Goal: Task Accomplishment & Management: Manage account settings

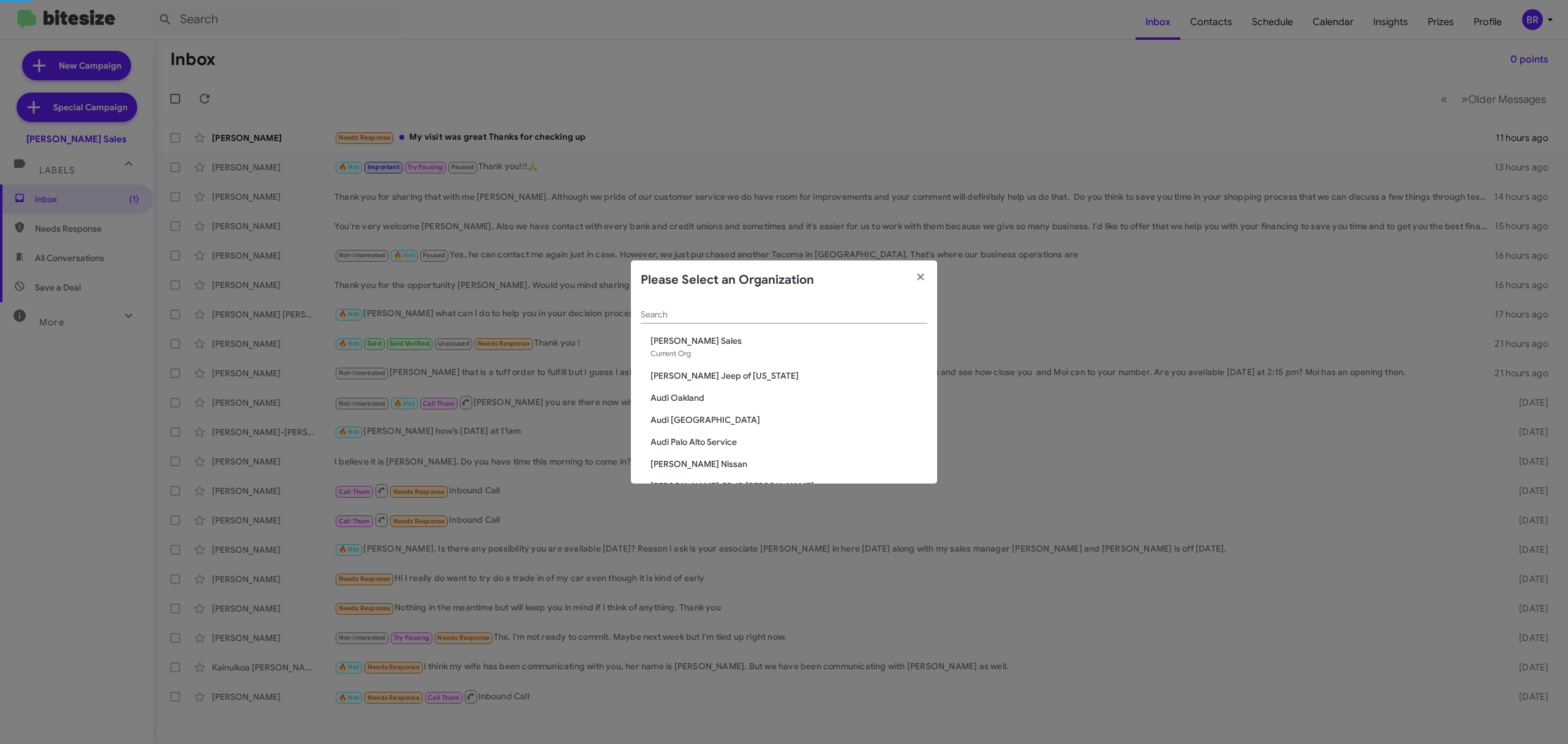
scroll to position [52, 0]
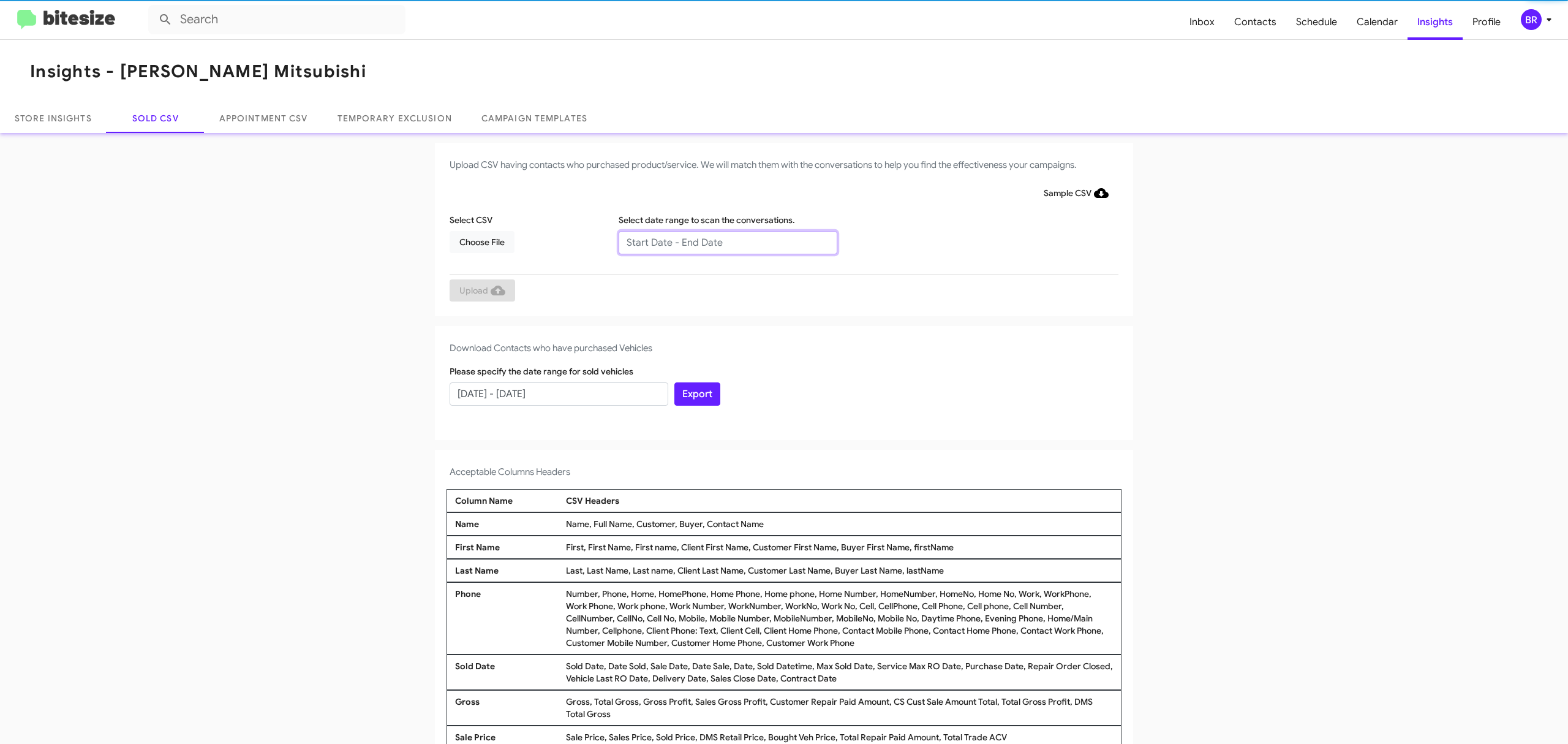
click at [721, 241] on input "text" at bounding box center [728, 242] width 219 height 23
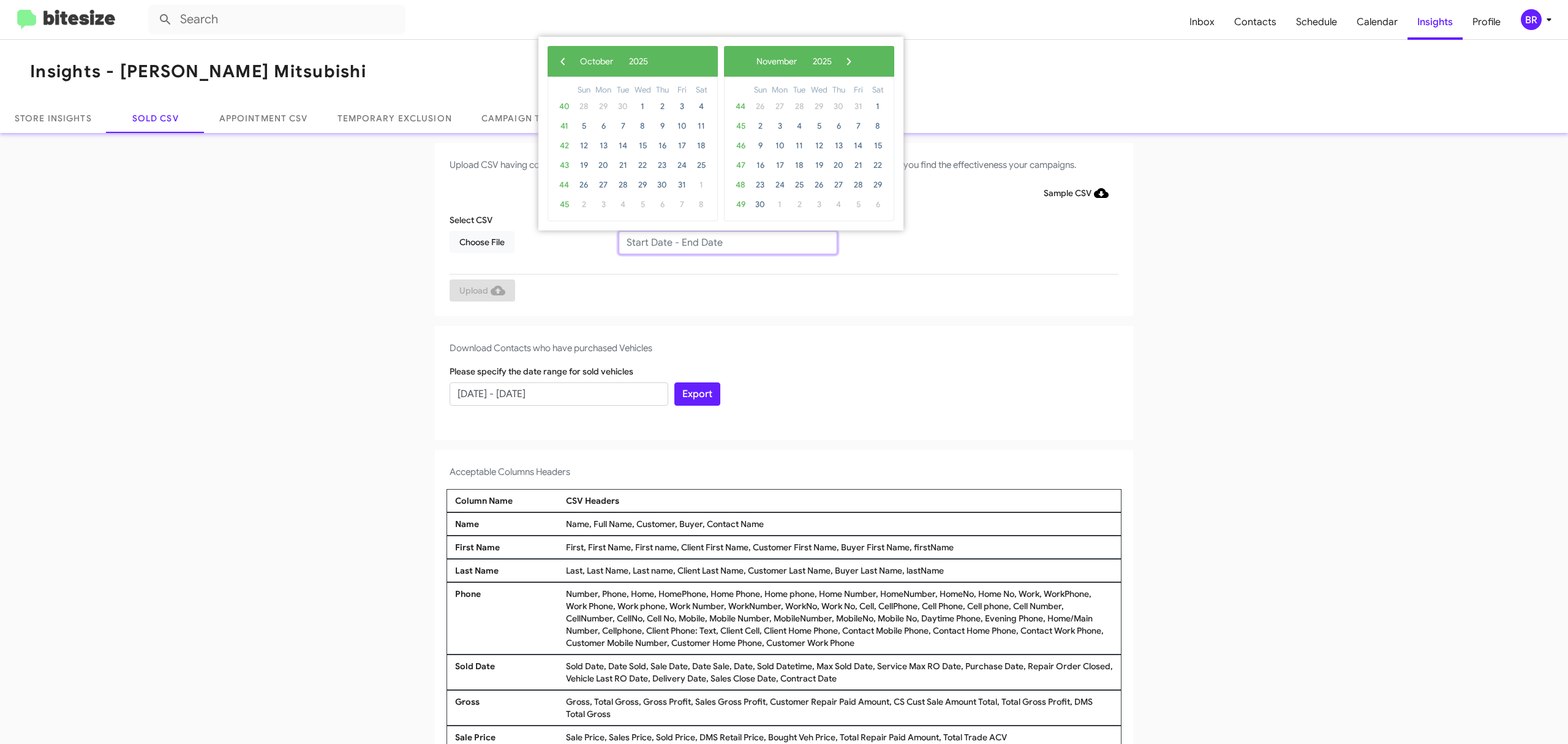
type input "08/15/2025 - 10/15/2025"
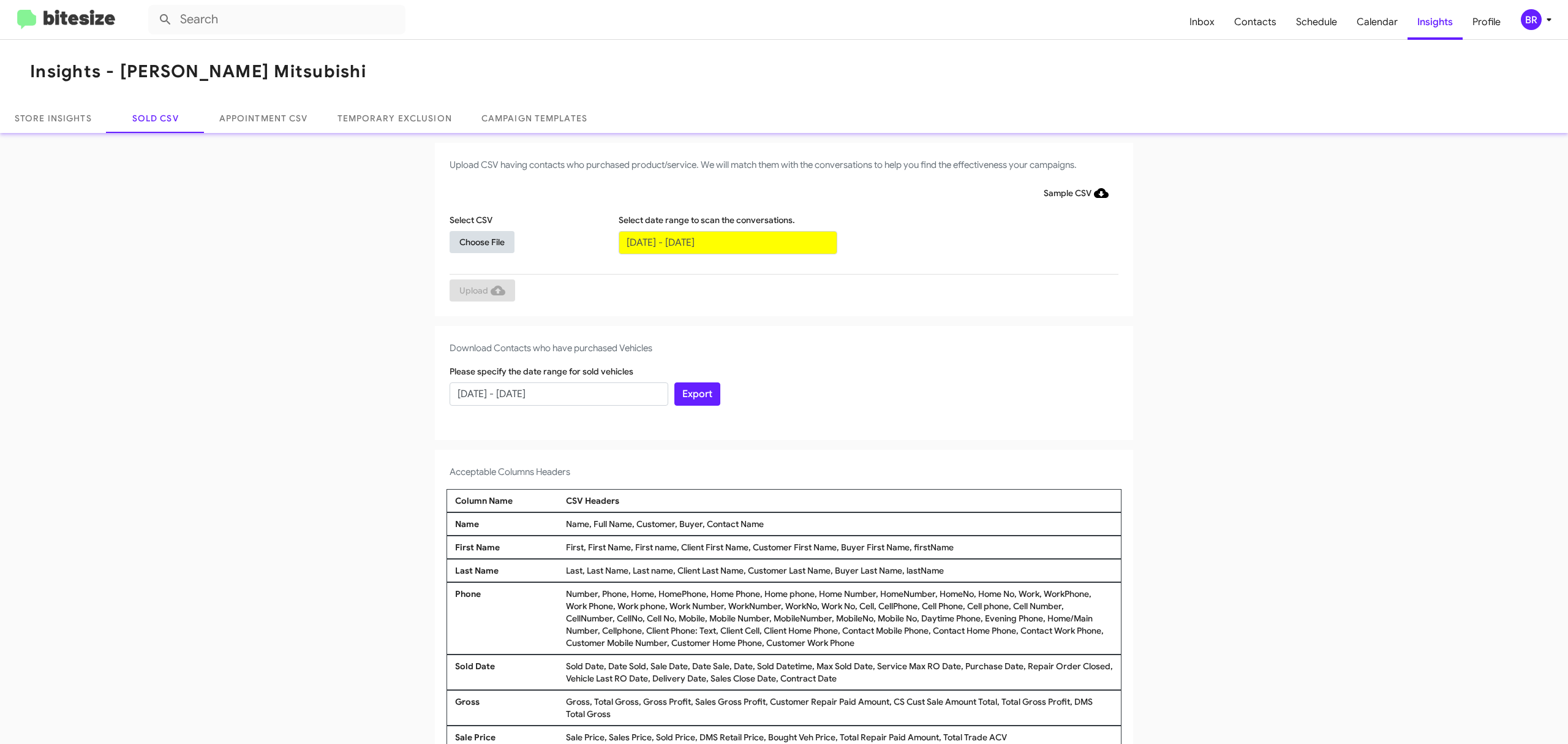
click at [475, 241] on span "Choose File" at bounding box center [482, 241] width 45 height 22
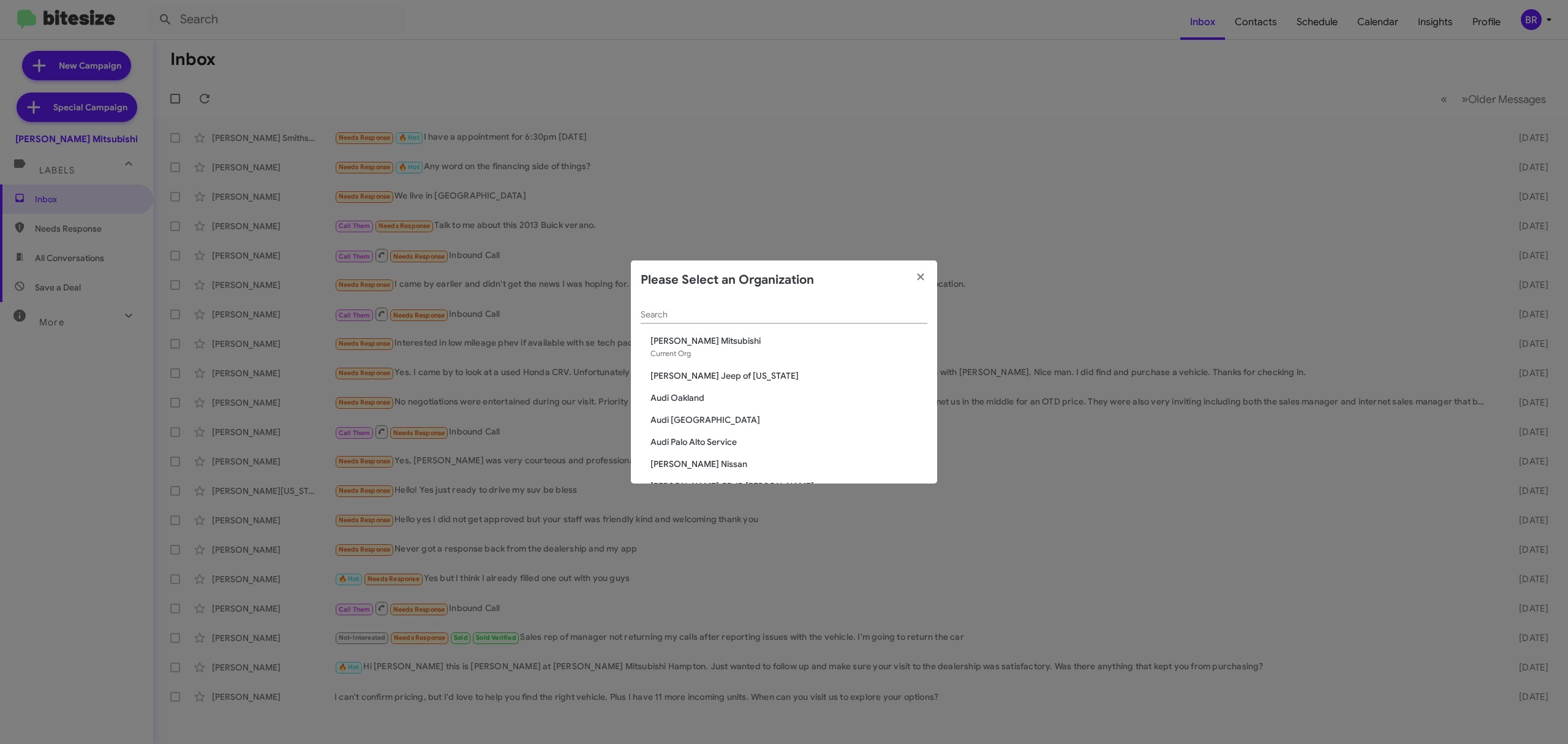
scroll to position [1971, 0]
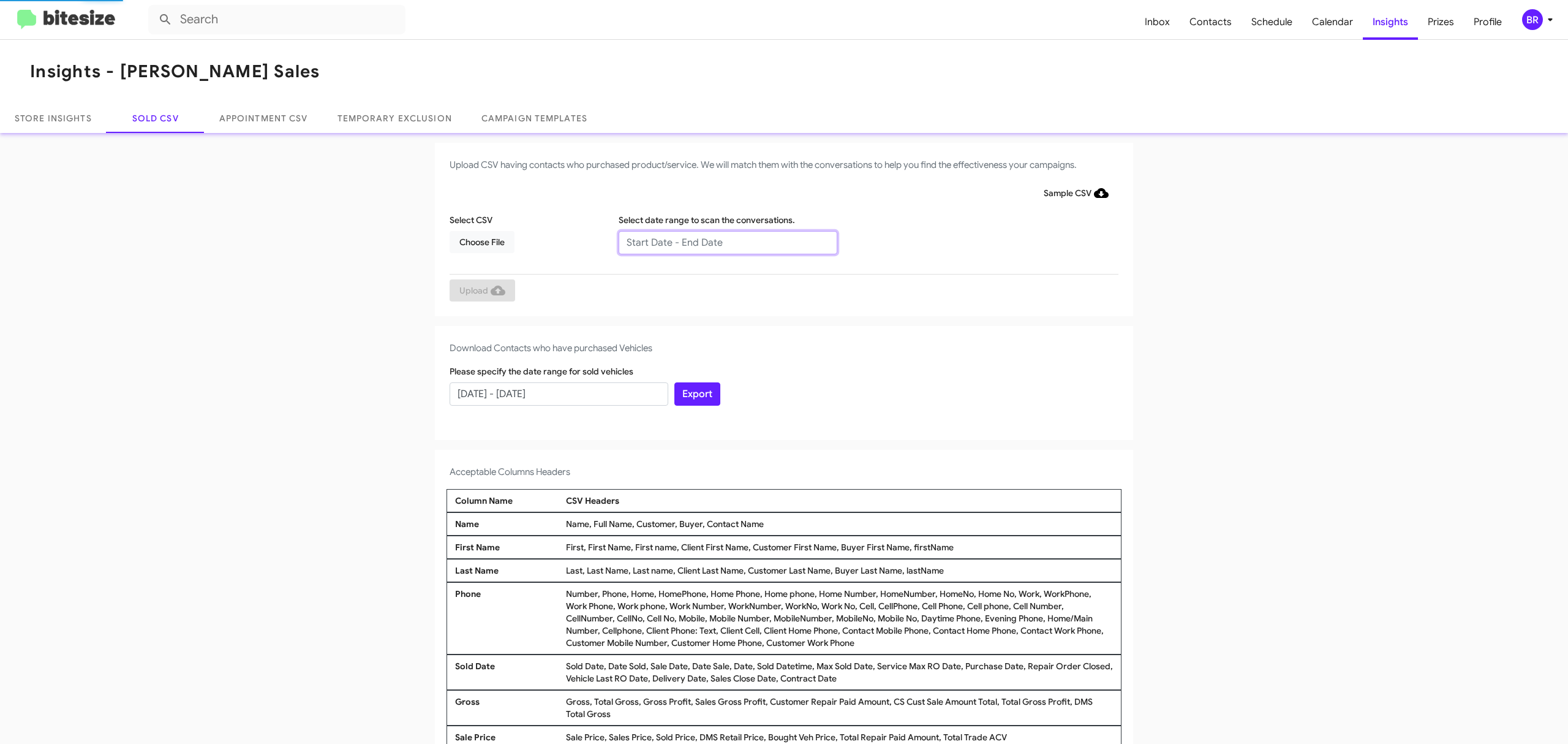
click at [721, 241] on input "text" at bounding box center [728, 242] width 219 height 23
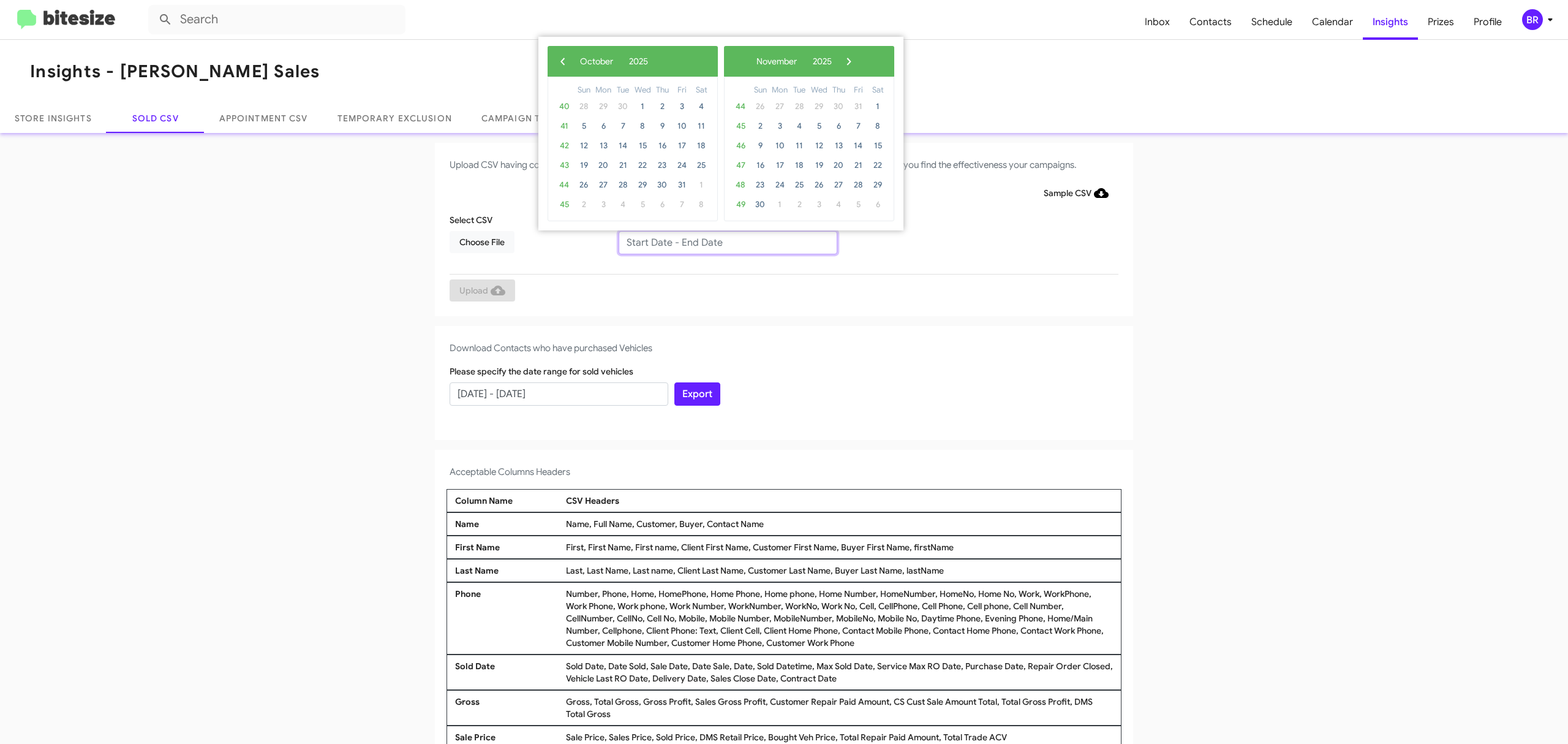
type input "08/15/2025 - 10/15/2025"
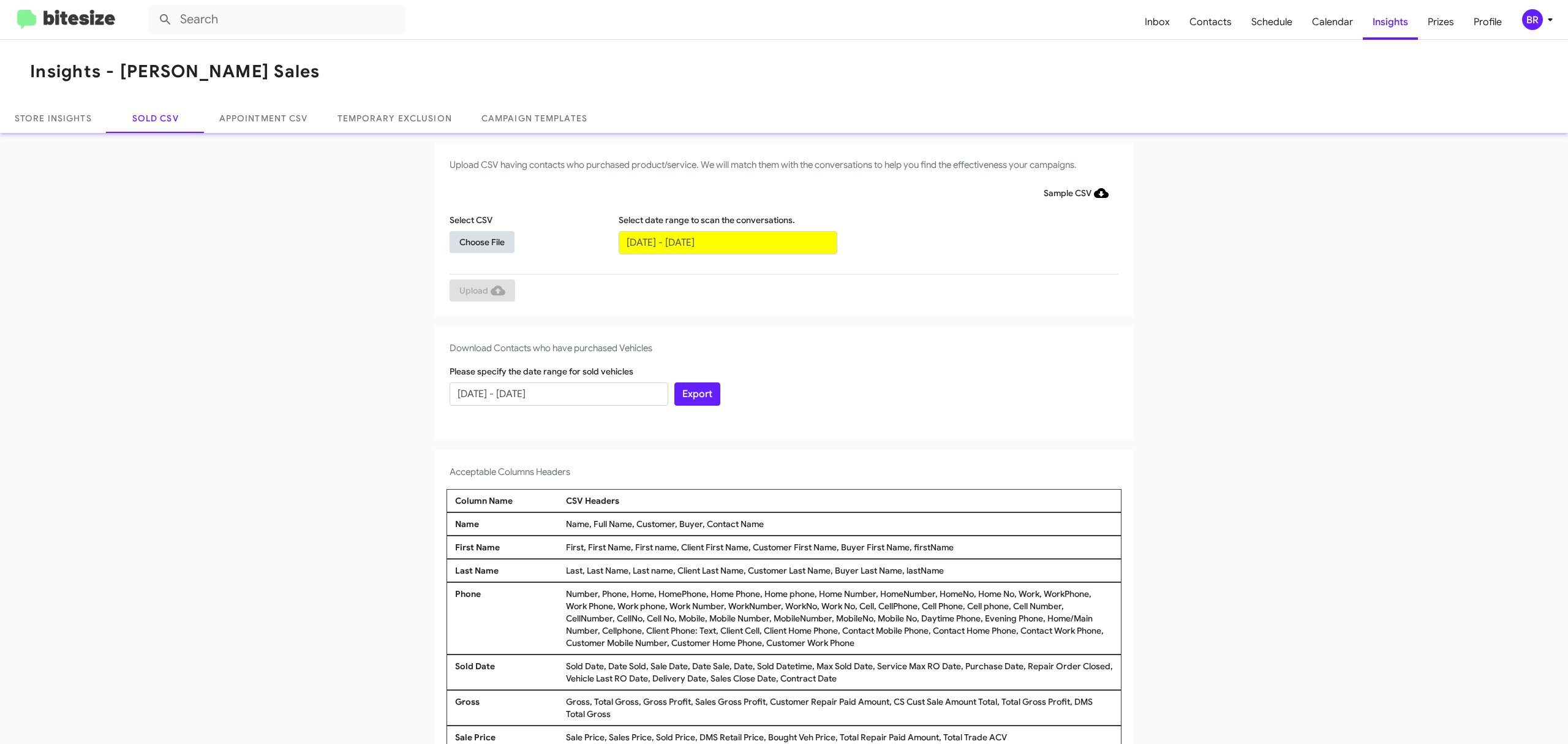
click at [475, 241] on span "Choose File" at bounding box center [482, 241] width 45 height 22
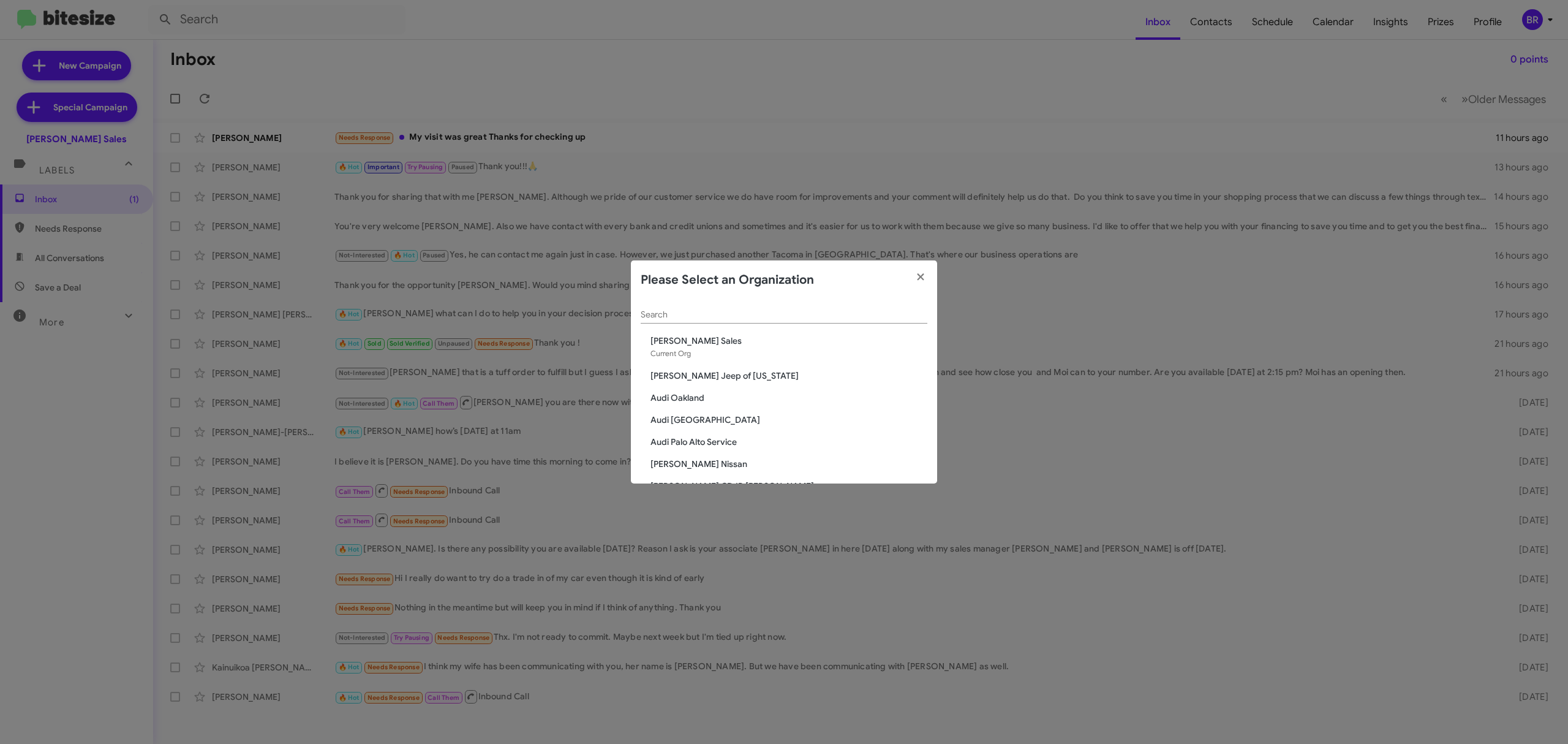
scroll to position [1971, 0]
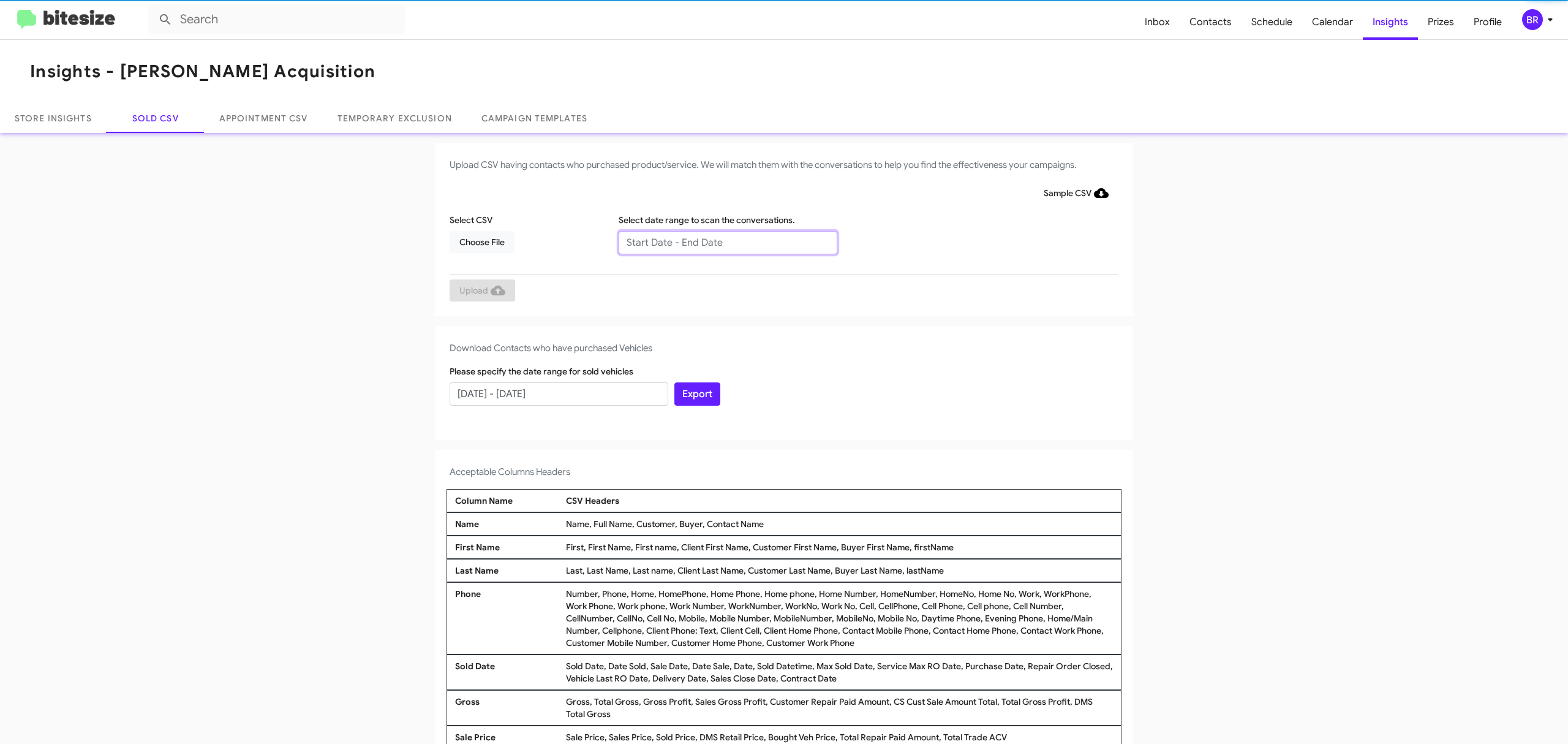
click at [721, 241] on input "text" at bounding box center [728, 242] width 219 height 23
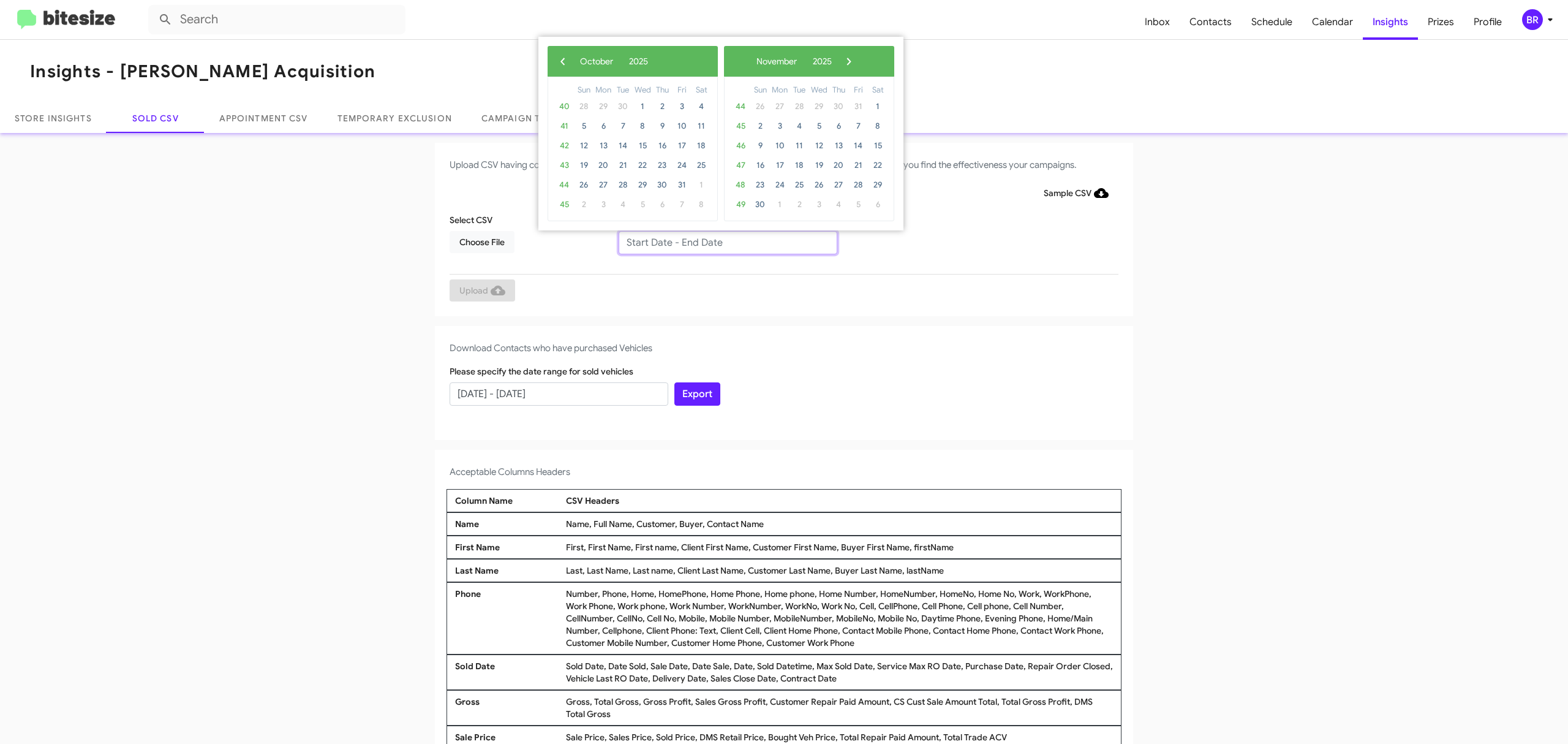
type input "[DATE] - [DATE]"
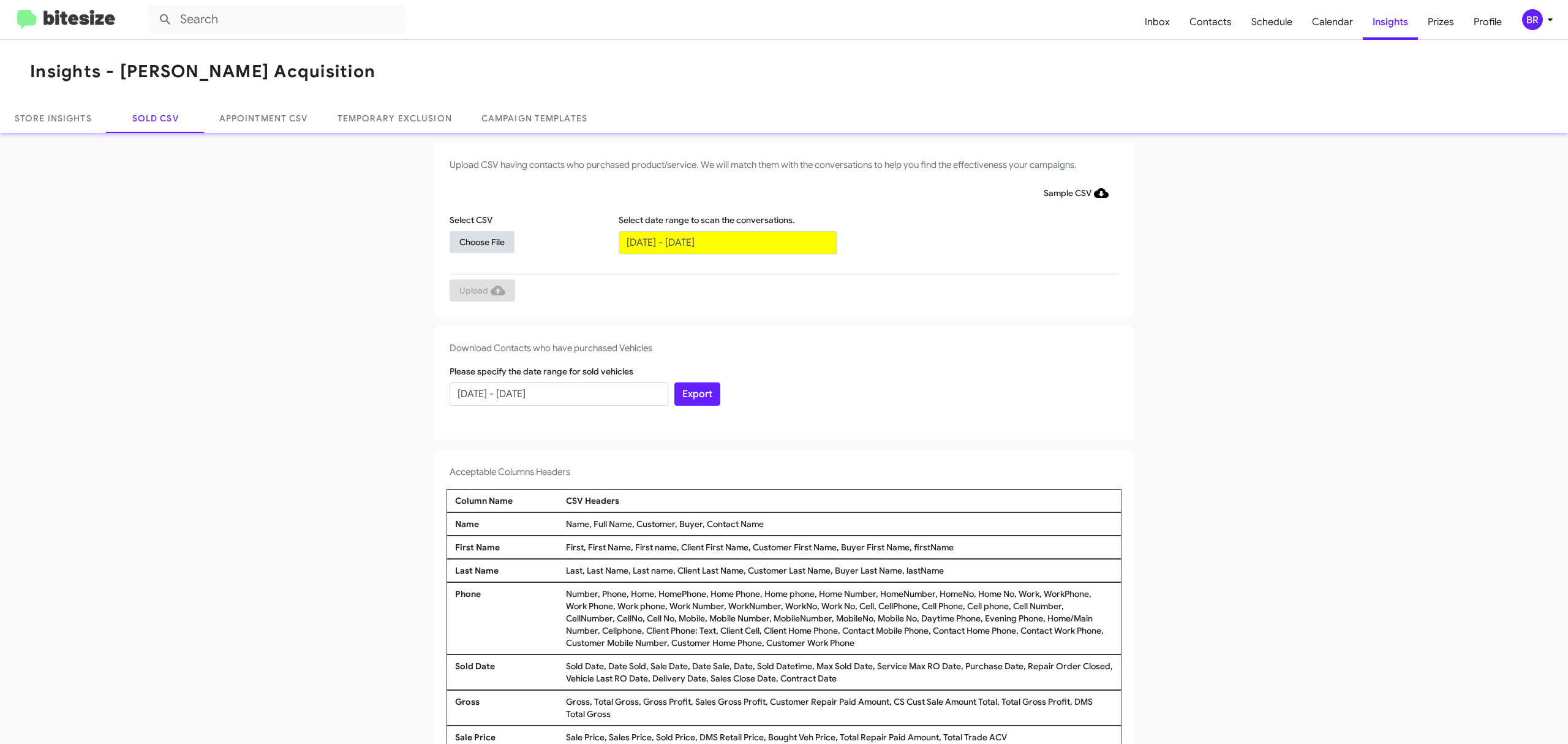
click at [475, 241] on span "Choose File" at bounding box center [482, 241] width 45 height 22
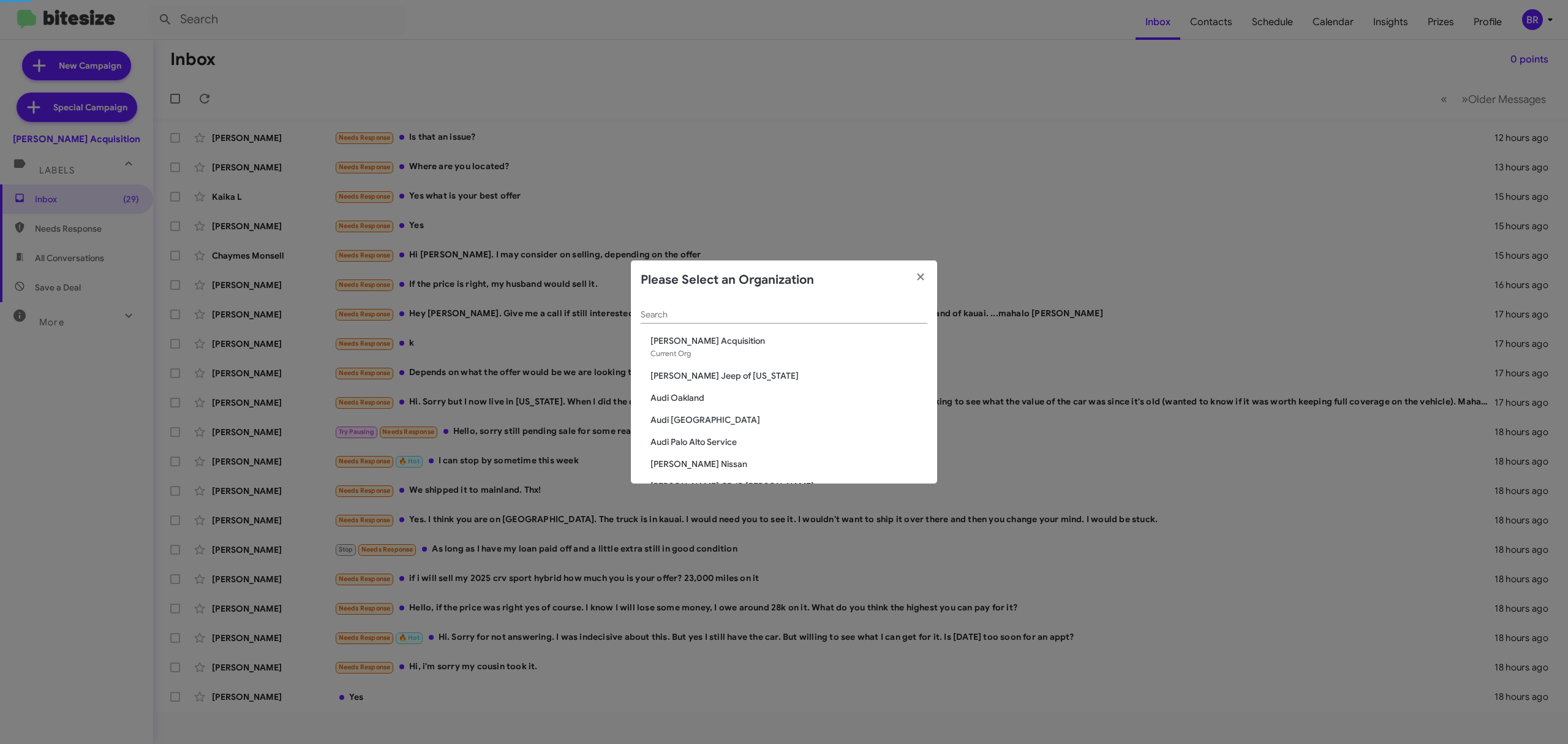
scroll to position [31, 0]
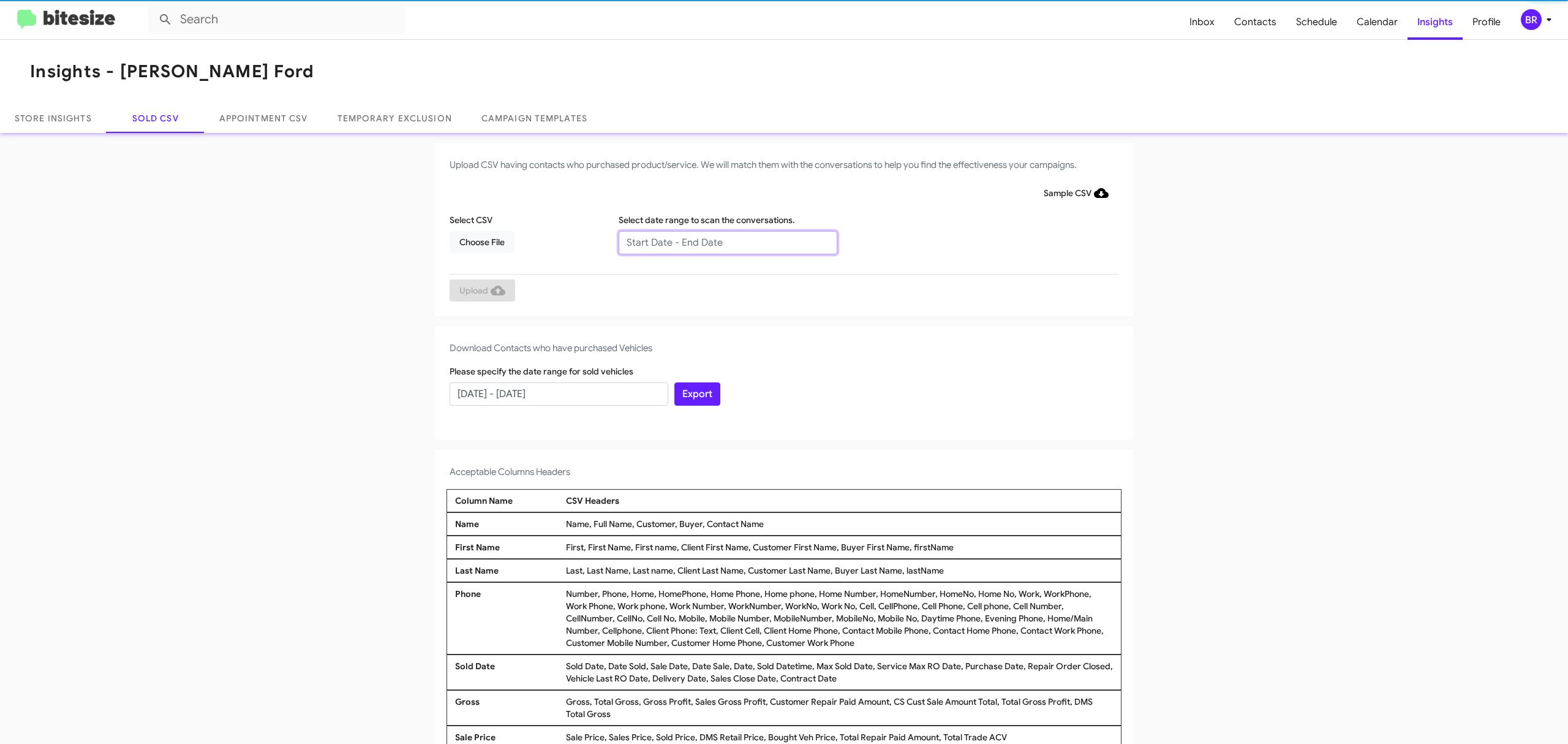
click at [721, 241] on input "text" at bounding box center [728, 242] width 219 height 23
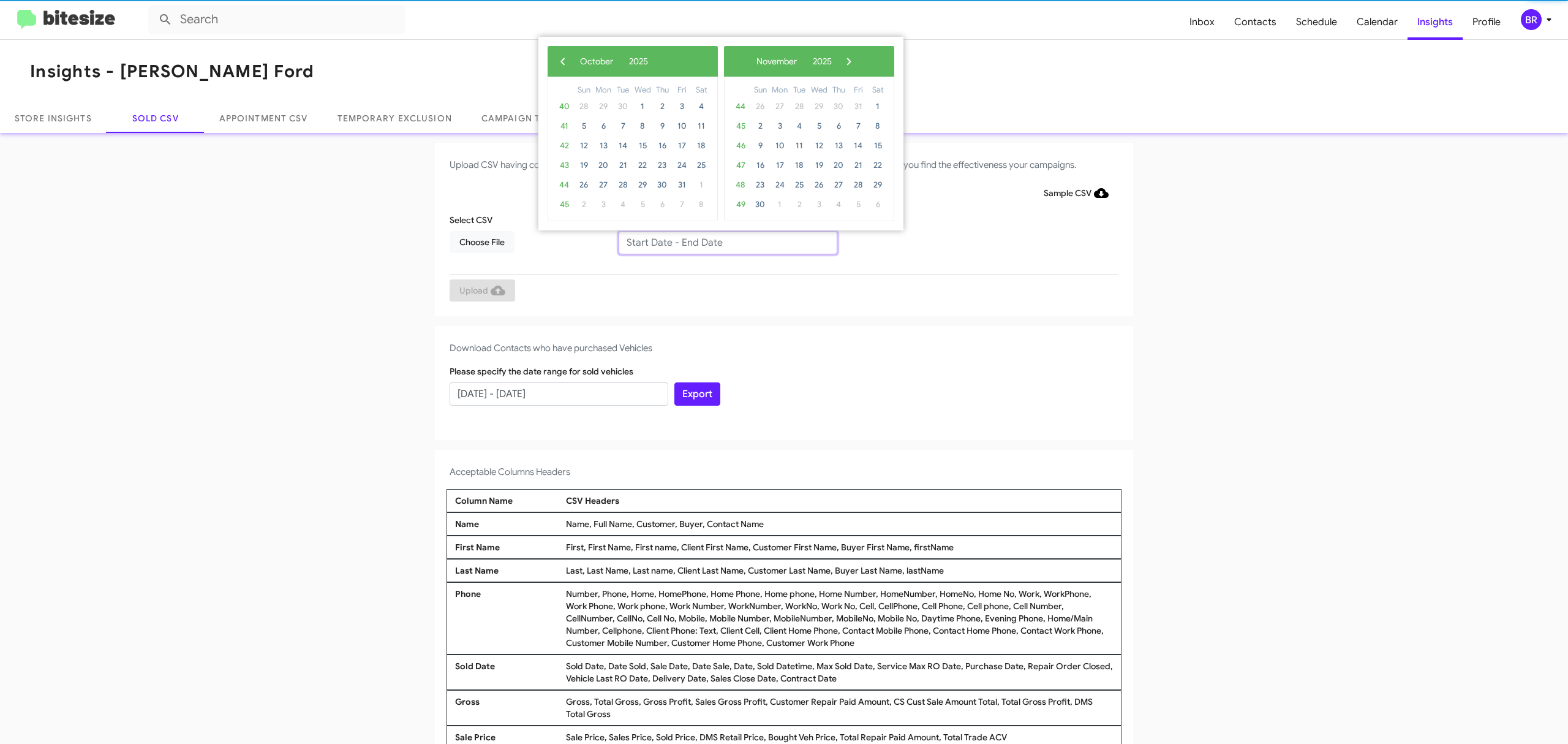
type input "[DATE] - [DATE]"
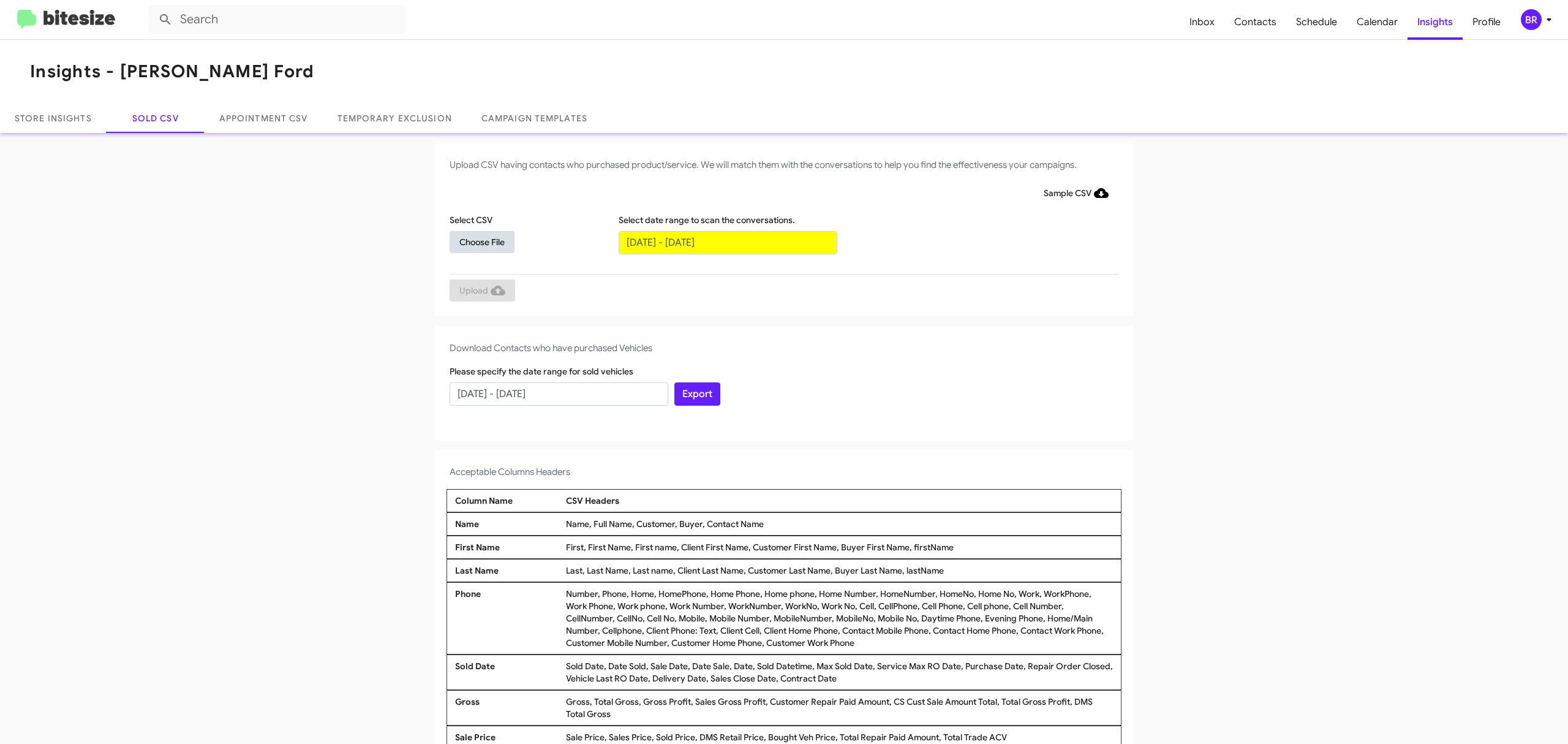
click at [475, 241] on span "Choose File" at bounding box center [482, 241] width 45 height 22
click at [721, 241] on input "text" at bounding box center [728, 242] width 219 height 23
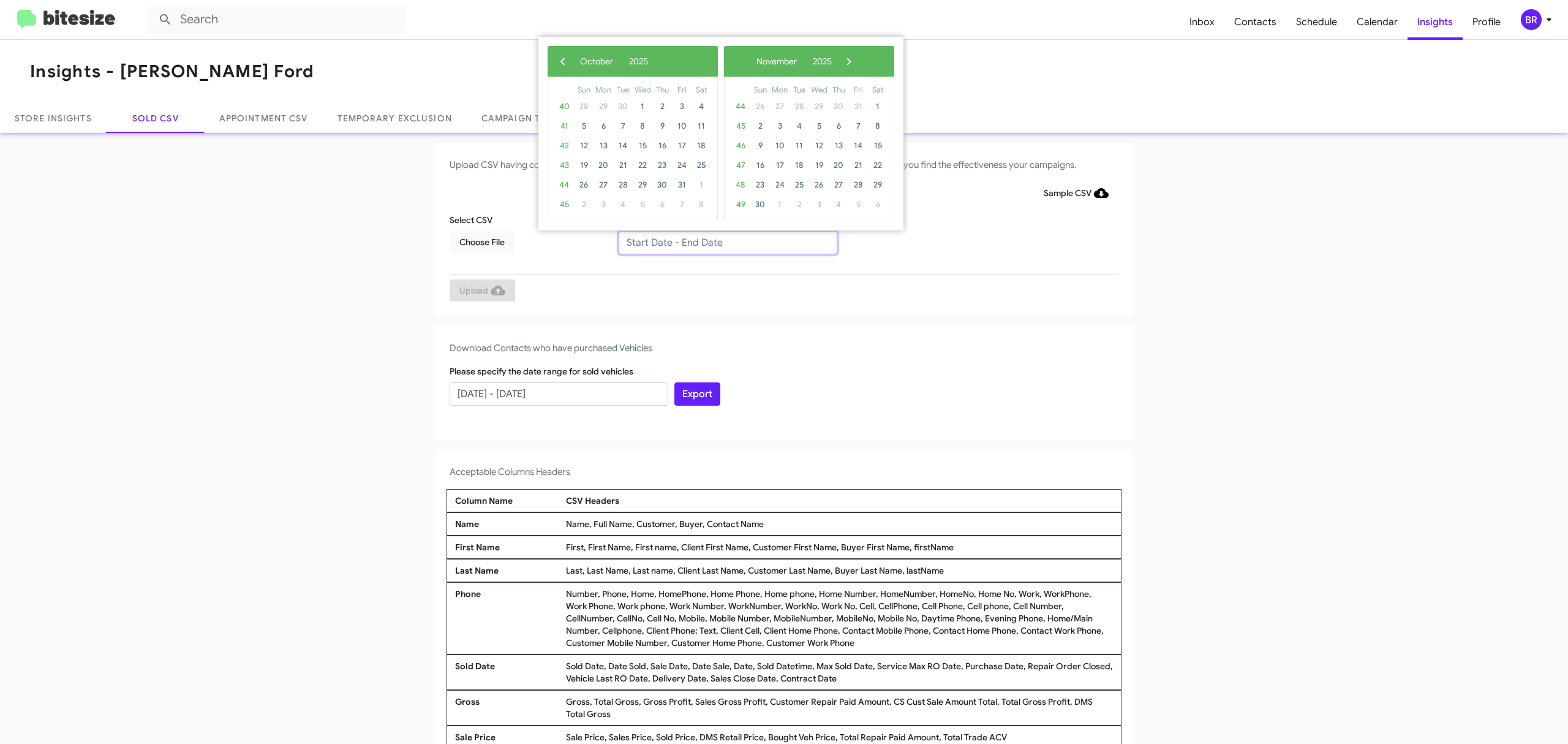
type input "08/15/2025 - 10/15/2025"
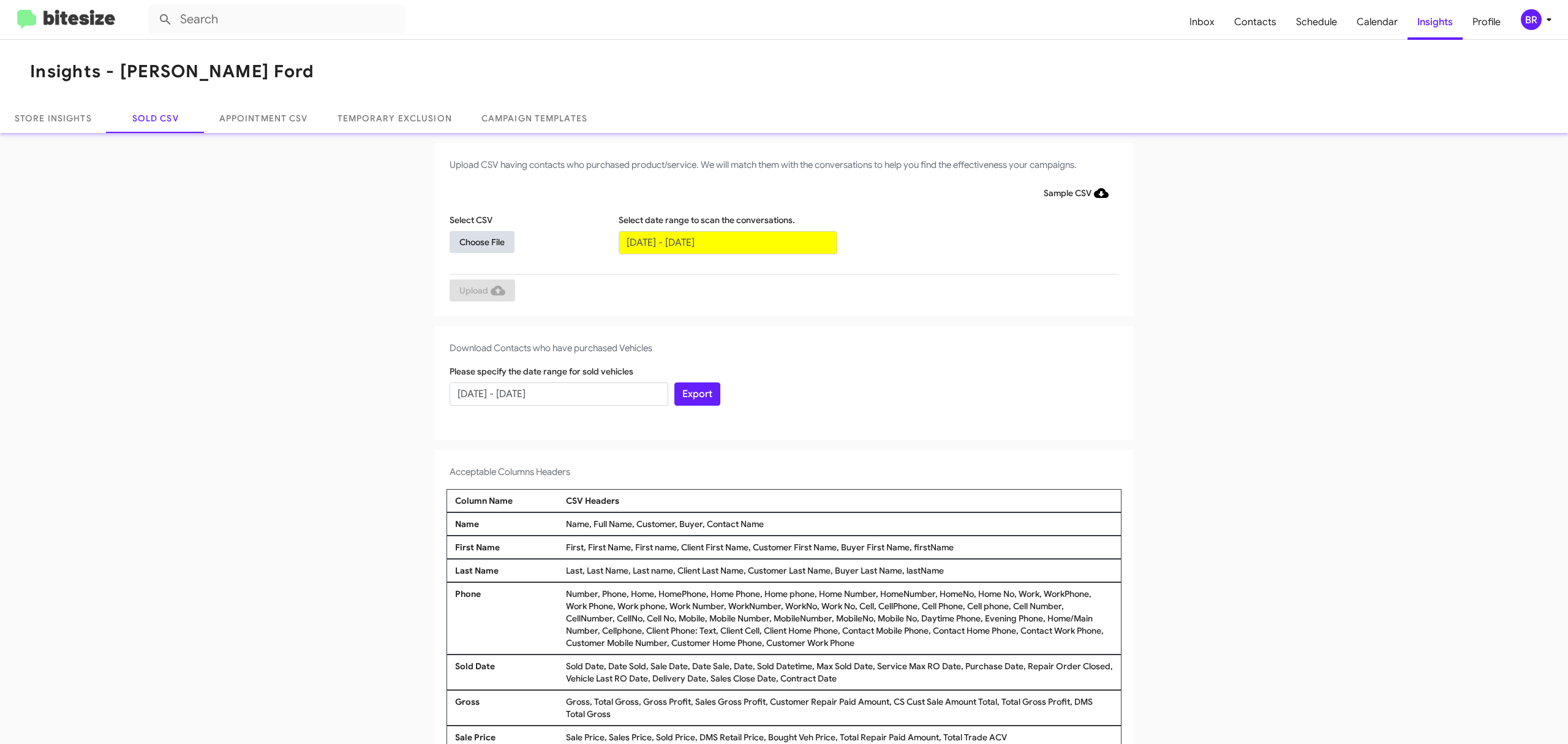
click at [475, 241] on span "Choose File" at bounding box center [482, 241] width 45 height 22
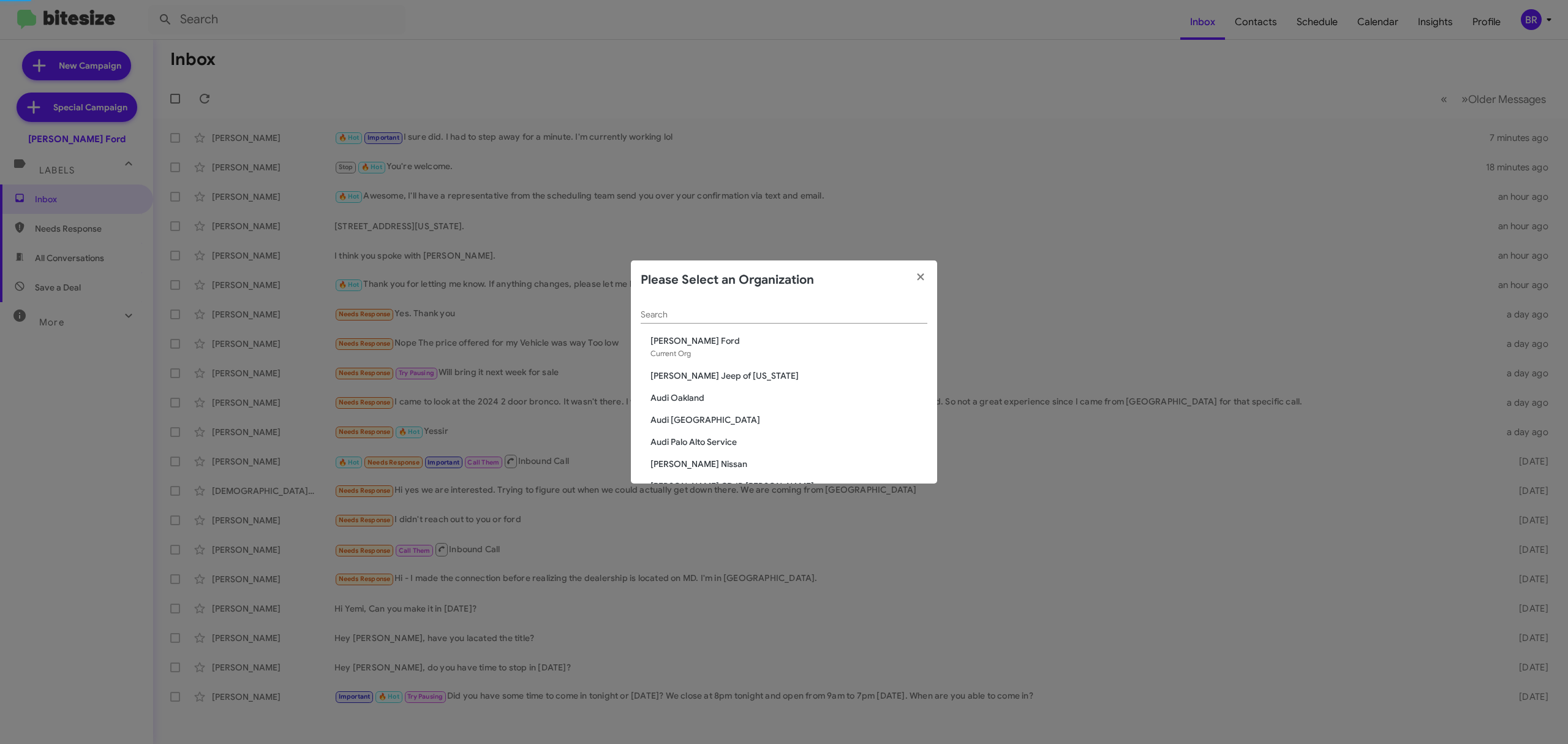
scroll to position [52, 0]
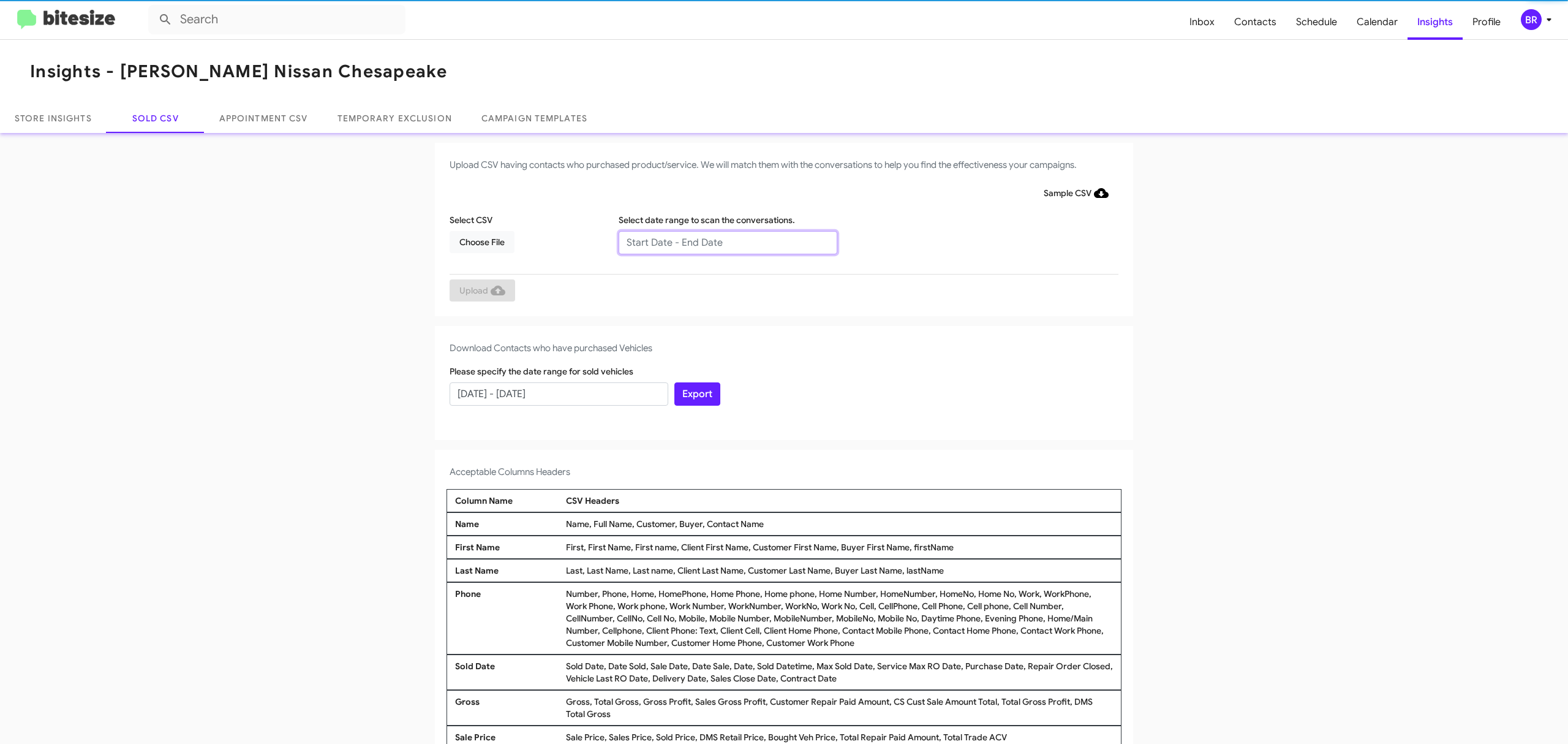
click at [721, 241] on input "text" at bounding box center [728, 242] width 219 height 23
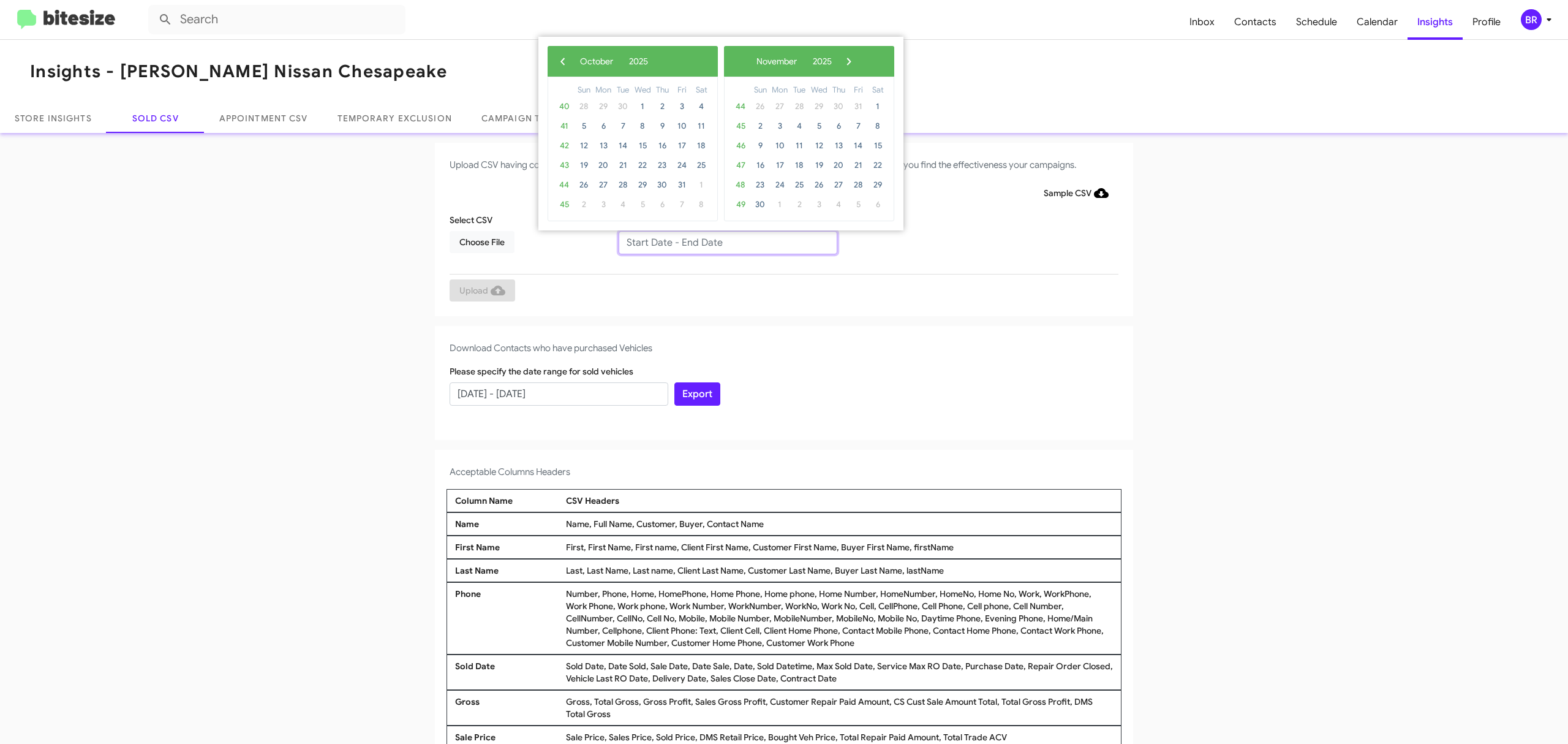
type input "[DATE] - [DATE]"
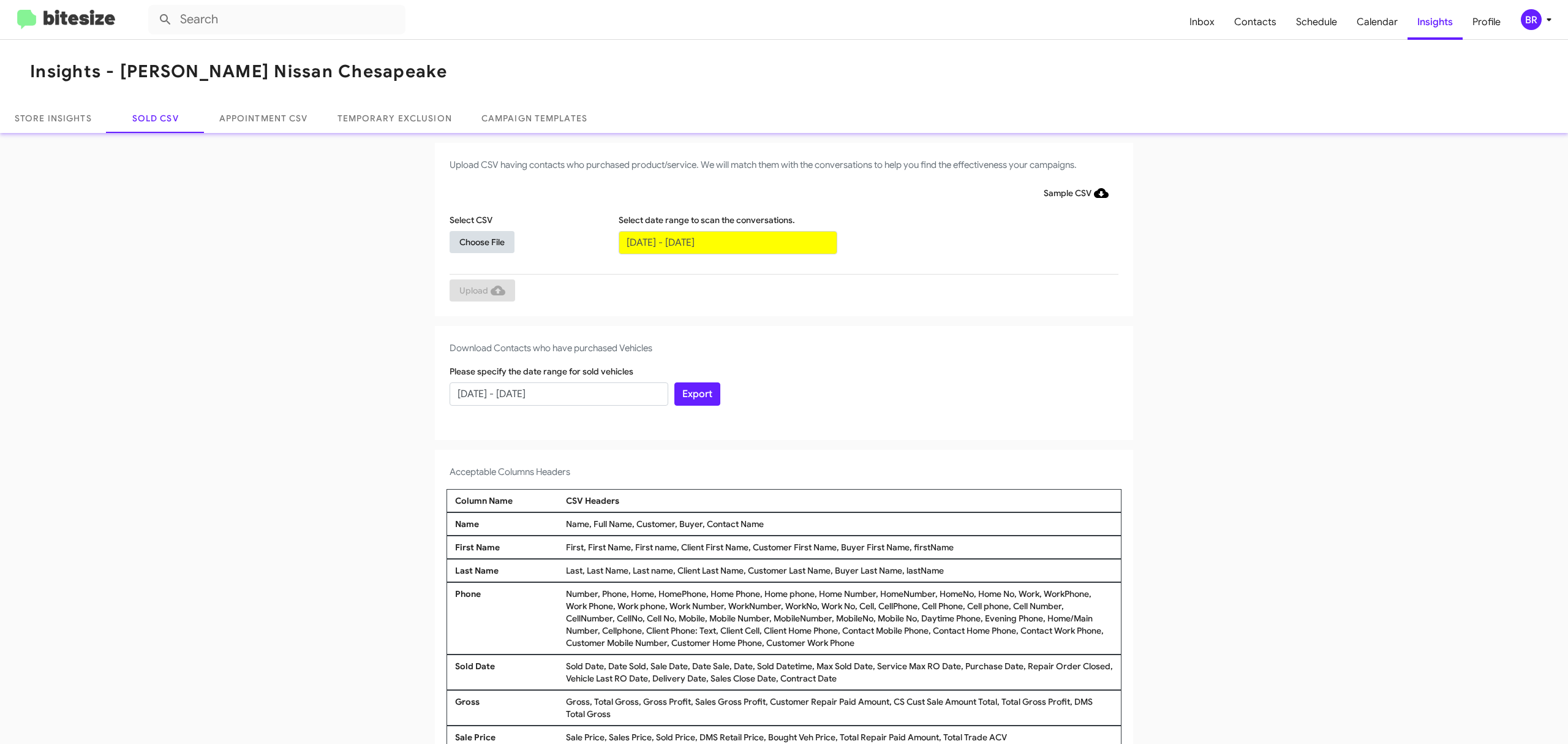
click at [475, 241] on span "Choose File" at bounding box center [482, 241] width 45 height 22
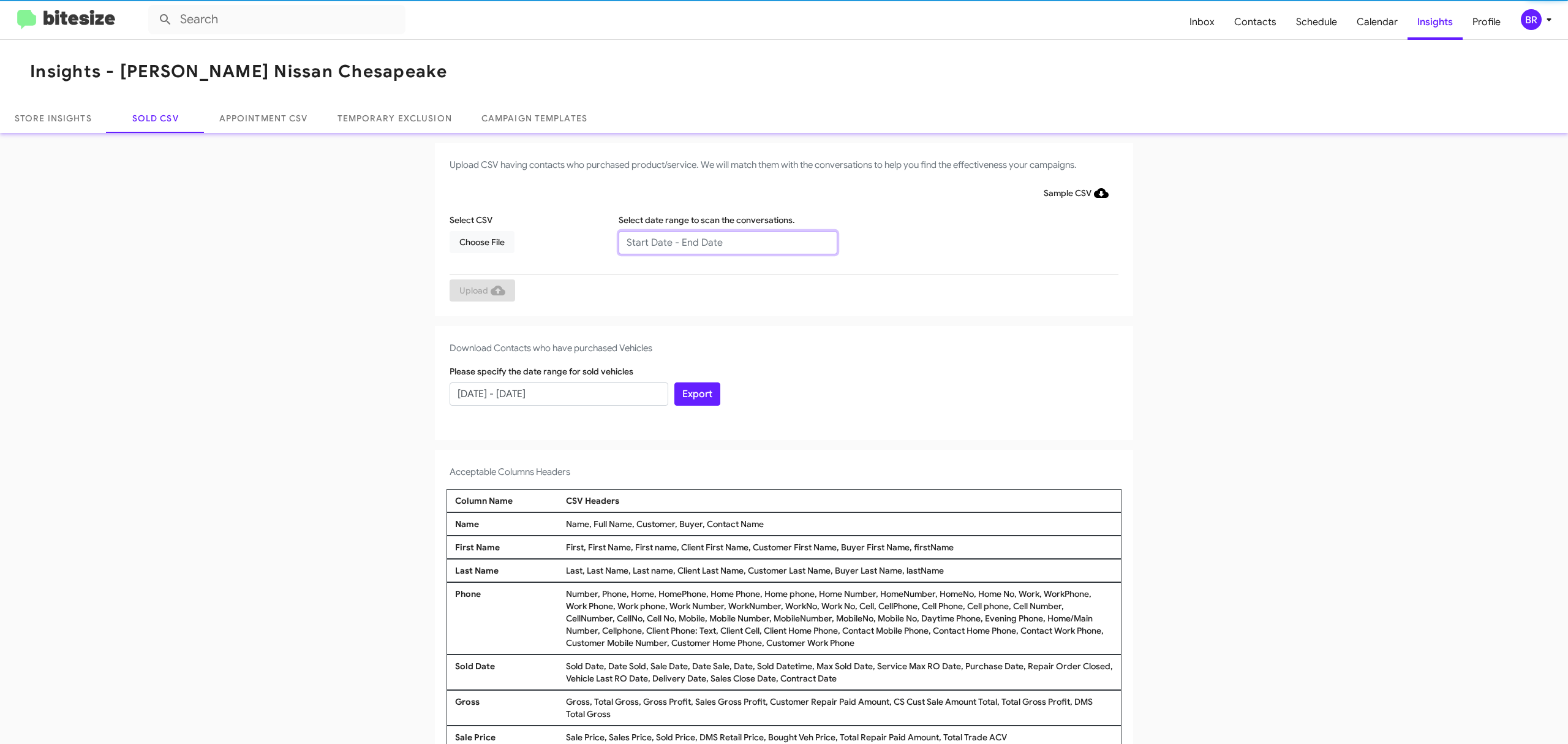
click at [721, 241] on input "text" at bounding box center [728, 242] width 219 height 23
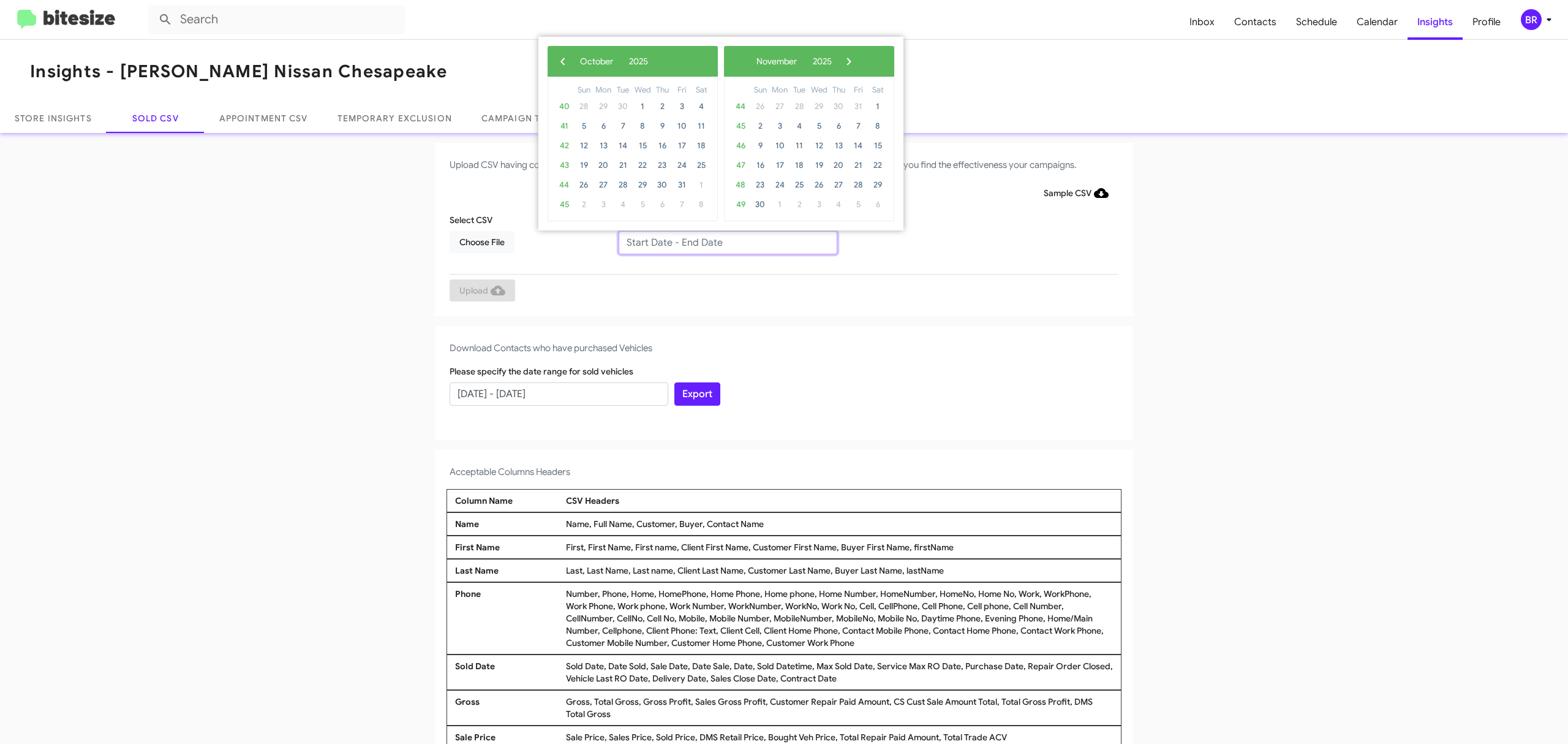
type input "08/15/2025 - 10/15/2025"
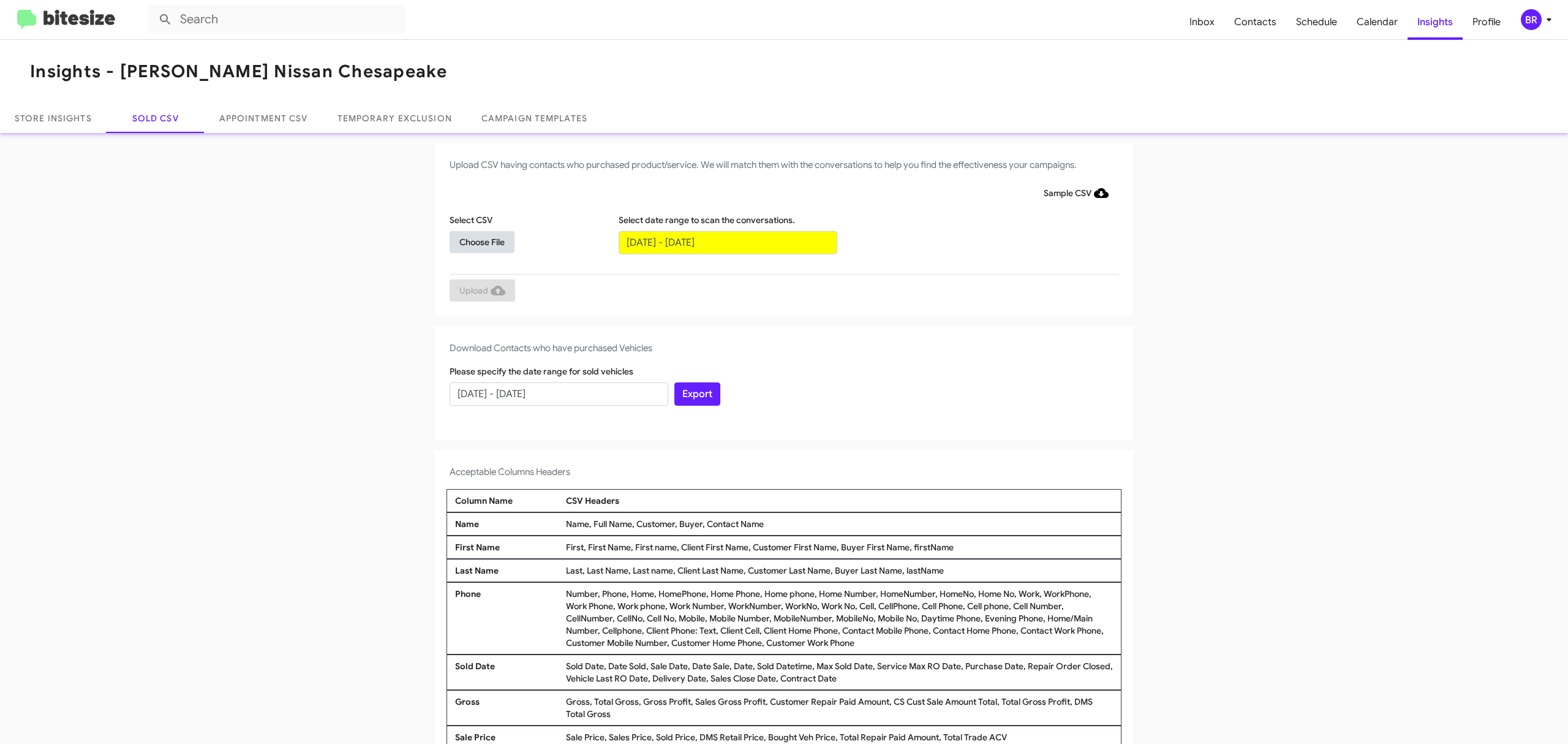
click at [475, 241] on span "Choose File" at bounding box center [482, 241] width 45 height 22
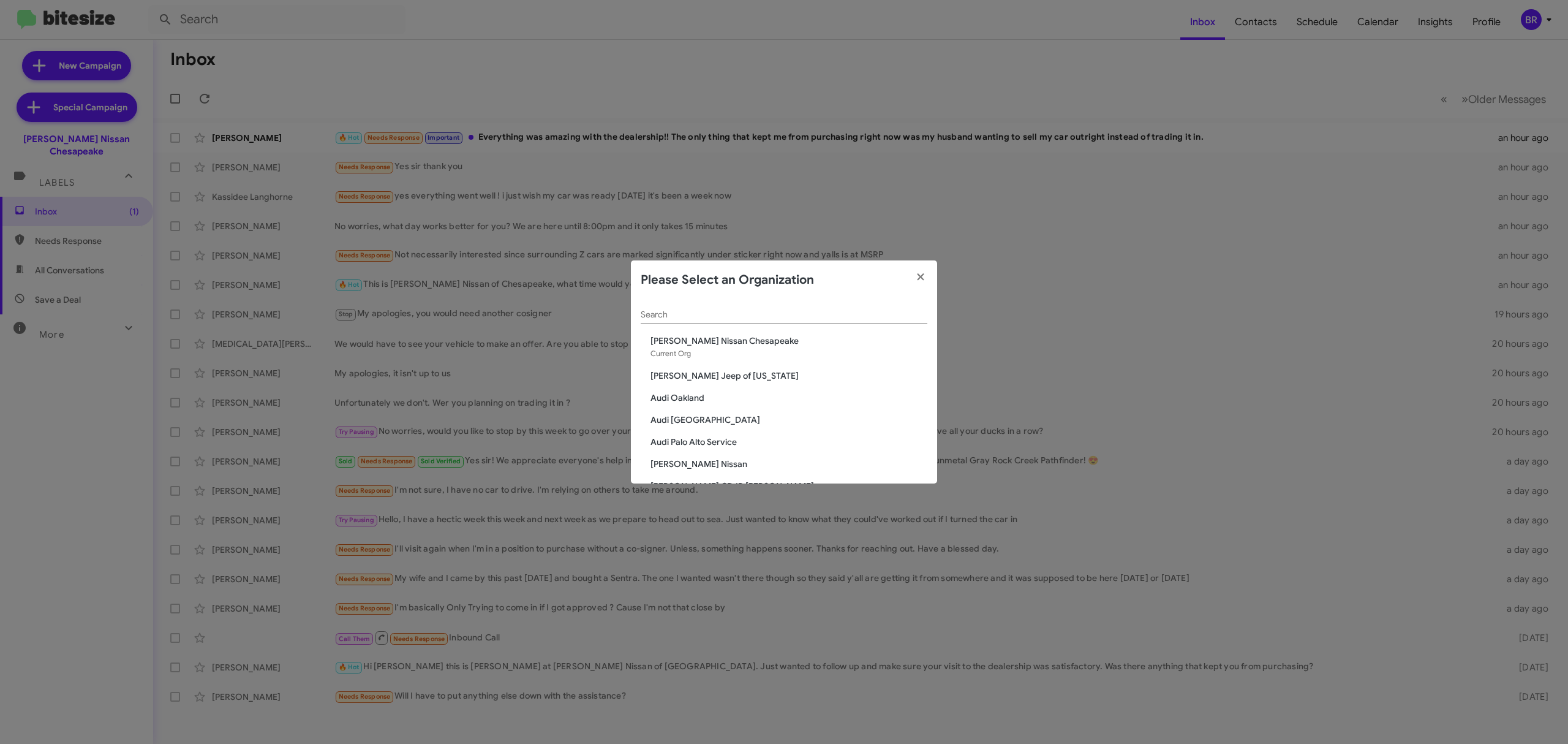
scroll to position [75, 0]
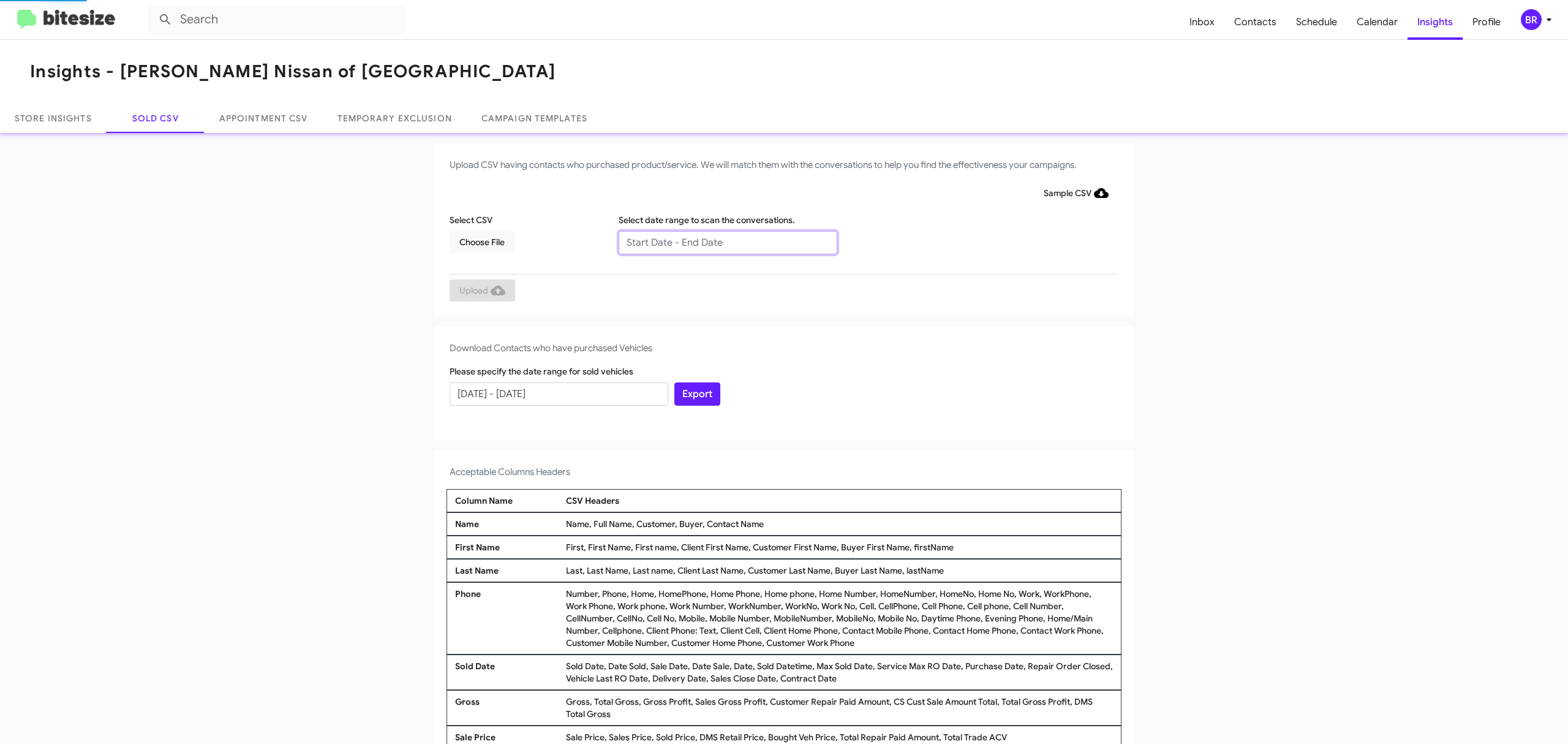
click at [721, 241] on input "text" at bounding box center [728, 242] width 219 height 23
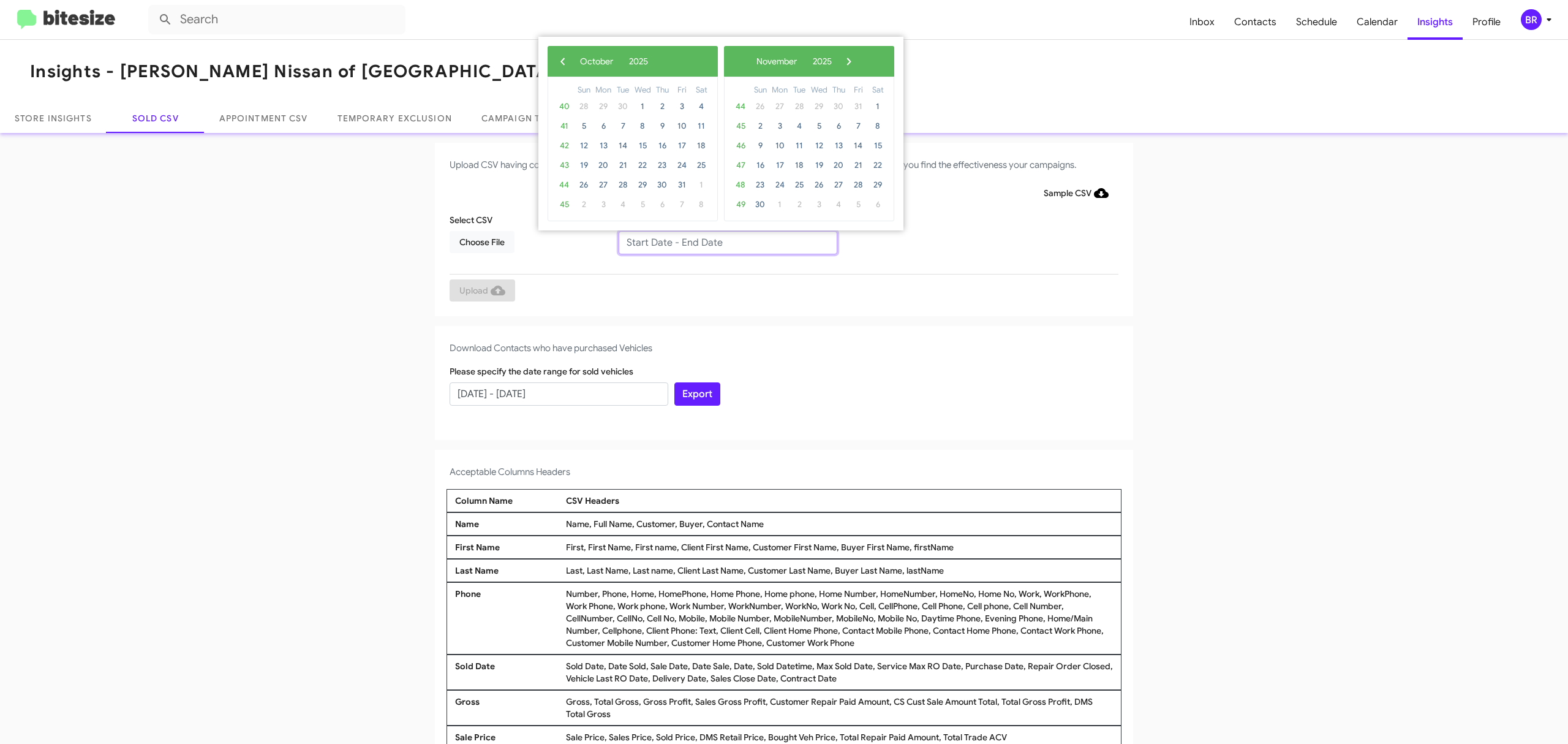
type input "[DATE] - [DATE]"
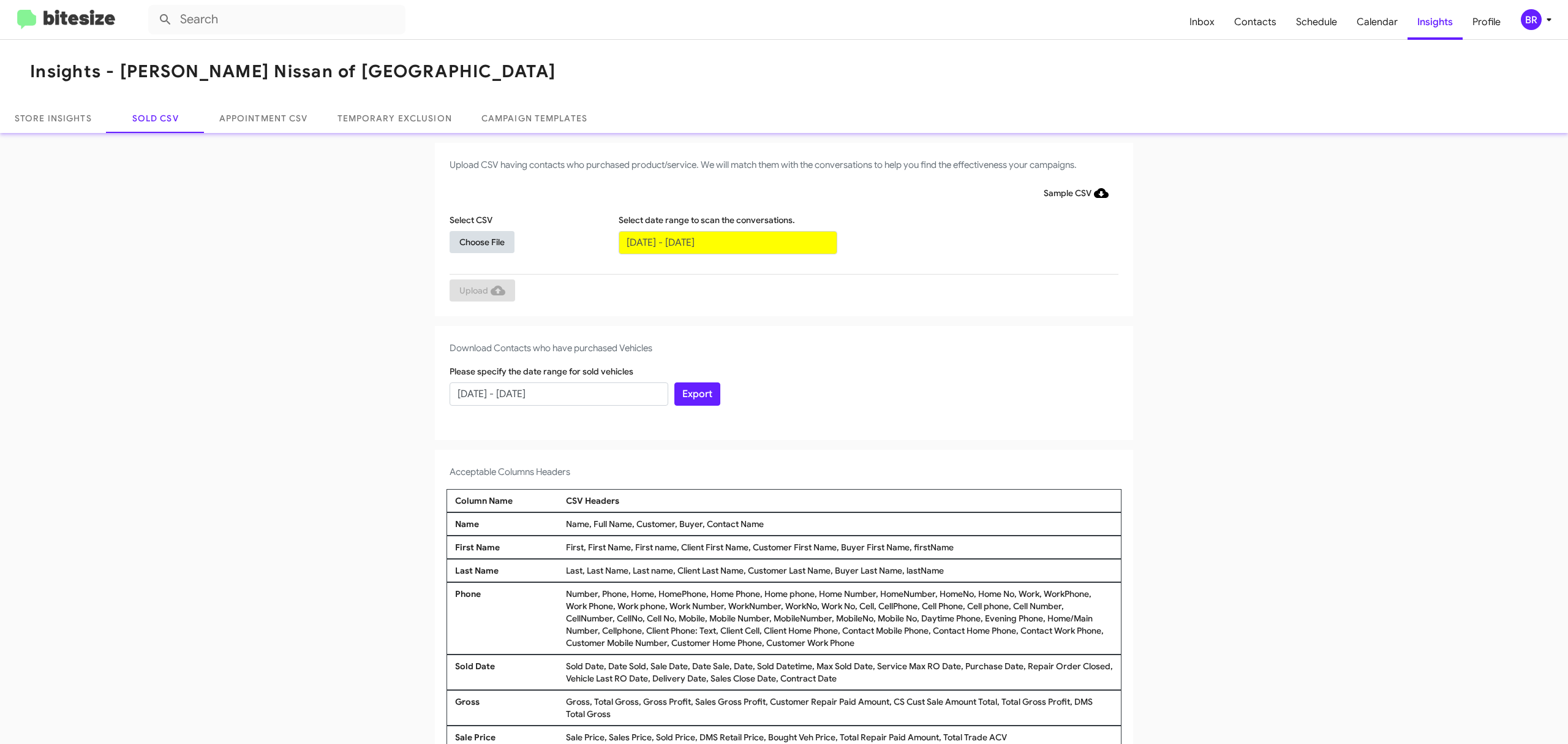
click at [475, 241] on span "Choose File" at bounding box center [482, 241] width 45 height 22
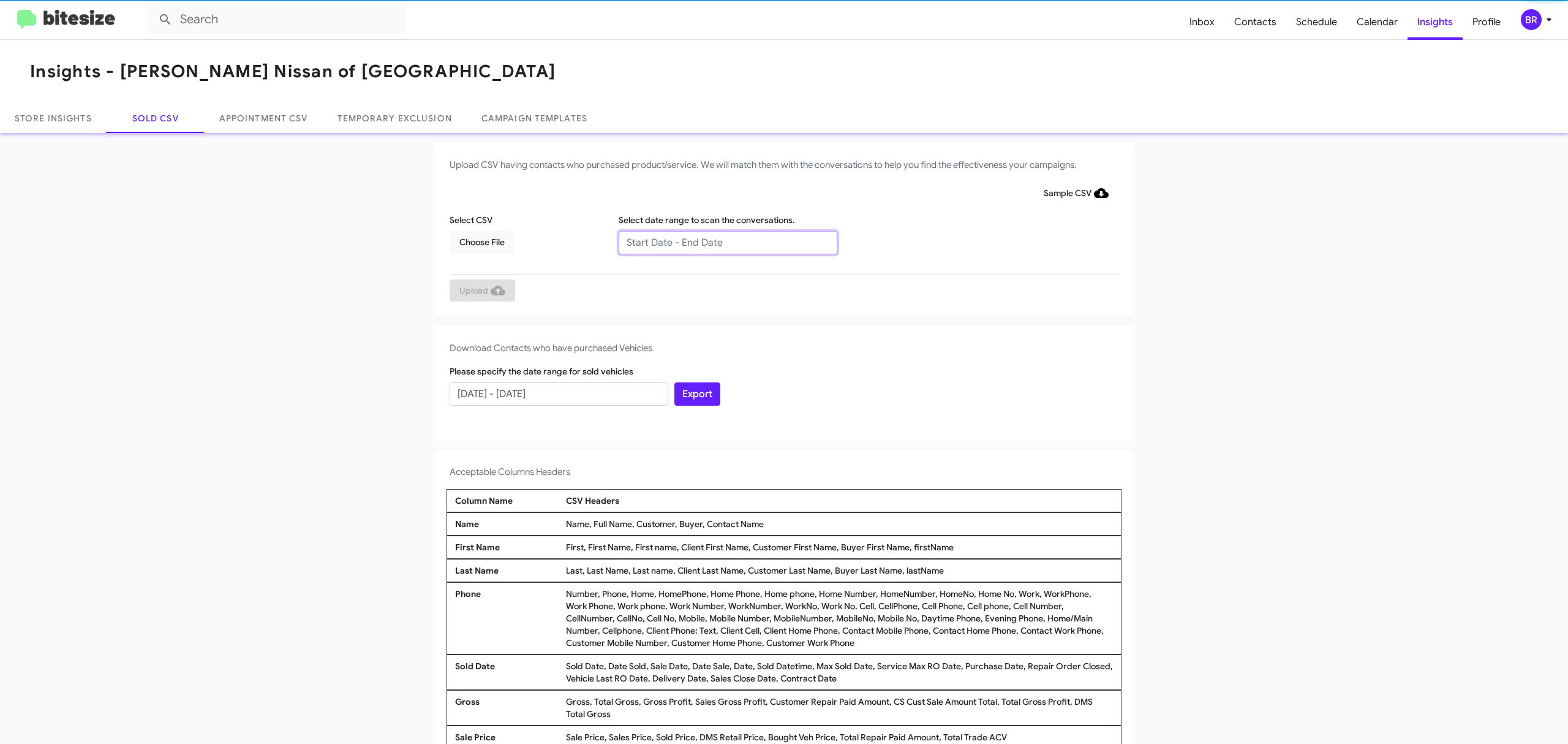
click at [721, 241] on input "text" at bounding box center [728, 242] width 219 height 23
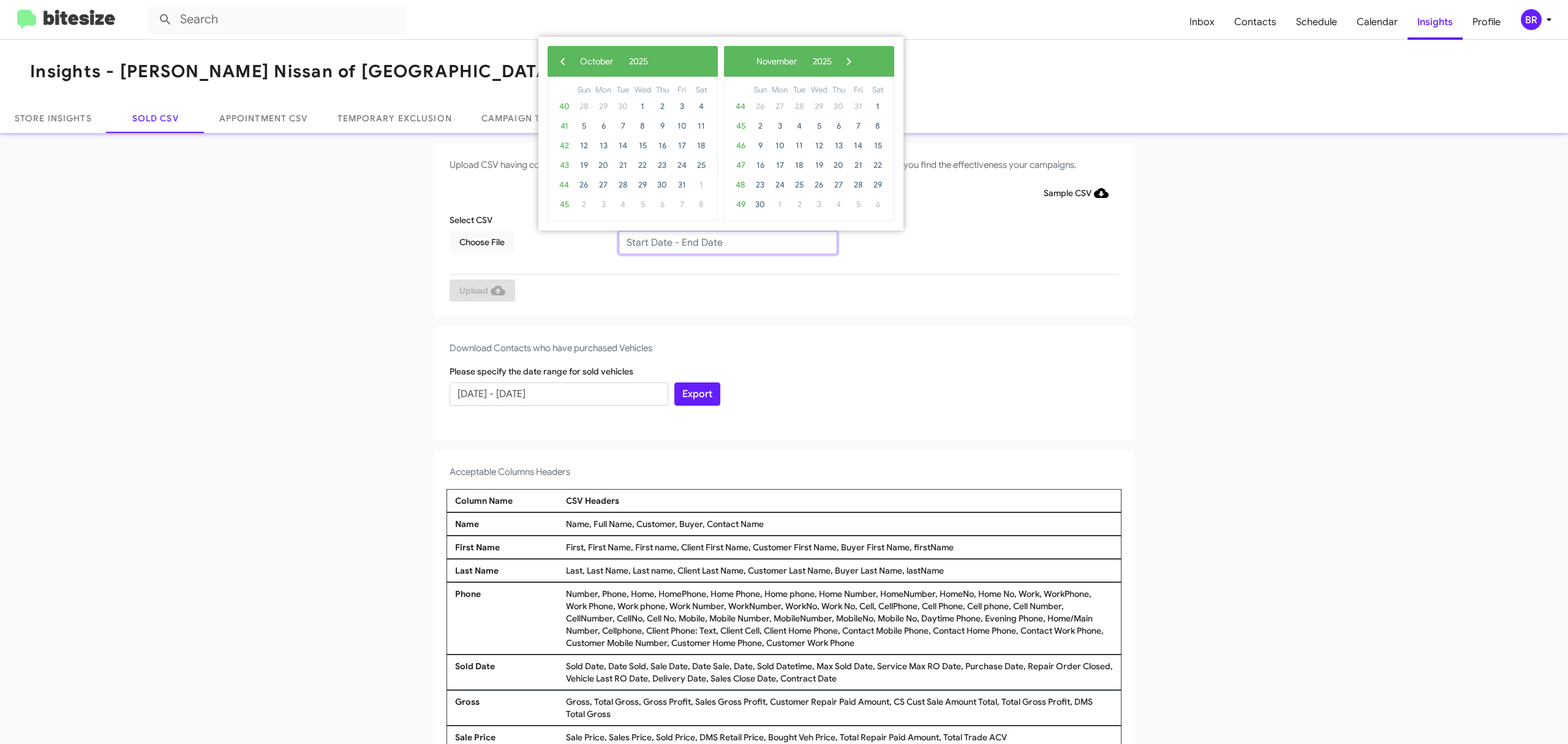
type input "[DATE] - [DATE]"
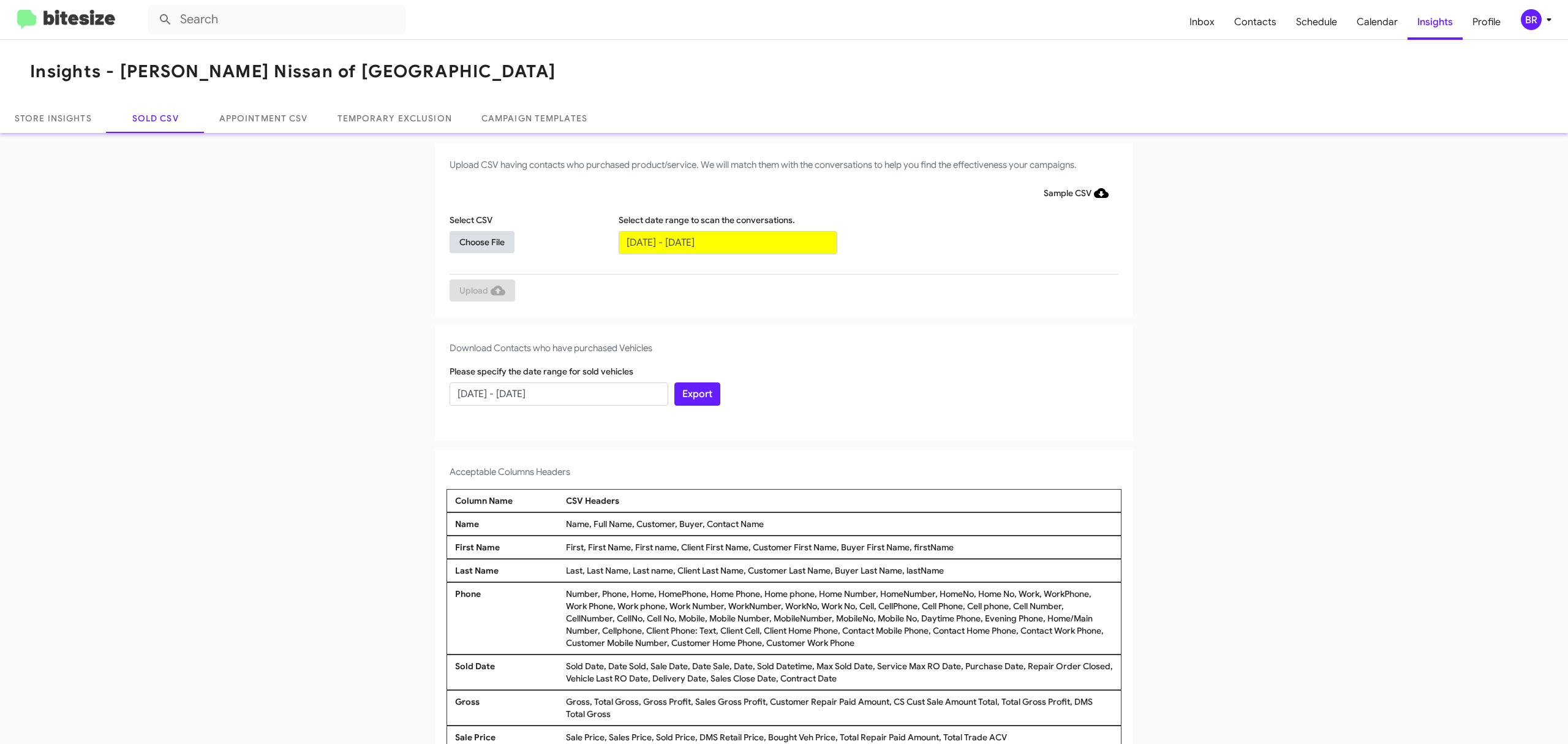
click at [475, 241] on span "Choose File" at bounding box center [482, 241] width 45 height 22
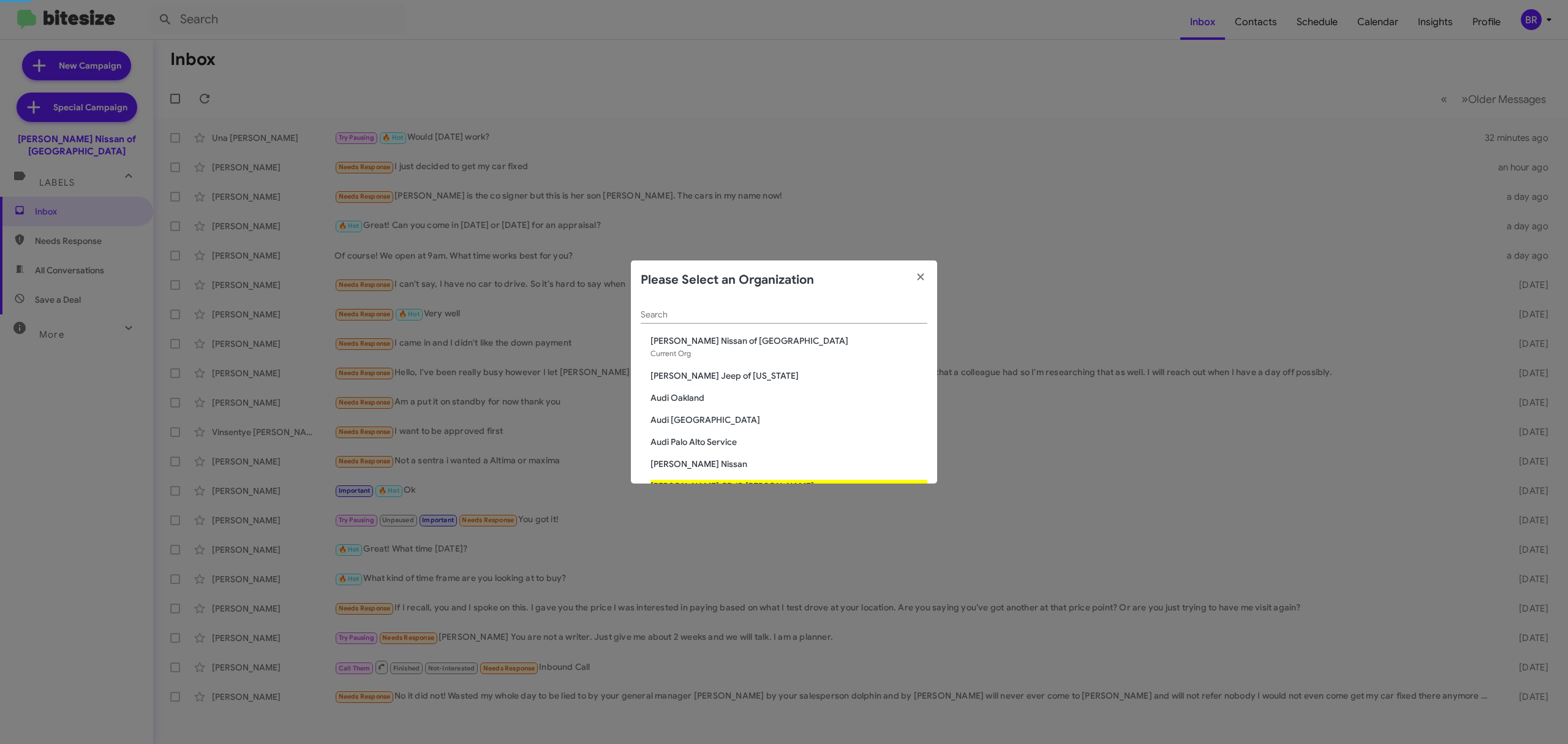
scroll to position [8, 0]
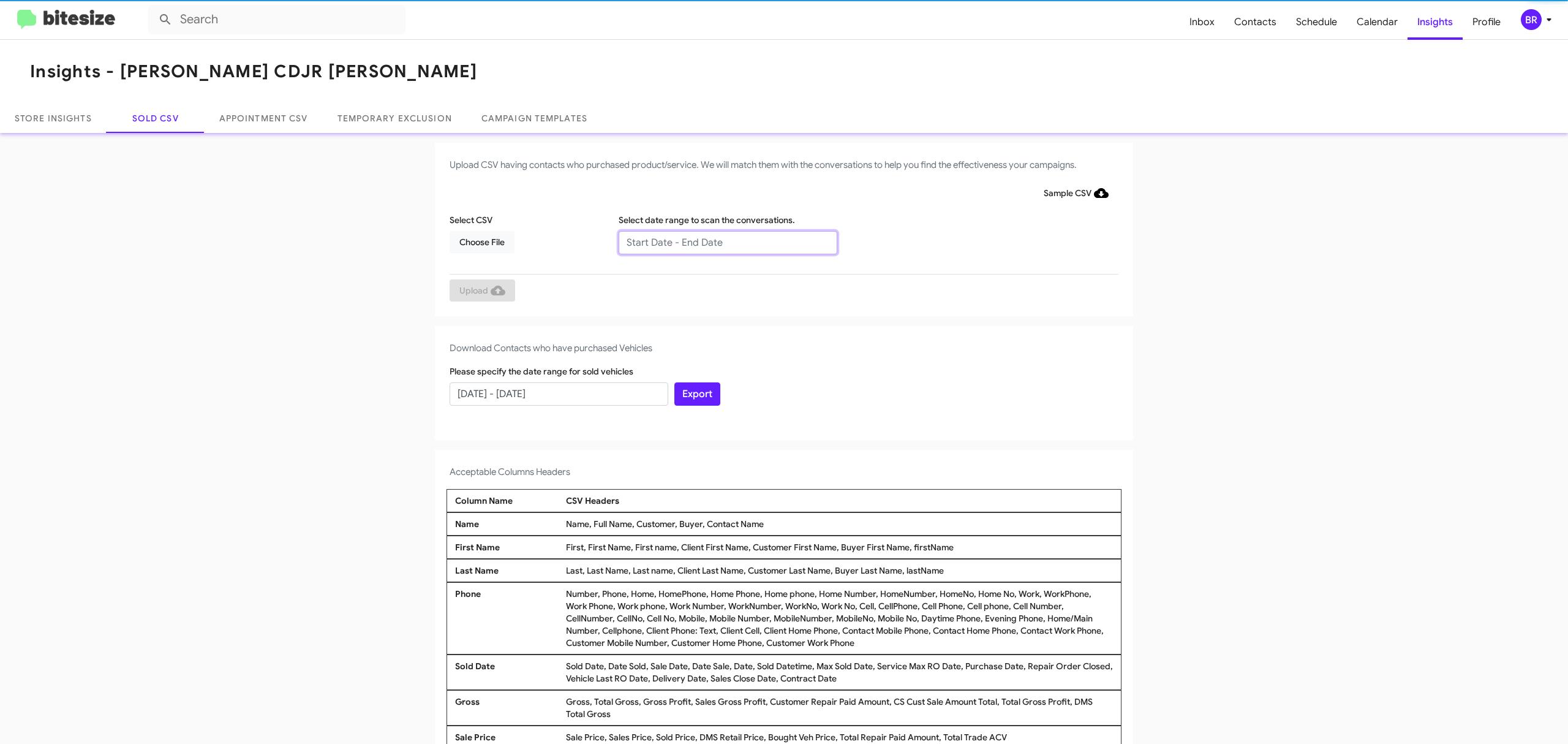
click at [721, 241] on input "text" at bounding box center [728, 242] width 219 height 23
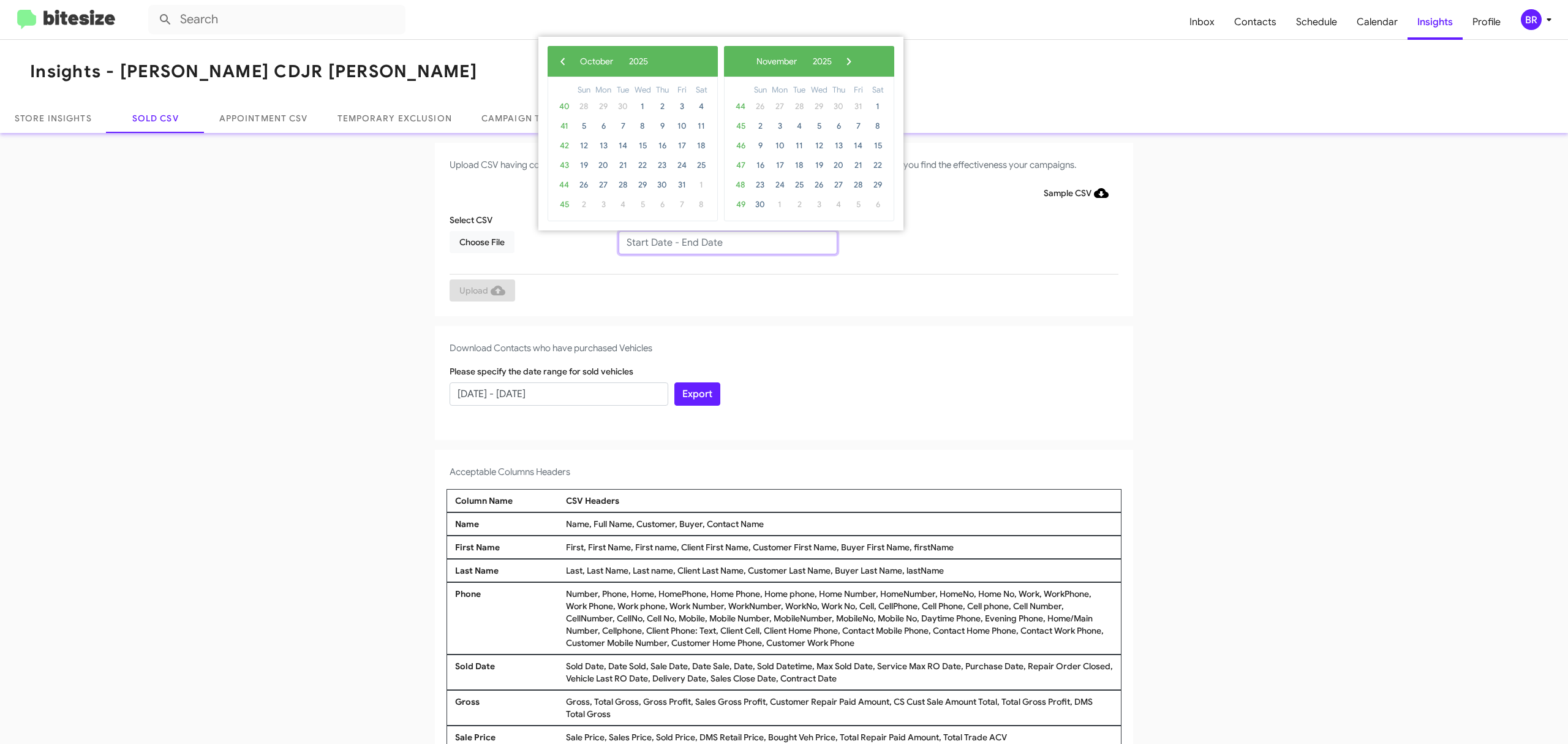
type input "08/15/2025 - 10/15/2025"
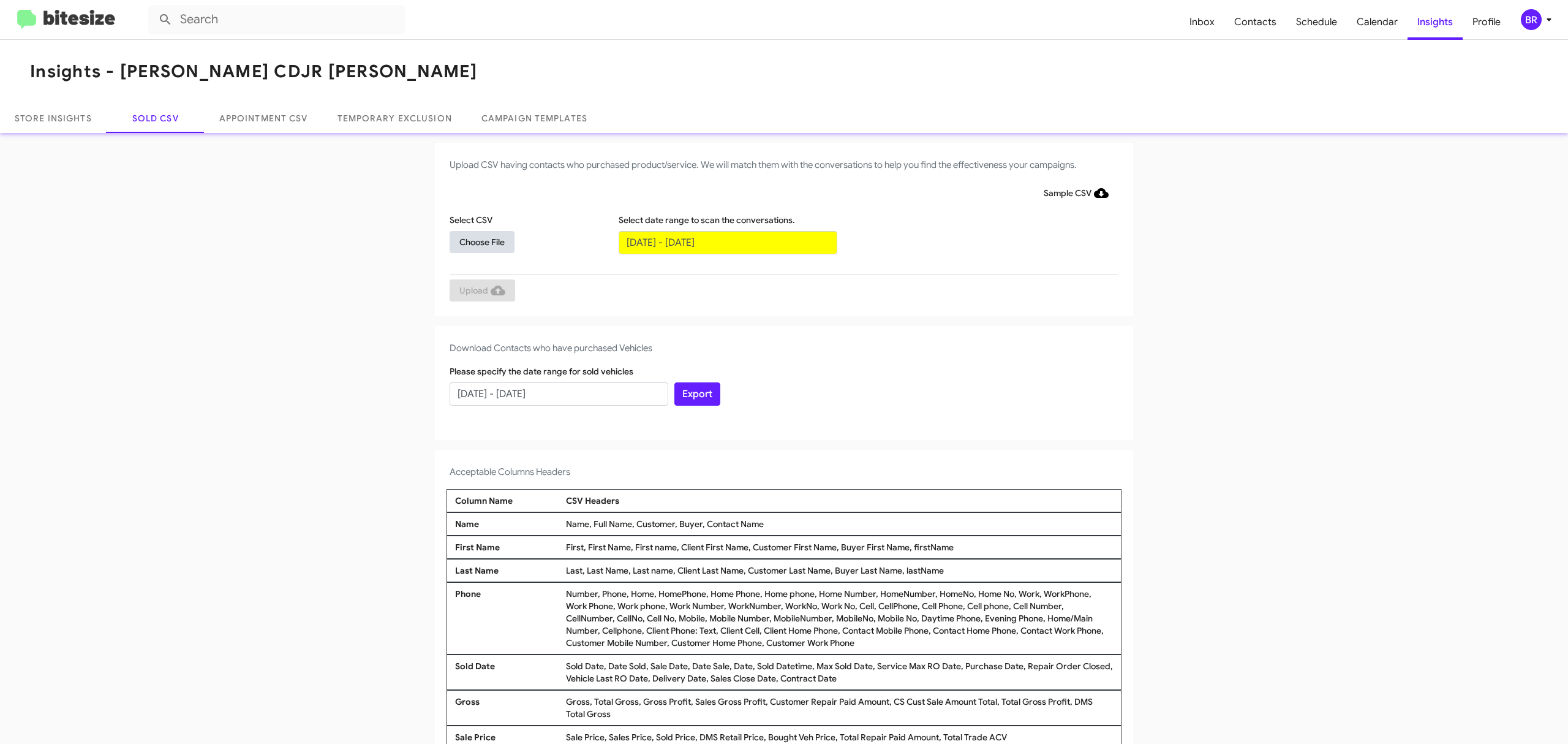
click at [475, 241] on span "Choose File" at bounding box center [482, 241] width 45 height 22
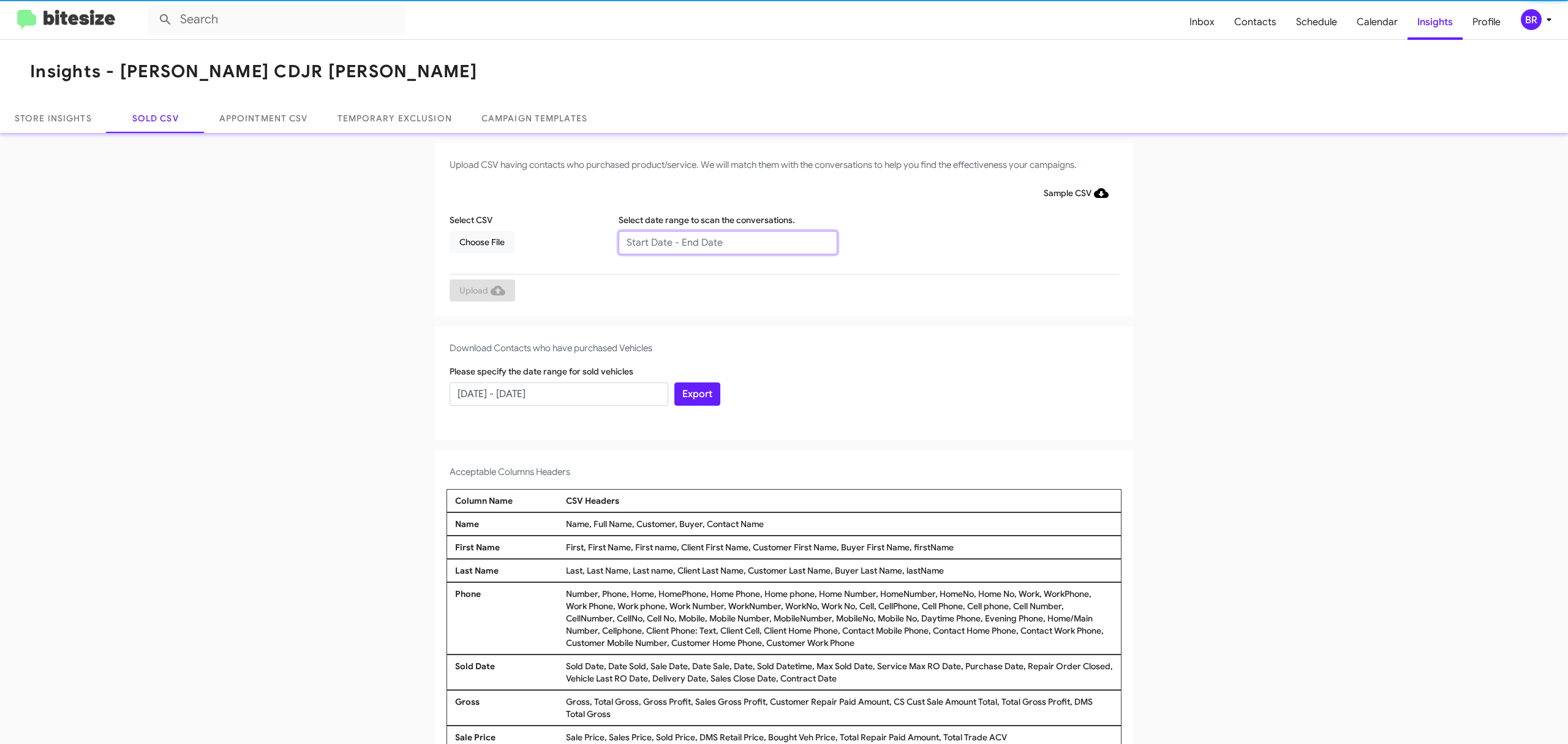
click at [721, 241] on input "text" at bounding box center [728, 242] width 219 height 23
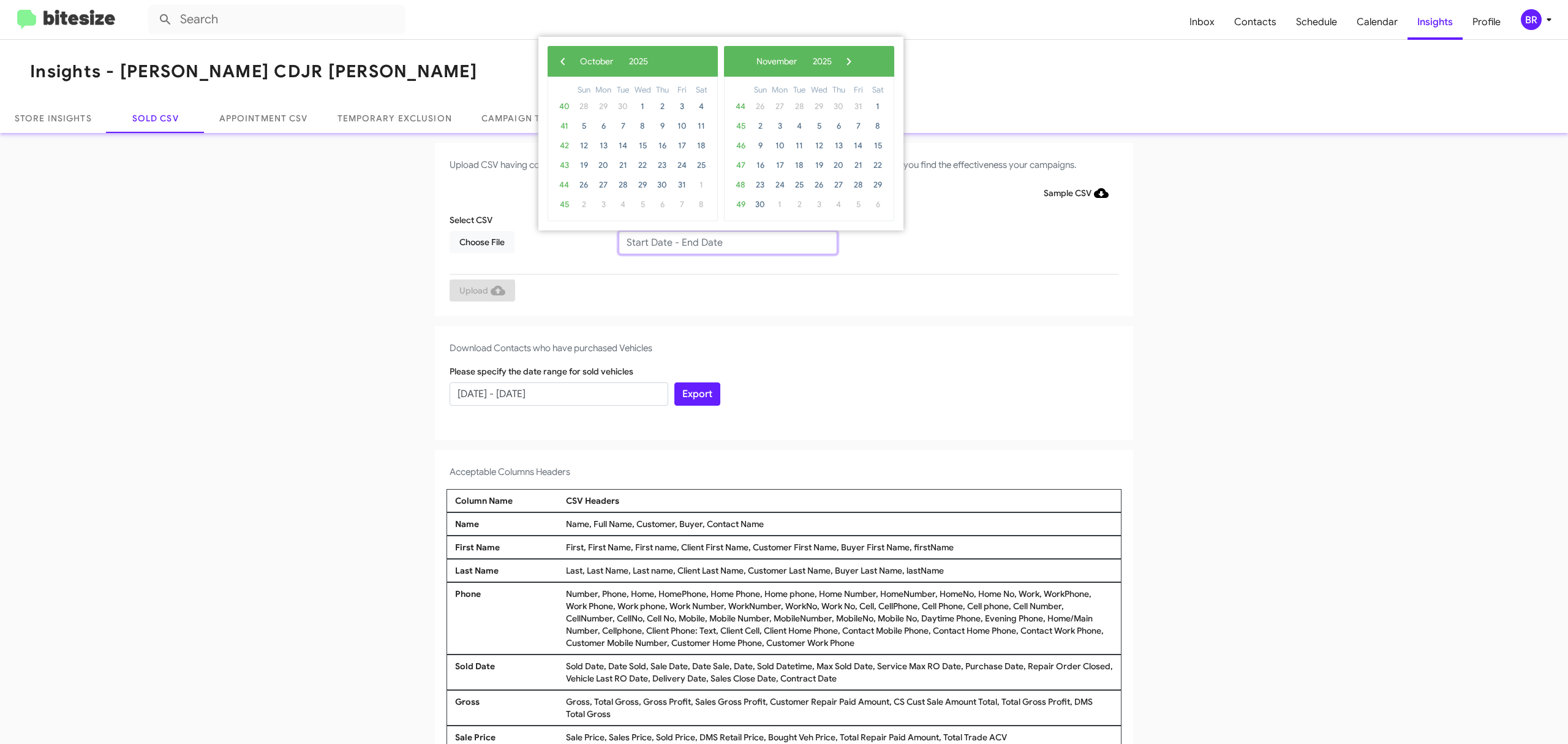
type input "[DATE] - [DATE]"
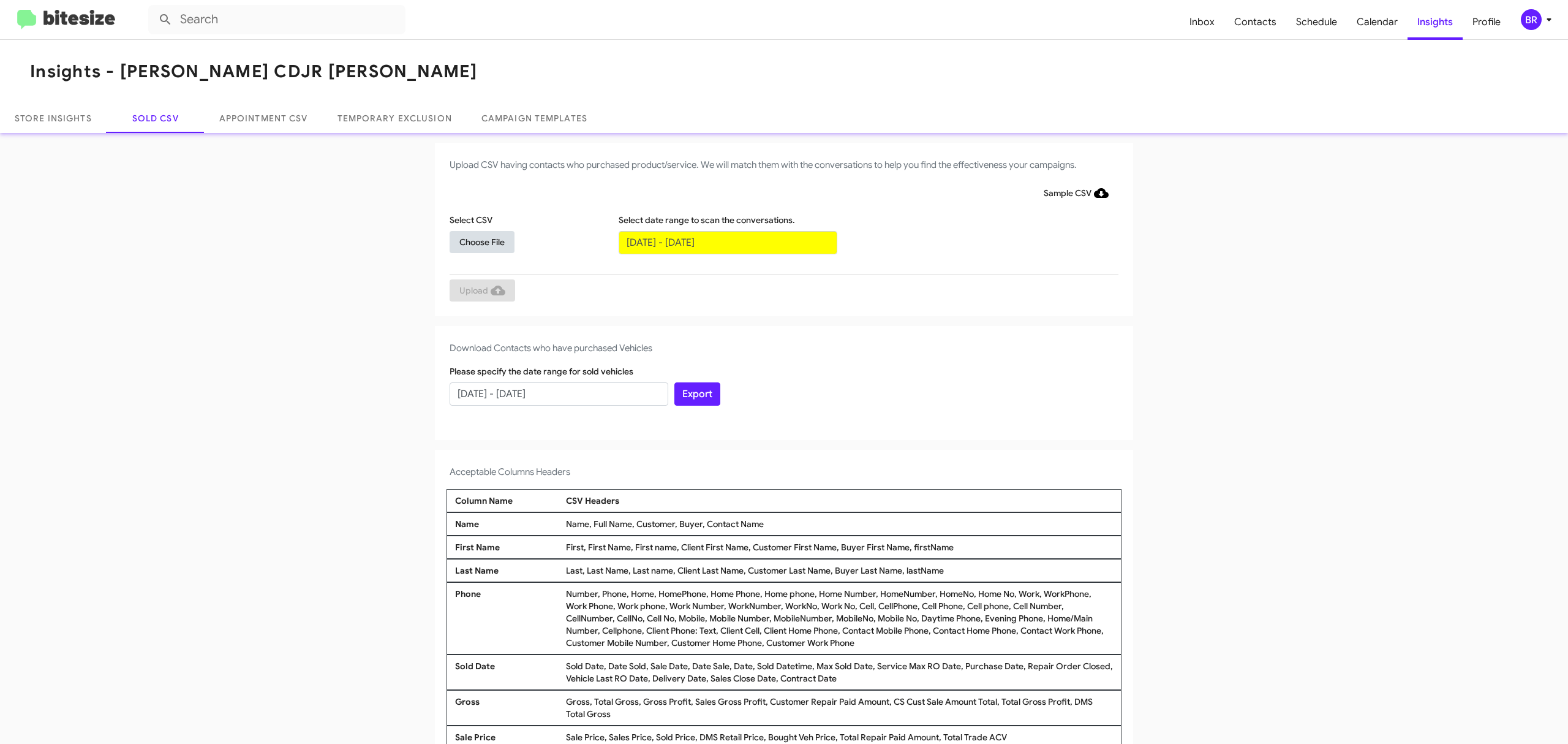
click at [475, 241] on span "Choose File" at bounding box center [482, 241] width 45 height 22
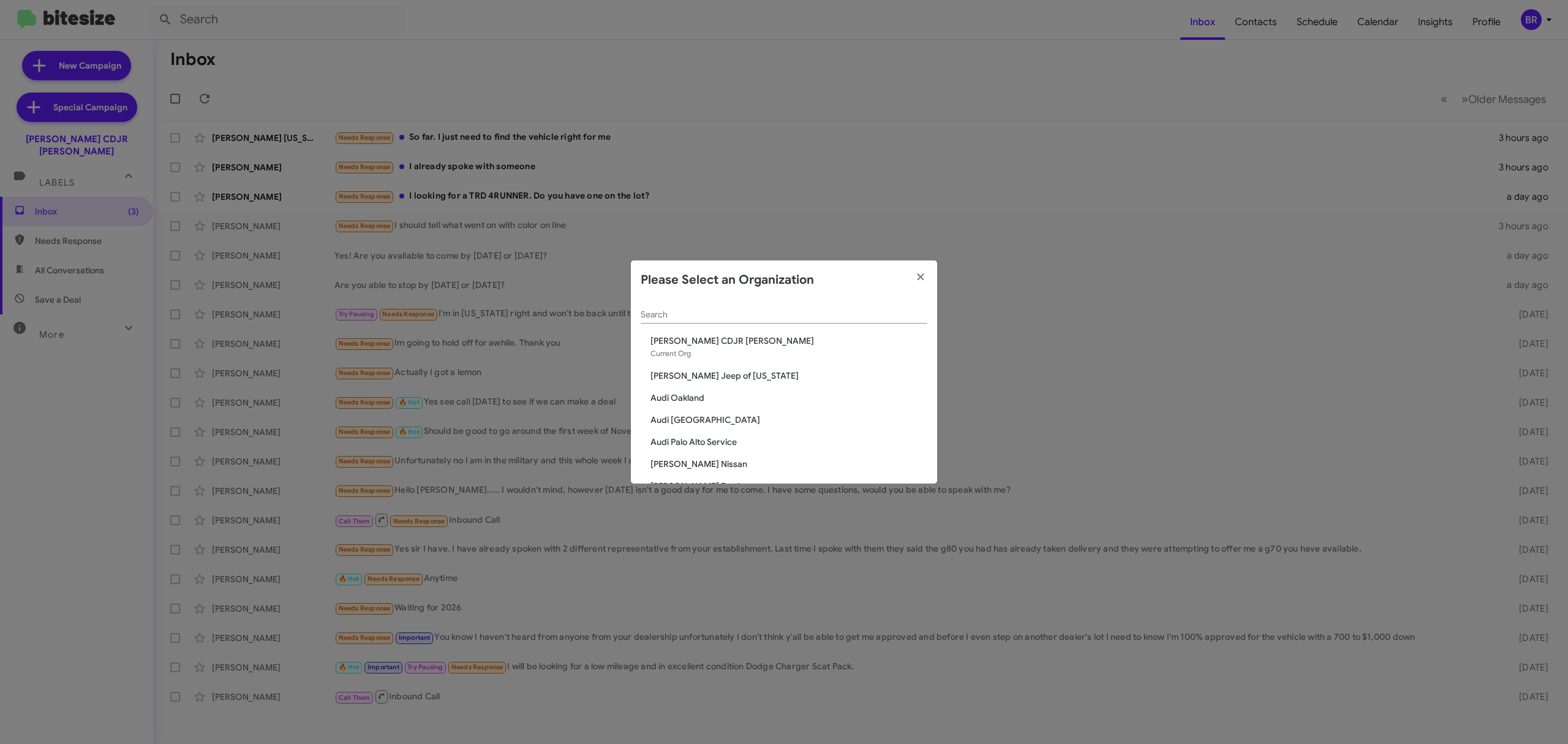
scroll to position [31, 0]
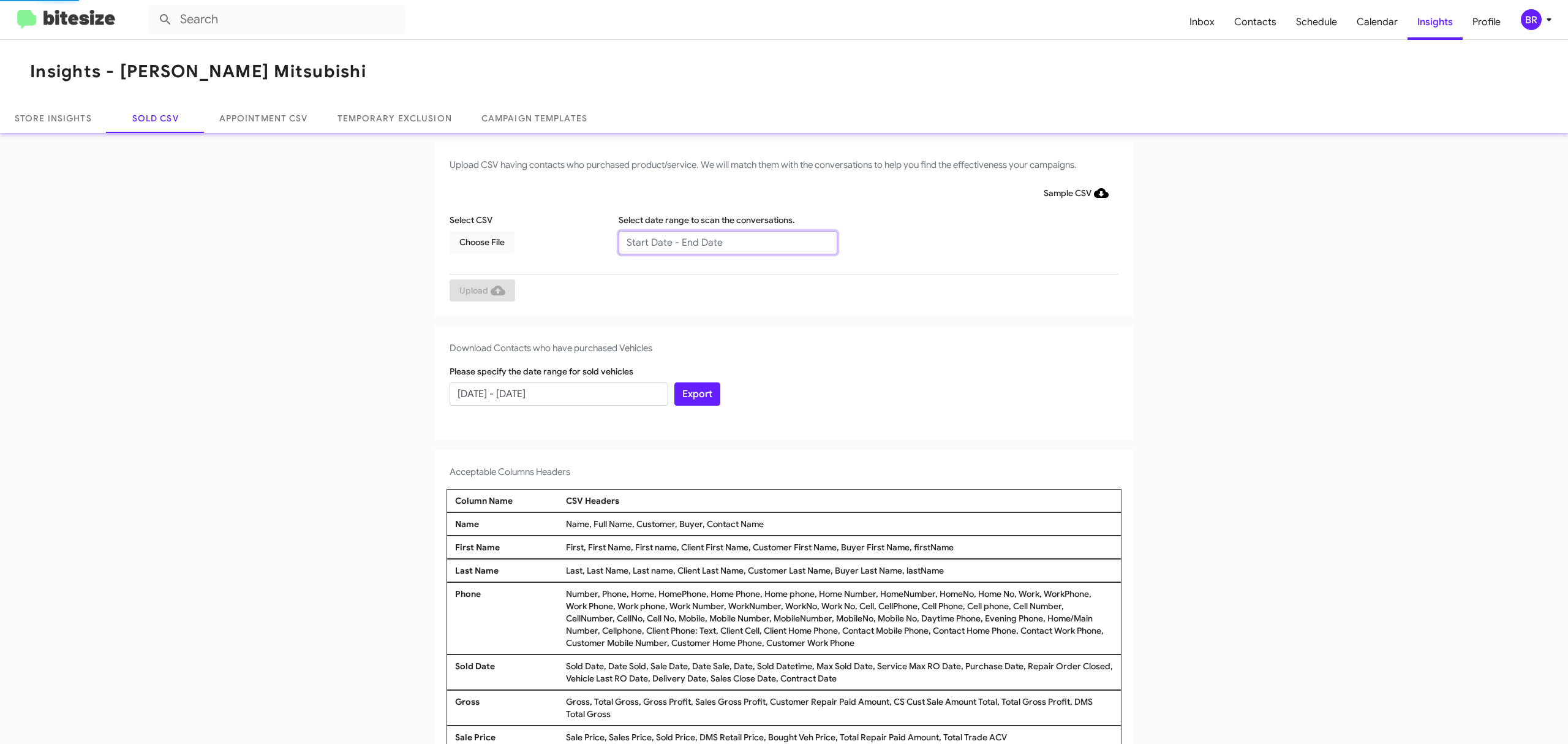
click at [721, 241] on input "text" at bounding box center [728, 242] width 219 height 23
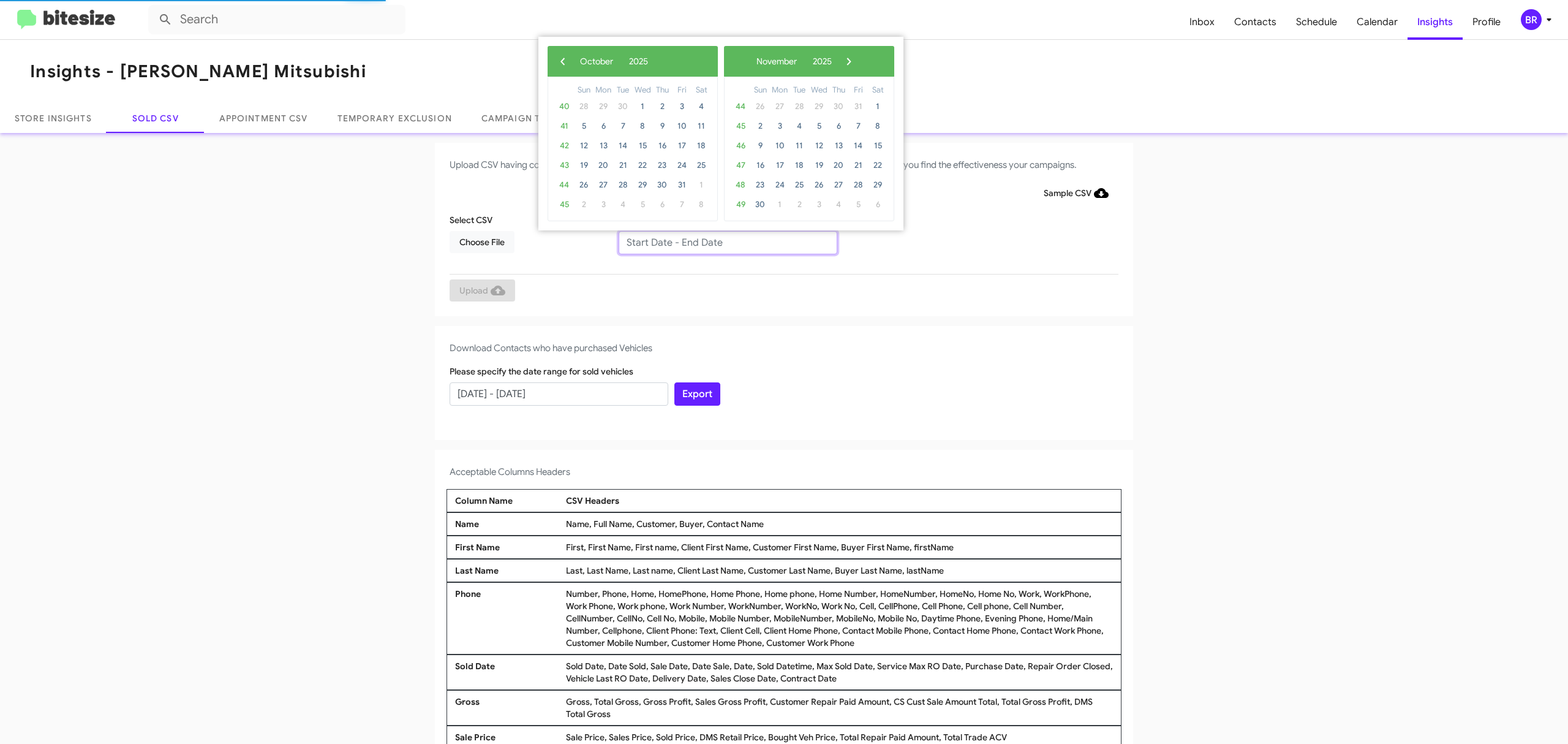
type input "08/15/2025 - 10/15/2025"
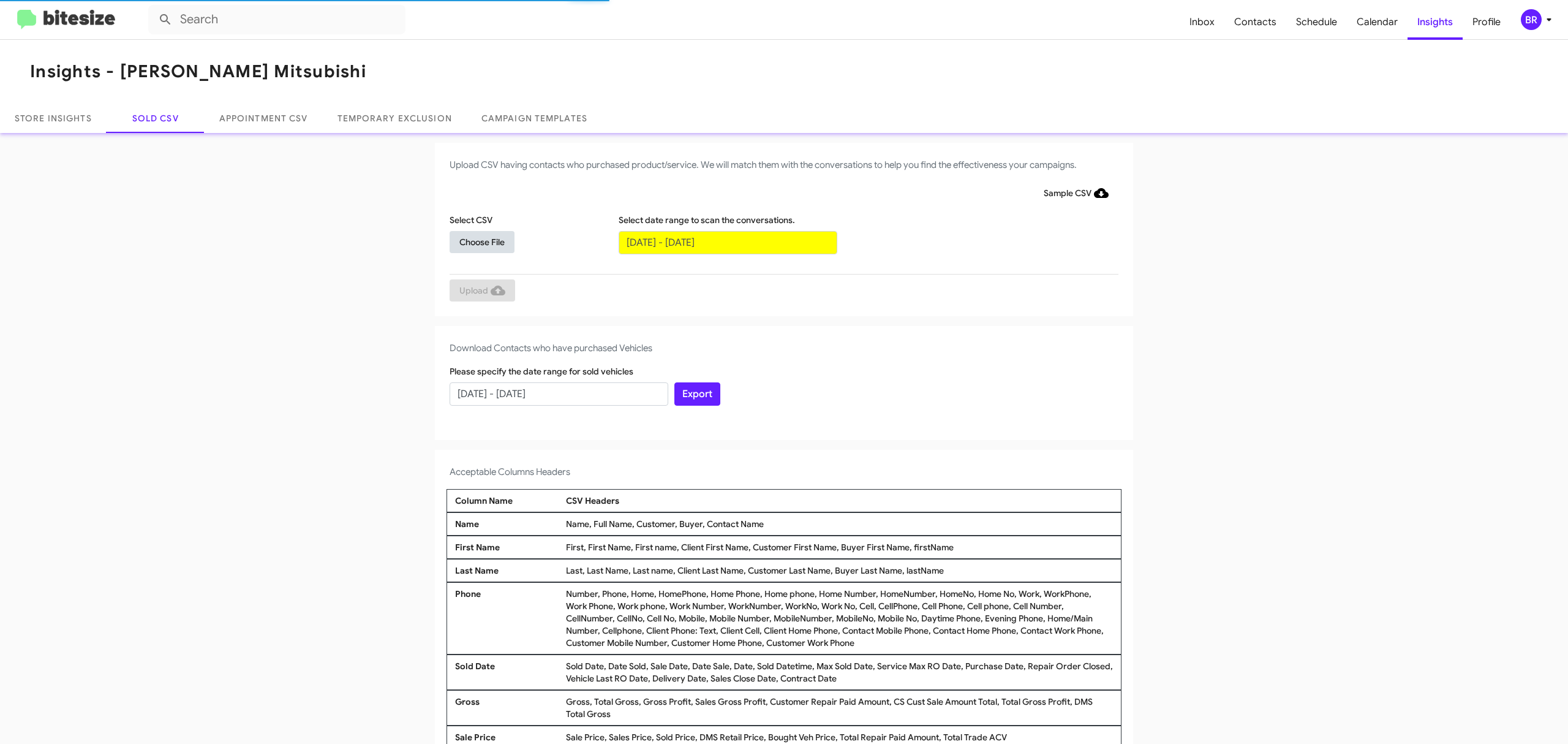
click at [475, 241] on span "Choose File" at bounding box center [482, 241] width 45 height 22
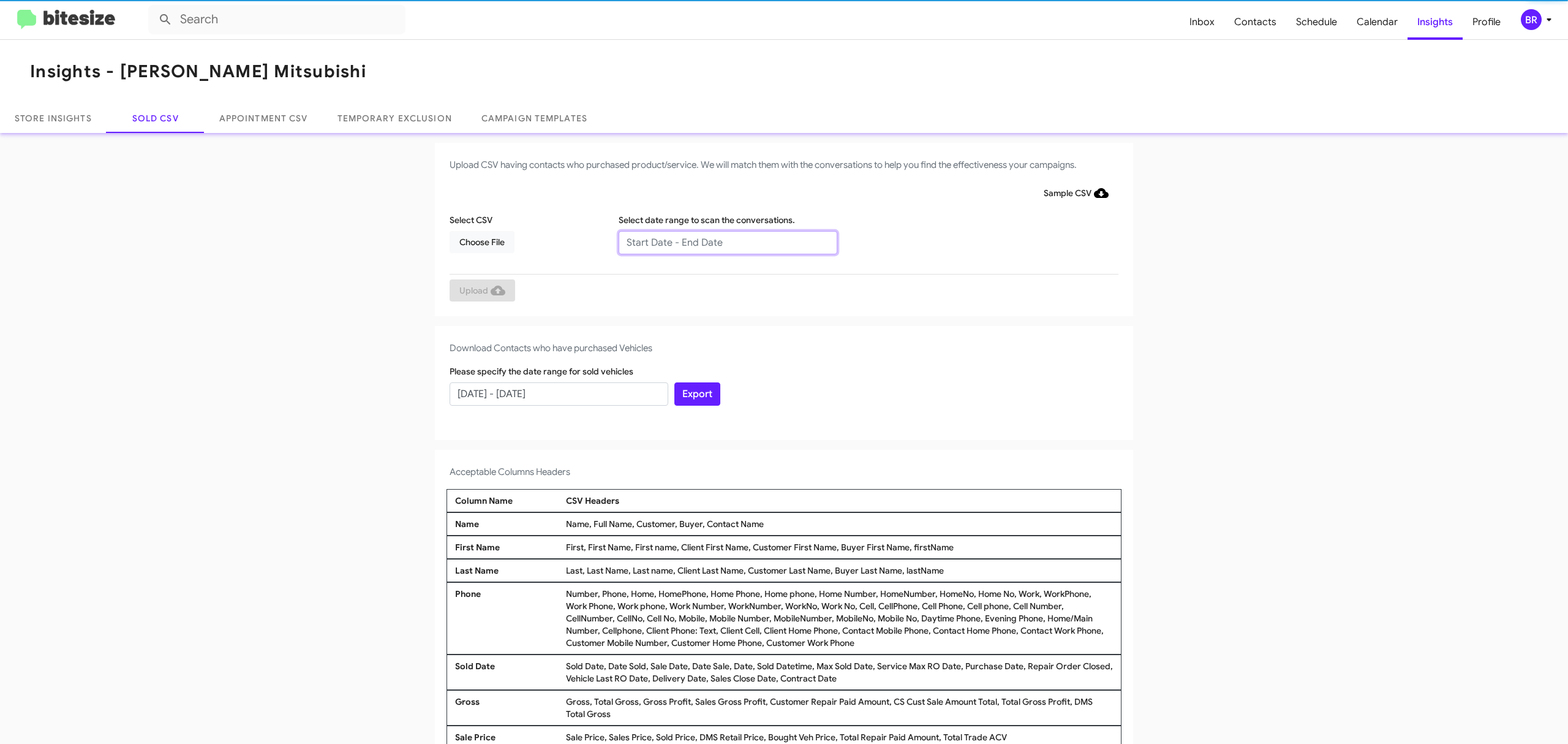
click at [721, 241] on input "text" at bounding box center [728, 242] width 219 height 23
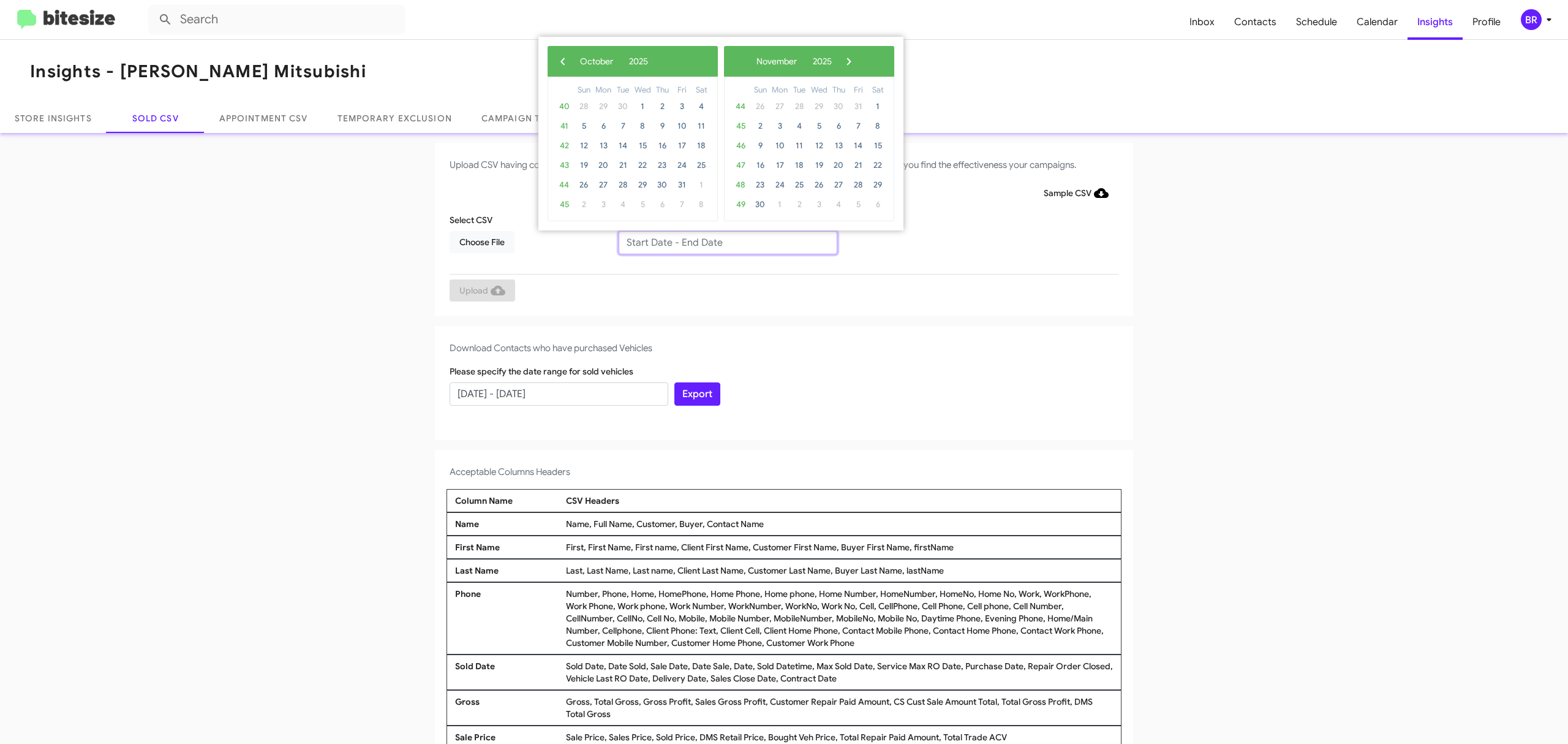
type input "08/15/2025 - 10/15/2025"
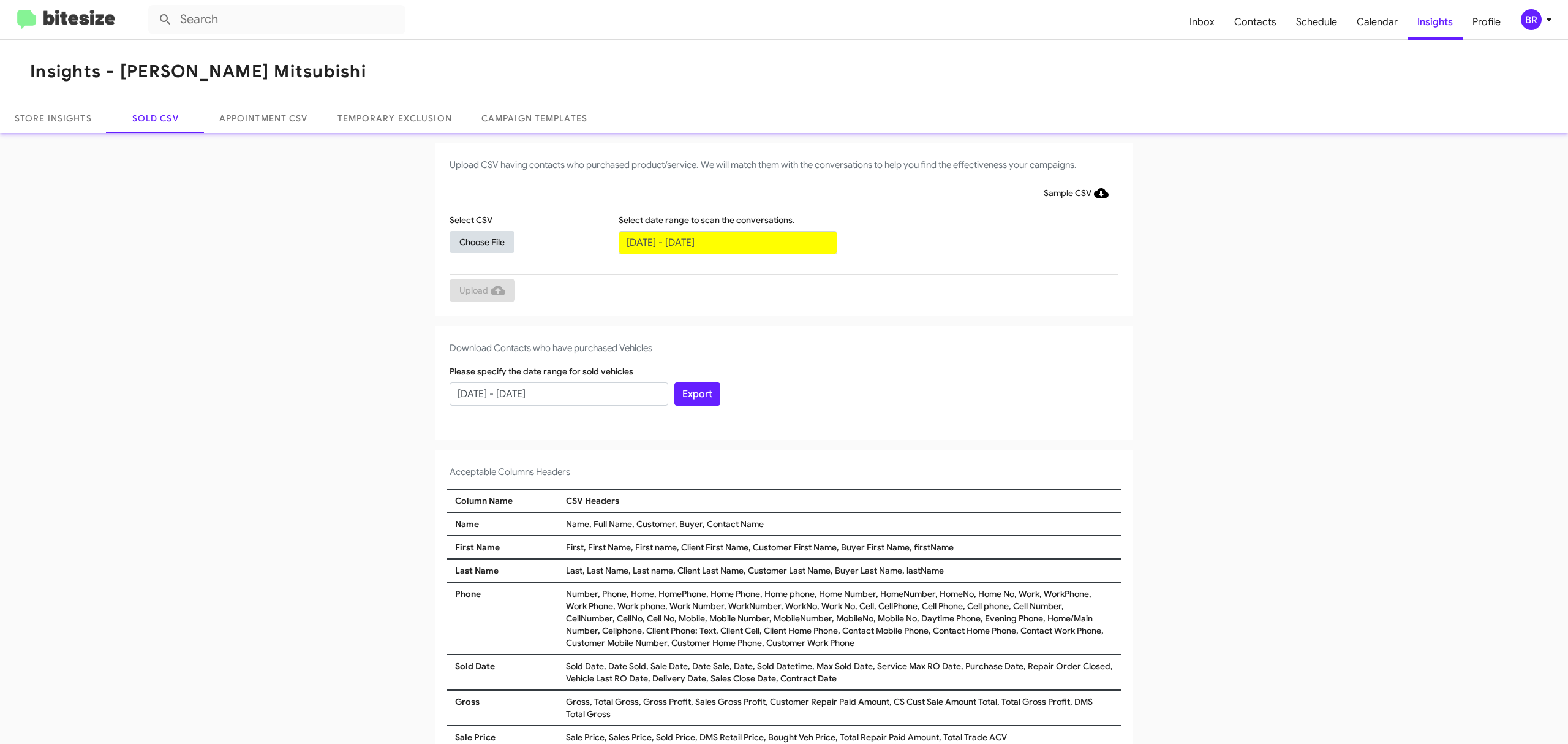
click at [475, 241] on span "Choose File" at bounding box center [482, 241] width 45 height 22
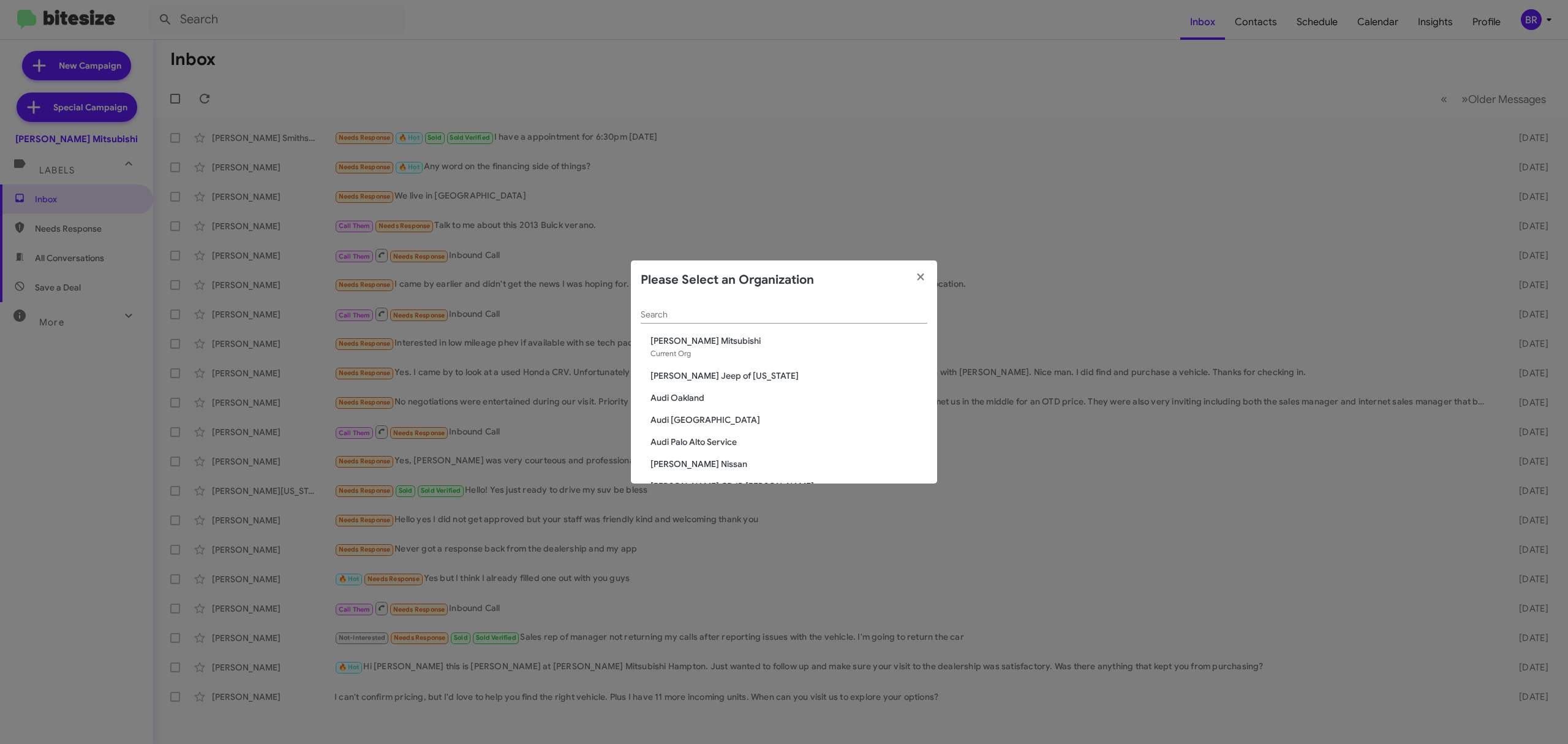
scroll to position [2147, 0]
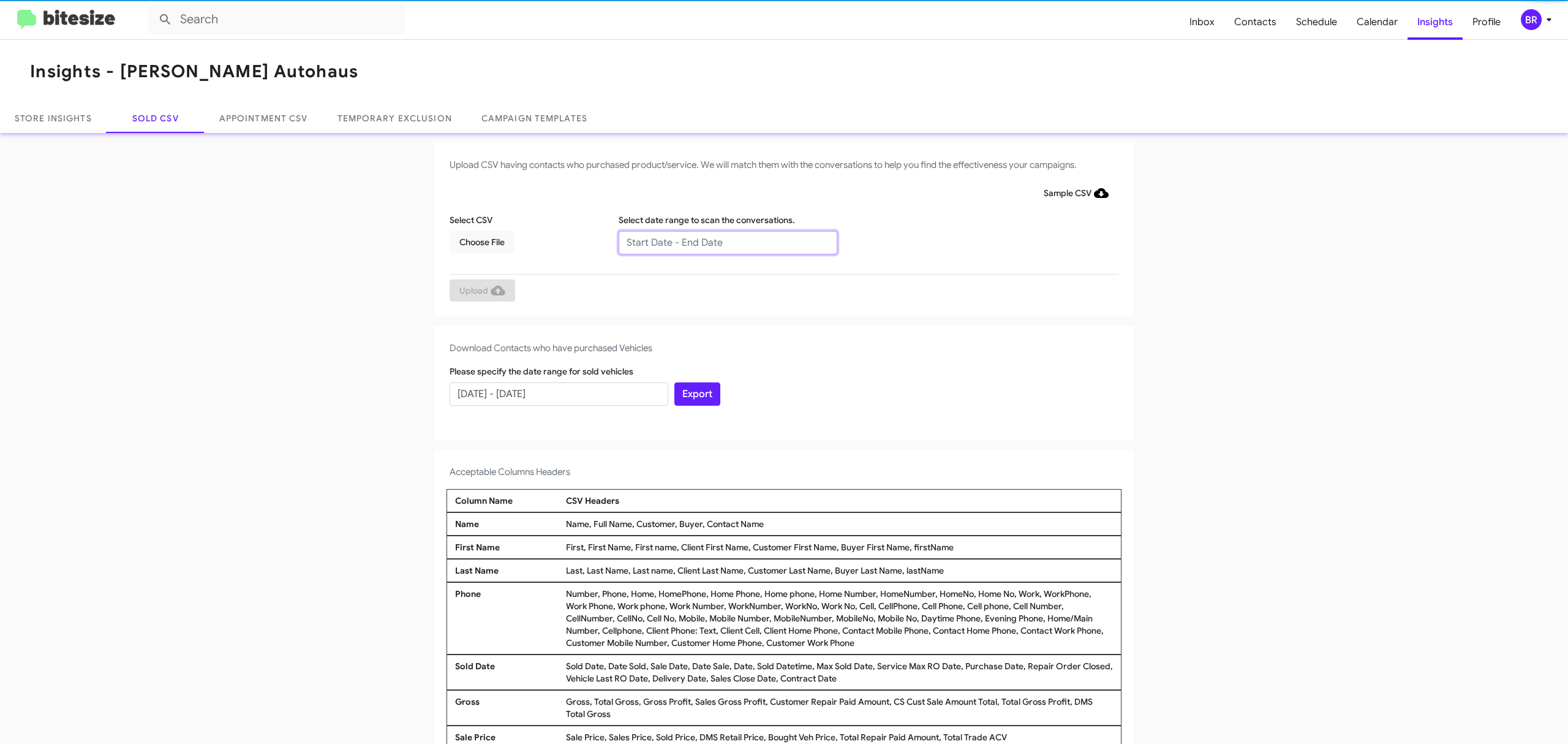
click at [721, 241] on input "text" at bounding box center [728, 242] width 219 height 23
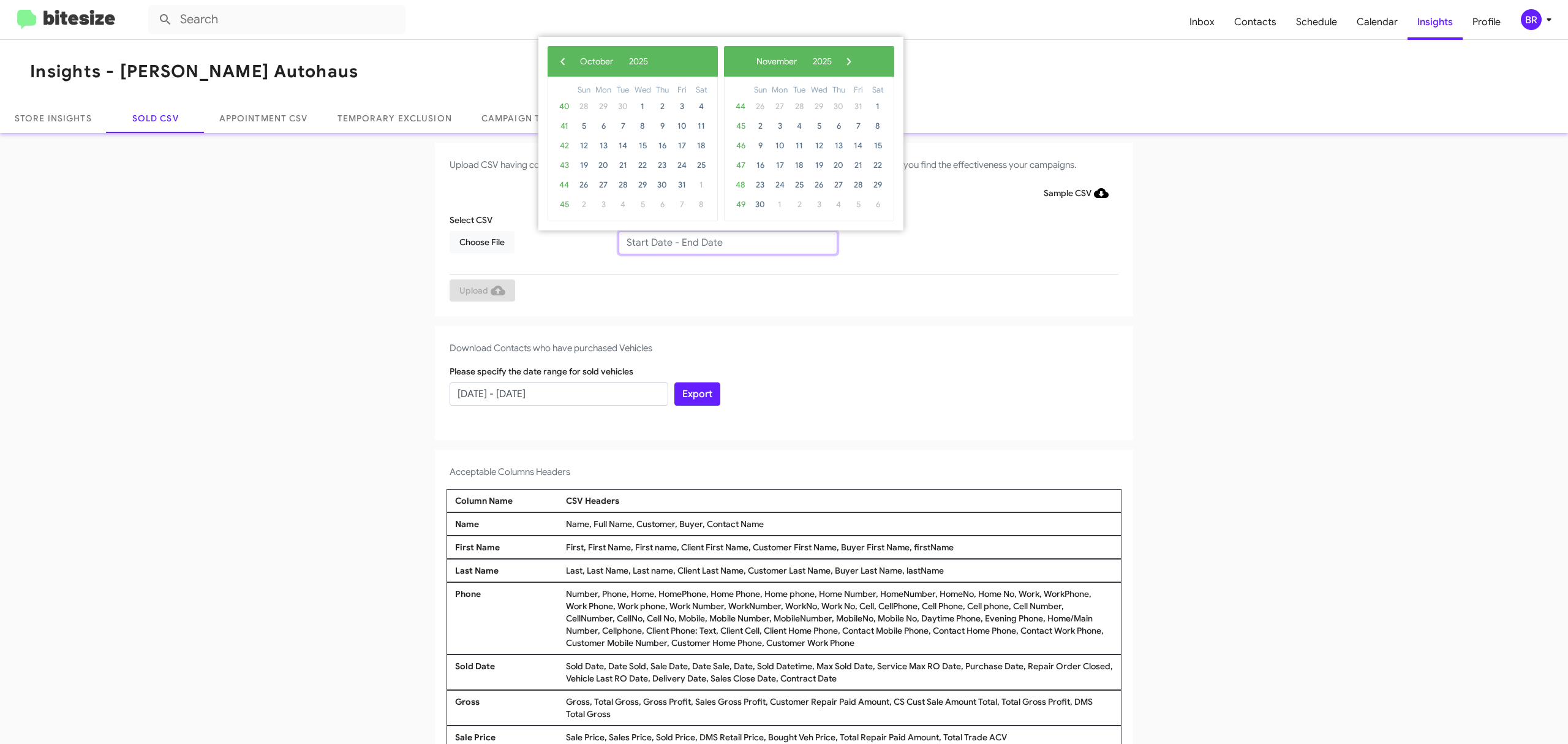
type input "[DATE] - [DATE]"
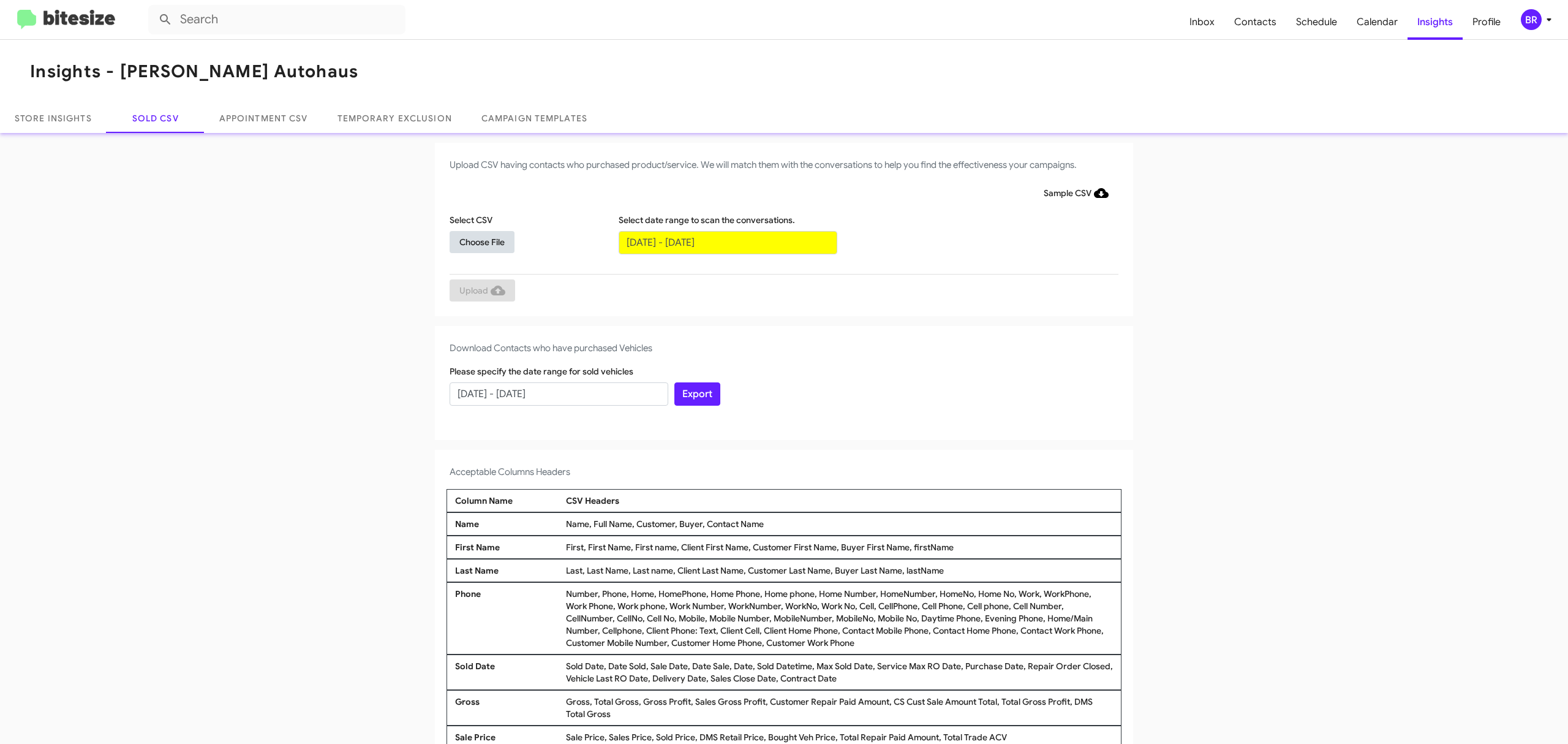
click at [475, 241] on span "Choose File" at bounding box center [482, 241] width 45 height 22
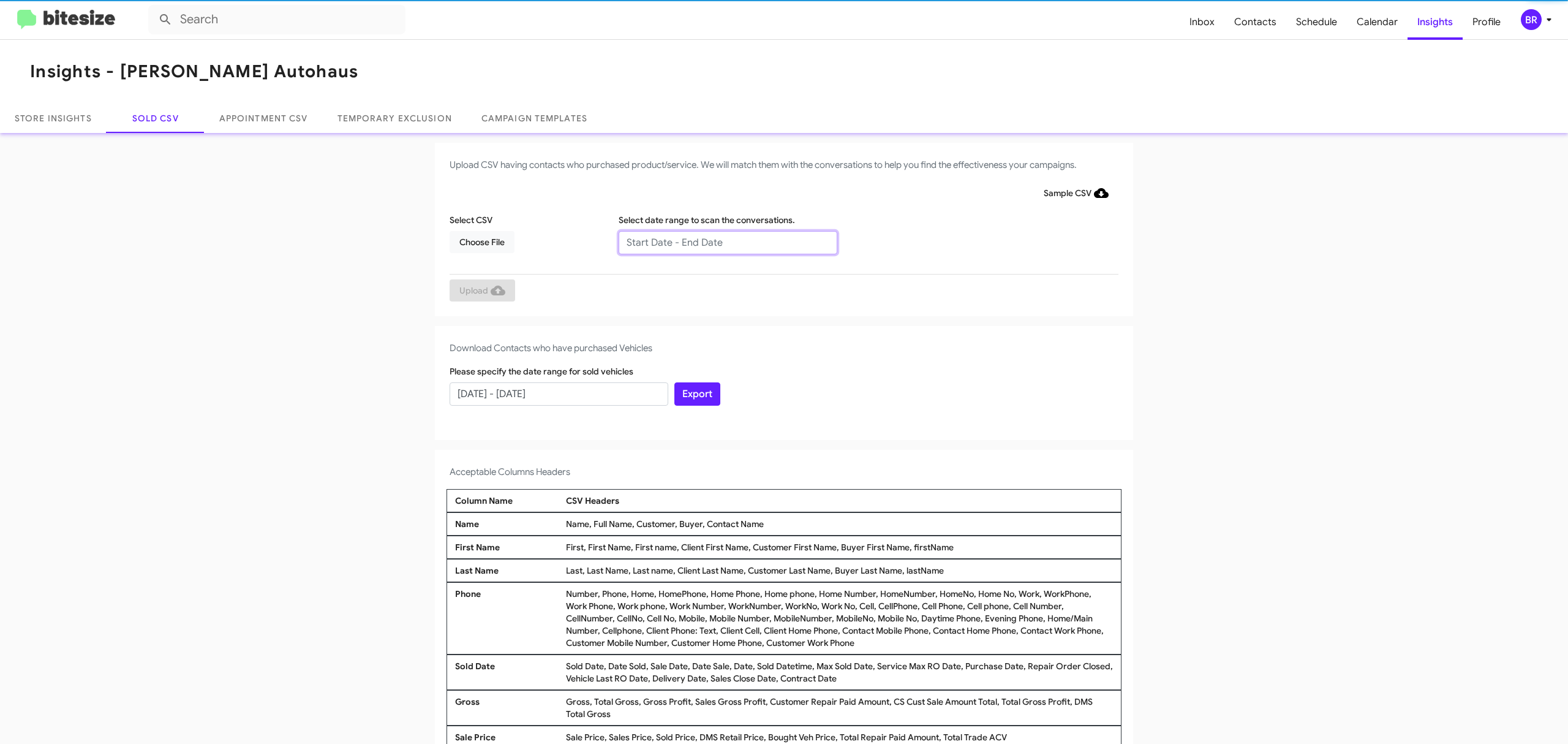
click at [721, 241] on input "text" at bounding box center [728, 242] width 219 height 23
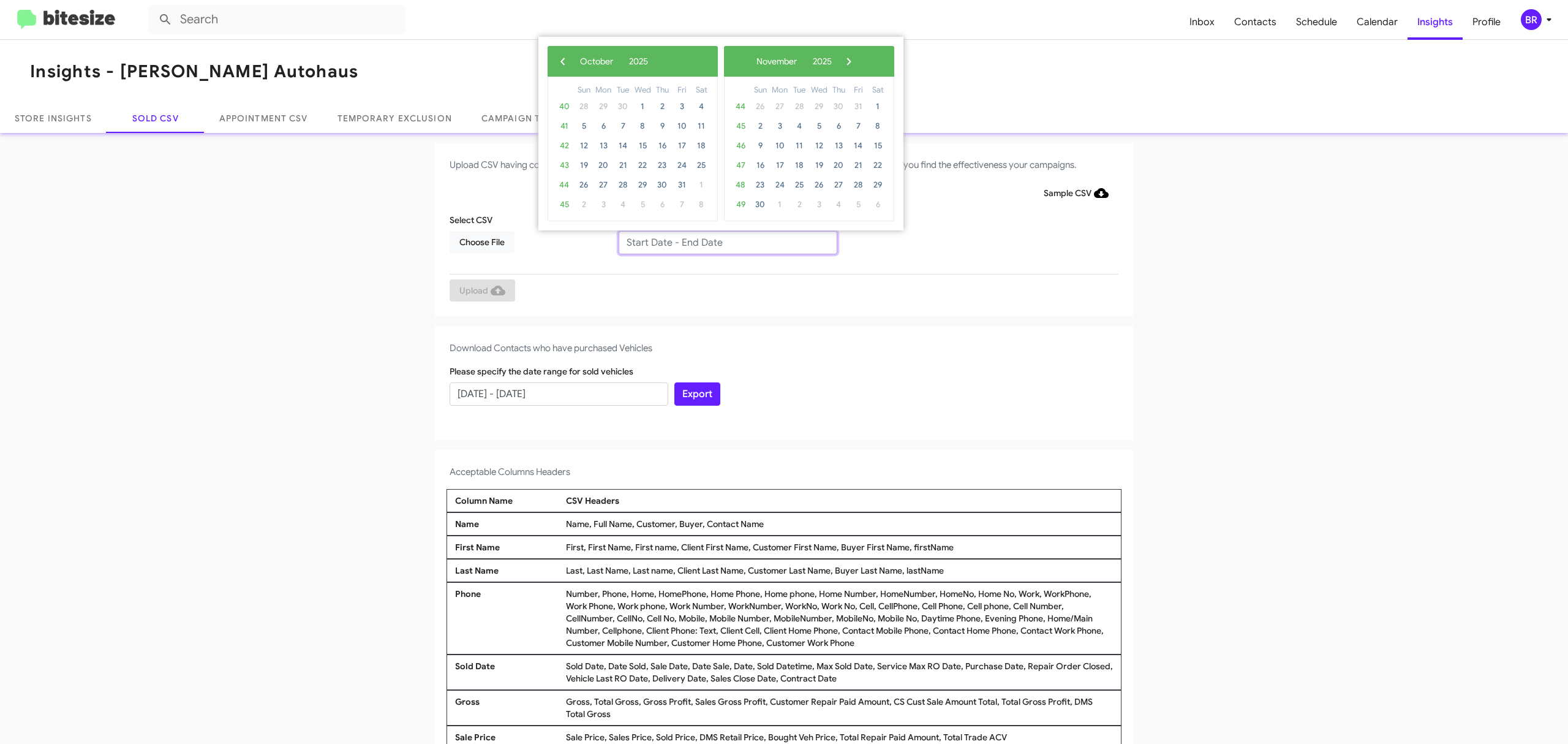
type input "[DATE] - [DATE]"
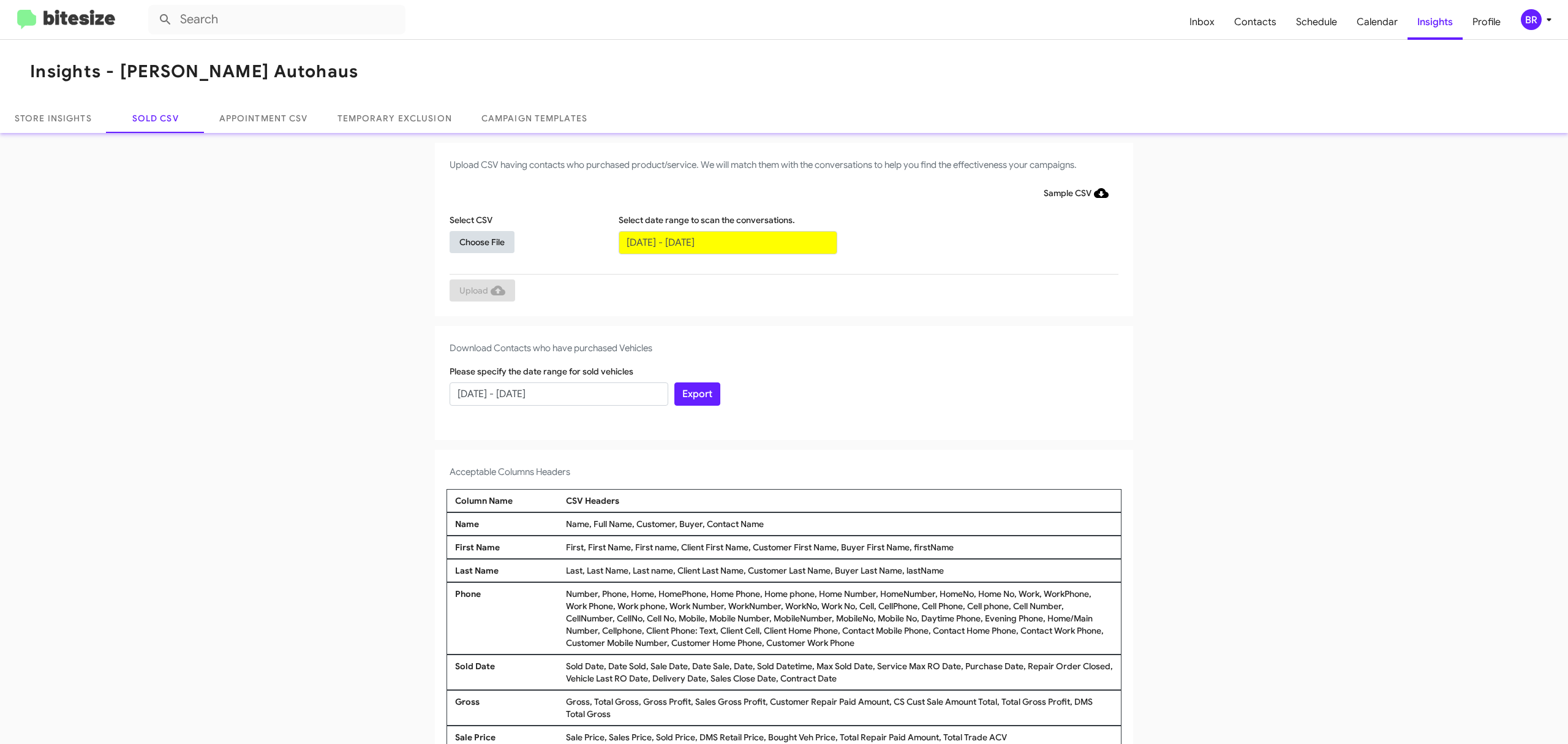
click at [475, 241] on span "Choose File" at bounding box center [482, 241] width 45 height 22
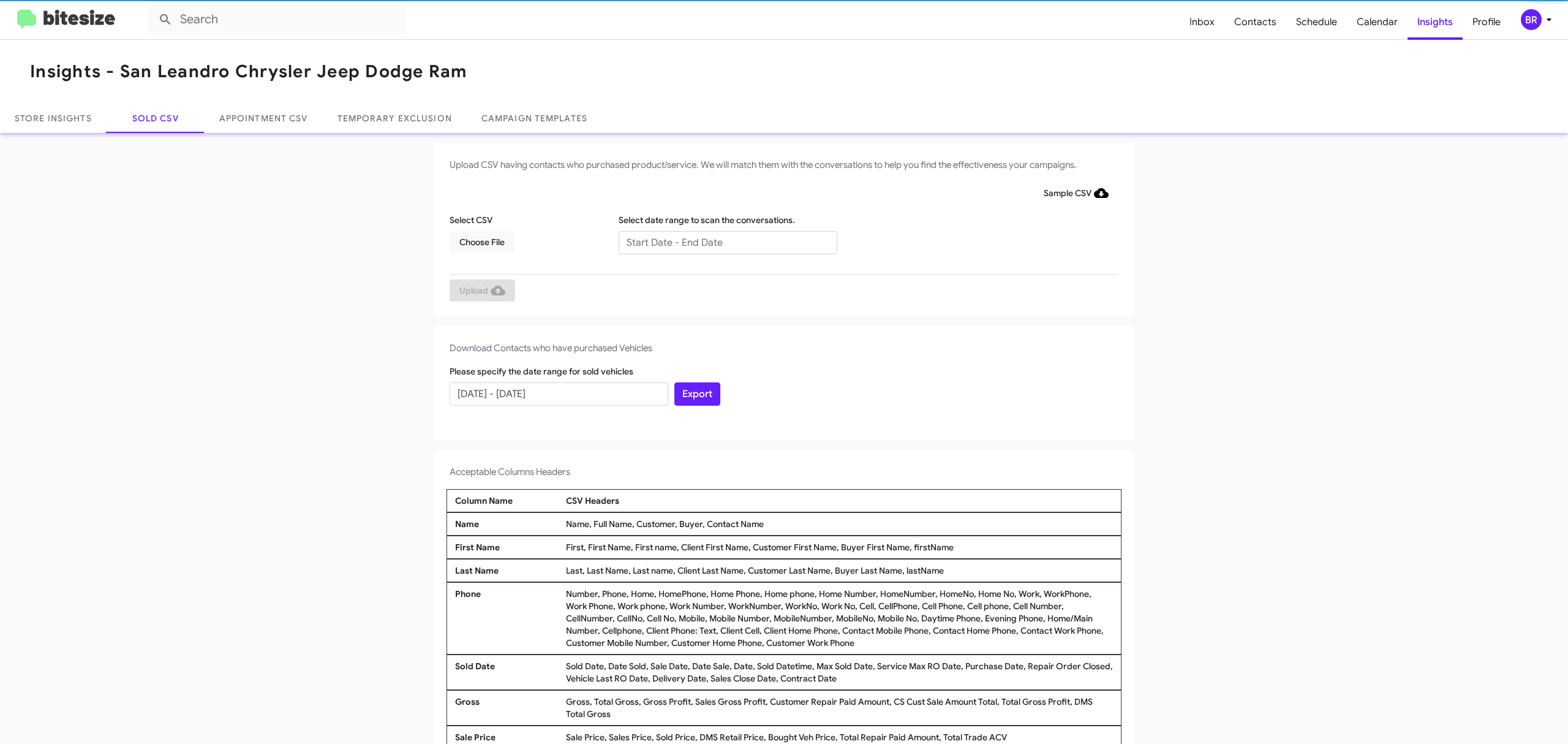
click at [721, 241] on input "text" at bounding box center [728, 242] width 219 height 23
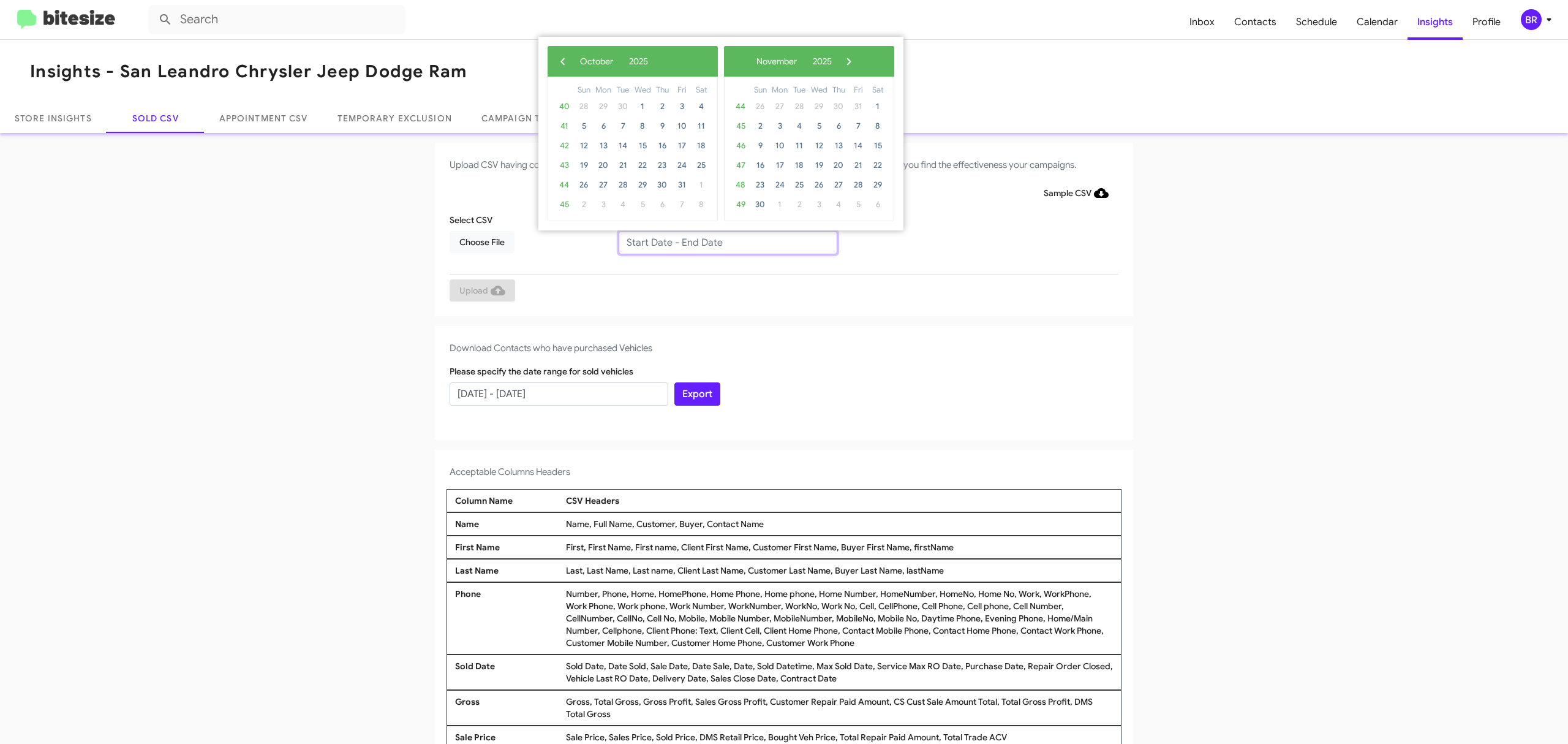
type input "[DATE] - [DATE]"
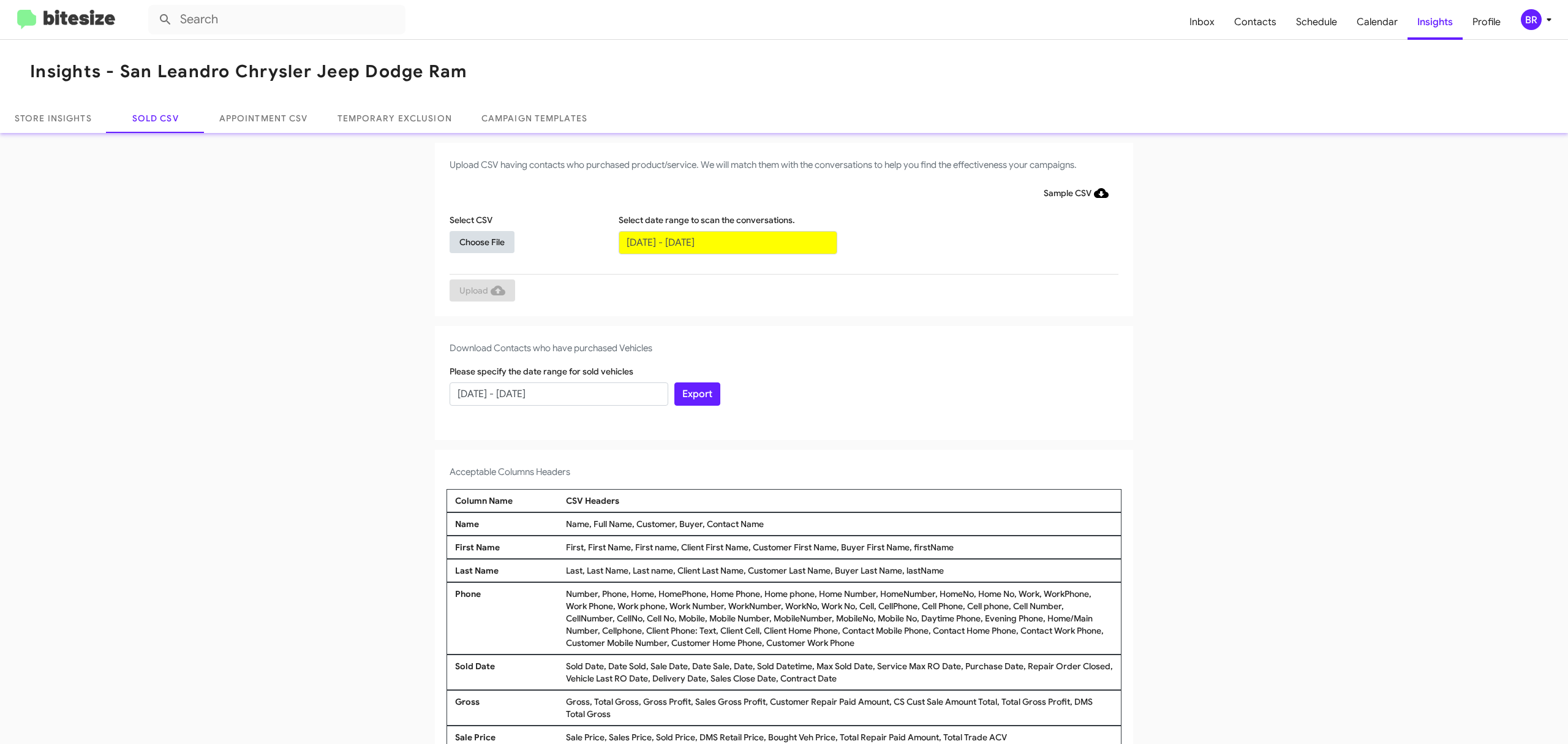
click at [475, 241] on span "Choose File" at bounding box center [482, 241] width 45 height 22
click at [721, 241] on input "text" at bounding box center [728, 242] width 219 height 23
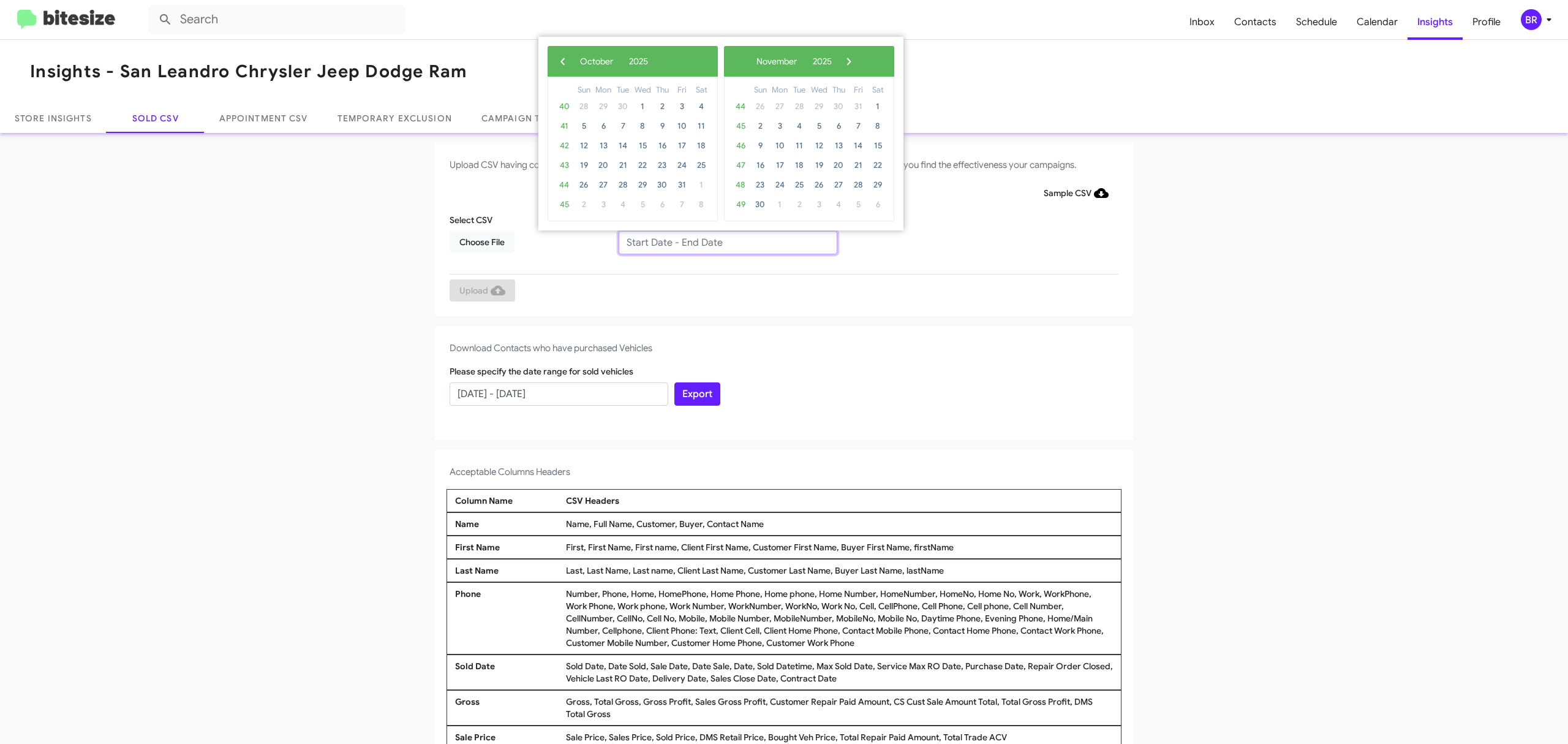
type input "[DATE] - [DATE]"
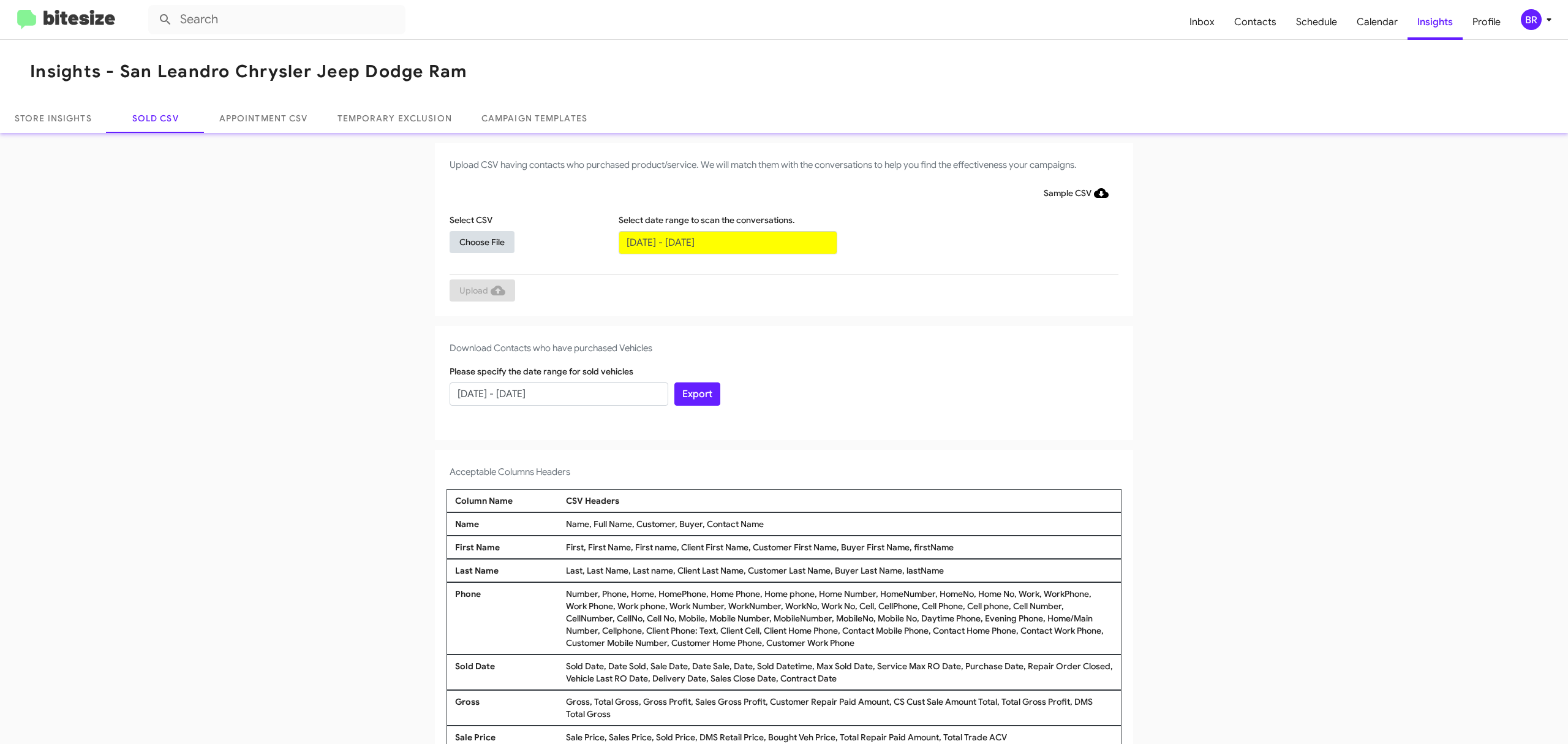
click at [475, 241] on span "Choose File" at bounding box center [482, 241] width 45 height 22
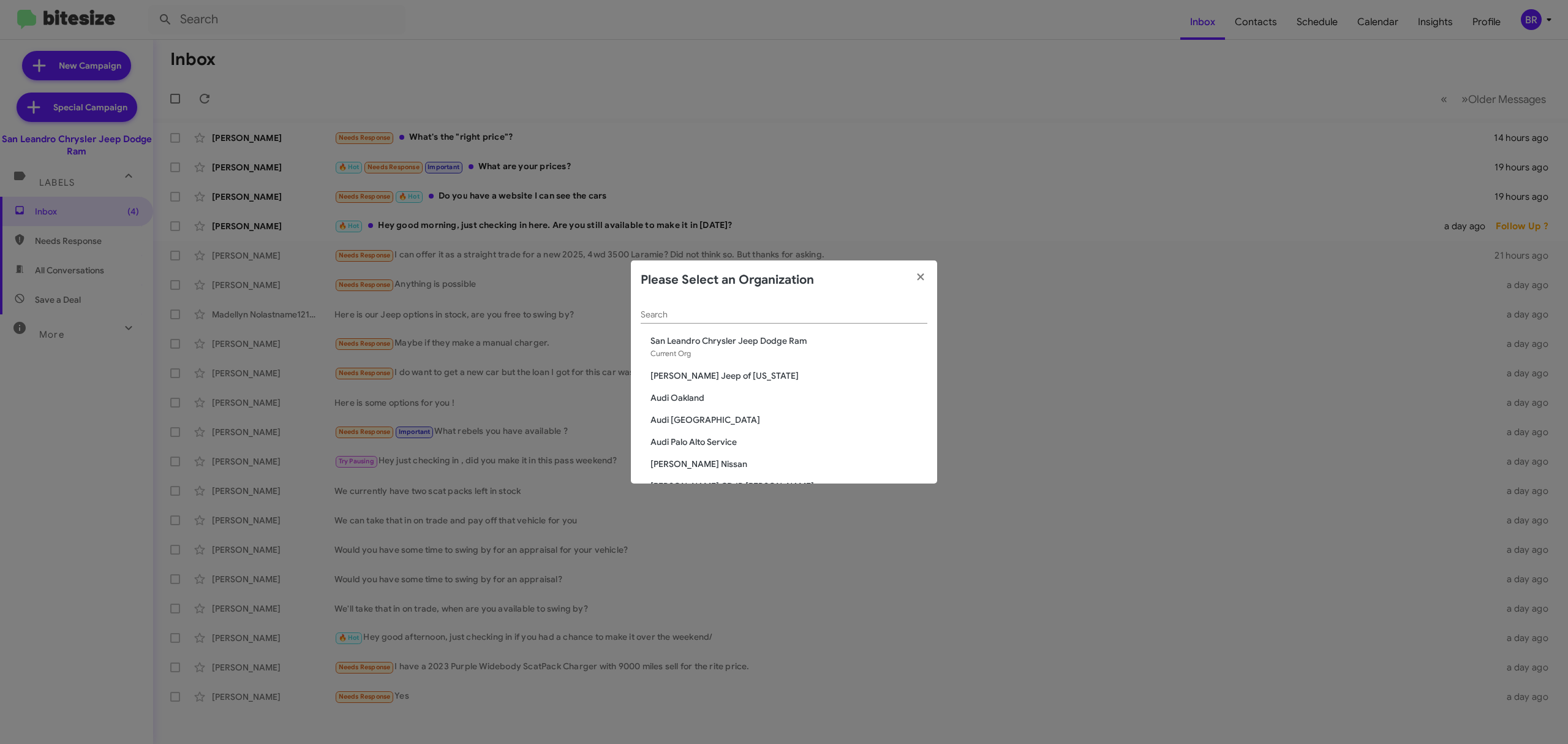
scroll to position [273, 0]
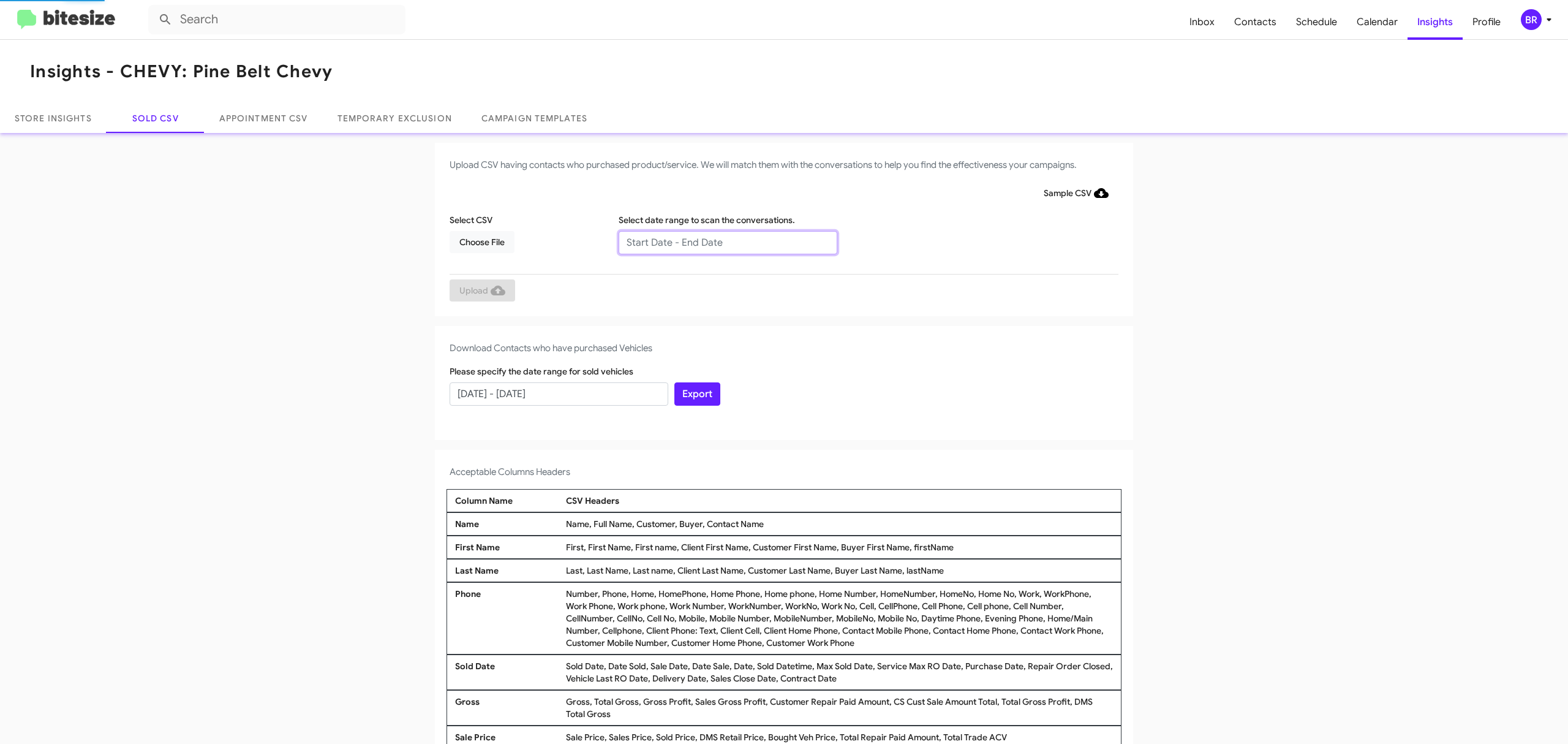
click at [721, 241] on input "text" at bounding box center [728, 242] width 219 height 23
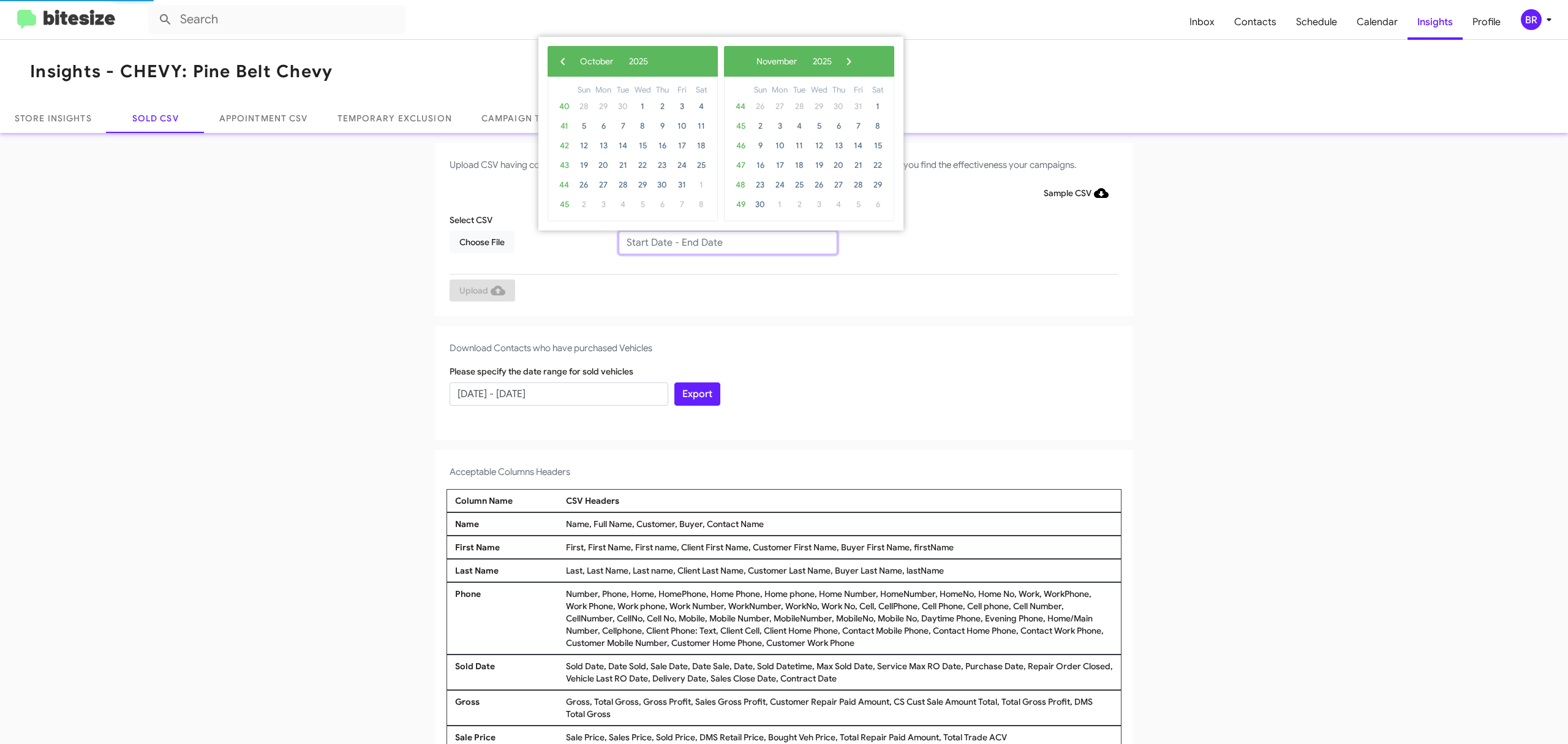
type input "08/15/2025 - 10/15/2025"
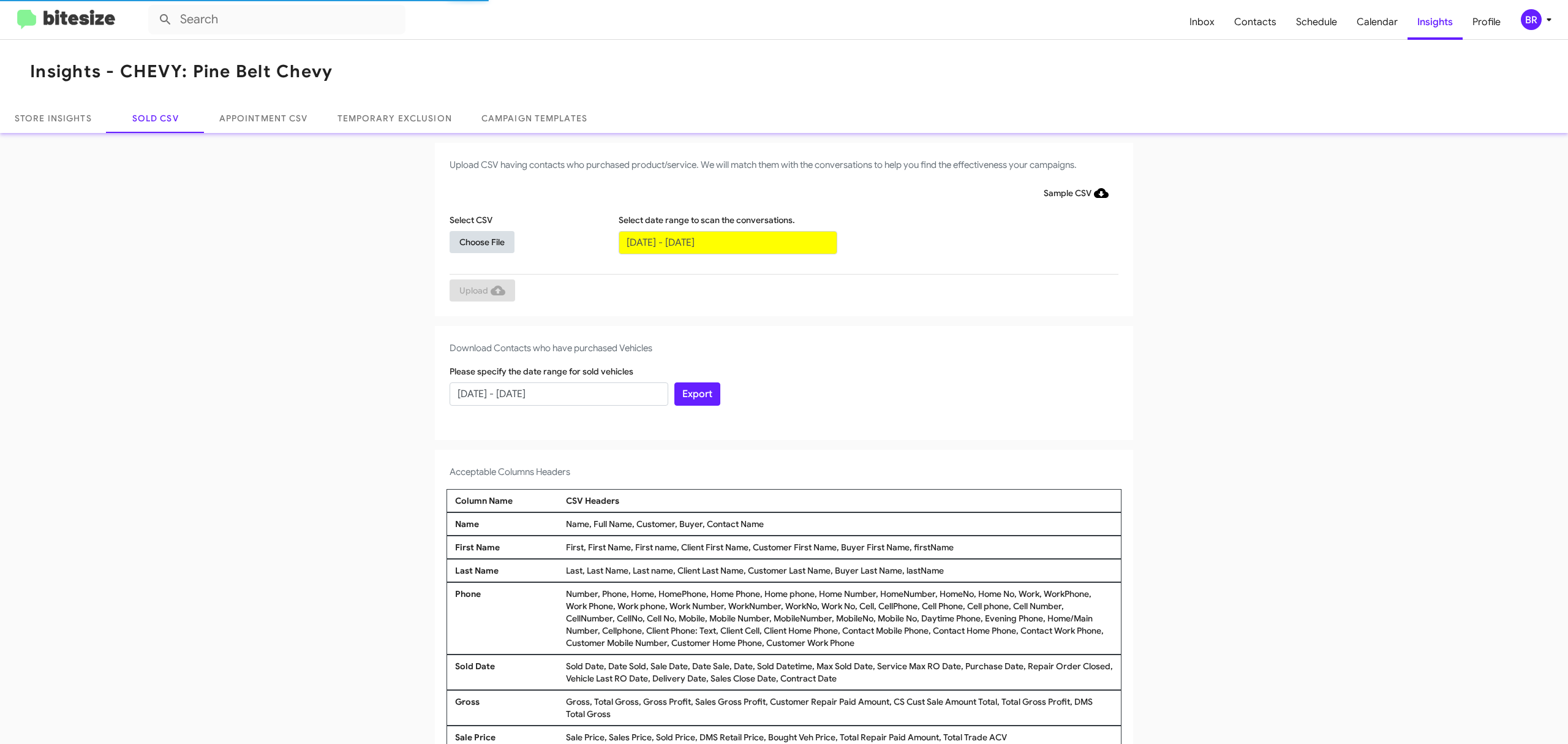
click at [475, 241] on span "Choose File" at bounding box center [482, 241] width 45 height 22
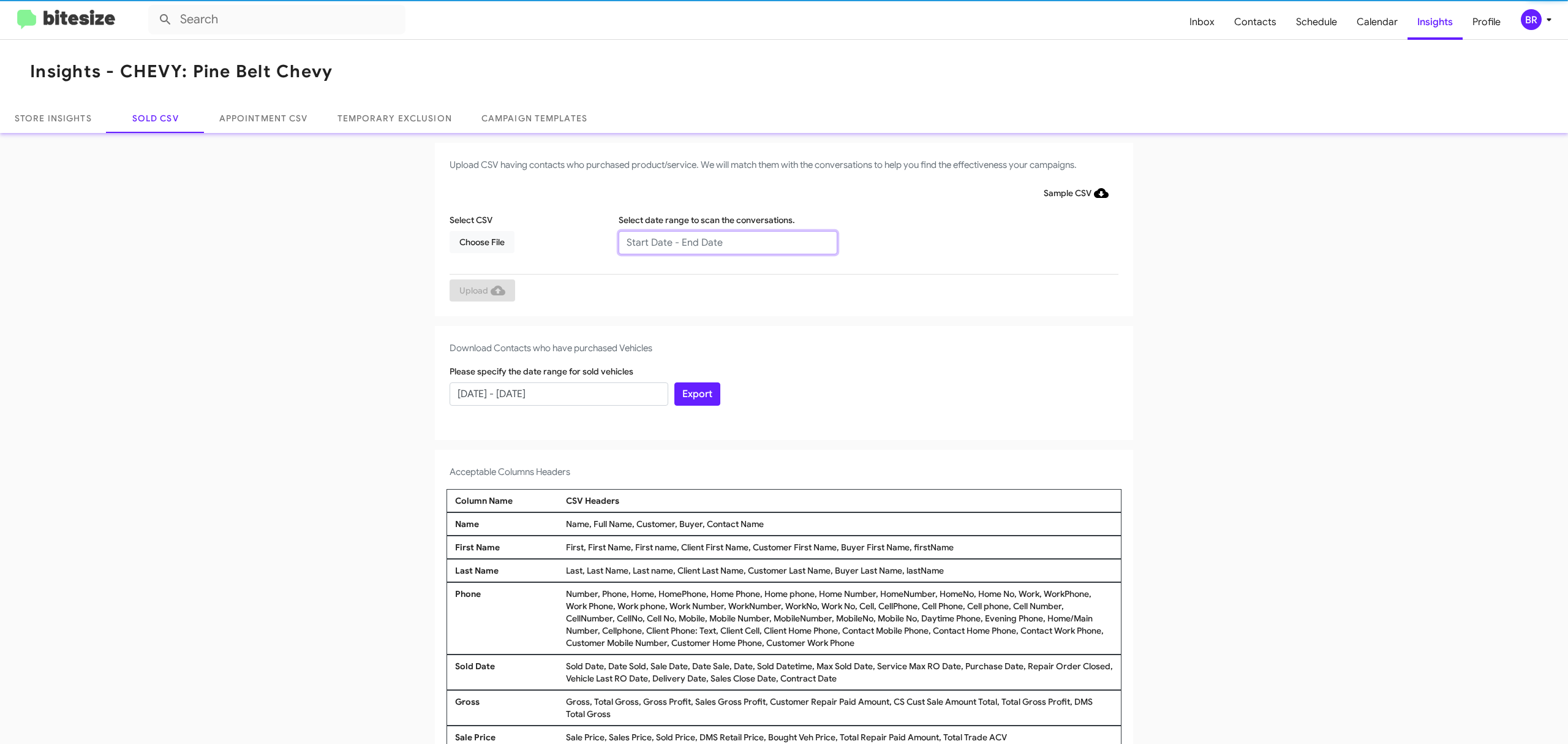
click at [721, 241] on input "text" at bounding box center [728, 242] width 219 height 23
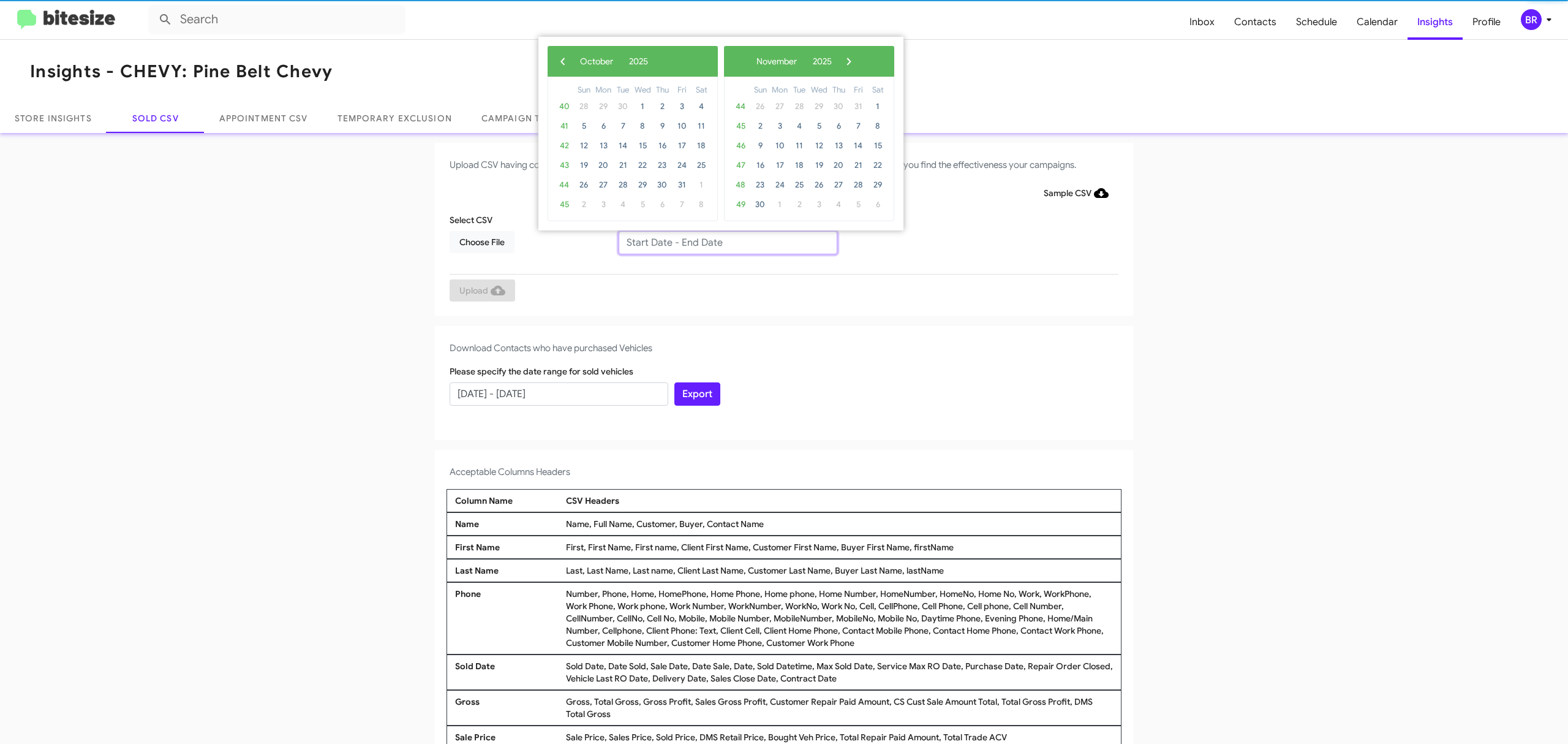
type input "08/15/2025 - 10/15/2025"
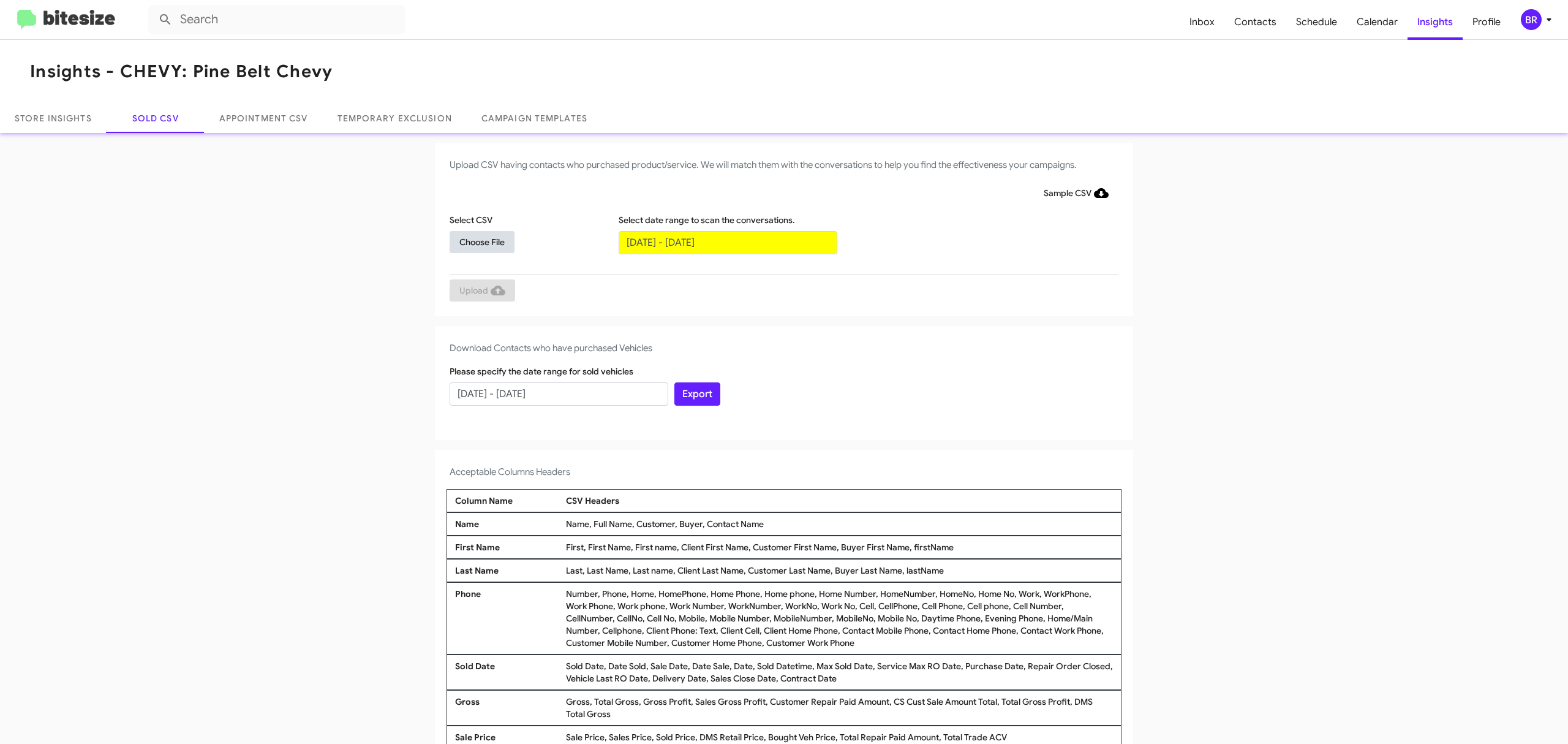
click at [475, 241] on span "Choose File" at bounding box center [482, 241] width 45 height 22
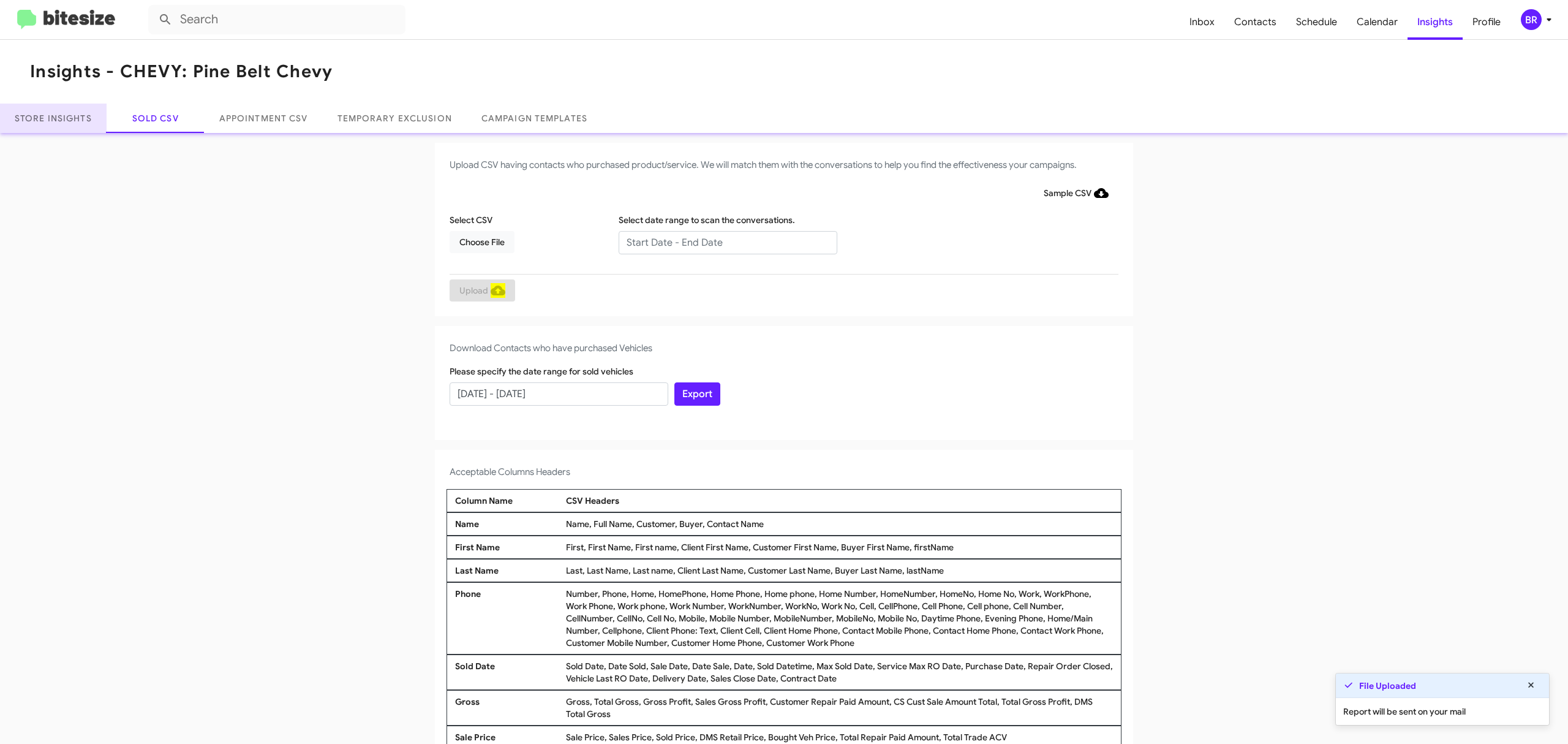
click at [94, 128] on link "Store Insights" at bounding box center [53, 118] width 106 height 29
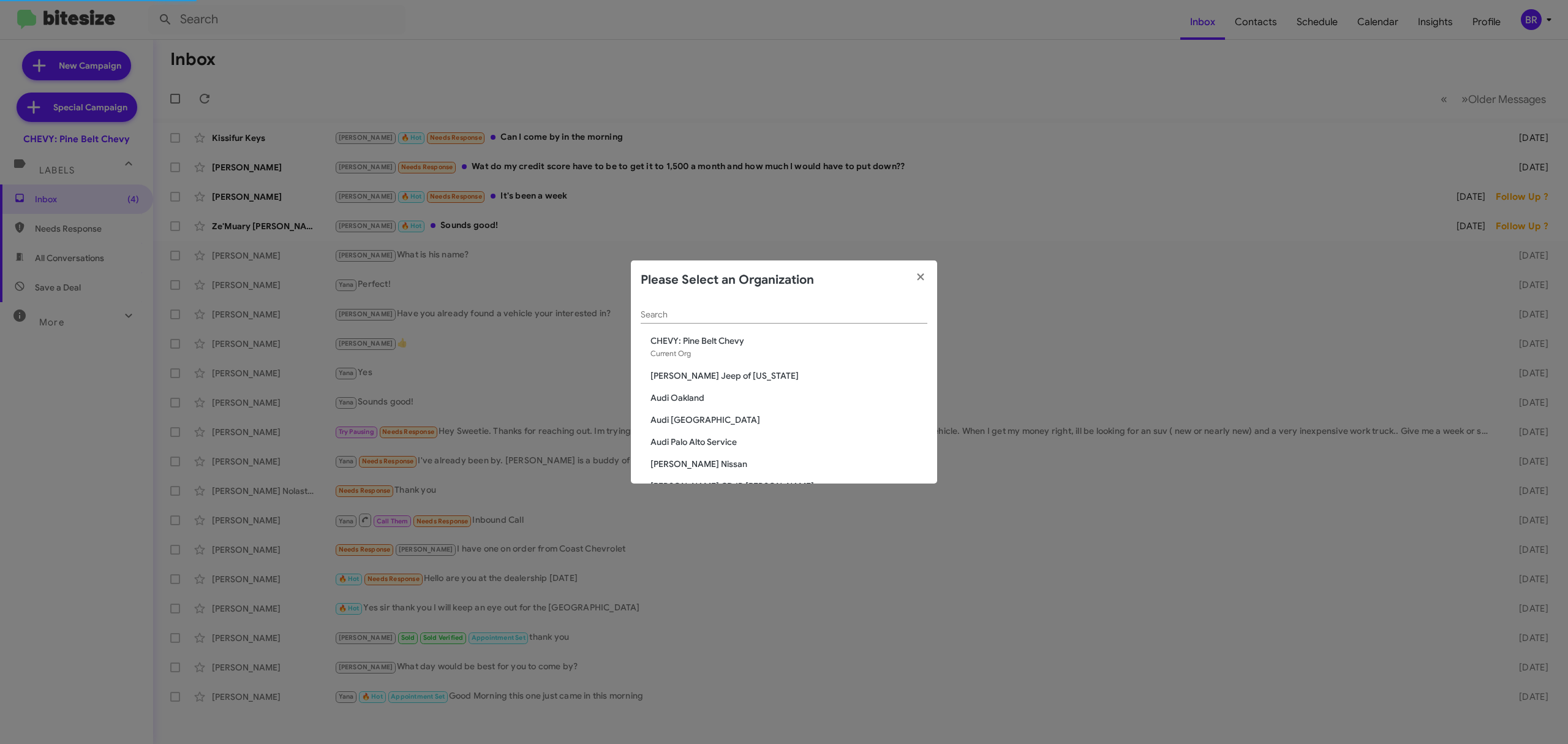
scroll to position [472, 0]
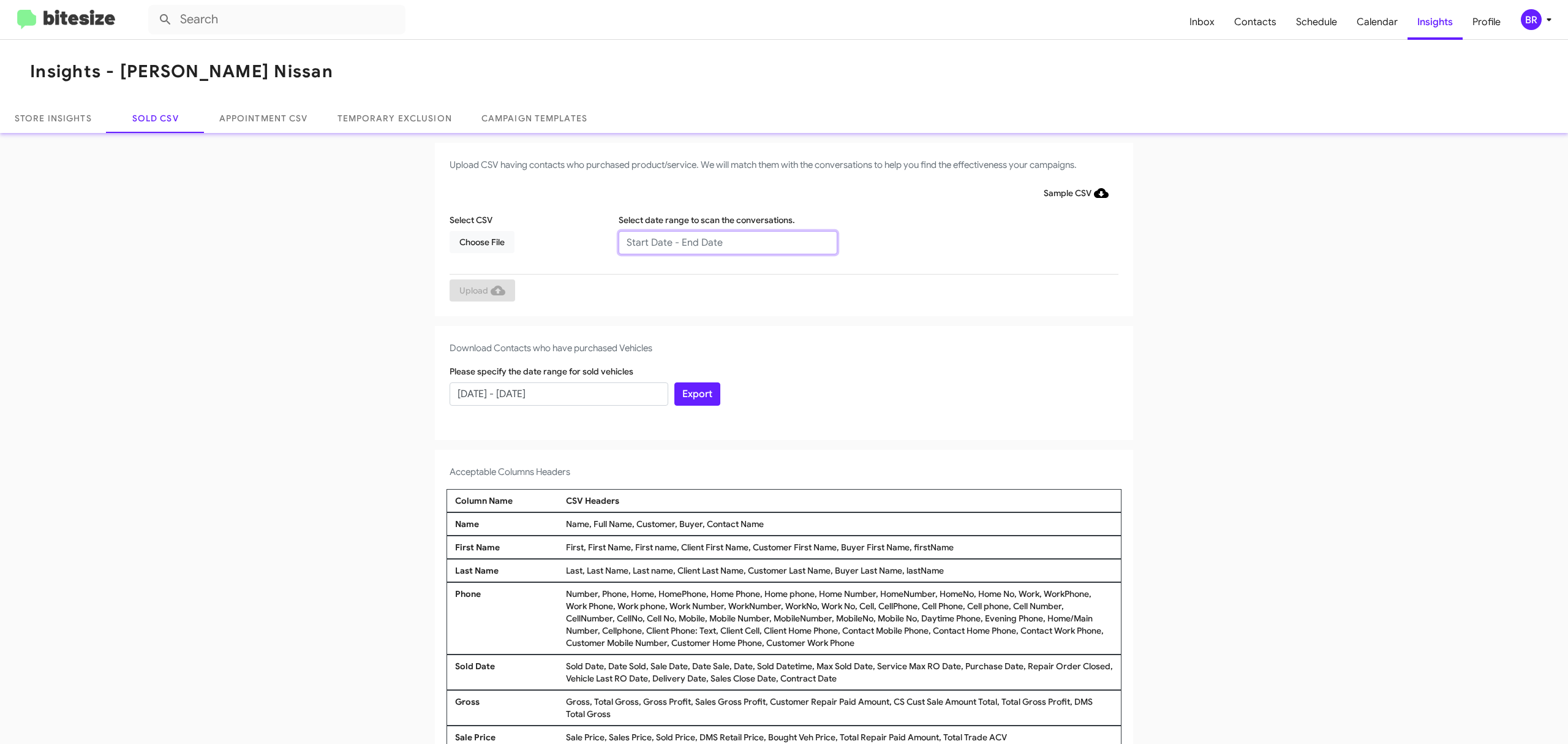
click at [721, 241] on input "text" at bounding box center [728, 242] width 219 height 23
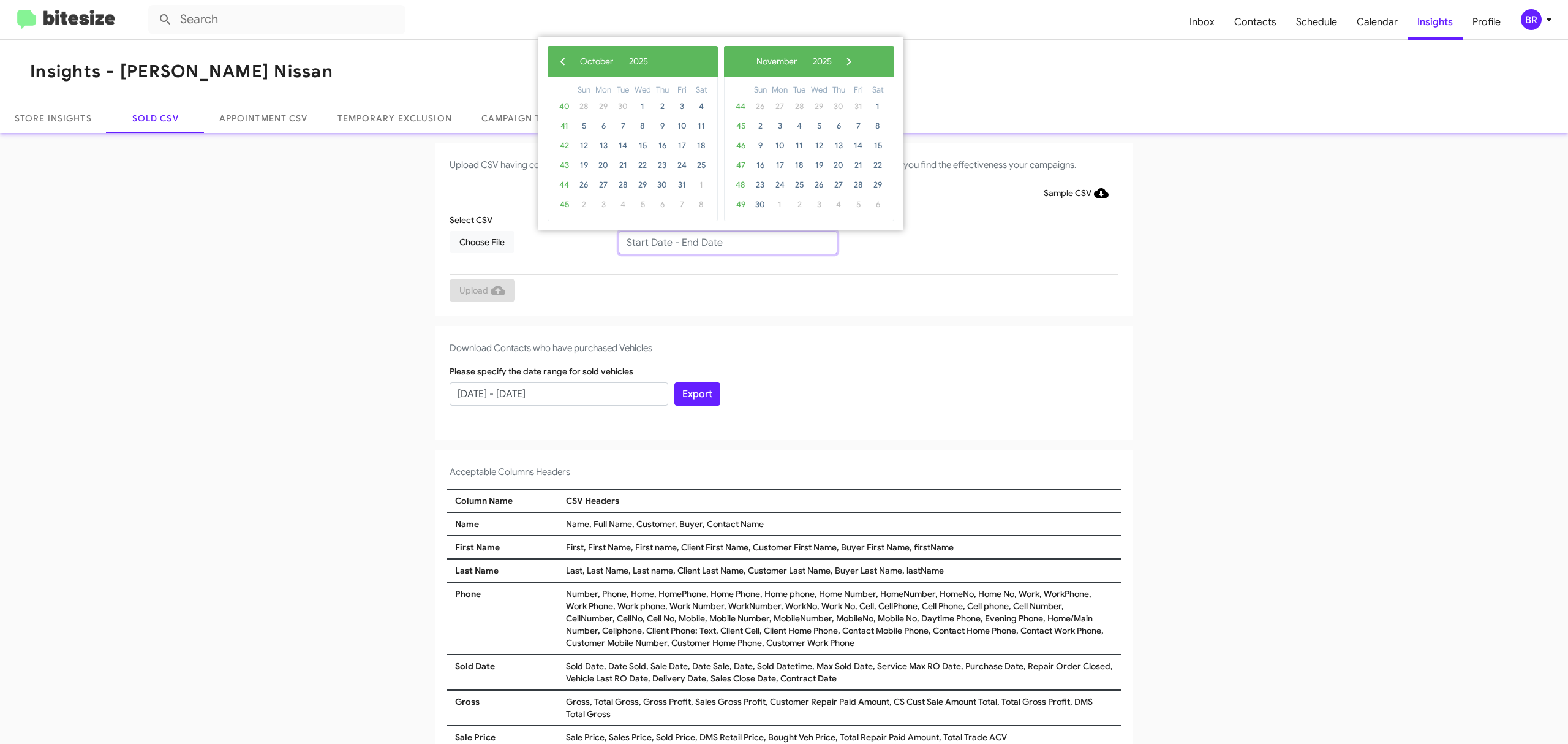
type input "08/15/2025 - 10/15/2025"
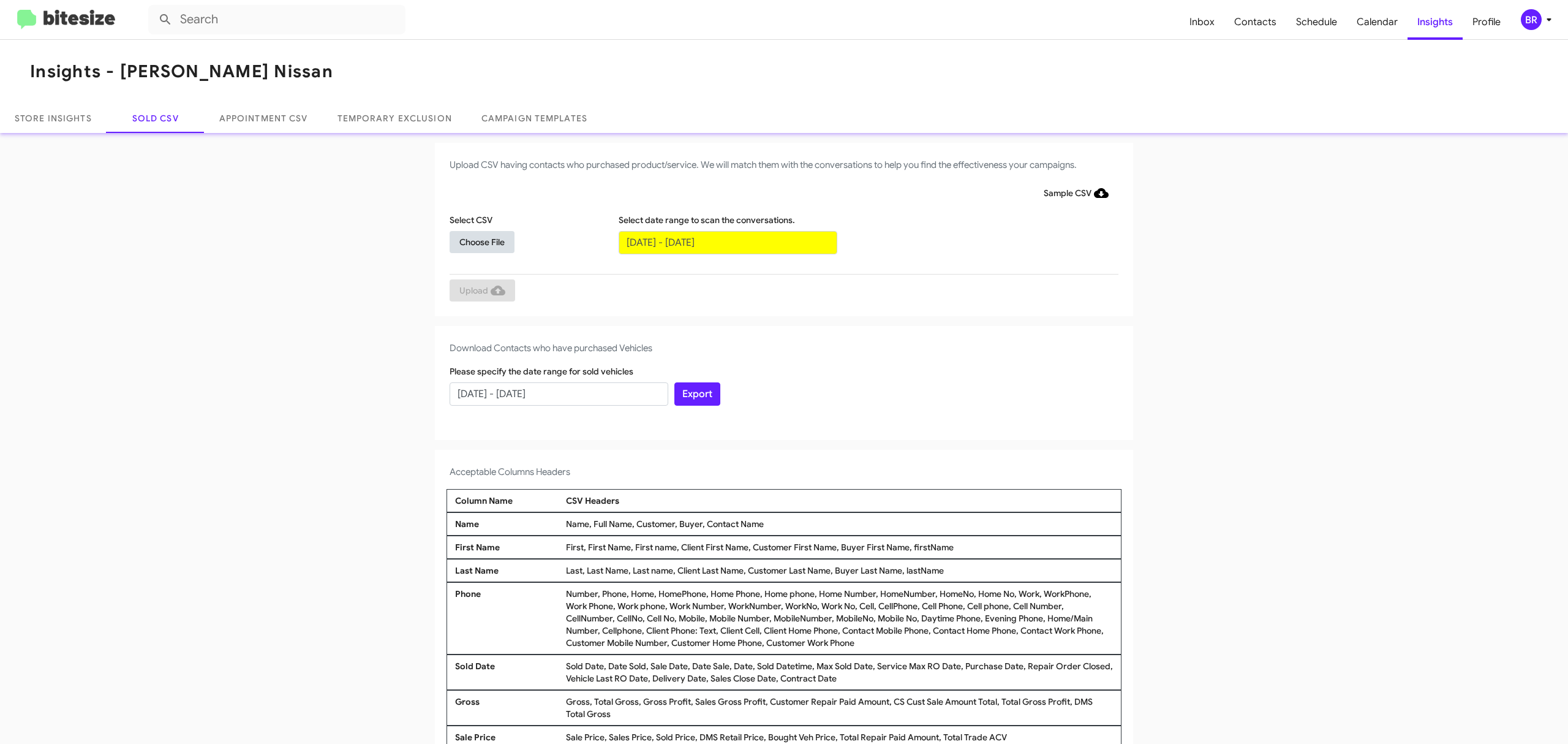
click at [475, 241] on span "Choose File" at bounding box center [482, 241] width 45 height 22
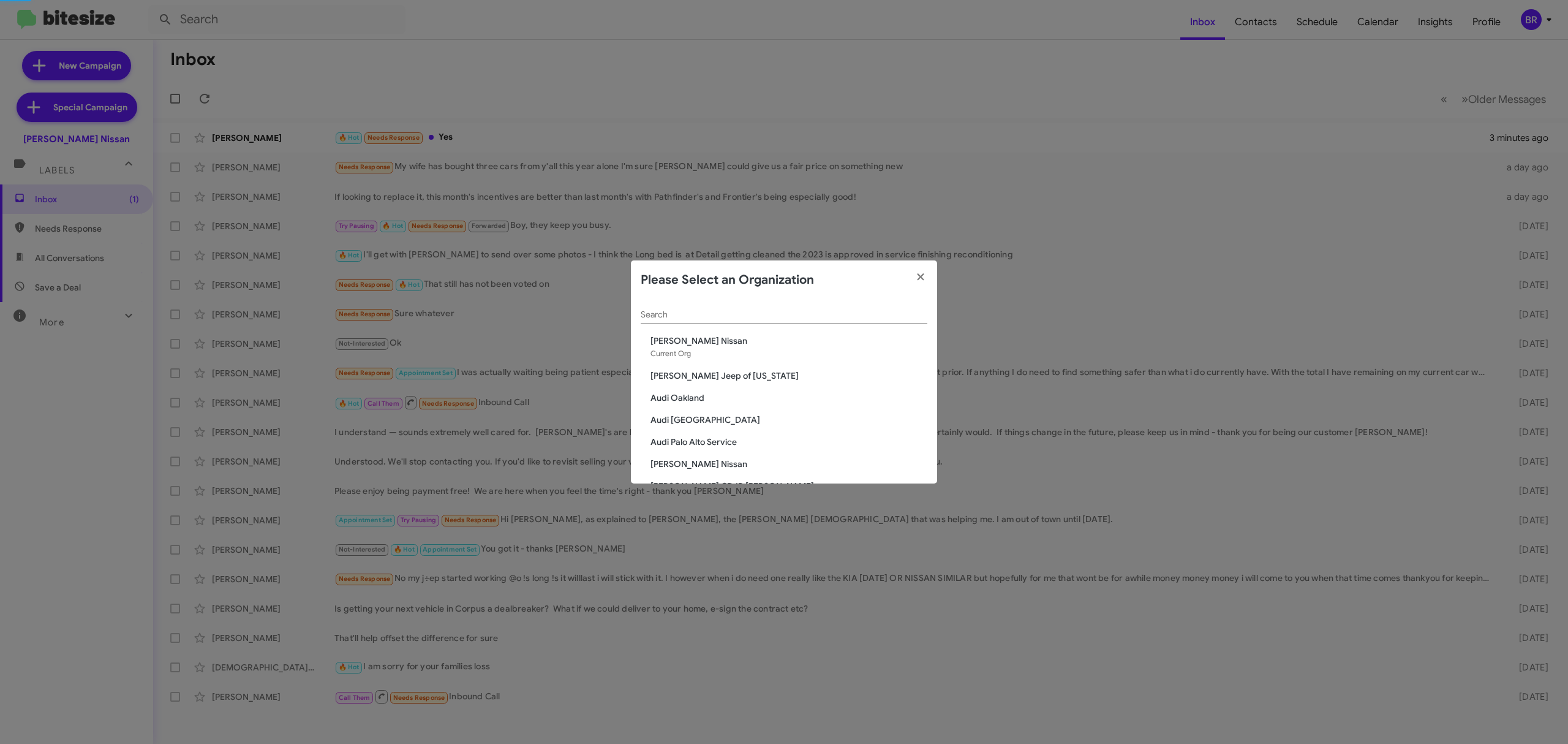
scroll to position [472, 0]
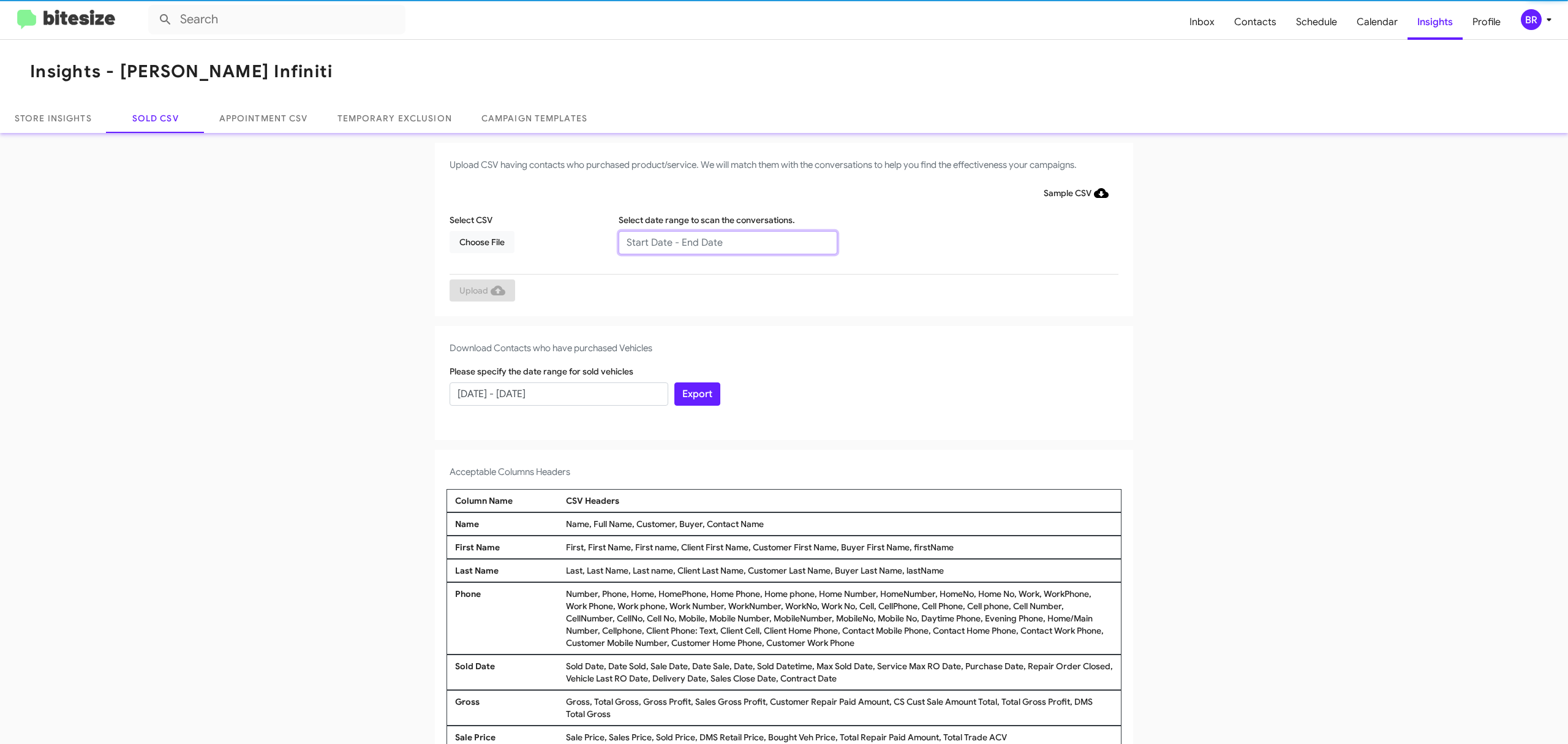
click at [721, 241] on input "text" at bounding box center [728, 242] width 219 height 23
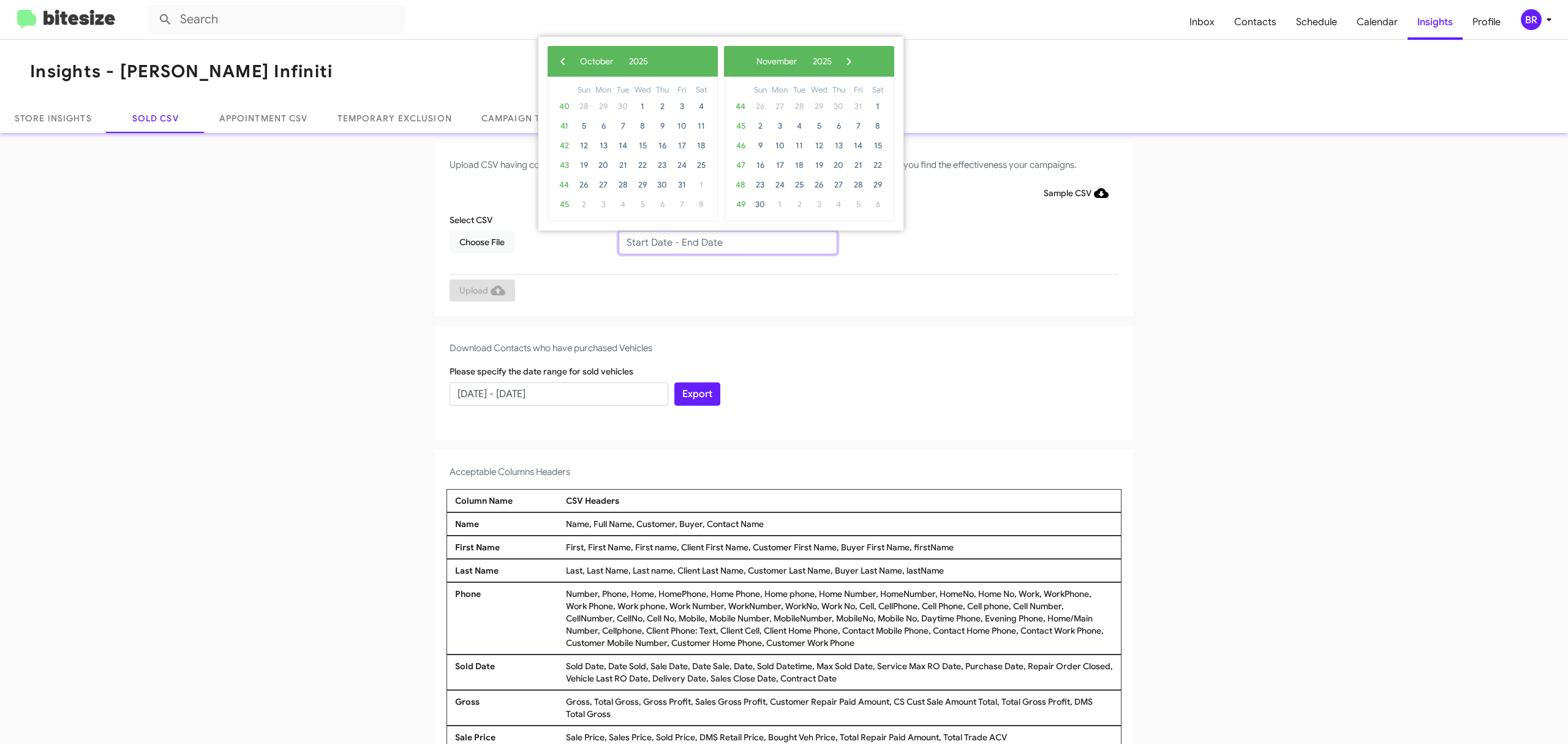
type input "08/15/2025 - 10/15/2025"
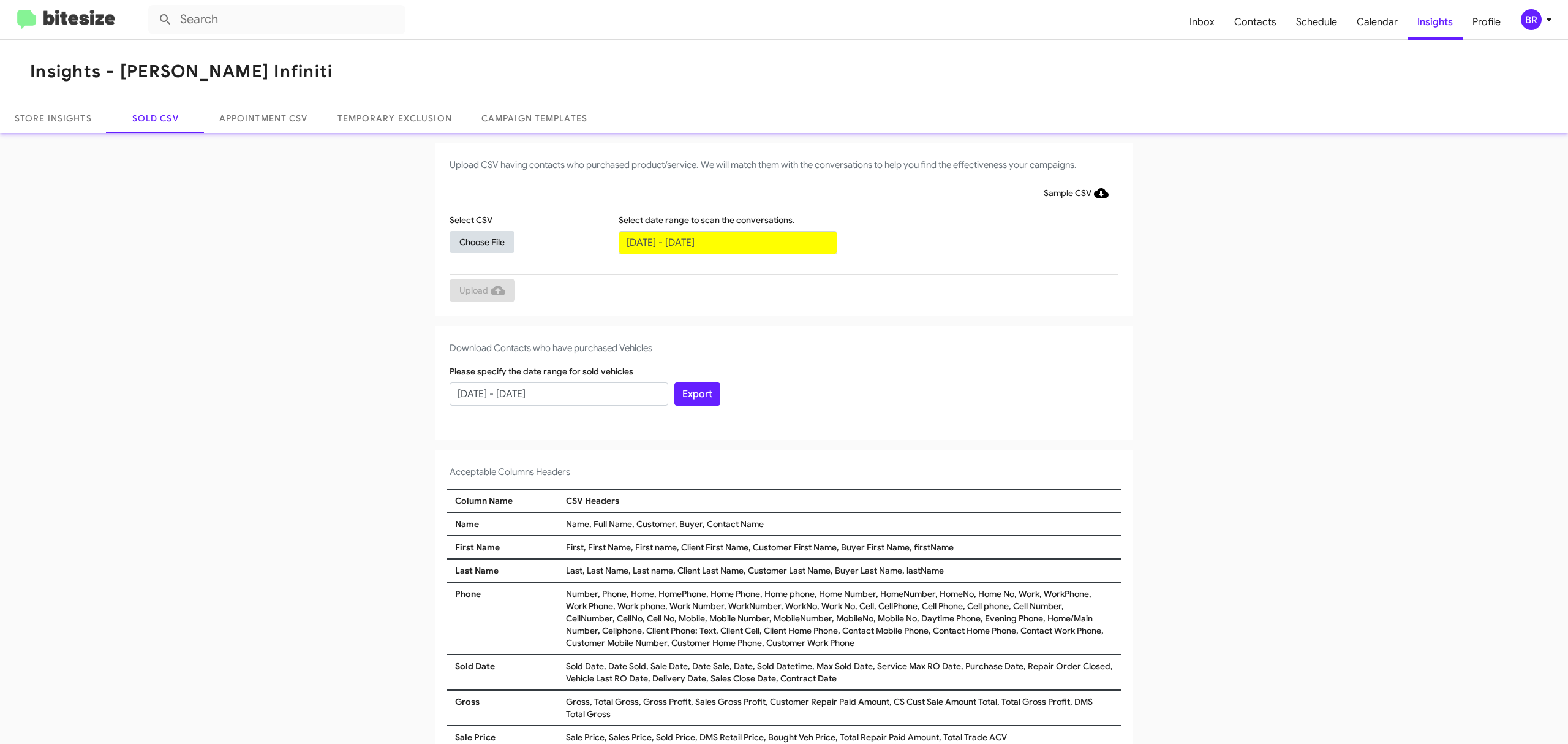
click at [475, 241] on span "Choose File" at bounding box center [482, 241] width 45 height 22
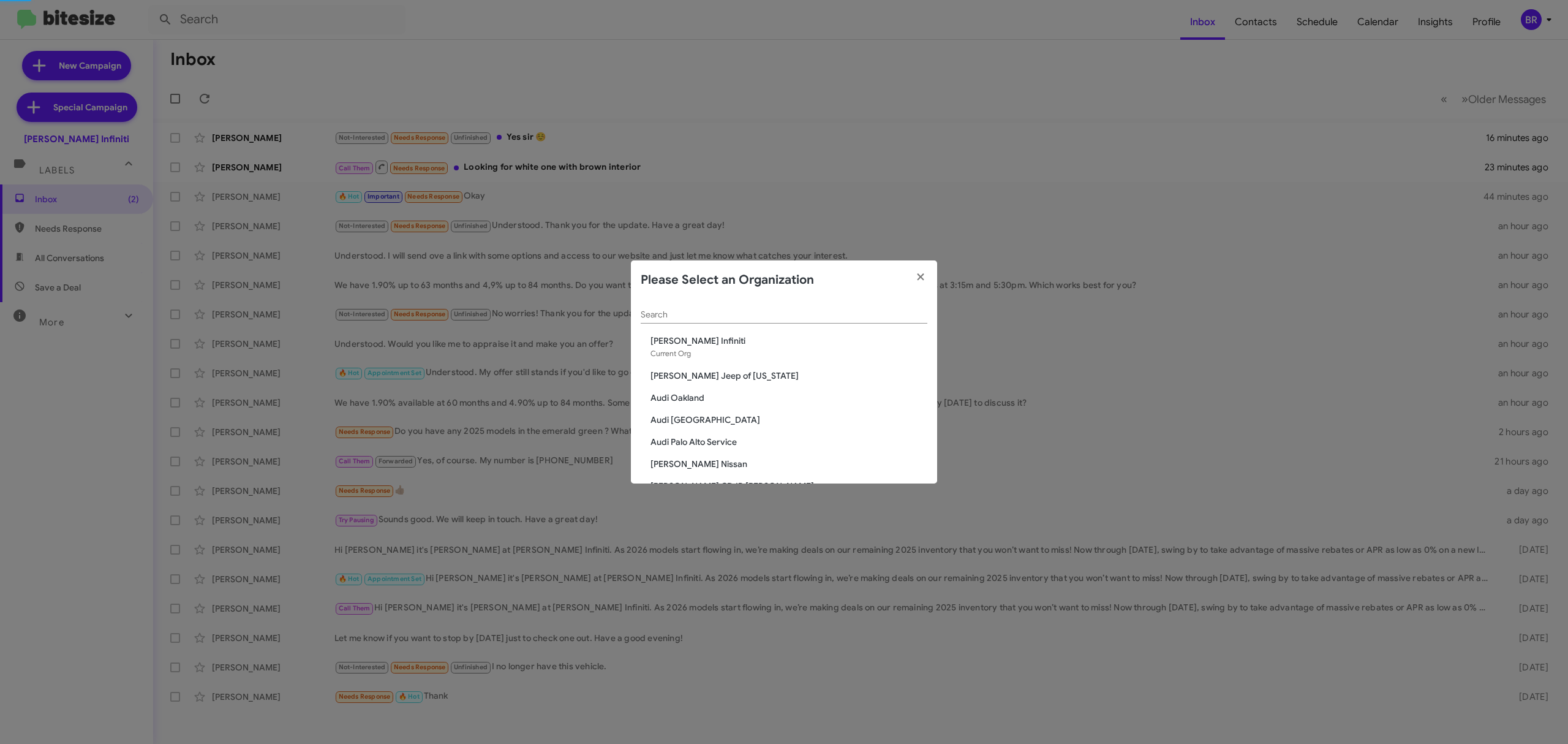
scroll to position [450, 0]
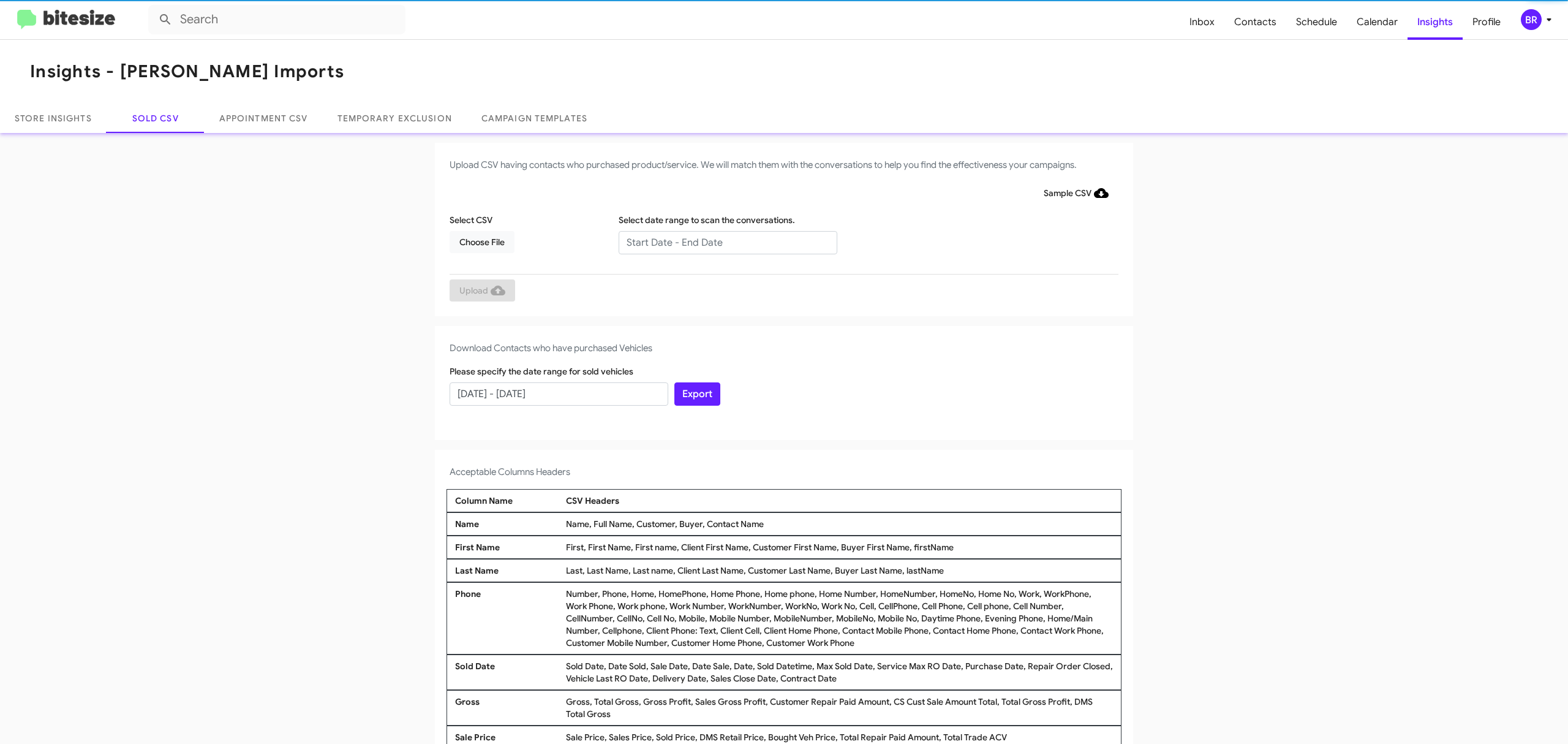
click at [721, 241] on input "text" at bounding box center [728, 242] width 219 height 23
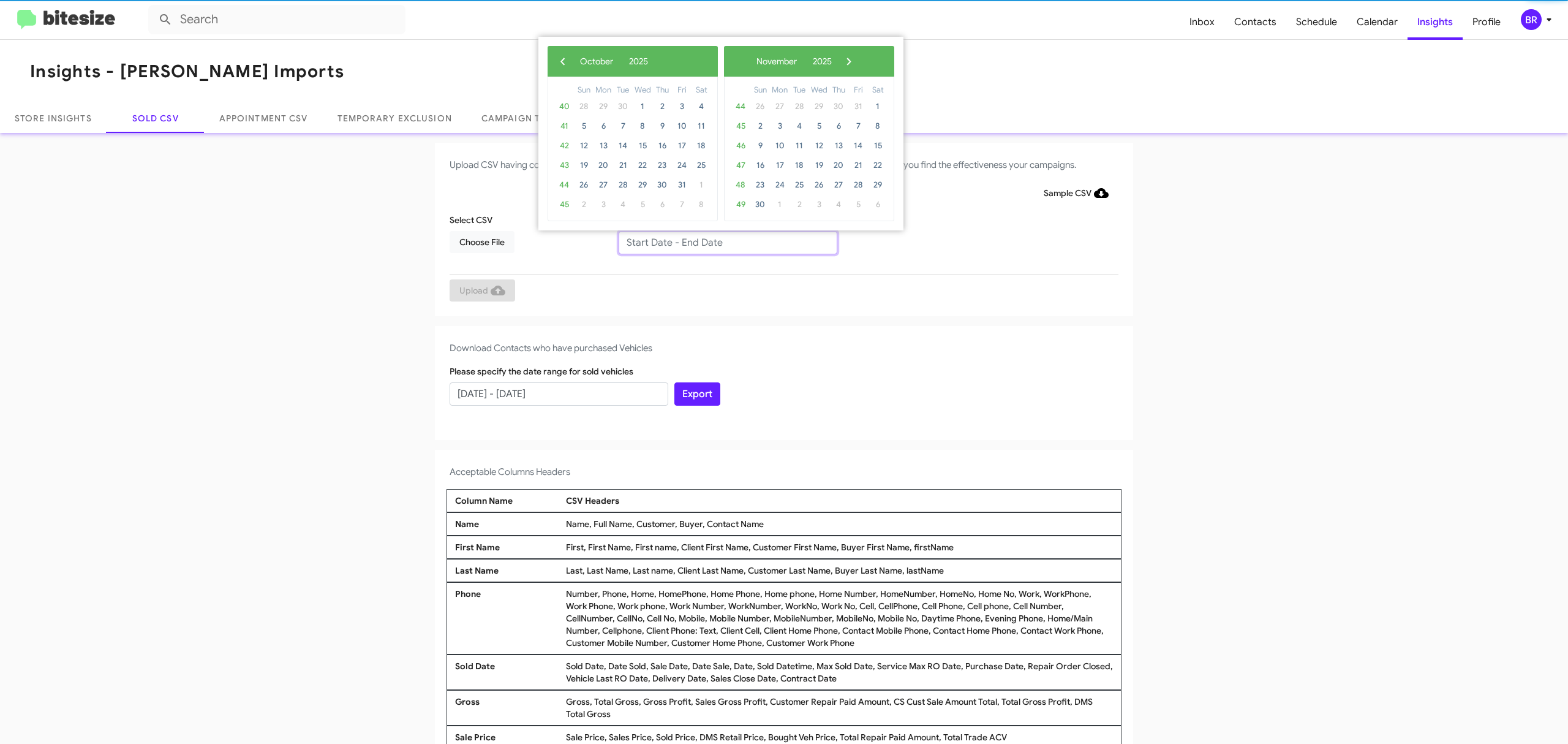
type input "08/15/2025 - 10/15/2025"
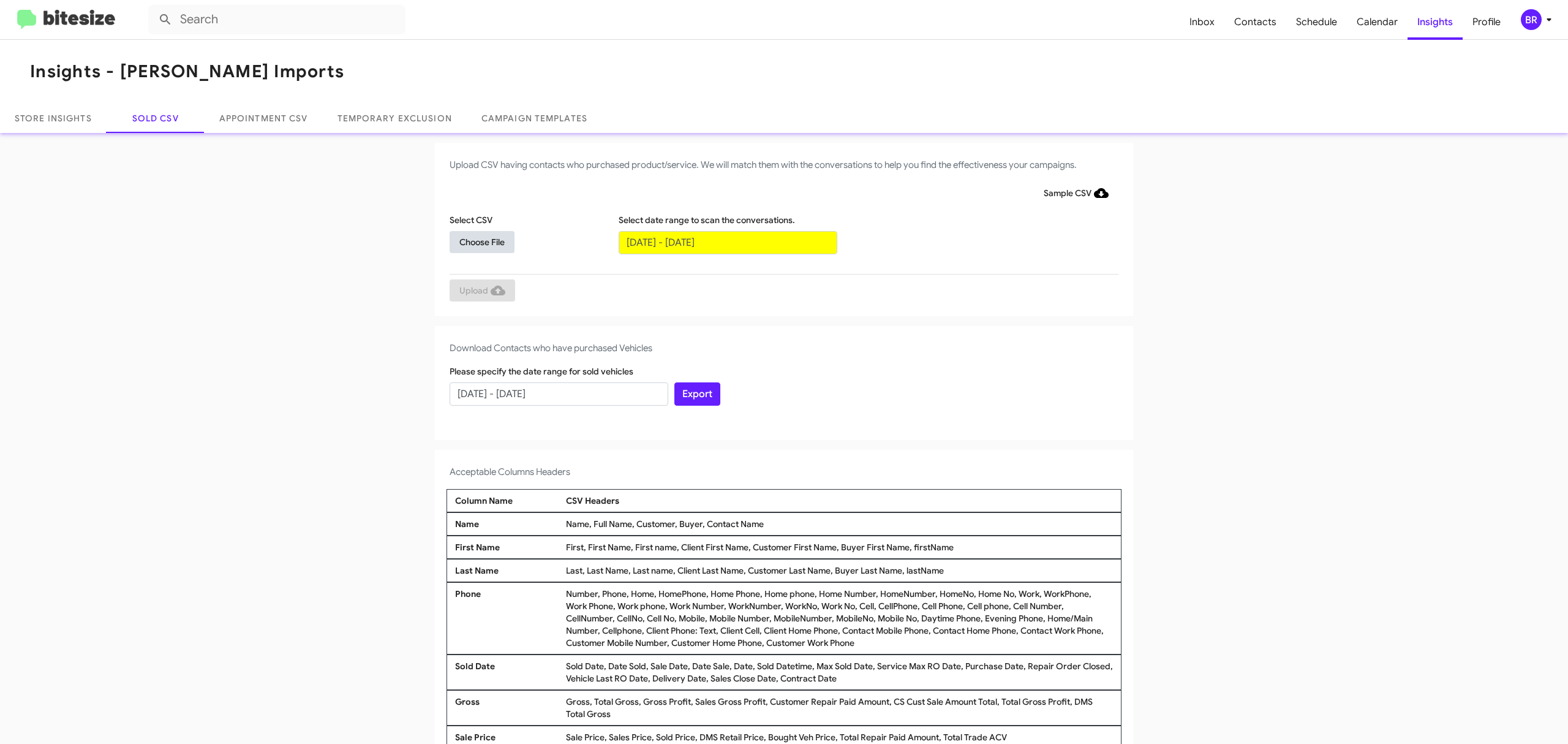
click at [475, 241] on span "Choose File" at bounding box center [482, 241] width 45 height 22
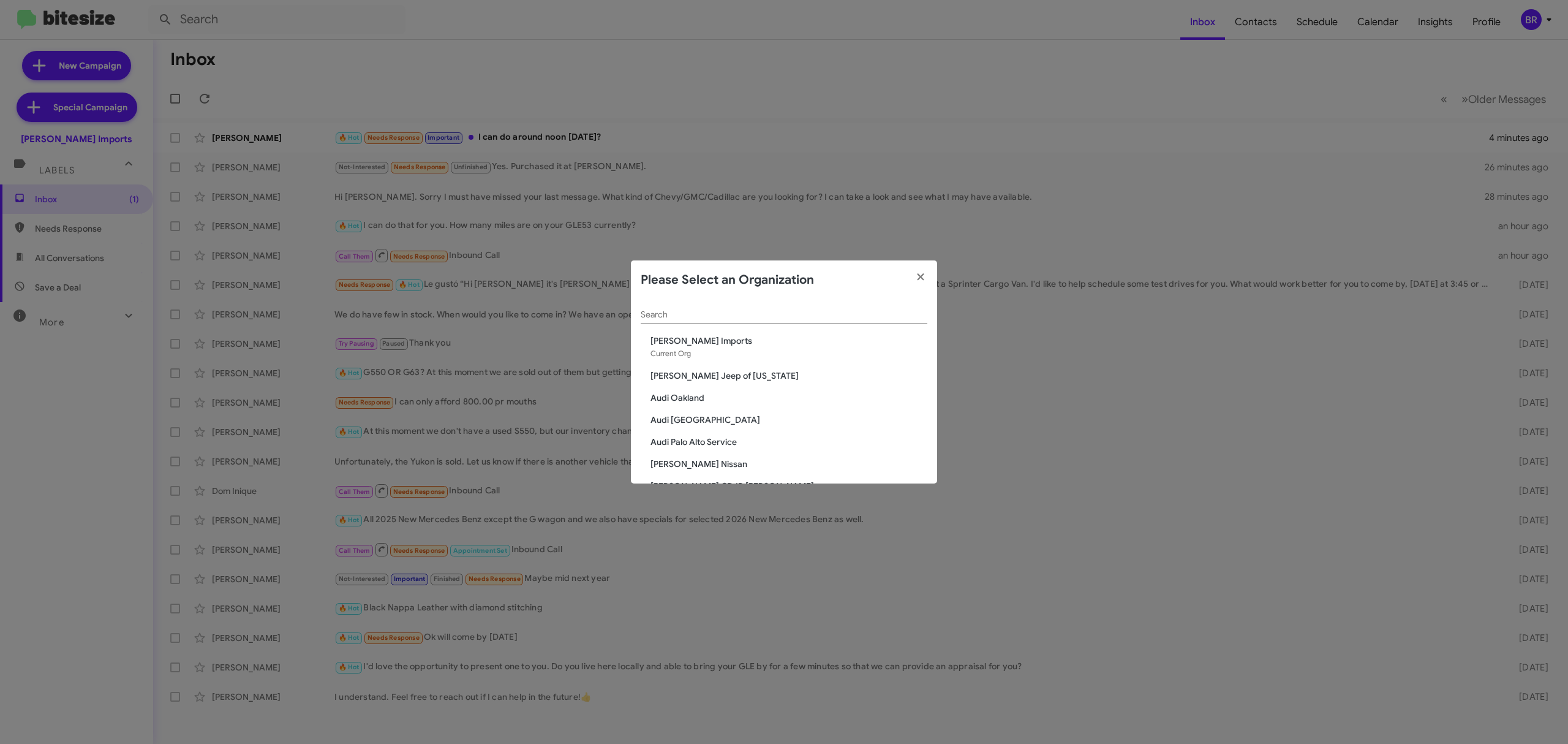
scroll to position [604, 0]
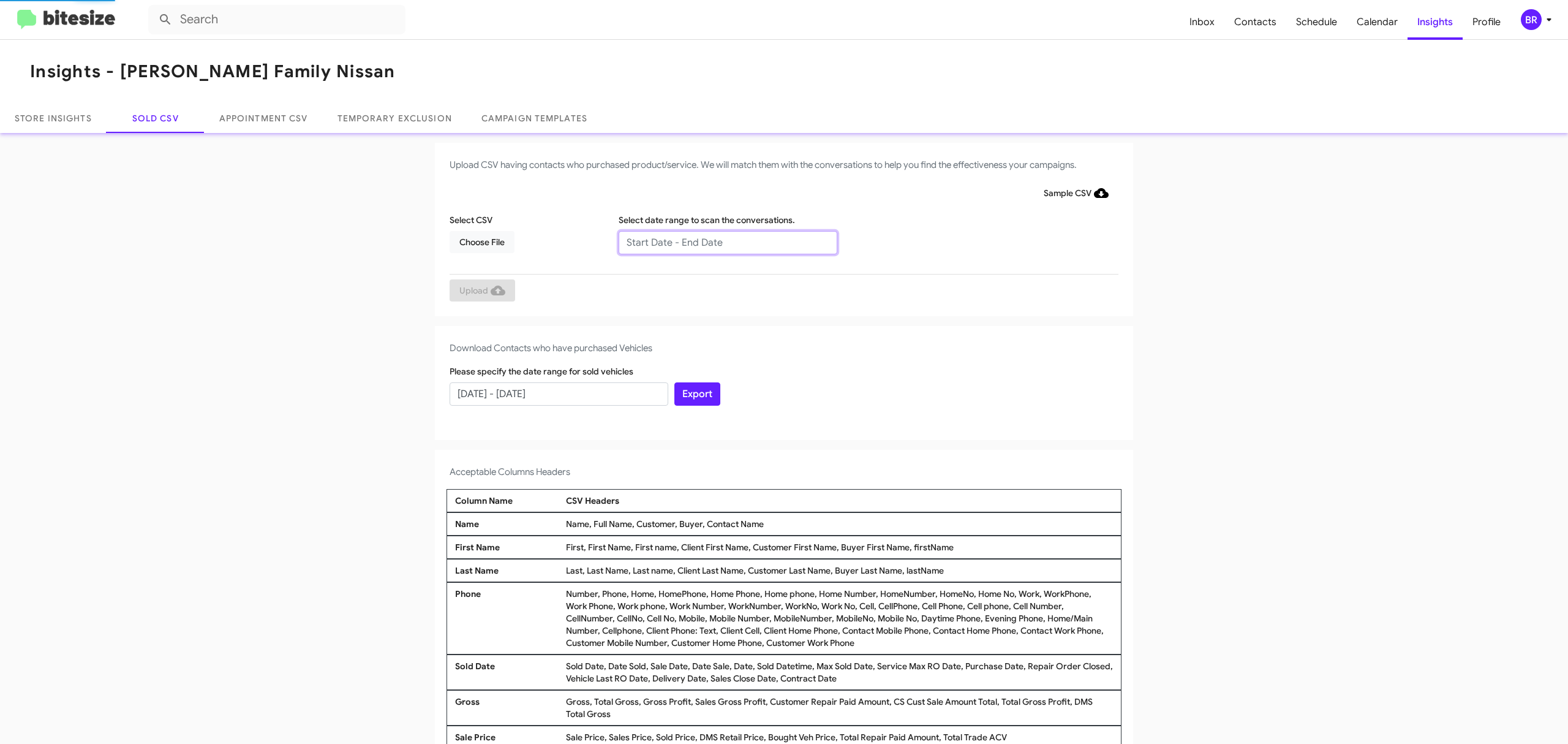
click at [721, 241] on input "text" at bounding box center [728, 242] width 219 height 23
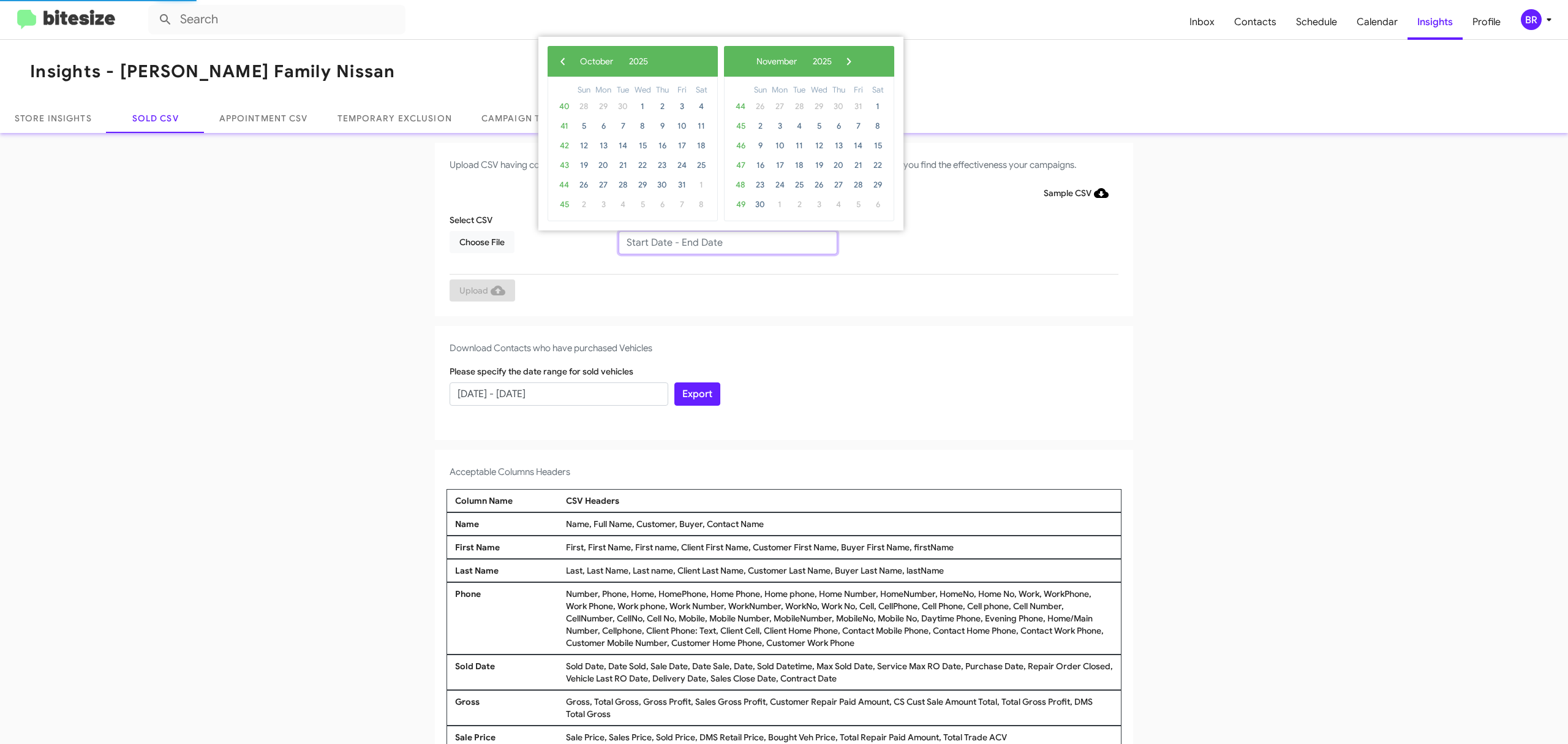
type input "08/15/2025 - 10/15/2025"
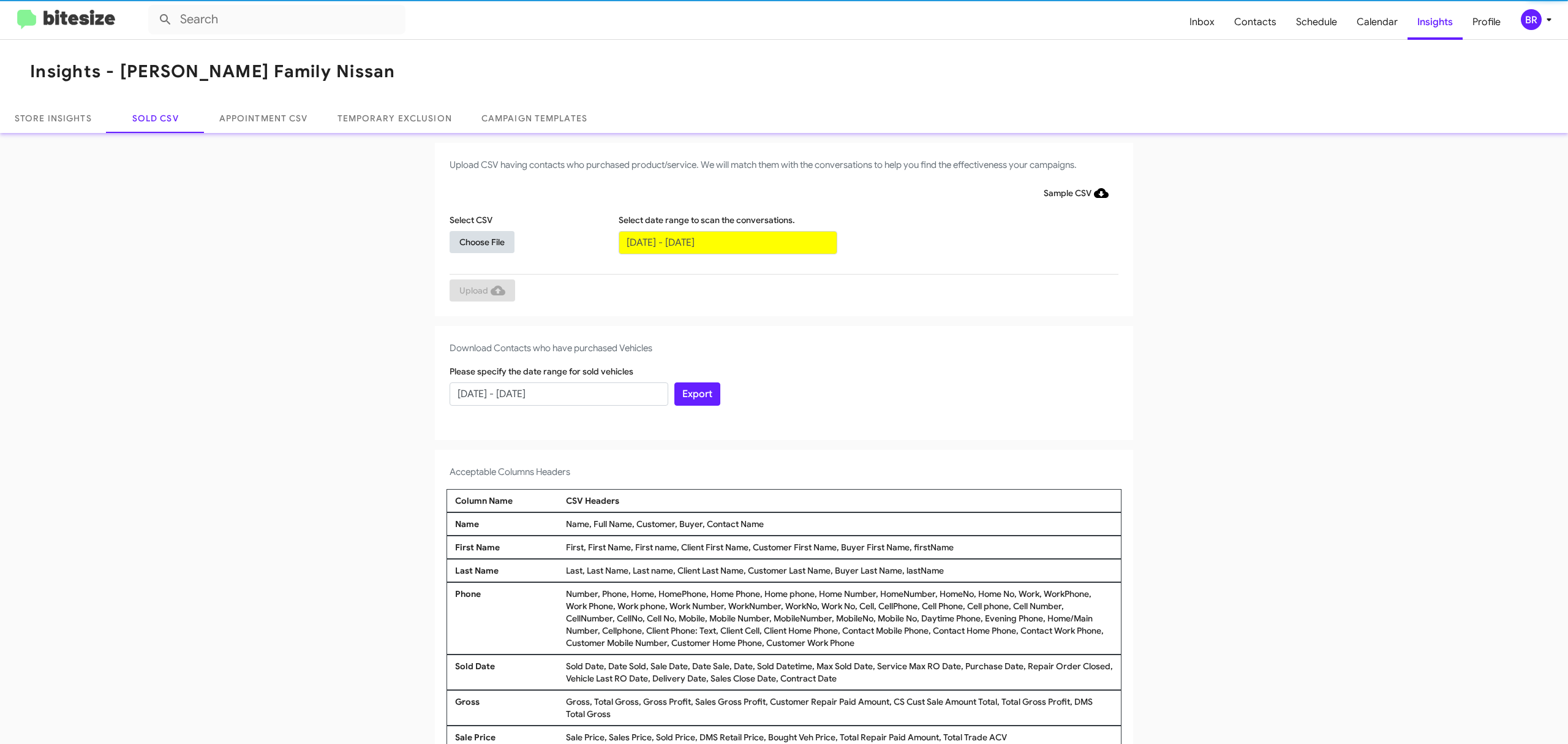
click at [475, 241] on span "Choose File" at bounding box center [482, 241] width 45 height 22
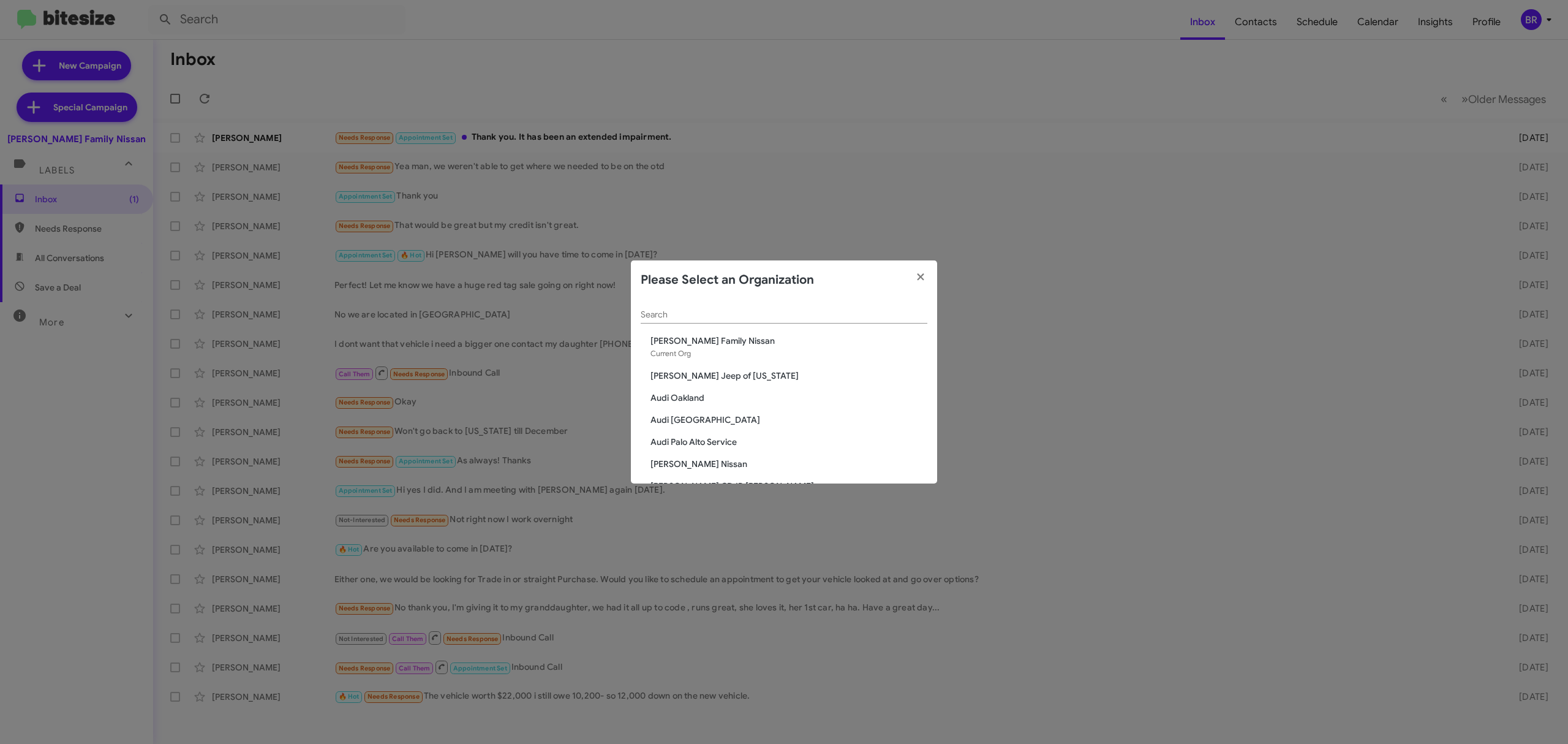
scroll to position [626, 0]
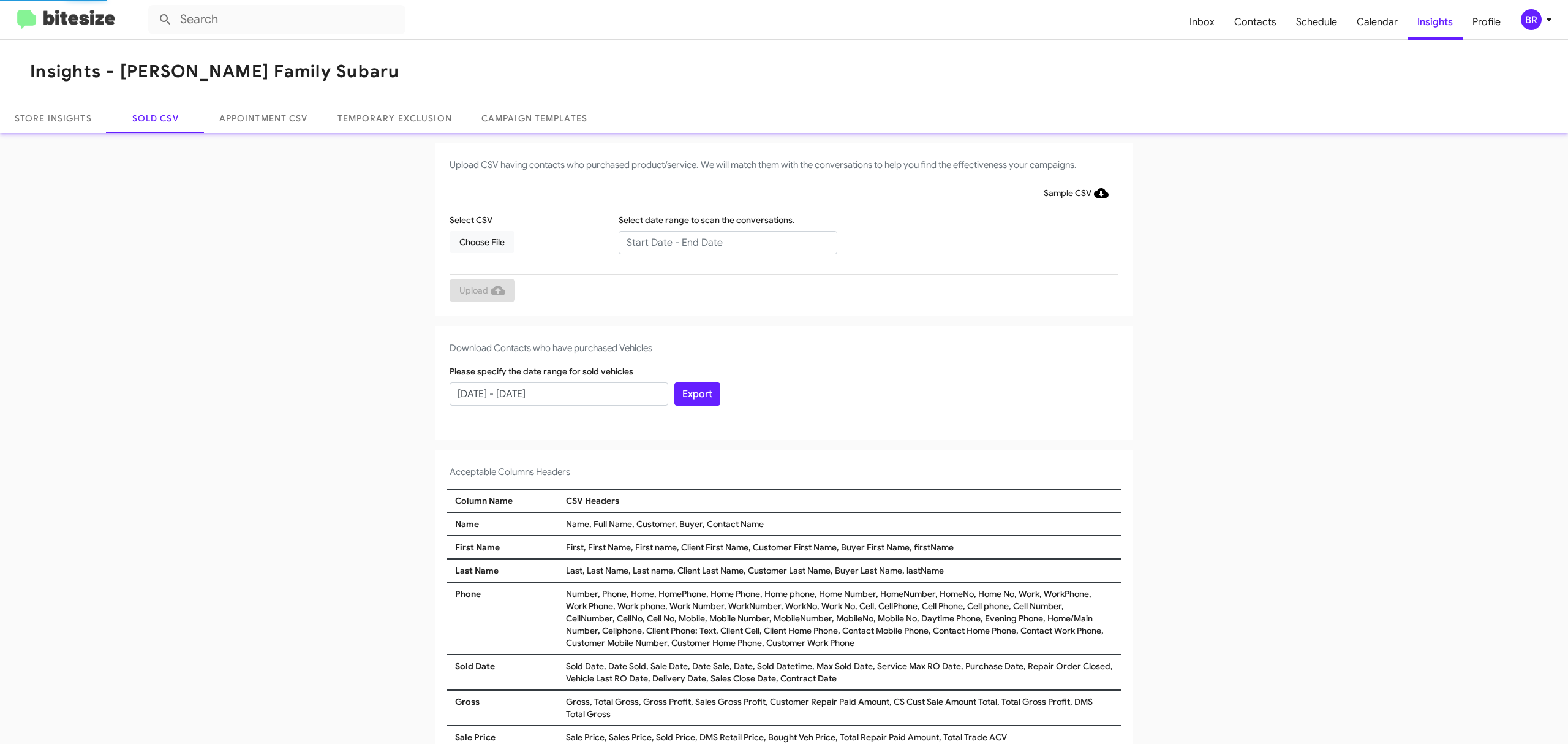
click at [721, 241] on input "text" at bounding box center [728, 242] width 219 height 23
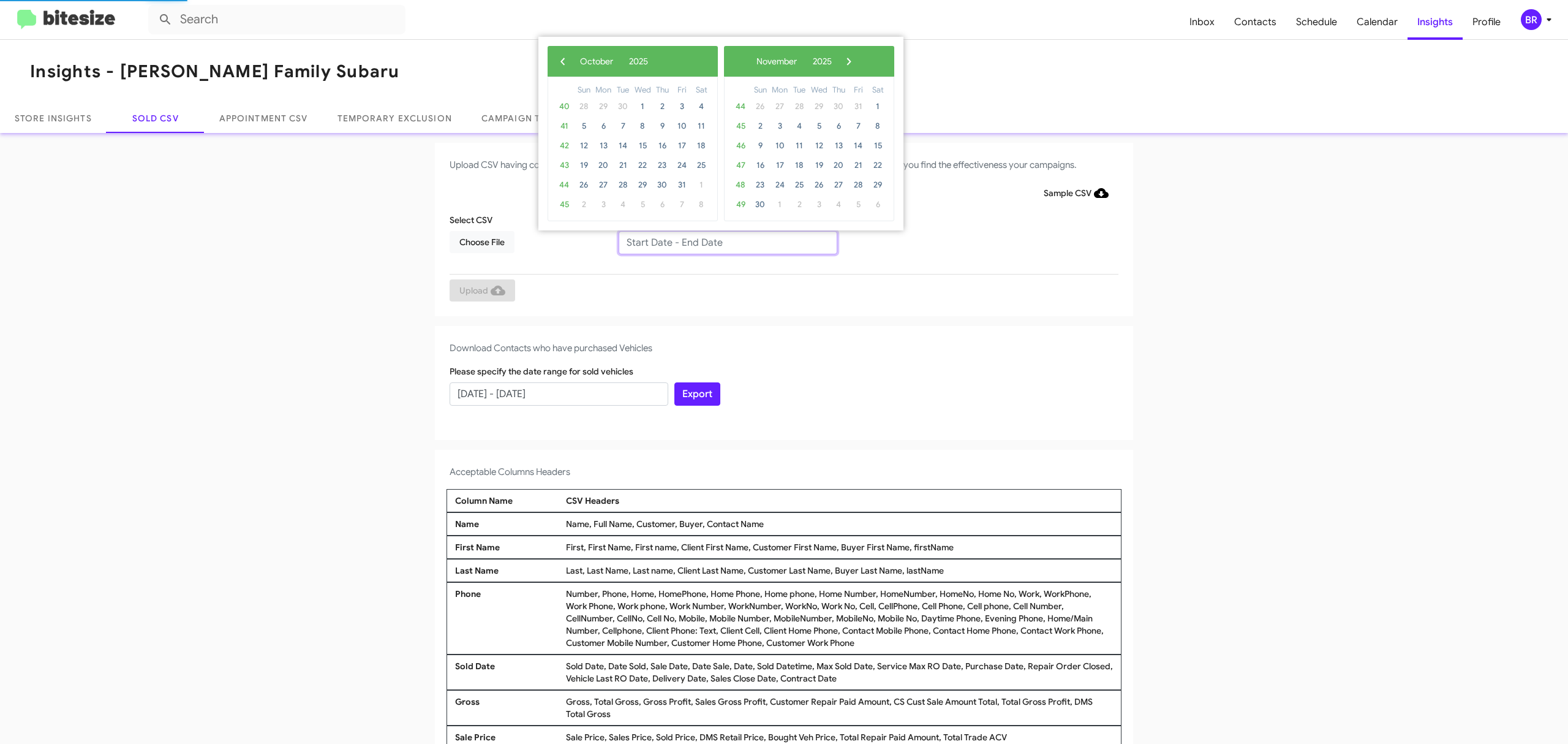
type input "08/15/2025 - 10/15/2025"
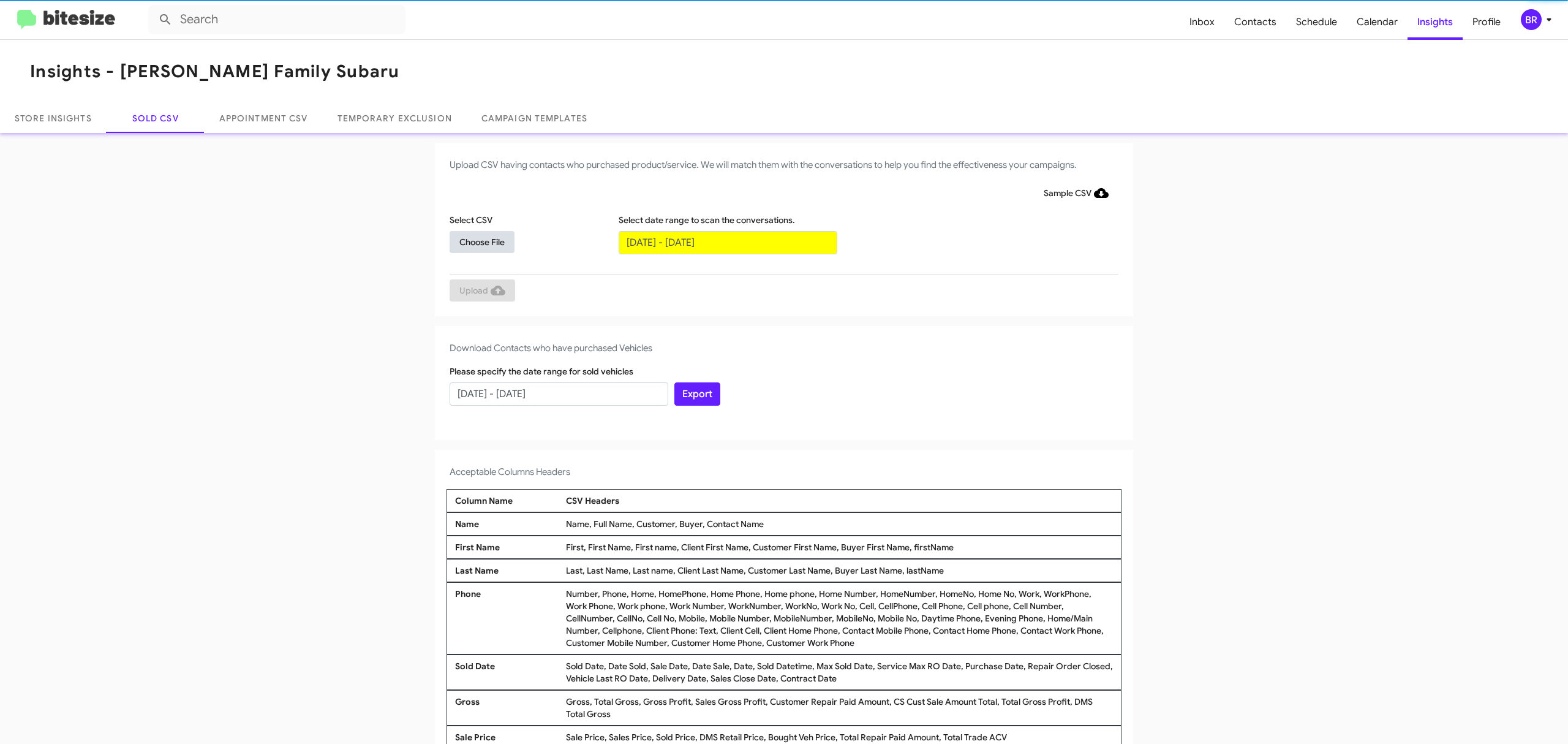
click at [475, 241] on span "Choose File" at bounding box center [482, 241] width 45 height 22
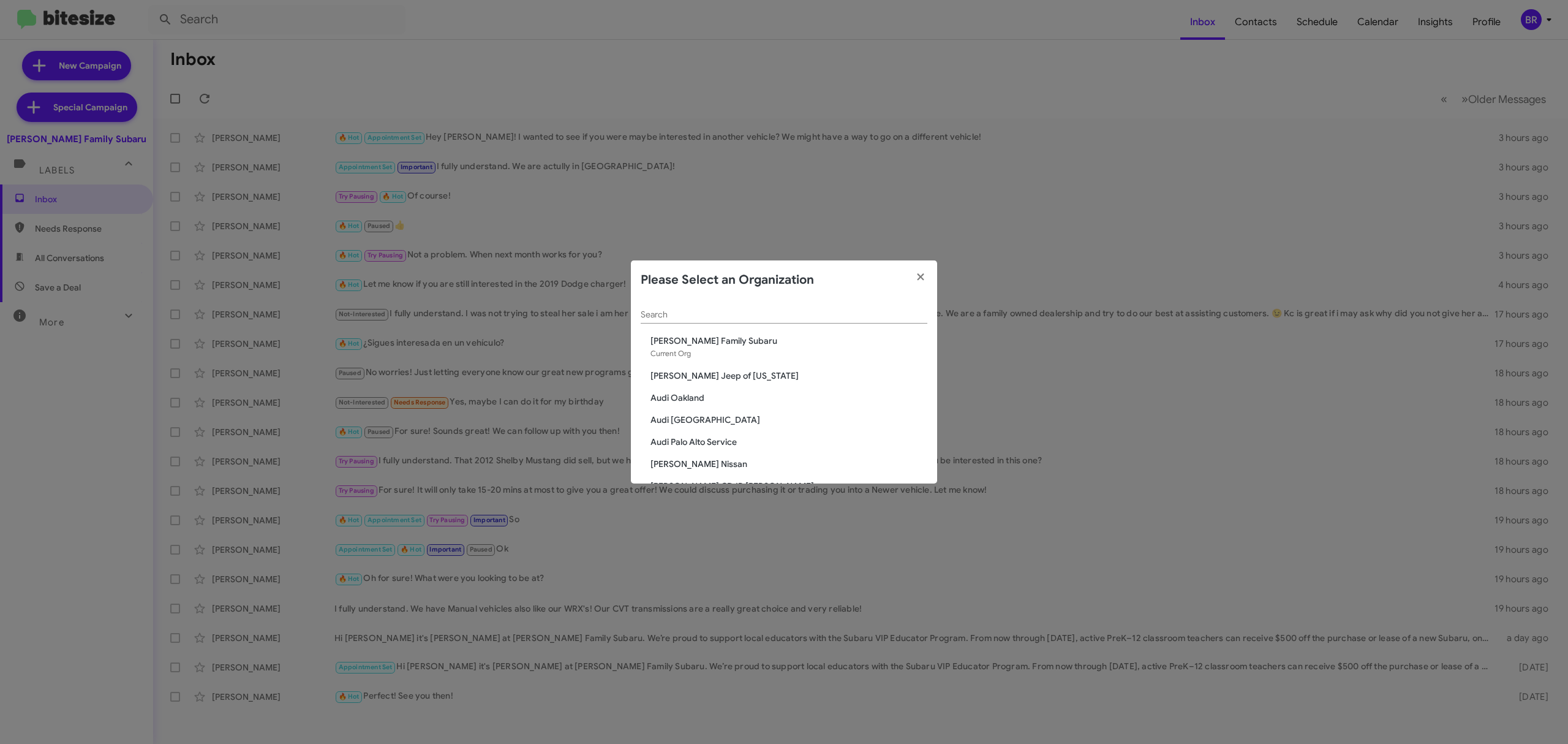
scroll to position [515, 0]
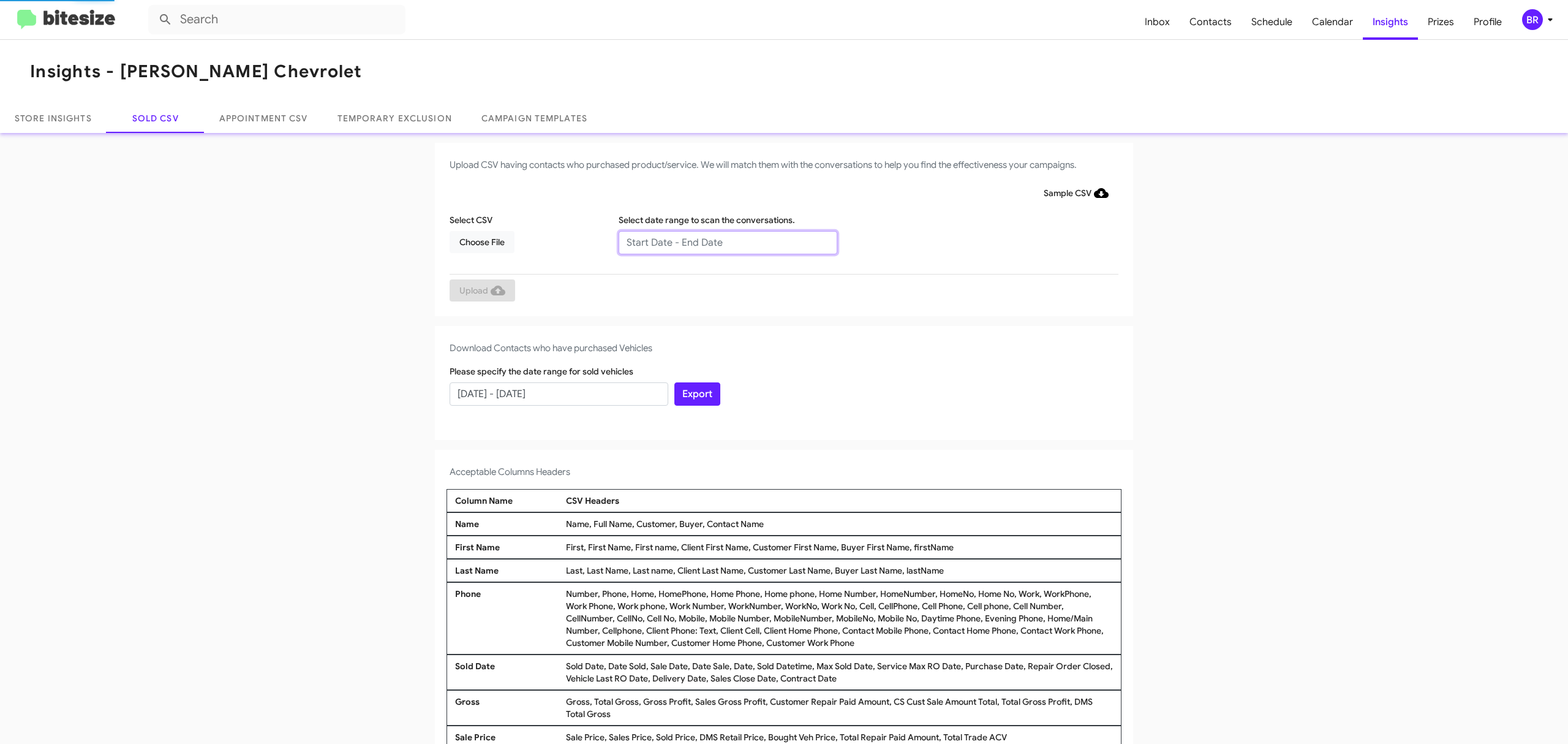
click at [721, 241] on input "text" at bounding box center [728, 242] width 219 height 23
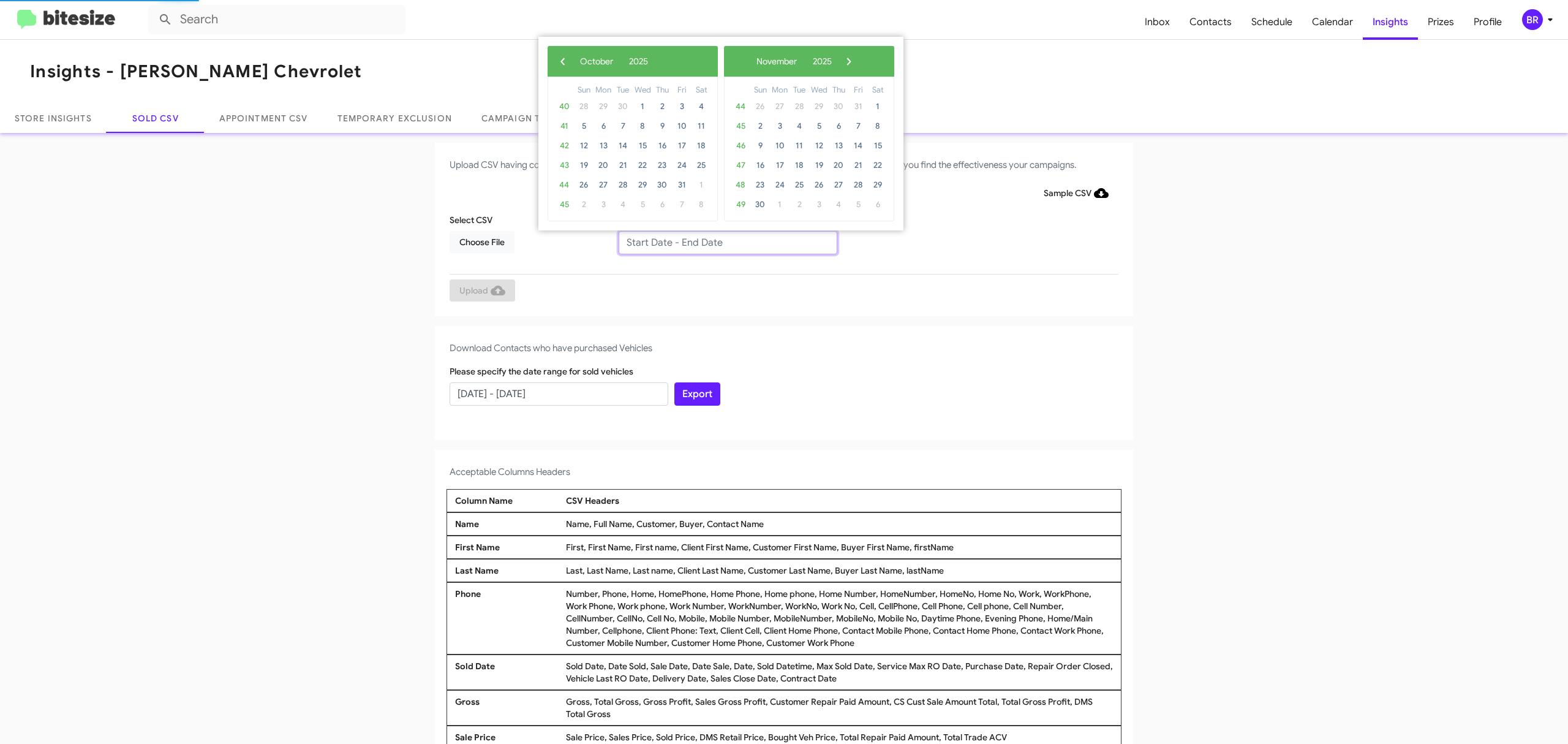
type input "08/15/2025 - 10/15/2025"
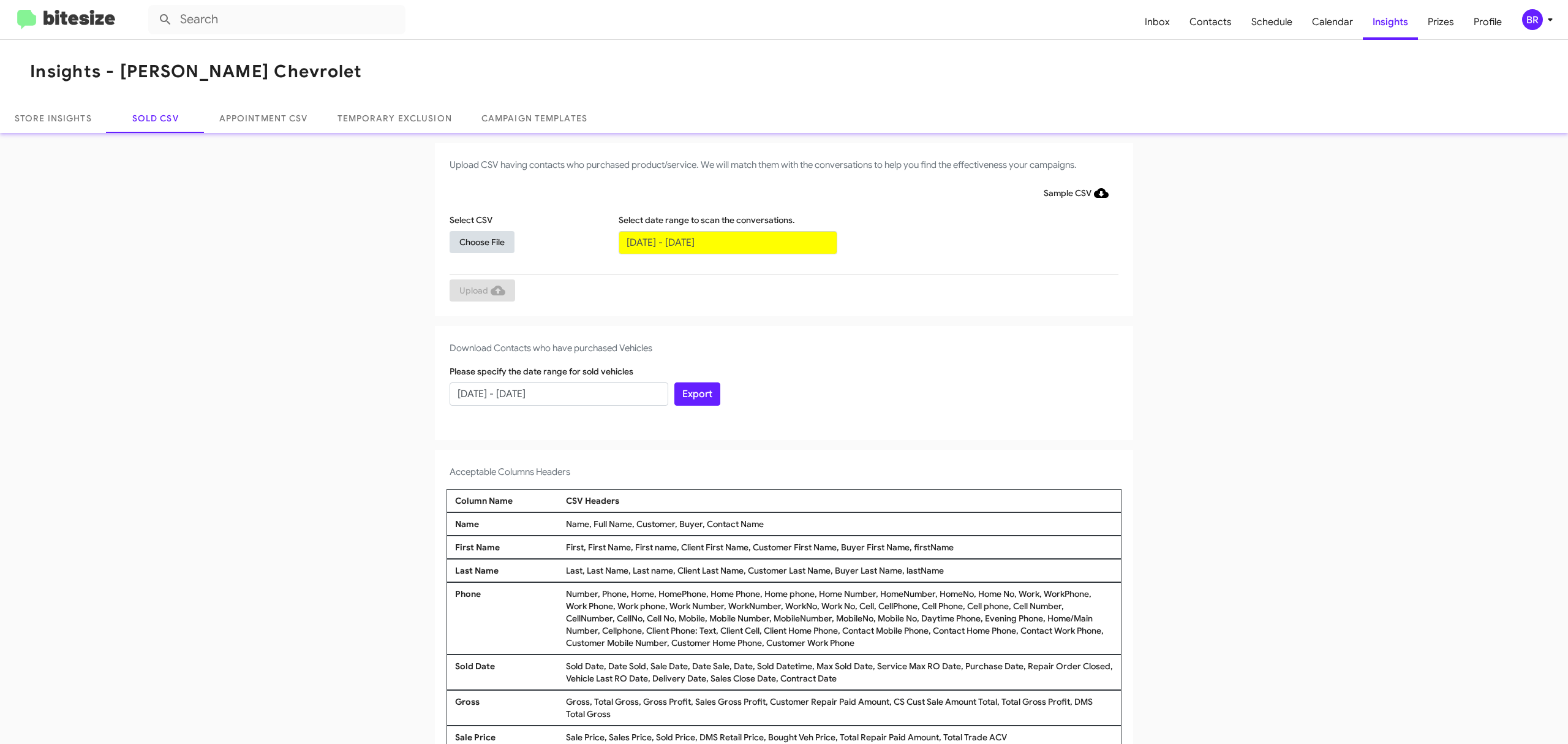
click at [475, 241] on span "Choose File" at bounding box center [482, 241] width 45 height 22
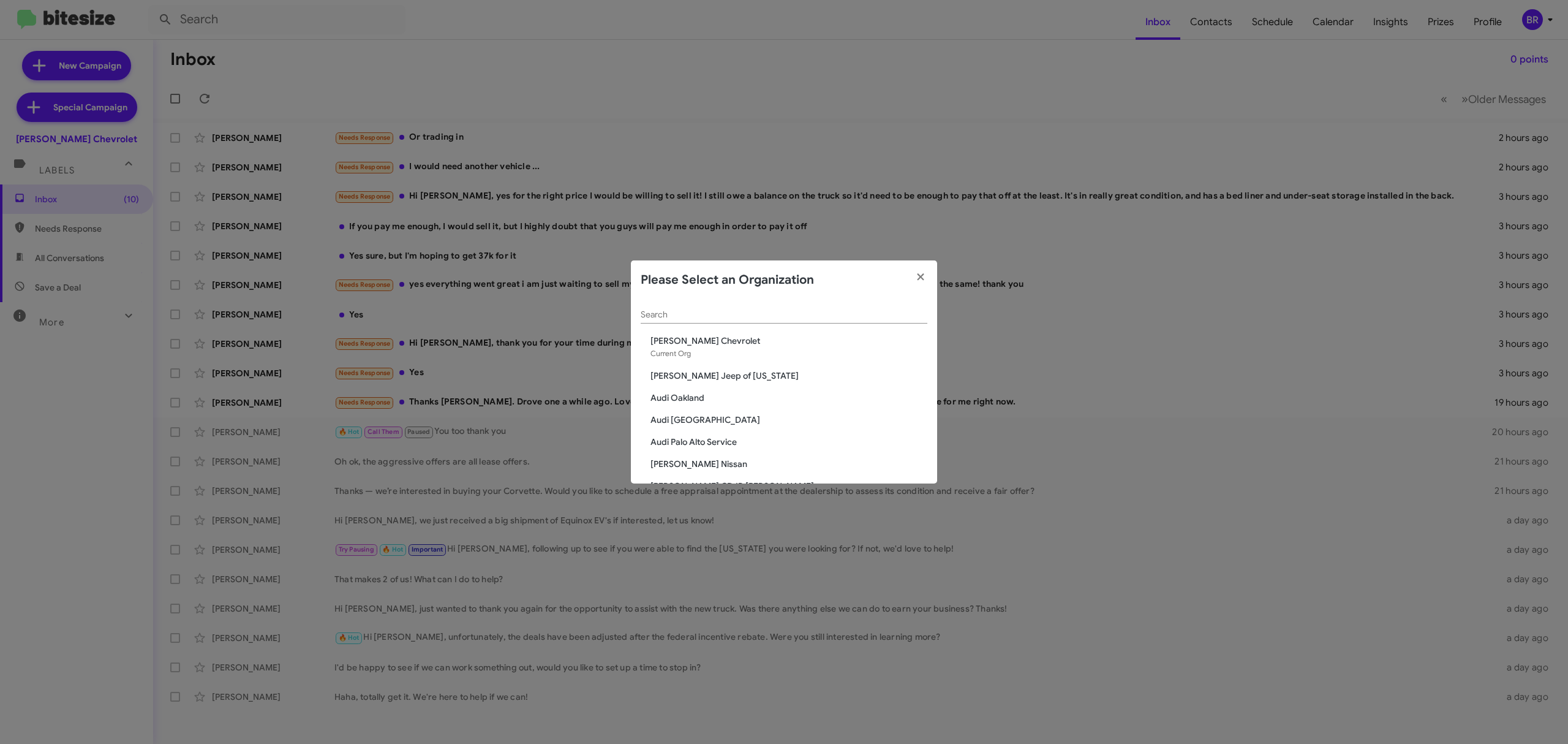
scroll to position [670, 0]
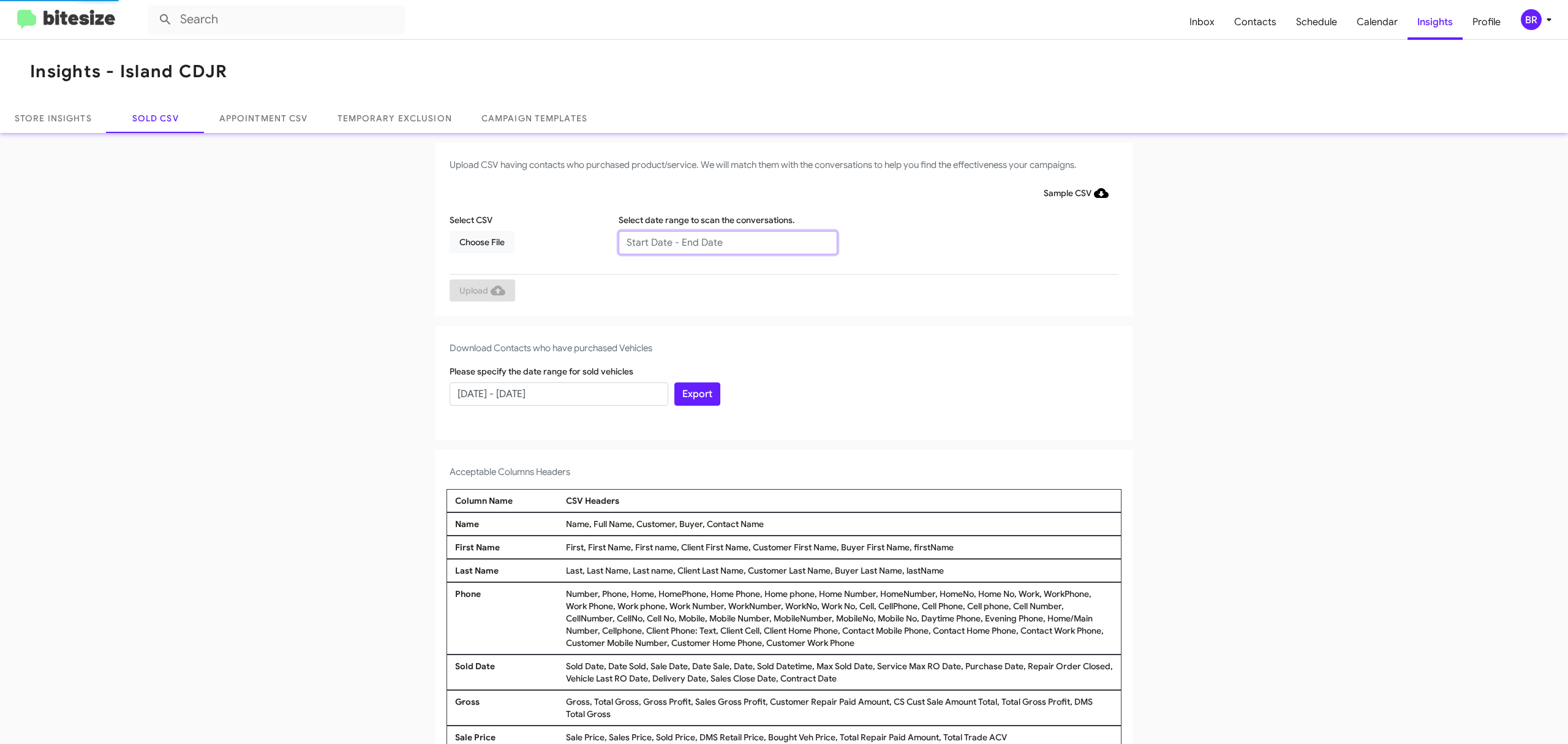
click at [721, 241] on input "text" at bounding box center [728, 242] width 219 height 23
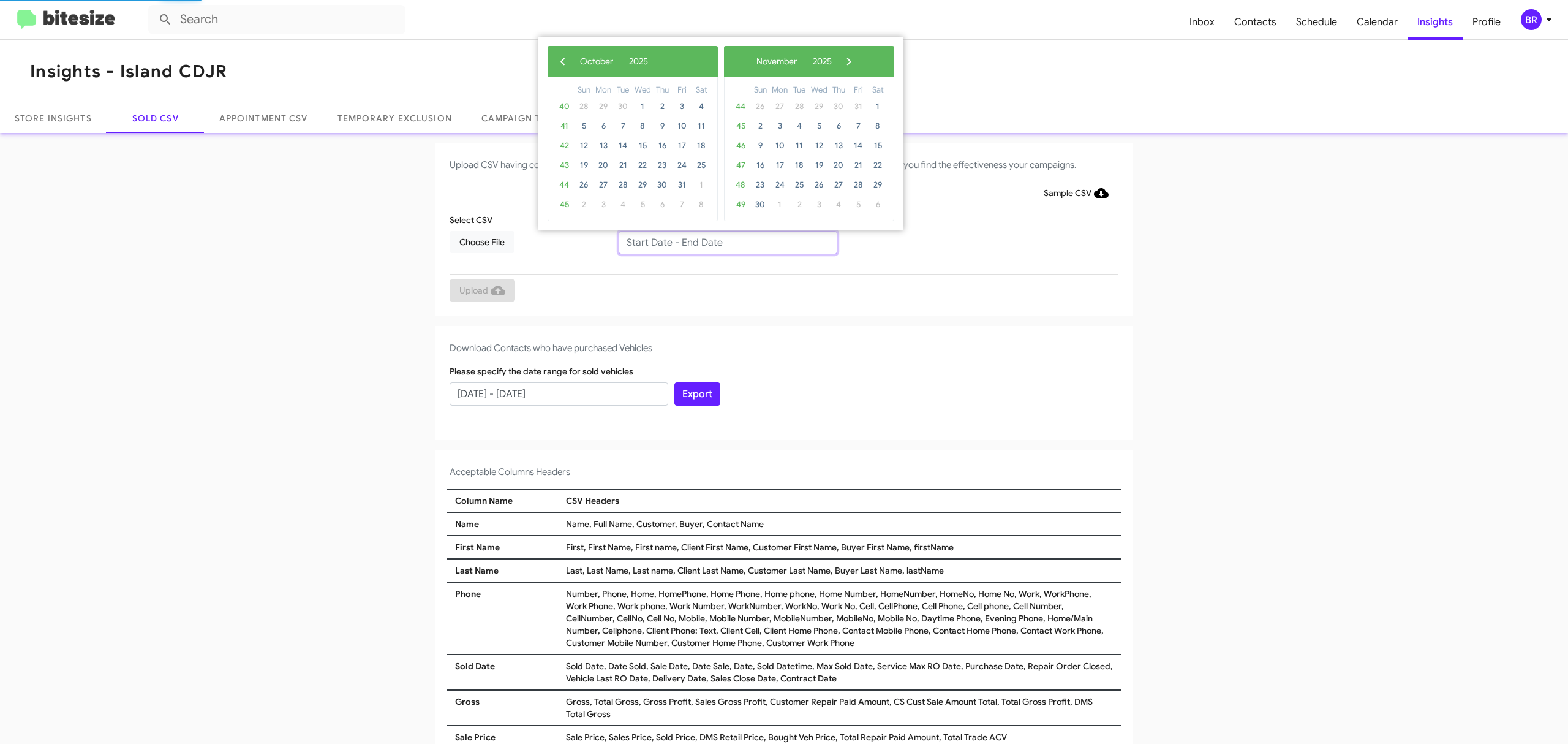
type input "08/15/2025 - 10/15/2025"
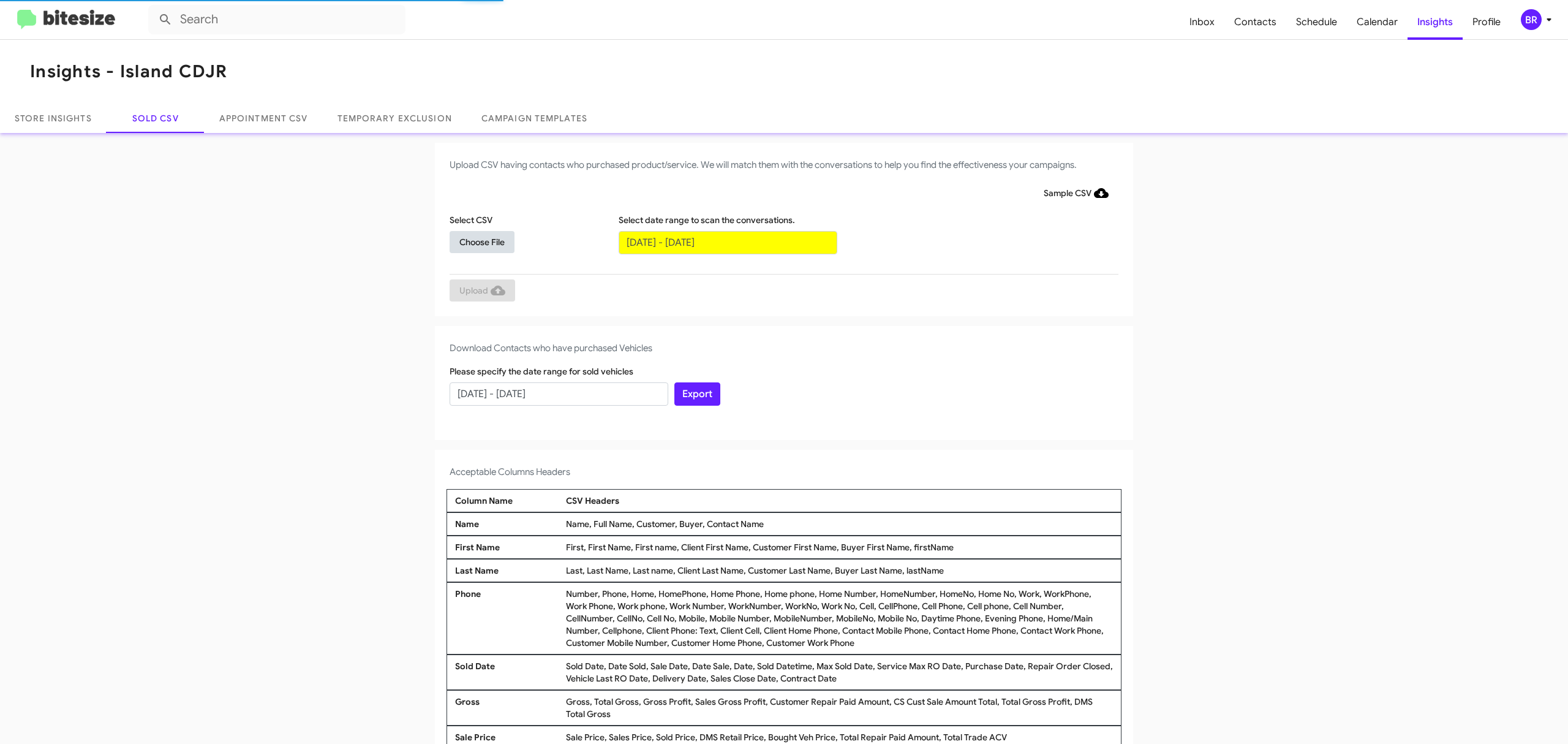
click at [475, 241] on span "Choose File" at bounding box center [482, 241] width 45 height 22
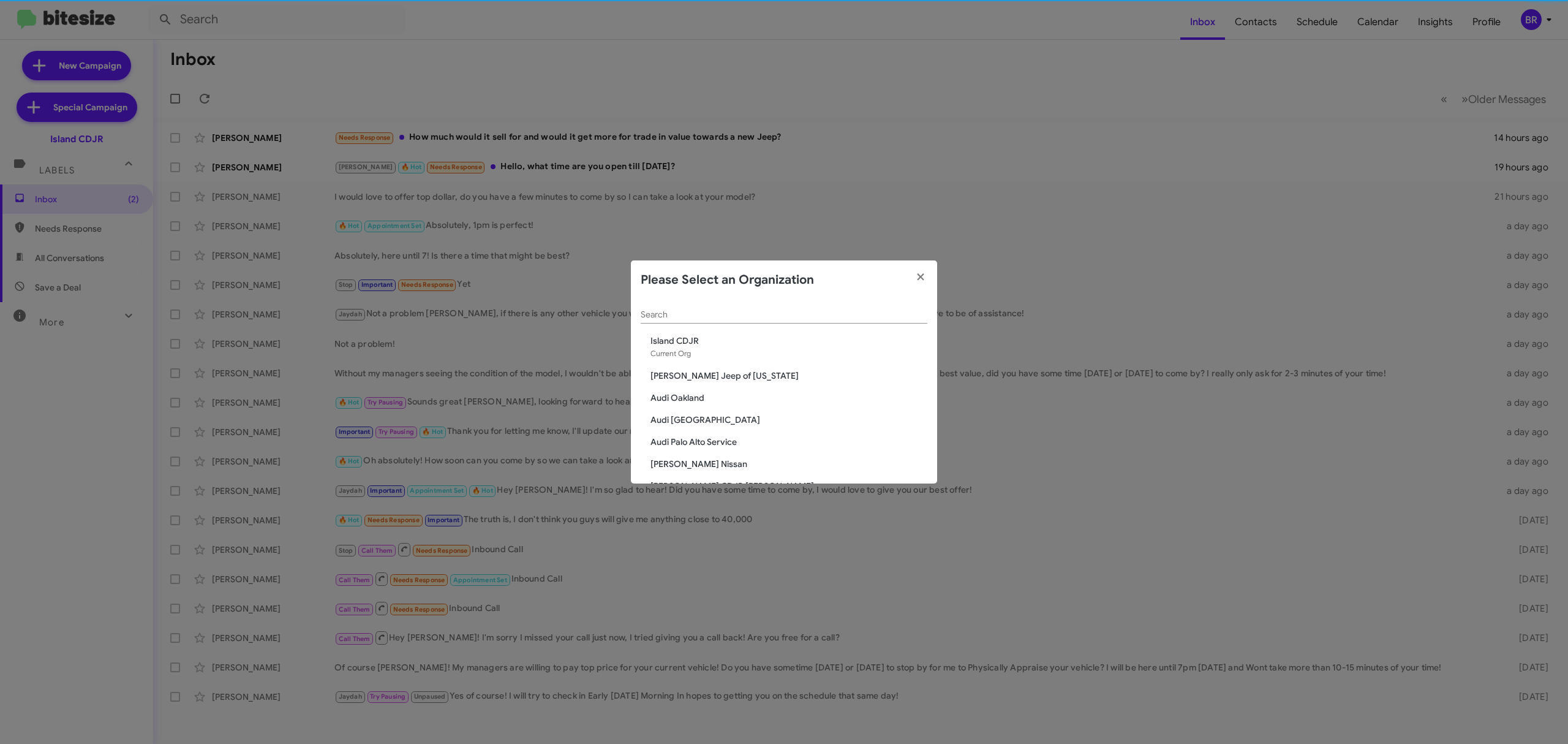
scroll to position [692, 0]
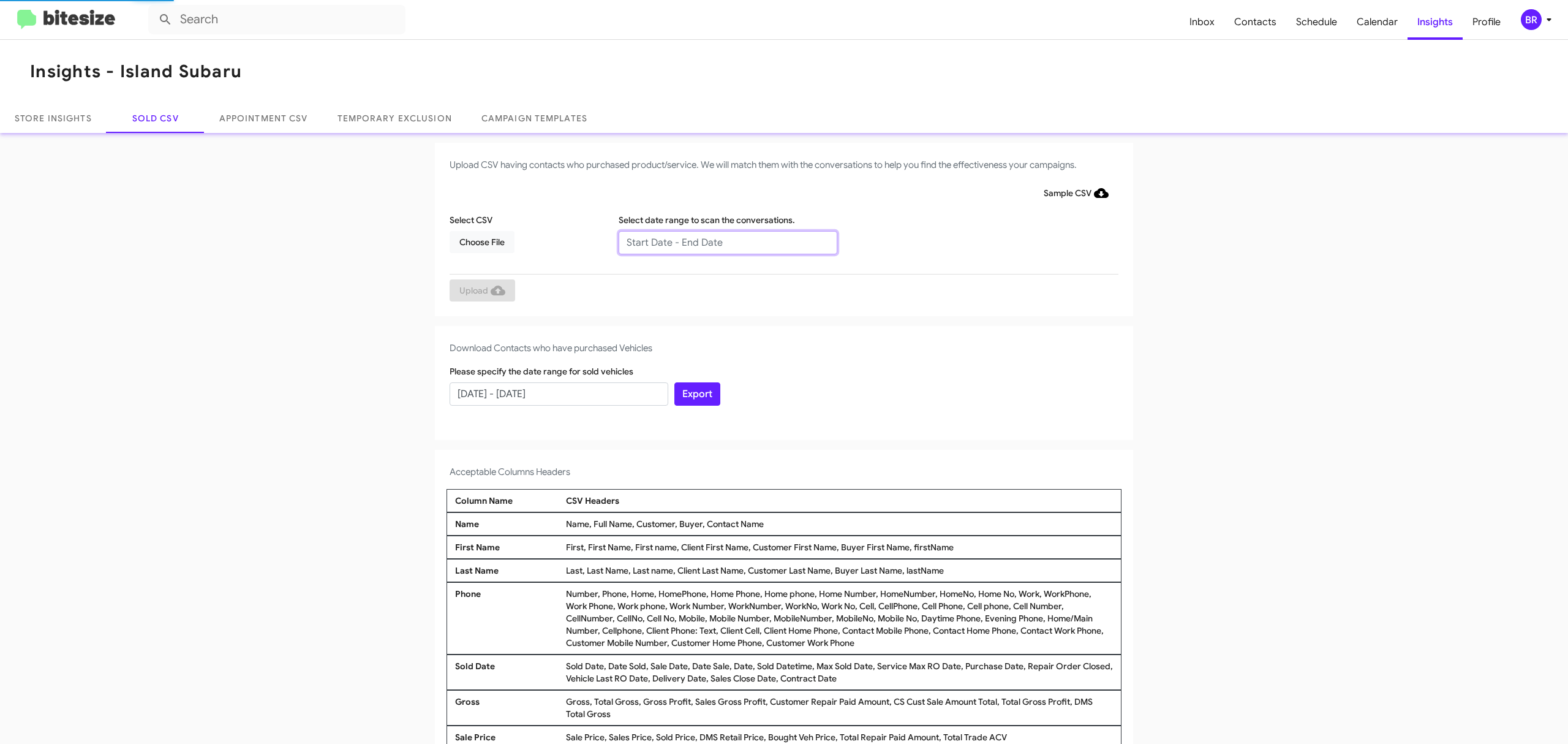
click at [721, 241] on input "text" at bounding box center [728, 242] width 219 height 23
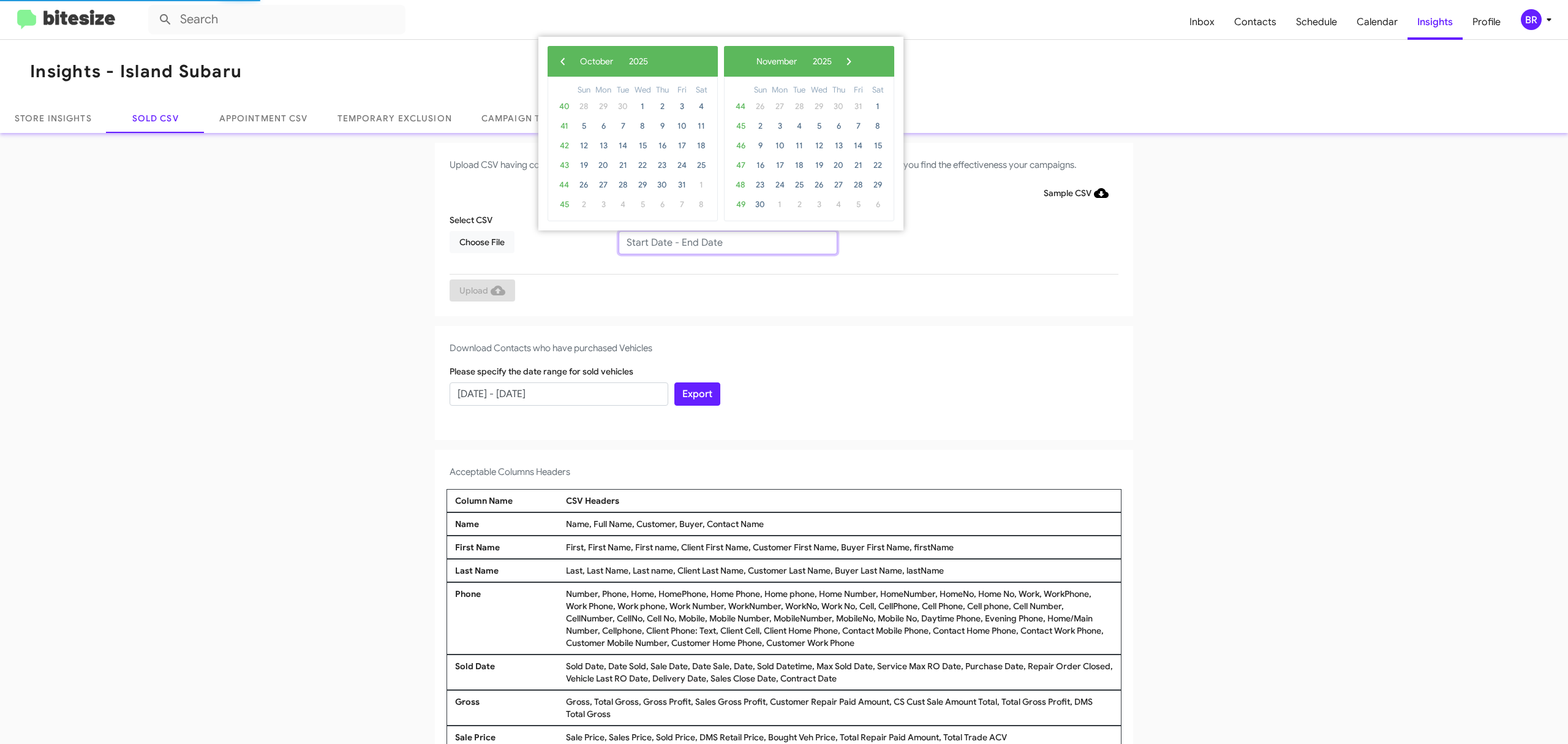
type input "[DATE] - [DATE]"
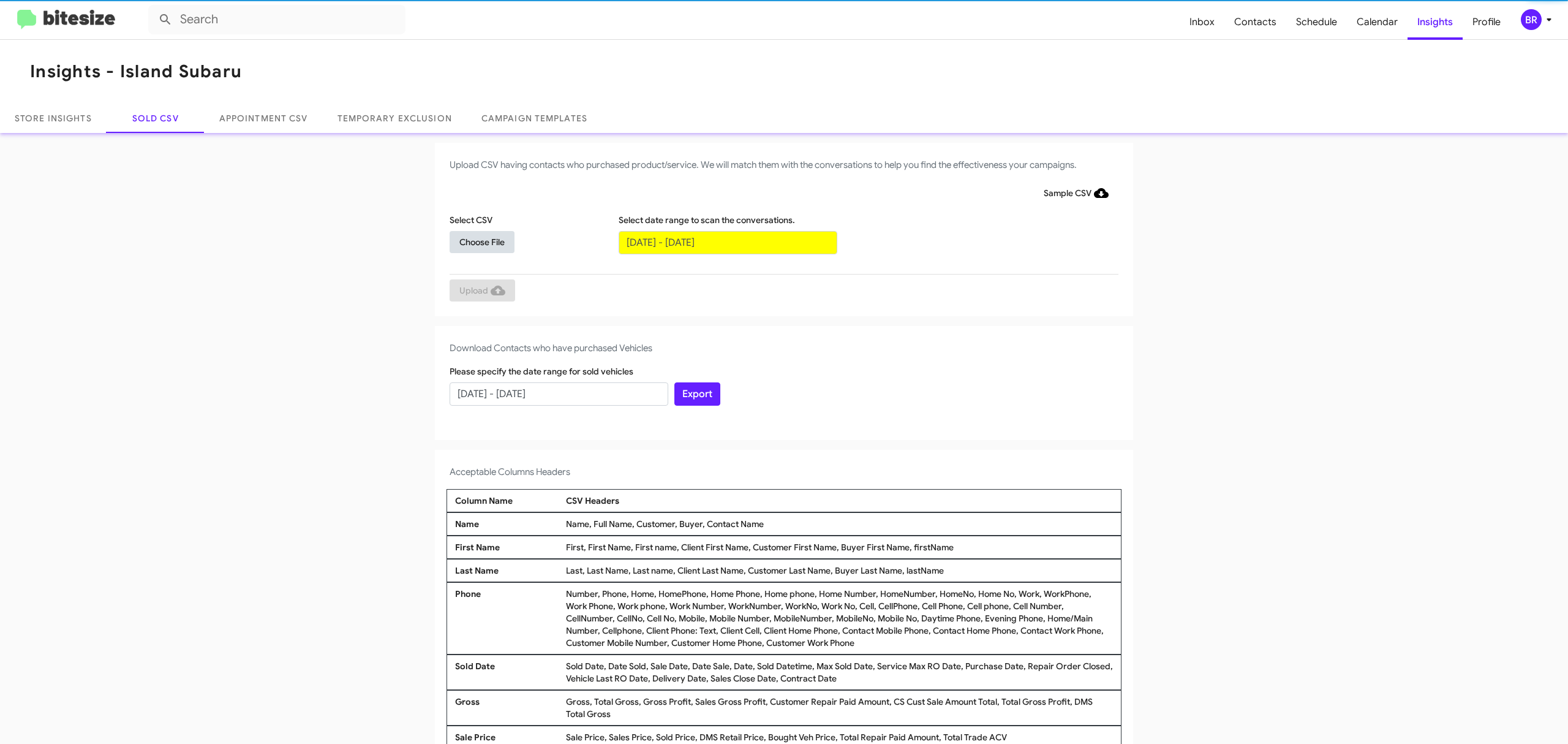
click at [475, 241] on span "Choose File" at bounding box center [482, 241] width 45 height 22
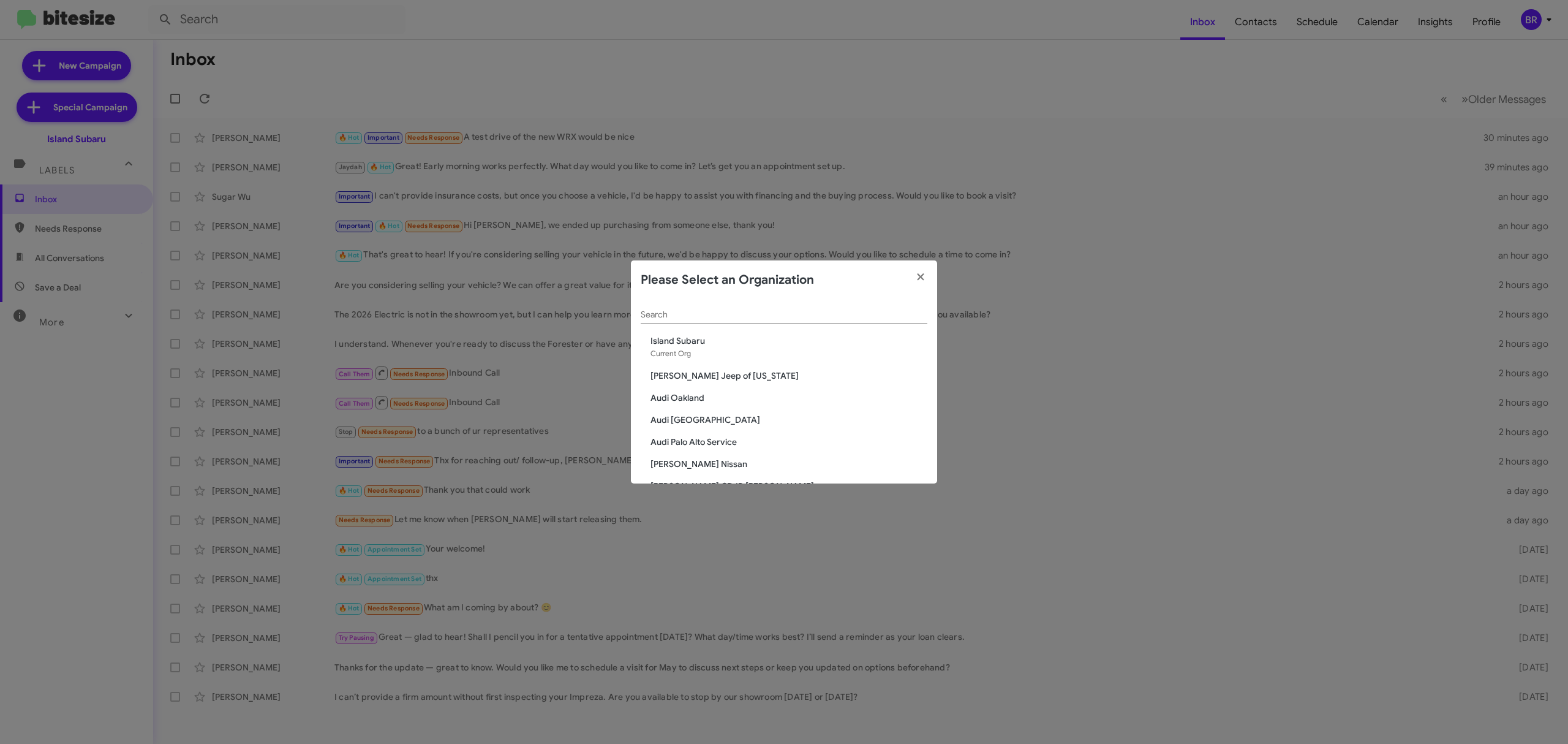
scroll to position [428, 0]
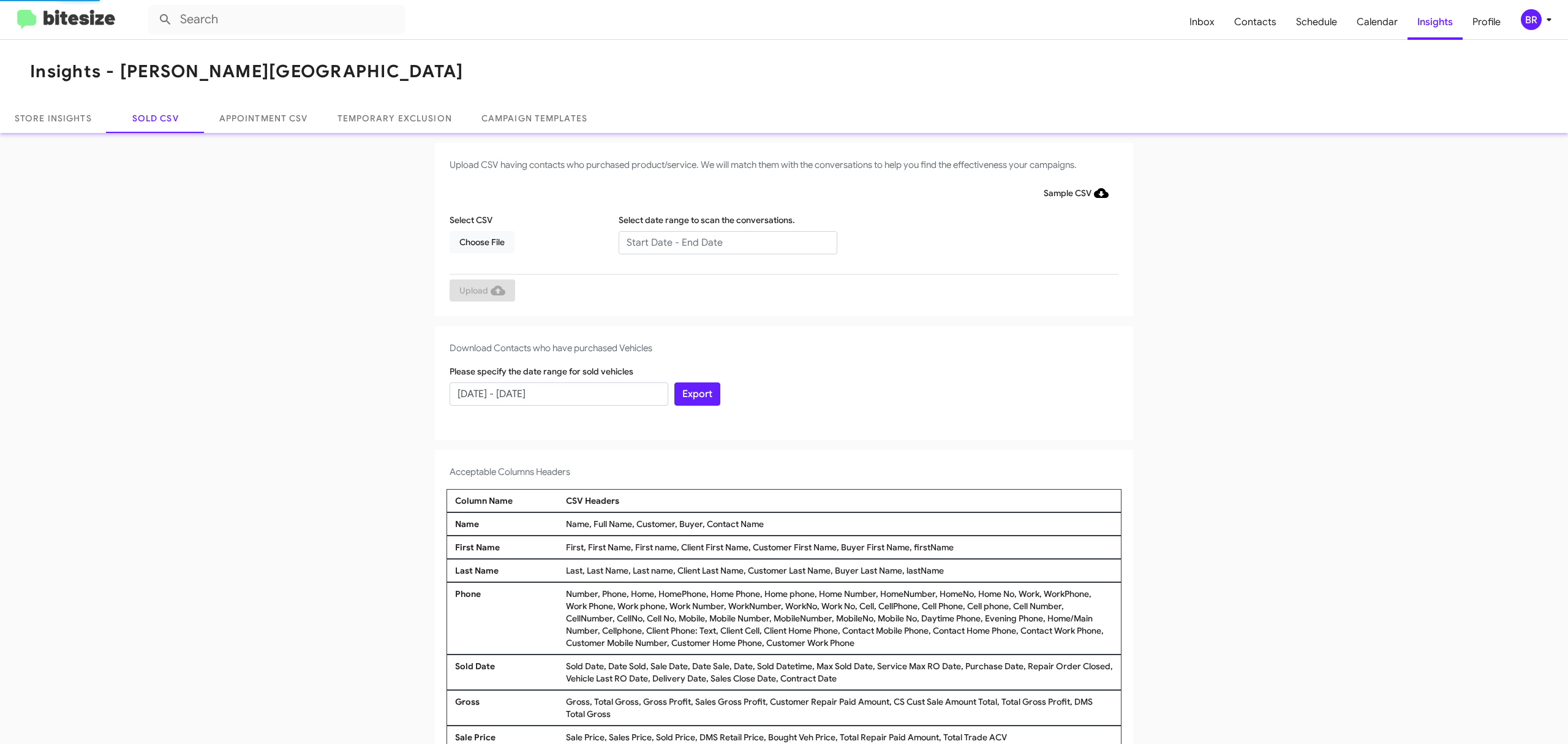
click at [721, 241] on input "text" at bounding box center [728, 242] width 219 height 23
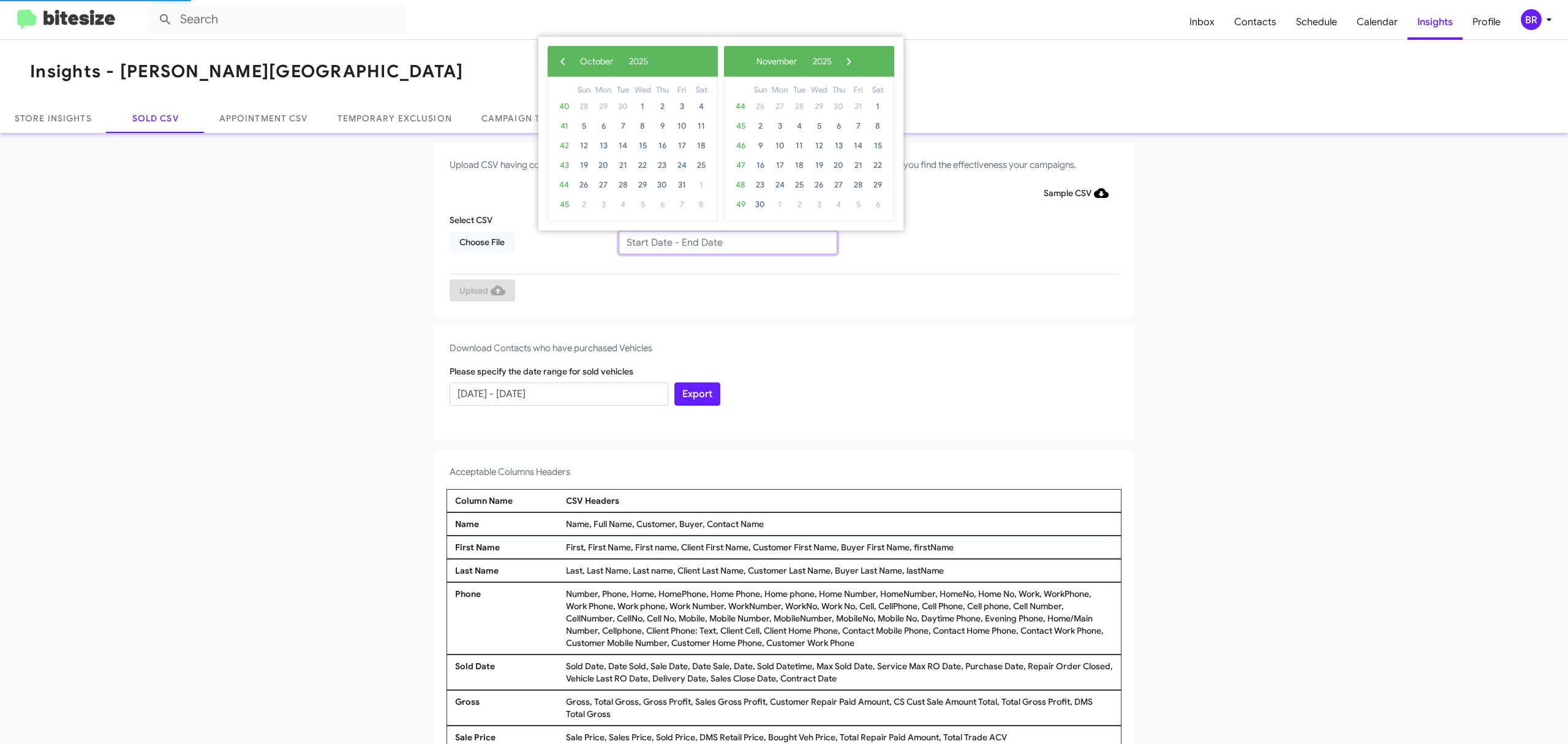
type input "08/15/2025 - 10/15/2025"
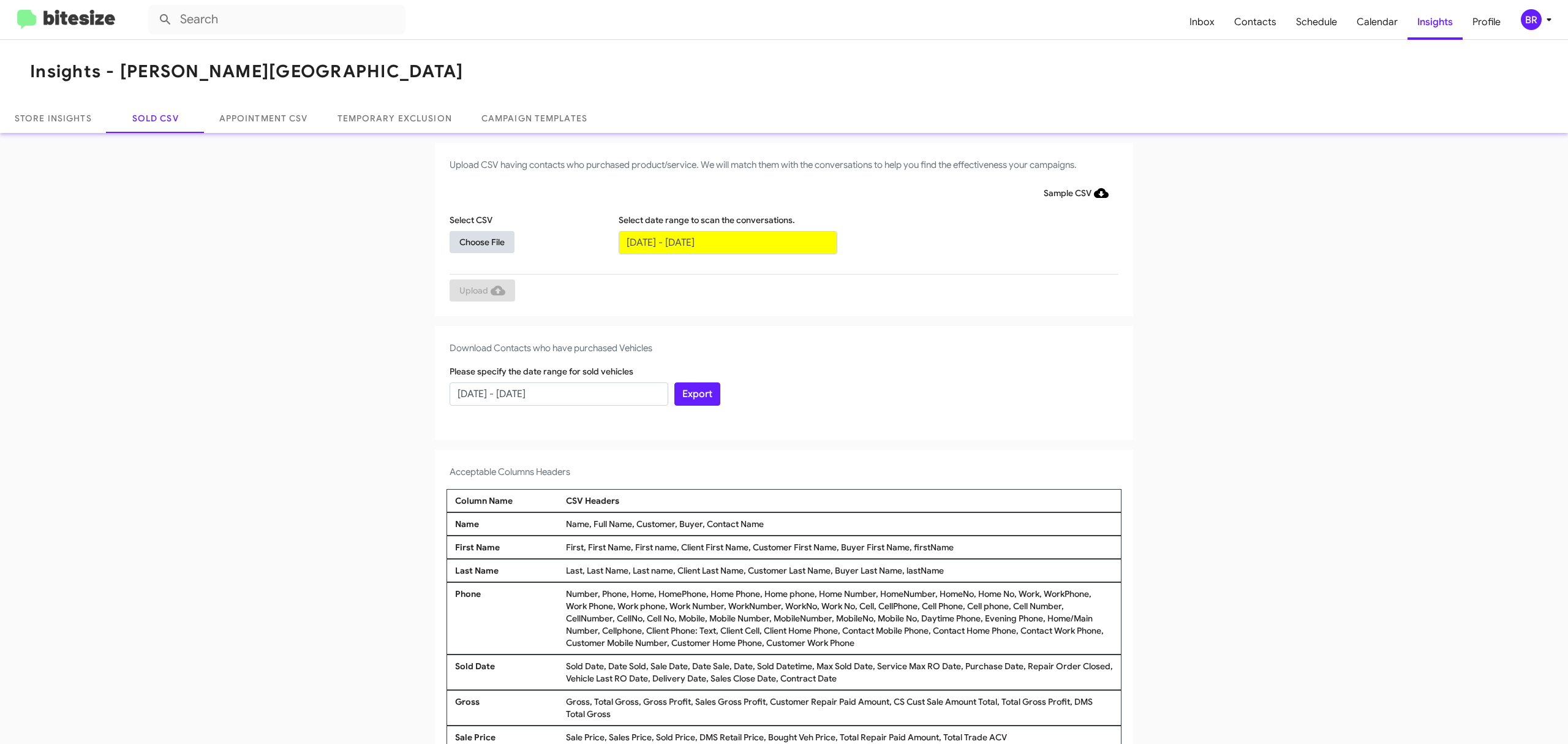
click at [475, 241] on span "Choose File" at bounding box center [482, 241] width 45 height 22
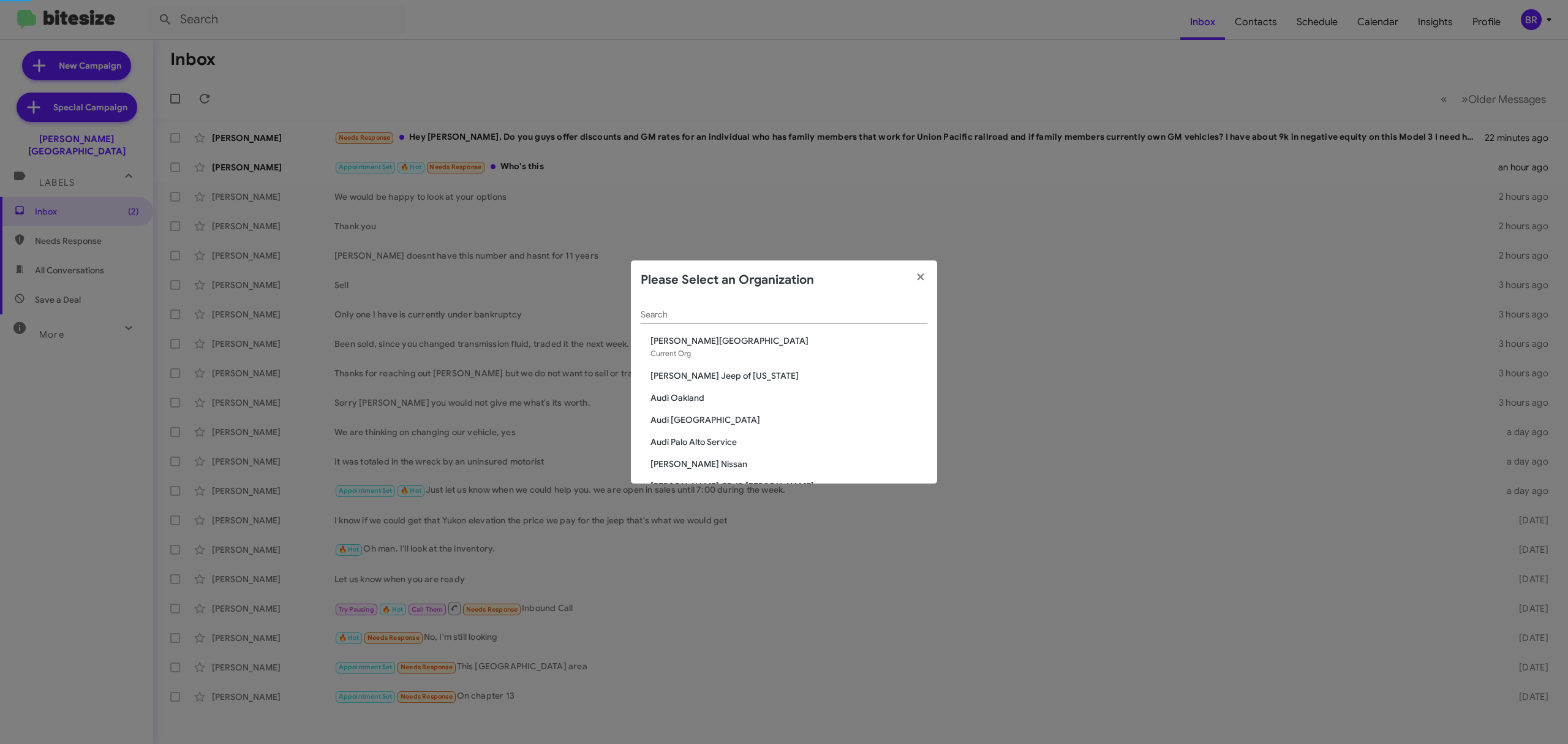
scroll to position [339, 0]
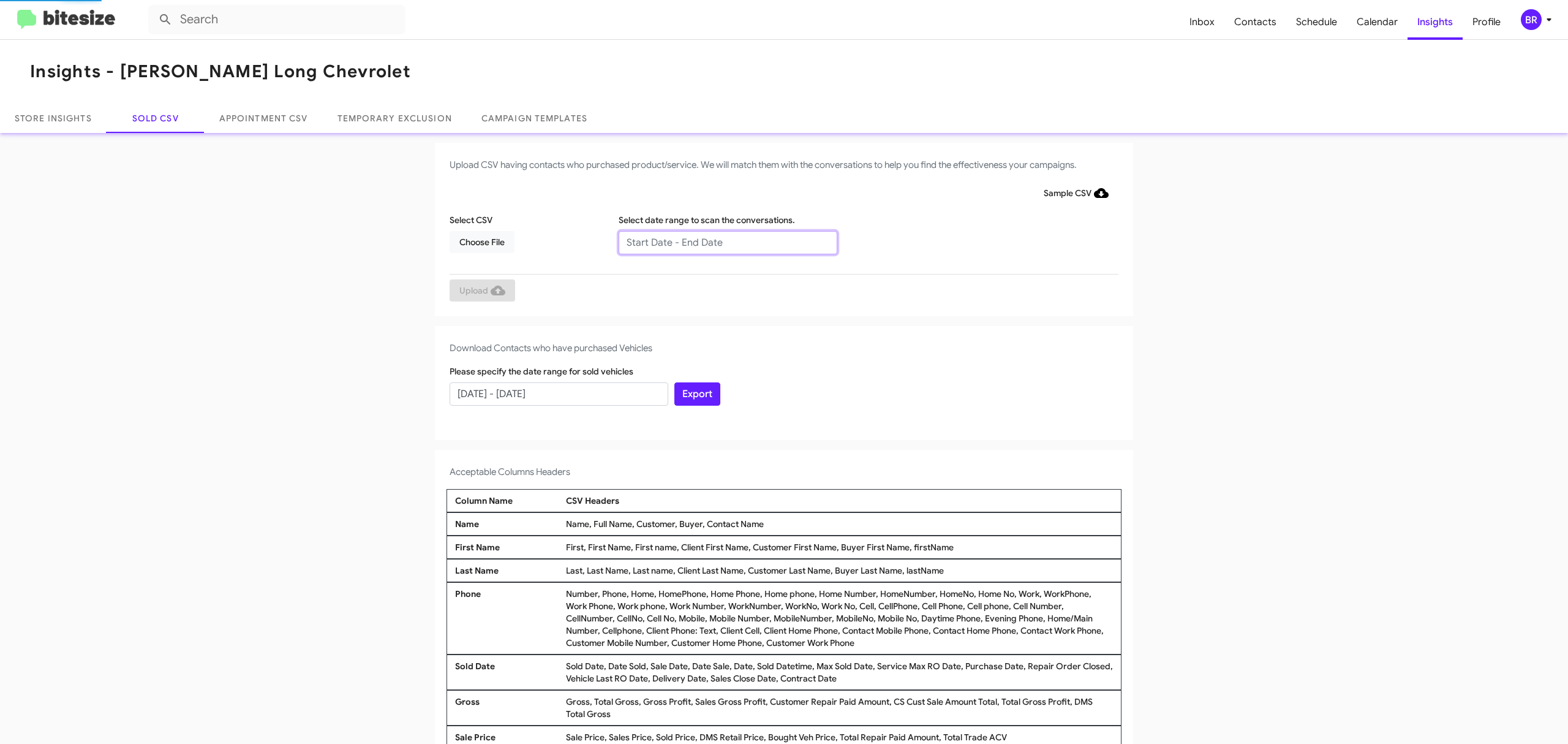
click at [721, 241] on input "text" at bounding box center [728, 242] width 219 height 23
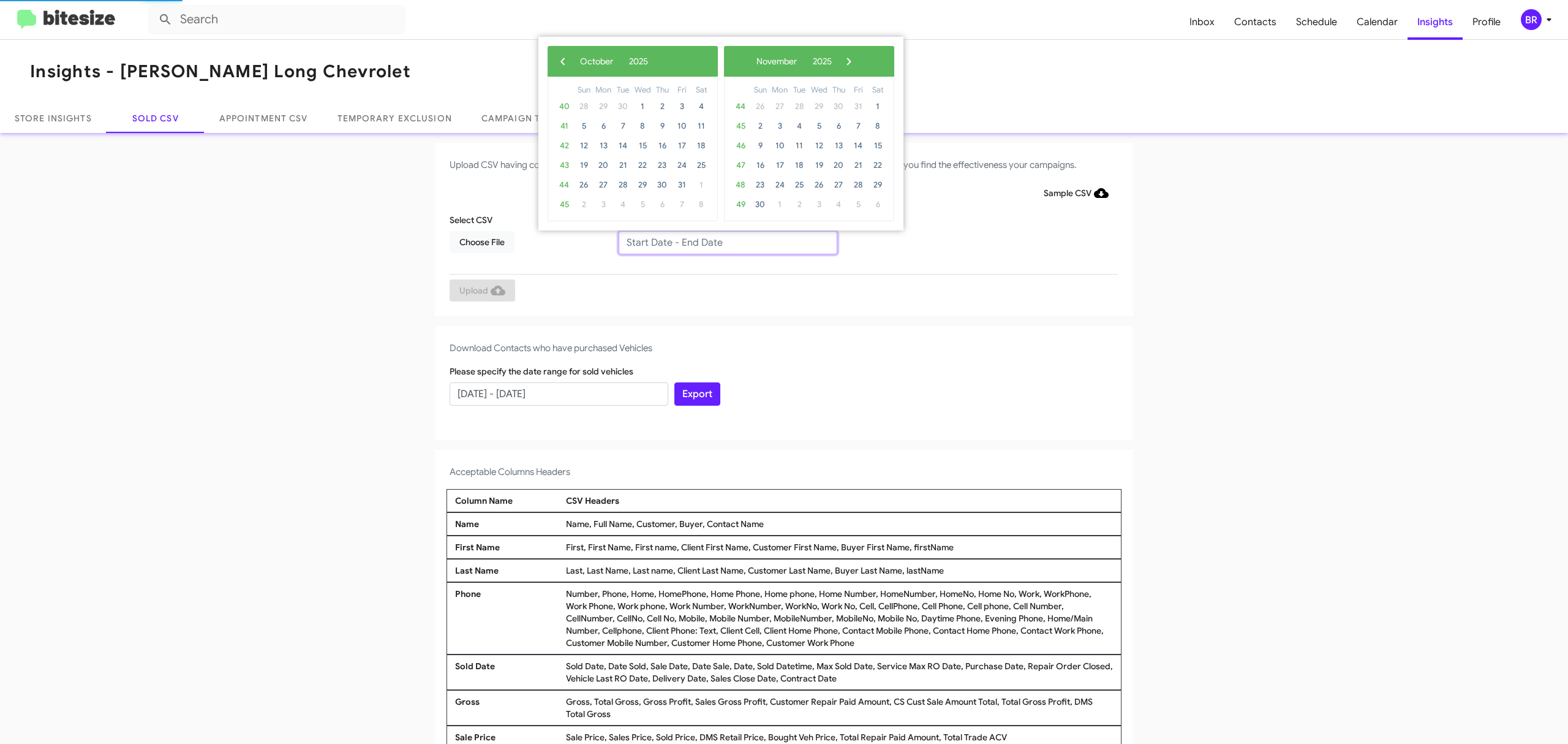
type input "08/15/2025 - 10/15/2025"
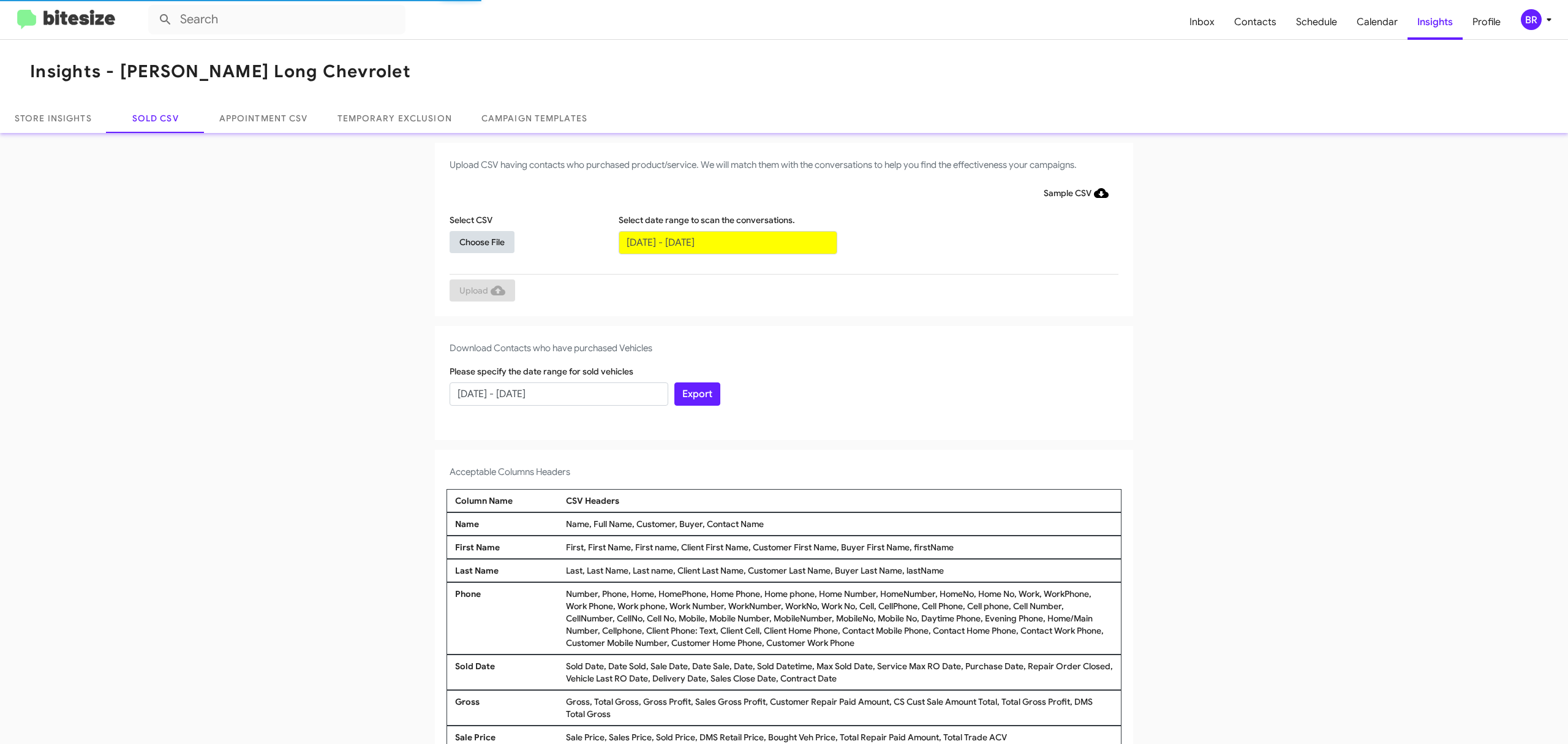
click at [475, 241] on span "Choose File" at bounding box center [482, 241] width 45 height 22
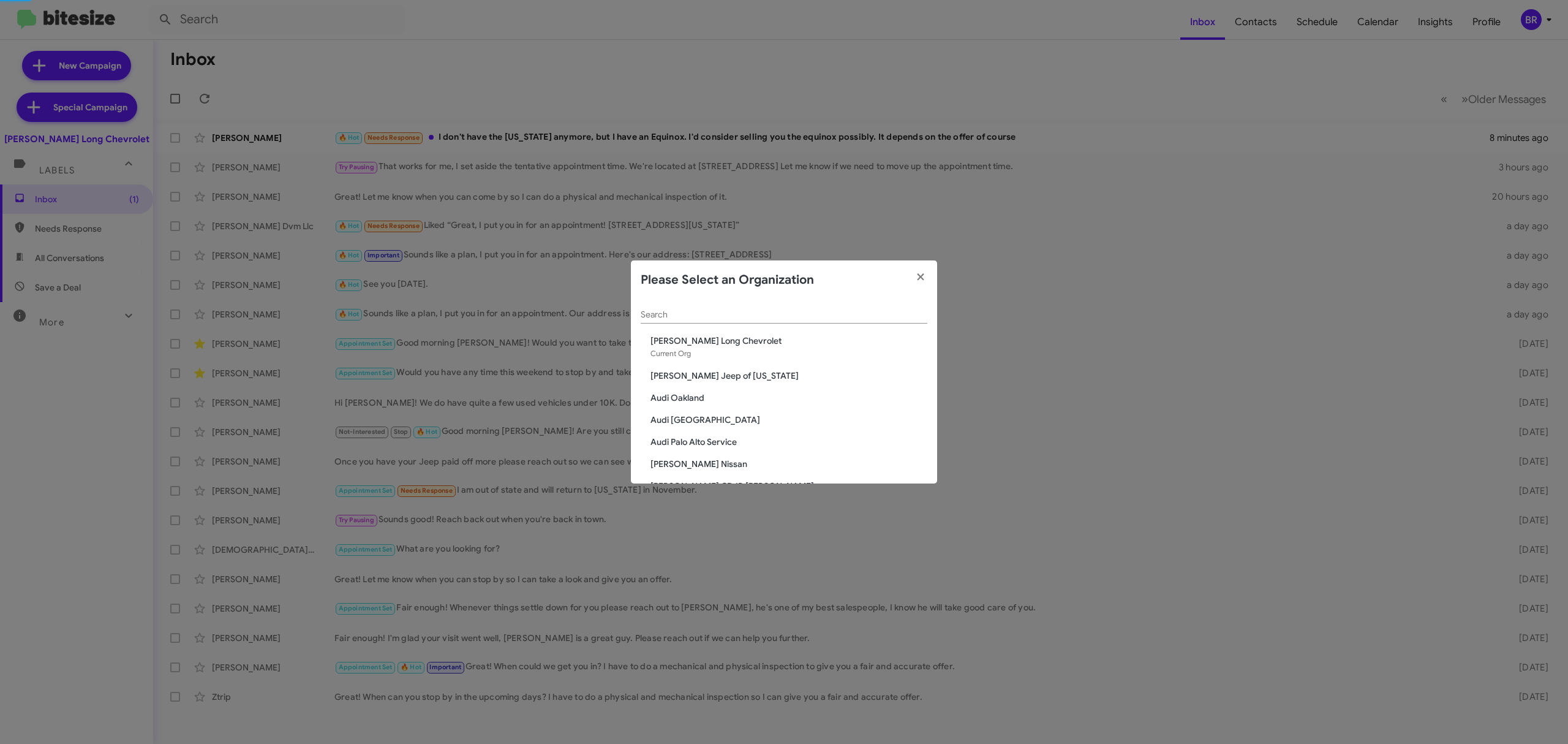
scroll to position [538, 0]
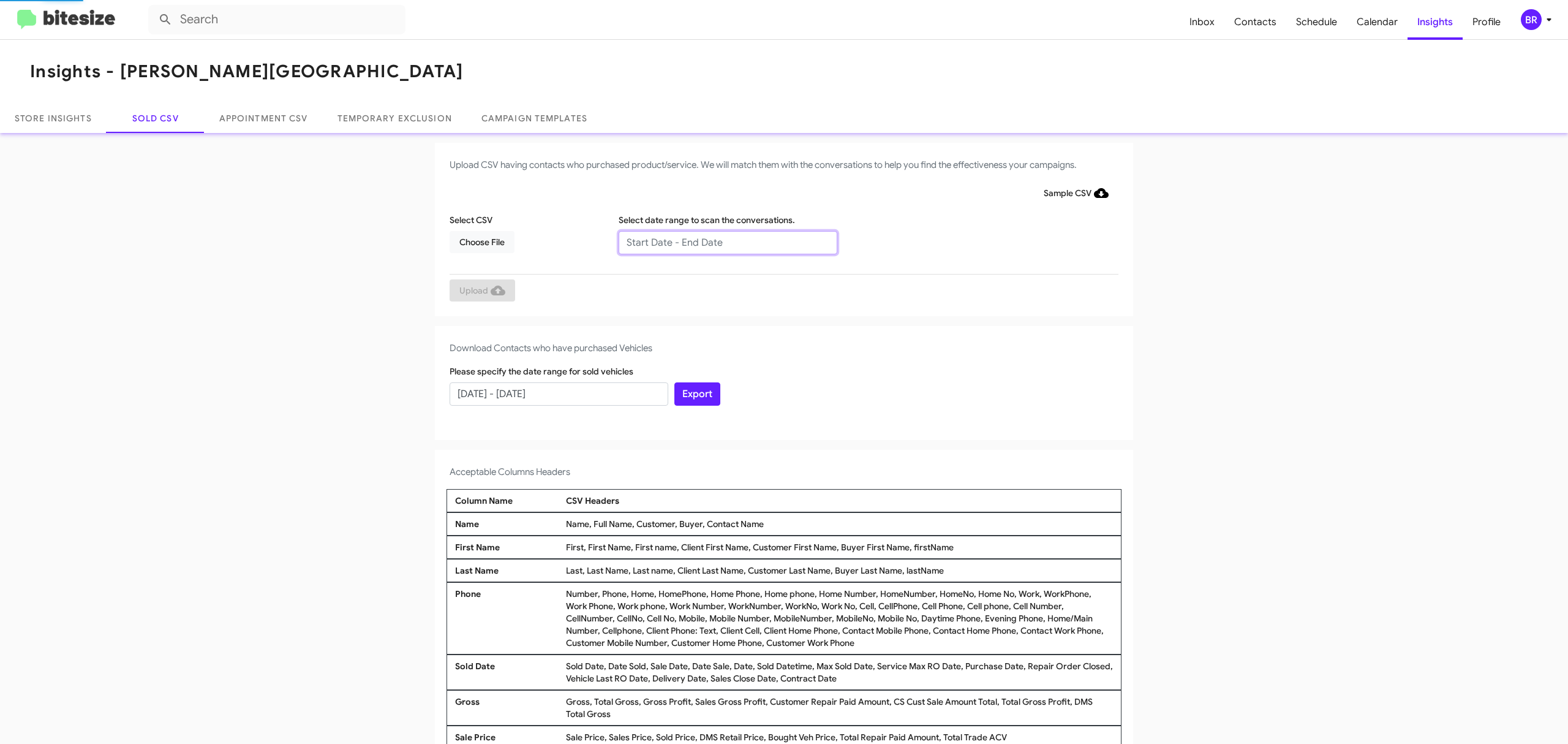
click at [721, 241] on input "text" at bounding box center [728, 242] width 219 height 23
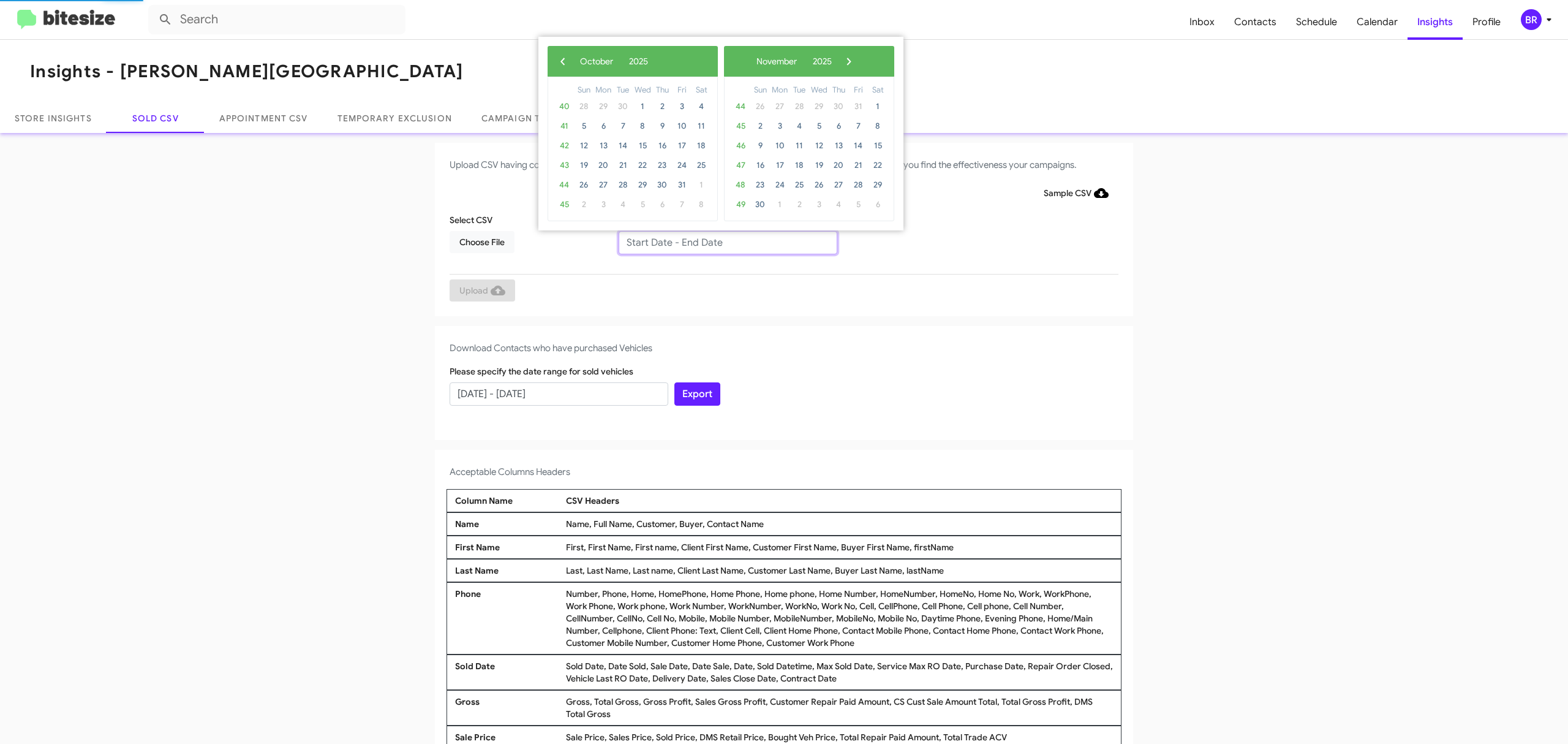
type input "08/15/2025 - 10/15/2025"
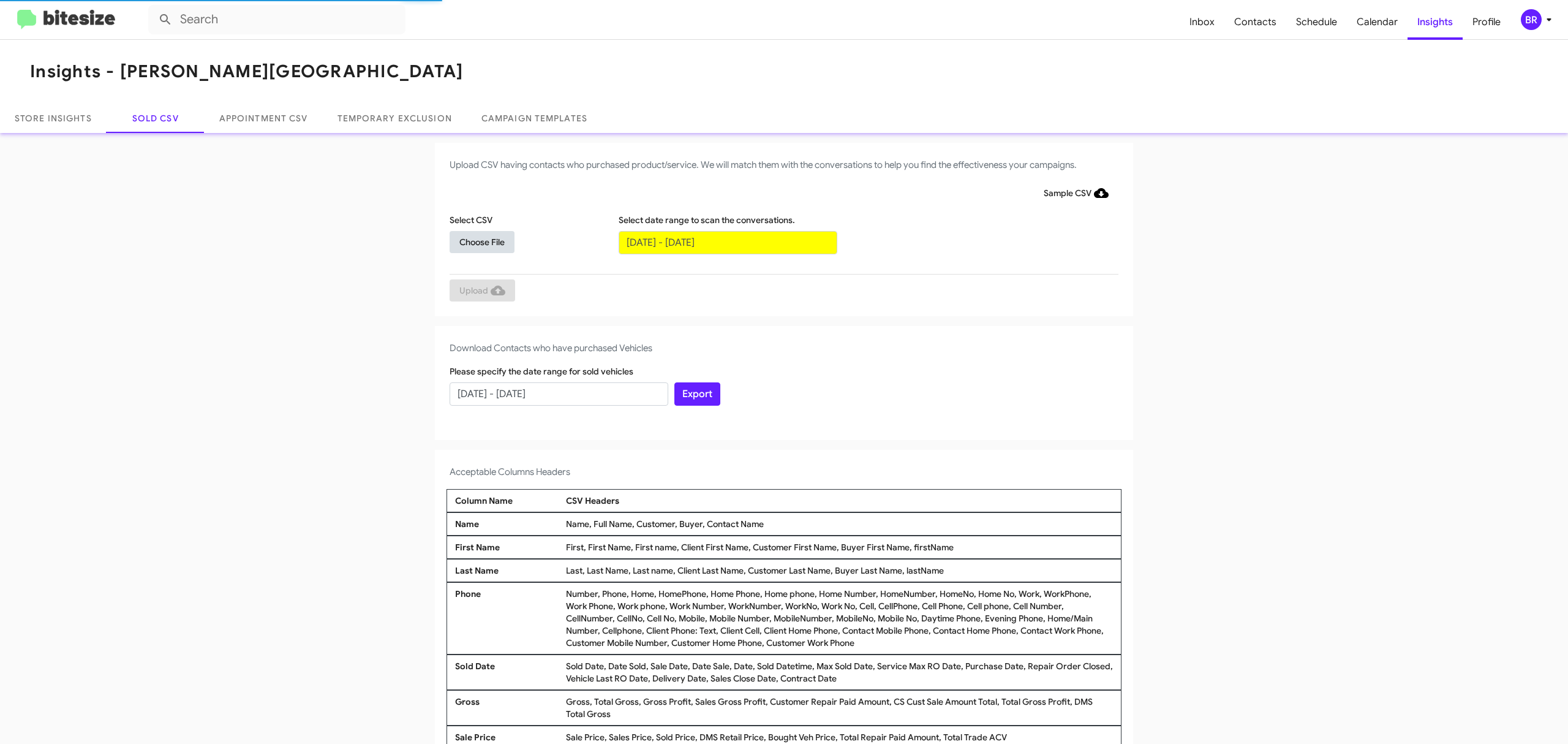
click at [475, 241] on span "Choose File" at bounding box center [482, 241] width 45 height 22
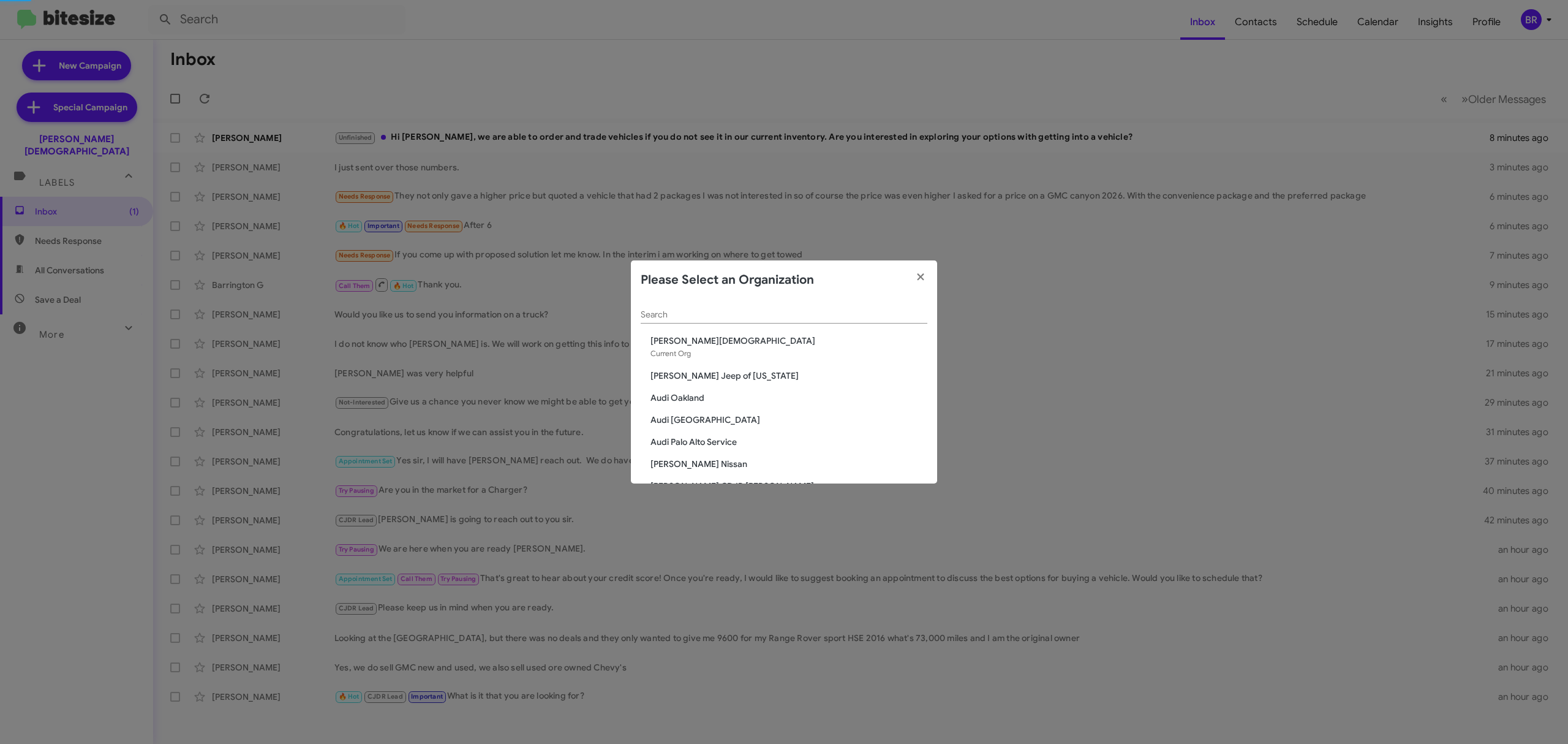
scroll to position [714, 0]
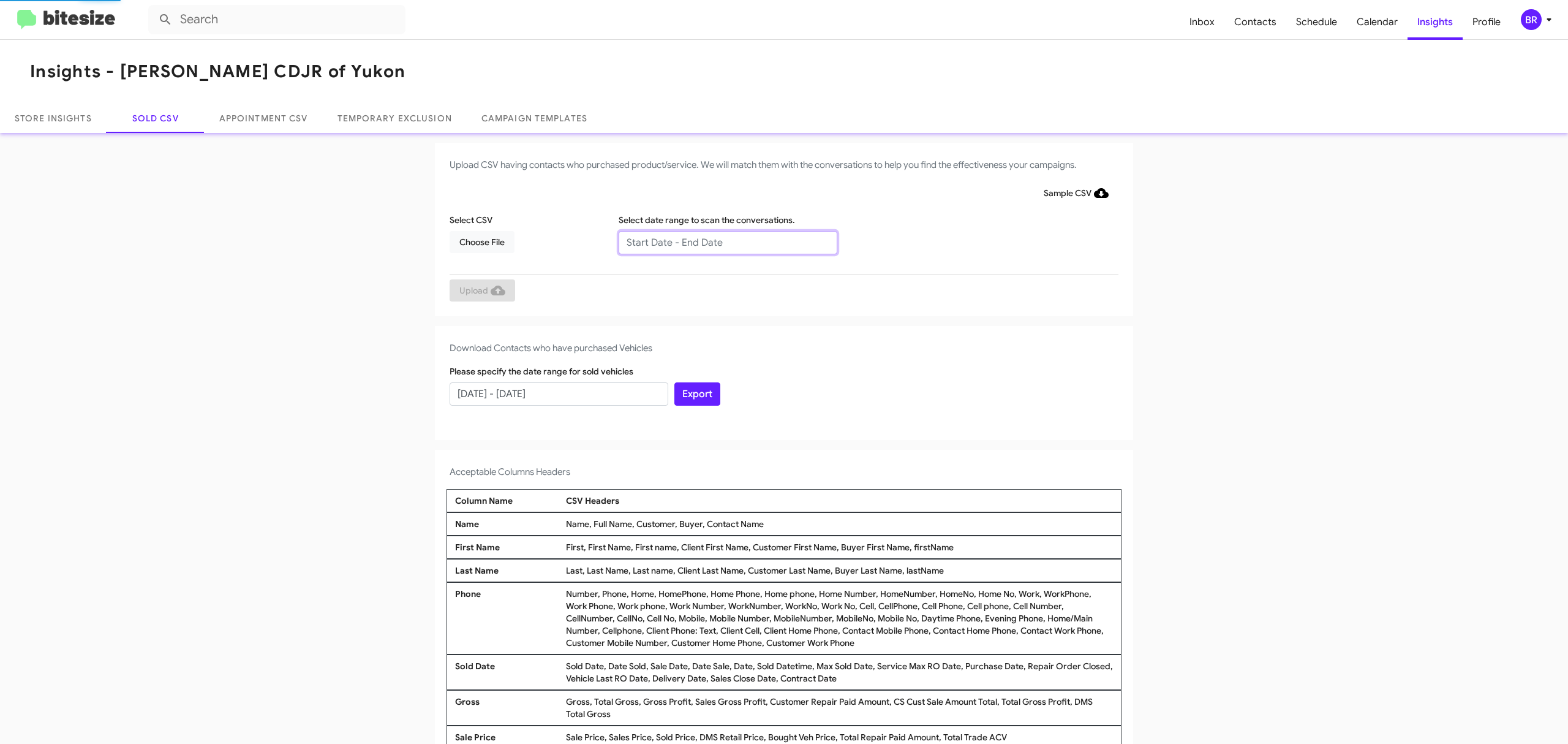
click at [721, 241] on input "text" at bounding box center [728, 242] width 219 height 23
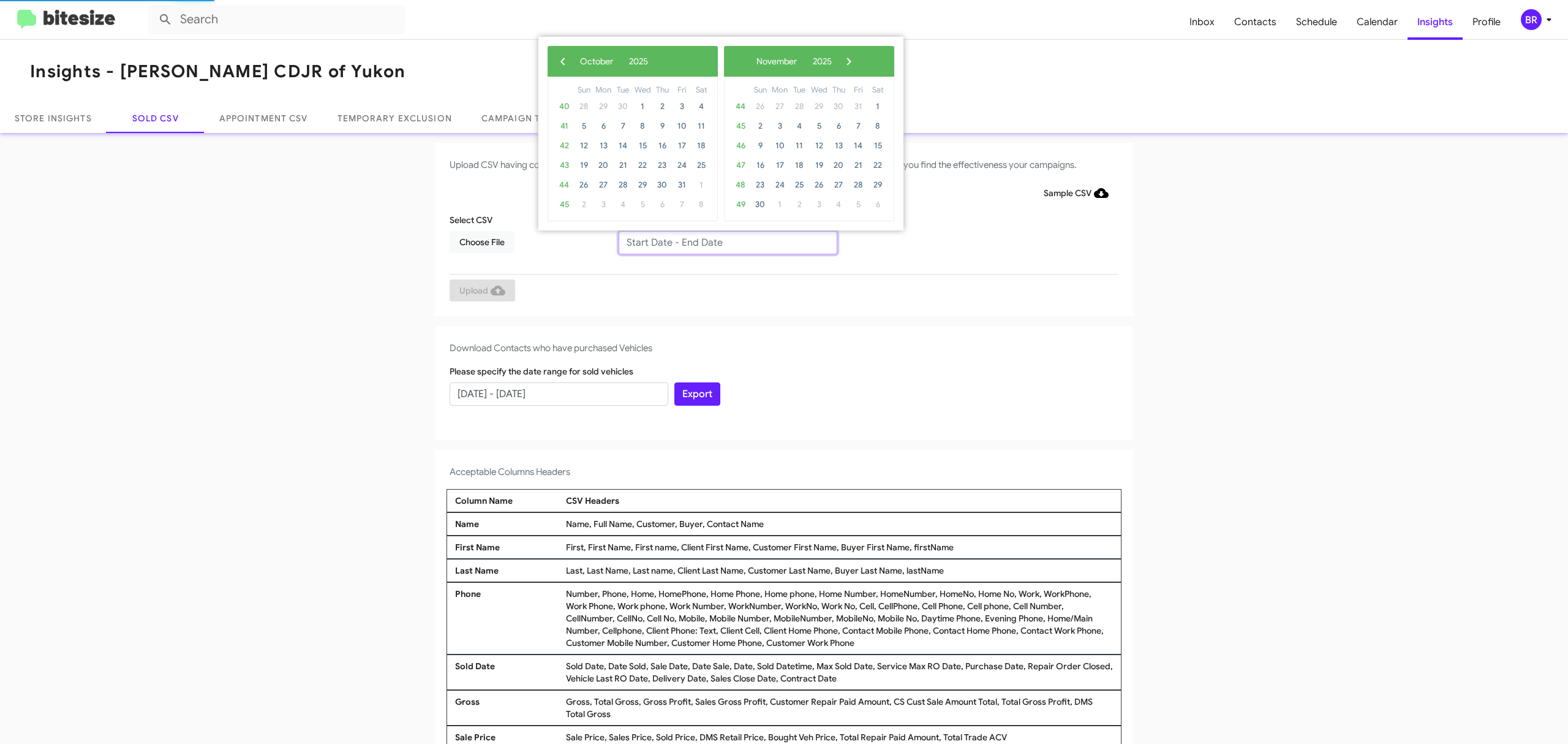
type input "08/15/2025 - 10/15/2025"
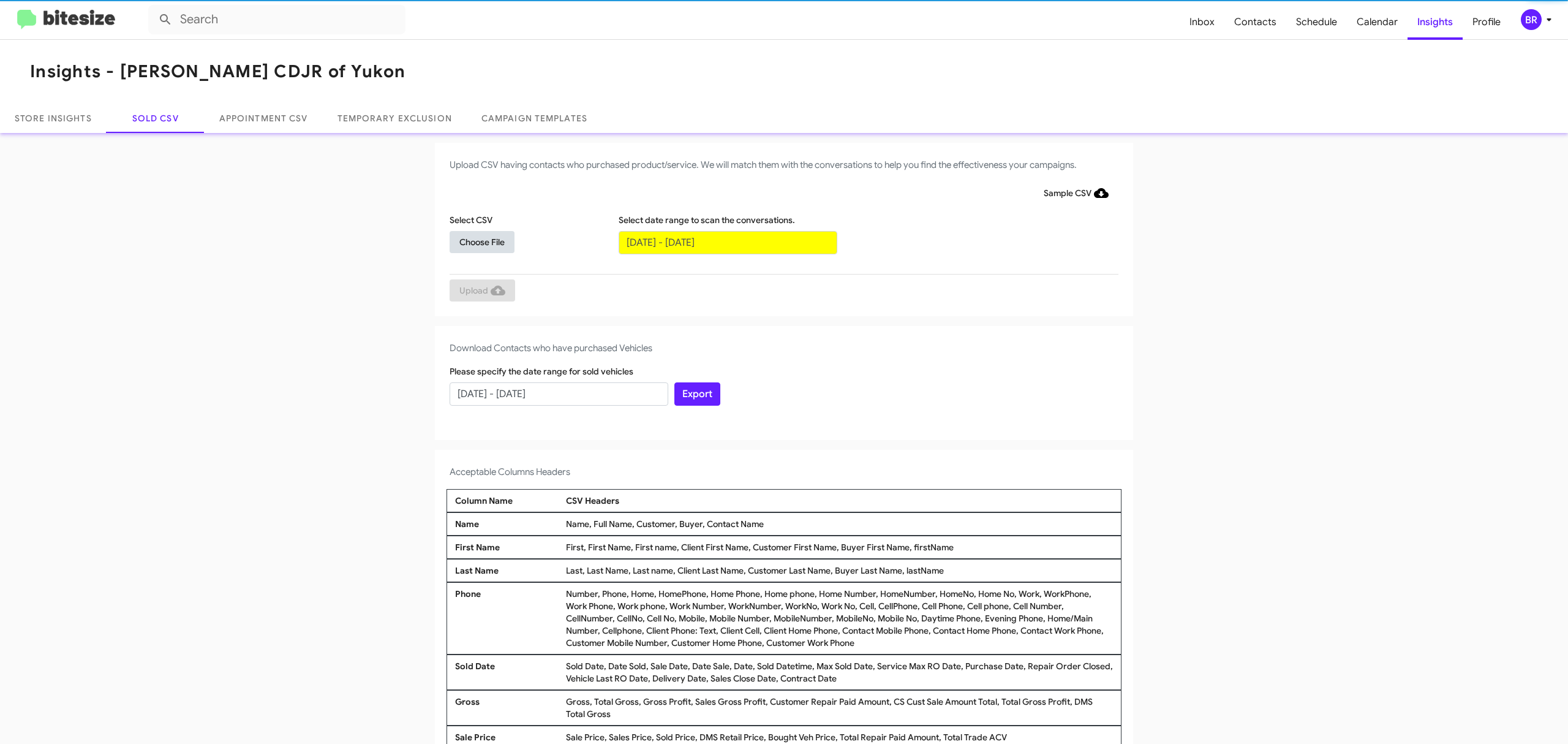
click at [475, 241] on span "Choose File" at bounding box center [482, 241] width 45 height 22
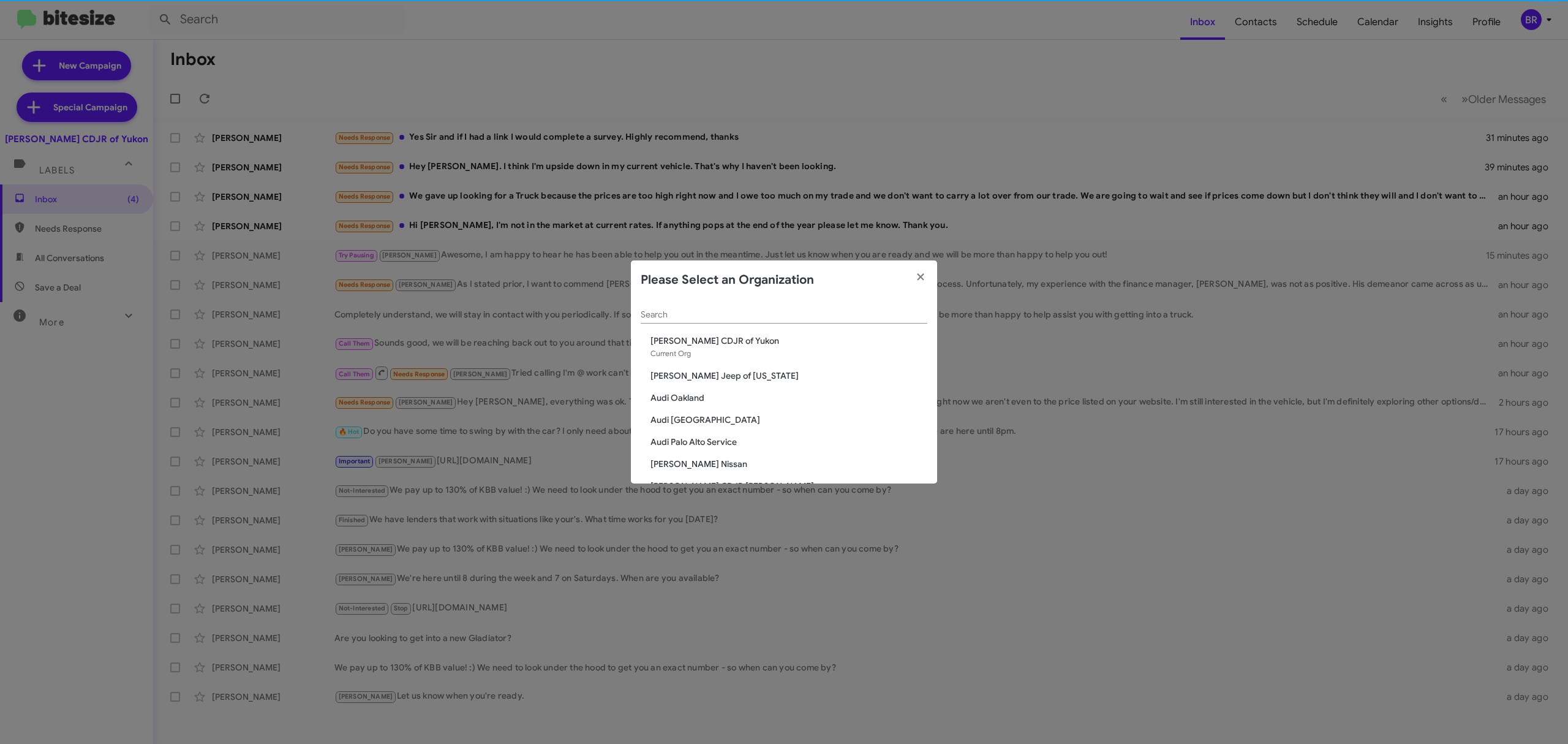
scroll to position [913, 0]
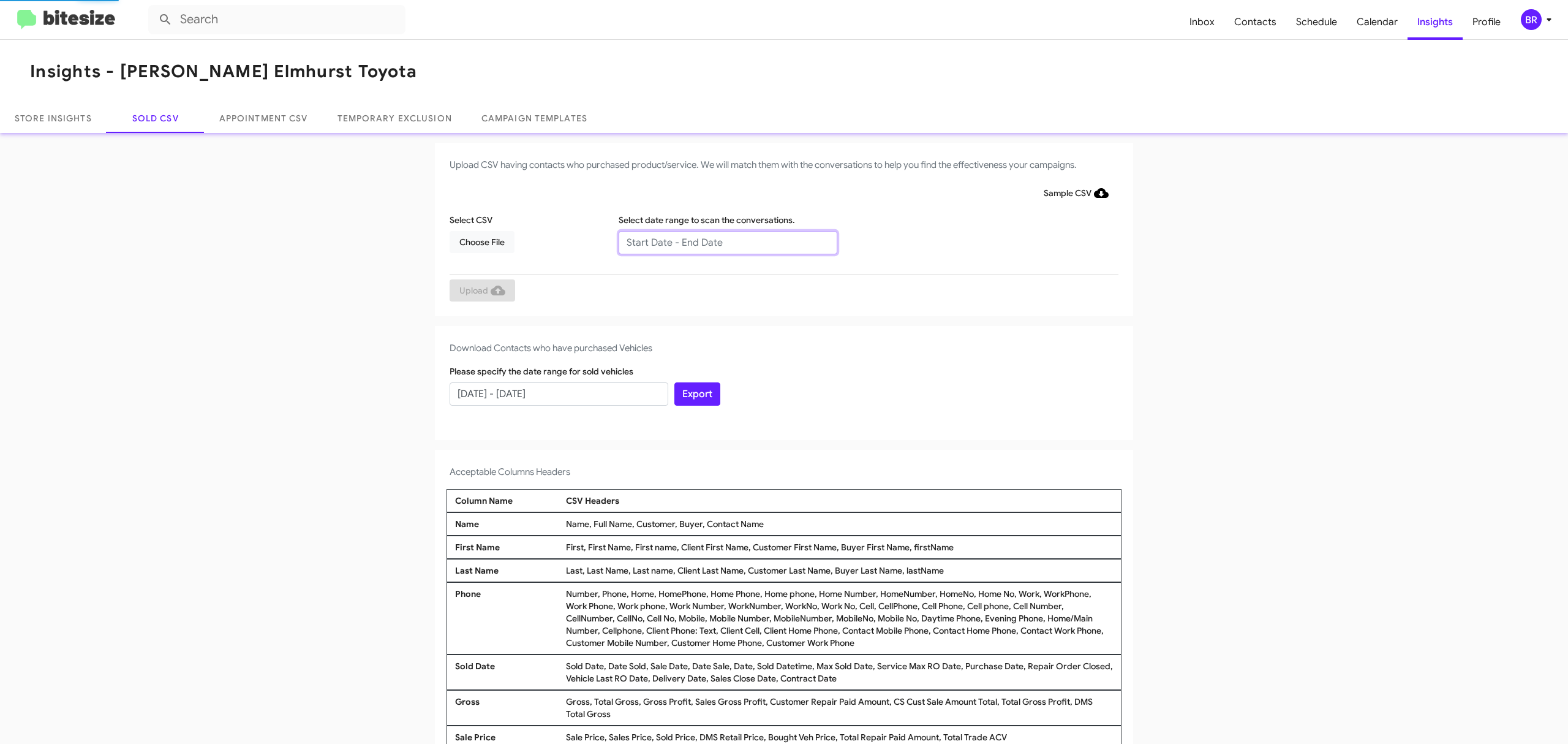
click at [721, 241] on input "text" at bounding box center [728, 242] width 219 height 23
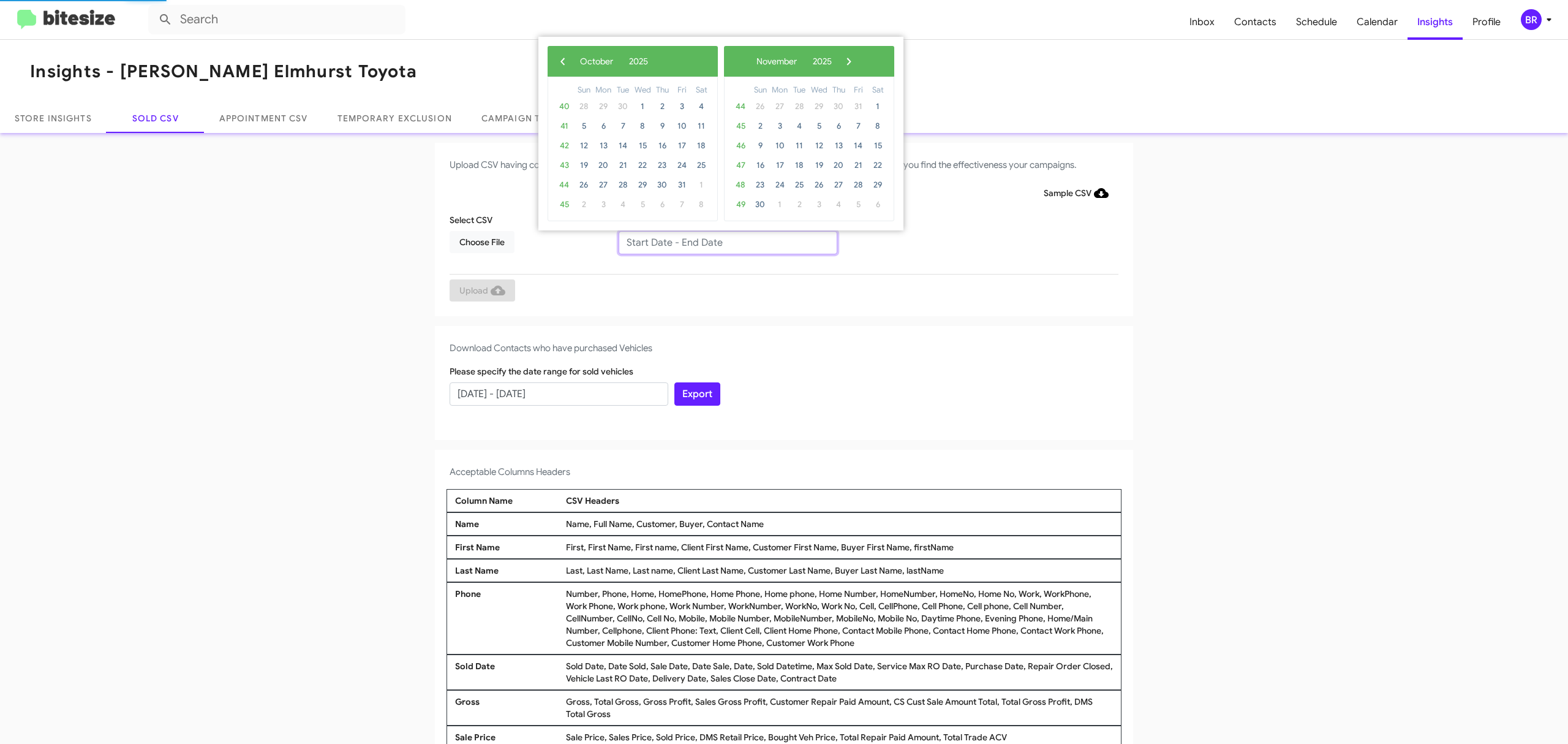
type input "08/15/2025 - 10/15/2025"
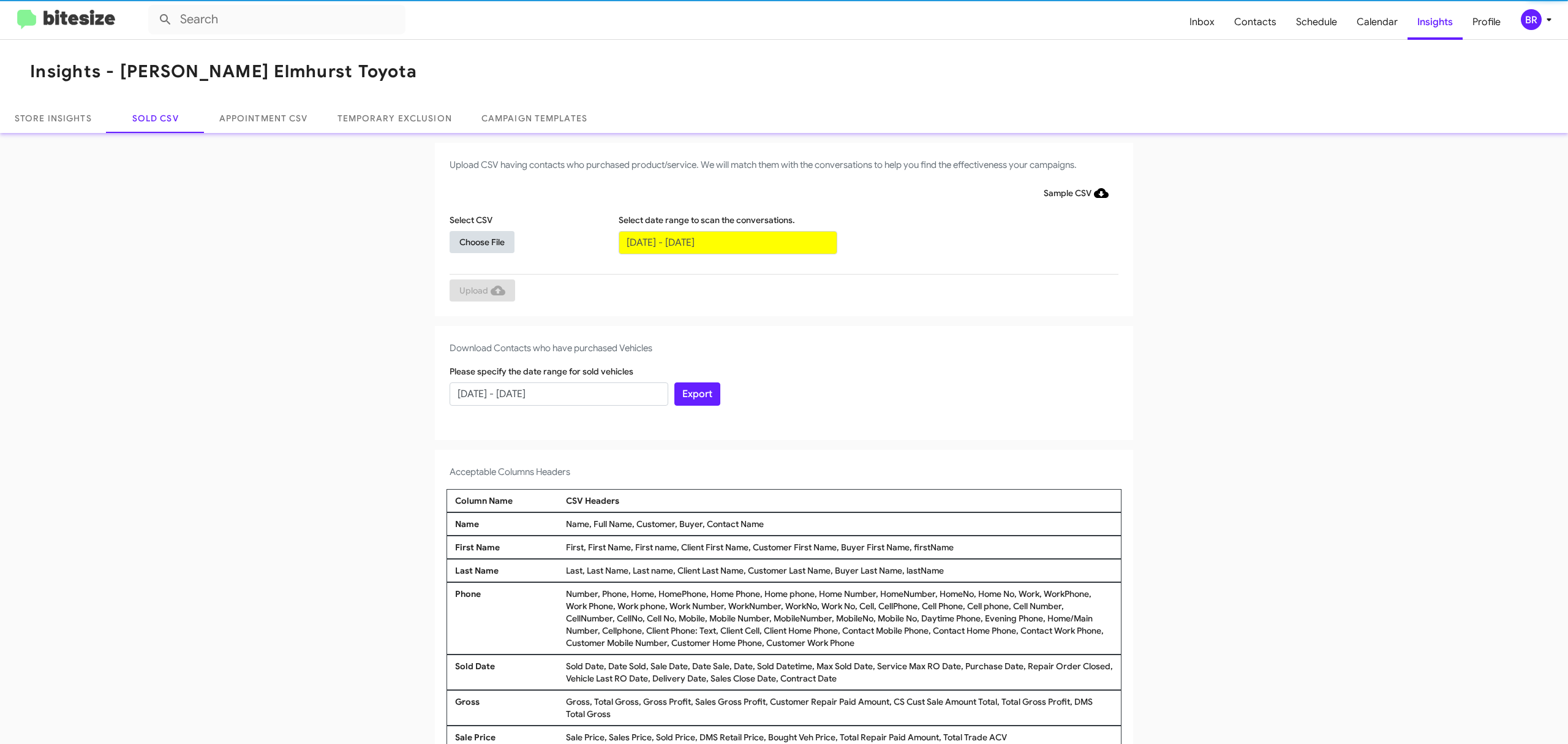
click at [475, 241] on span "Choose File" at bounding box center [482, 241] width 45 height 22
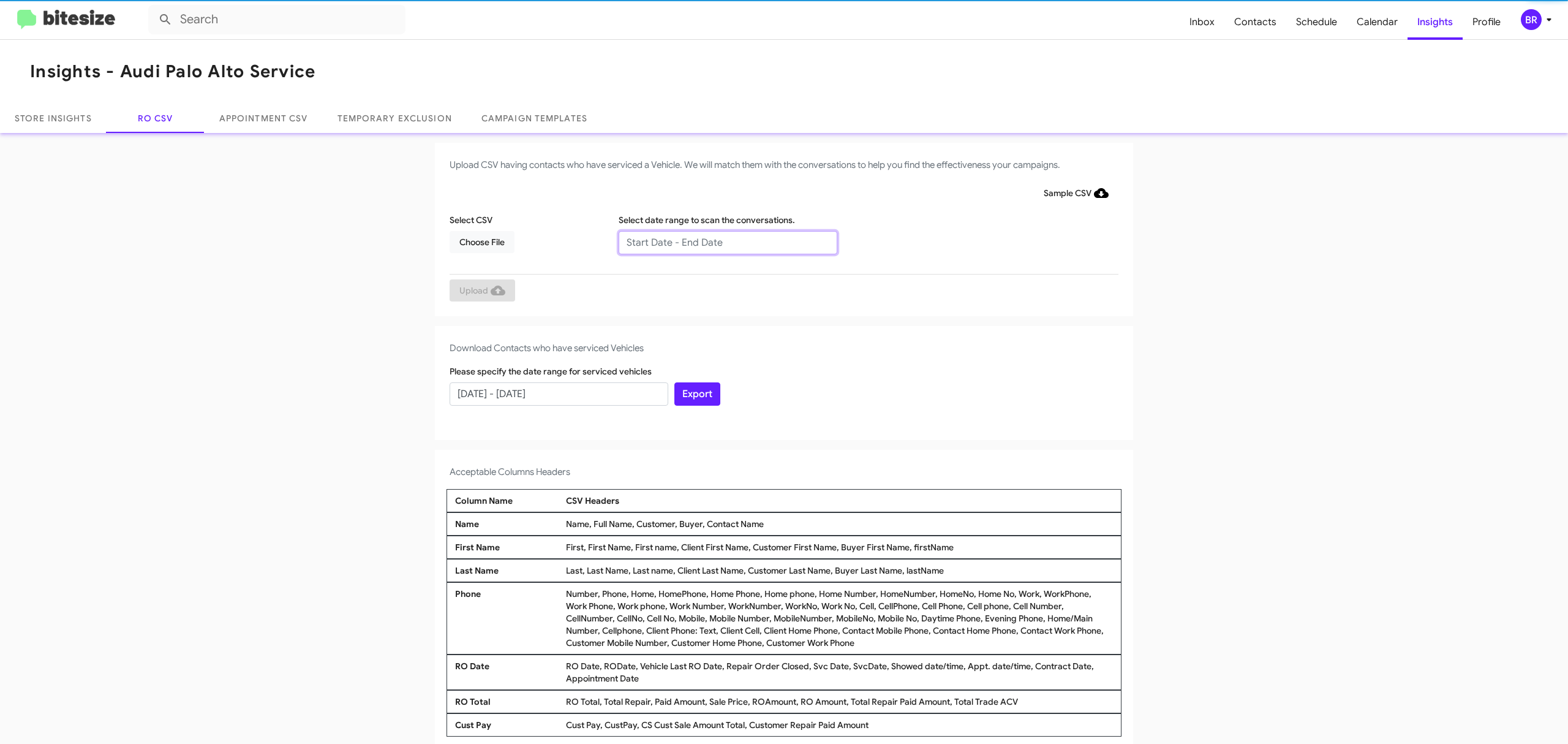
click at [721, 241] on input "text" at bounding box center [728, 242] width 219 height 23
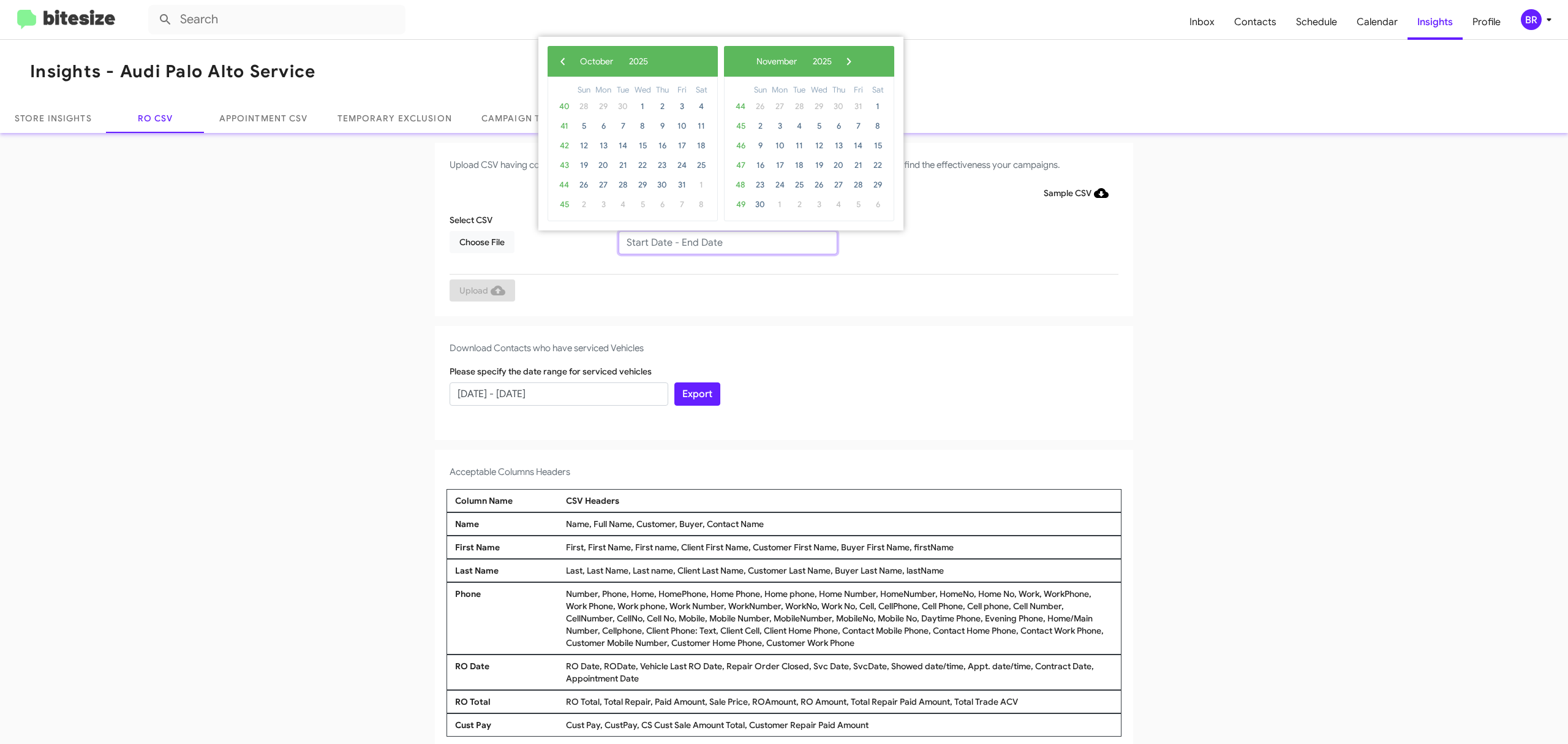
type input "08/15/2025 - 10/15/2025"
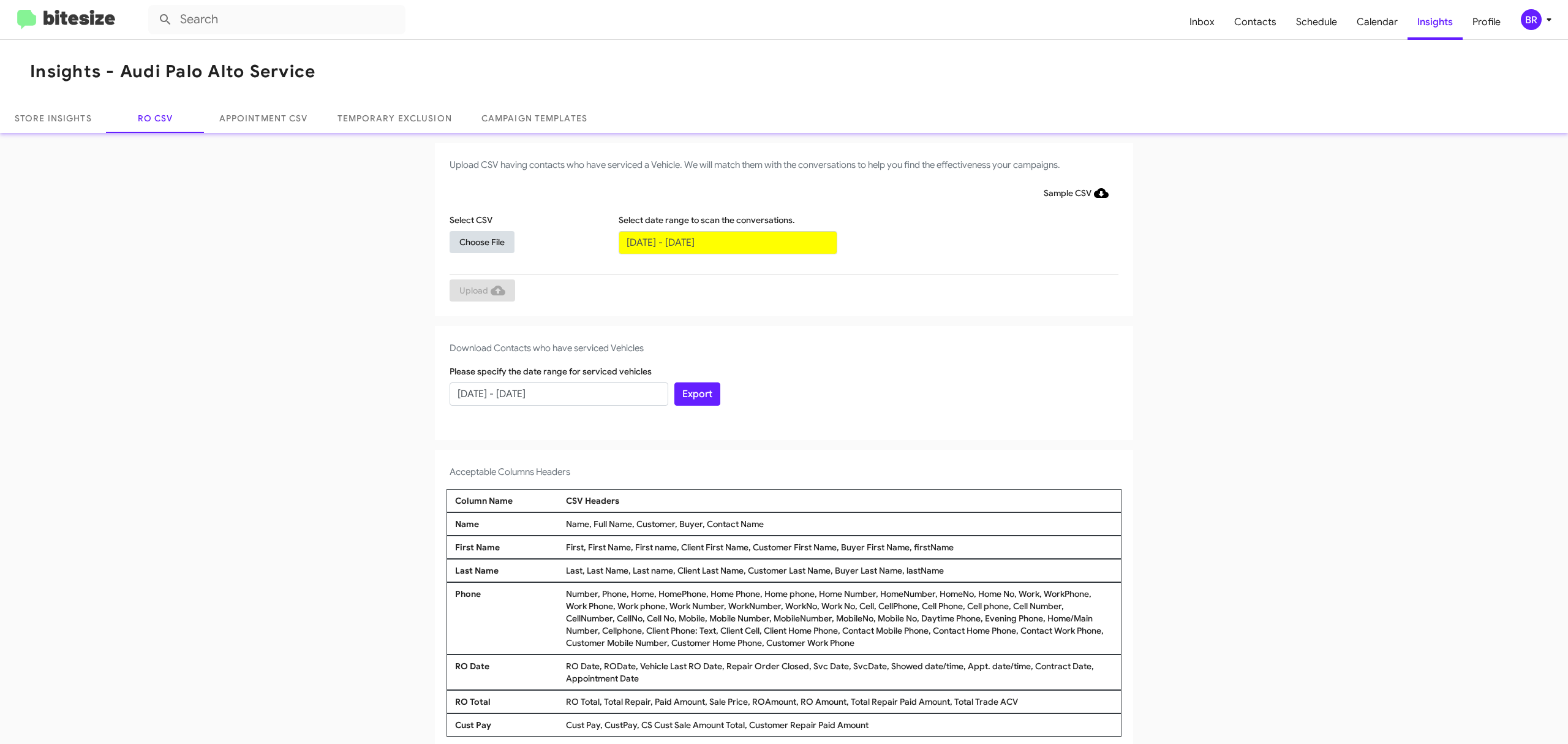
click at [475, 241] on span "Choose File" at bounding box center [482, 241] width 45 height 22
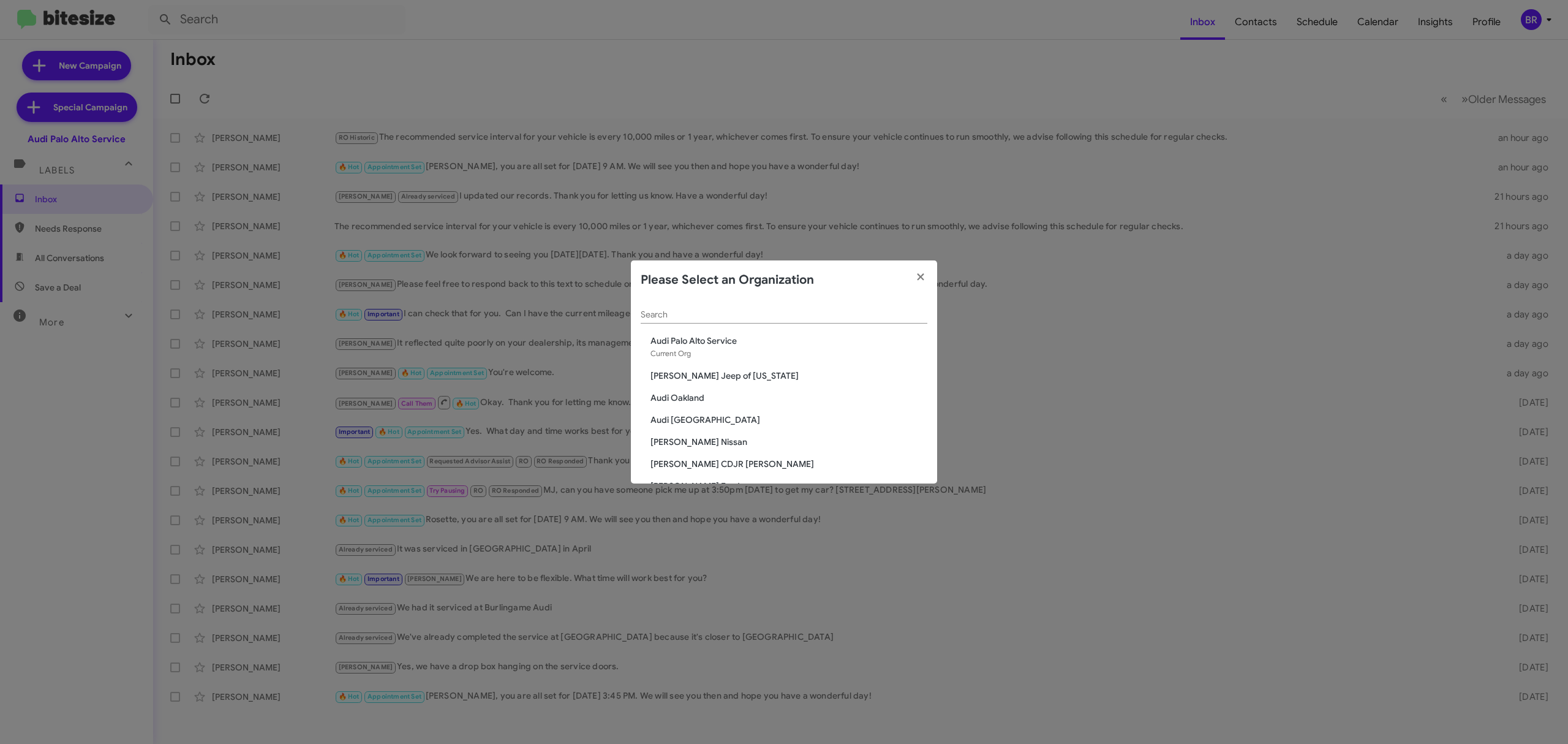
scroll to position [1200, 0]
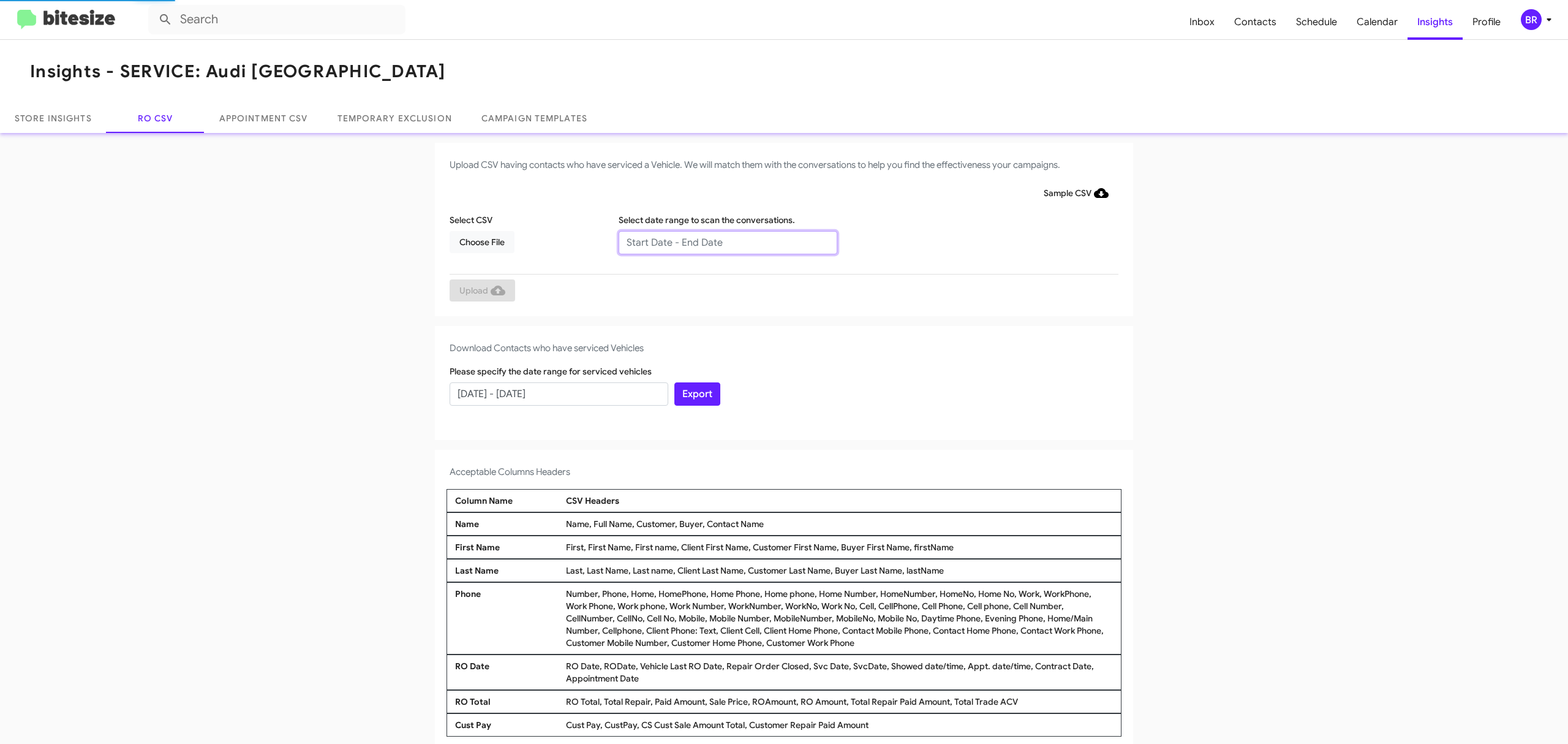
click at [721, 241] on input "text" at bounding box center [728, 242] width 219 height 23
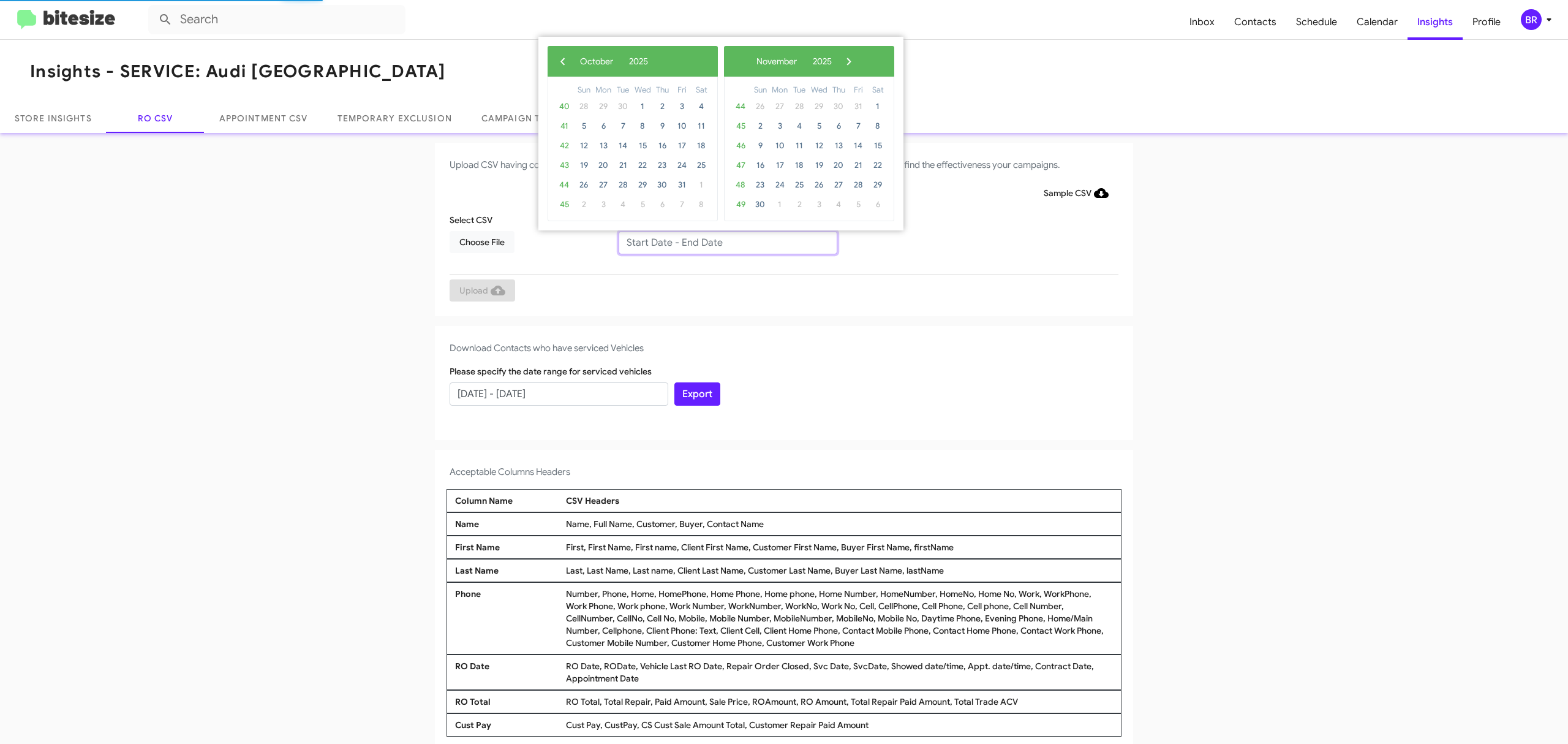
type input "[DATE] - [DATE]"
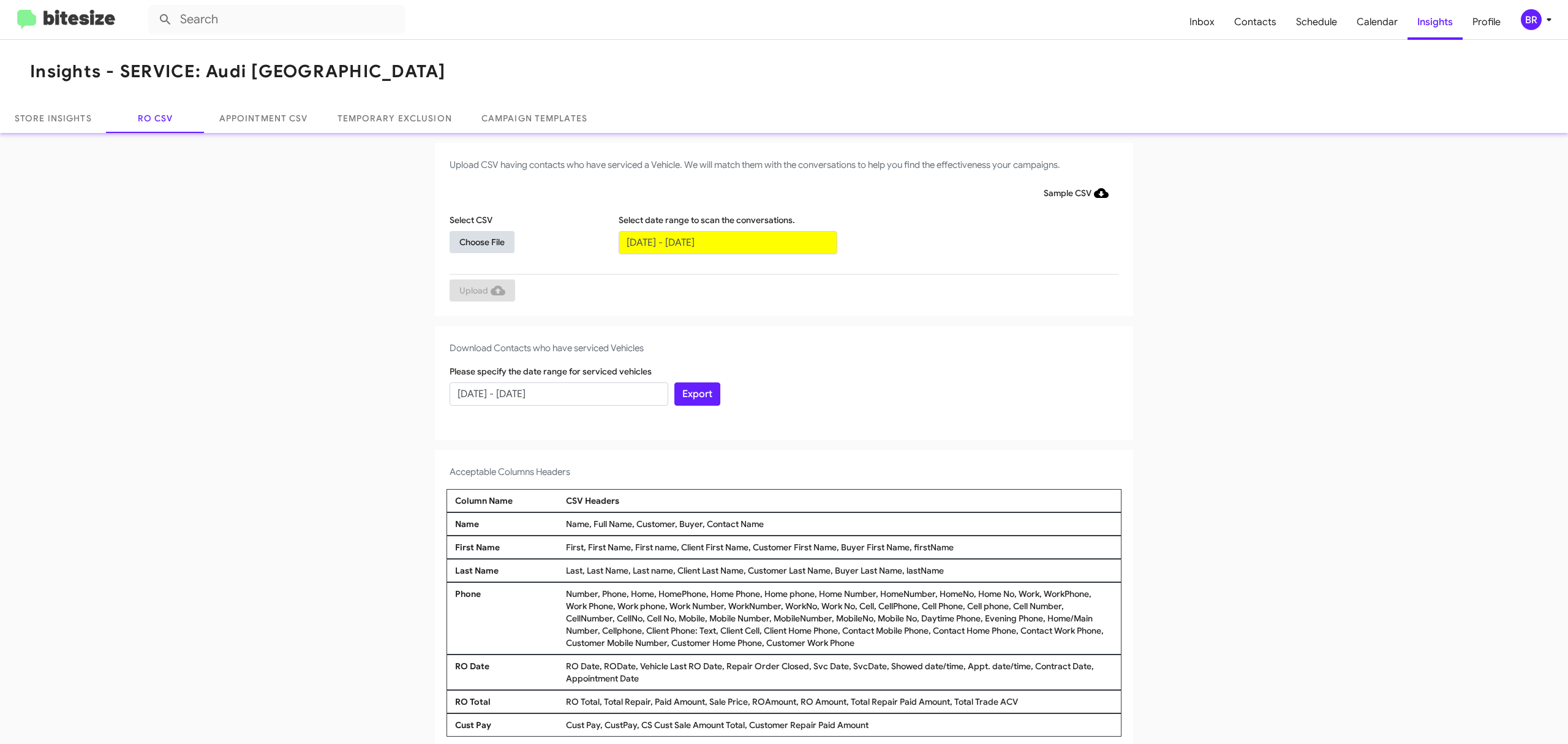
click at [475, 241] on span "Choose File" at bounding box center [482, 241] width 45 height 22
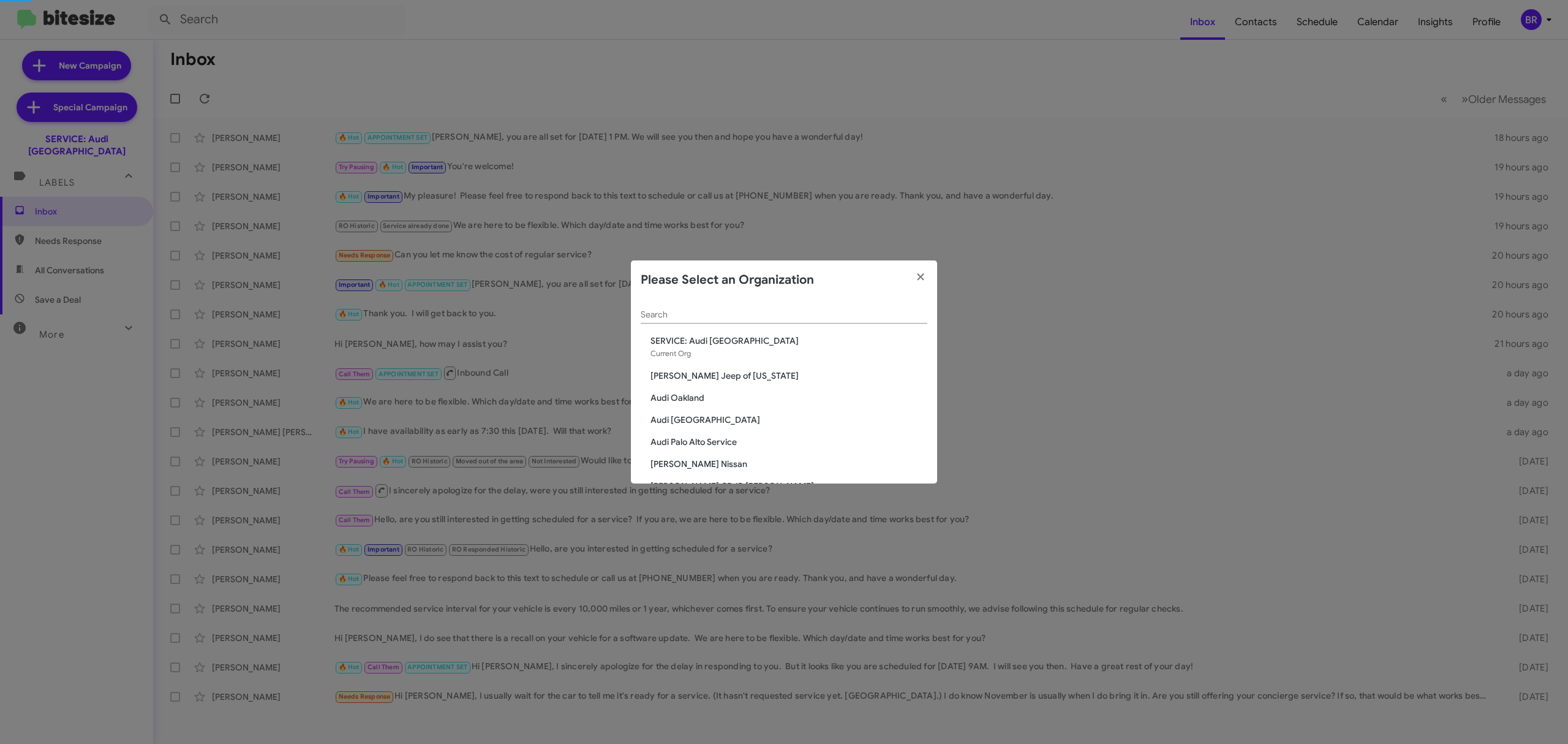
scroll to position [1597, 0]
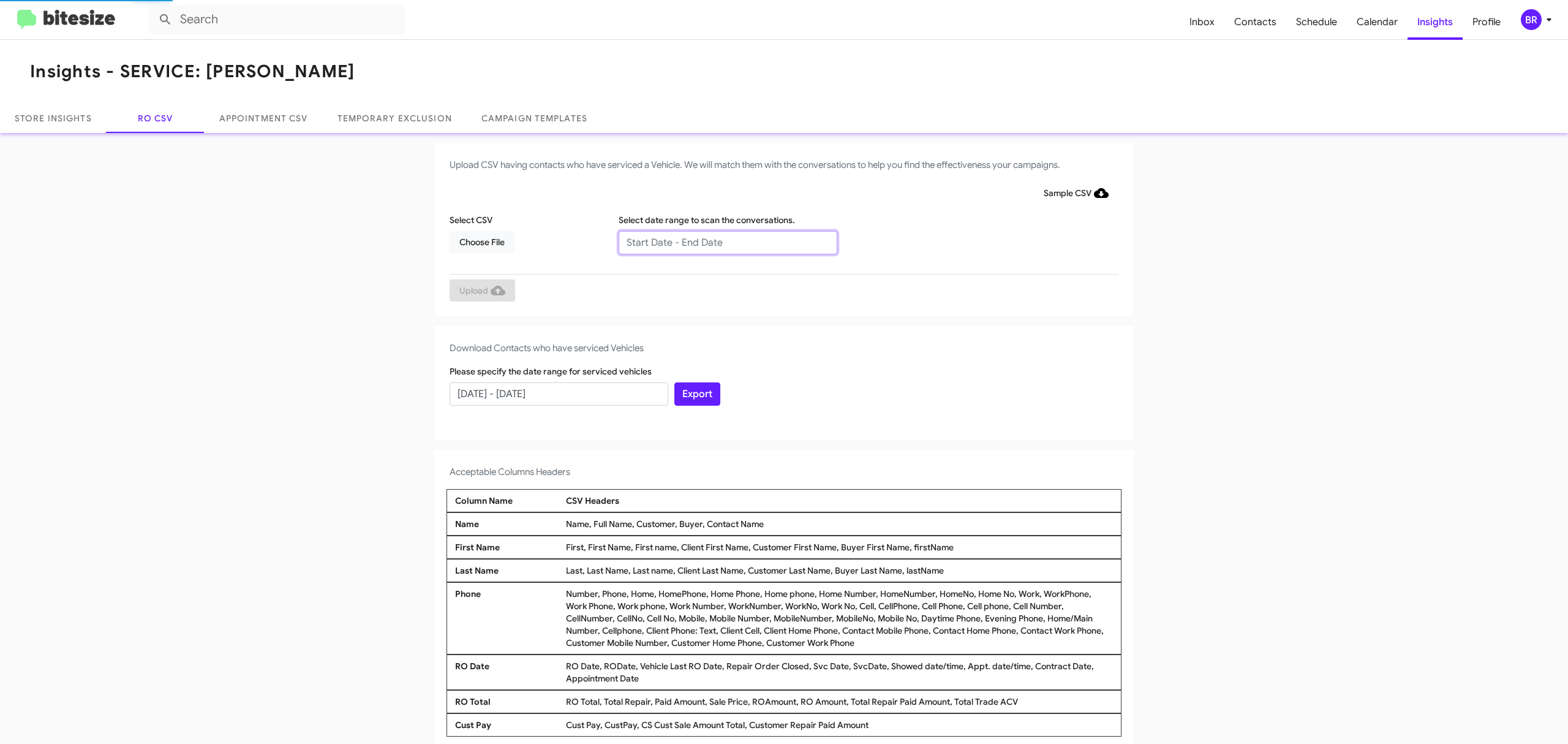
click at [721, 241] on input "text" at bounding box center [728, 242] width 219 height 23
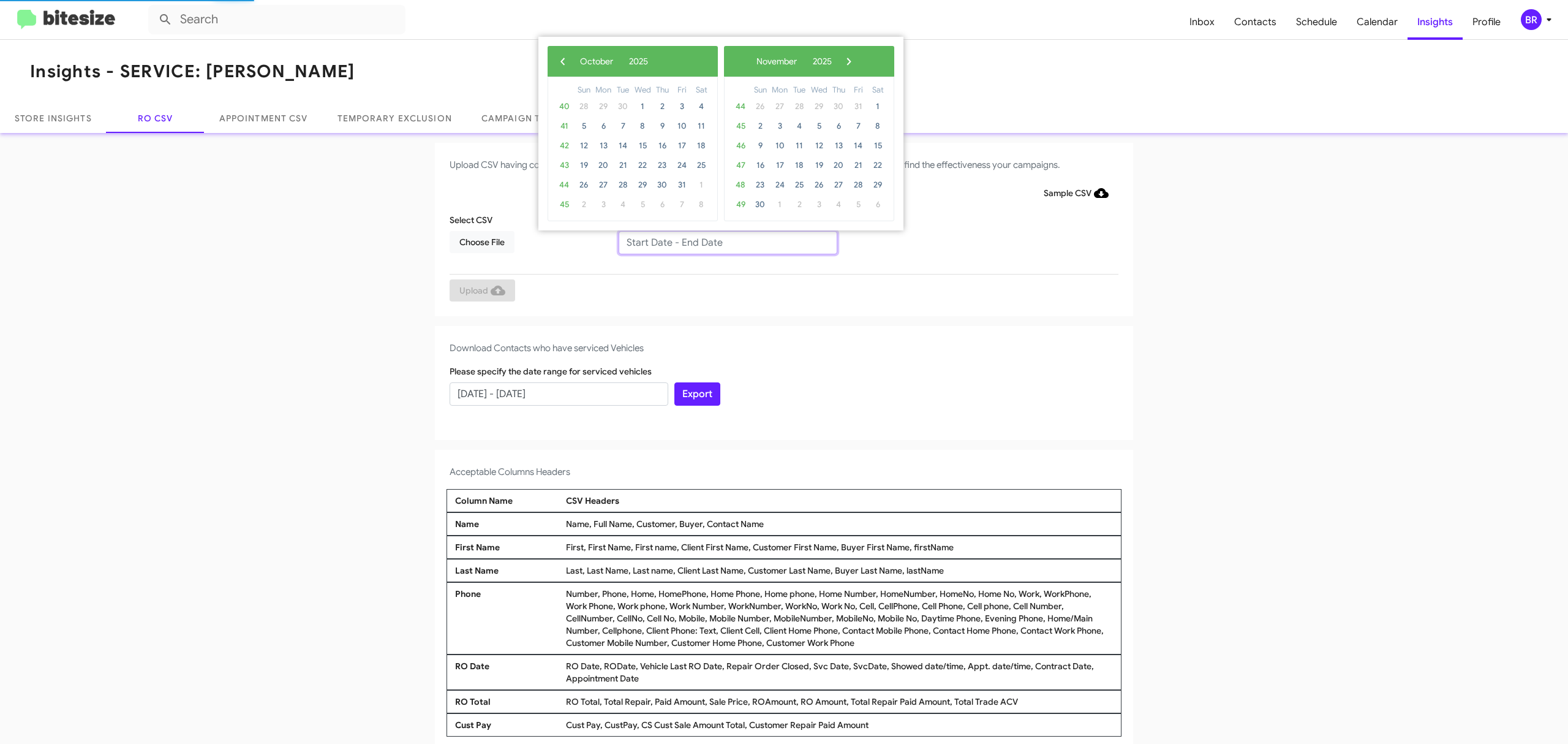
type input "08/15/2025 - 10/15/2025"
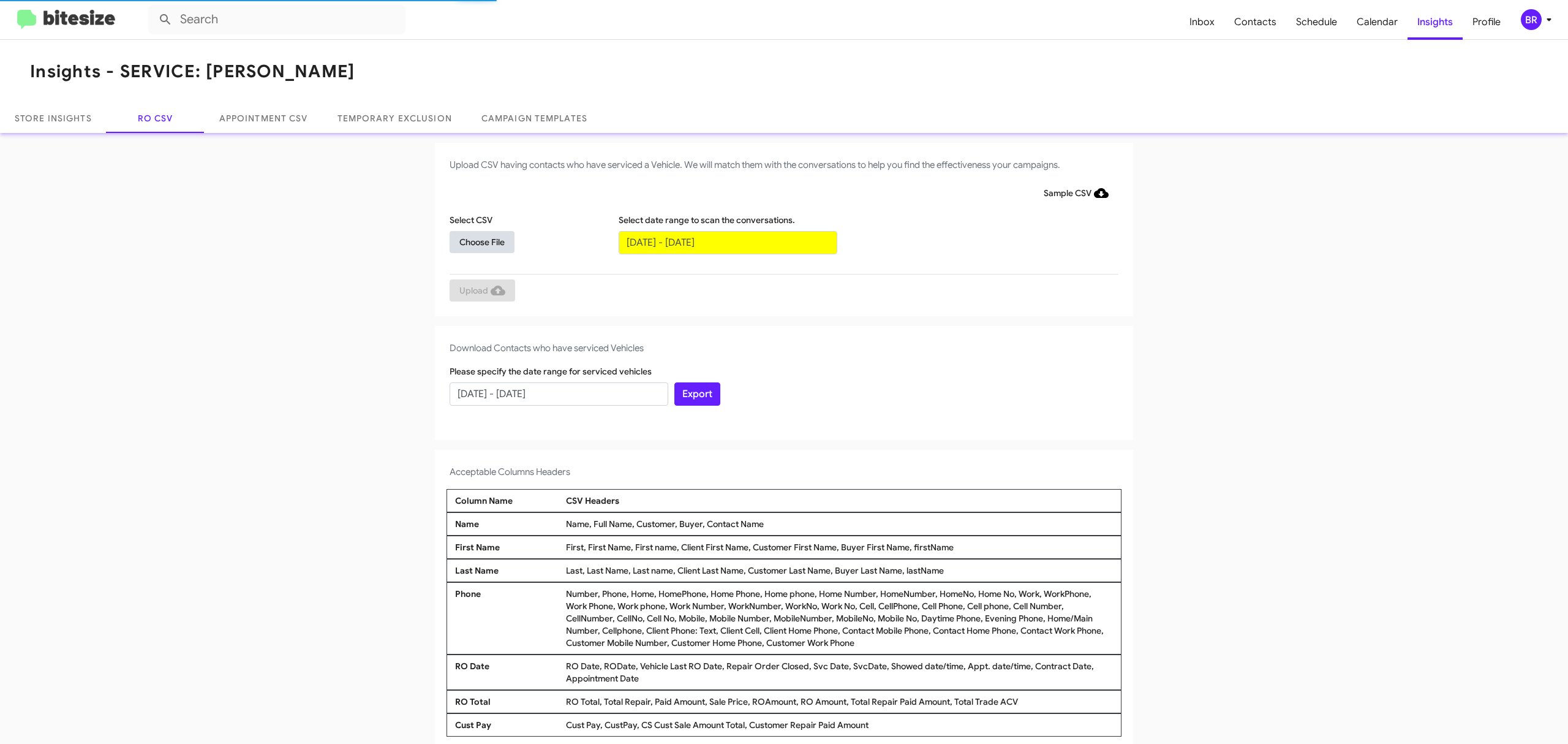
click at [475, 241] on span "Choose File" at bounding box center [482, 241] width 45 height 22
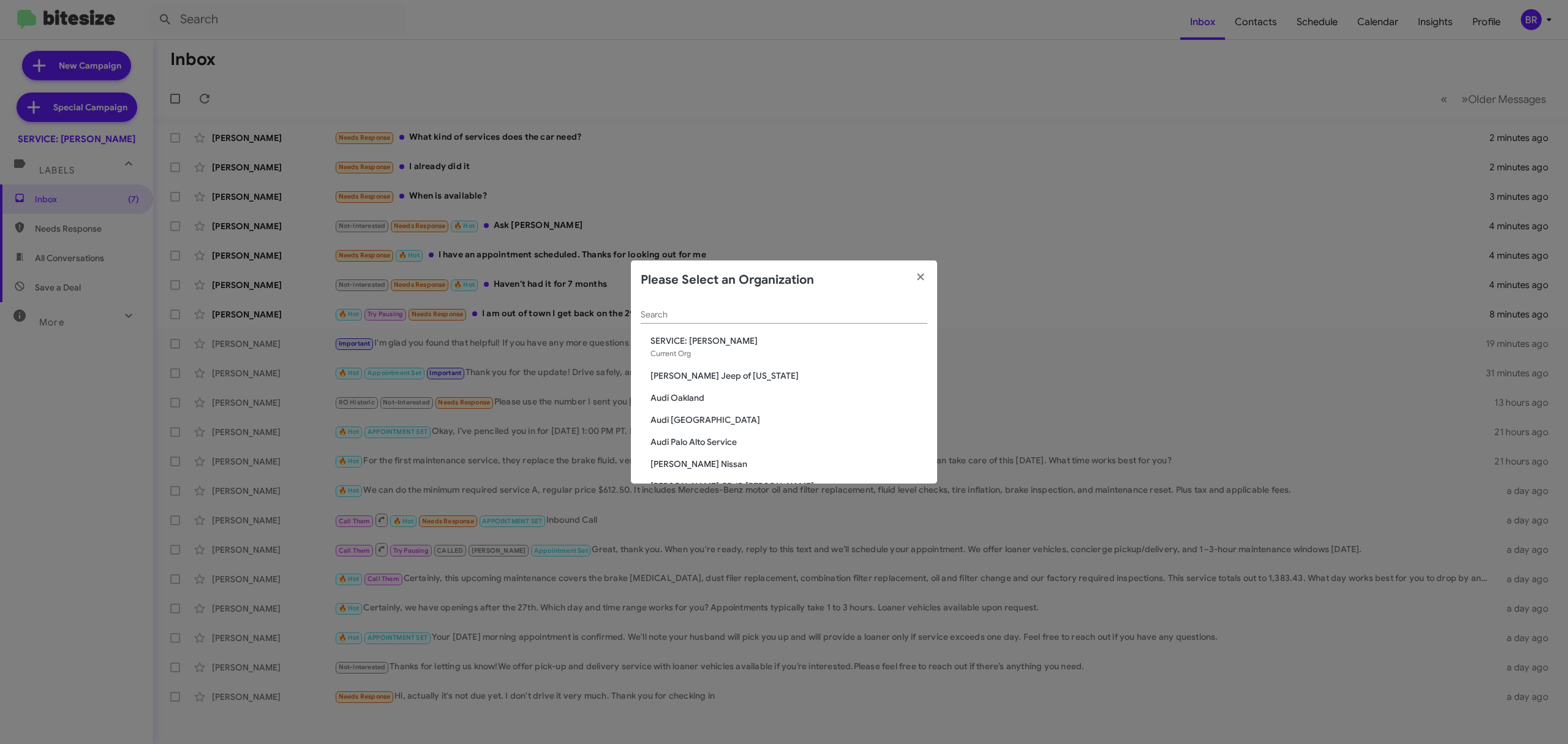
scroll to position [1398, 0]
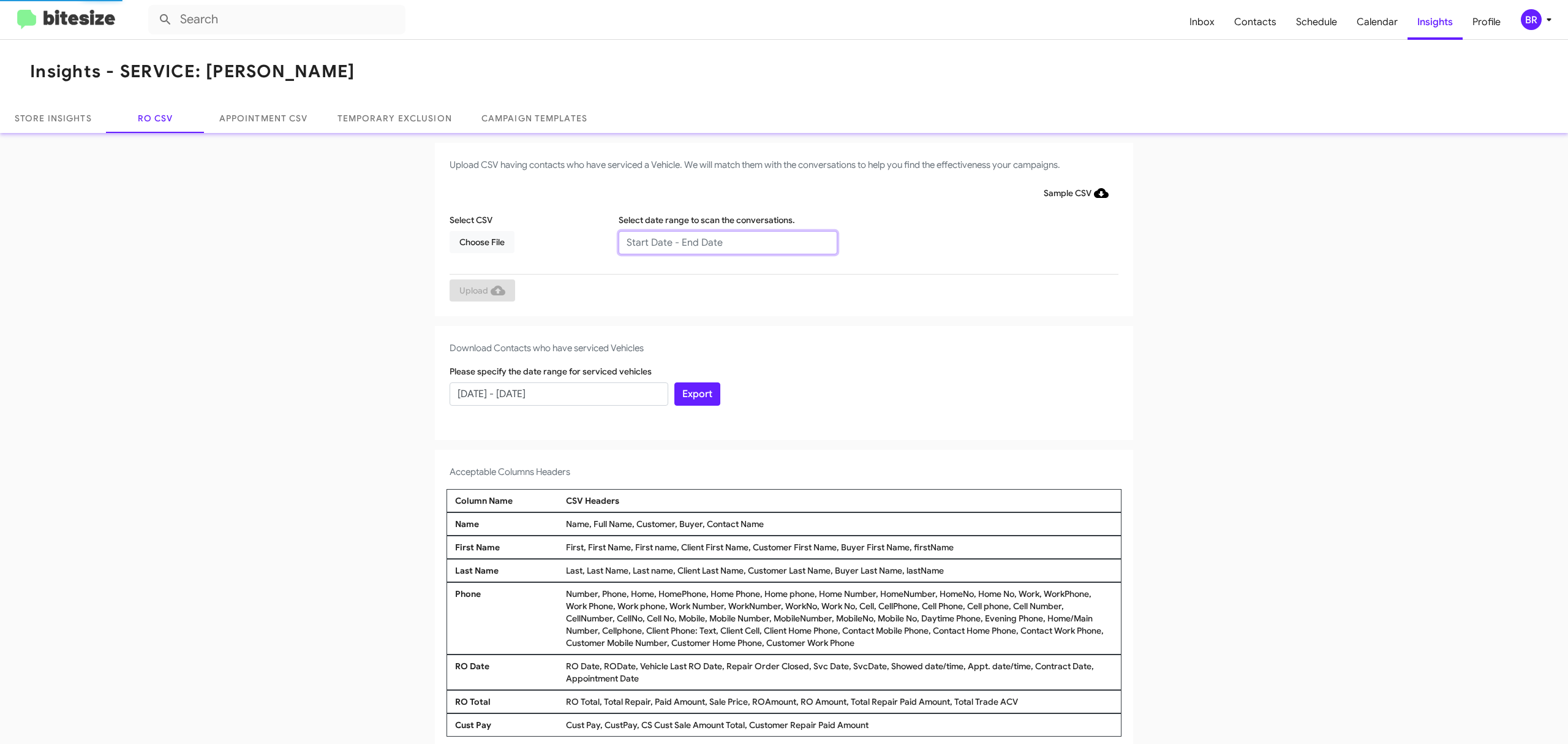
click at [721, 241] on input "text" at bounding box center [728, 242] width 219 height 23
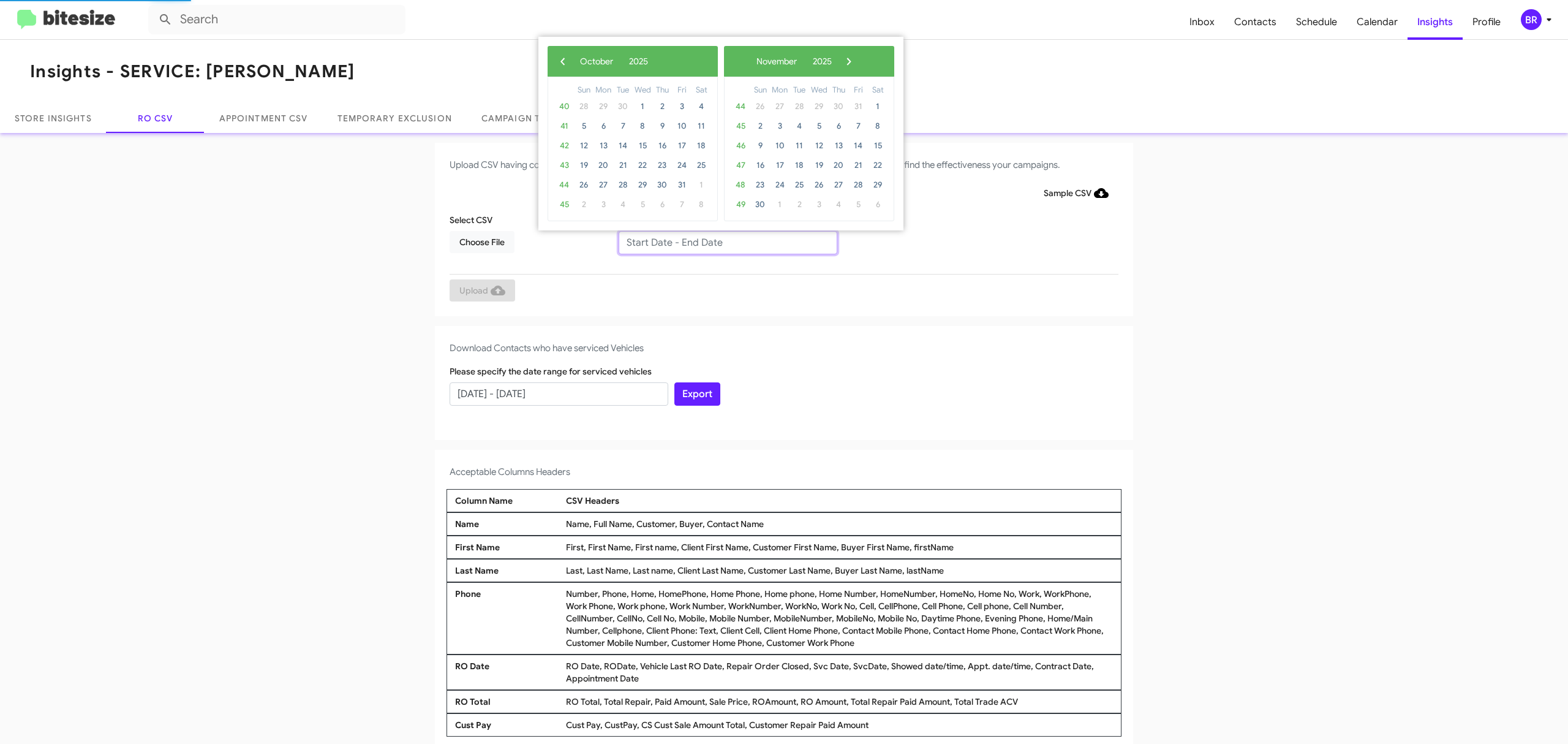
type input "08/15/2025 - 10/15/2025"
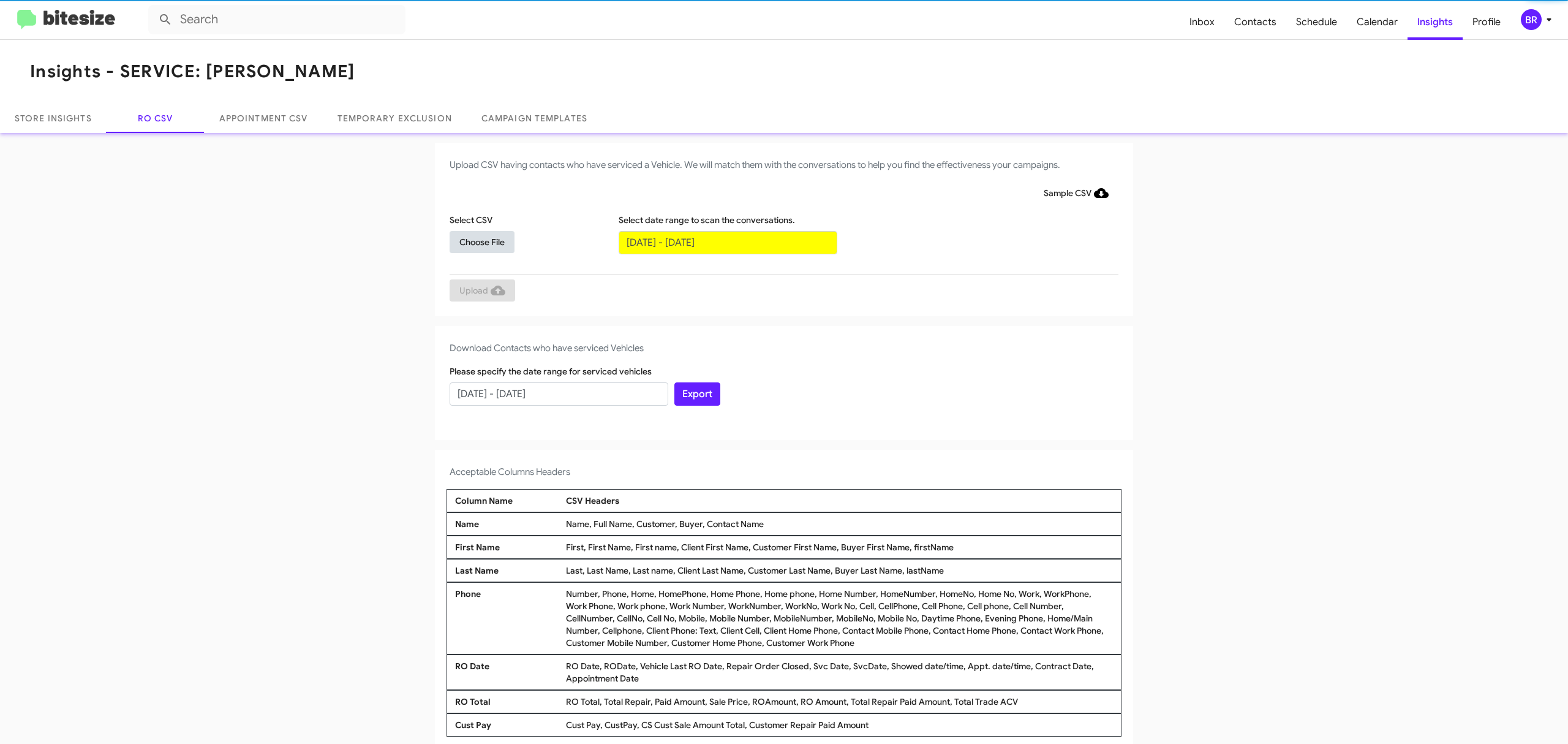
click at [475, 241] on span "Choose File" at bounding box center [482, 241] width 45 height 22
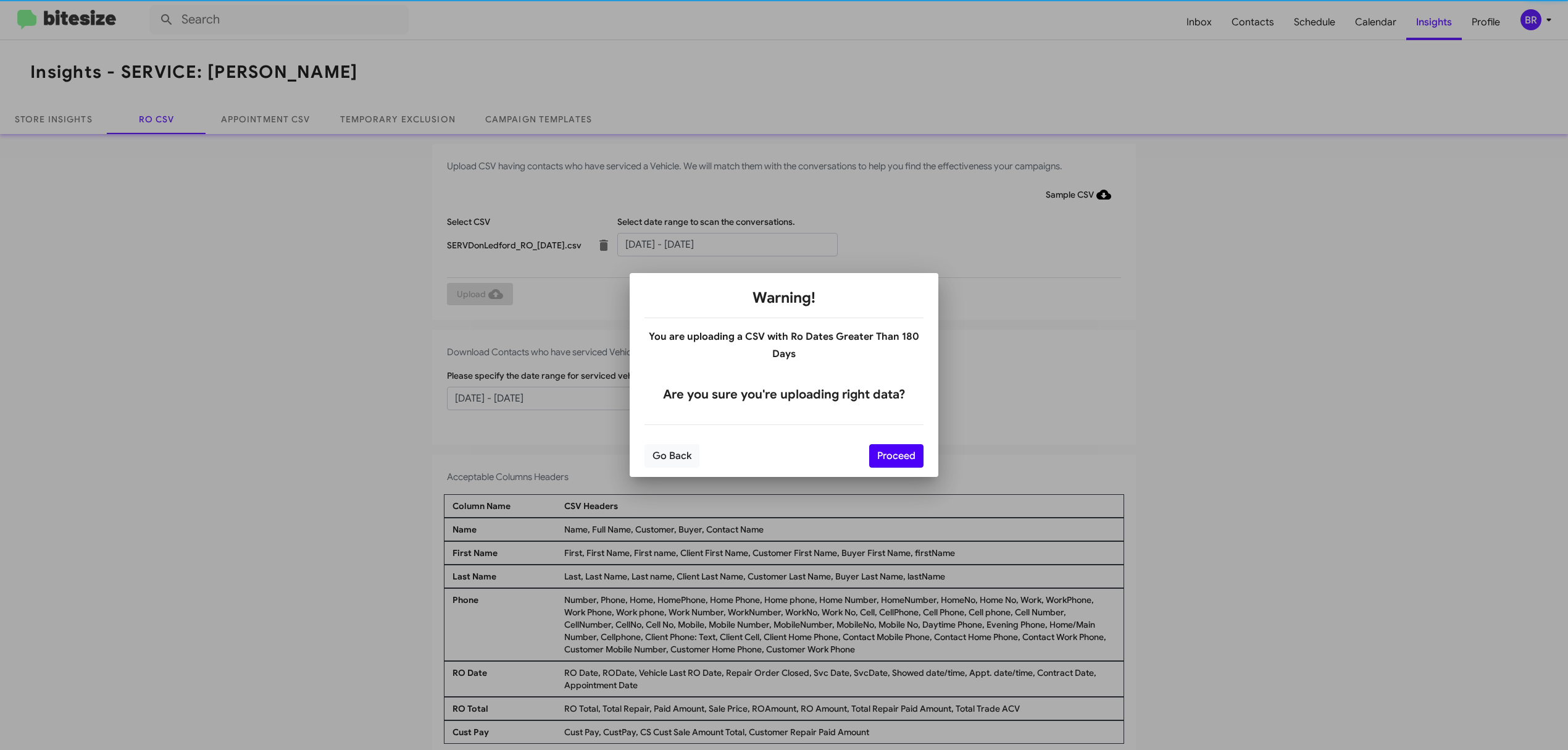
click at [895, 455] on button "Proceed" at bounding box center [896, 455] width 54 height 23
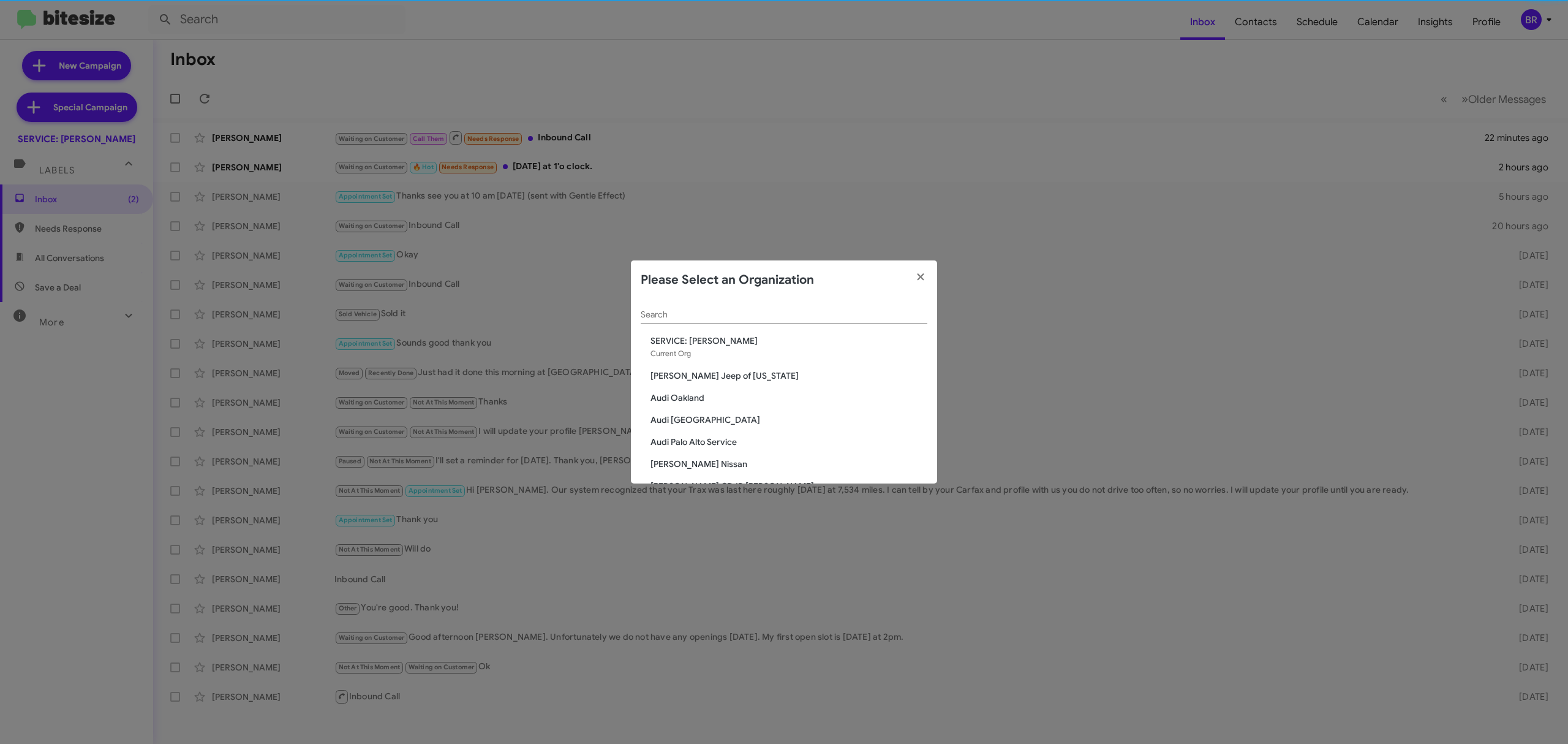
scroll to position [1376, 0]
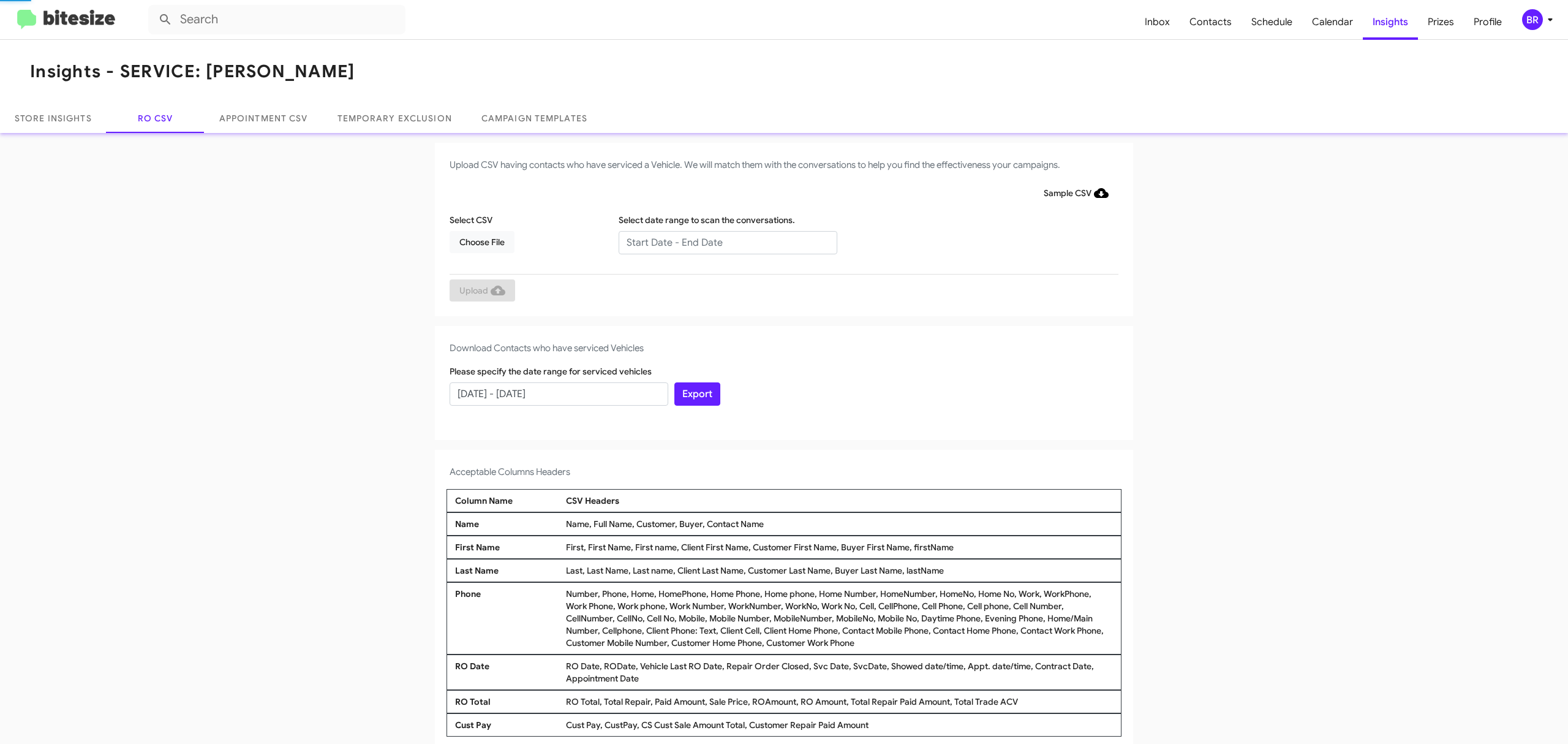
click at [721, 241] on input "text" at bounding box center [728, 242] width 219 height 23
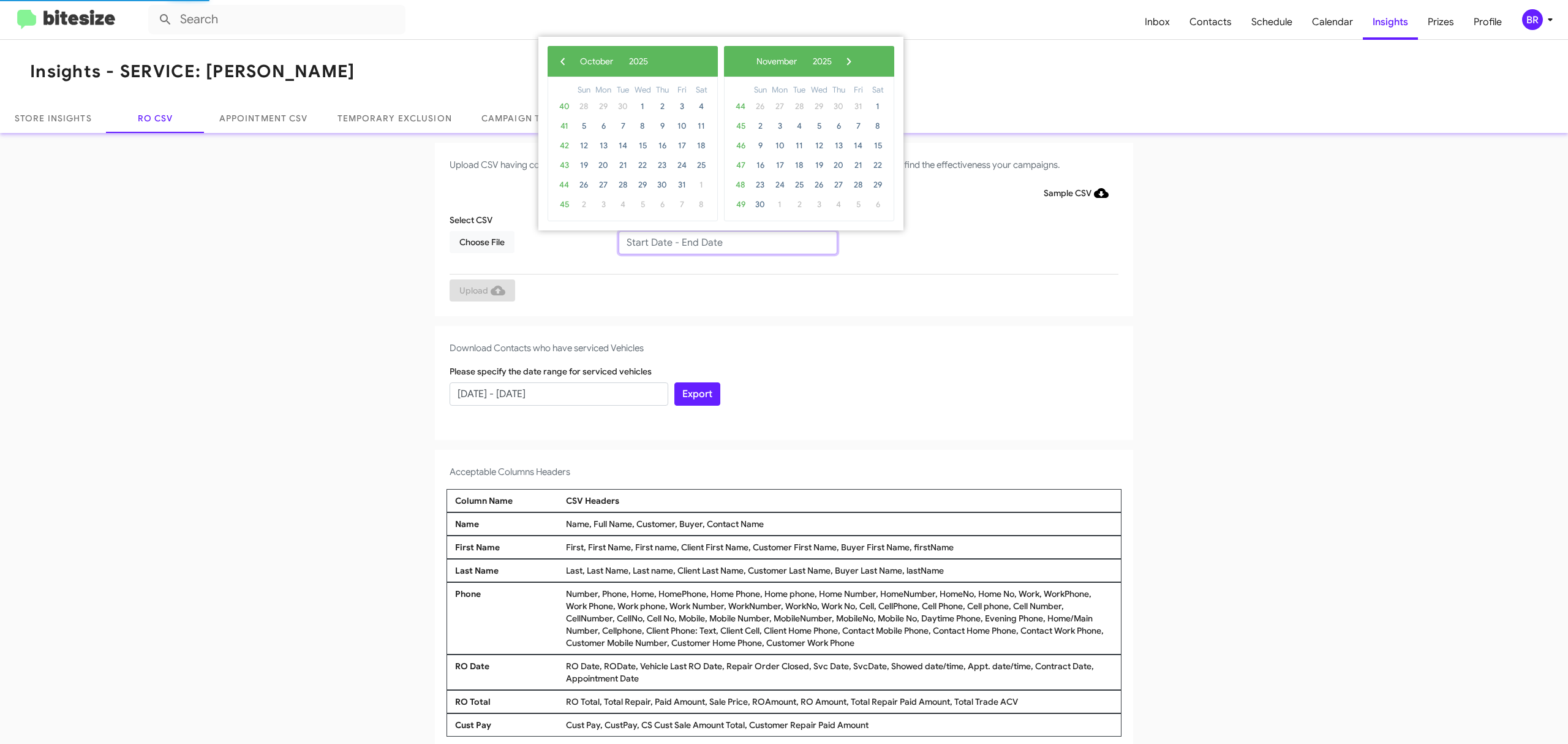
type input "08/15/2025 - 10/15/2025"
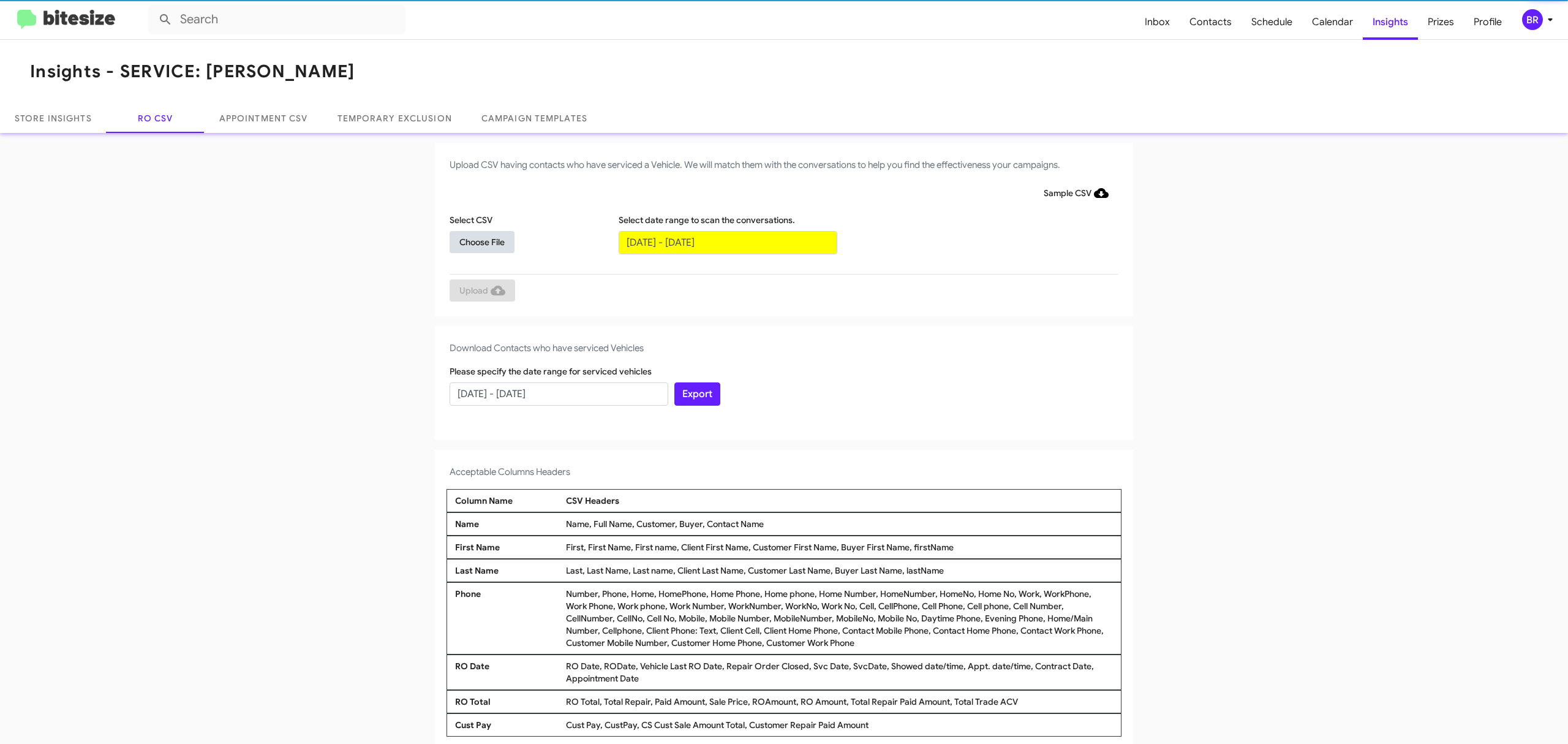
click at [475, 241] on span "Choose File" at bounding box center [482, 241] width 45 height 22
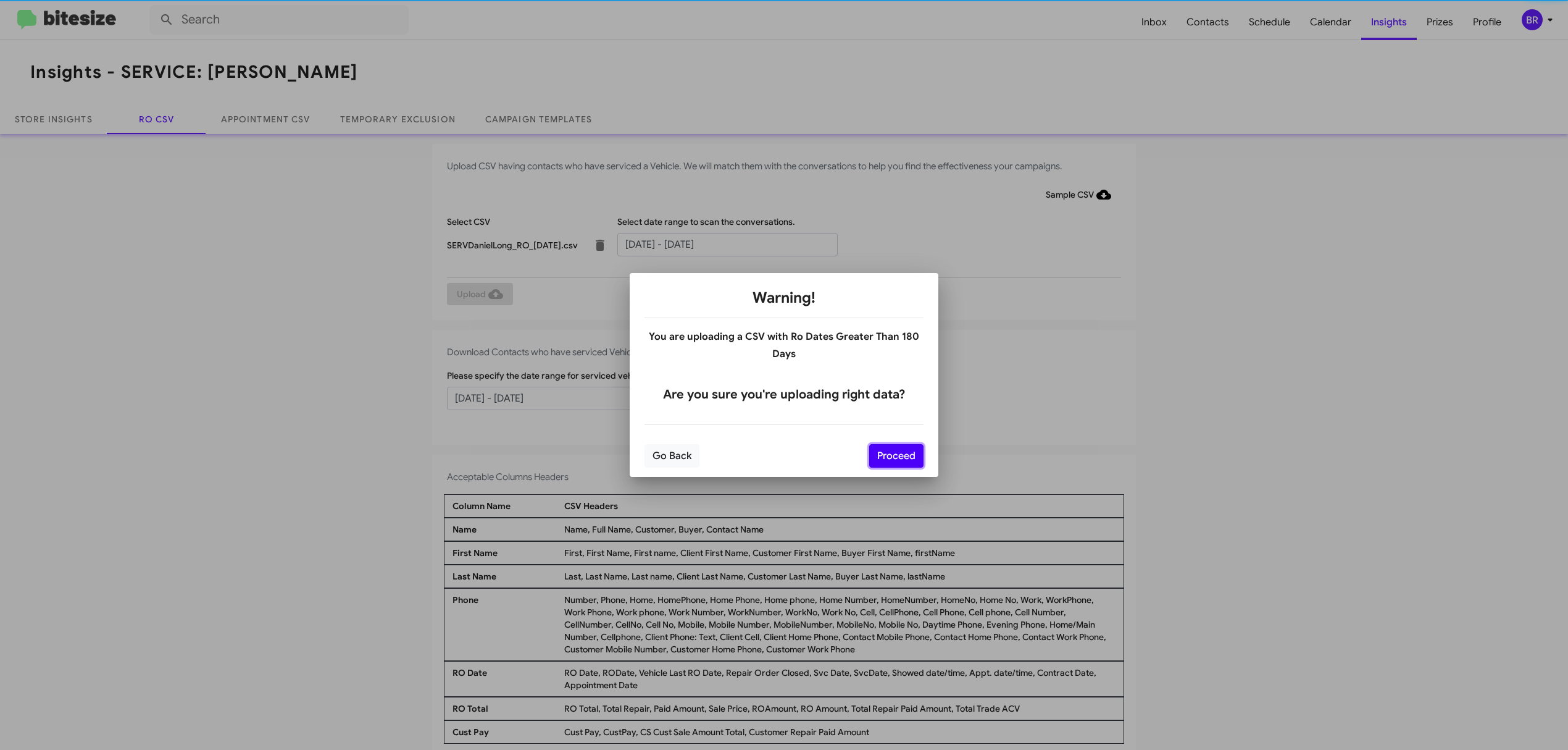
click at [895, 455] on button "Proceed" at bounding box center [896, 455] width 54 height 23
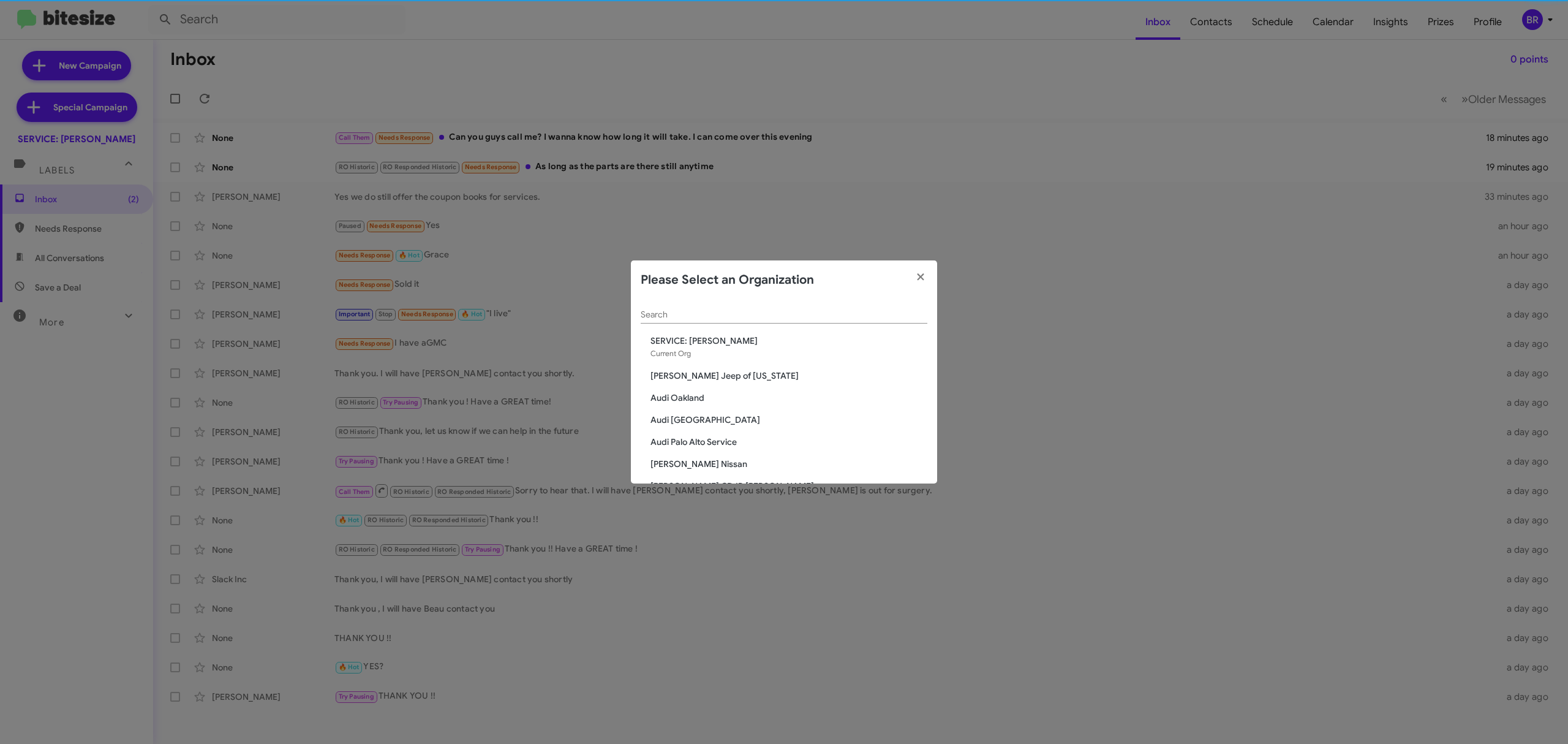
scroll to position [1420, 0]
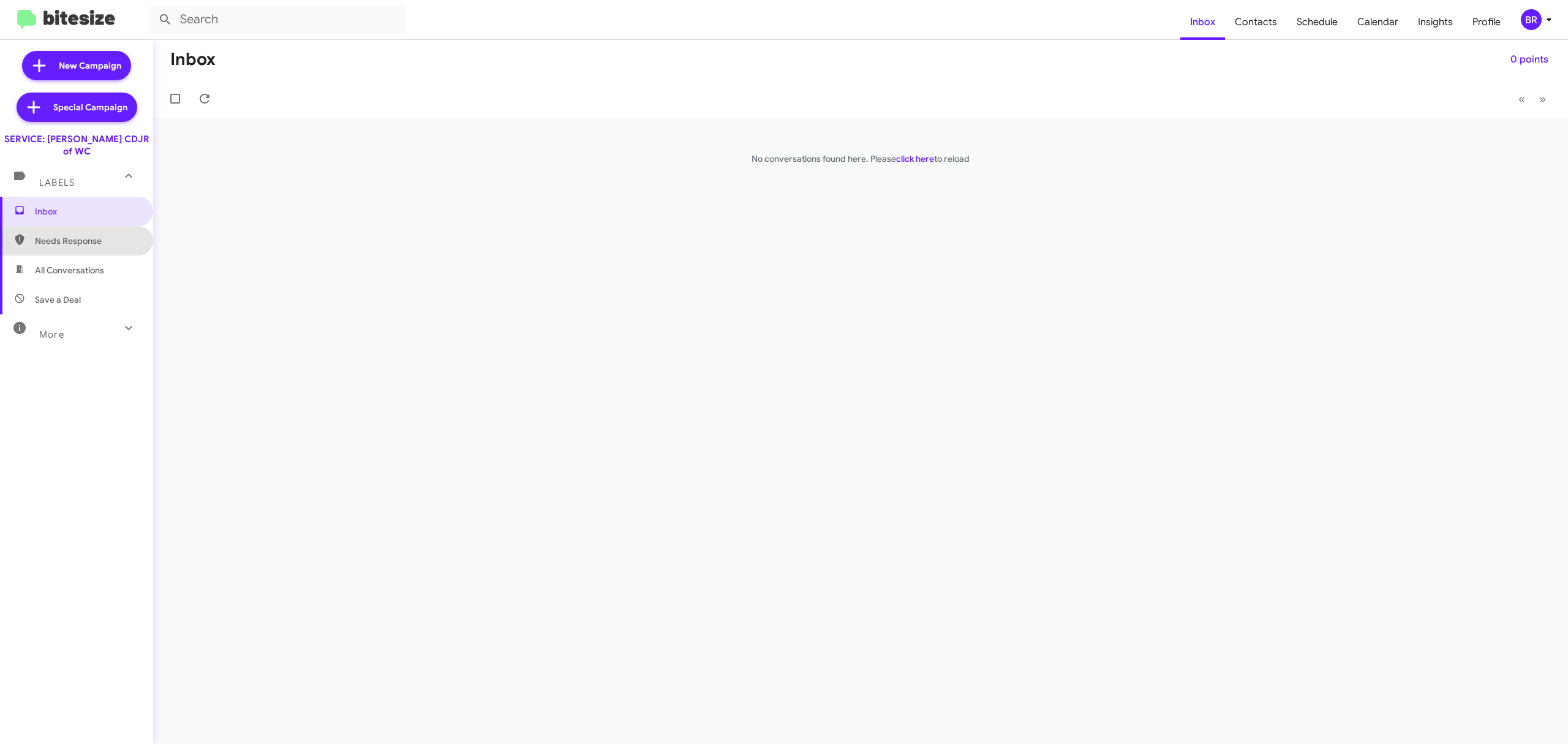
click at [93, 235] on span "Needs Response" at bounding box center [87, 241] width 104 height 12
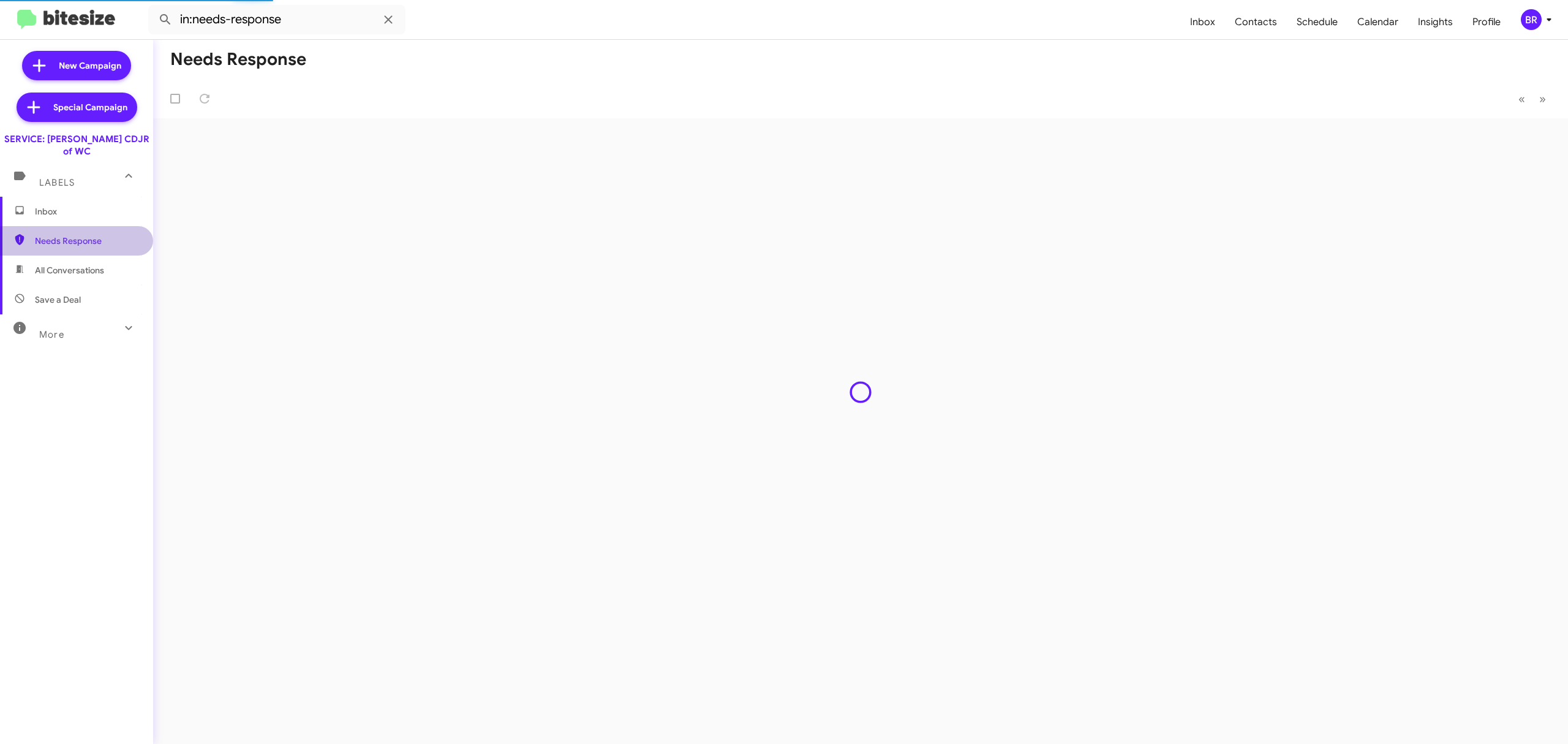
click at [93, 235] on span "Needs Response" at bounding box center [87, 241] width 104 height 12
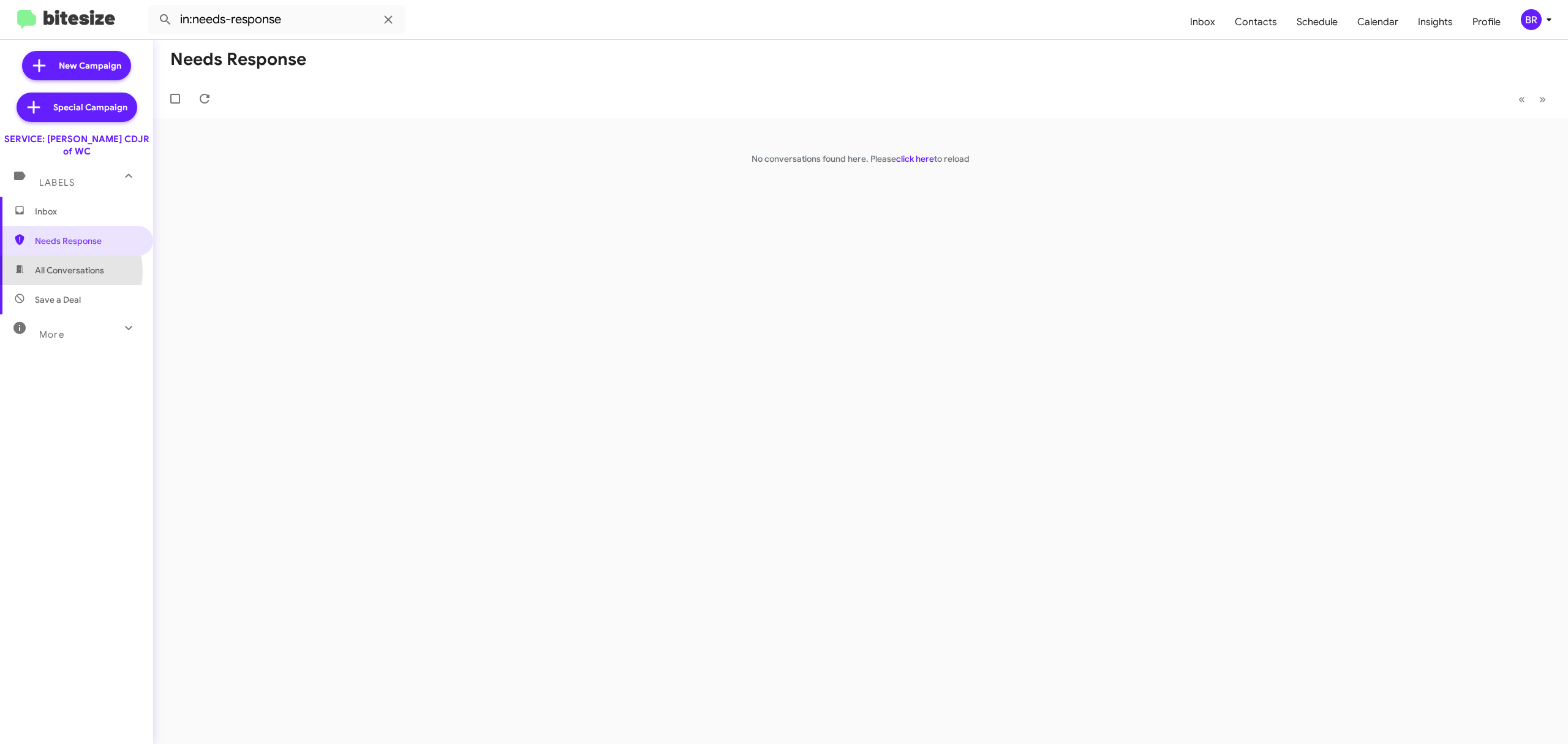
click at [62, 264] on span "All Conversations" at bounding box center [70, 270] width 69 height 12
type input "in:all-conversations"
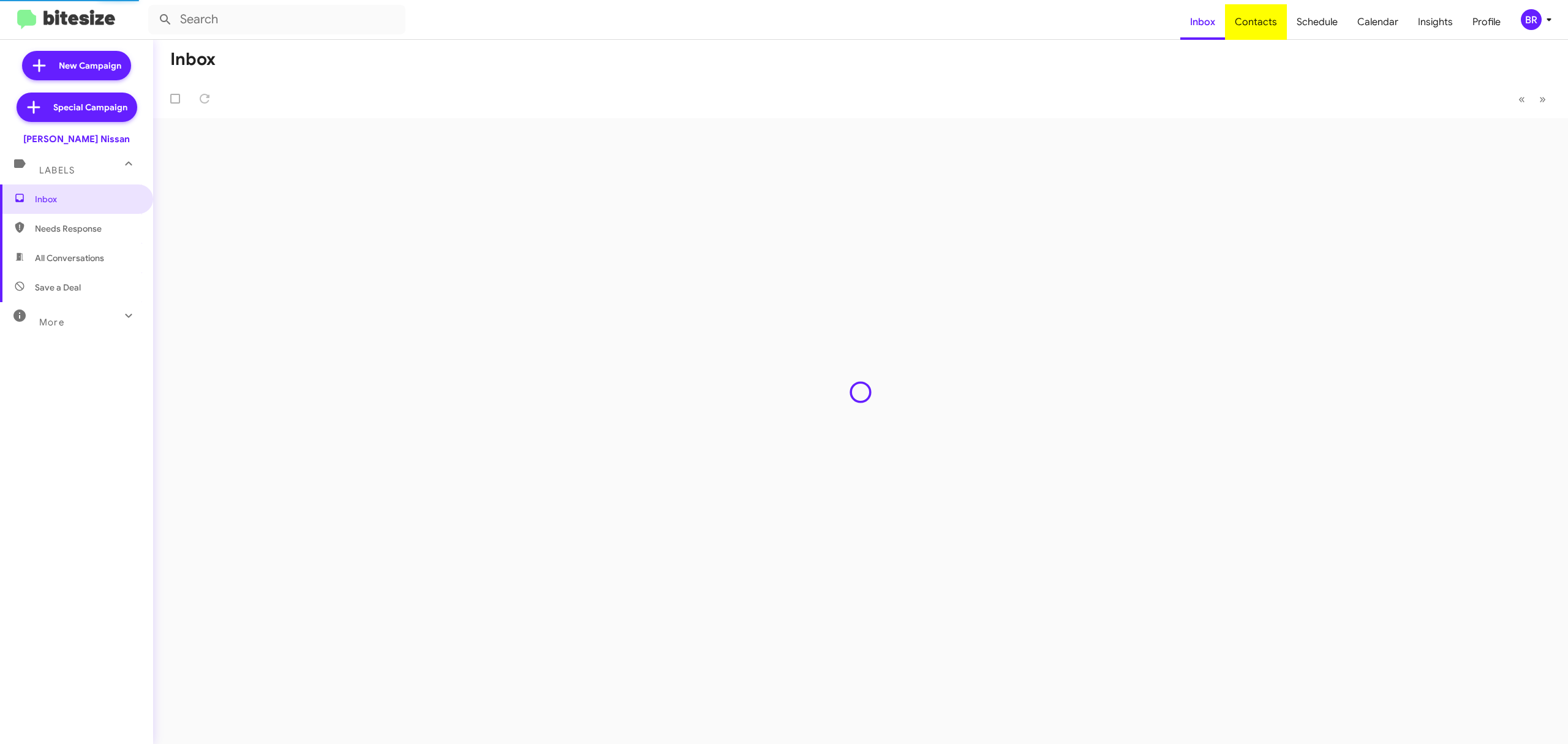
type input "in:groups"
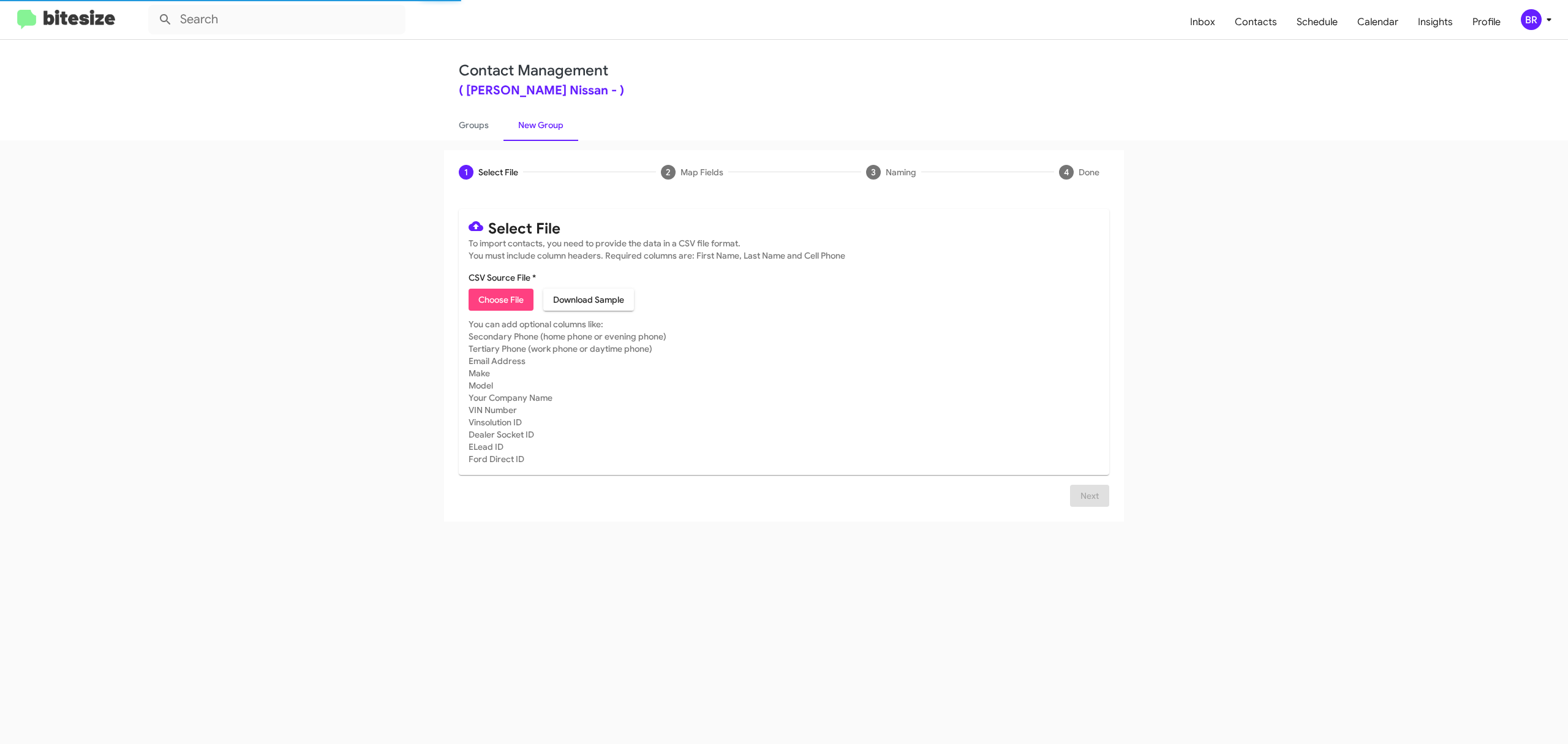
click at [500, 299] on span "Choose File" at bounding box center [501, 299] width 45 height 22
type input "BakerNiss_Opt-Out_10-15-25"
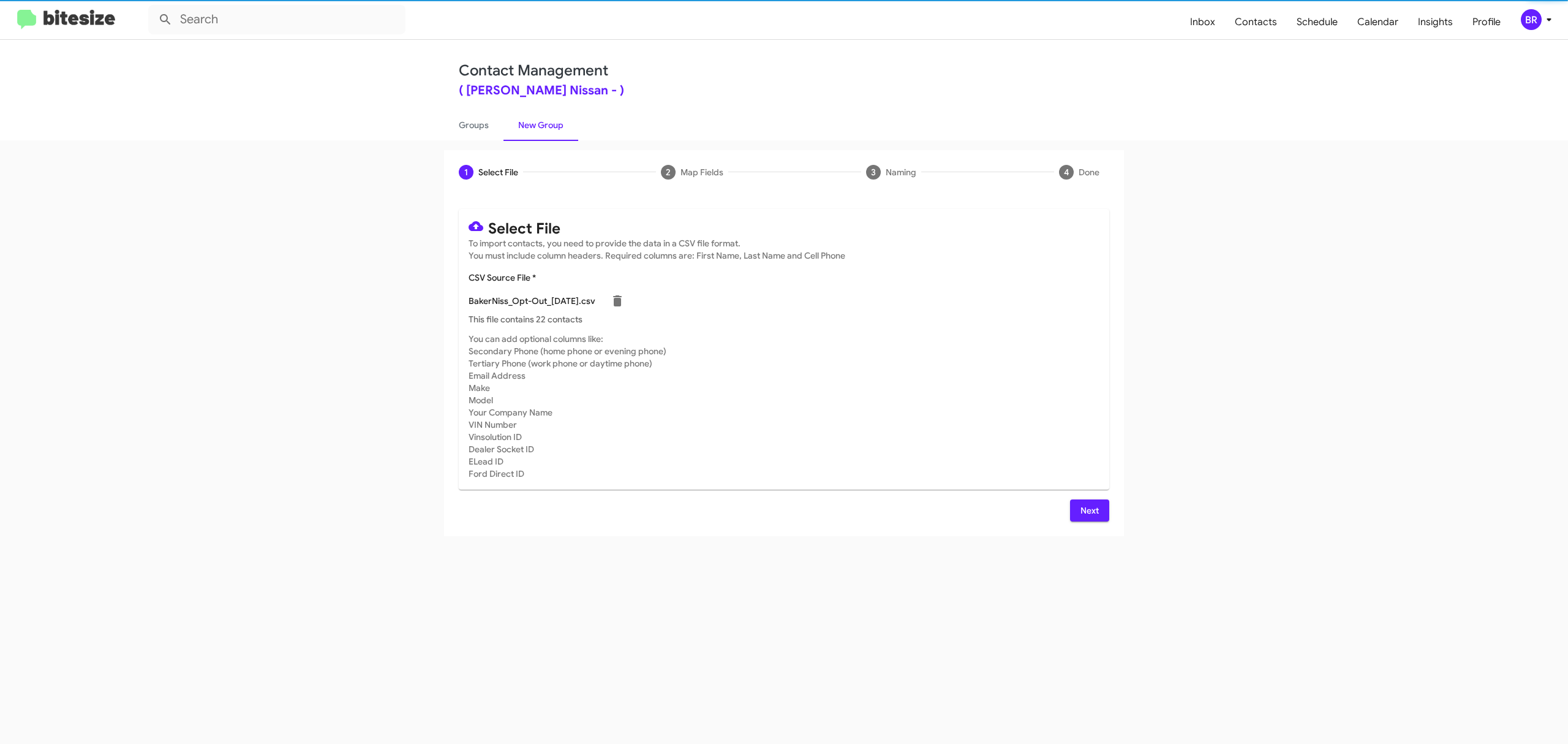
click at [1089, 509] on span "Next" at bounding box center [1089, 509] width 19 height 22
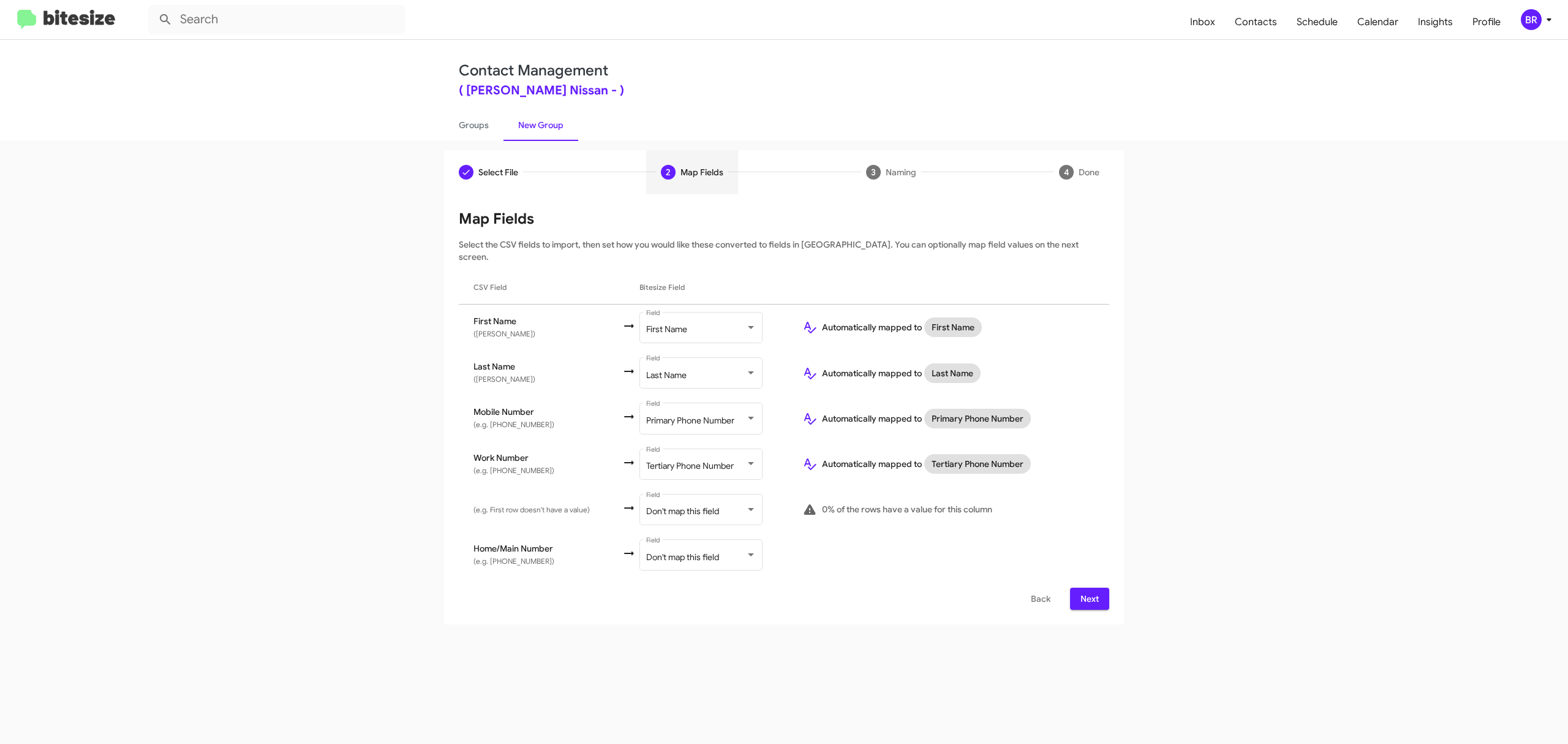
click at [1089, 587] on span "Next" at bounding box center [1089, 598] width 19 height 22
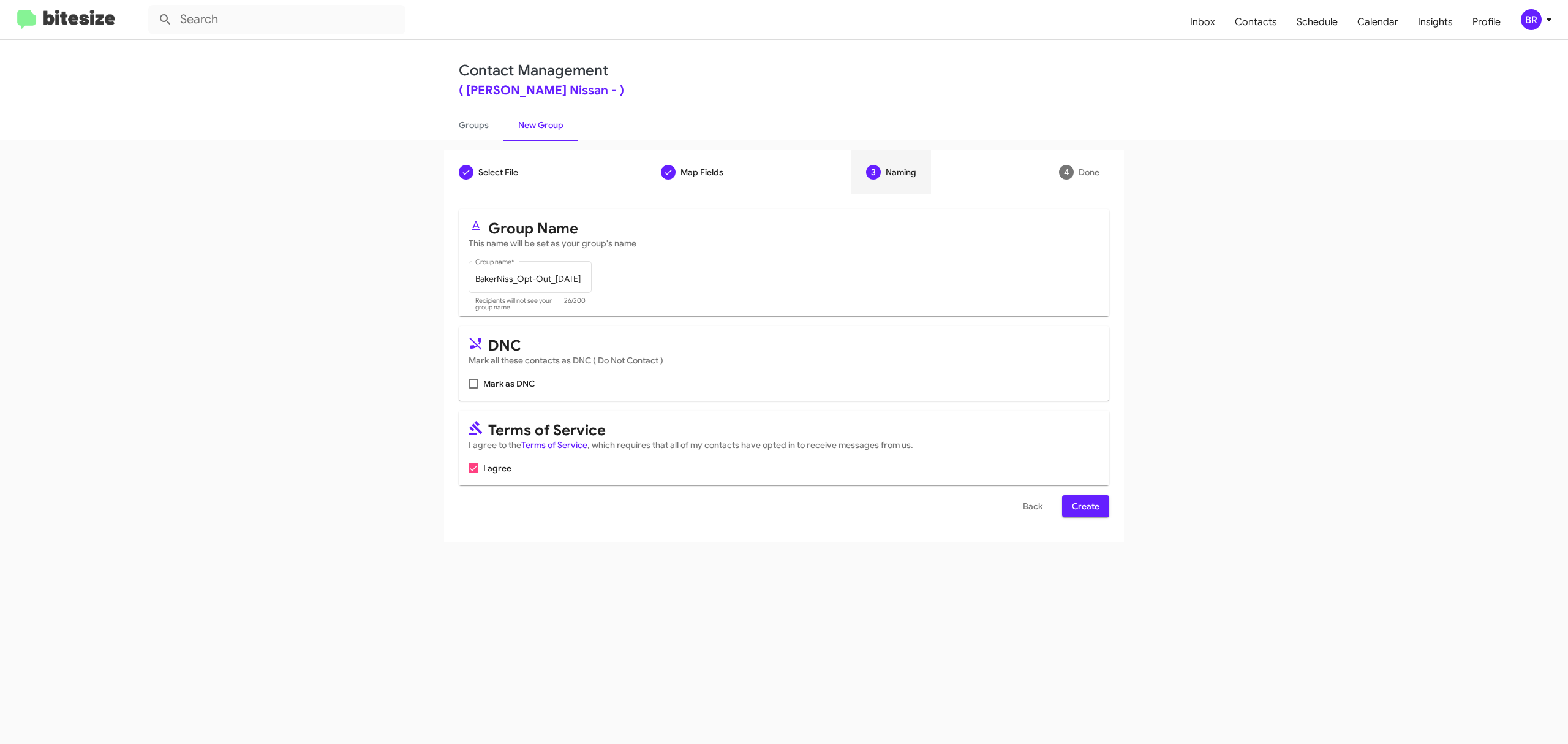
click at [473, 388] on input "Mark as DNC" at bounding box center [473, 388] width 1 height 1
checkbox input "true"
click at [1084, 506] on span "Create" at bounding box center [1086, 506] width 28 height 22
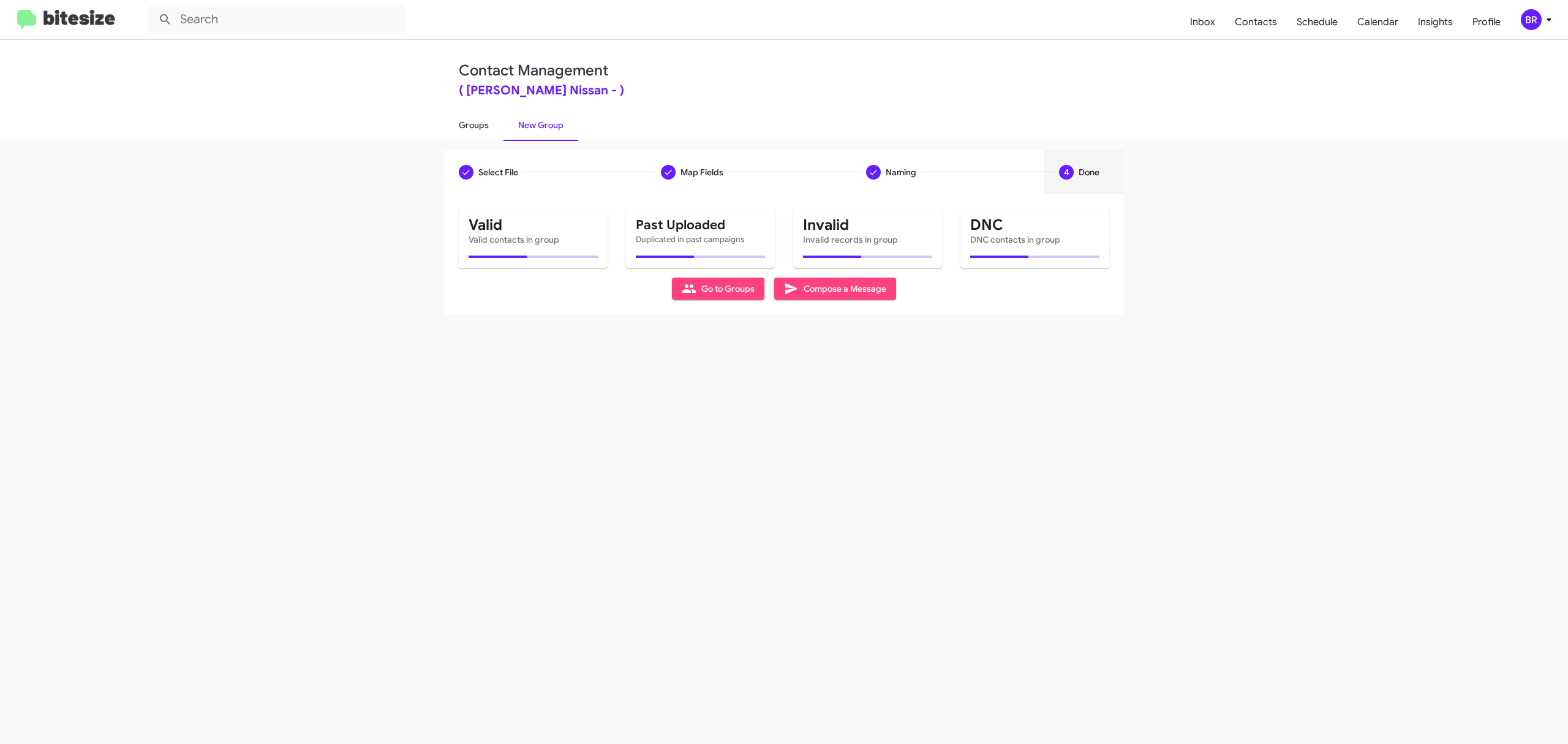
click at [473, 124] on link "Groups" at bounding box center [473, 125] width 59 height 32
type input "in:groups"
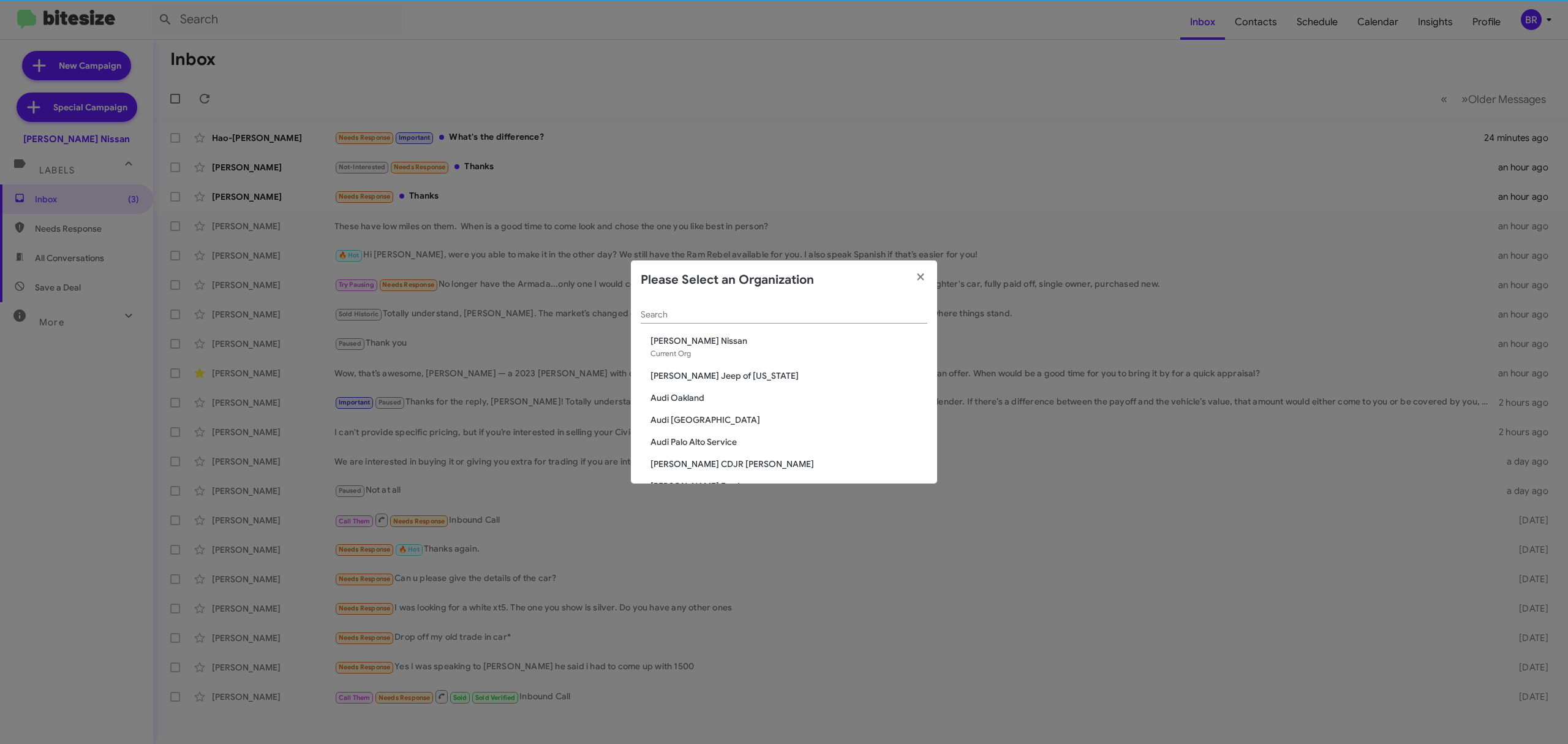
scroll to position [1927, 0]
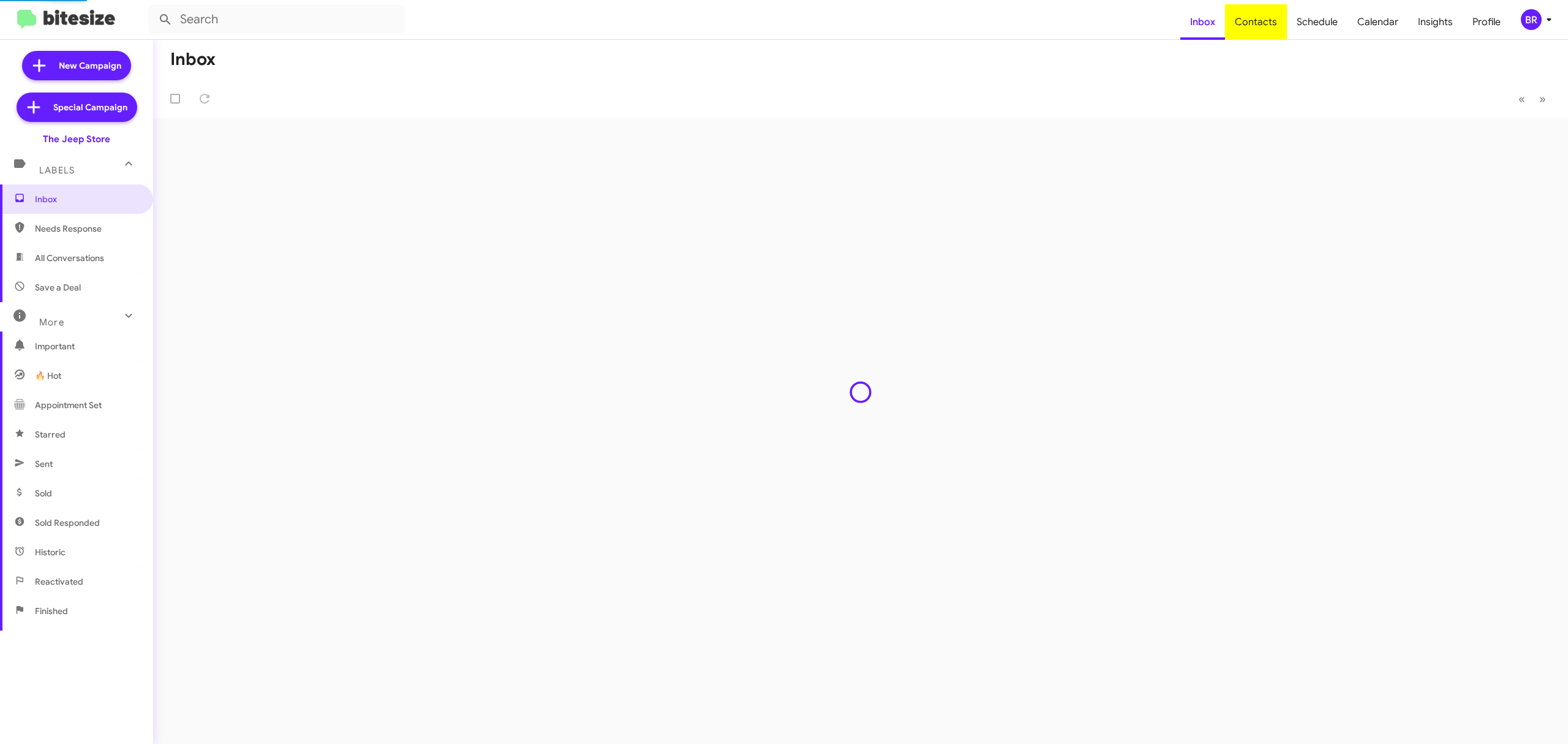
type input "in:groups"
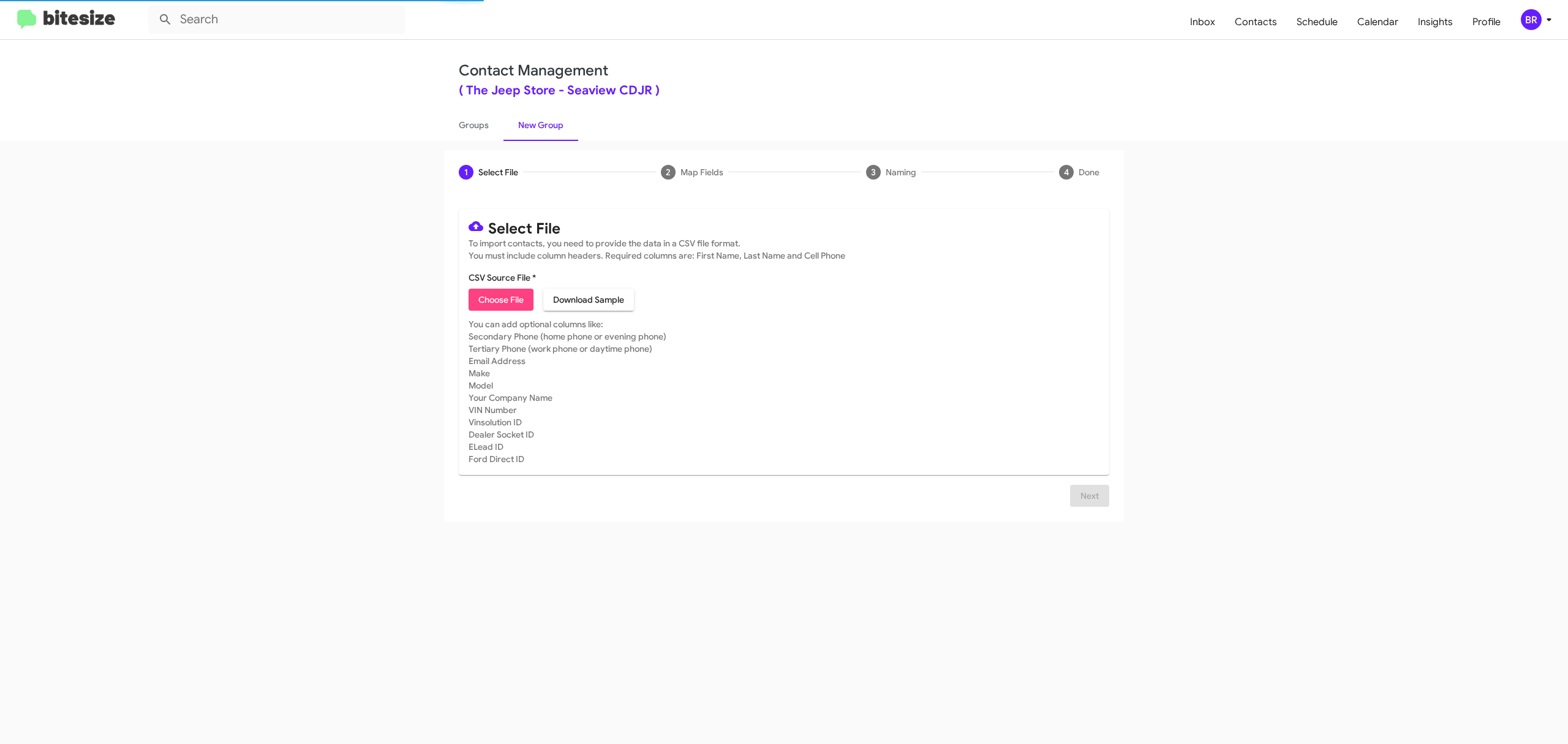
click at [500, 299] on span "Choose File" at bounding box center [501, 299] width 45 height 22
type input "TheJeepStore_Opt-Out_10-15-25"
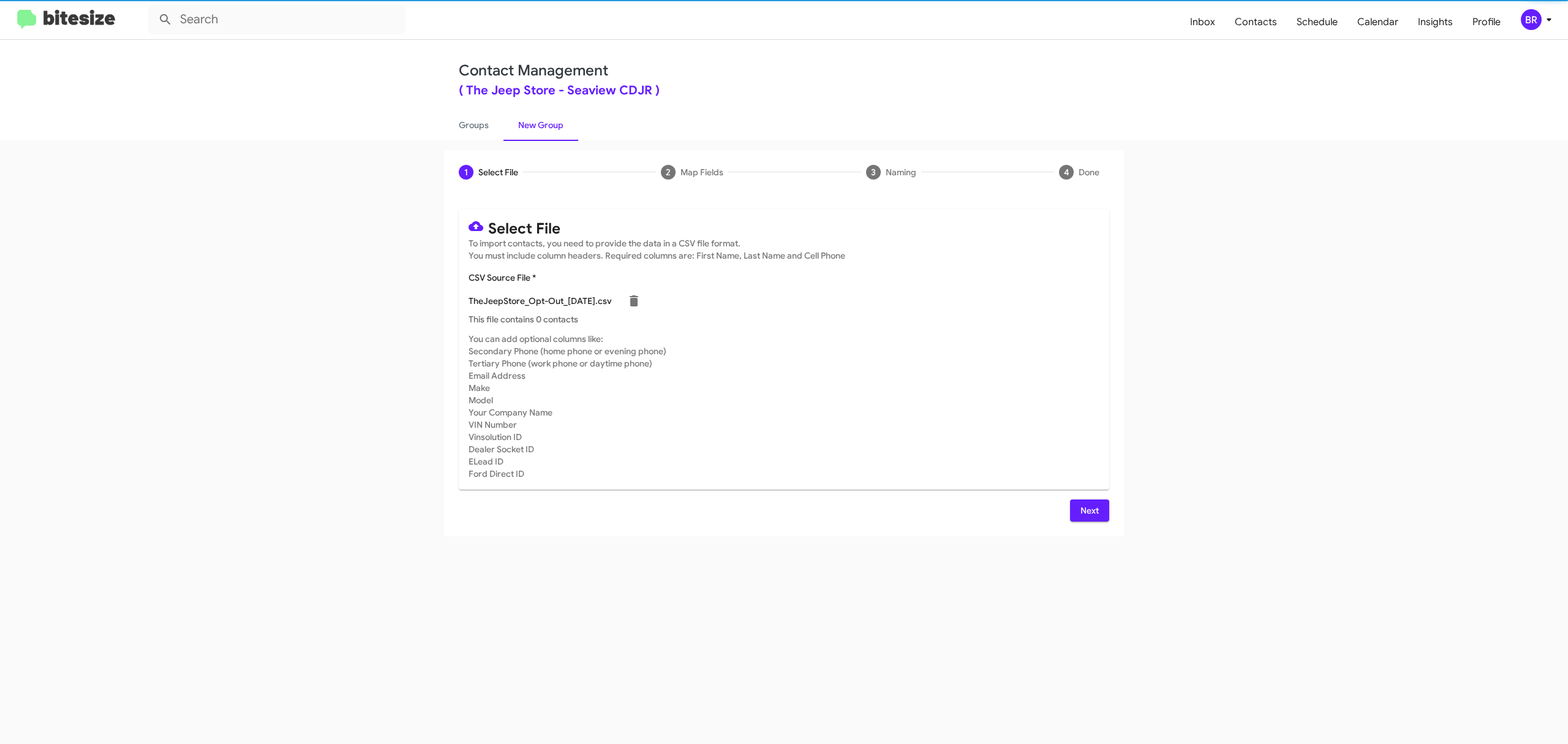
click at [1089, 509] on span "Next" at bounding box center [1089, 509] width 19 height 22
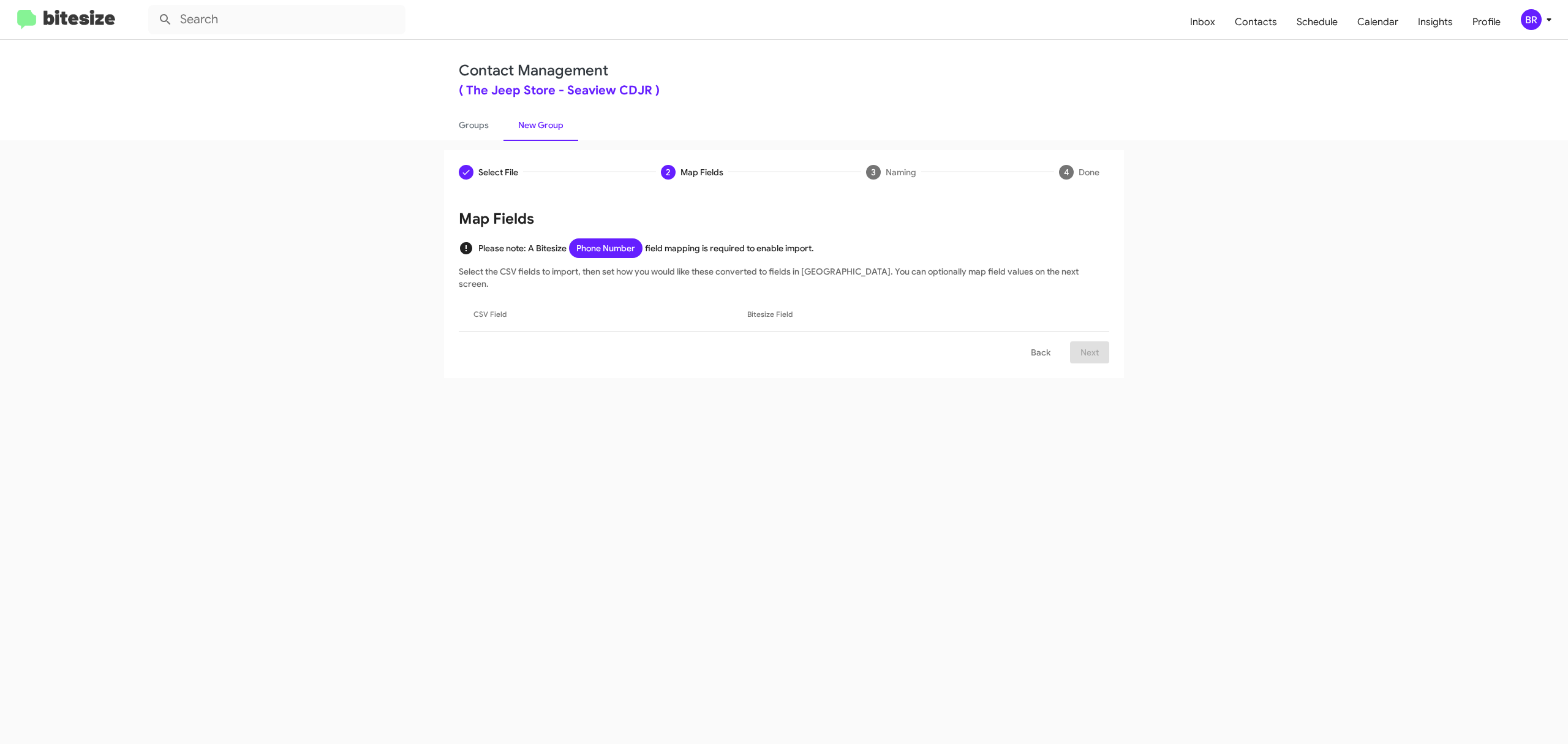
click at [1124, 542] on input "Mark as DNC" at bounding box center [1123, 542] width 1 height 1
checkbox input "true"
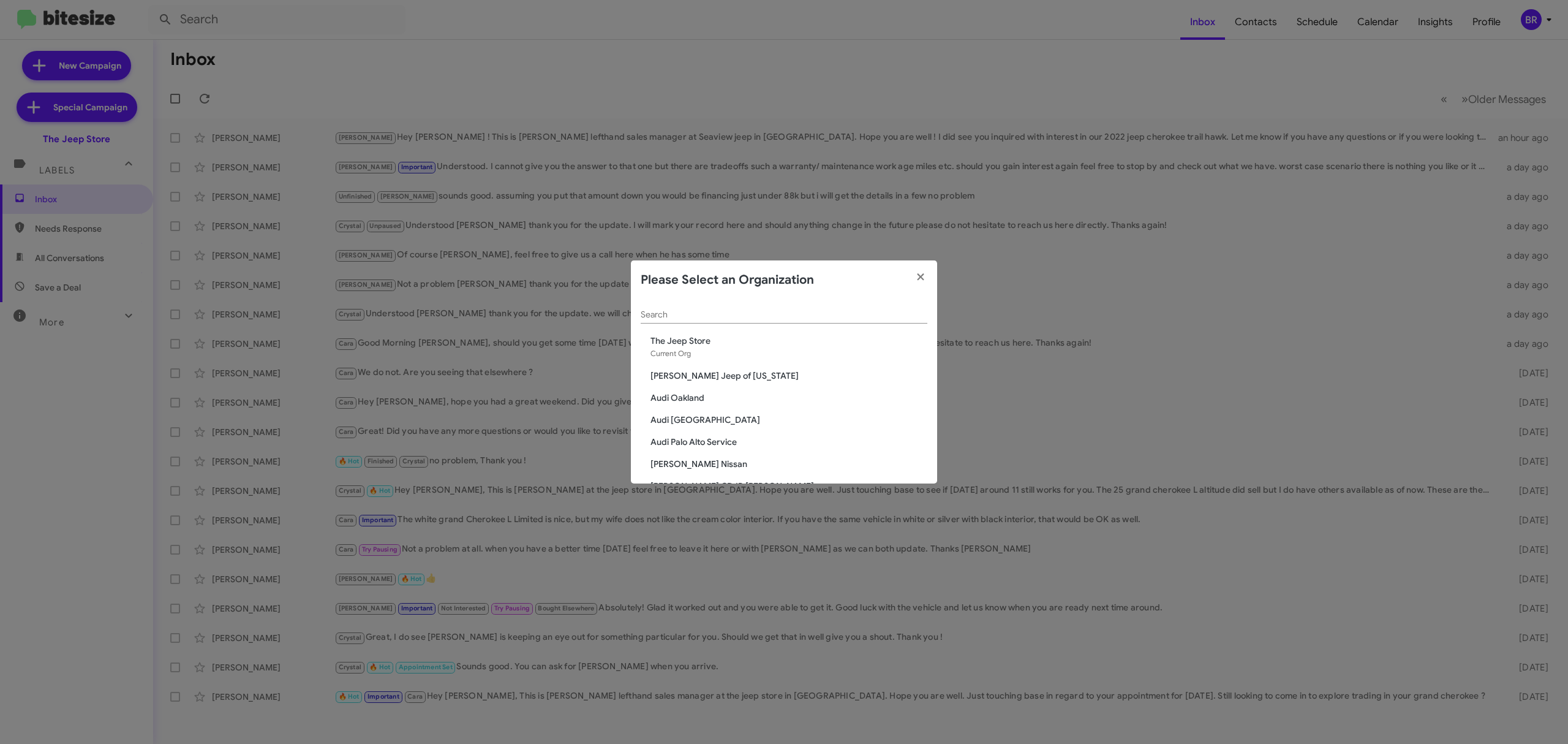
scroll to position [251, 0]
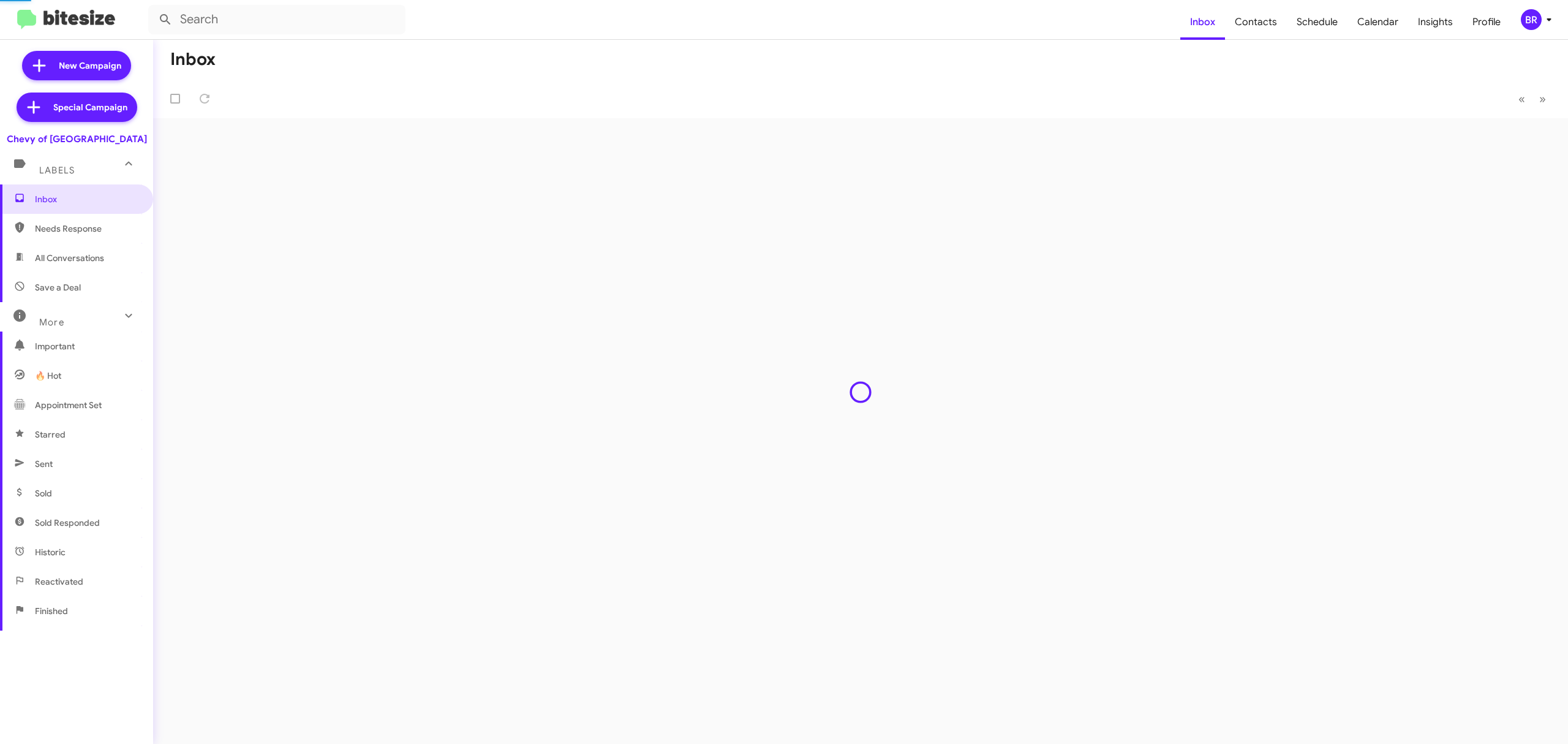
type input "in:groups"
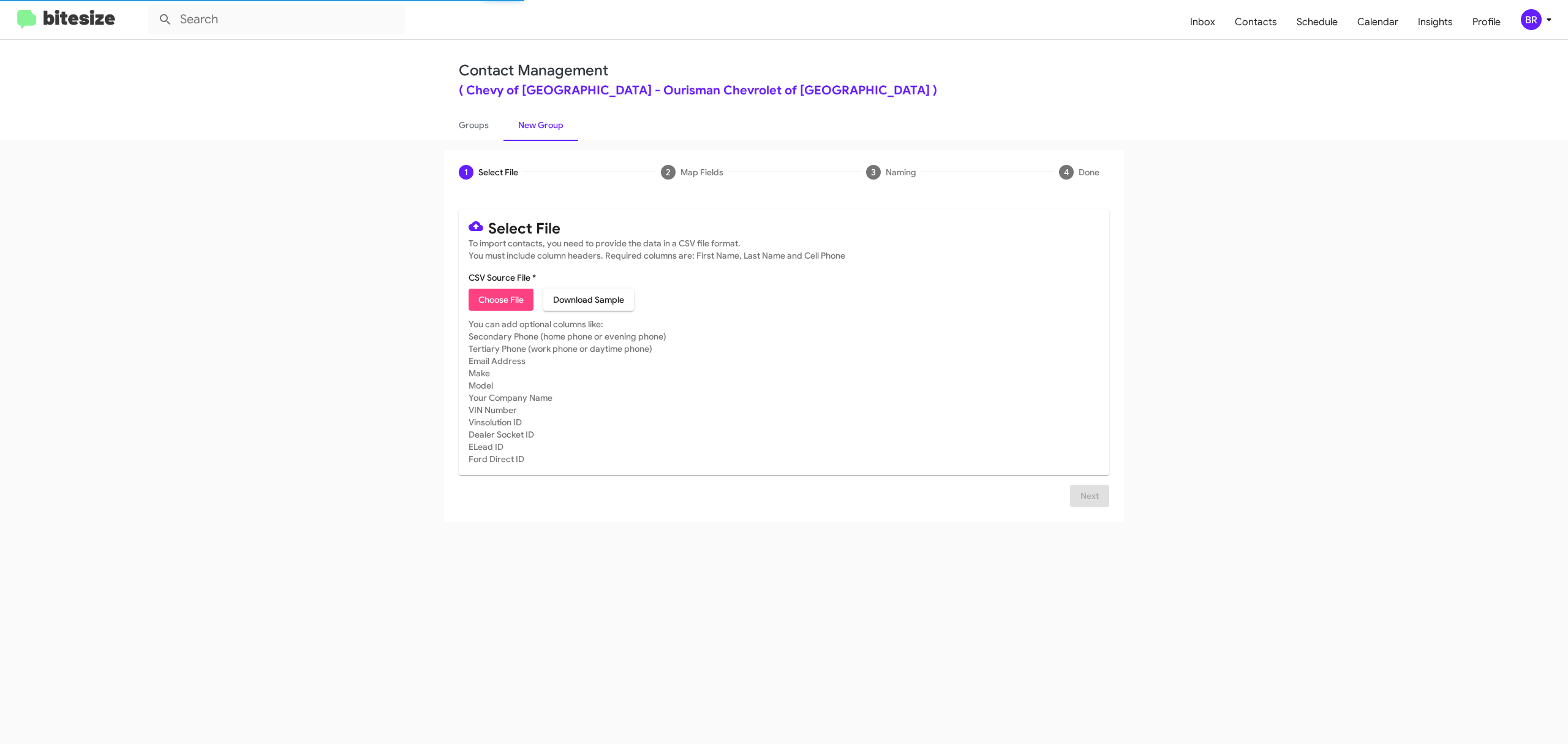
click at [500, 299] on span "Choose File" at bounding box center [501, 299] width 45 height 22
type input "ChevyRock_Opt-Out_10-15-25"
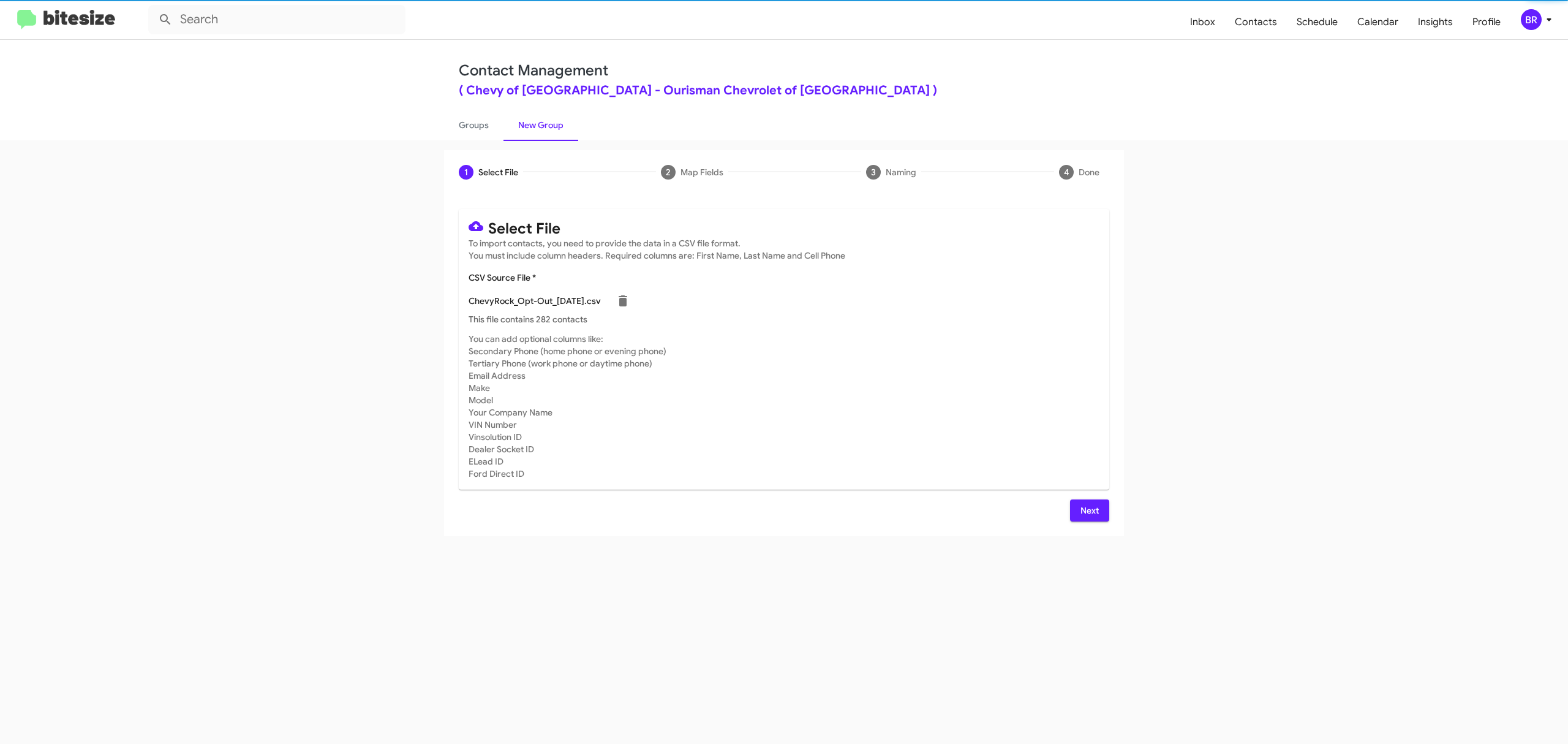
click at [1089, 509] on span "Next" at bounding box center [1089, 509] width 19 height 22
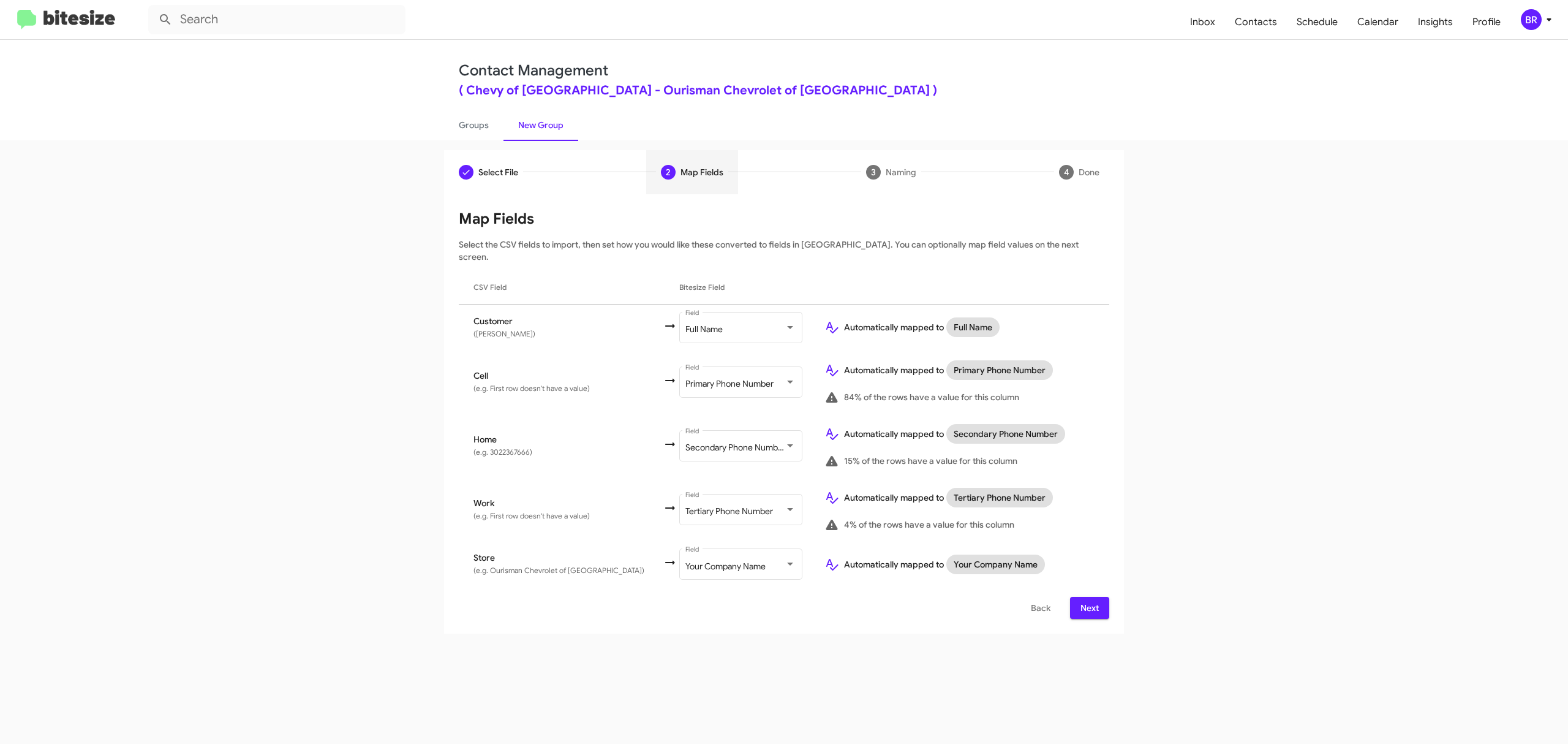
click at [1089, 596] on span "Next" at bounding box center [1089, 607] width 19 height 22
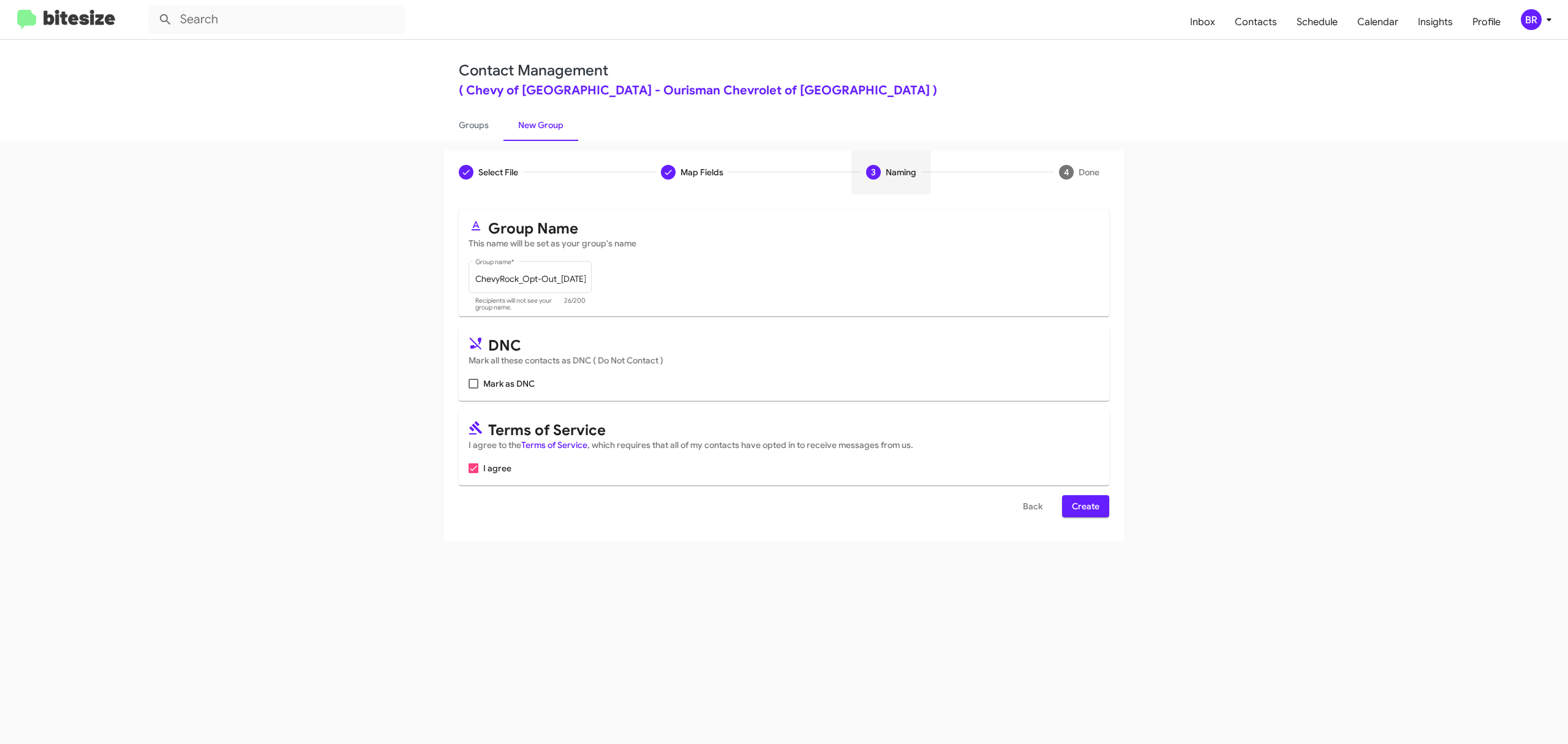
click at [473, 388] on input "Mark as DNC" at bounding box center [473, 388] width 1 height 1
checkbox input "true"
click at [1084, 506] on span "Create" at bounding box center [1086, 506] width 28 height 22
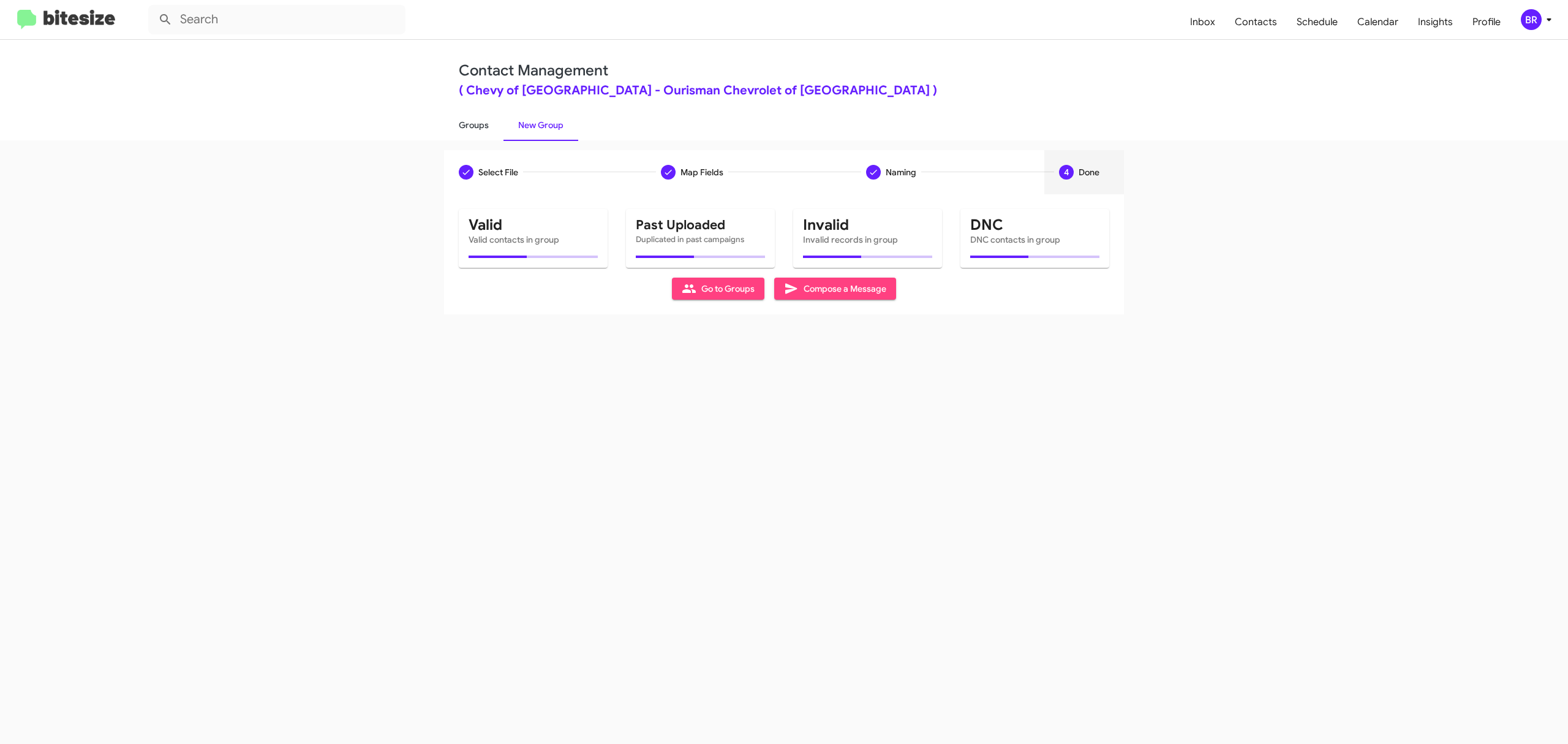
click at [473, 124] on link "Groups" at bounding box center [473, 125] width 59 height 32
type input "in:groups"
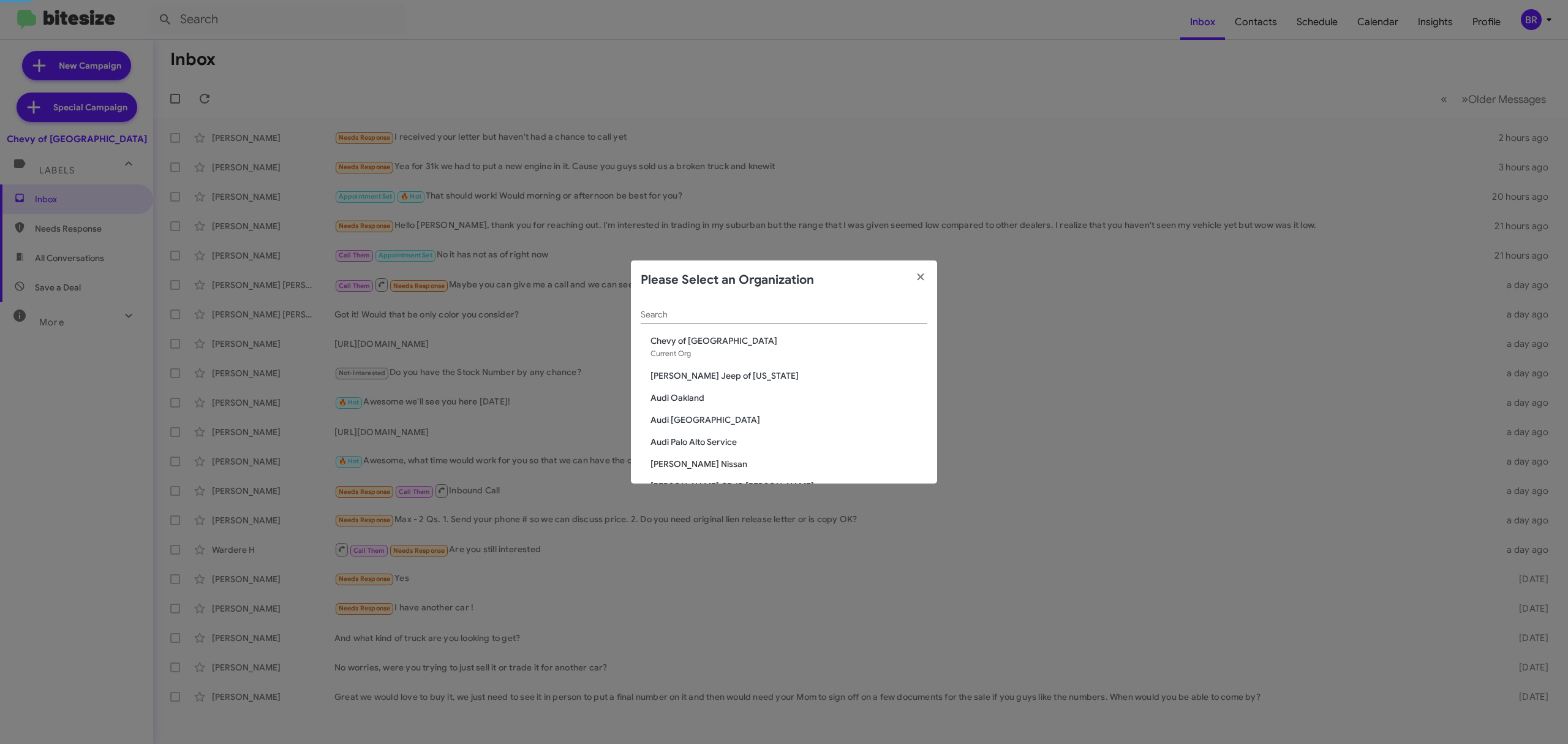
scroll to position [185, 0]
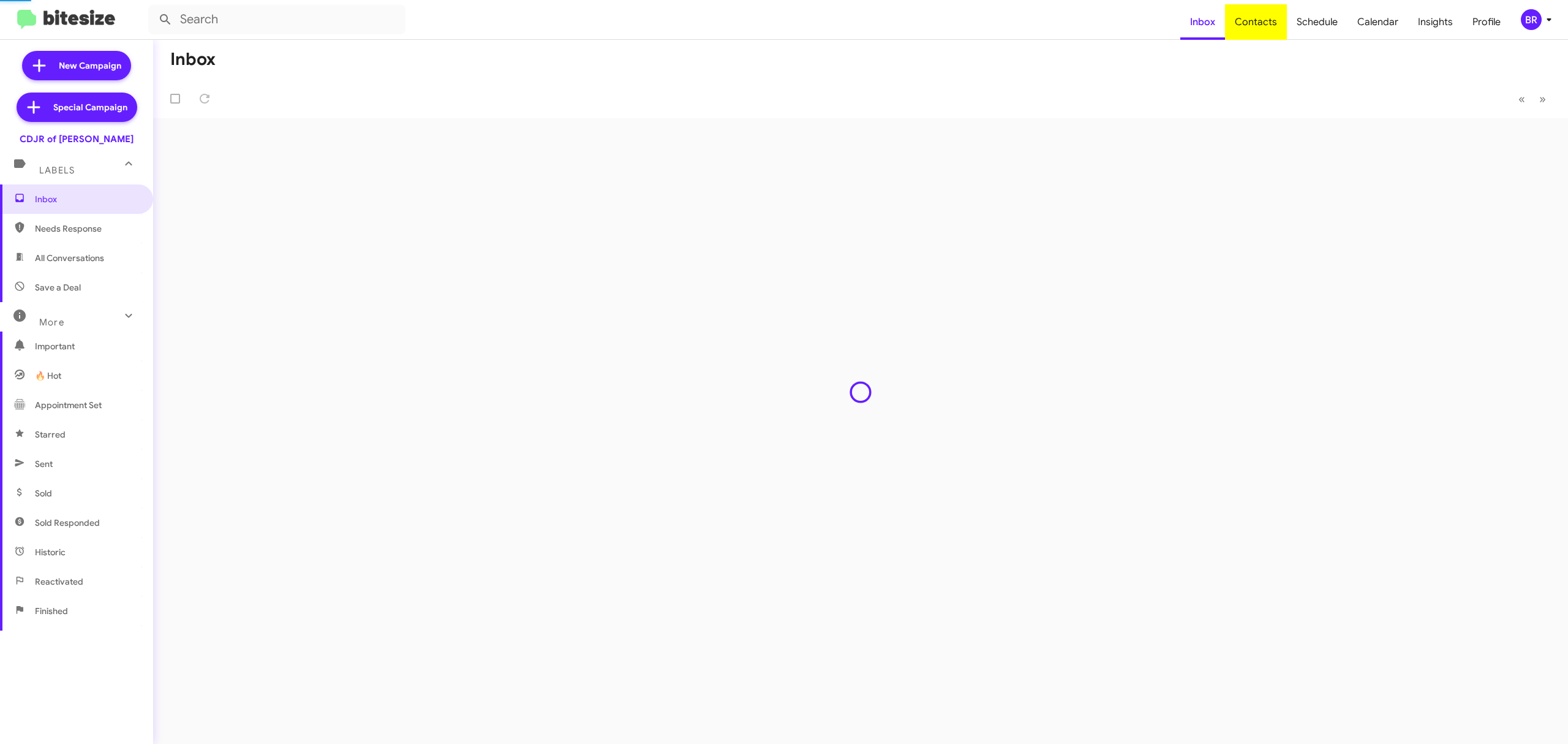
type input "in:groups"
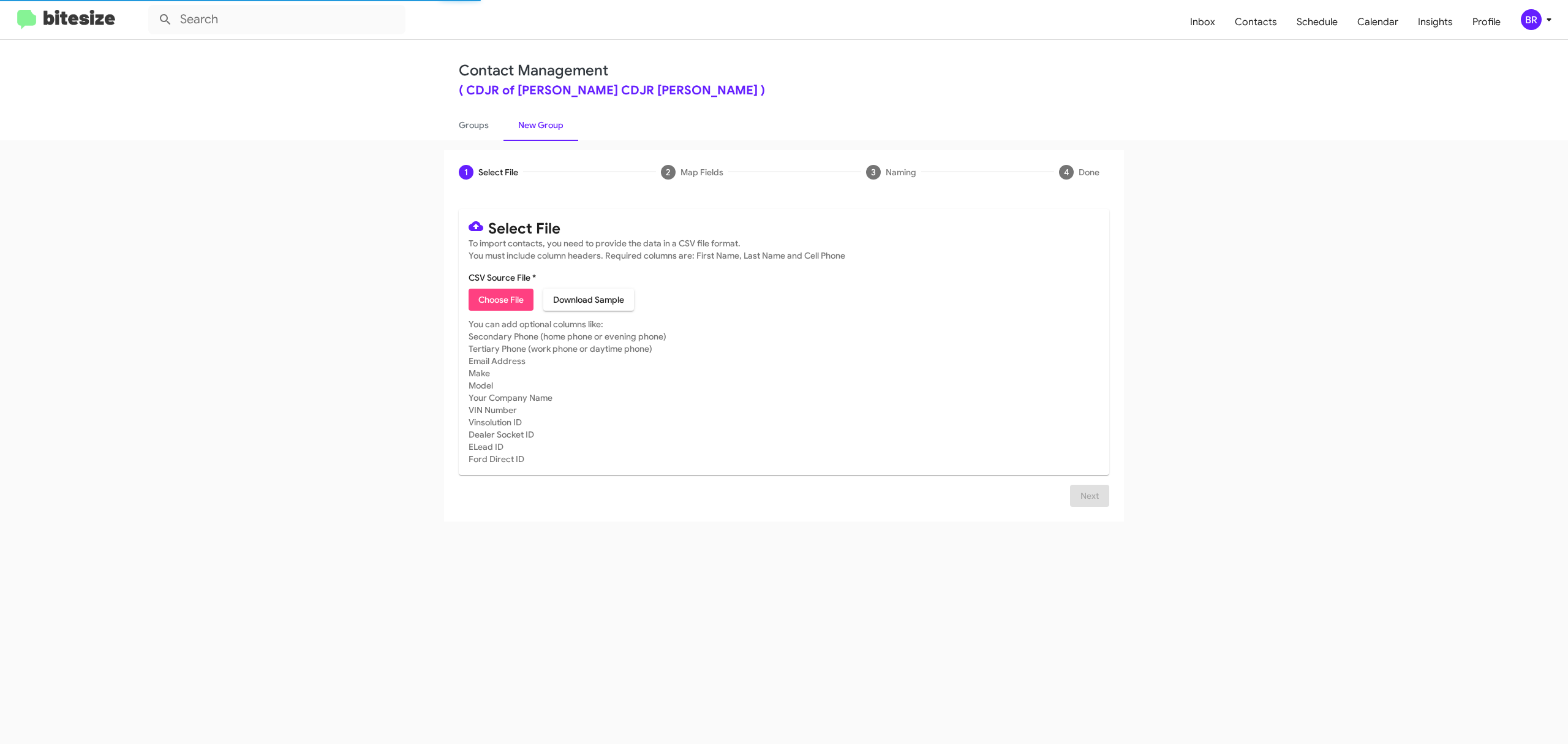
click at [500, 299] on span "Choose File" at bounding box center [501, 299] width 45 height 22
type input "CDJRBowie_Opt-Out_[DATE]"
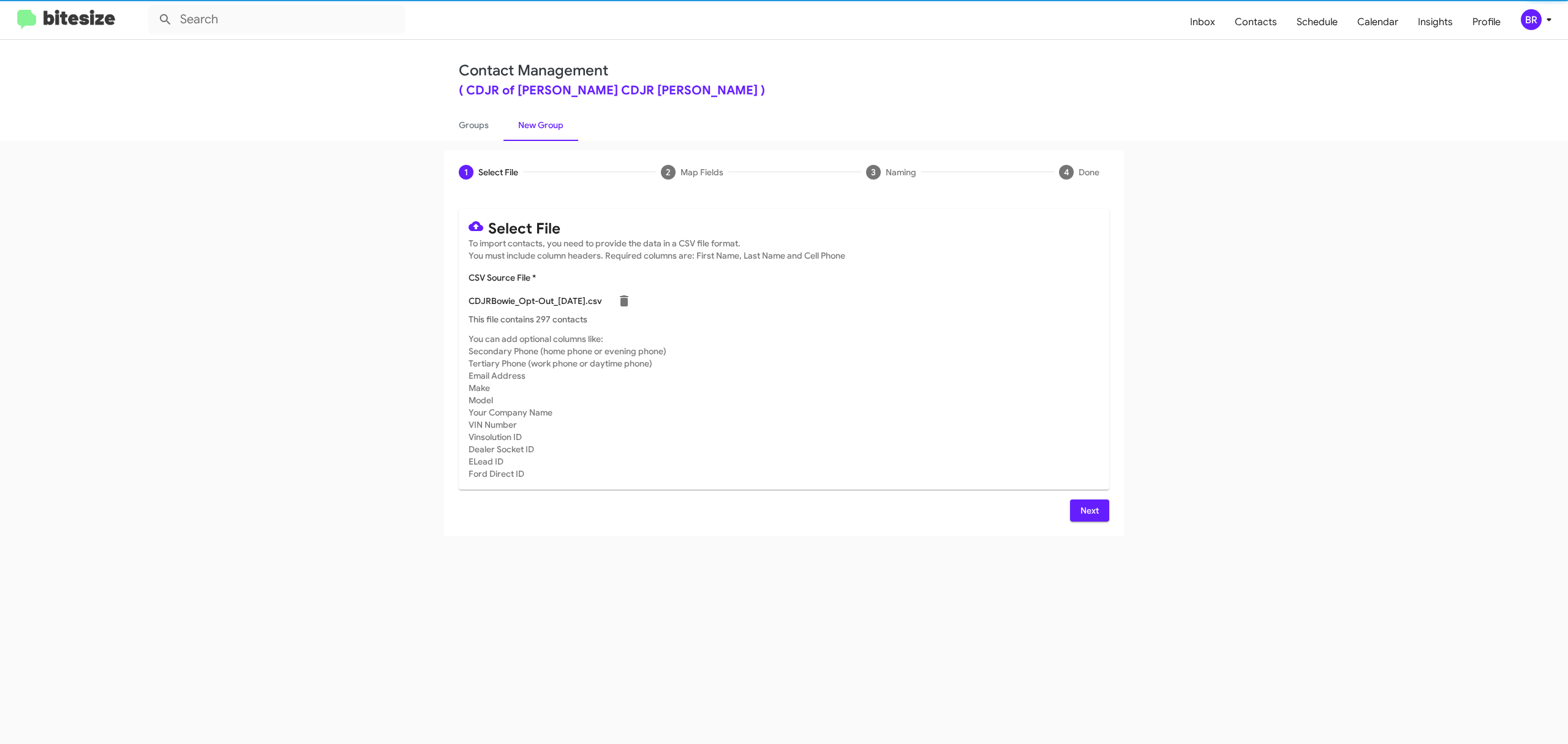
click at [1089, 509] on span "Next" at bounding box center [1089, 509] width 19 height 22
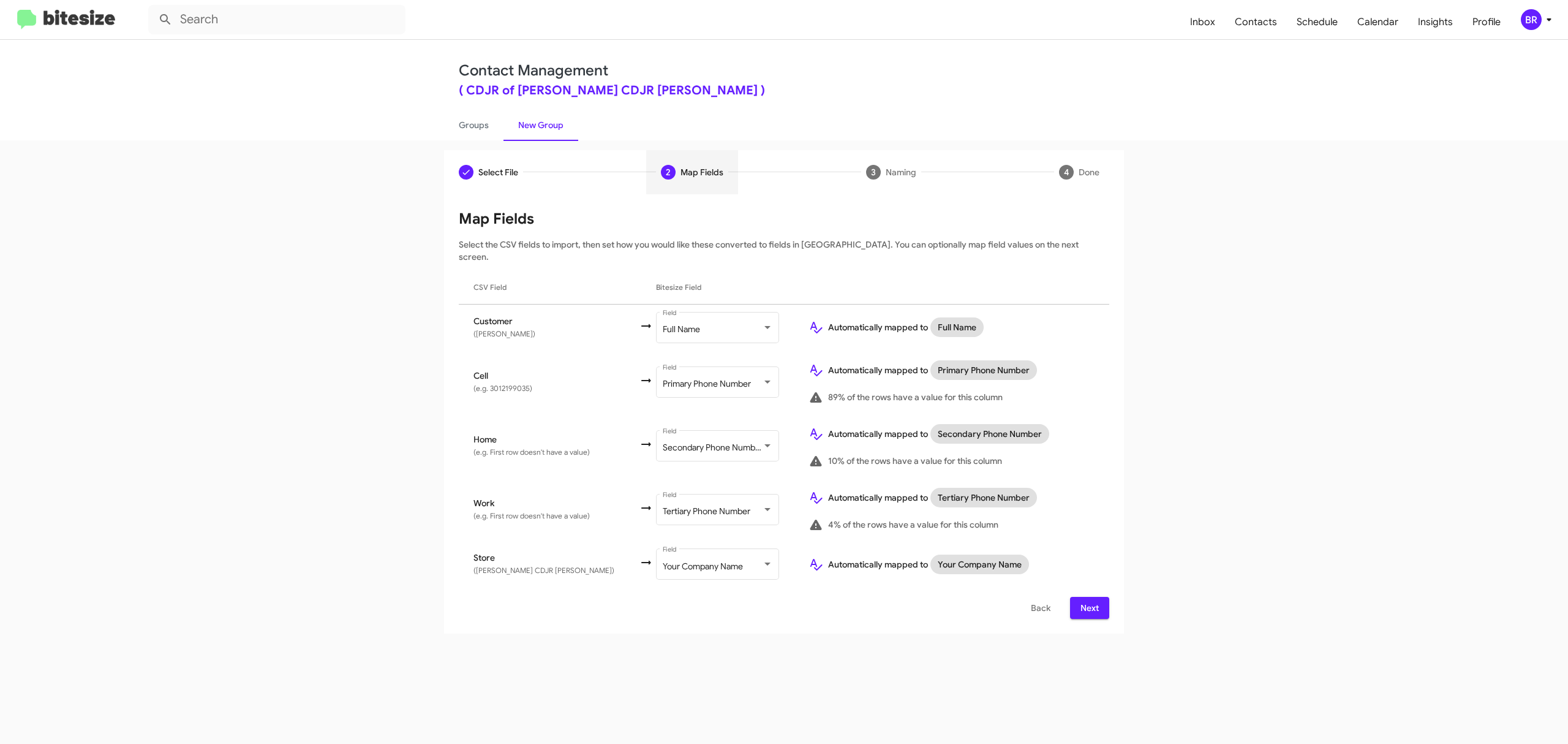
click at [1089, 596] on span "Next" at bounding box center [1089, 607] width 19 height 22
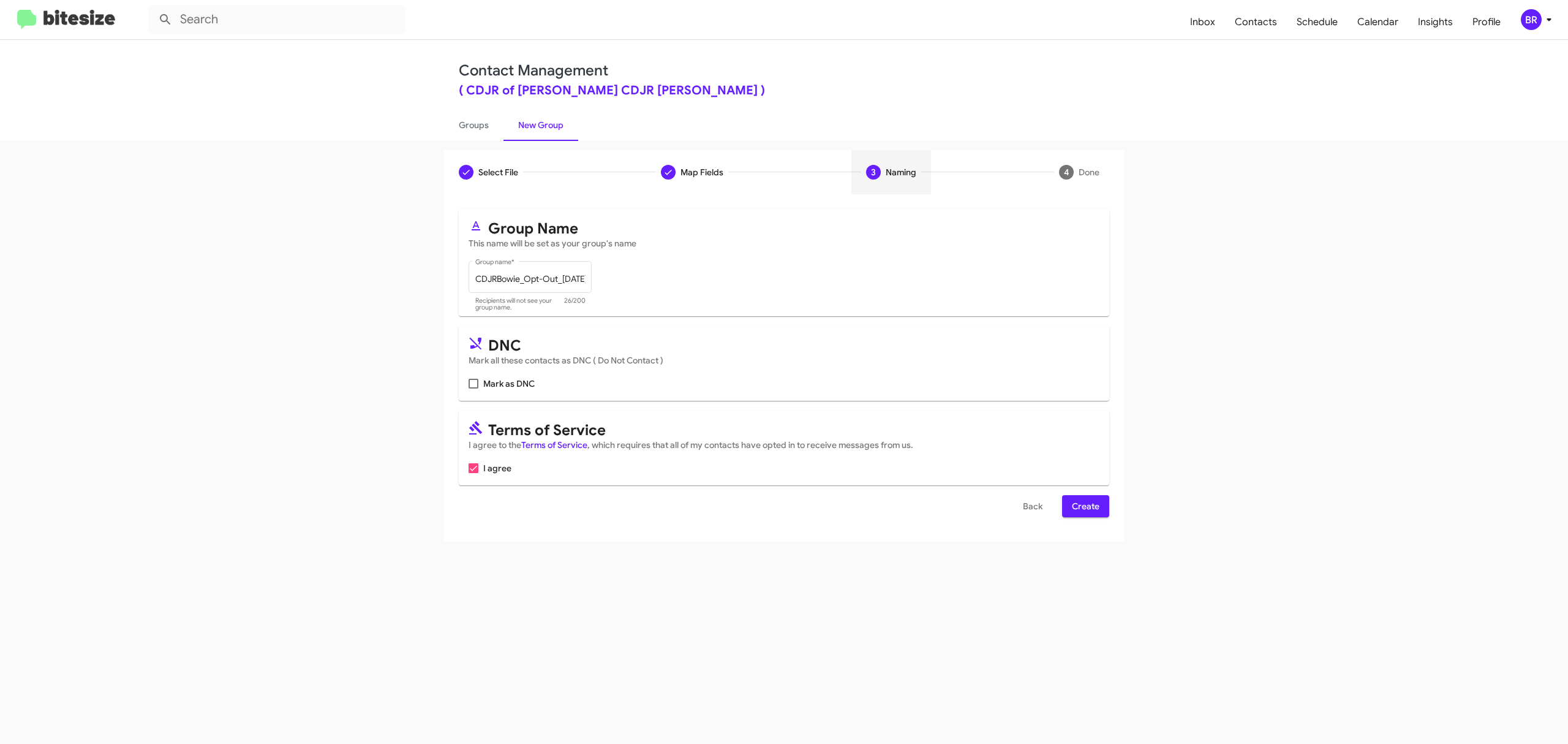
click at [473, 388] on input "Mark as DNC" at bounding box center [473, 388] width 1 height 1
checkbox input "true"
click at [1084, 506] on span "Create" at bounding box center [1086, 506] width 28 height 22
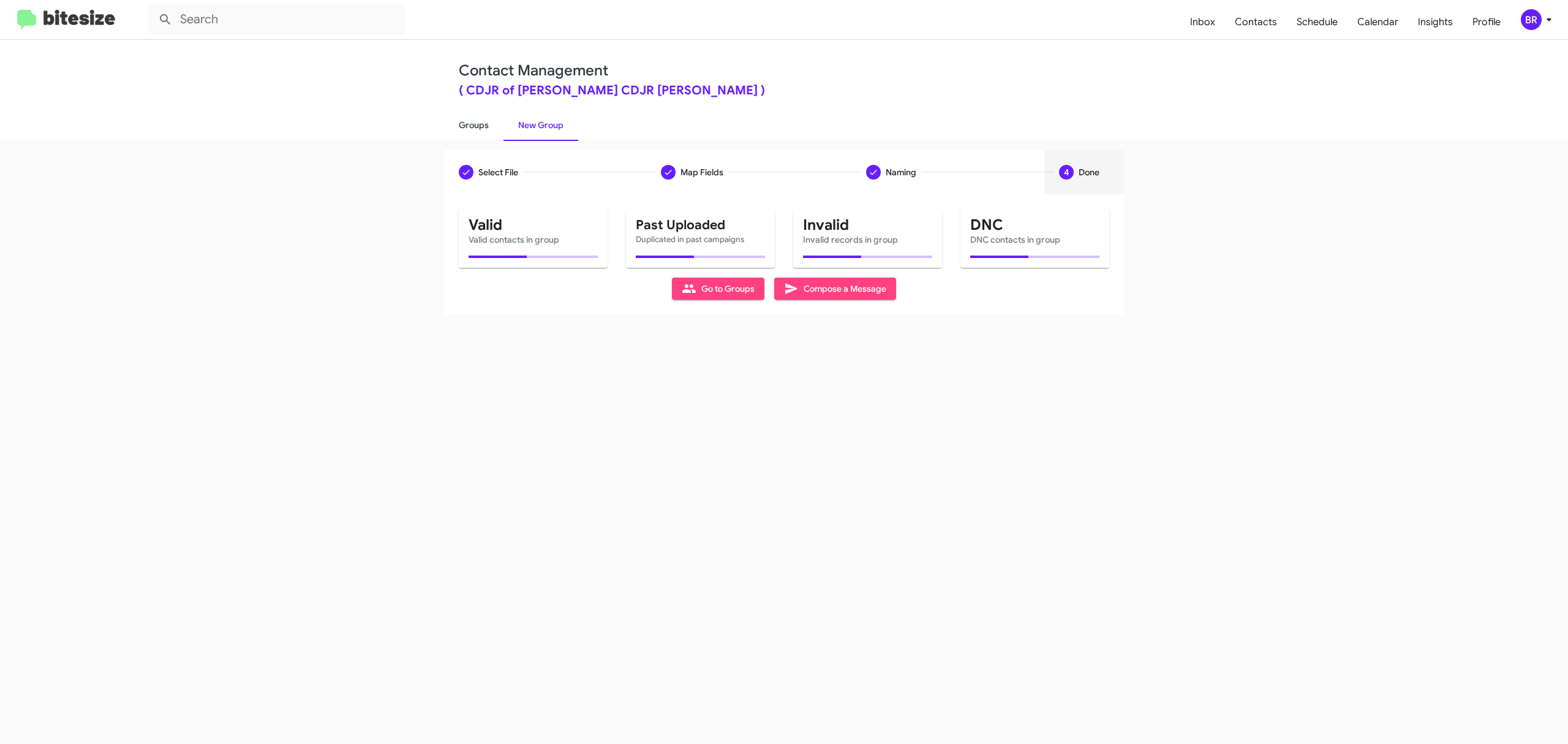
click at [473, 124] on link "Groups" at bounding box center [473, 125] width 59 height 32
type input "in:groups"
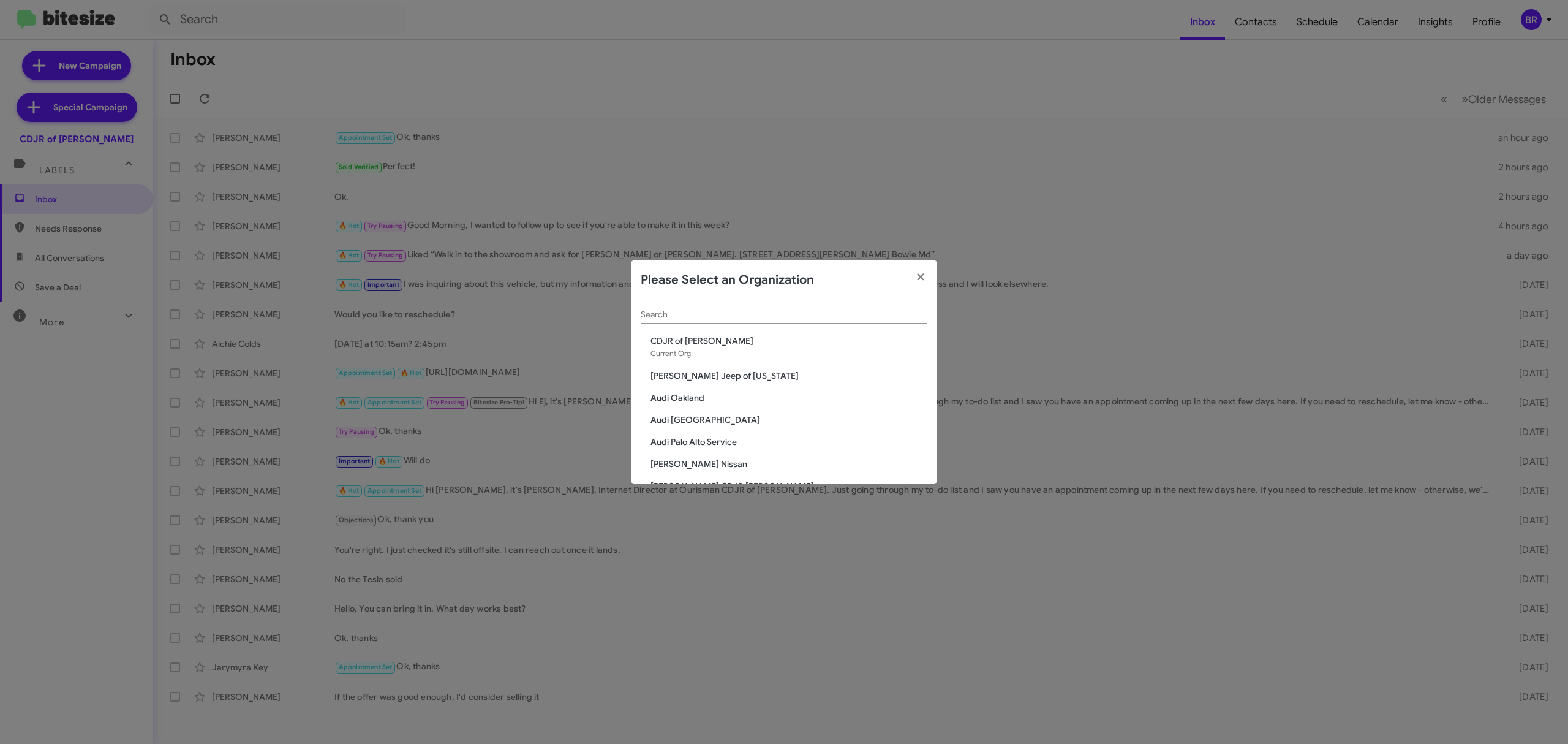
scroll to position [1993, 0]
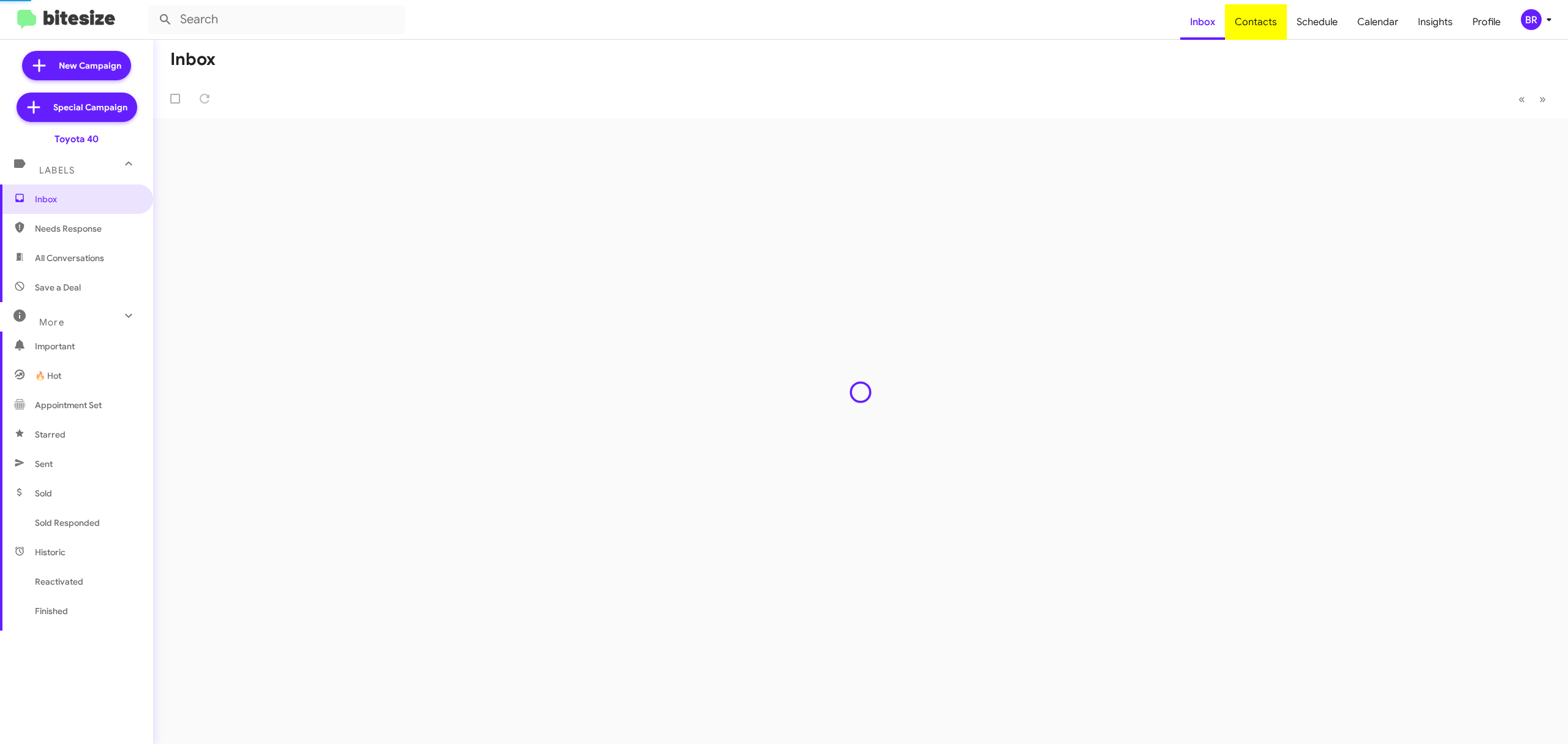
type input "in:groups"
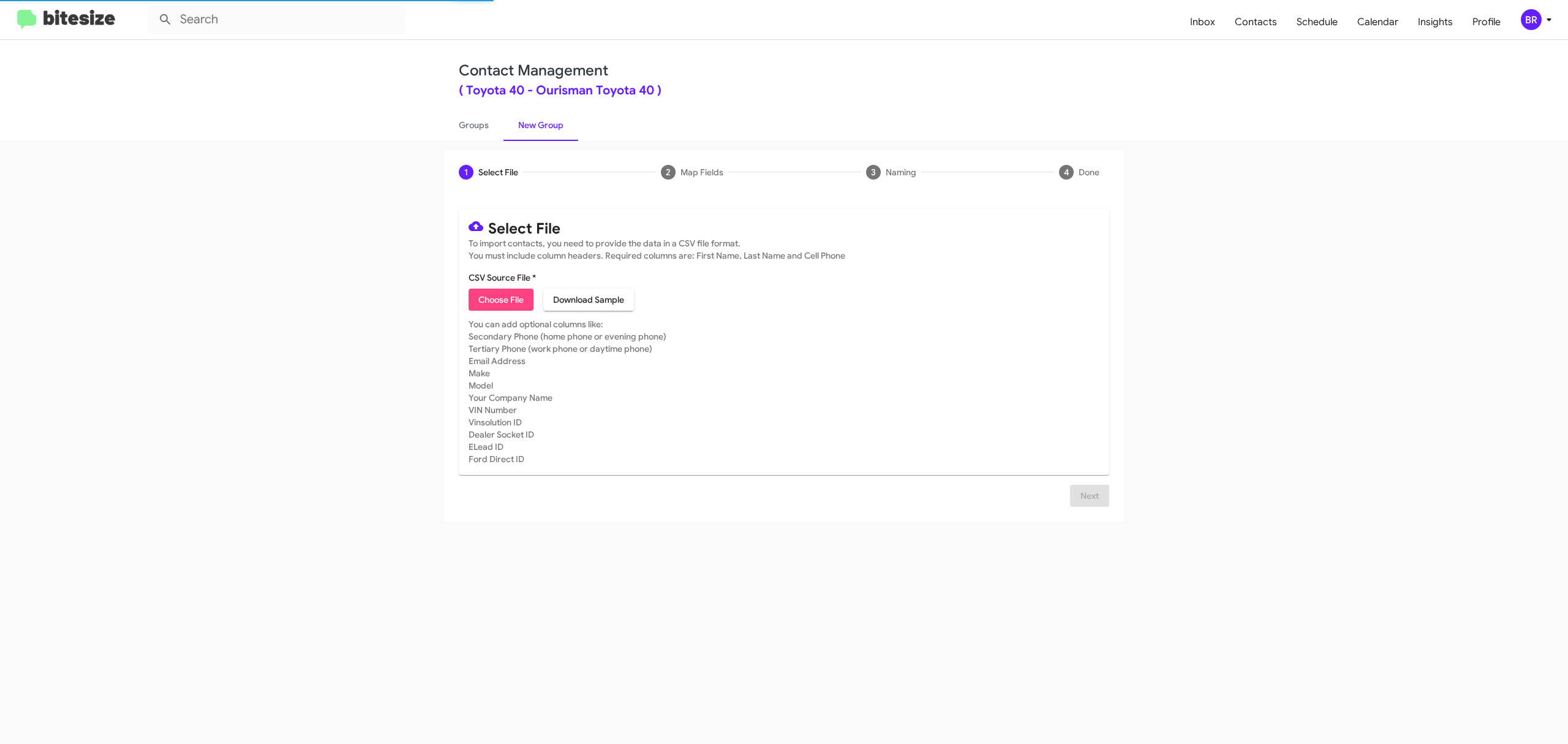
click at [500, 299] on span "Choose File" at bounding box center [501, 299] width 45 height 22
type input "Toyota40_Opt-Out_10-15-25"
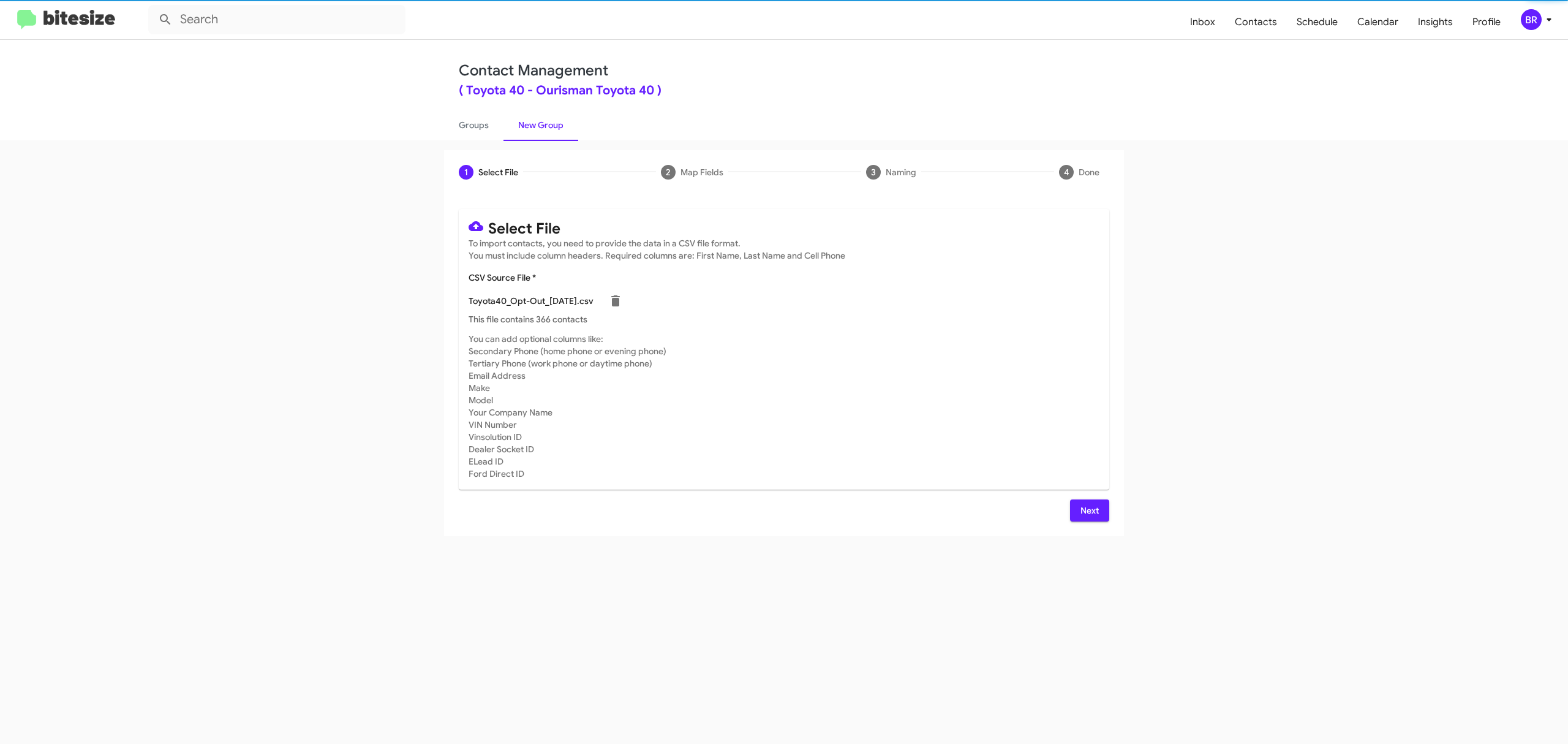
click at [1089, 509] on span "Next" at bounding box center [1089, 509] width 19 height 22
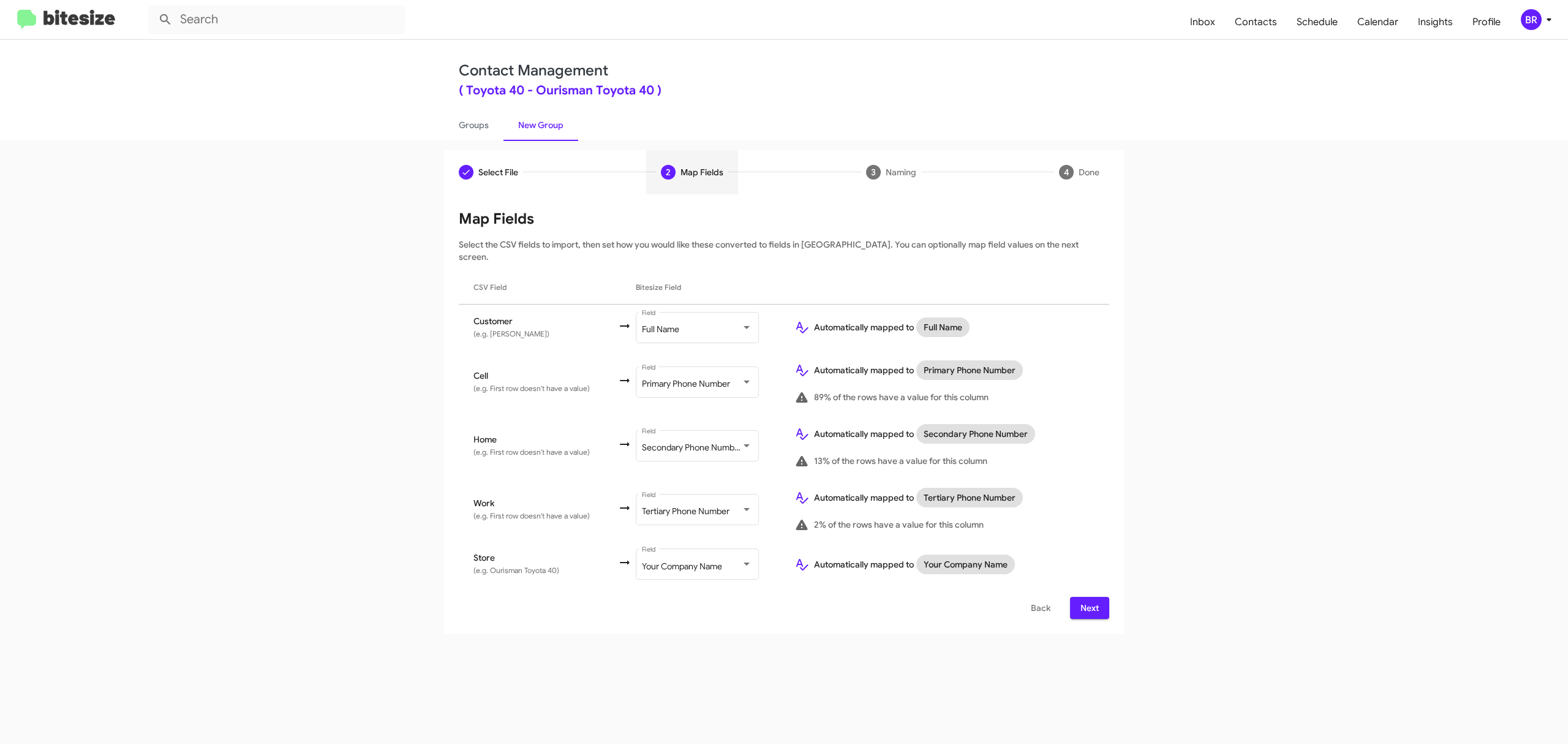
click at [1089, 596] on span "Next" at bounding box center [1089, 607] width 19 height 22
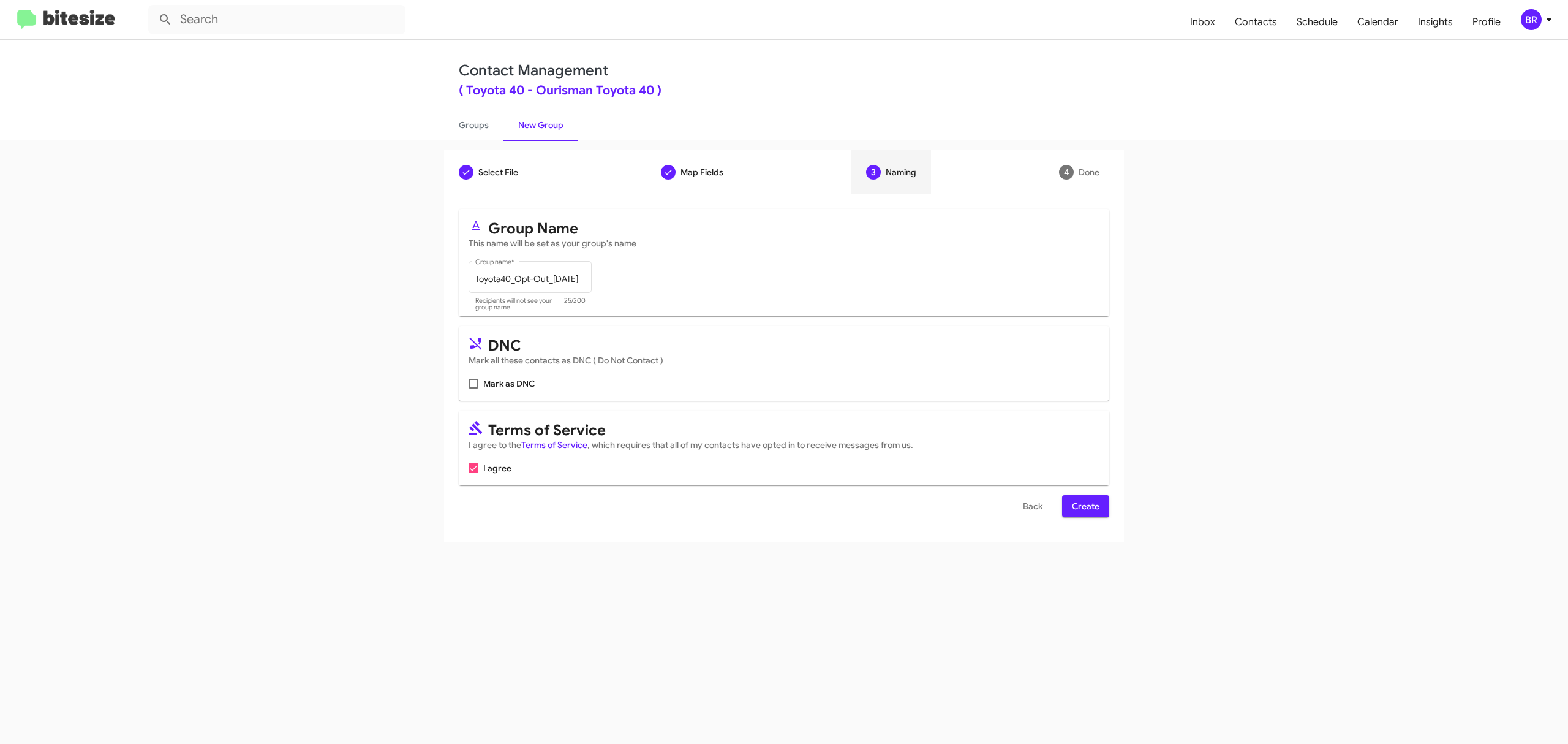
click at [473, 388] on input "Mark as DNC" at bounding box center [473, 388] width 1 height 1
checkbox input "true"
click at [1084, 506] on span "Create" at bounding box center [1086, 506] width 28 height 22
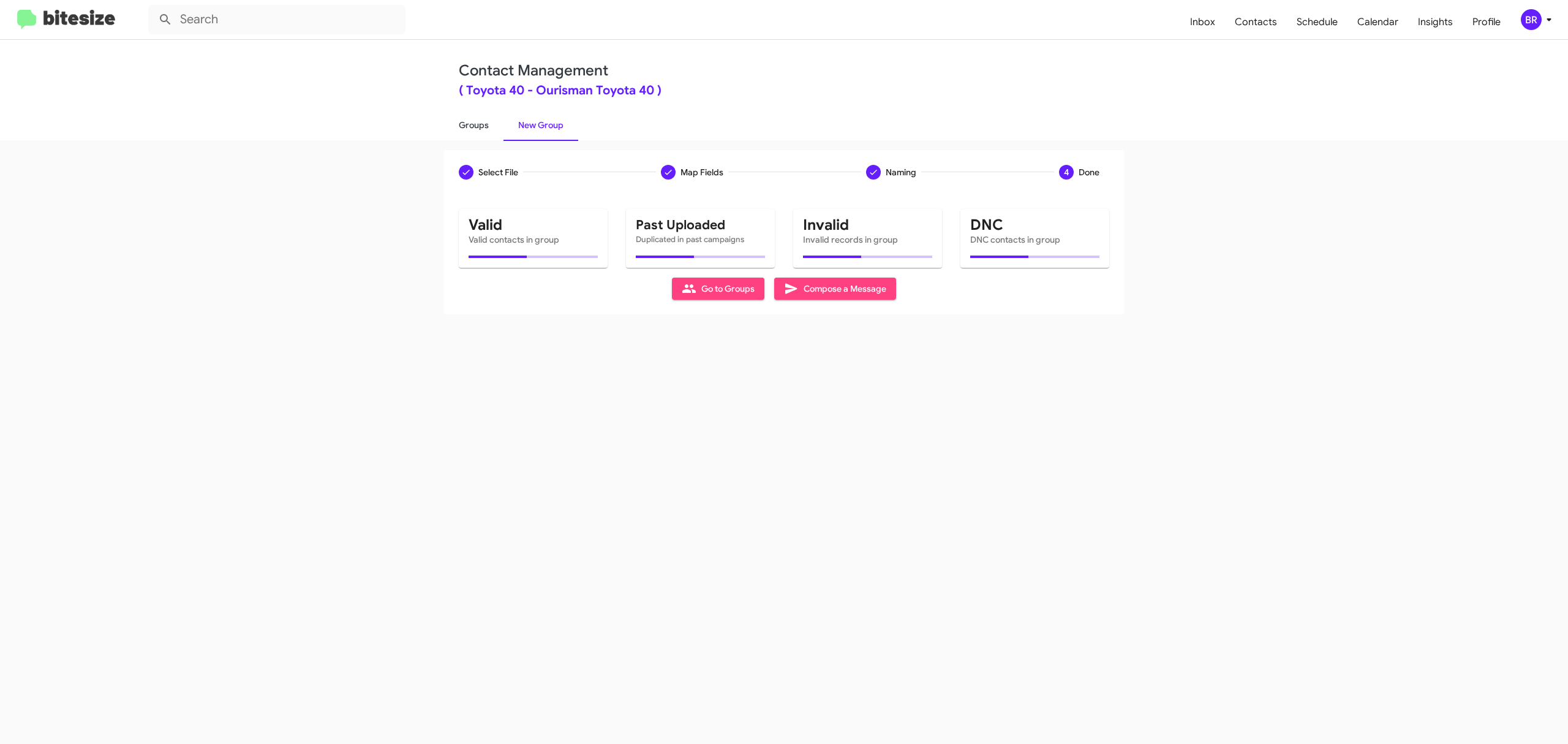
click at [473, 124] on link "Groups" at bounding box center [473, 125] width 59 height 32
type input "in:groups"
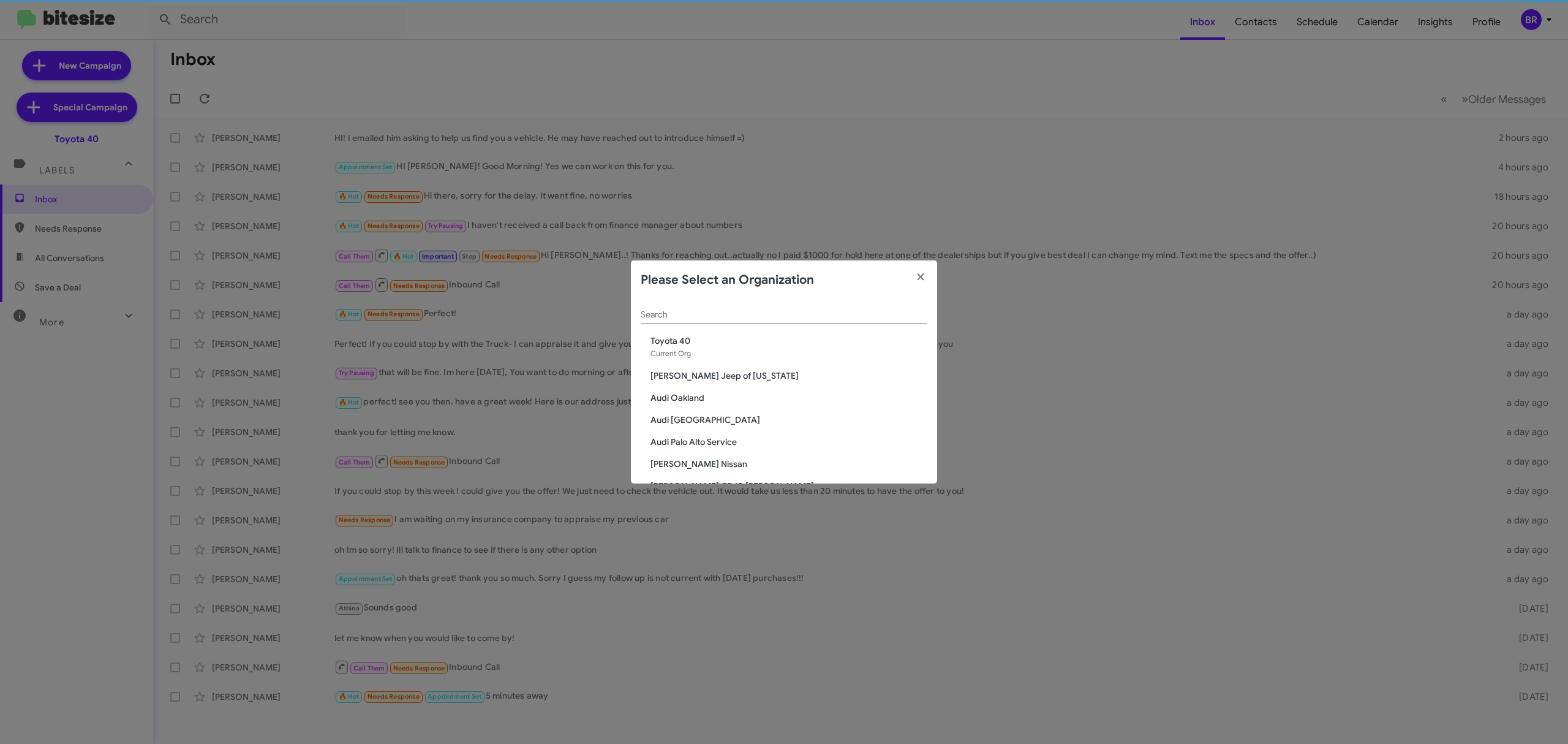
scroll to position [229, 0]
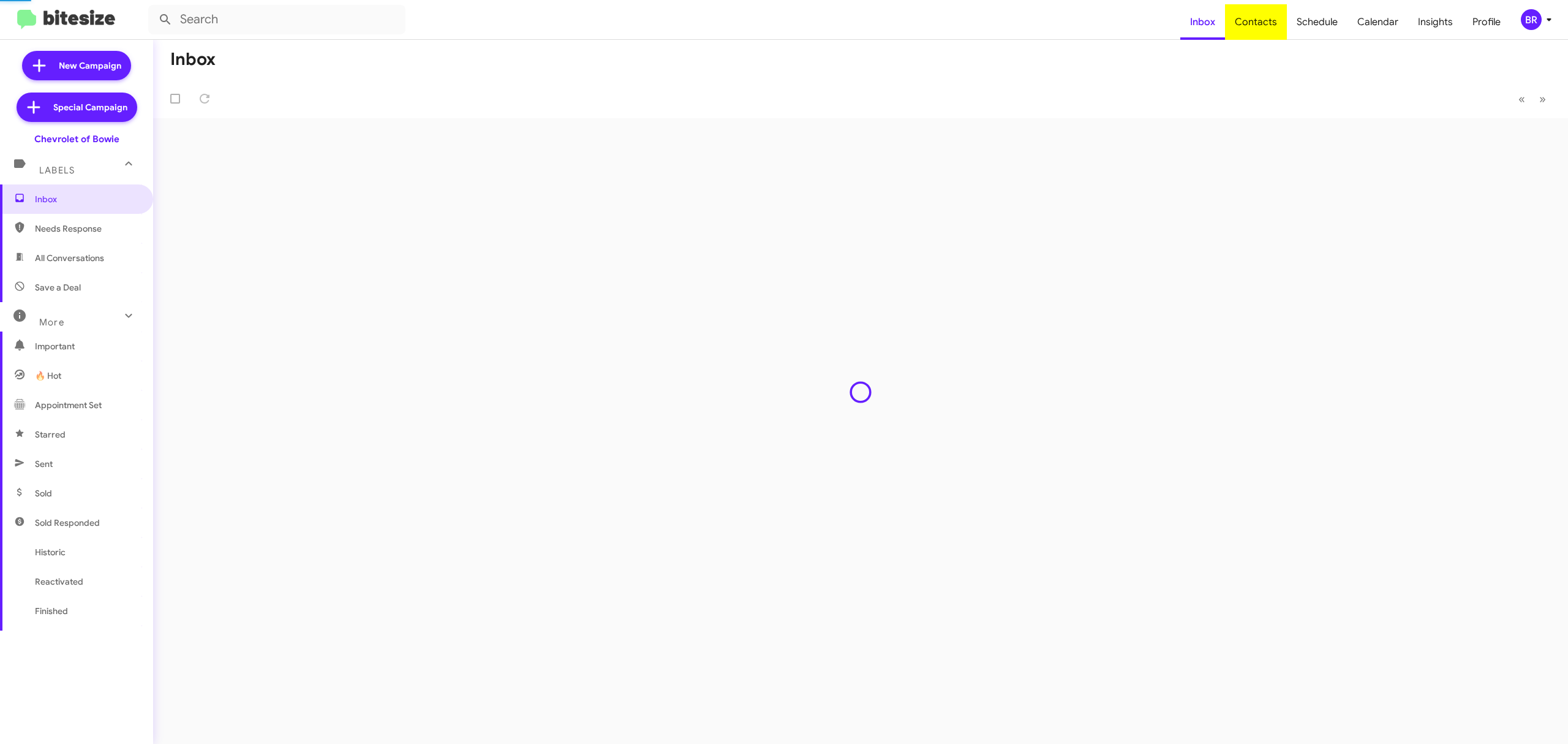
type input "in:groups"
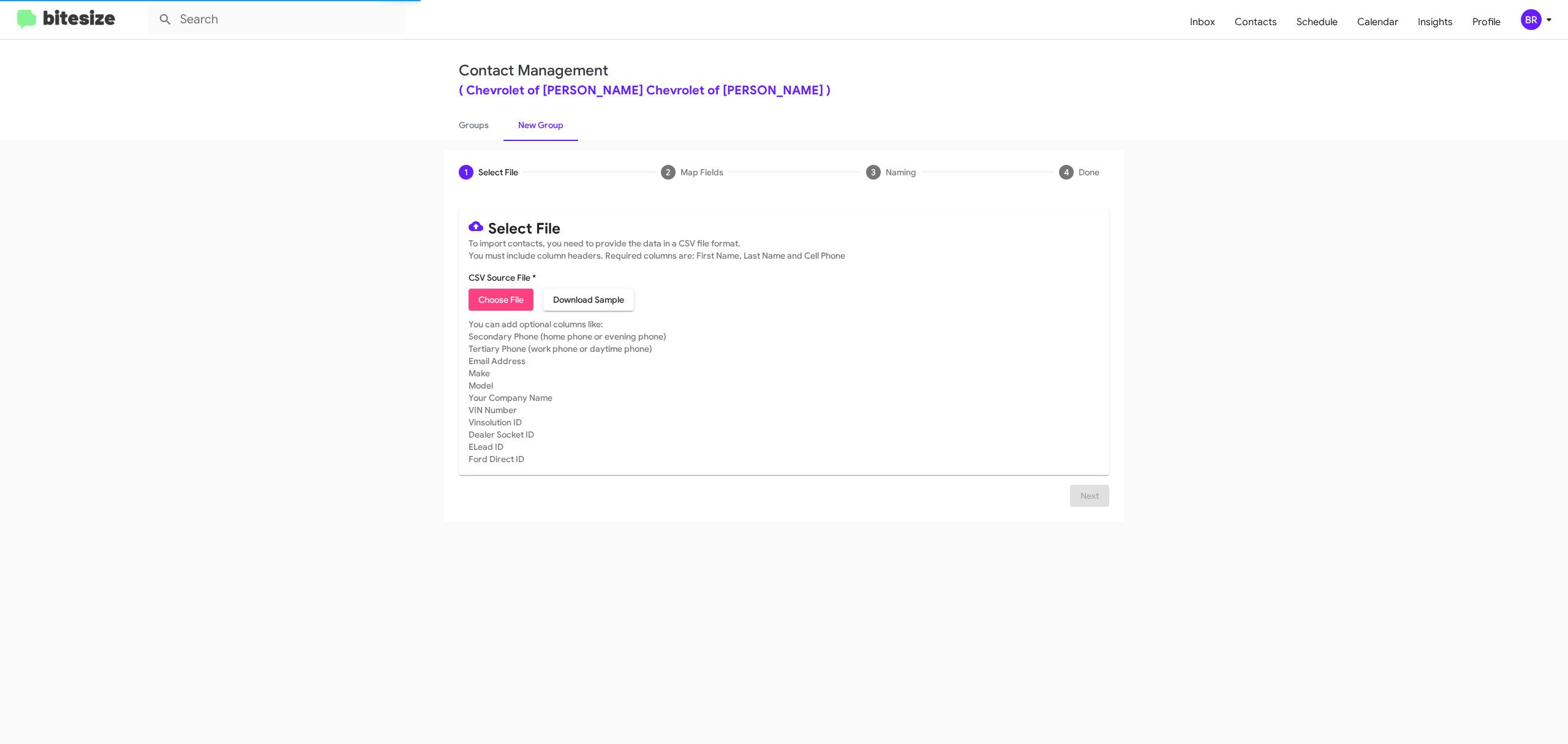
click at [500, 299] on span "Choose File" at bounding box center [501, 299] width 45 height 22
type input "ChevyBowie_Opt-Out_10-15-25"
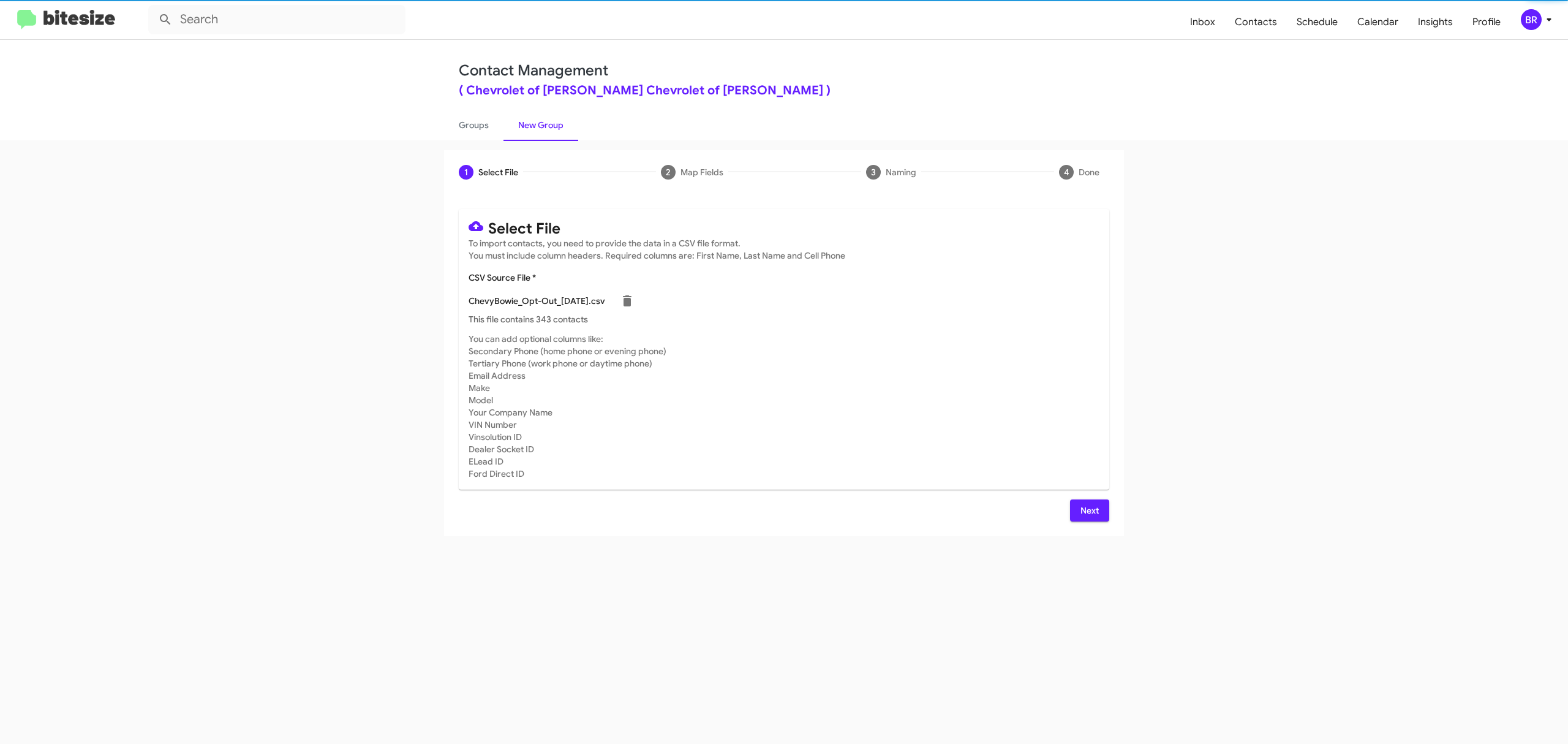
click at [1089, 509] on span "Next" at bounding box center [1089, 509] width 19 height 22
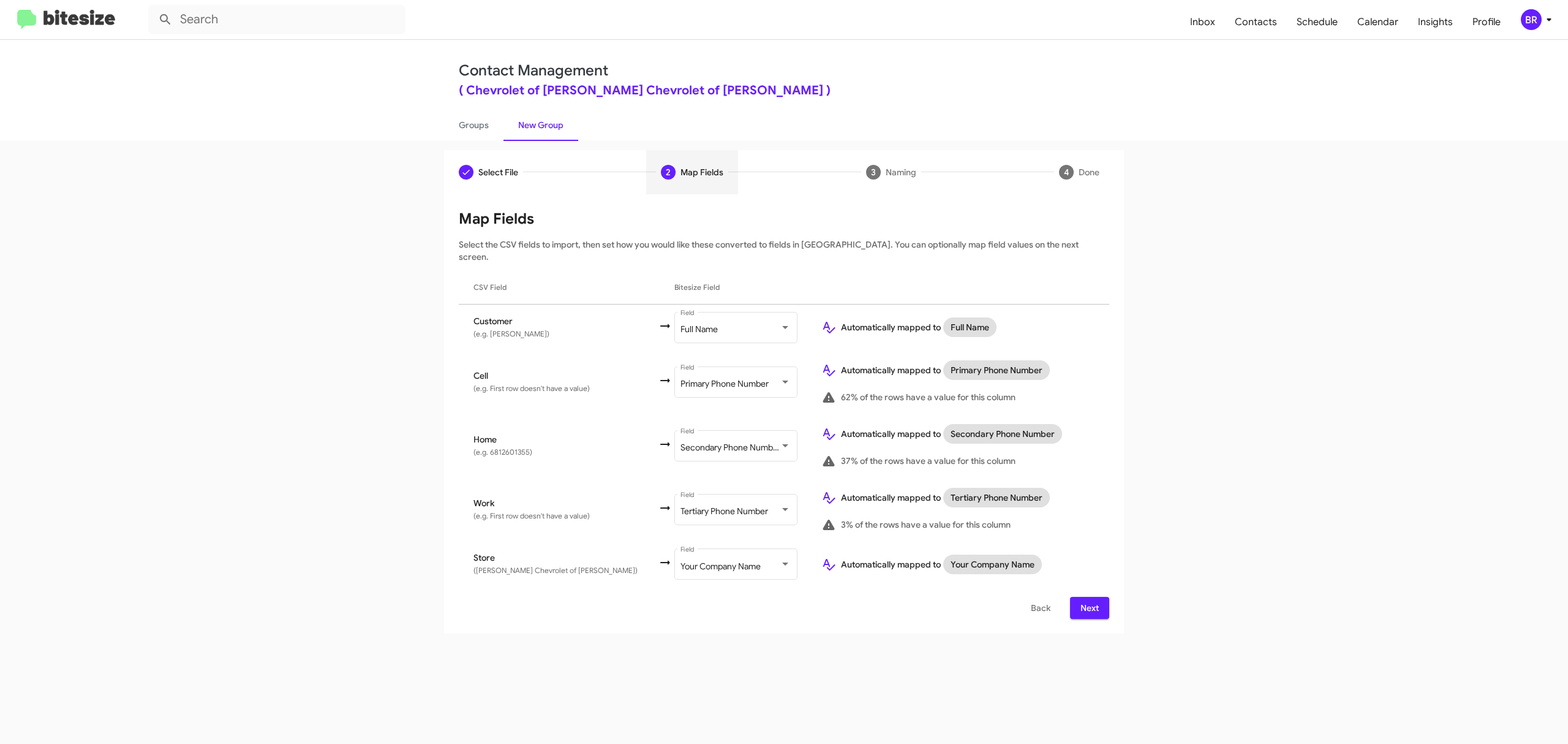
click at [1089, 596] on span "Next" at bounding box center [1089, 607] width 19 height 22
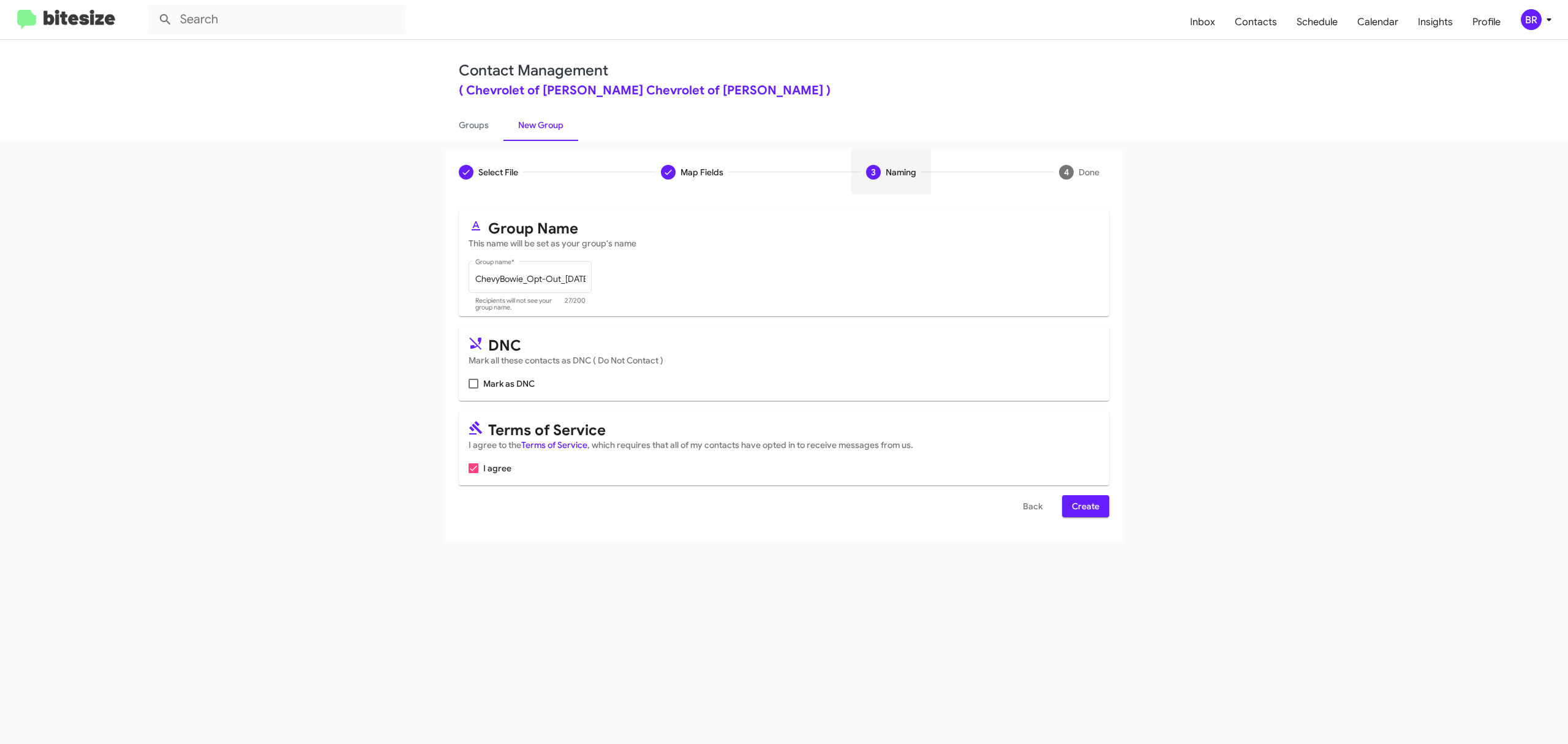
click at [473, 388] on input "Mark as DNC" at bounding box center [473, 388] width 1 height 1
checkbox input "true"
click at [1084, 506] on span "Create" at bounding box center [1086, 506] width 28 height 22
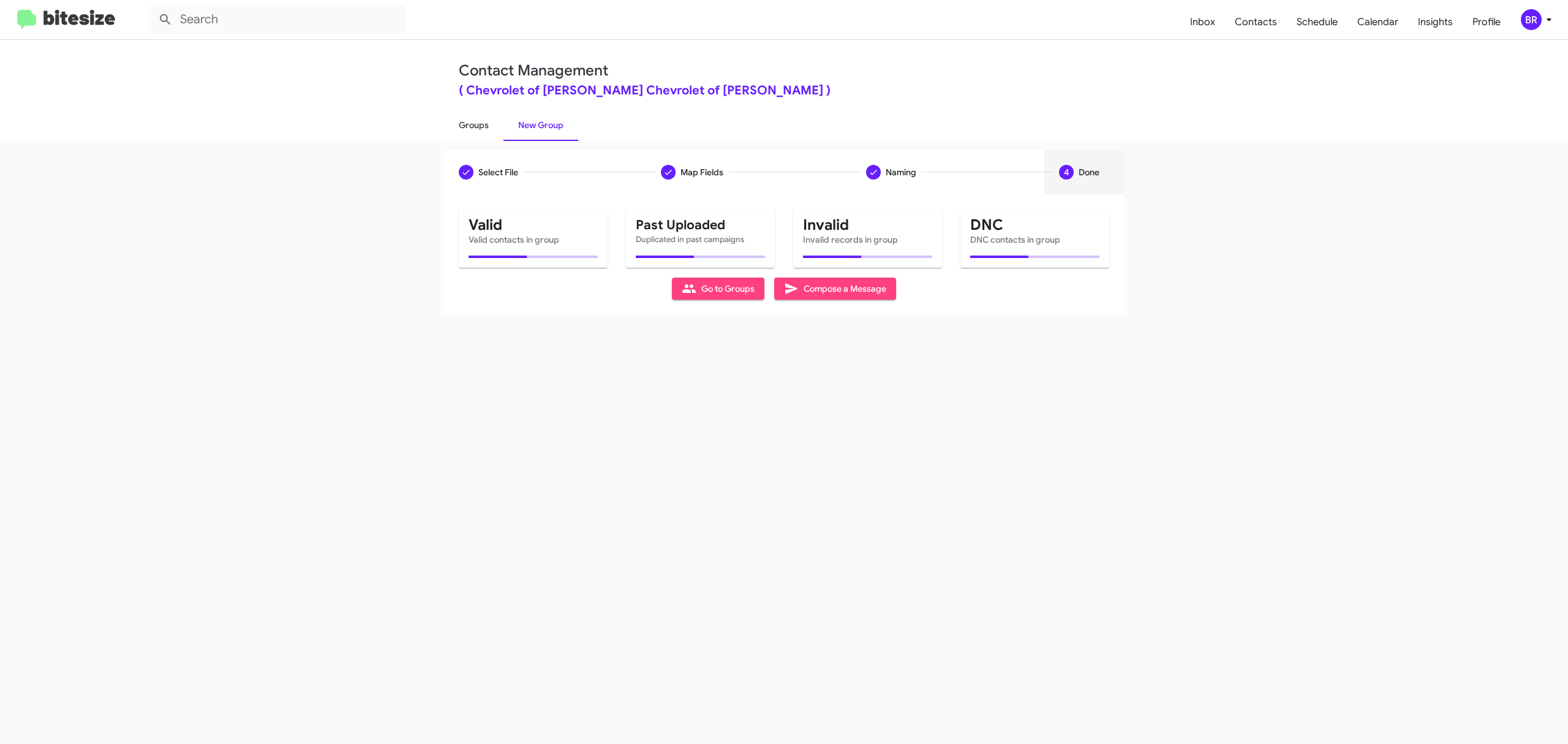
click at [473, 124] on link "Groups" at bounding box center [473, 125] width 59 height 32
type input "in:groups"
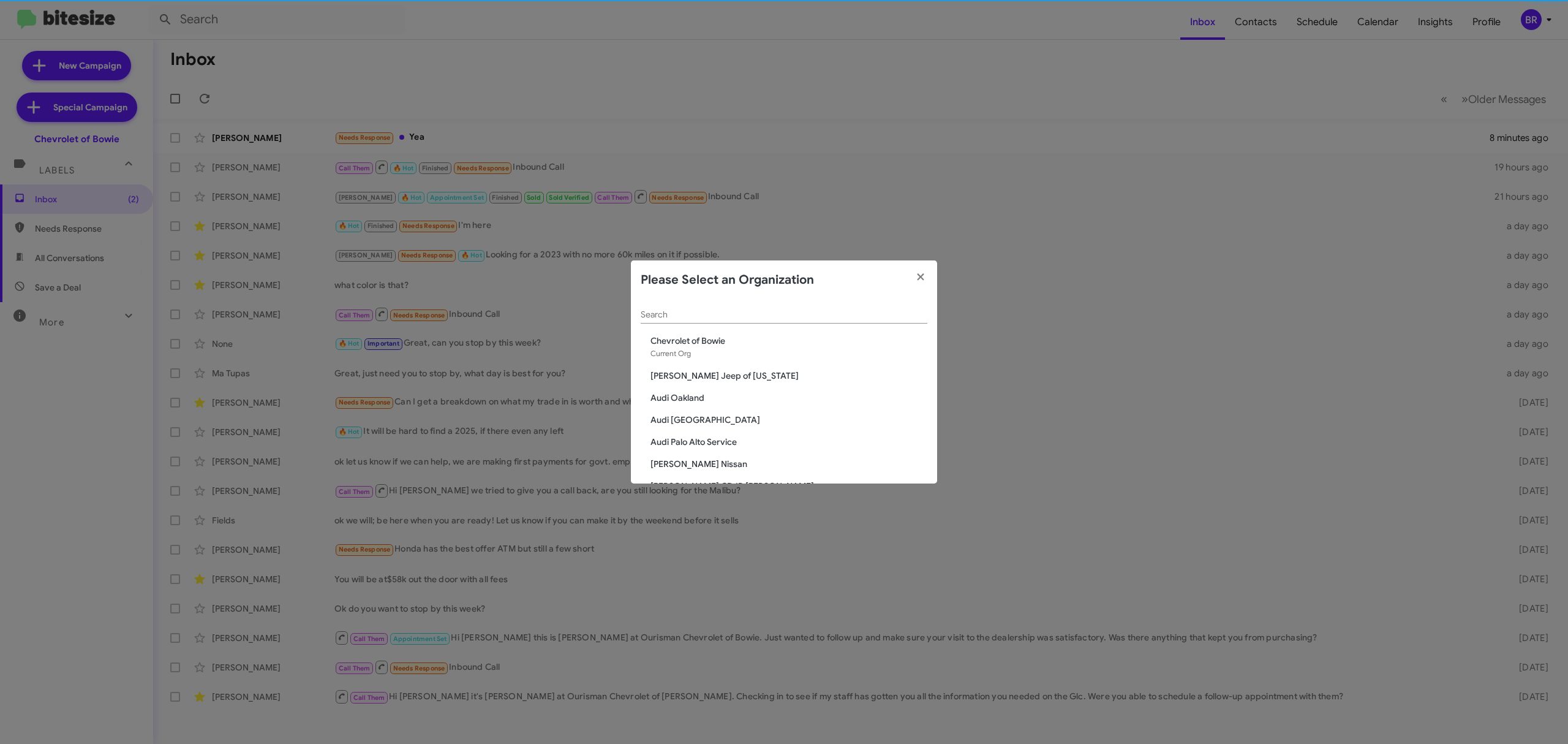
scroll to position [2126, 0]
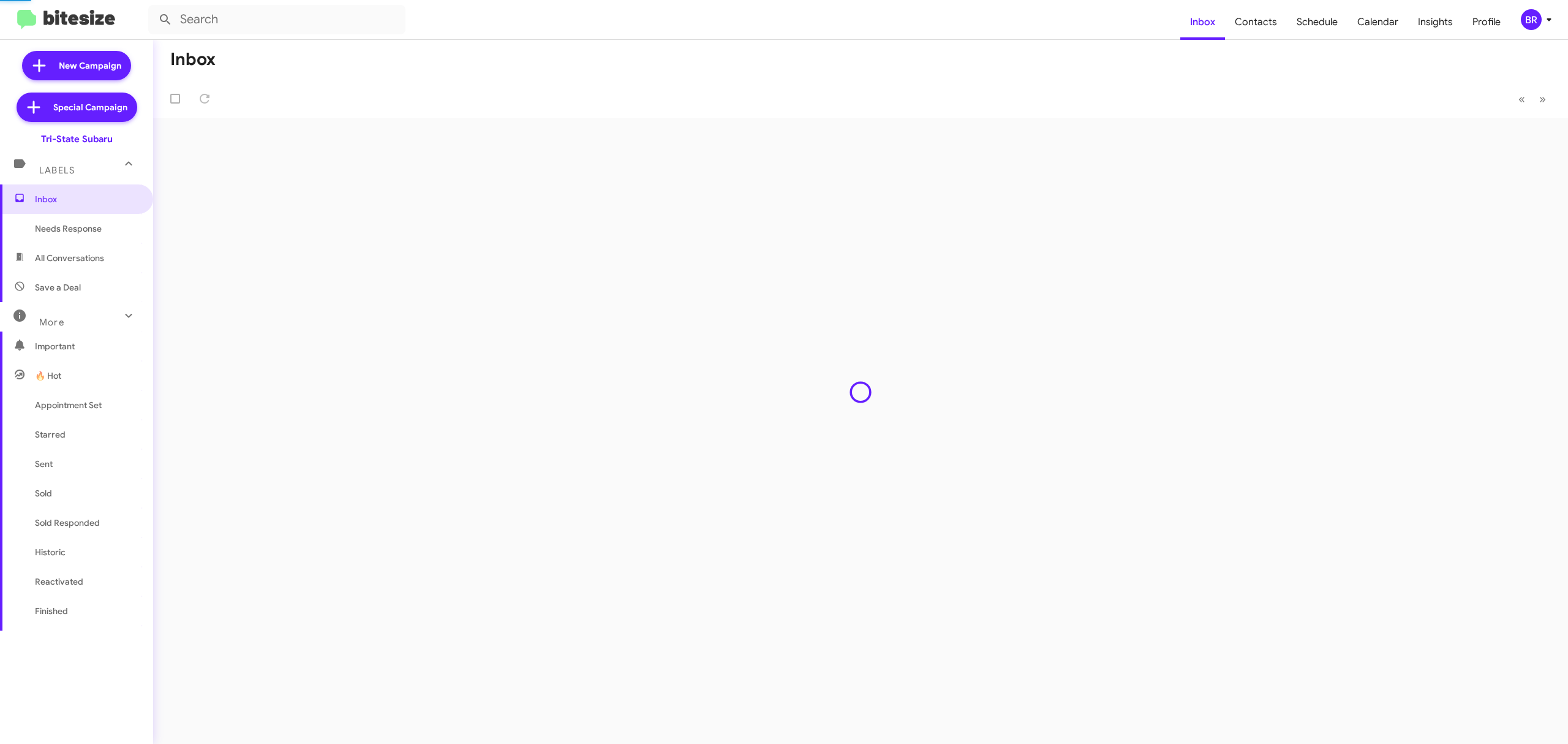
type input "in:groups"
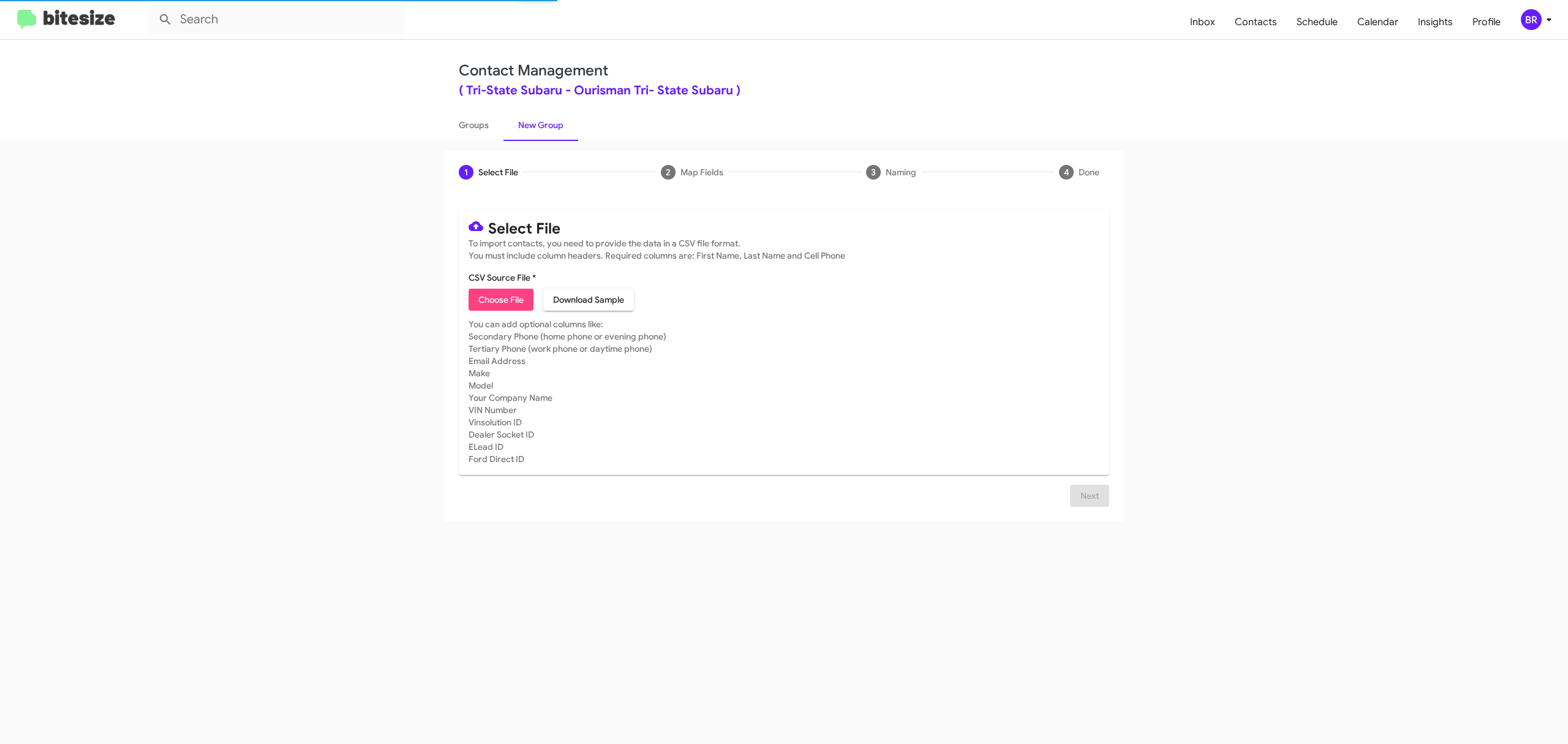
click at [500, 299] on span "Choose File" at bounding box center [501, 299] width 45 height 22
type input "TriStateSubaru_Opt-Out_10-15-25"
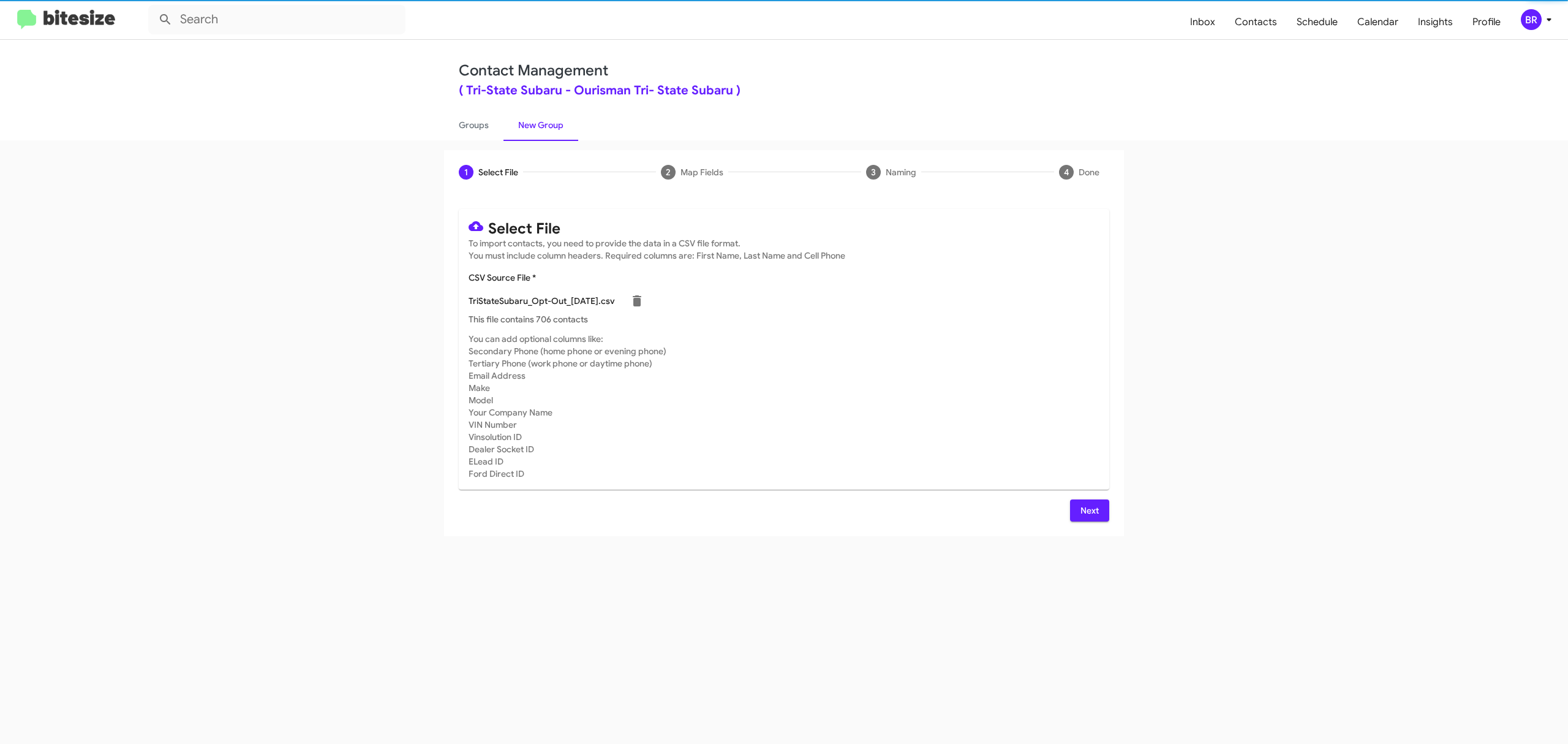
click at [1089, 509] on span "Next" at bounding box center [1089, 509] width 19 height 22
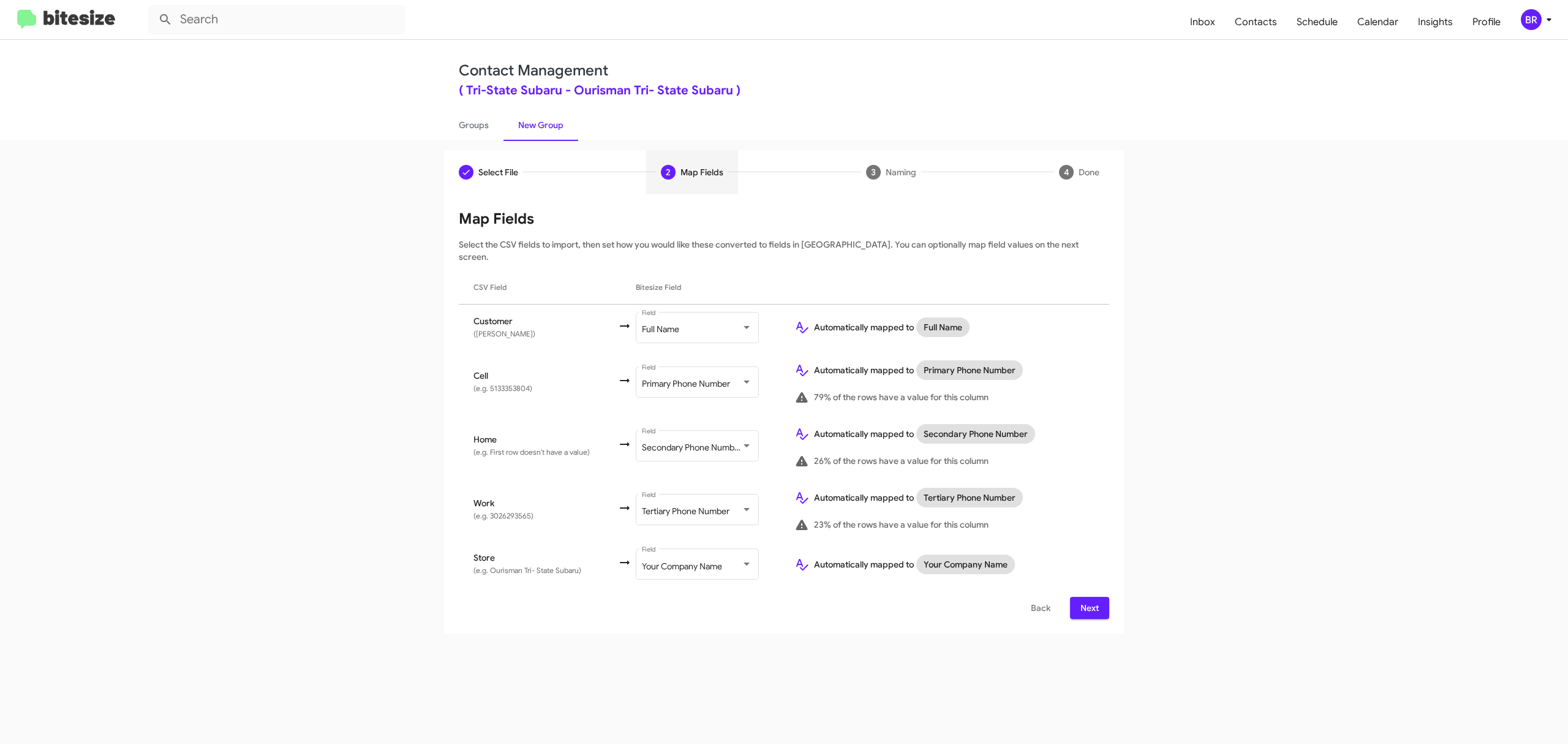
click at [1089, 596] on span "Next" at bounding box center [1089, 607] width 19 height 22
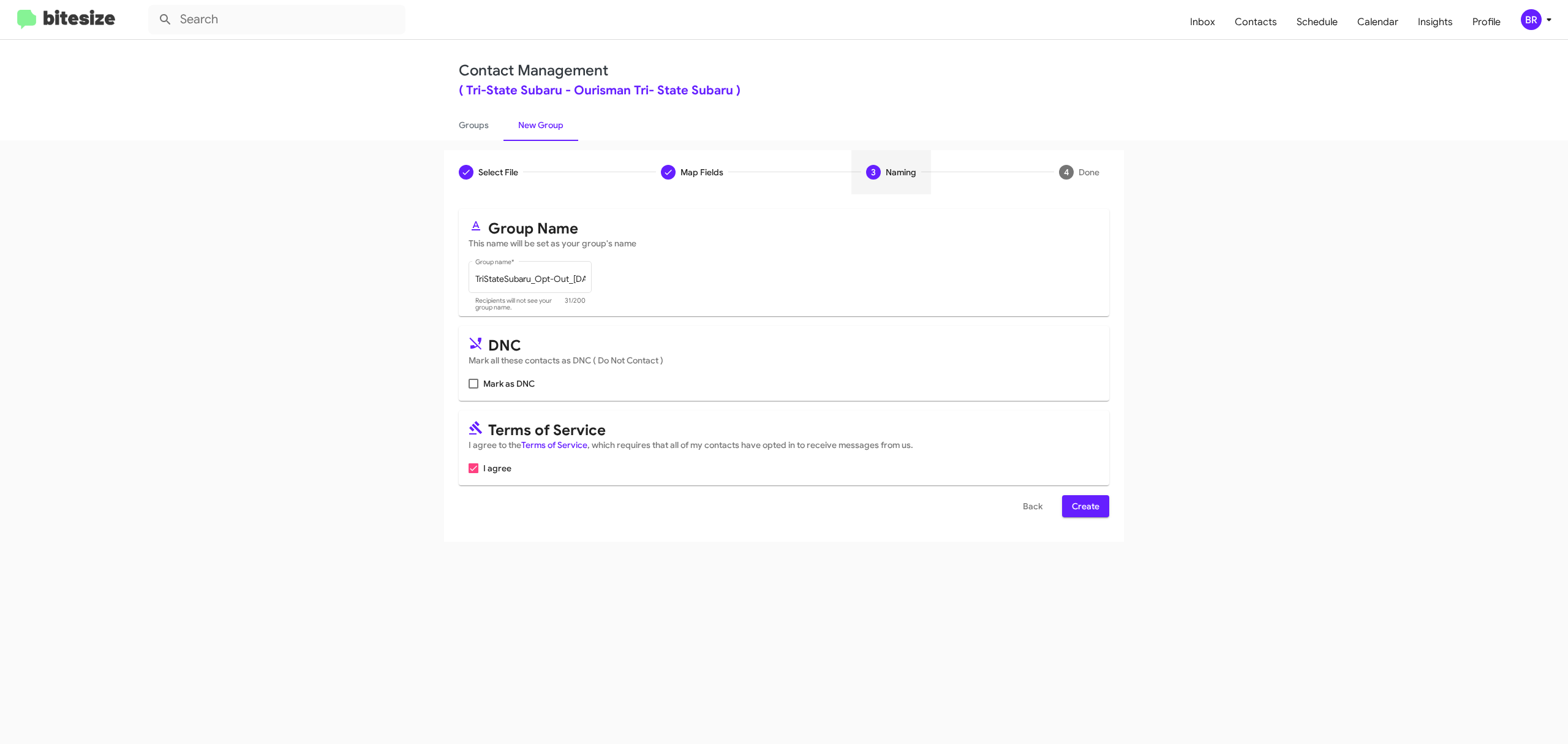
click at [473, 388] on input "Mark as DNC" at bounding box center [473, 388] width 1 height 1
checkbox input "true"
click at [1084, 506] on span "Create" at bounding box center [1086, 506] width 28 height 22
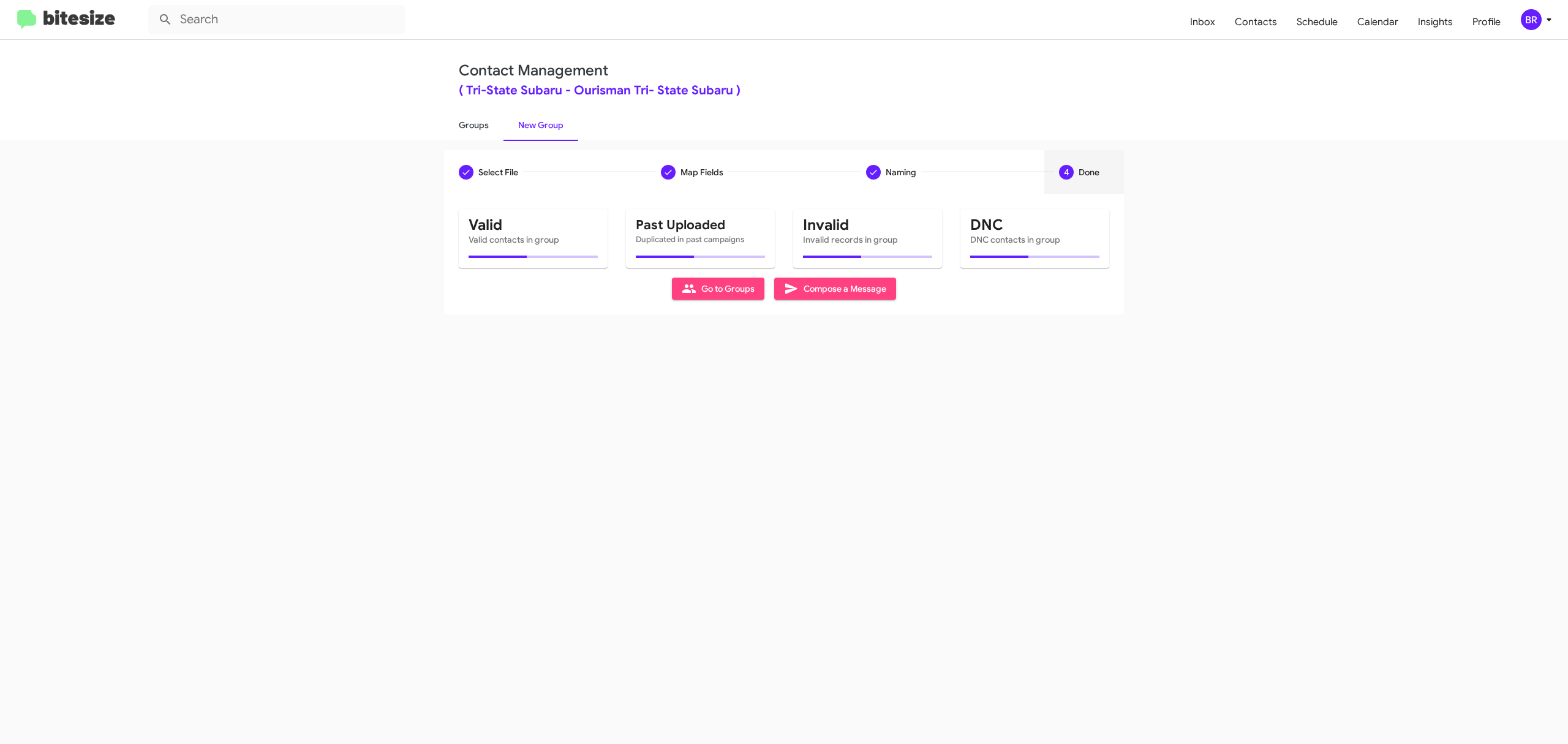
click at [473, 124] on link "Groups" at bounding box center [473, 125] width 59 height 32
type input "in:groups"
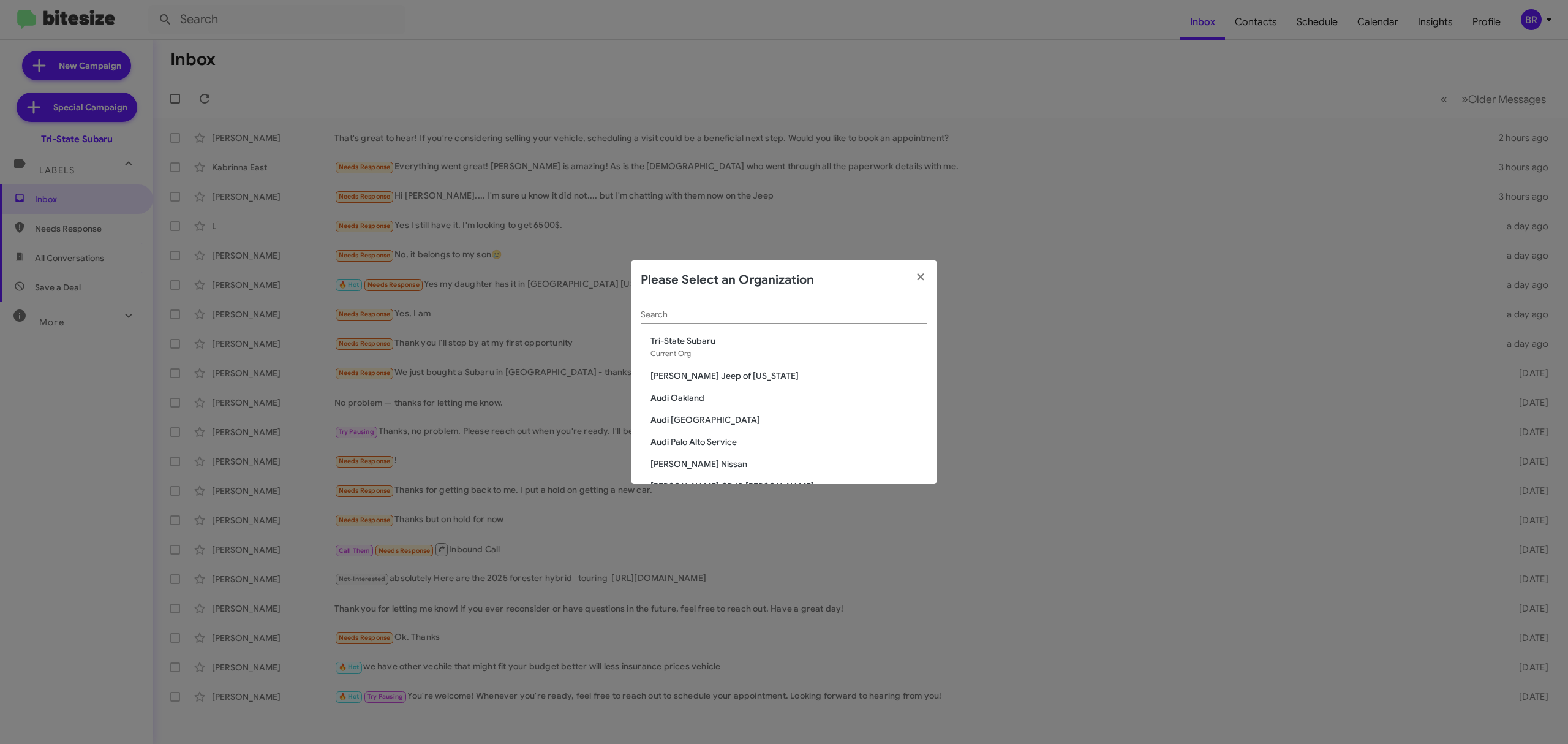
scroll to position [2192, 0]
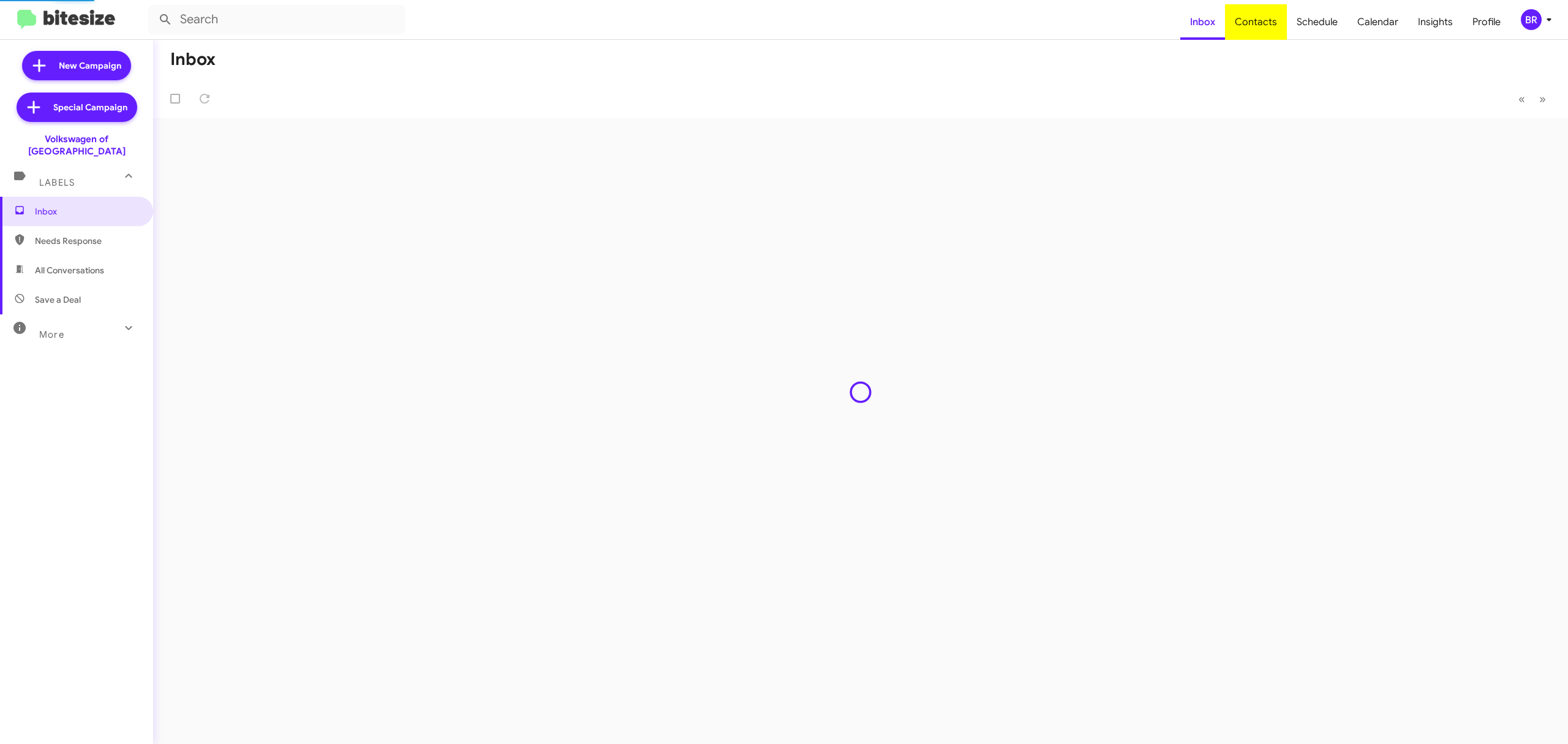
type input "in:groups"
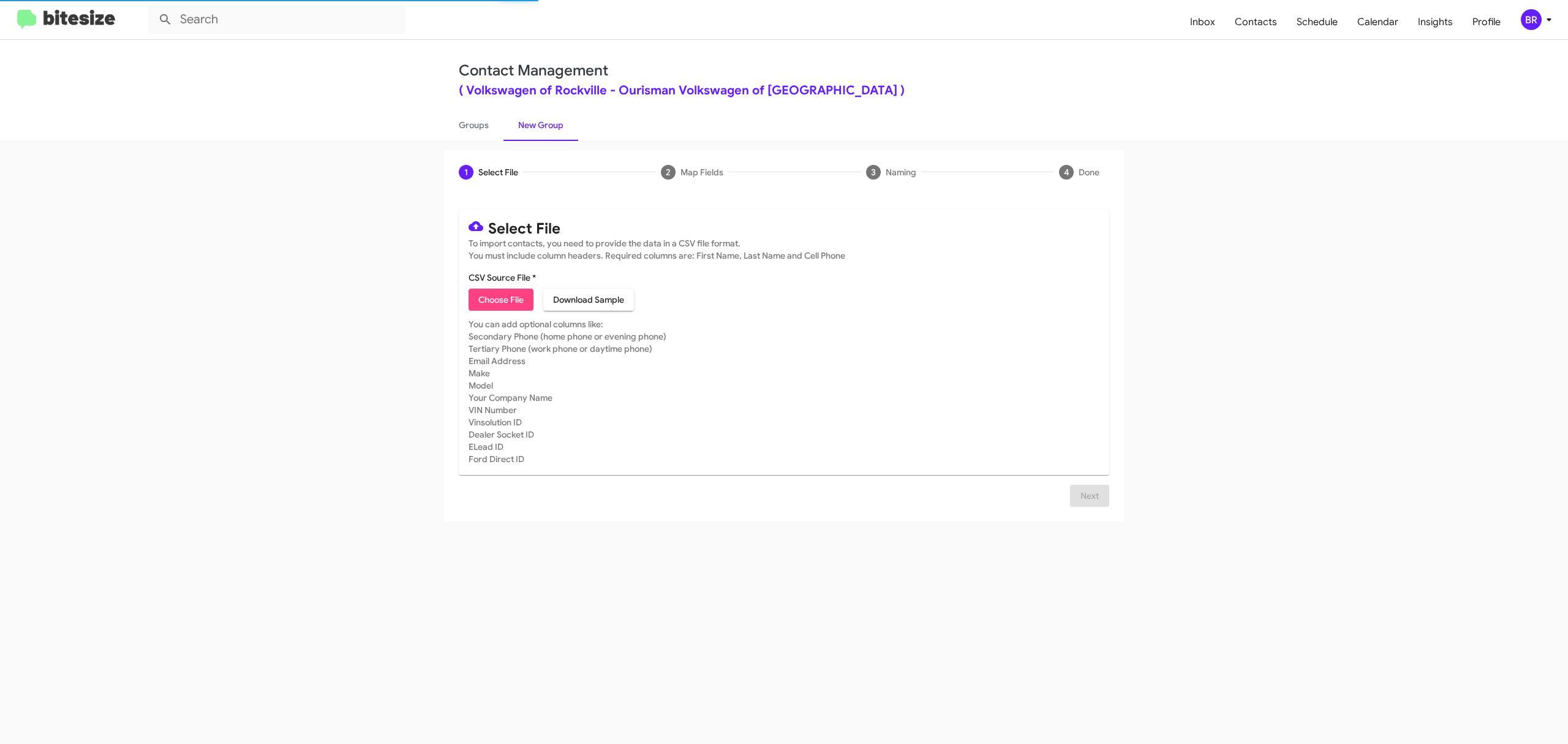
click at [500, 299] on span "Choose File" at bounding box center [501, 299] width 45 height 22
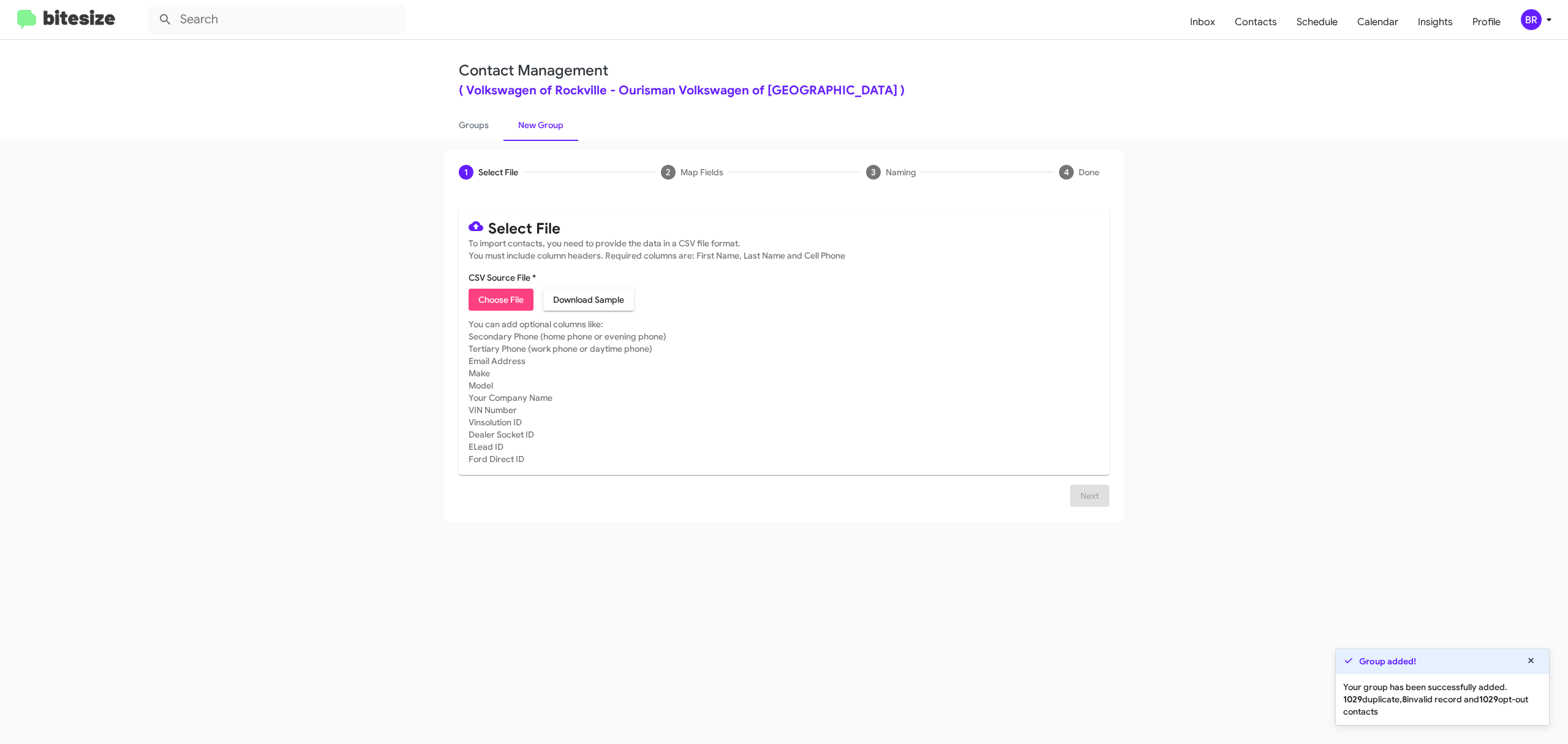
type input "VolksRock_Opt-Out_10-15-25"
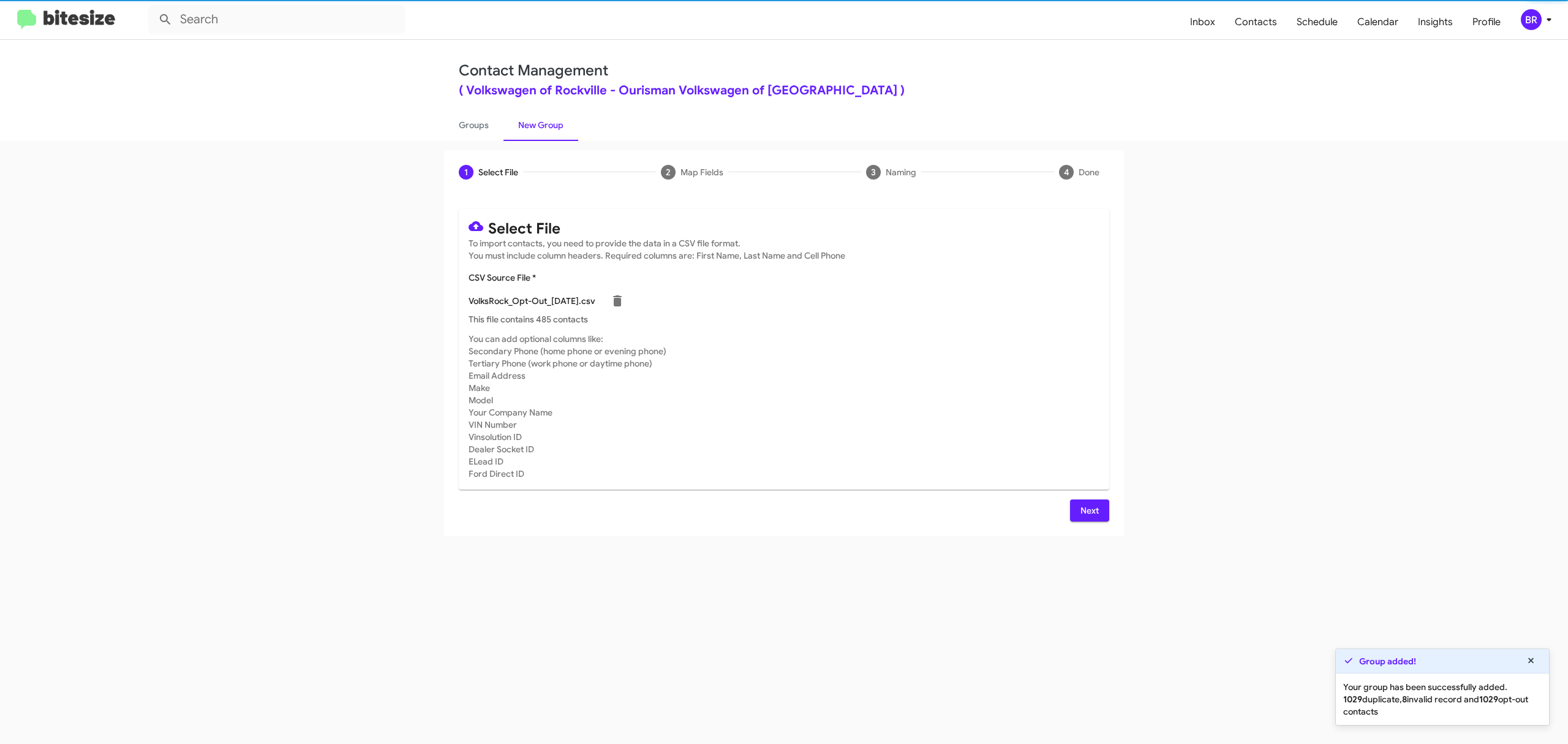
click at [1089, 509] on span "Next" at bounding box center [1089, 509] width 19 height 22
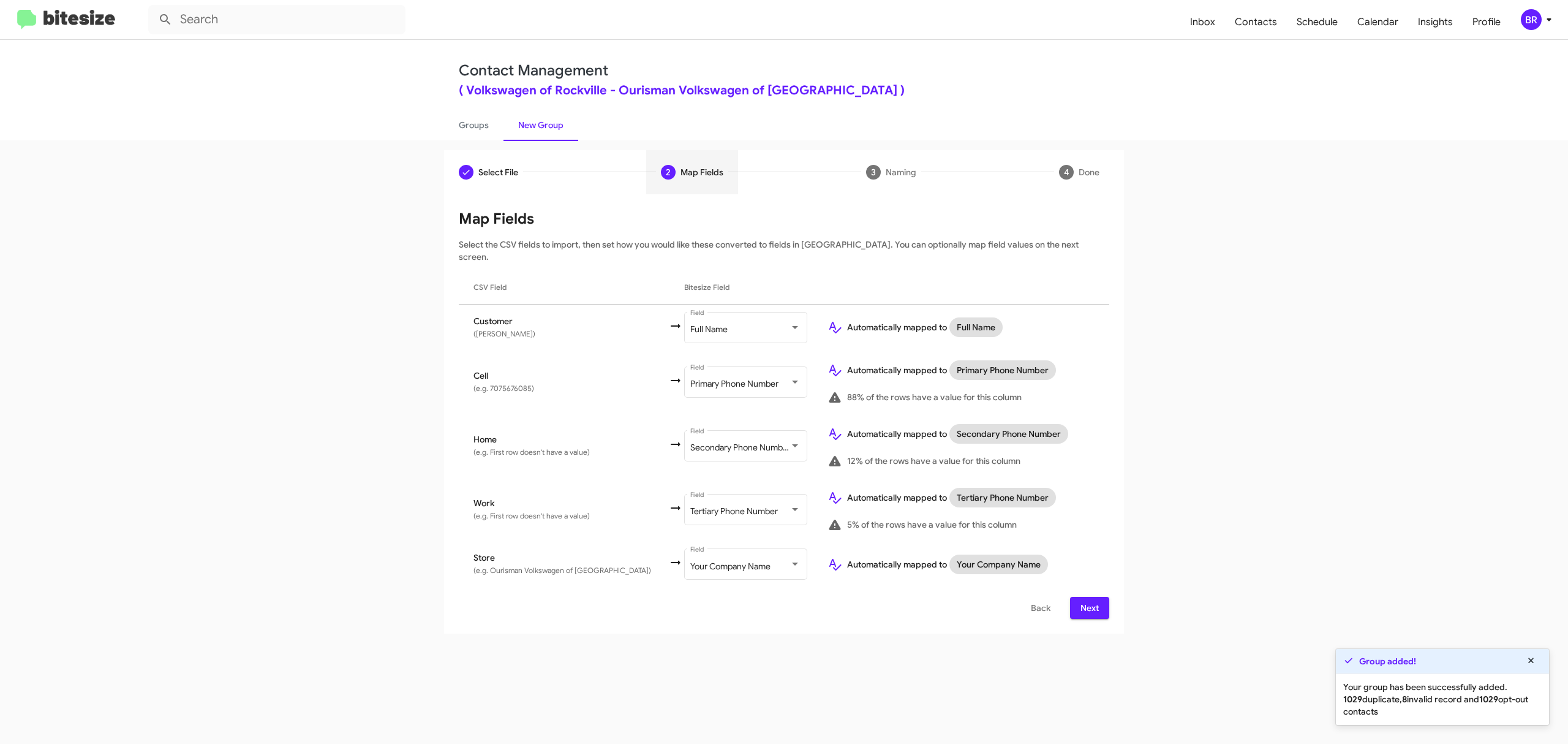
click at [1089, 596] on span "Next" at bounding box center [1089, 607] width 19 height 22
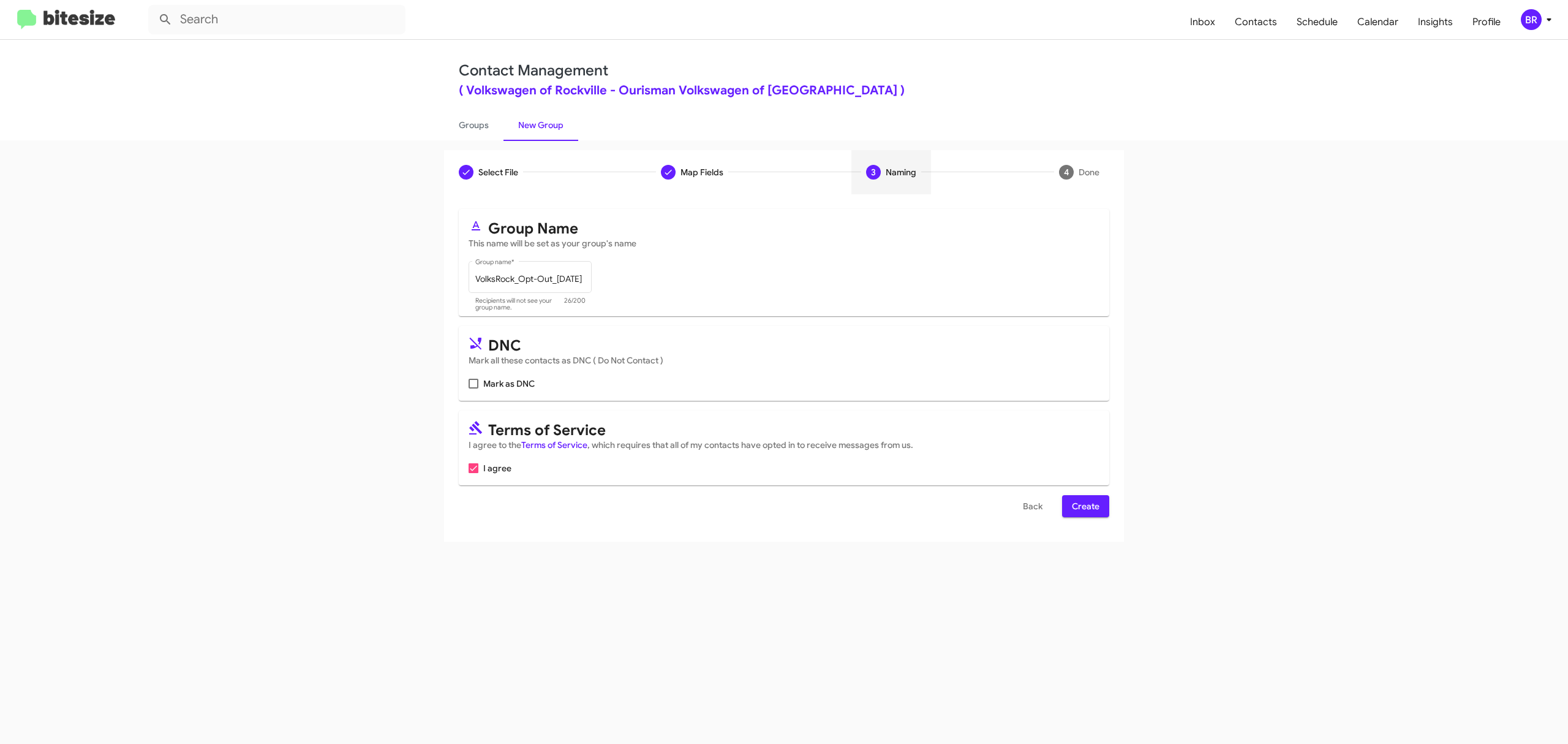
click at [473, 388] on input "Mark as DNC" at bounding box center [473, 388] width 1 height 1
checkbox input "true"
click at [1084, 506] on span "Create" at bounding box center [1086, 506] width 28 height 22
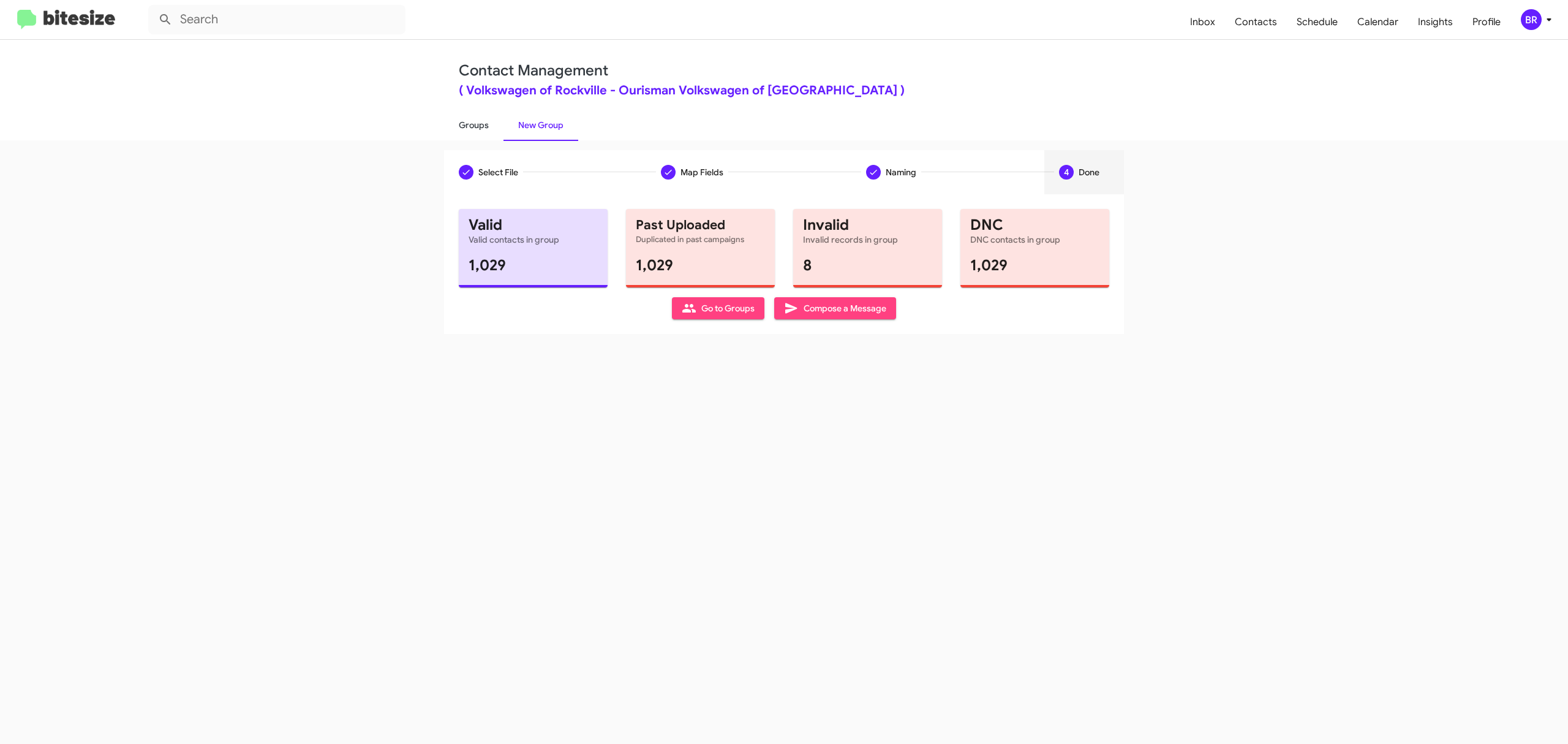
click at [473, 124] on link "Groups" at bounding box center [473, 125] width 59 height 32
type input "in:groups"
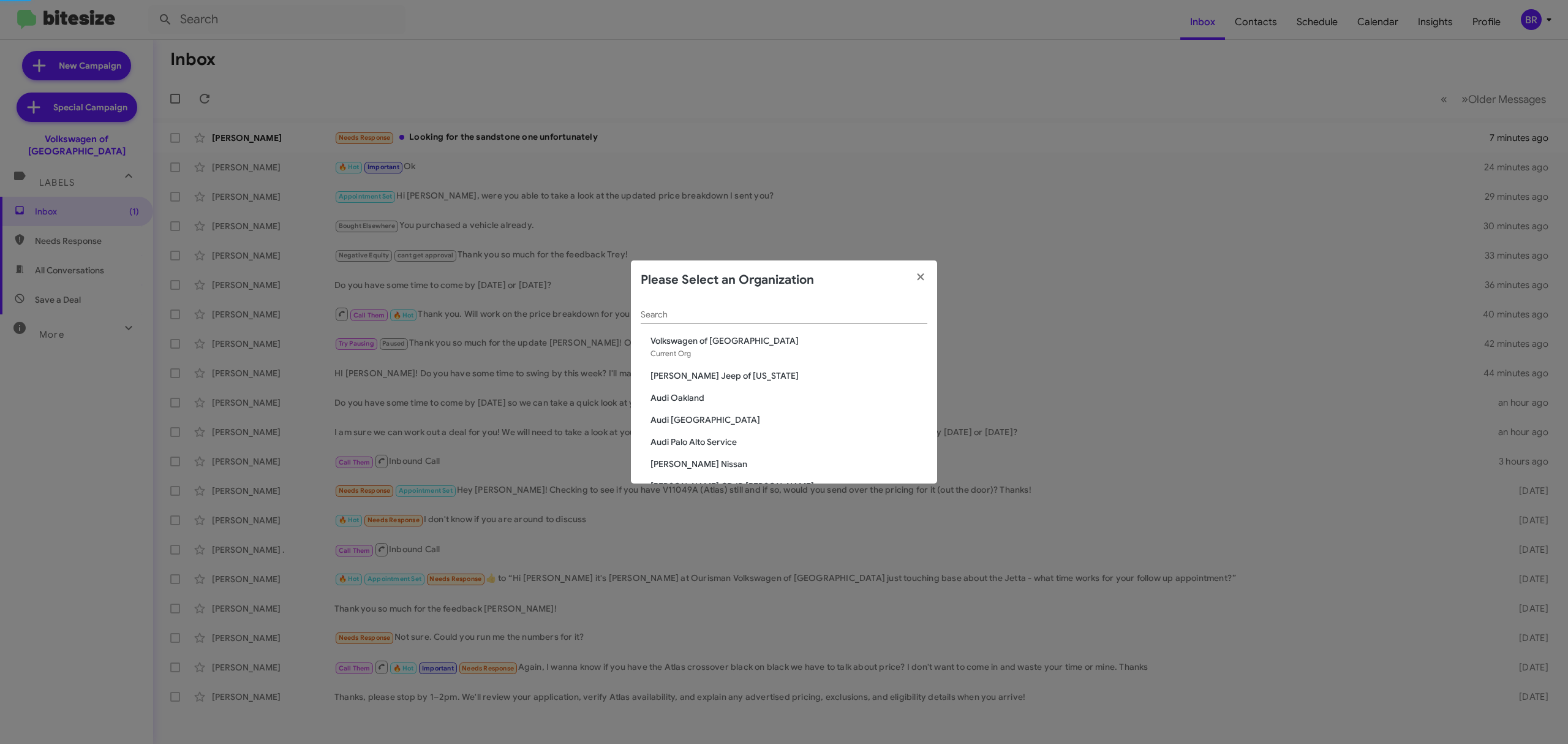
scroll to position [1111, 0]
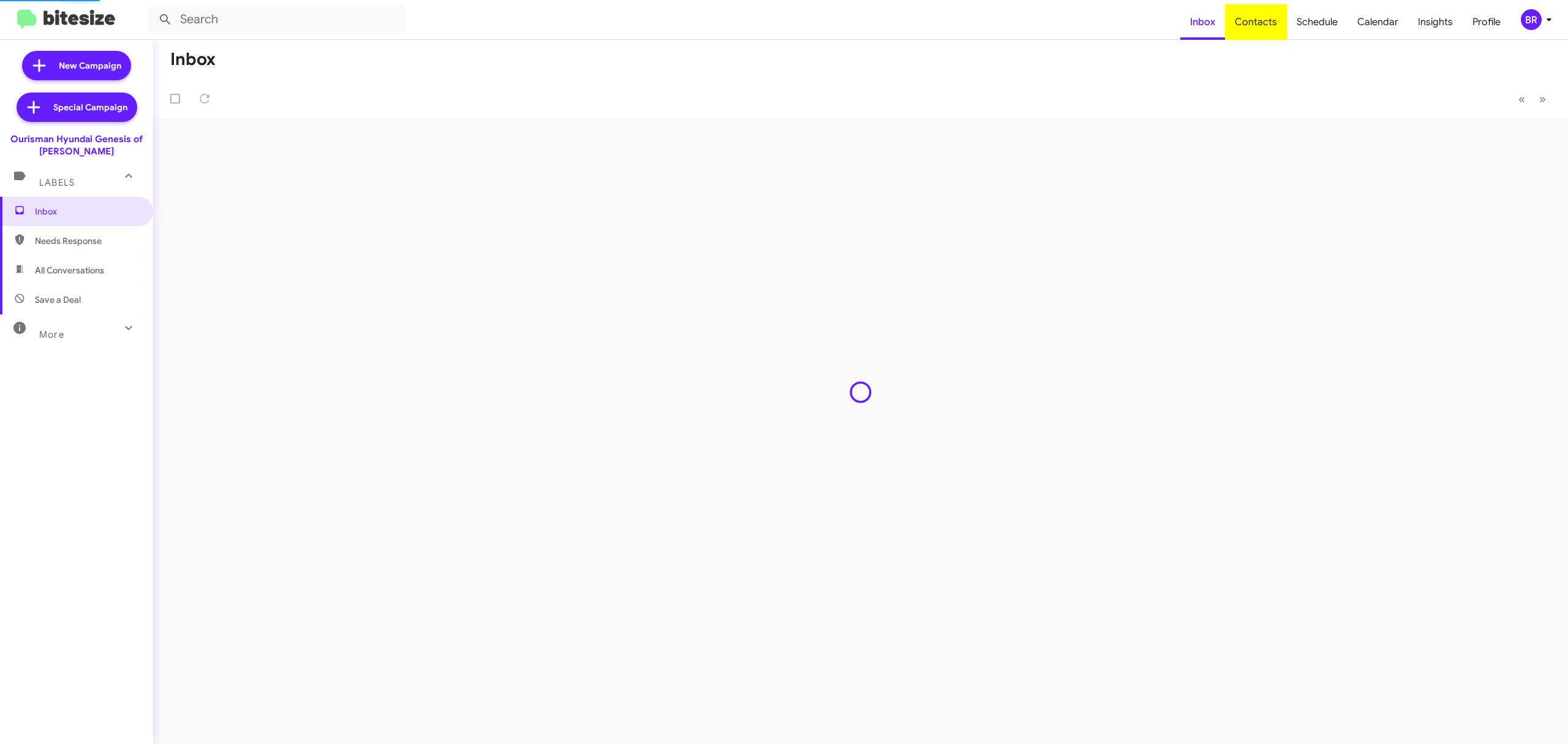
type input "in:groups"
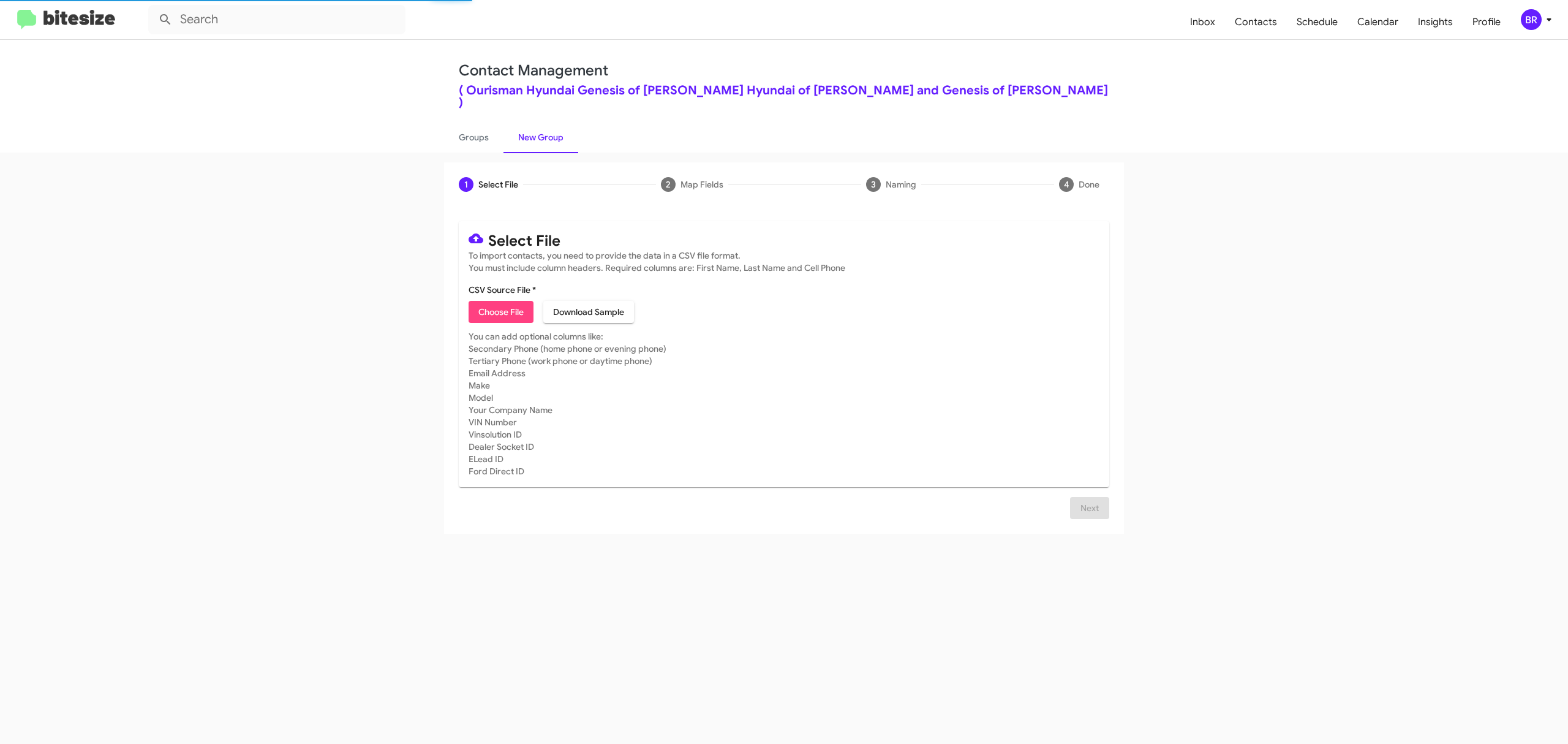
click at [500, 300] on span "Choose File" at bounding box center [501, 311] width 45 height 22
type input "OurHyundGenBow_Opt-Out_10-15-25"
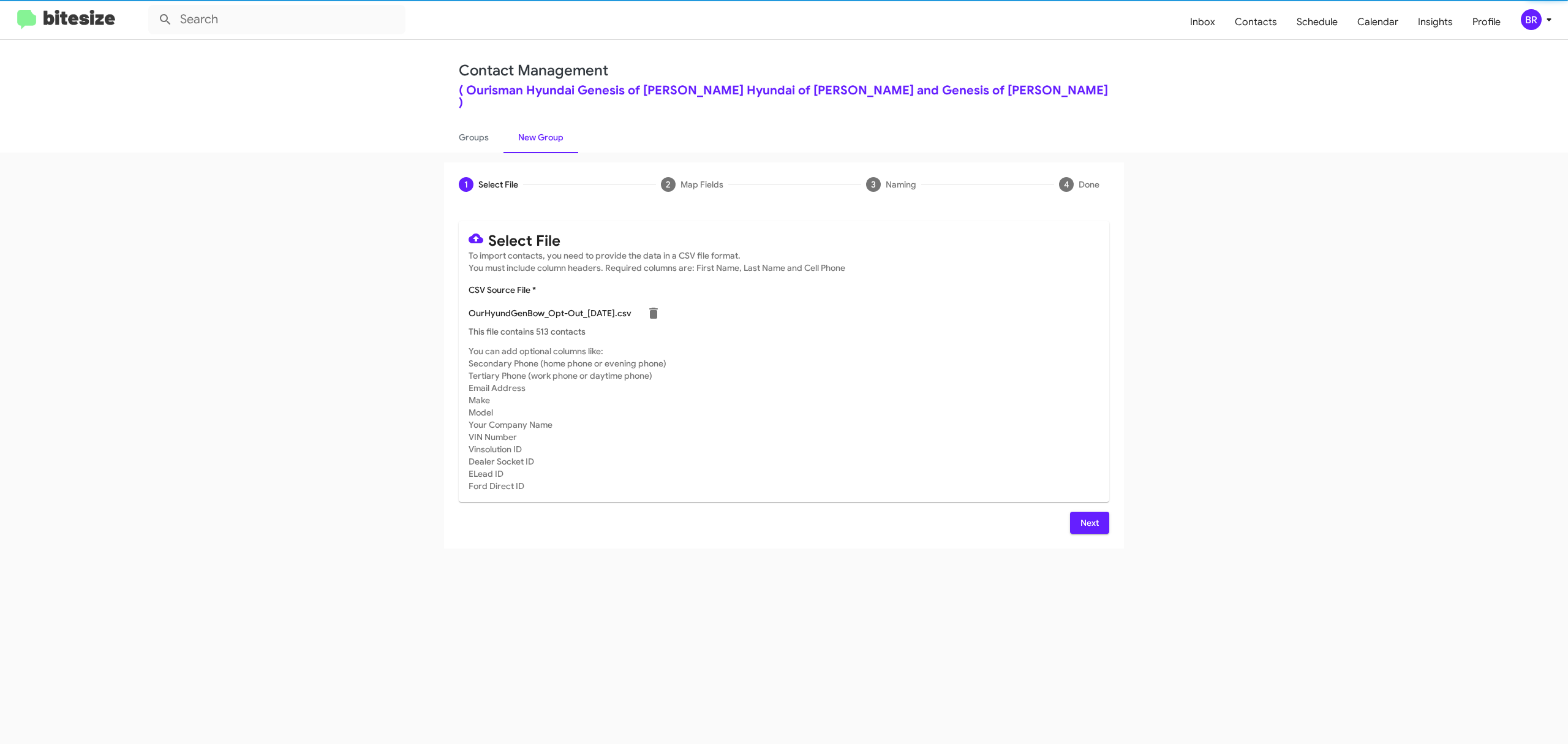
click at [1089, 512] on span "Next" at bounding box center [1089, 522] width 19 height 22
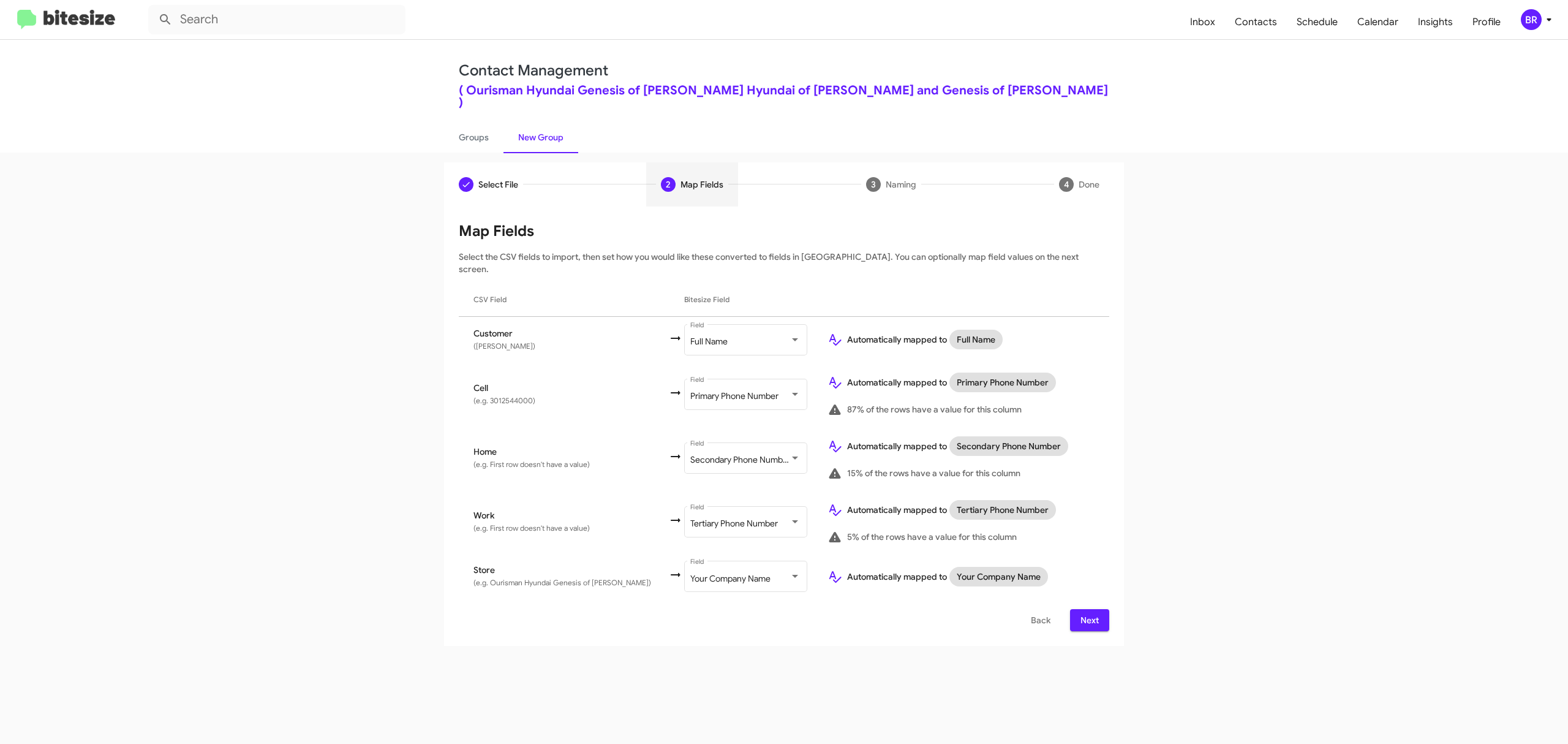
click at [1089, 609] on span "Next" at bounding box center [1089, 620] width 19 height 22
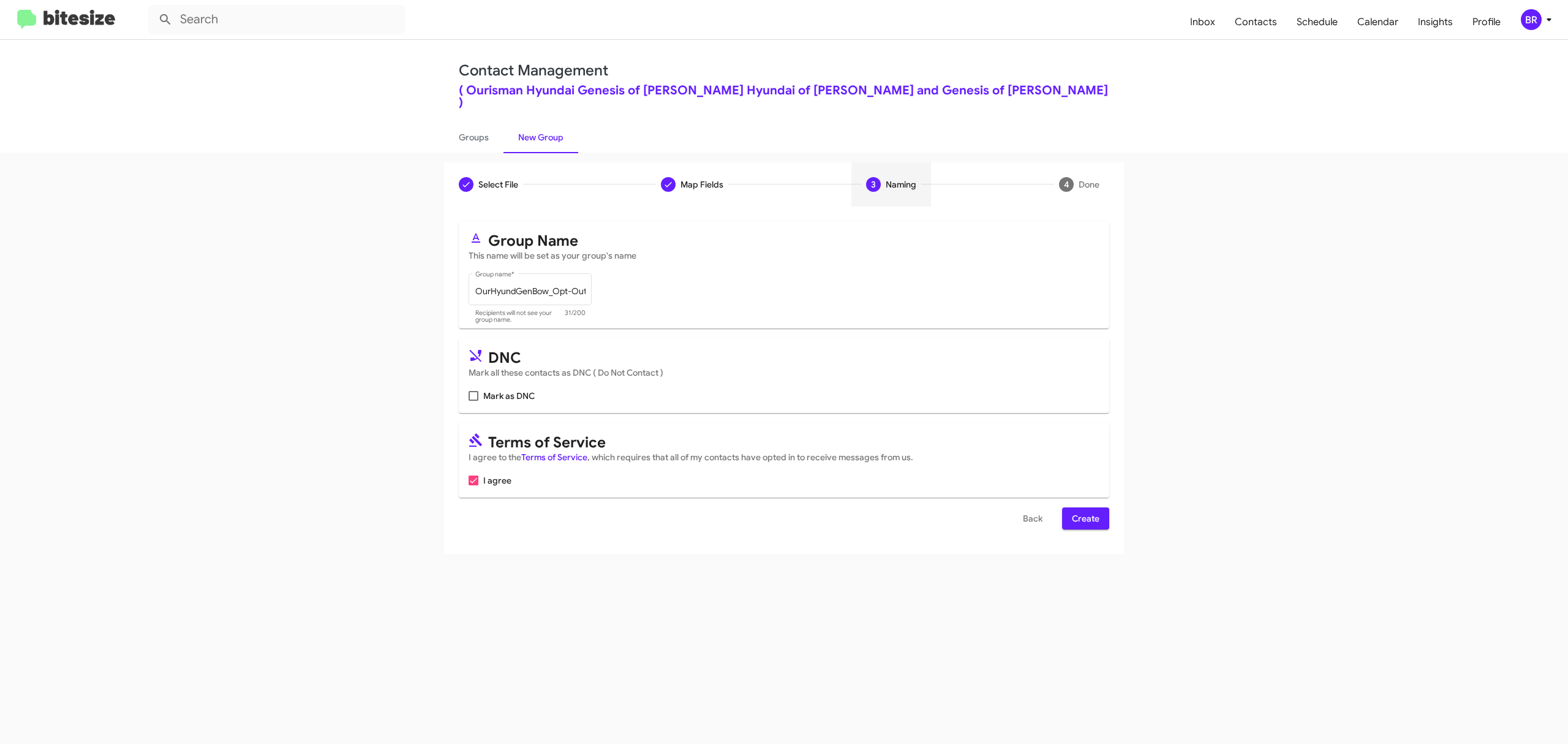
click at [473, 401] on input "Mark as DNC" at bounding box center [473, 401] width 1 height 1
checkbox input "true"
click at [1084, 507] on span "Create" at bounding box center [1086, 518] width 28 height 22
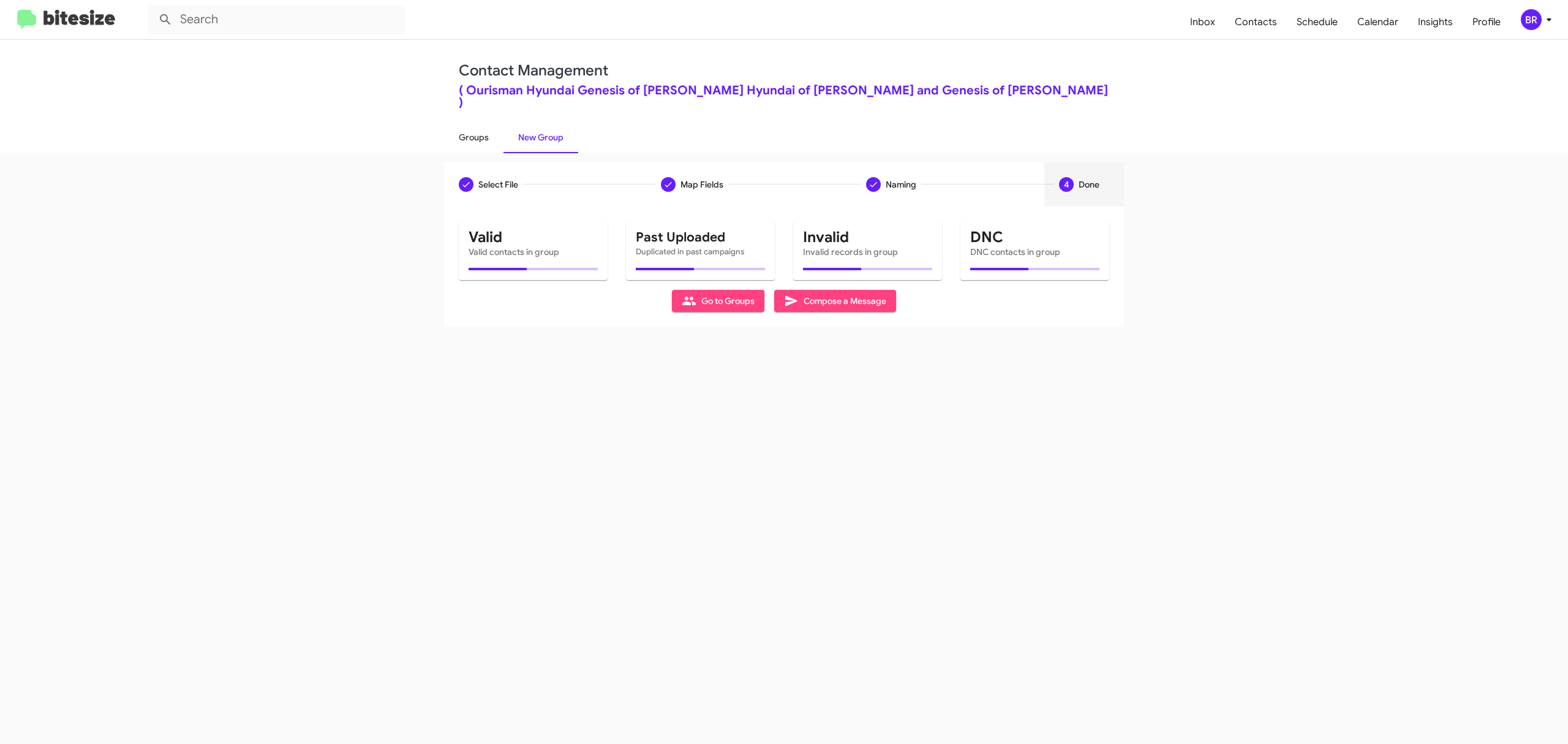
click at [473, 124] on link "Groups" at bounding box center [473, 137] width 59 height 32
type input "in:groups"
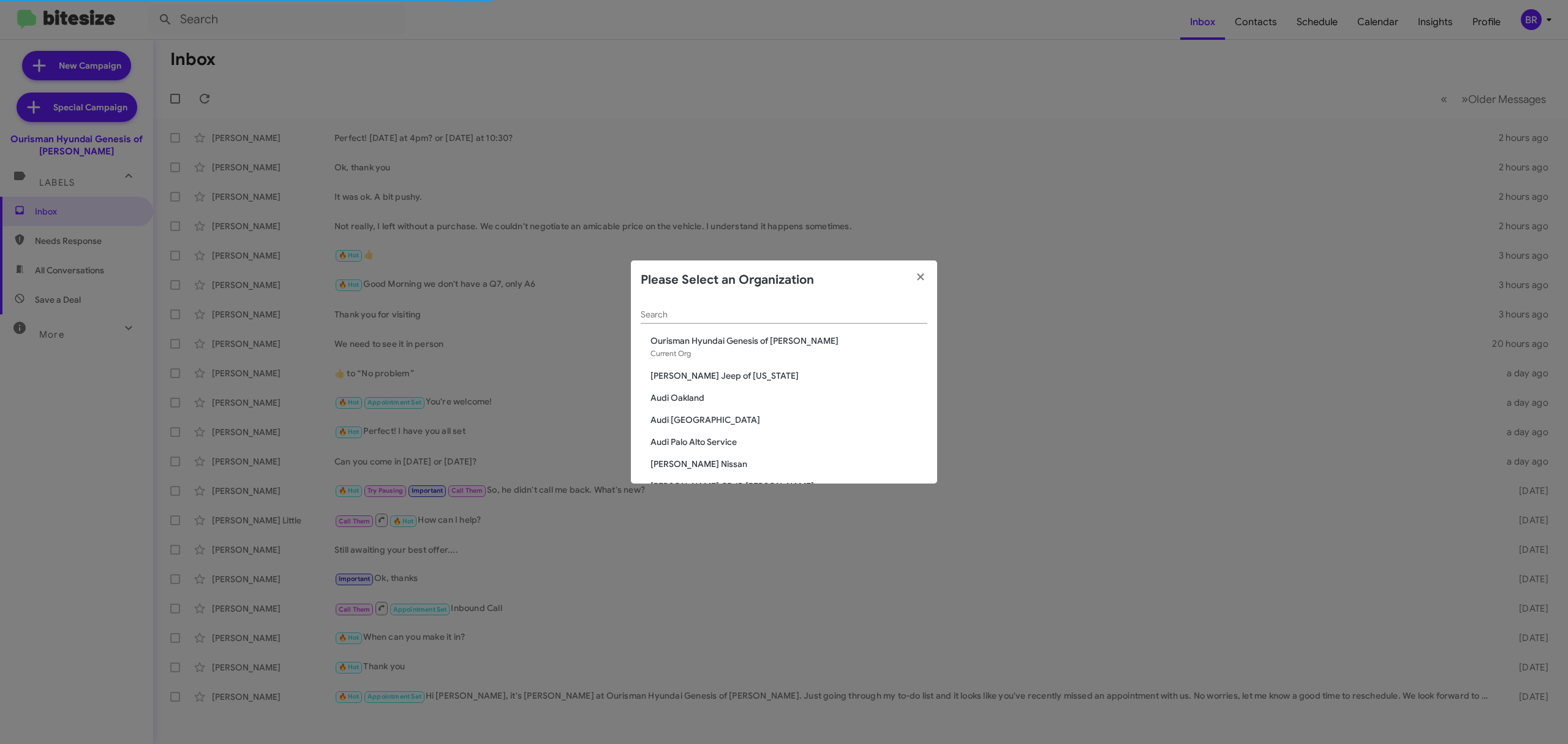
scroll to position [758, 0]
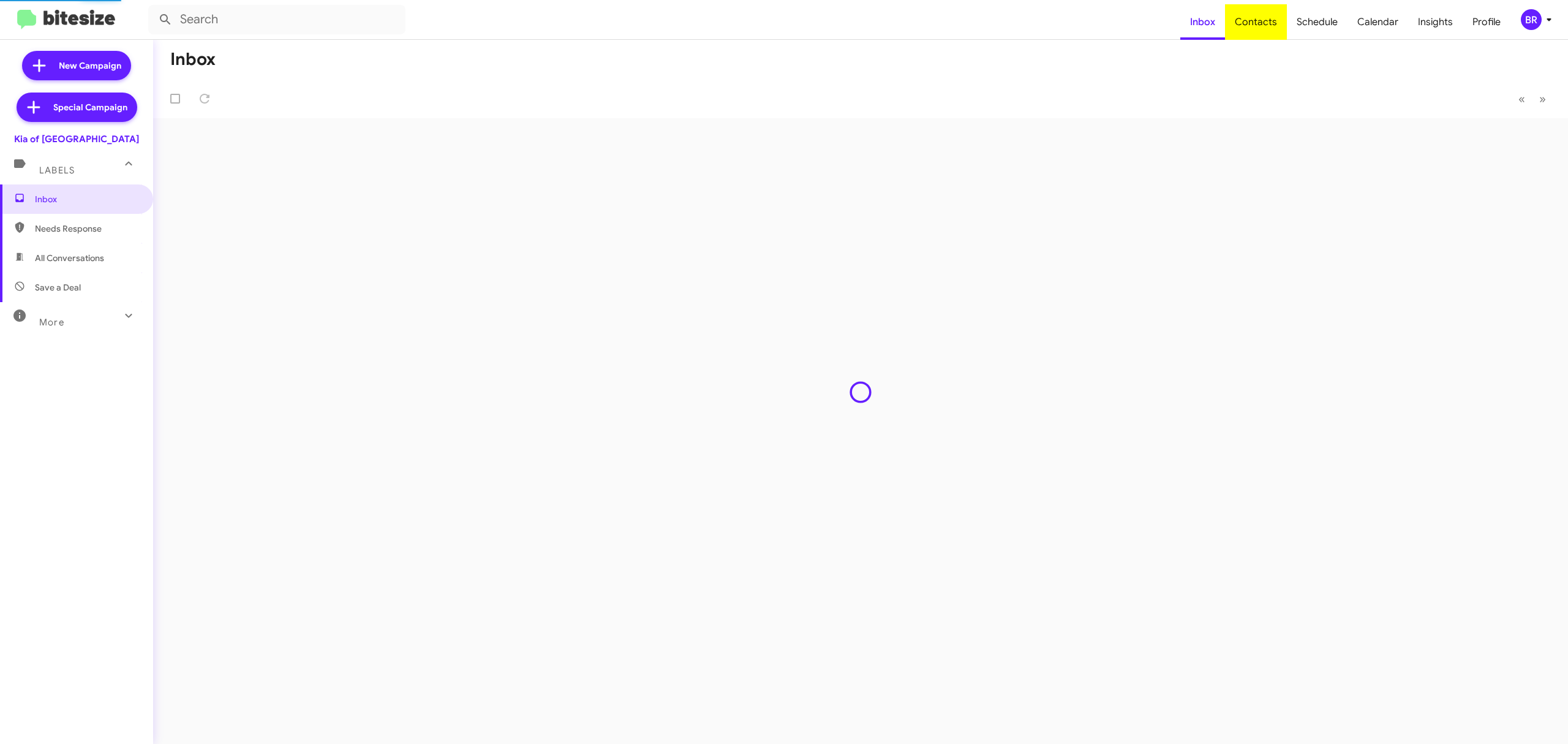
type input "in:groups"
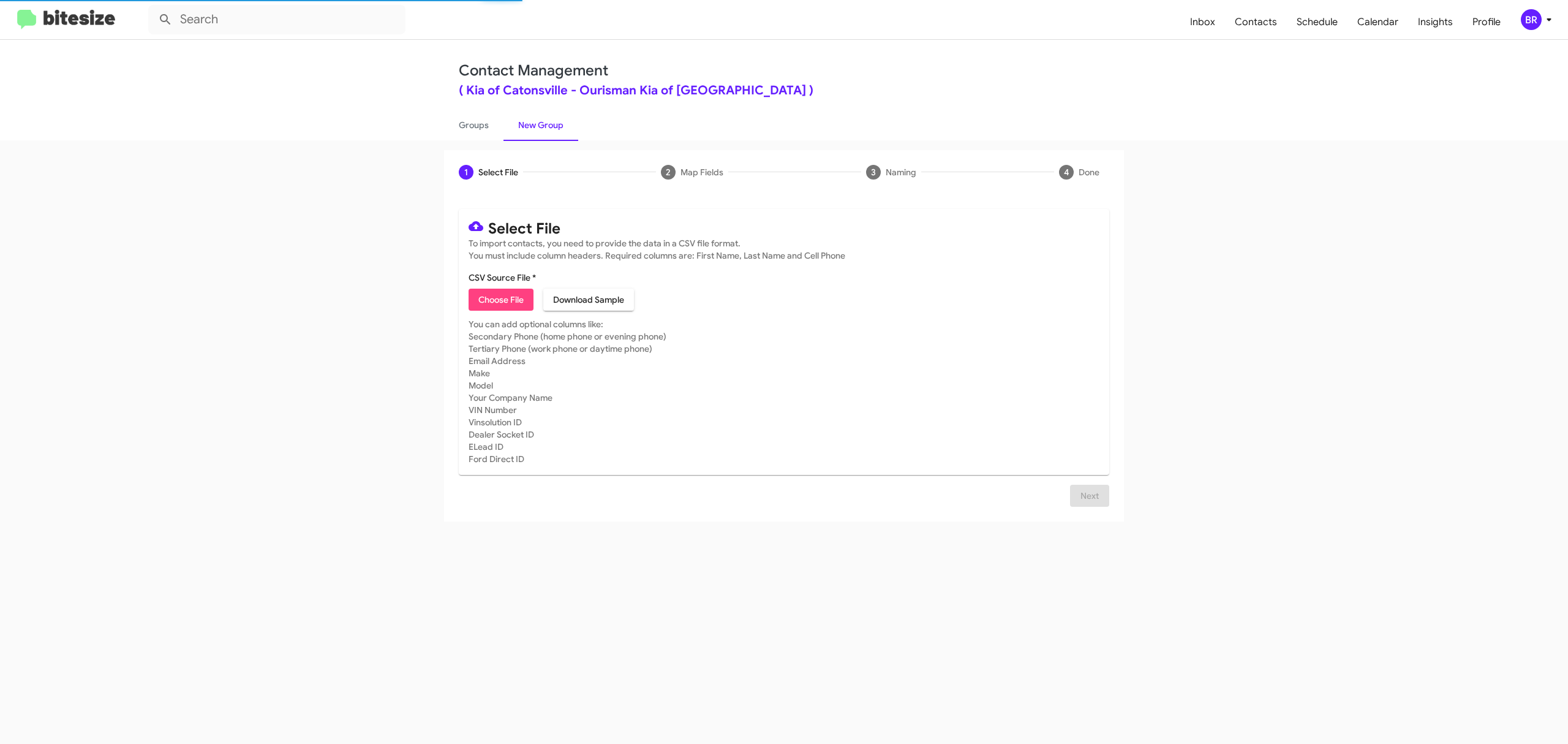
click at [500, 299] on span "Choose File" at bounding box center [501, 299] width 45 height 22
type input "KiaCatons_Opt-Out_10-15-25"
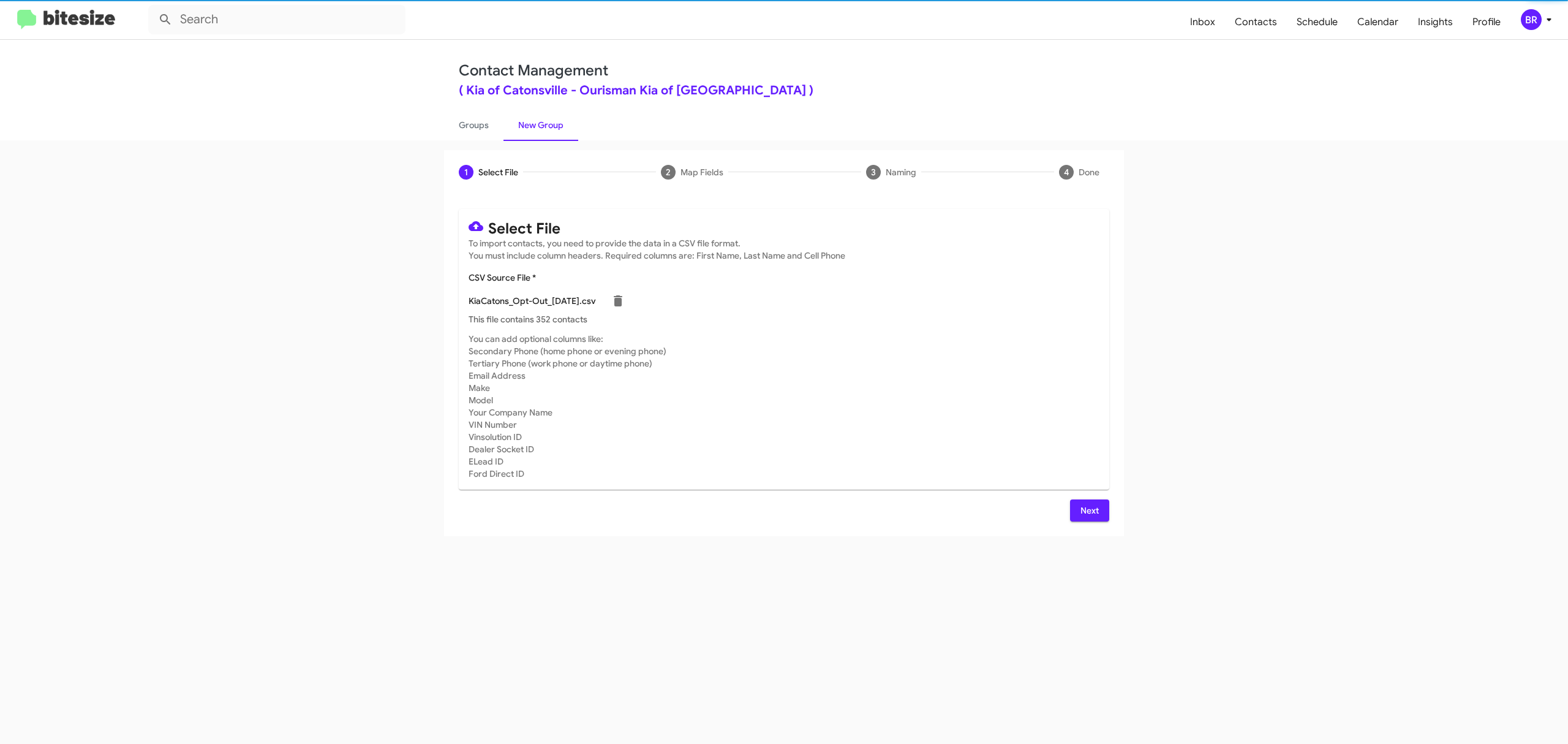
click at [1089, 509] on span "Next" at bounding box center [1089, 509] width 19 height 22
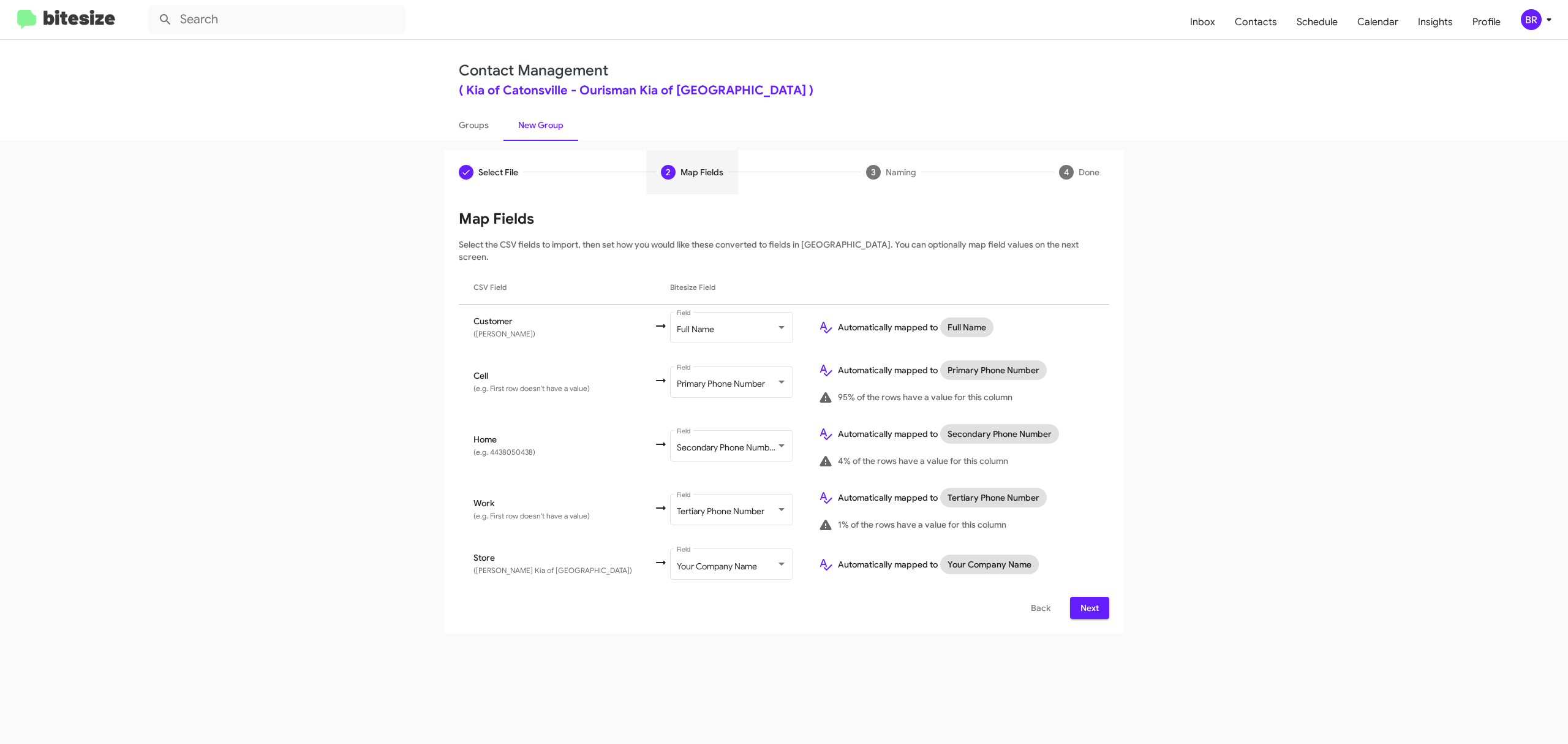
click at [1089, 596] on span "Next" at bounding box center [1089, 607] width 19 height 22
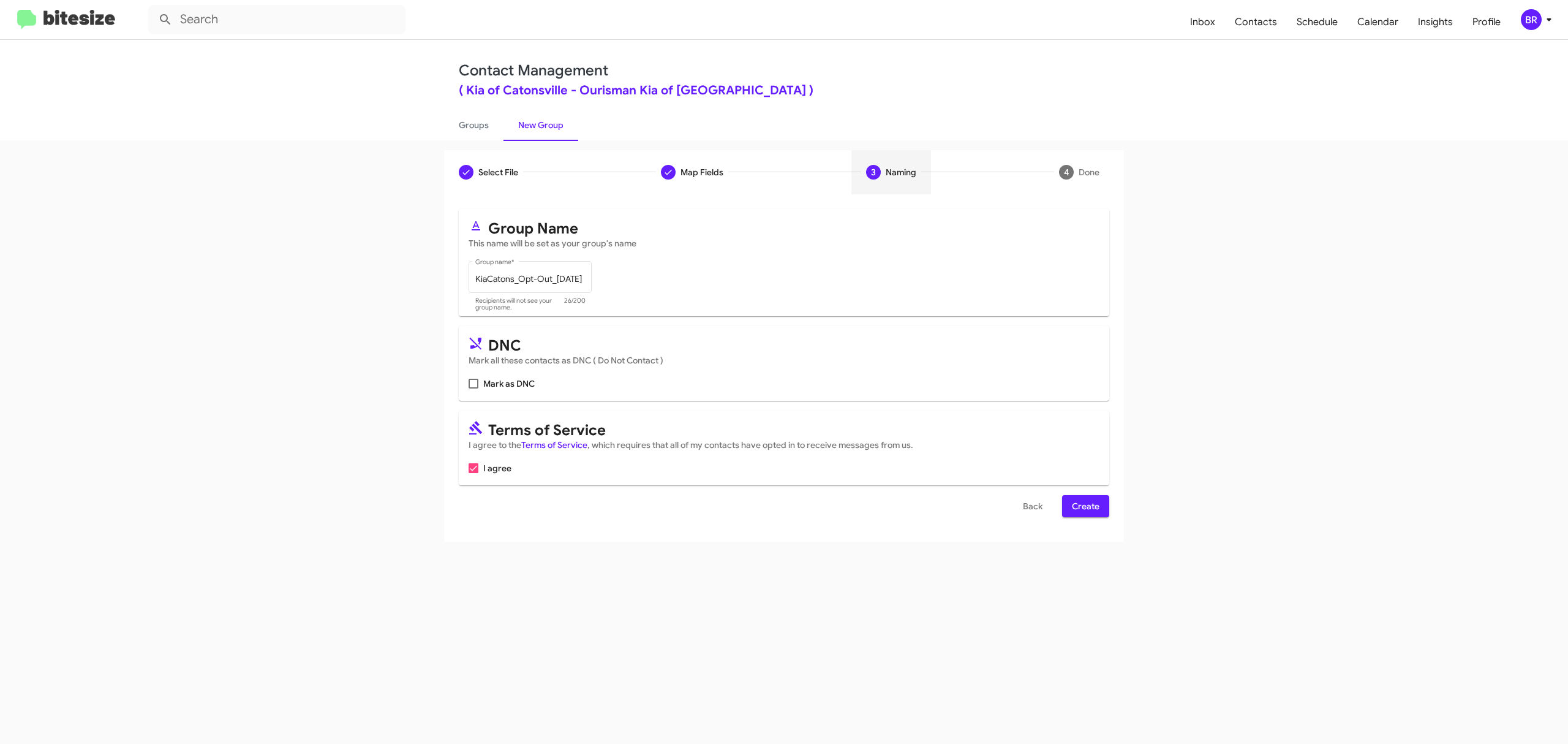
click at [473, 388] on input "Mark as DNC" at bounding box center [473, 388] width 1 height 1
checkbox input "true"
click at [1084, 506] on span "Create" at bounding box center [1086, 506] width 28 height 22
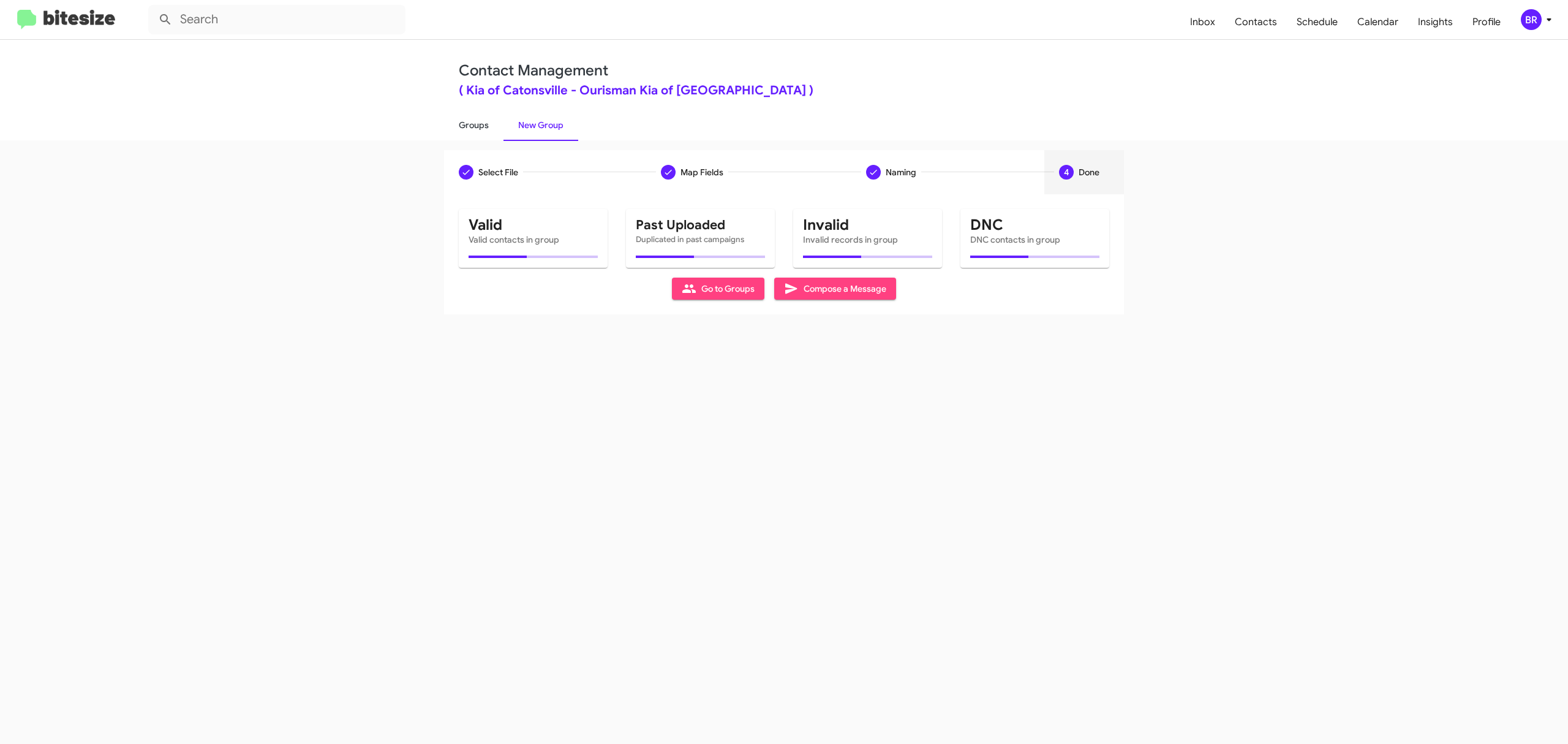
click at [473, 124] on link "Groups" at bounding box center [473, 125] width 59 height 32
type input "in:groups"
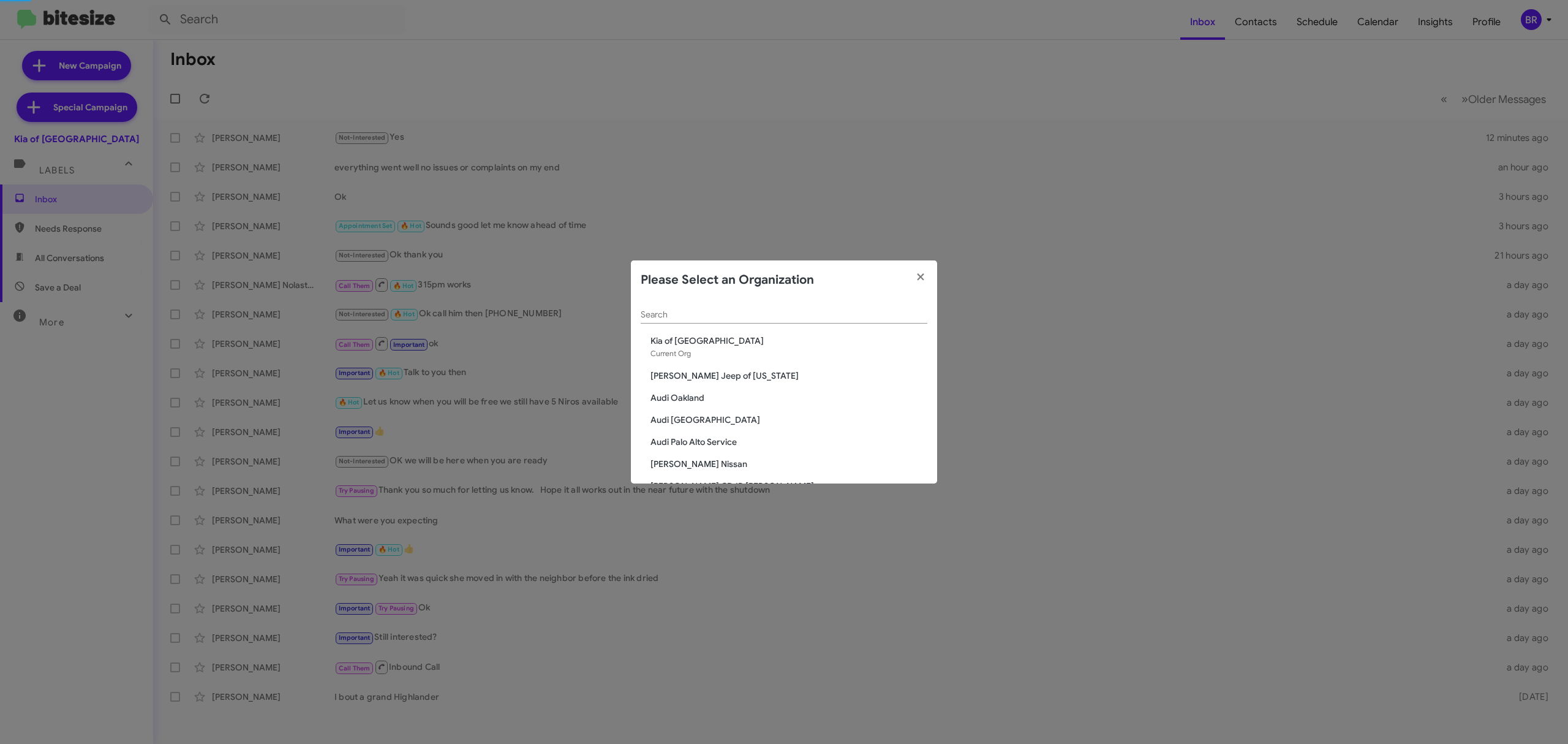
scroll to position [2104, 0]
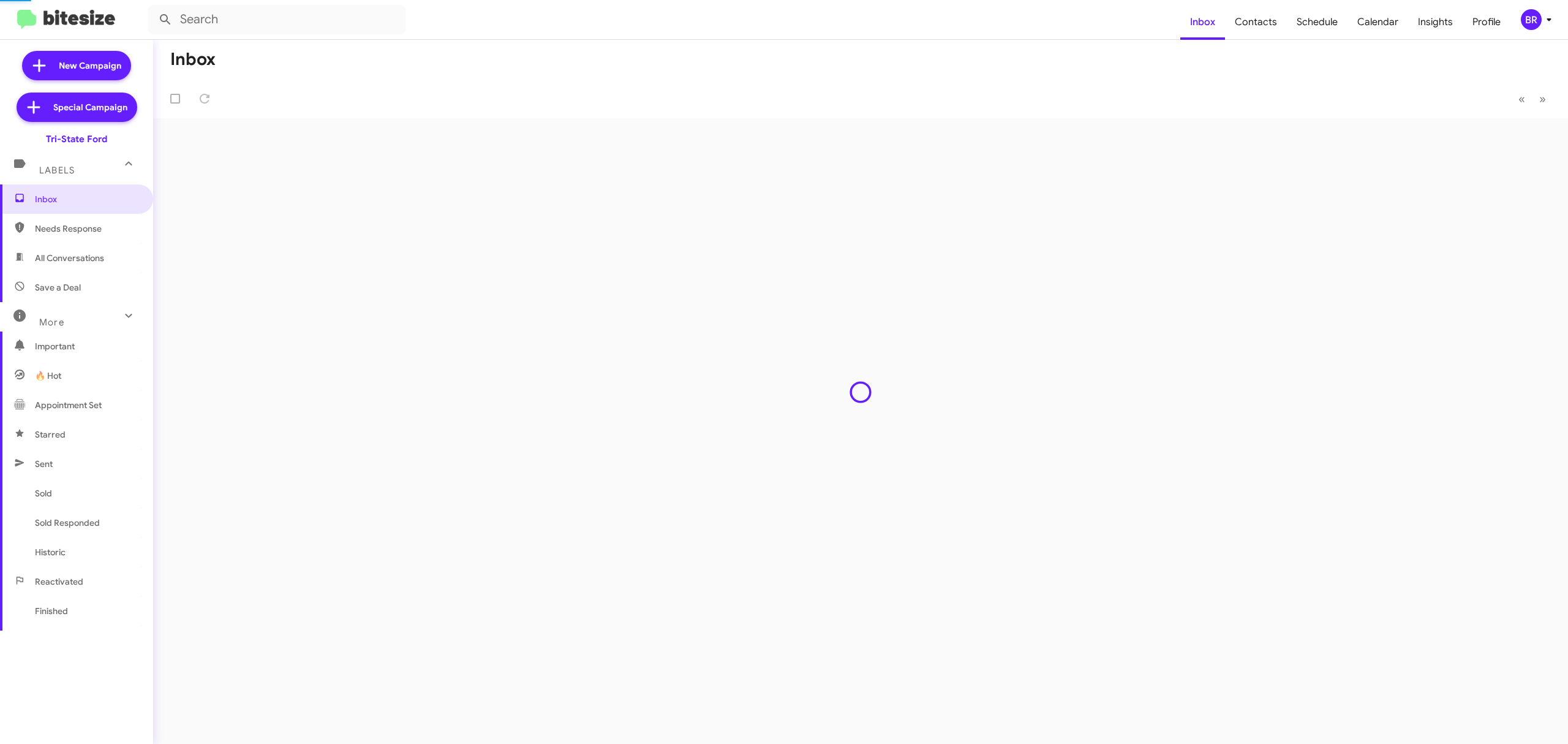
type input "in:groups"
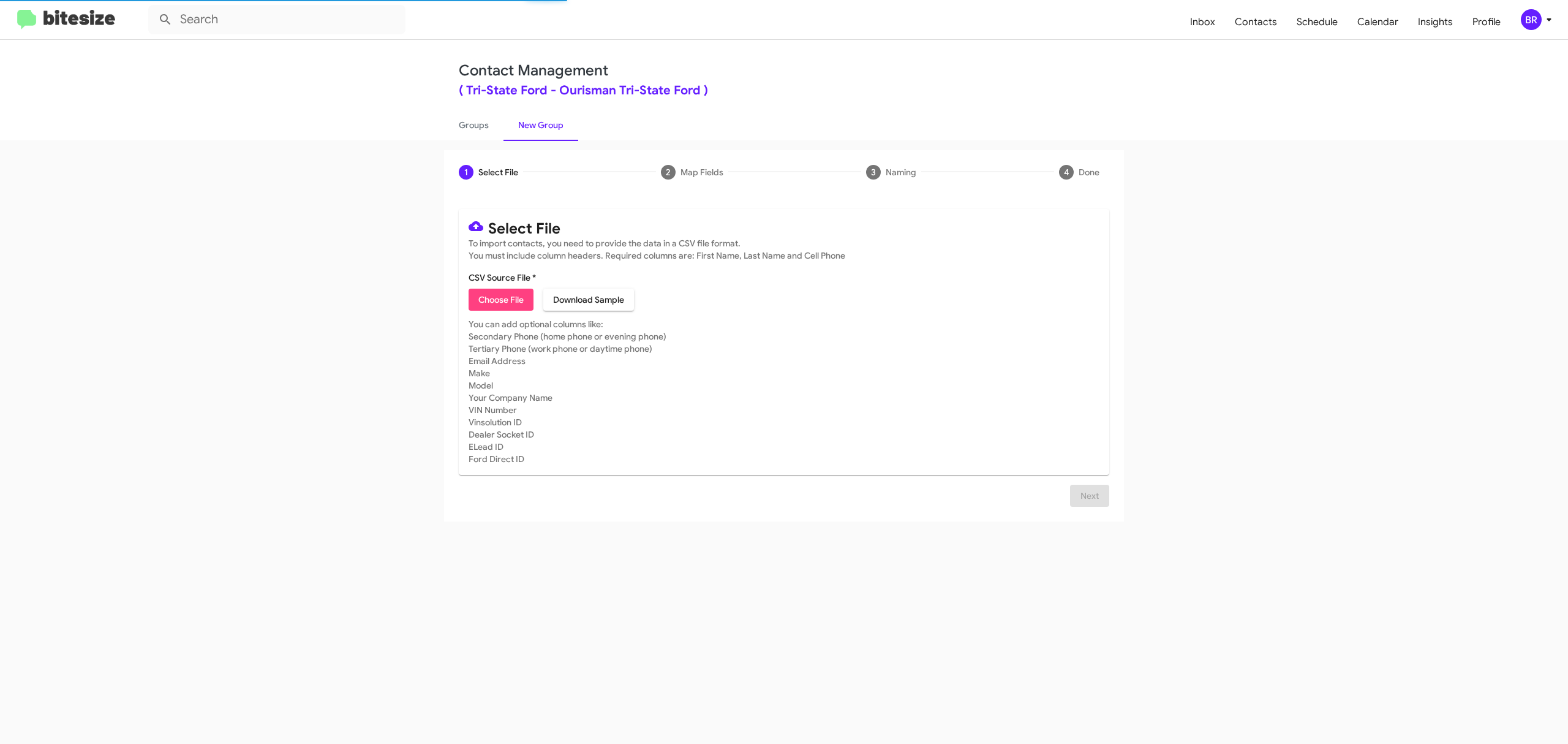
click at [500, 299] on span "Choose File" at bounding box center [501, 299] width 45 height 22
type input "TriStateFord_Opt-Out_10-15-25"
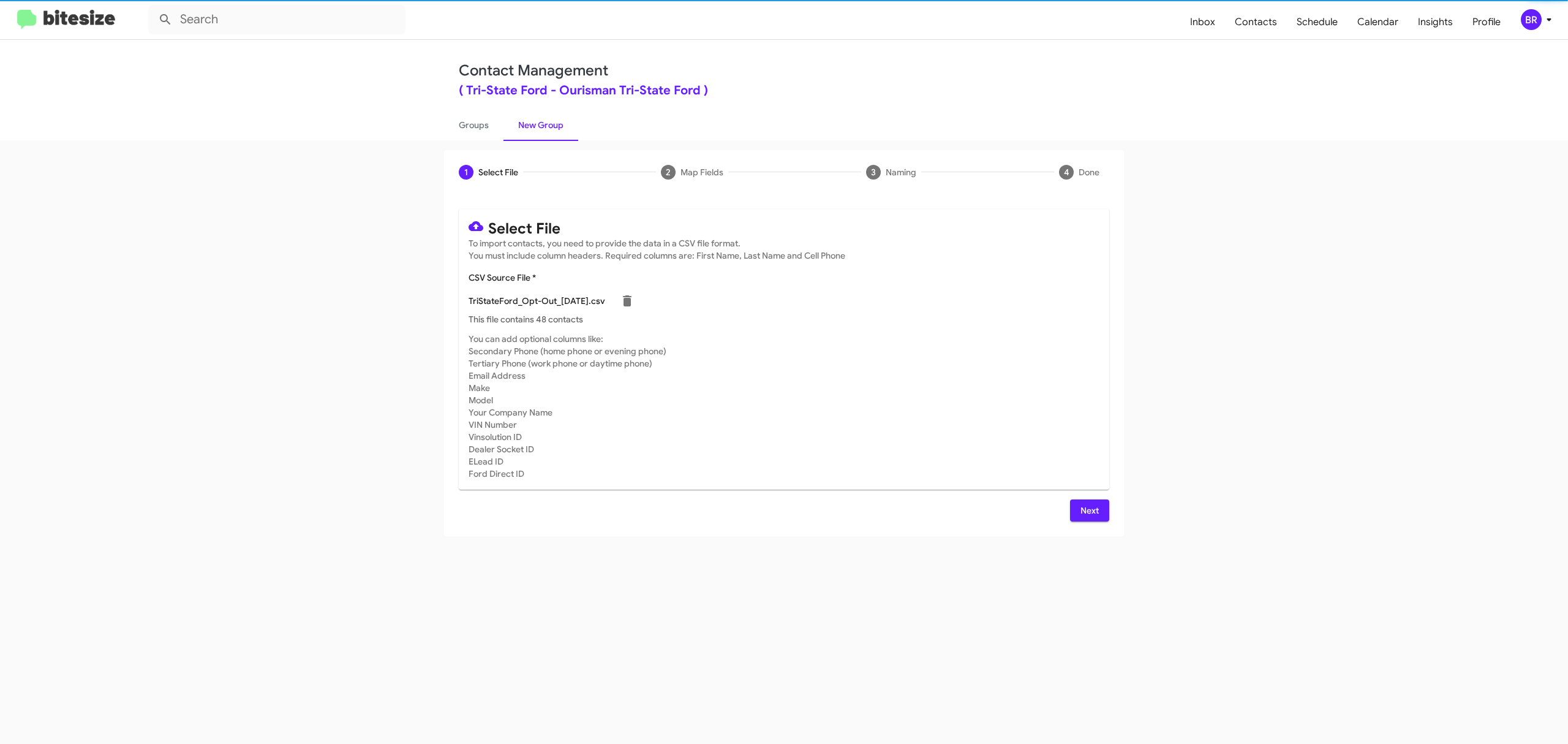
click at [1089, 509] on span "Next" at bounding box center [1089, 509] width 19 height 22
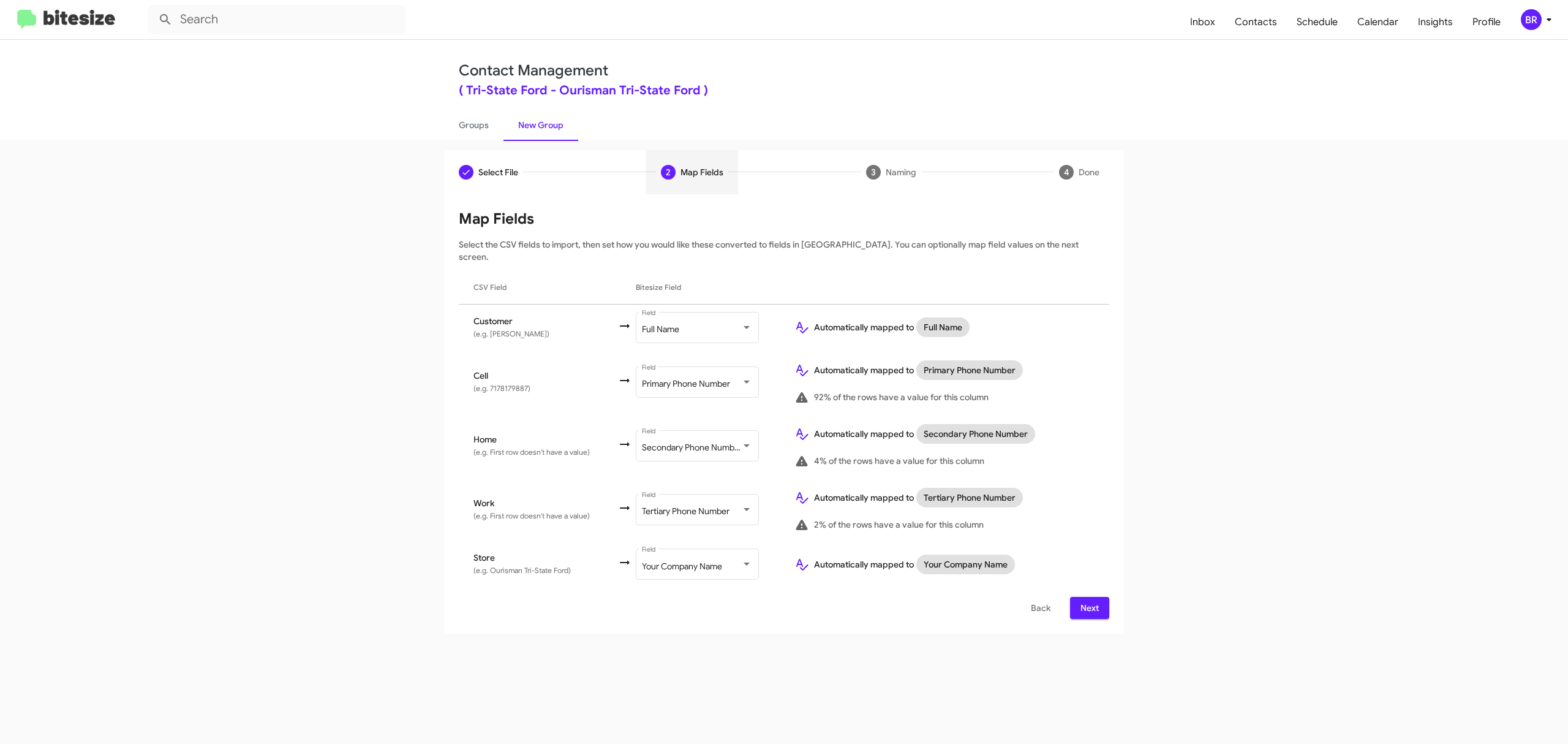
click at [1089, 596] on span "Next" at bounding box center [1089, 607] width 19 height 22
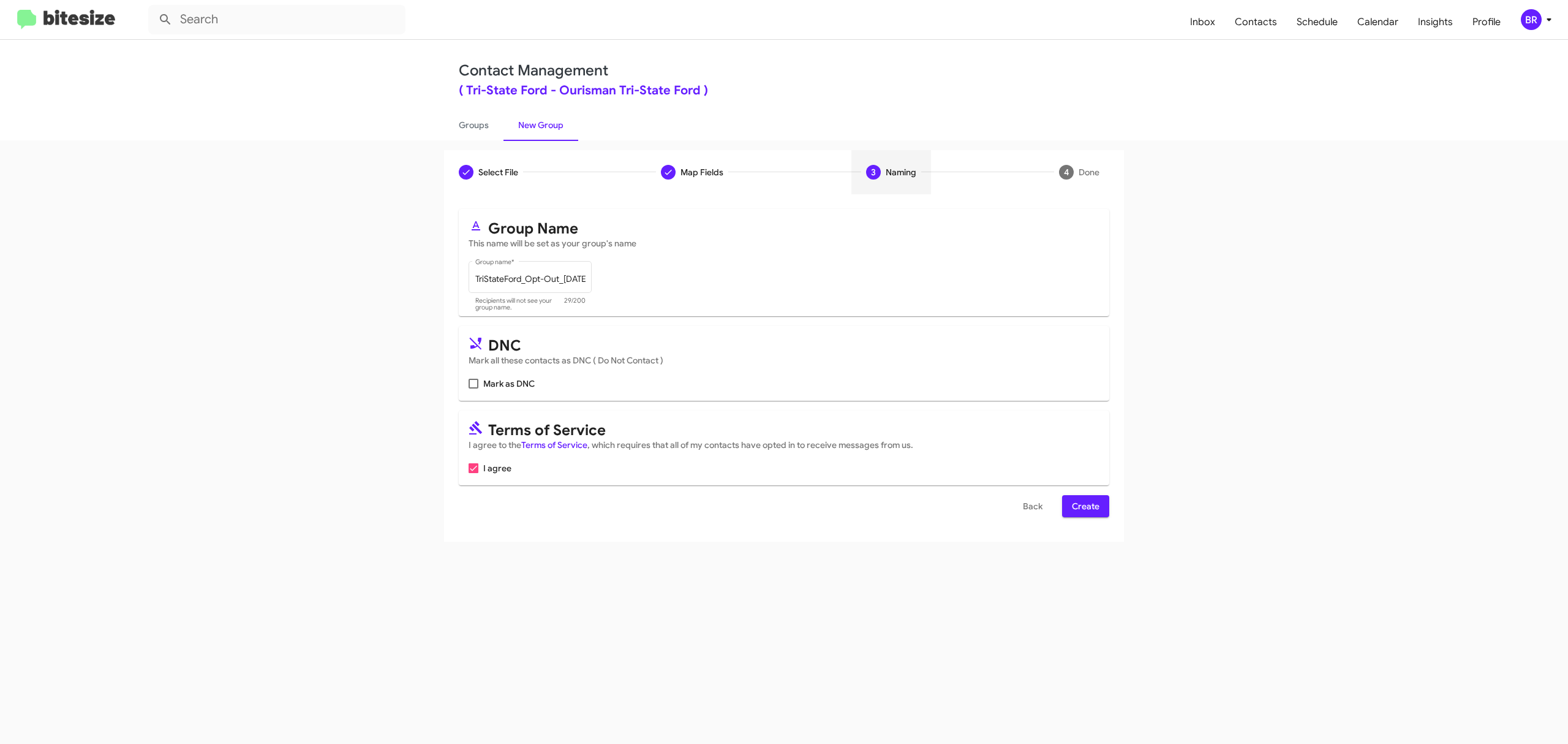
click at [473, 388] on input "Mark as DNC" at bounding box center [473, 388] width 1 height 1
checkbox input "true"
click at [1084, 506] on span "Create" at bounding box center [1086, 506] width 28 height 22
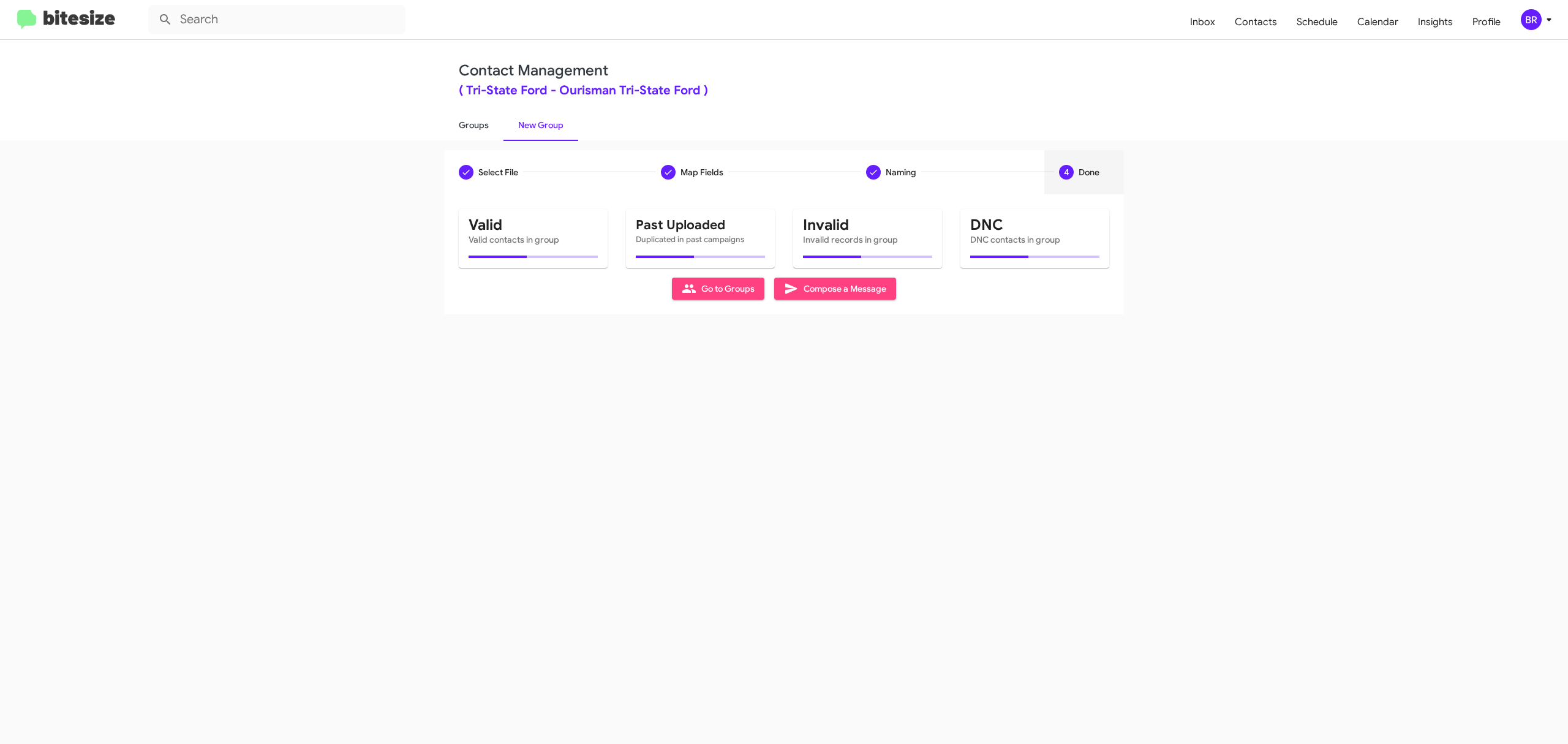
click at [473, 124] on link "Groups" at bounding box center [473, 125] width 59 height 32
type input "in:groups"
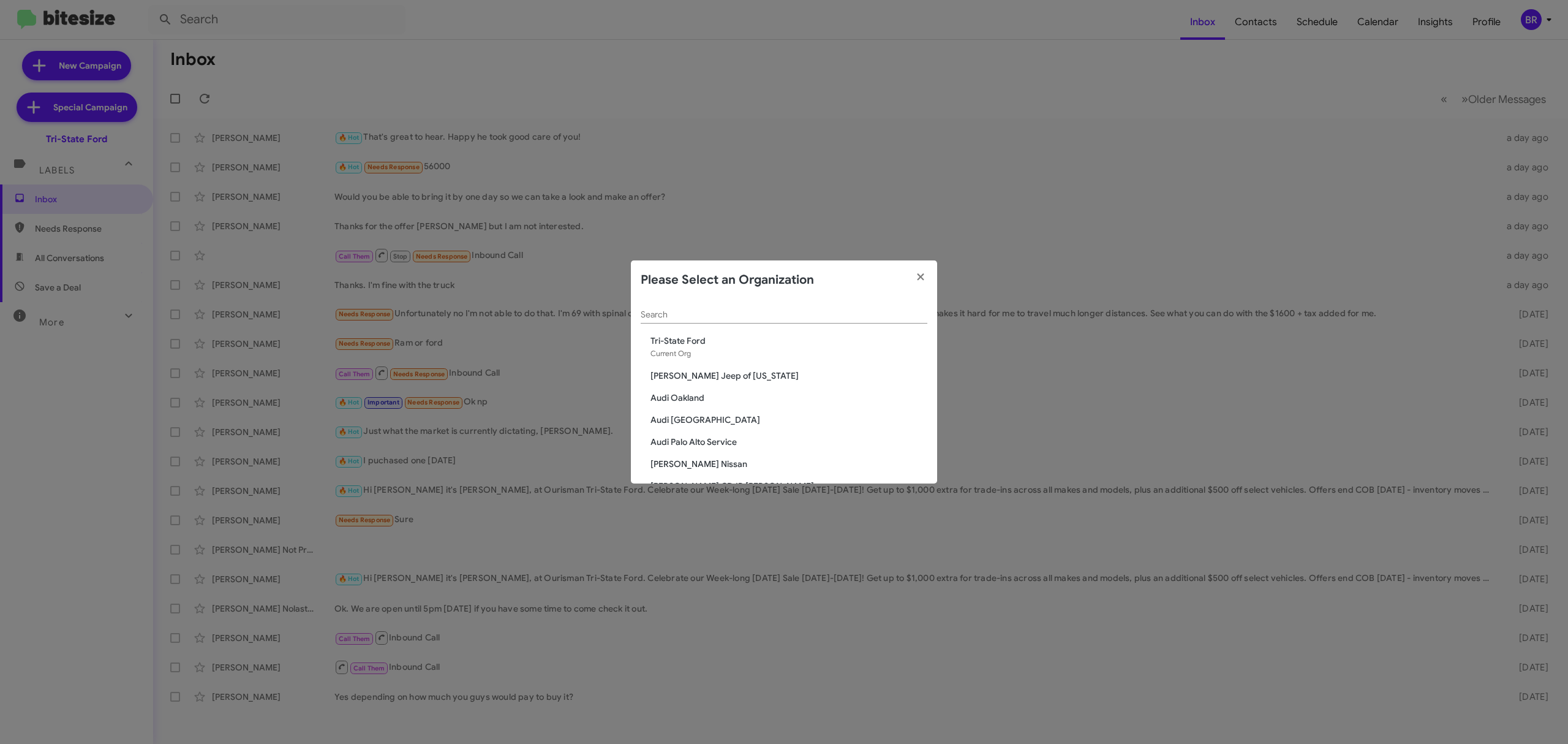
scroll to position [207, 0]
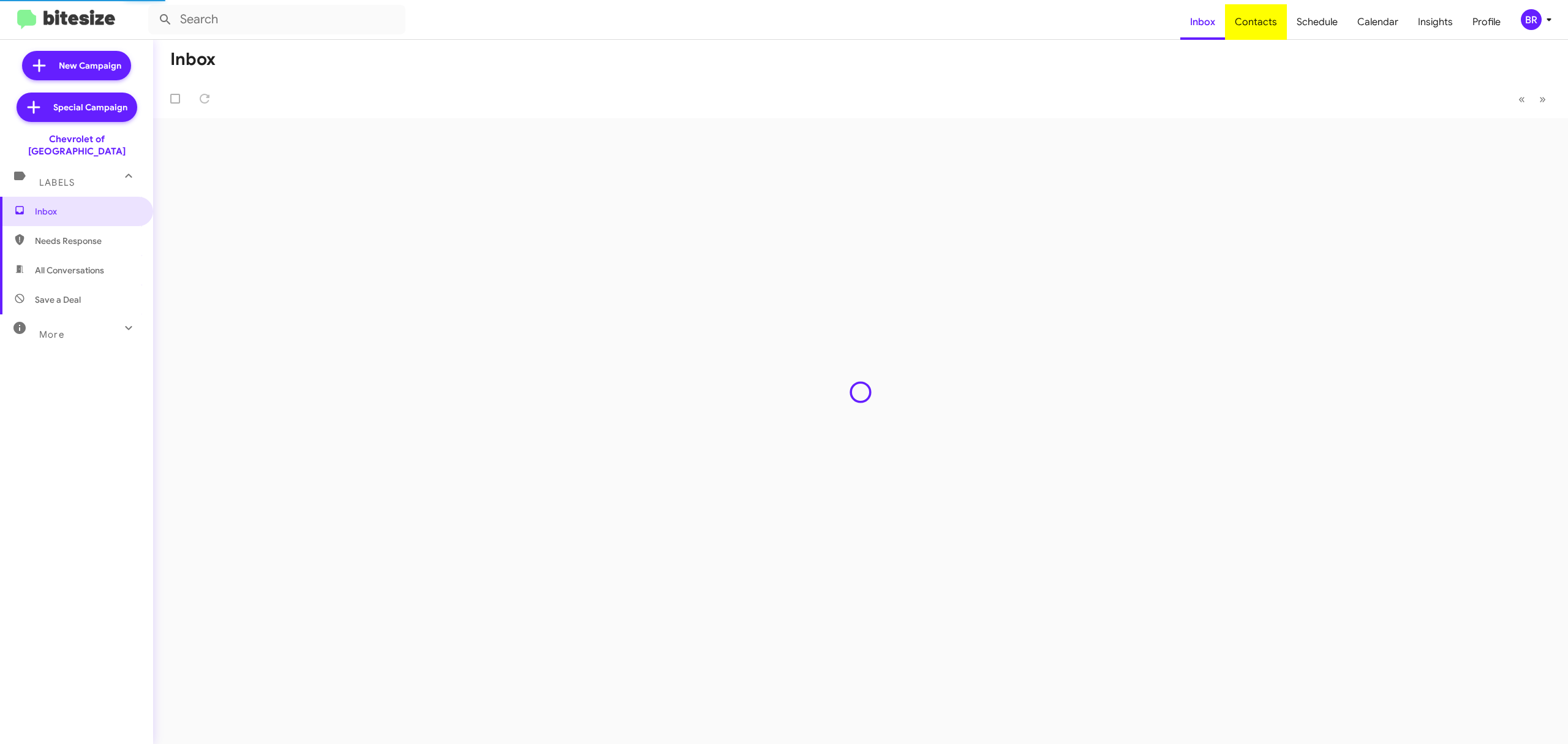
type input "in:groups"
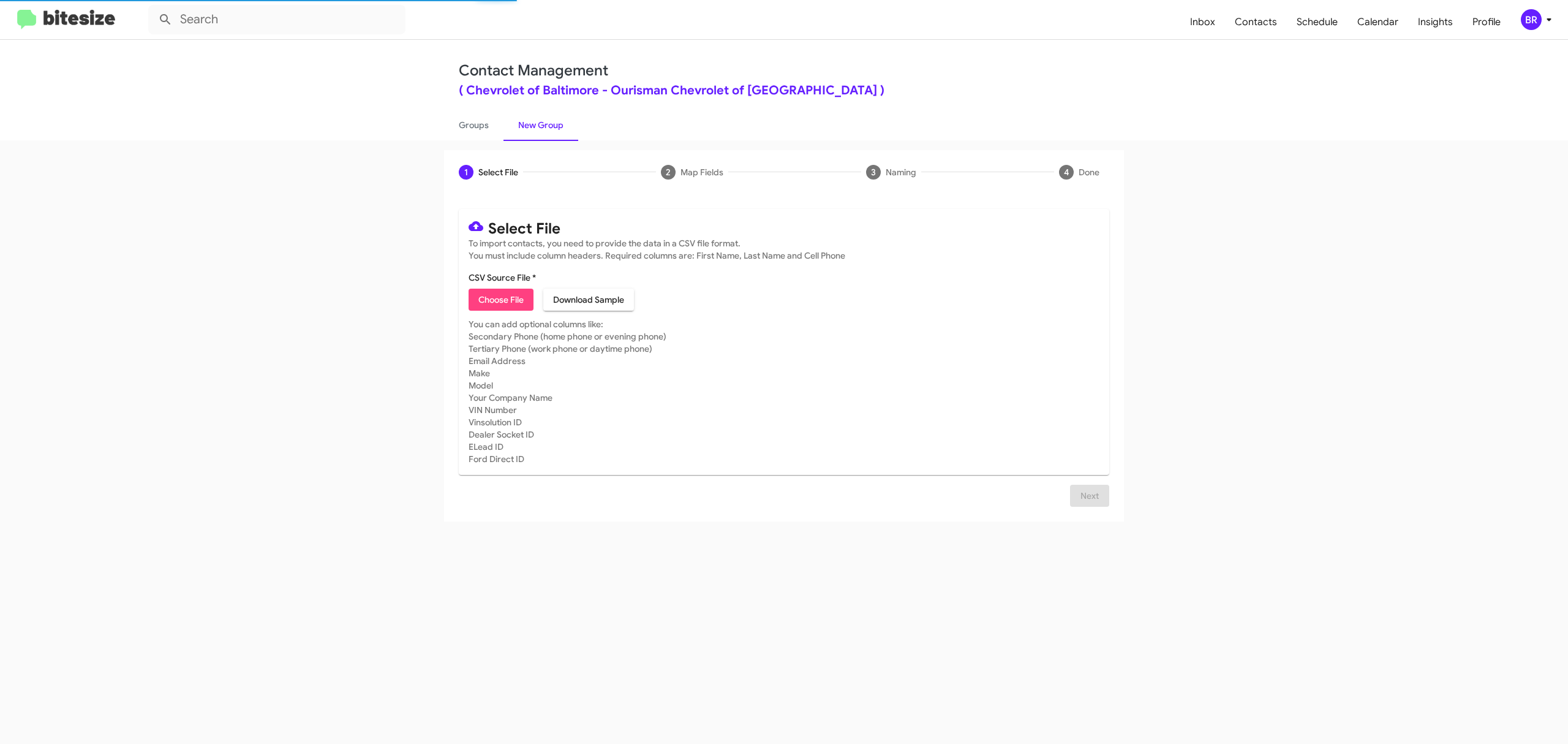
click at [500, 299] on span "Choose File" at bounding box center [501, 299] width 45 height 22
type input "ChevyBaltimore_Opt-Out_10-15-25"
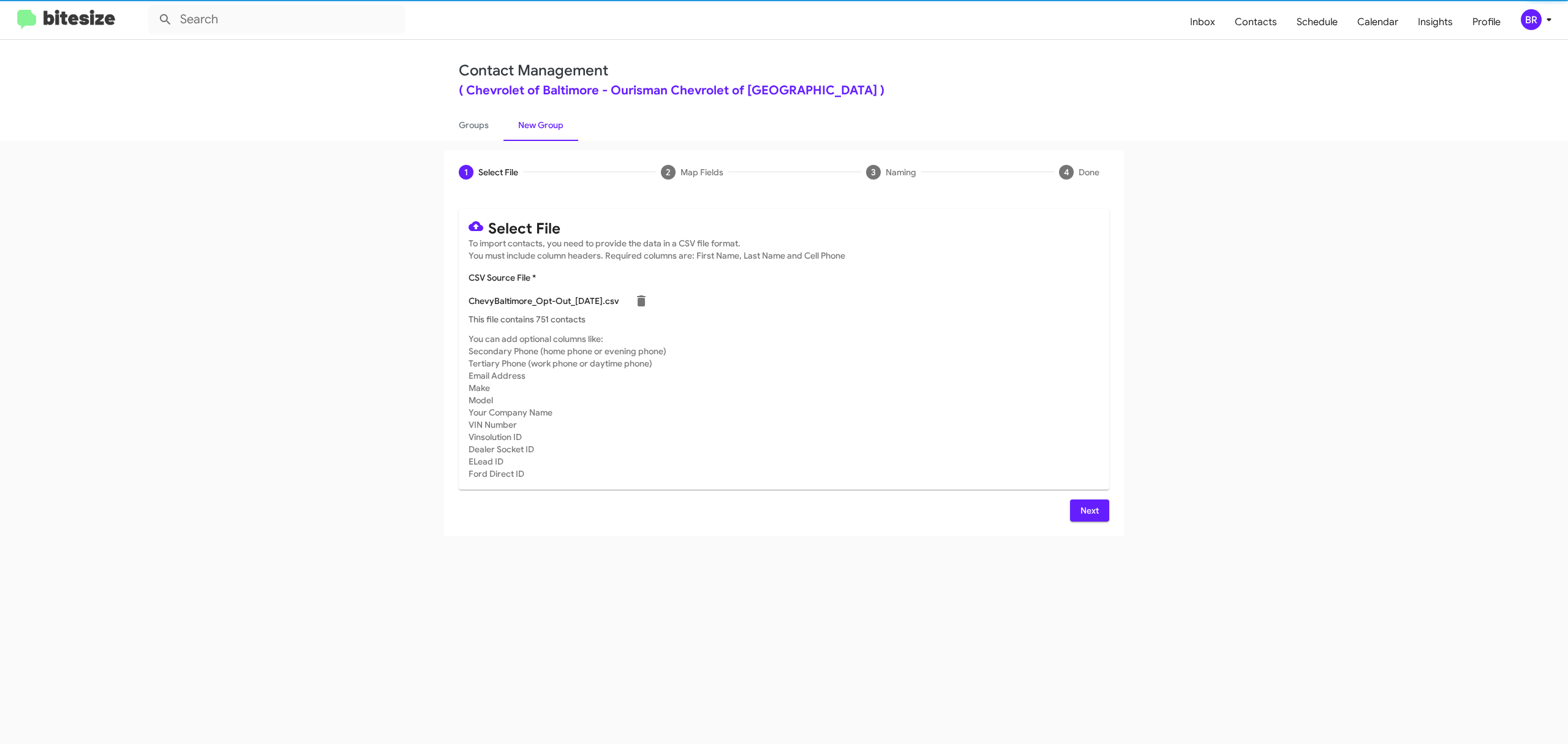
click at [1089, 509] on span "Next" at bounding box center [1089, 509] width 19 height 22
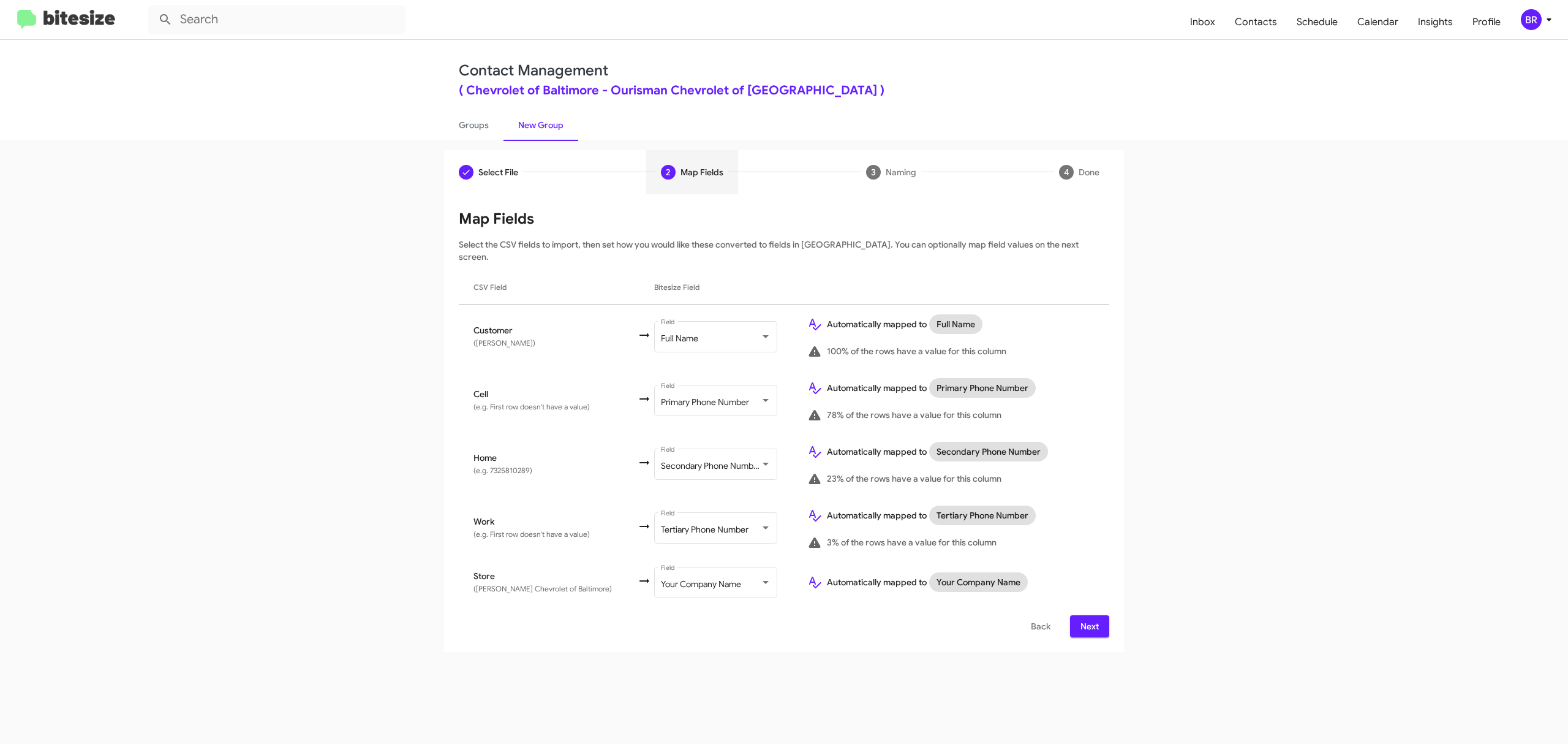
click at [1089, 615] on span "Next" at bounding box center [1089, 626] width 19 height 22
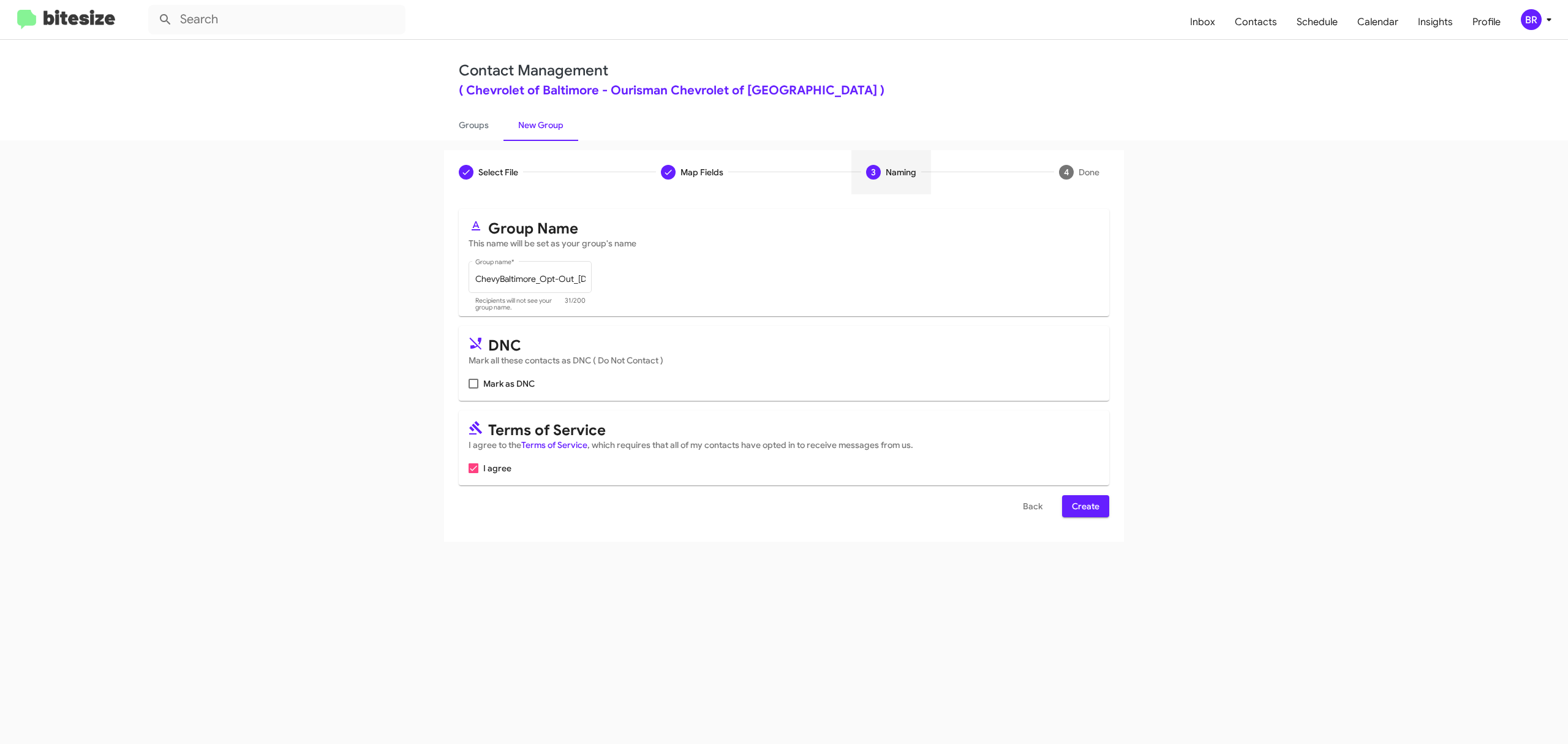
click at [473, 388] on input "Mark as DNC" at bounding box center [473, 388] width 1 height 1
checkbox input "true"
click at [1084, 506] on span "Create" at bounding box center [1086, 506] width 28 height 22
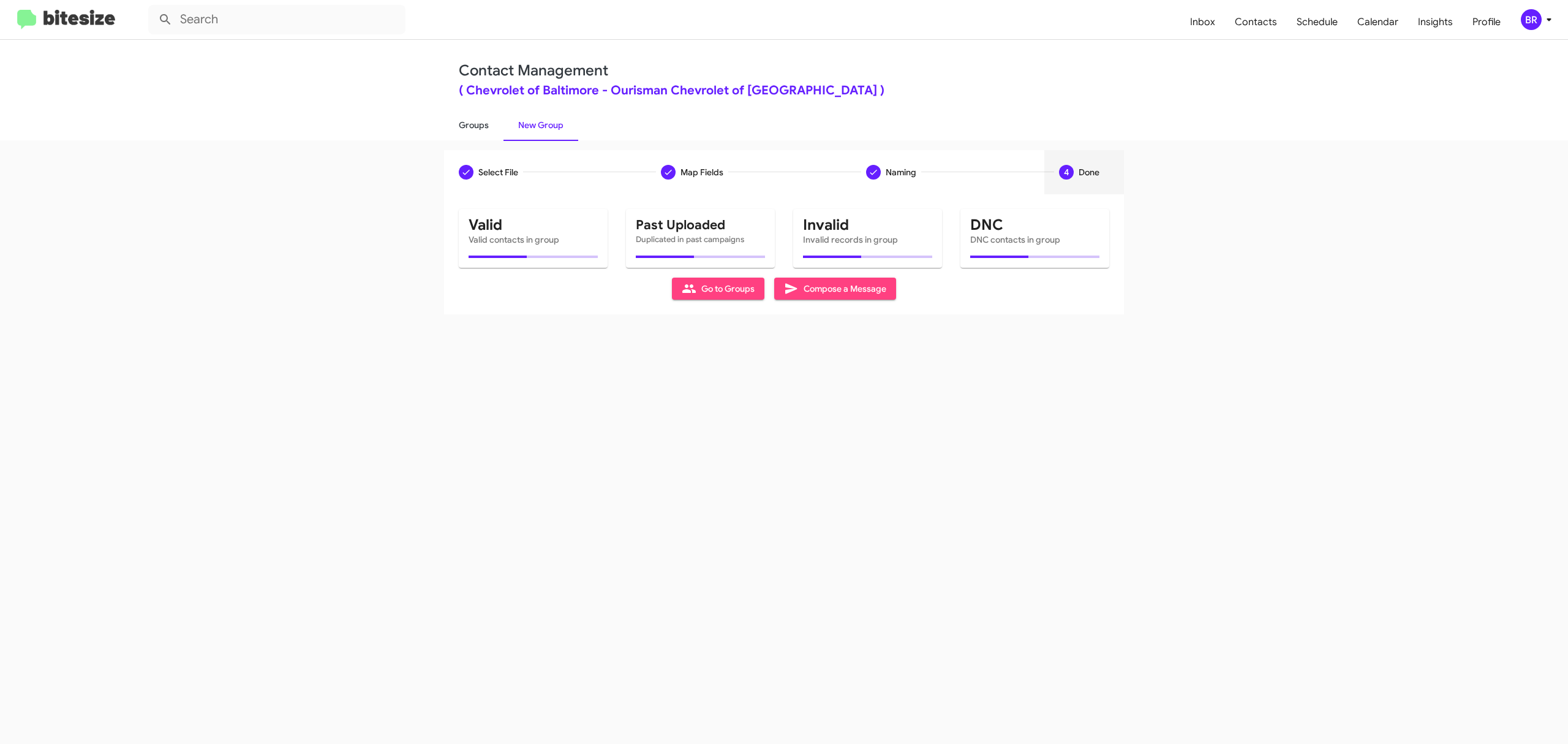
click at [473, 124] on link "Groups" at bounding box center [473, 125] width 59 height 32
type input "in:groups"
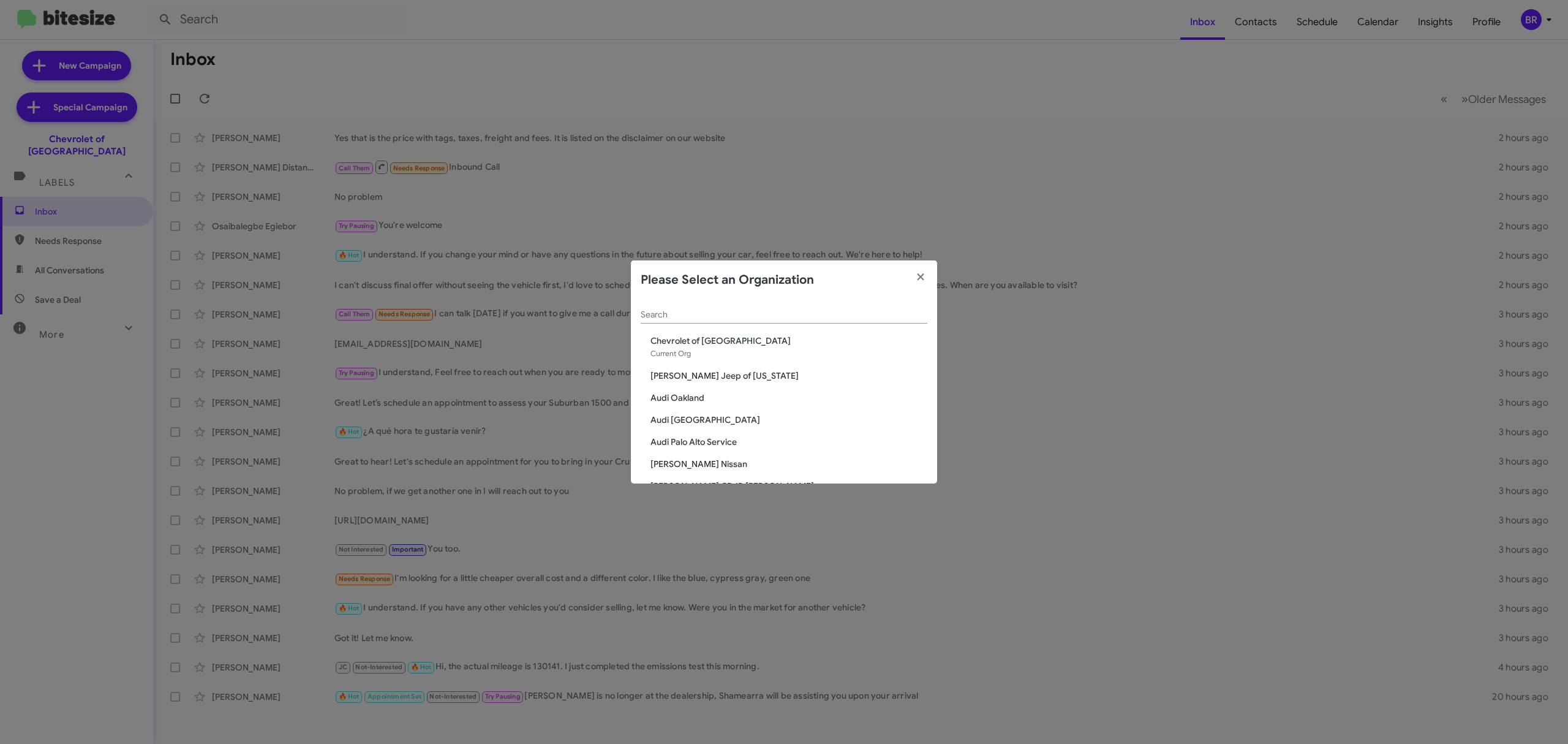
scroll to position [648, 0]
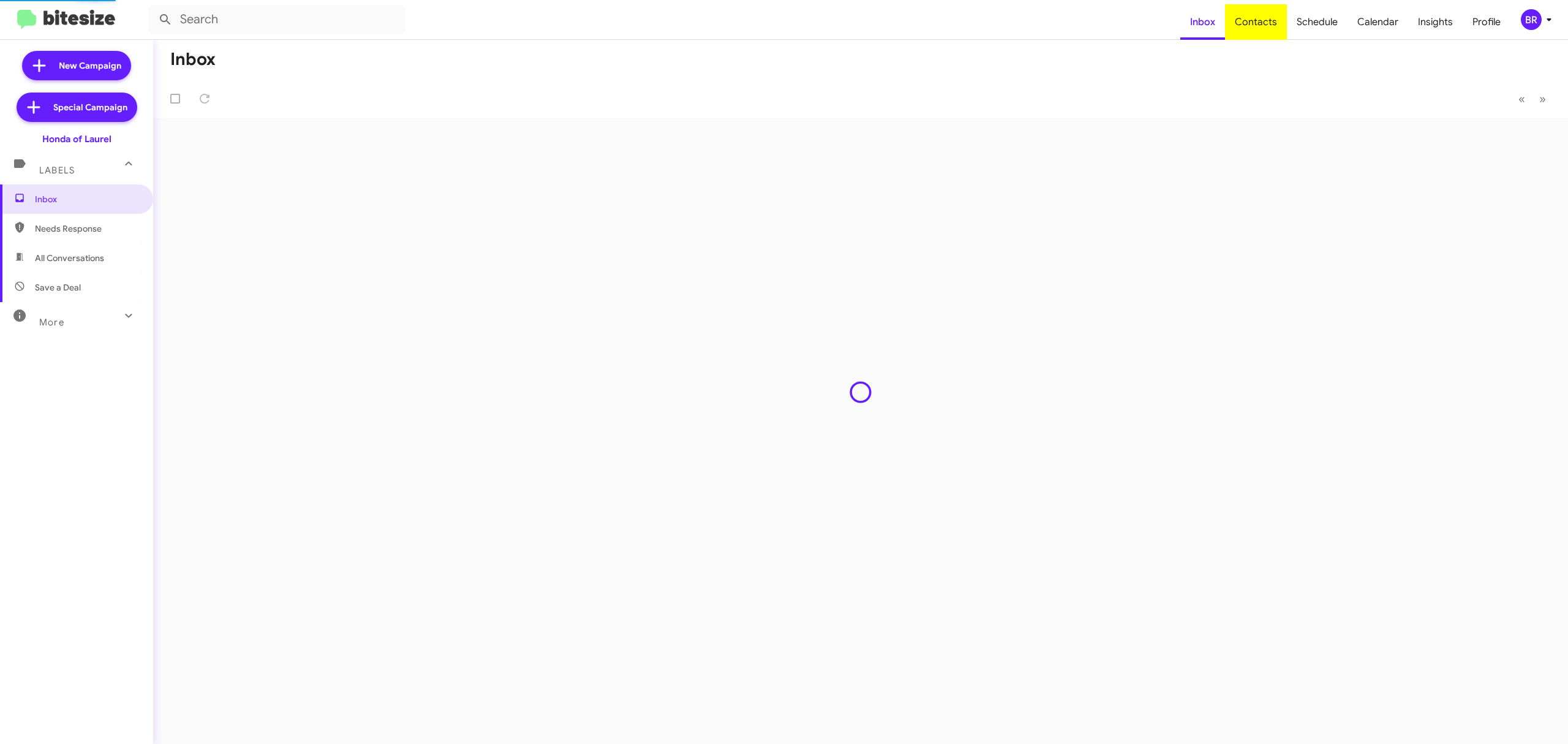
type input "in:groups"
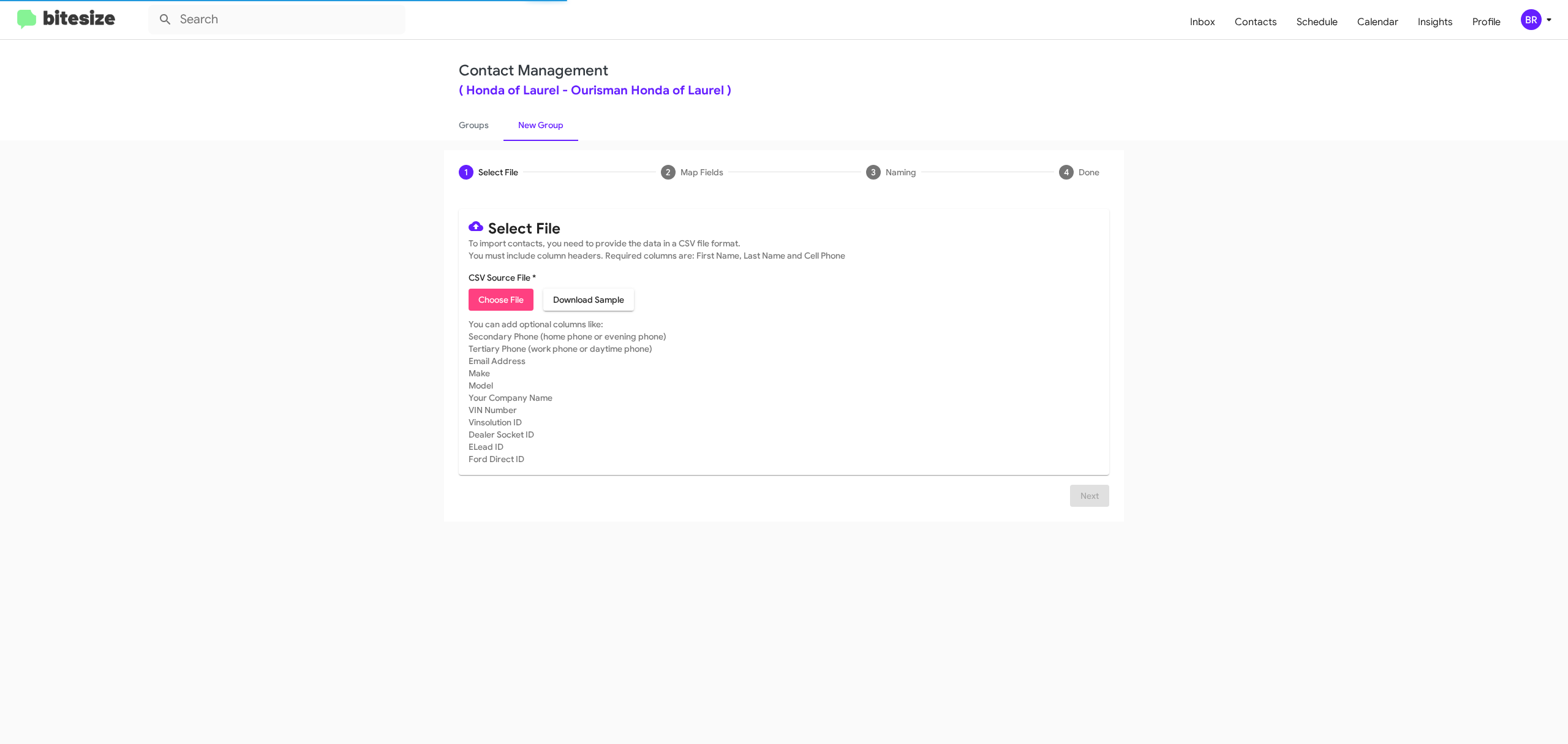
click at [500, 299] on span "Choose File" at bounding box center [501, 299] width 45 height 22
type input "HondaLaurel_Opt-Out_[DATE]"
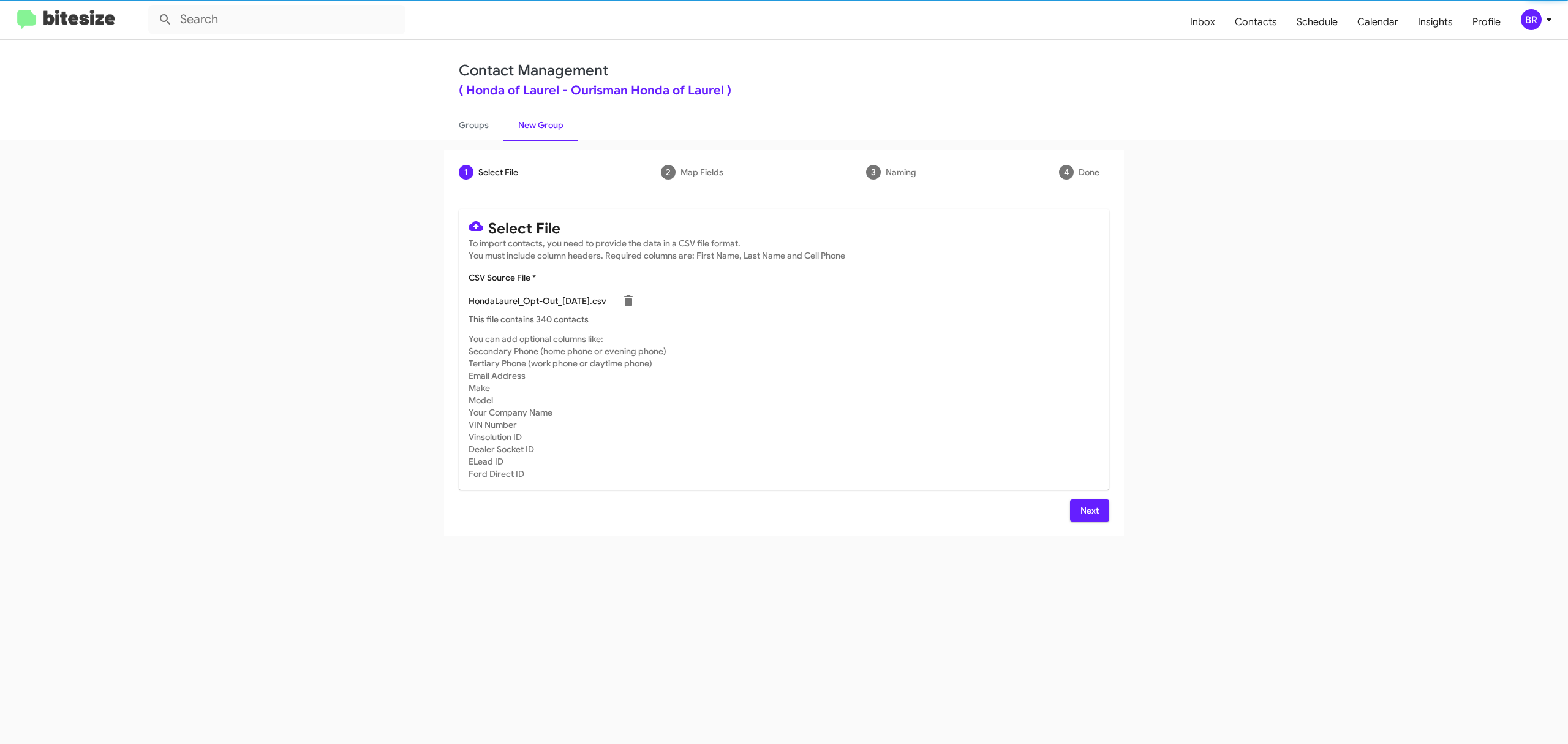
click at [1089, 509] on span "Next" at bounding box center [1089, 509] width 19 height 22
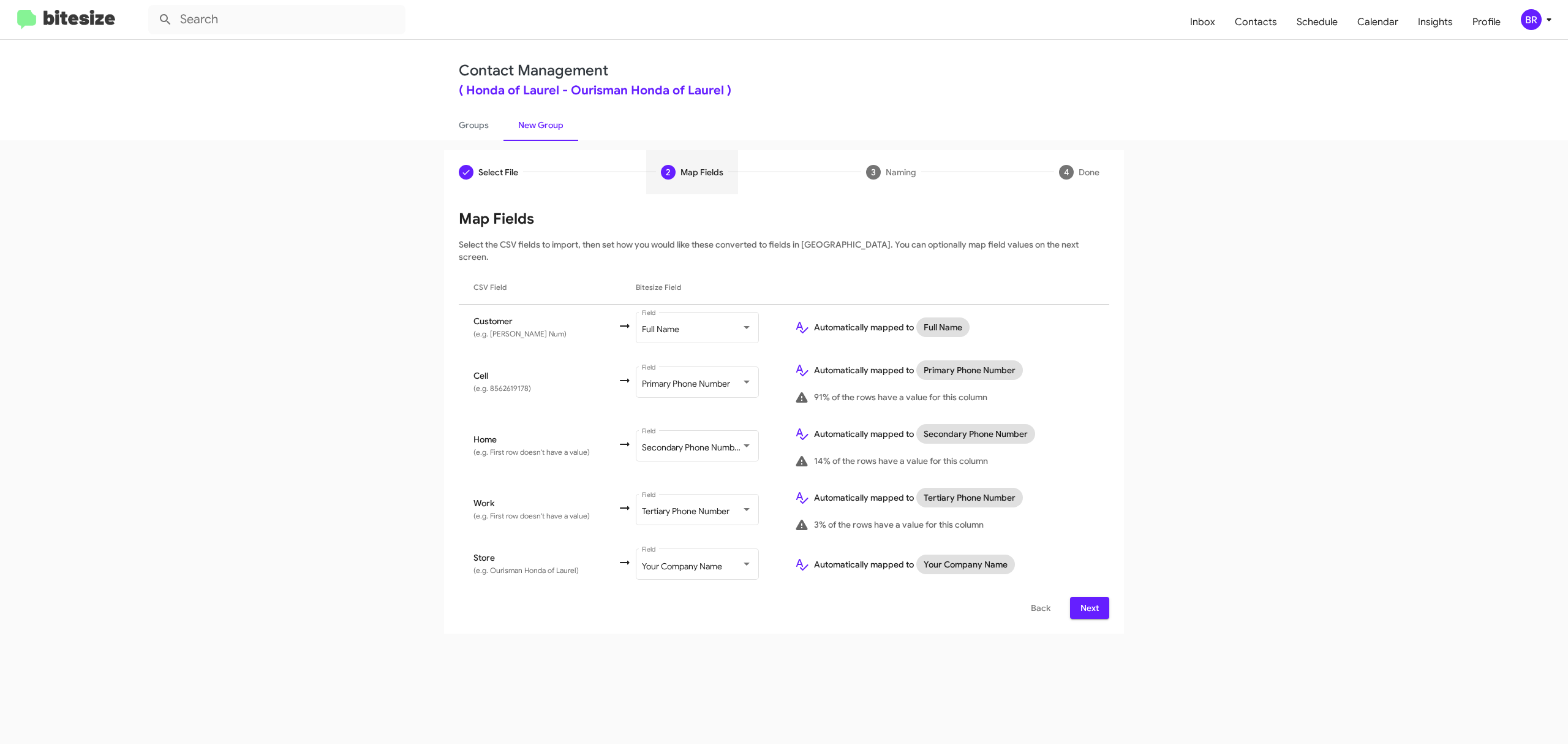
click at [1089, 596] on span "Next" at bounding box center [1089, 607] width 19 height 22
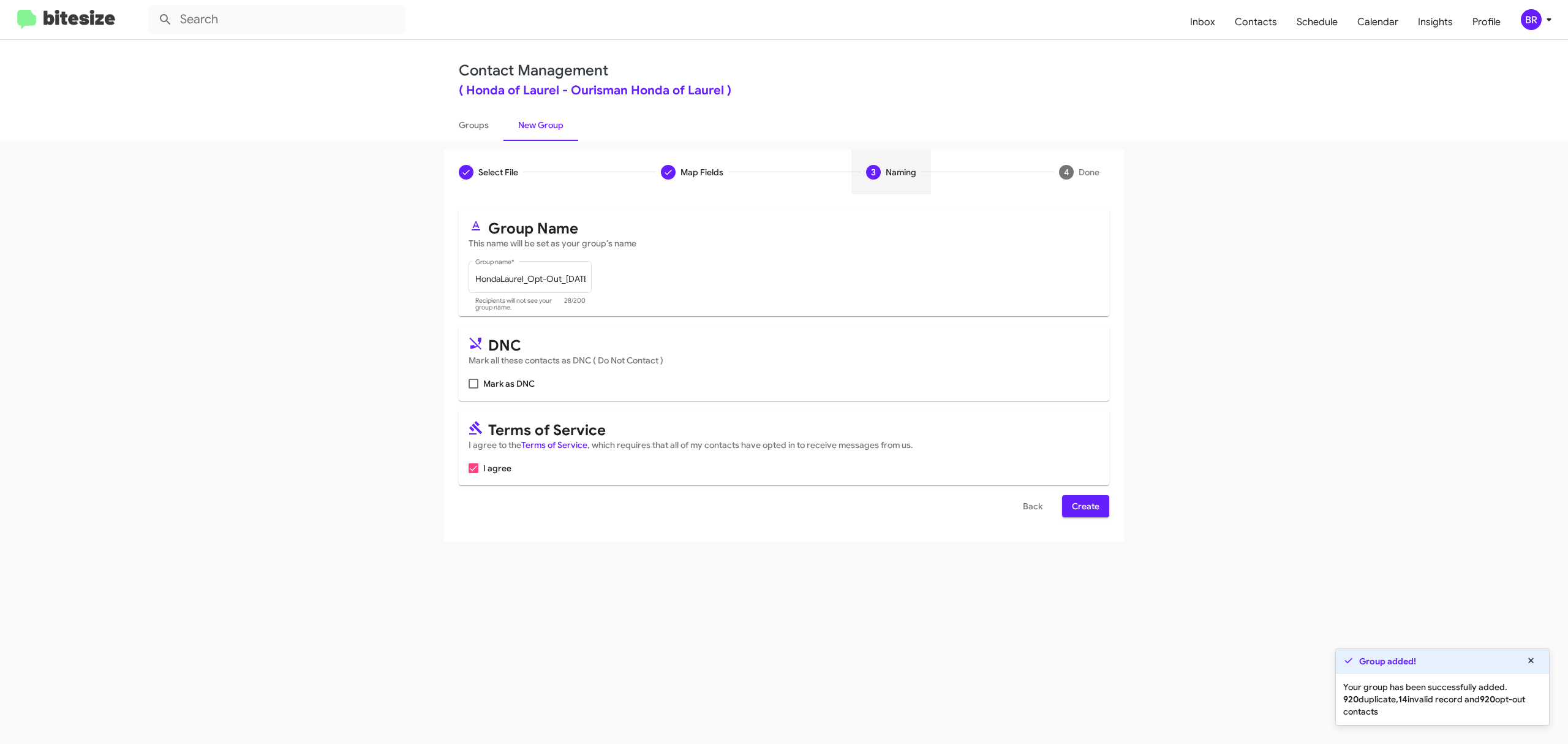
click at [473, 388] on input "Mark as DNC" at bounding box center [473, 388] width 1 height 1
checkbox input "true"
click at [1084, 506] on span "Create" at bounding box center [1086, 506] width 28 height 22
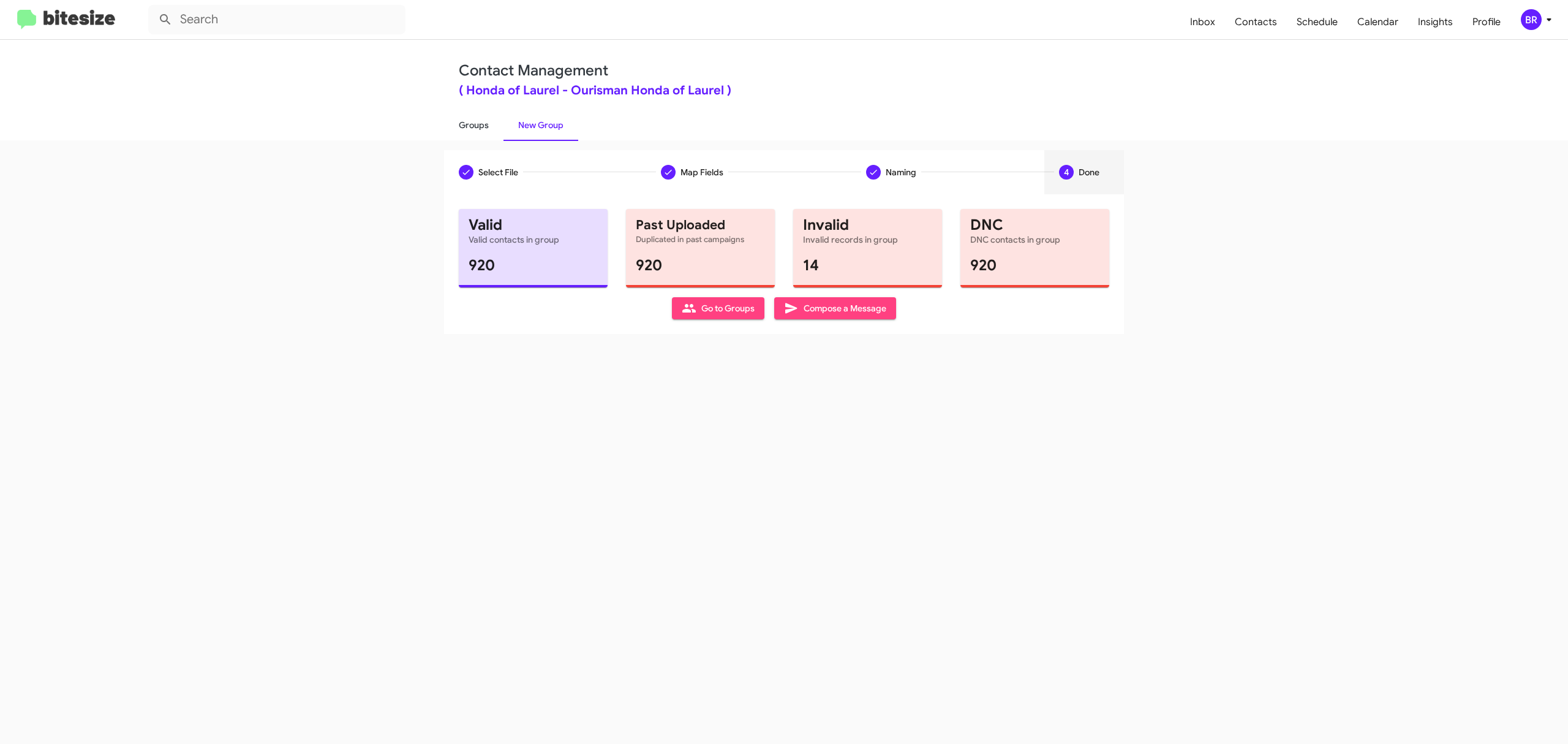
click at [473, 124] on link "Groups" at bounding box center [473, 125] width 59 height 32
type input "in:groups"
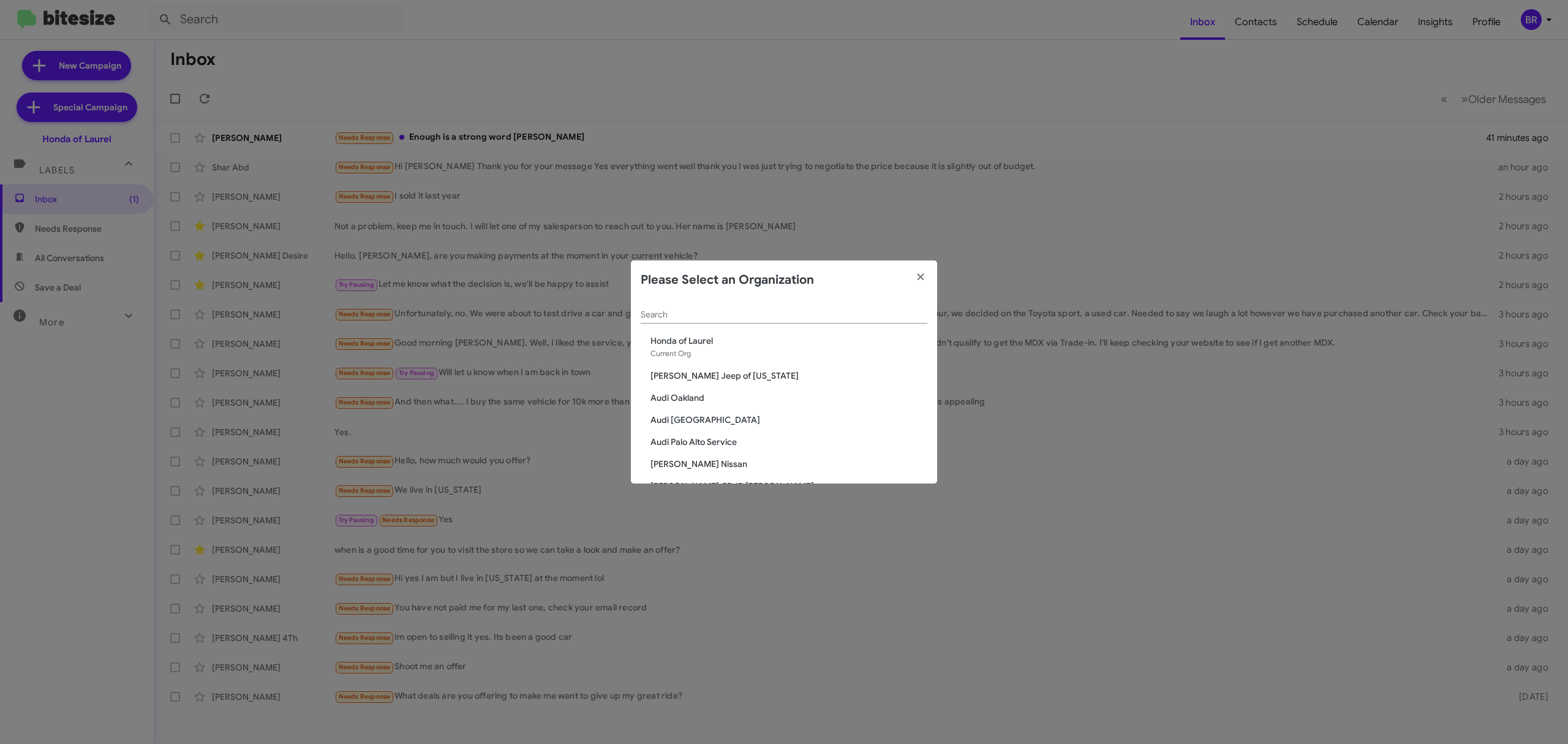
scroll to position [758, 0]
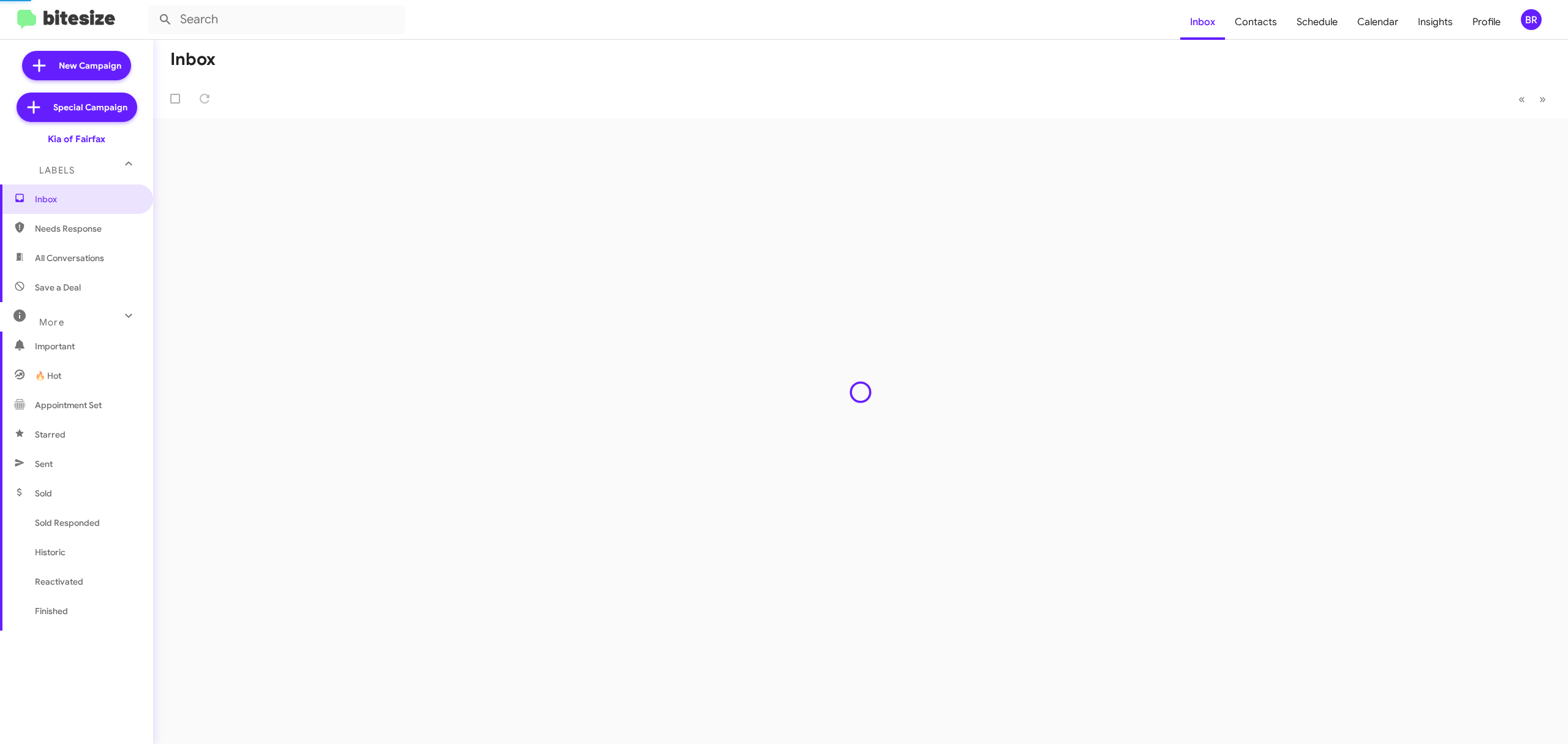
type input "in:groups"
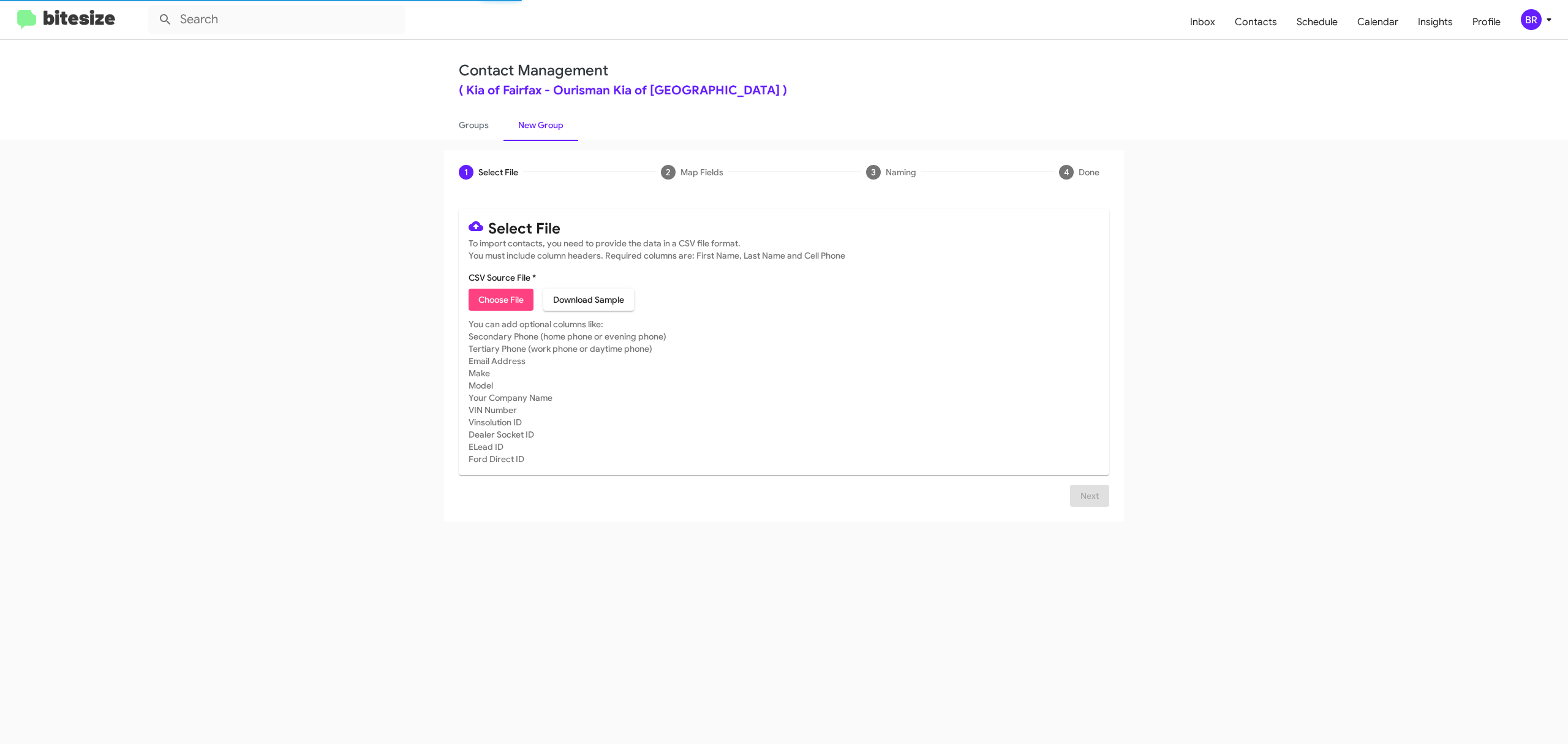
click at [500, 299] on span "Choose File" at bounding box center [501, 299] width 45 height 22
type input "KiaFairfax_Opt-Out_10-15-25"
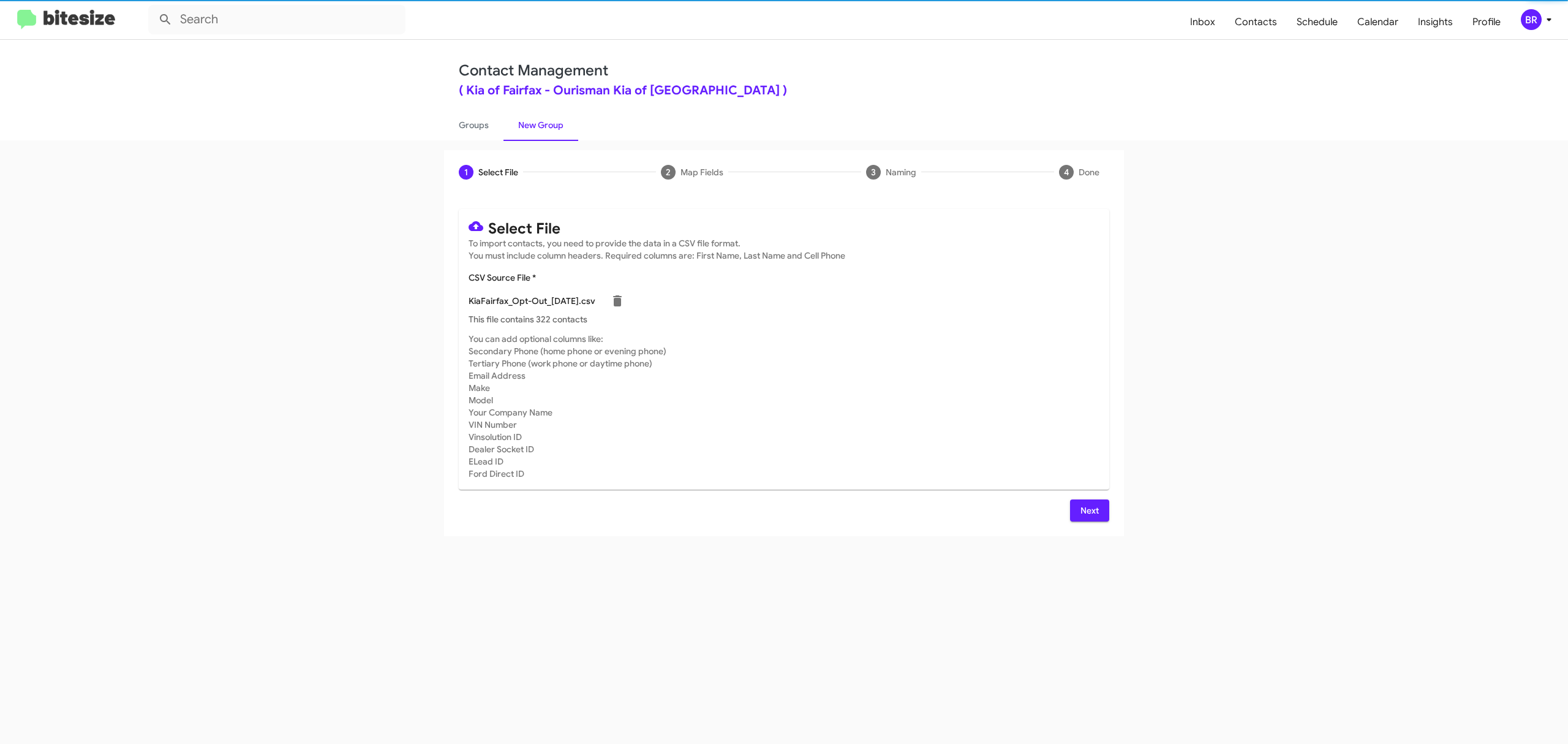
click at [1089, 509] on span "Next" at bounding box center [1089, 509] width 19 height 22
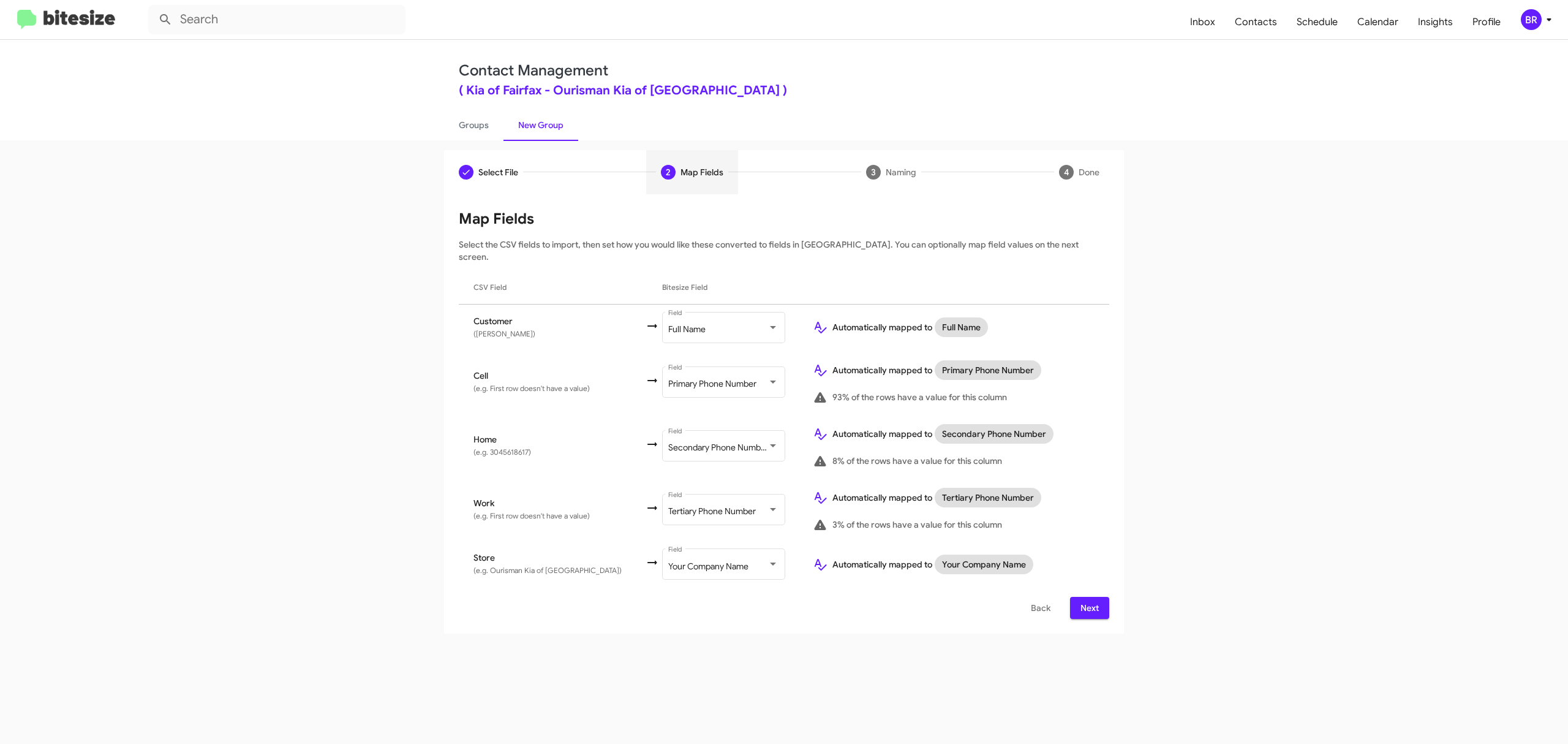
click at [1089, 596] on span "Next" at bounding box center [1089, 607] width 19 height 22
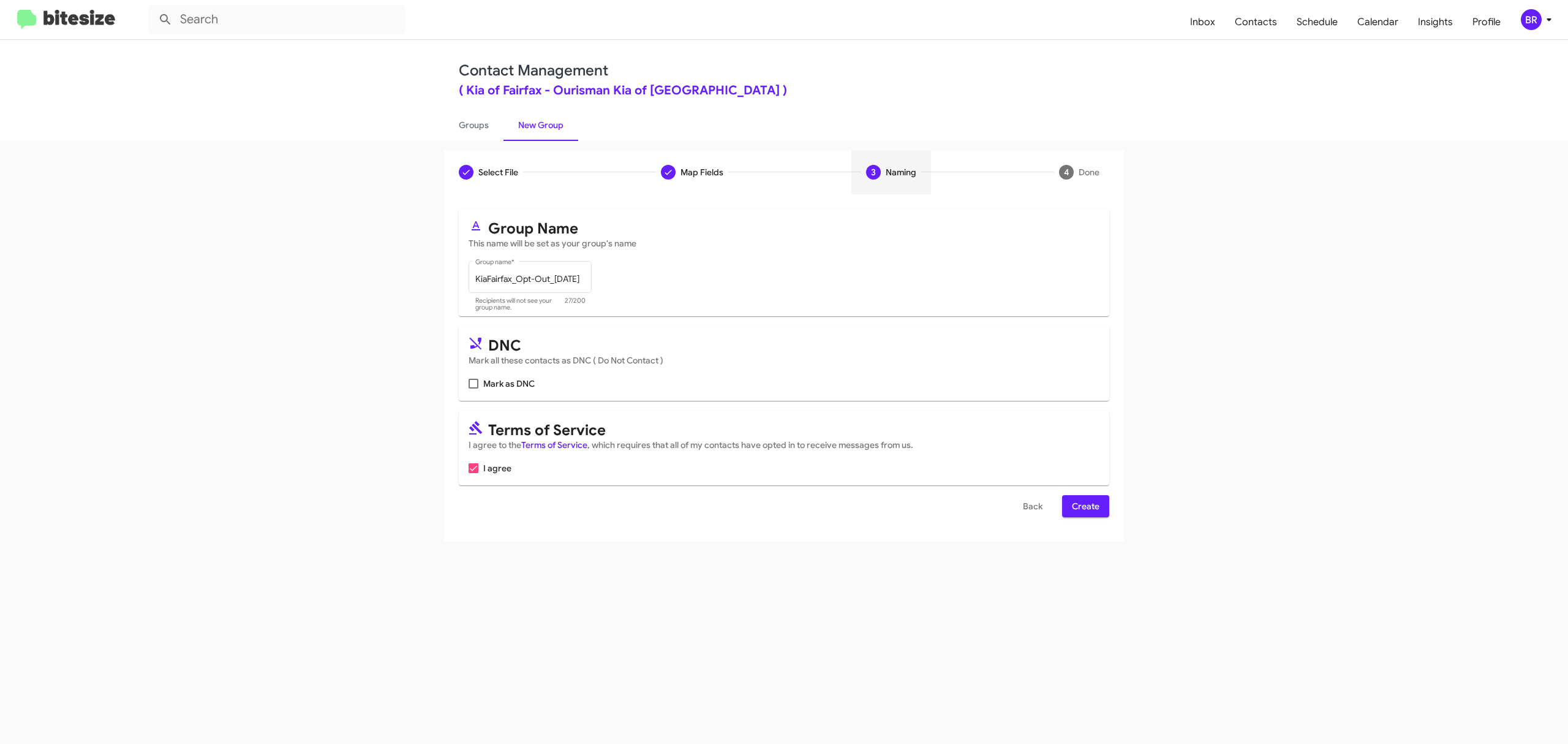
click at [473, 388] on input "Mark as DNC" at bounding box center [473, 388] width 1 height 1
checkbox input "true"
click at [1084, 506] on span "Create" at bounding box center [1086, 506] width 28 height 22
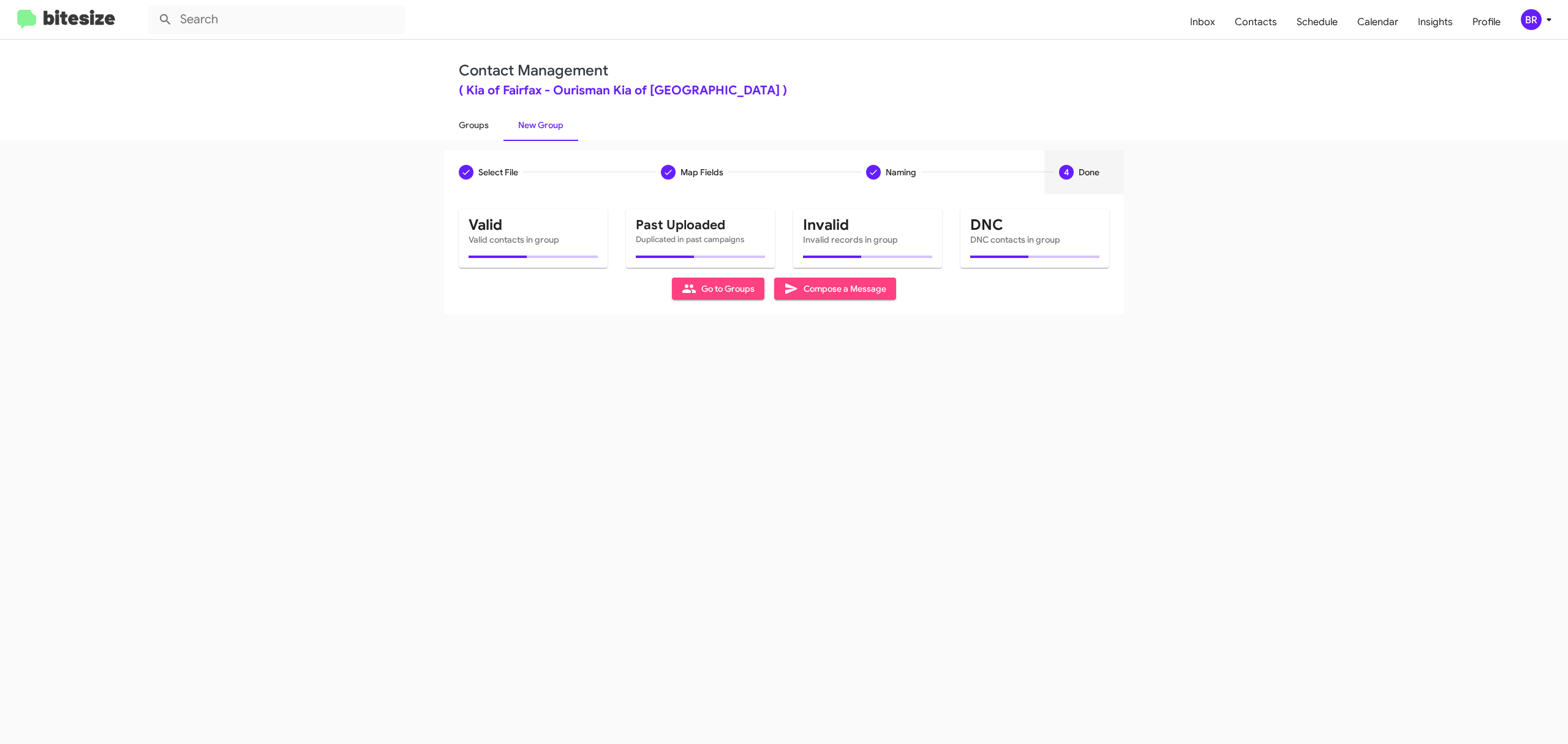
click at [473, 124] on link "Groups" at bounding box center [473, 125] width 59 height 32
type input "in:groups"
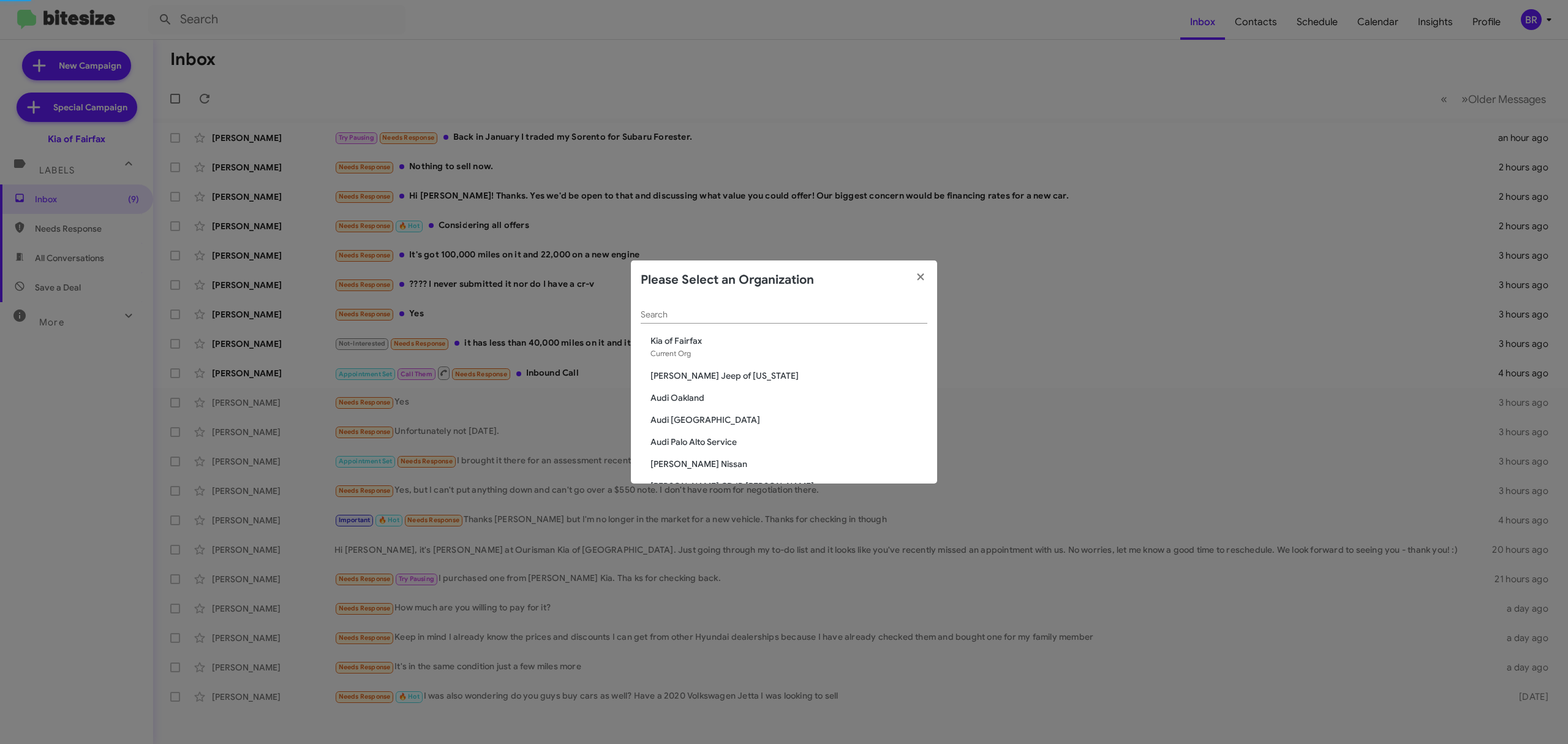
scroll to position [295, 0]
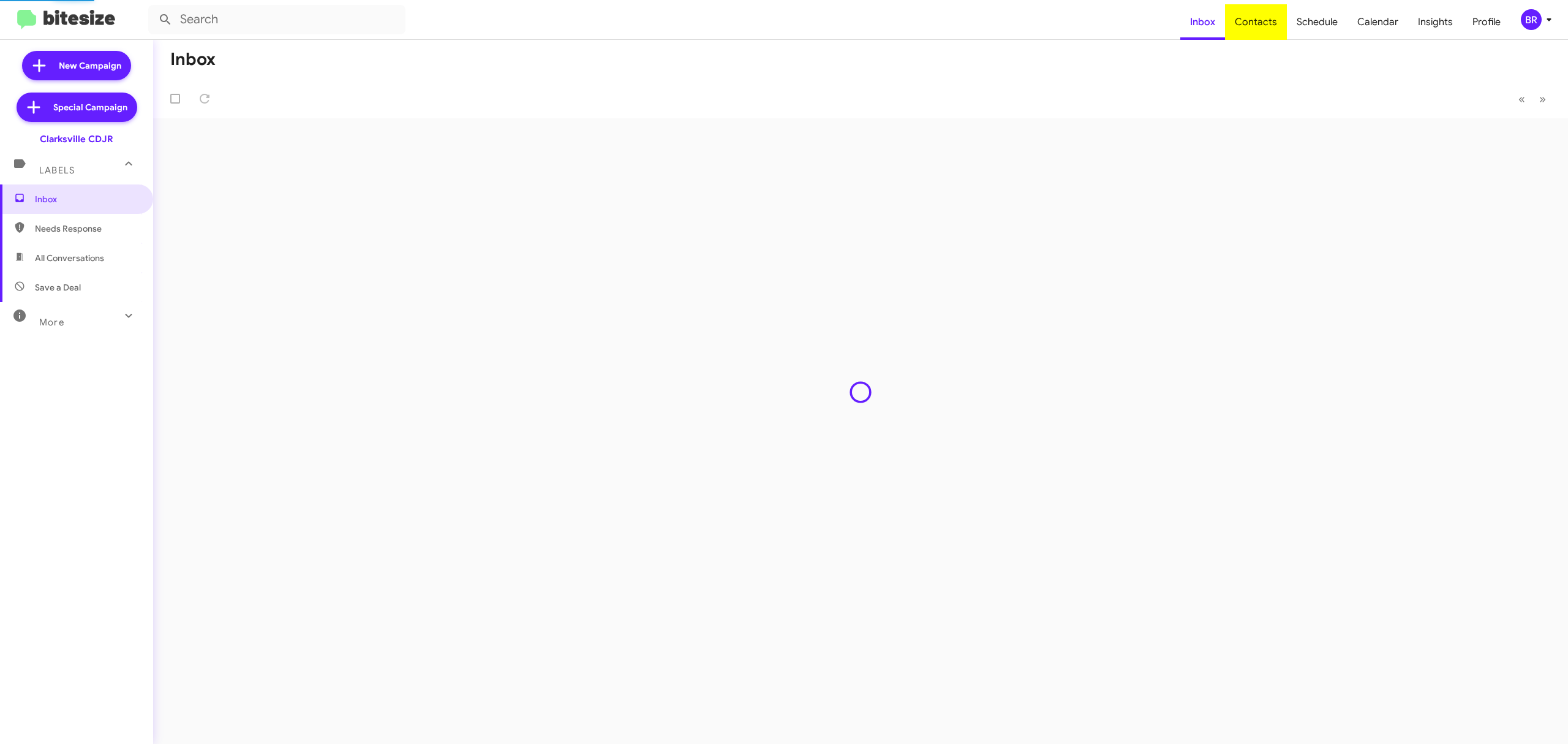
type input "in:groups"
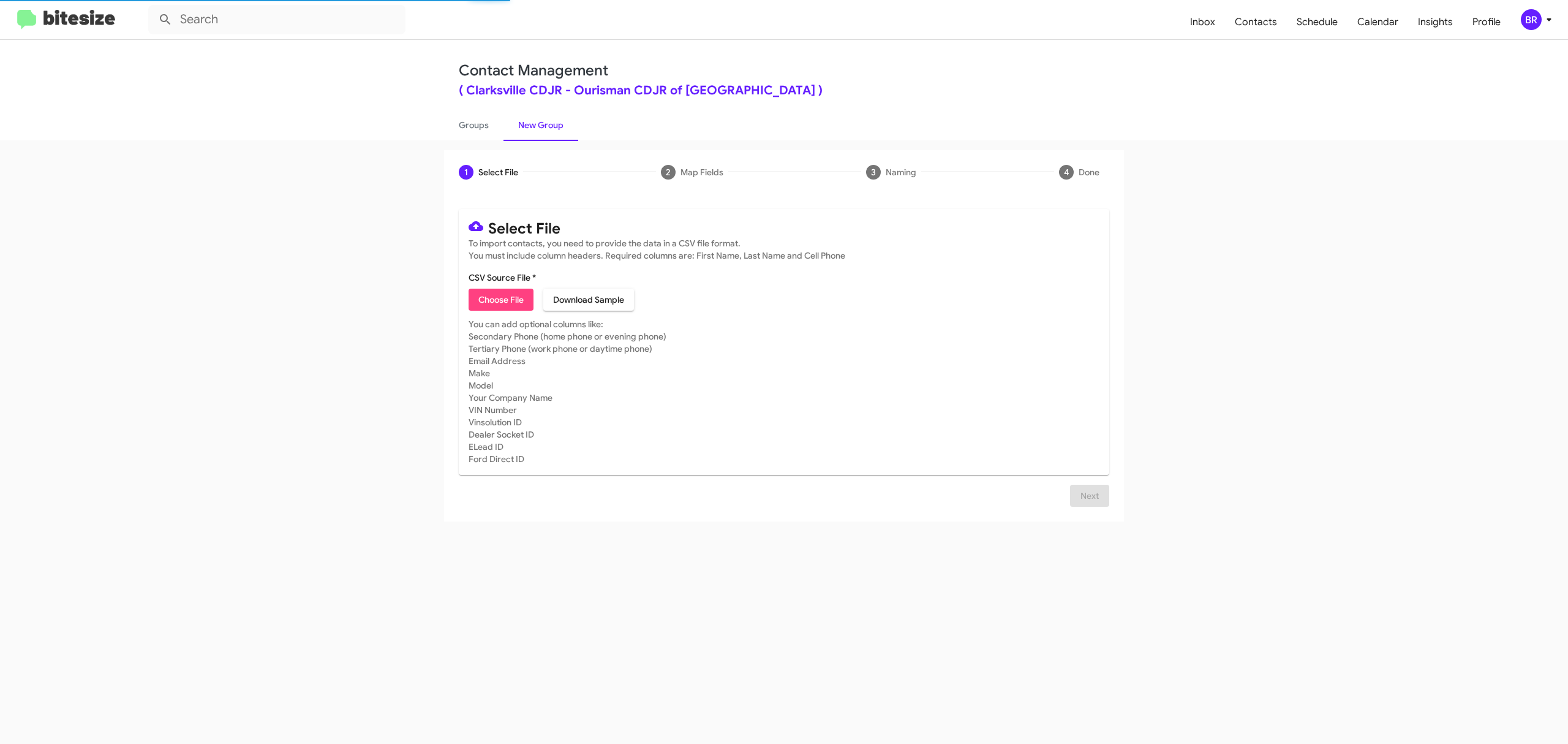
click at [500, 299] on span "Choose File" at bounding box center [501, 299] width 45 height 22
type input "ClarkCDJR_Opt-Out_10-15-25"
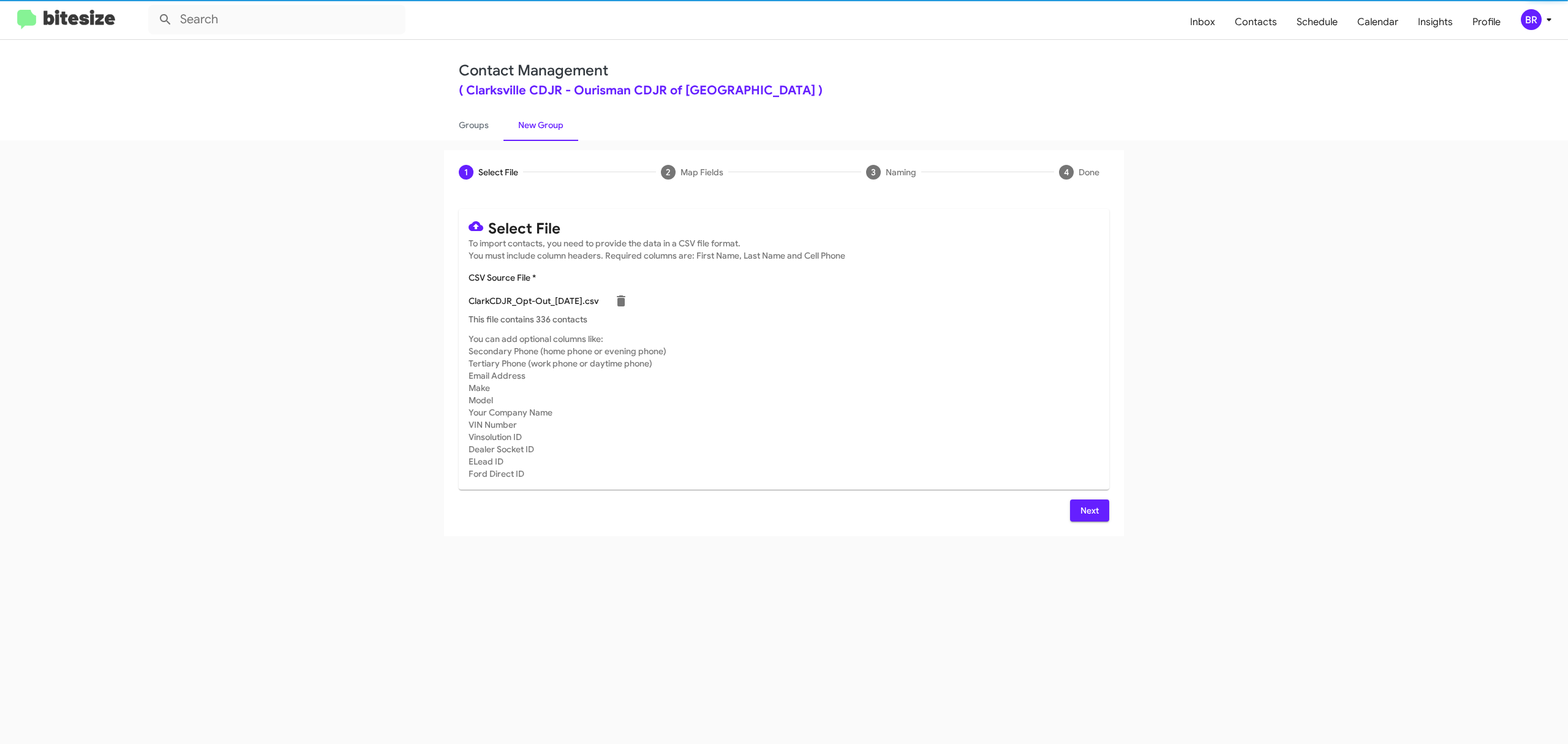
click at [1089, 509] on span "Next" at bounding box center [1089, 509] width 19 height 22
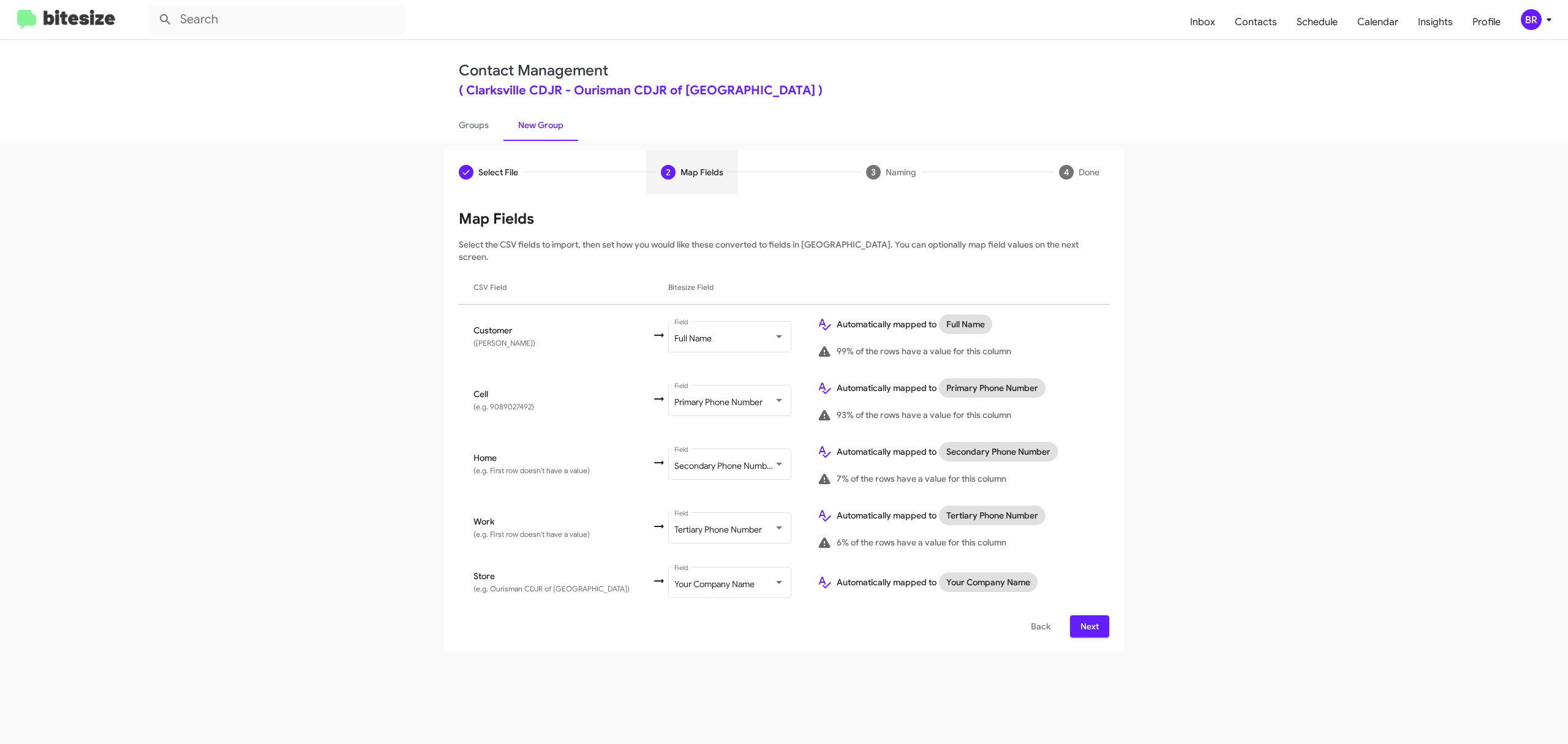
click at [1089, 615] on span "Next" at bounding box center [1089, 626] width 19 height 22
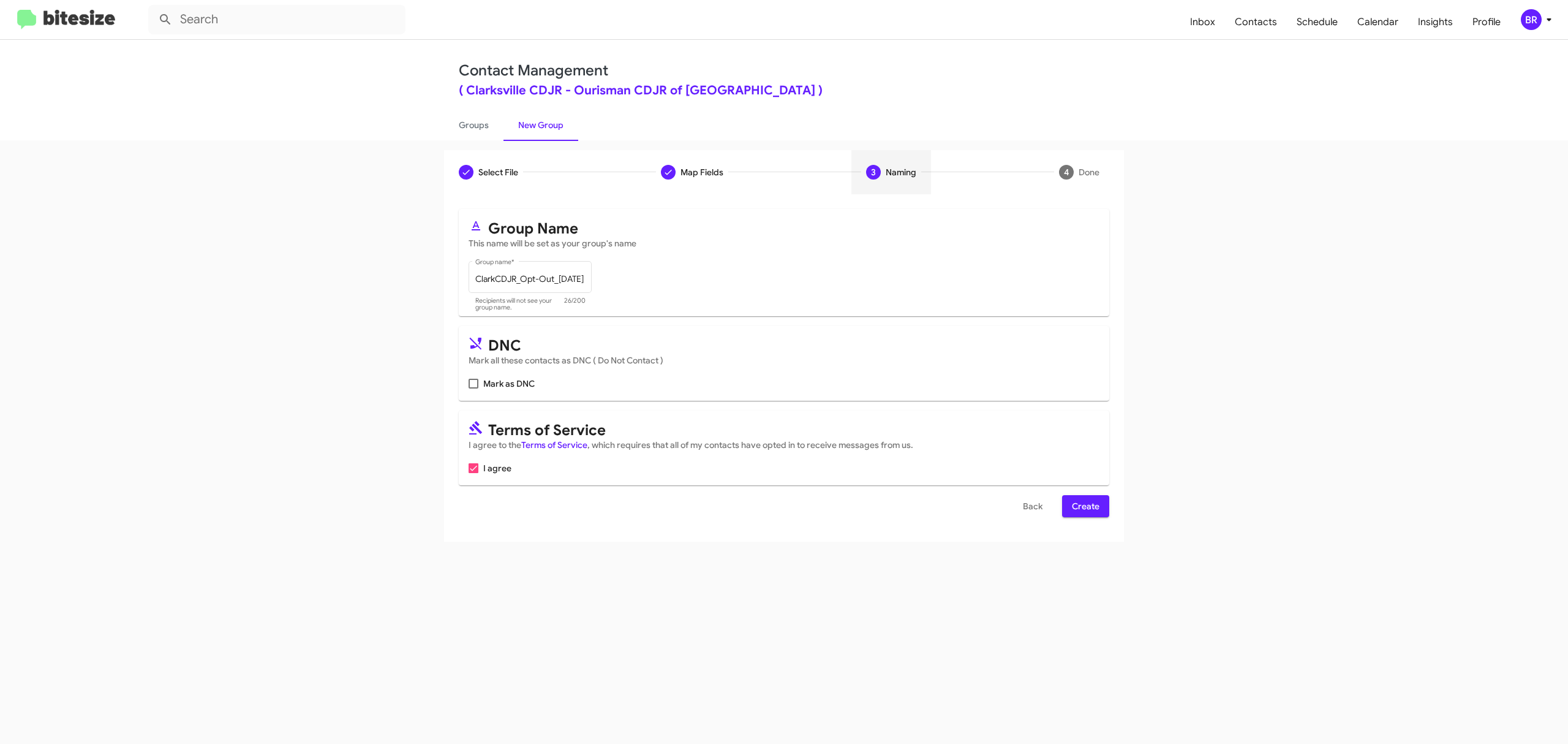
click at [473, 388] on input "Mark as DNC" at bounding box center [473, 388] width 1 height 1
checkbox input "true"
click at [1084, 506] on span "Create" at bounding box center [1086, 506] width 28 height 22
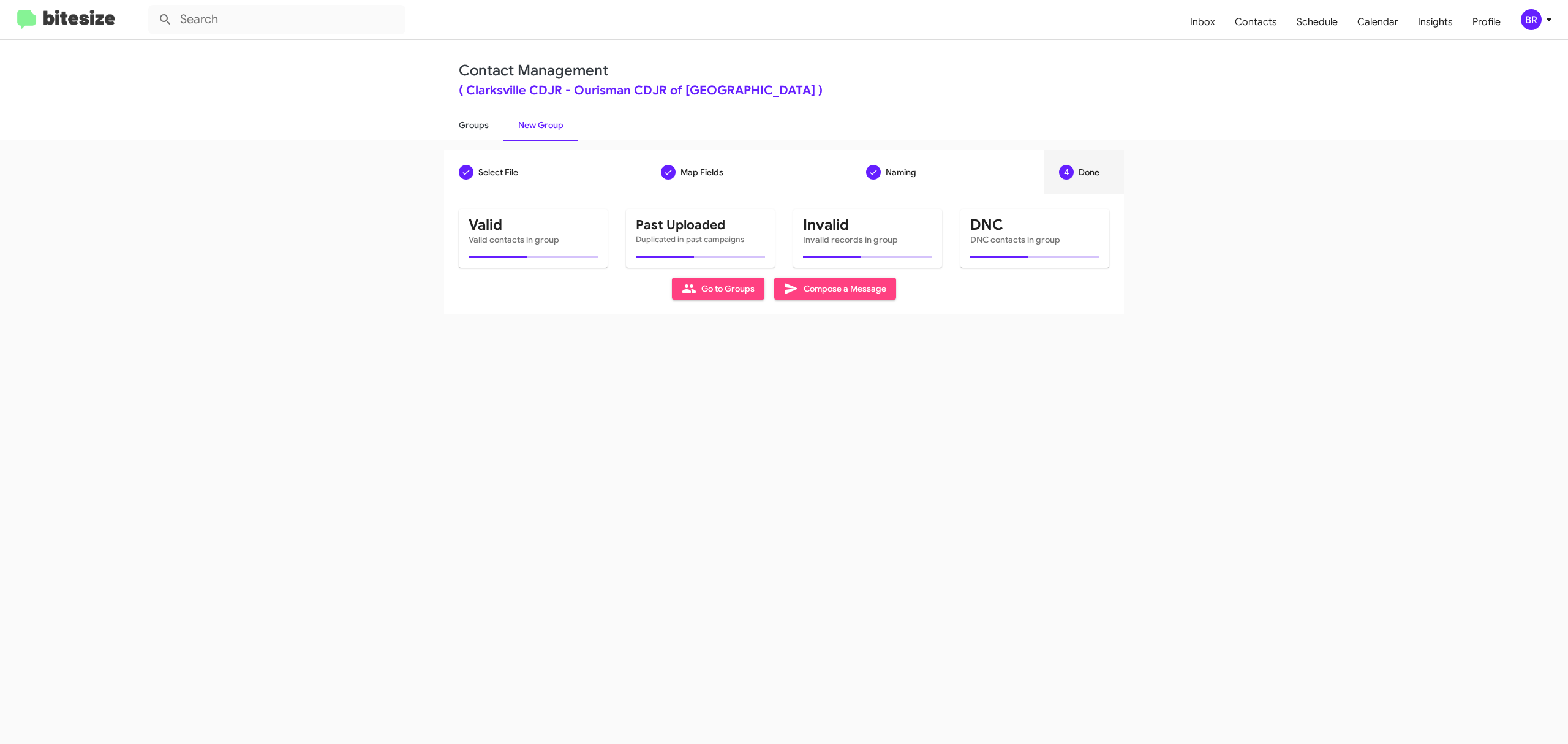
click at [473, 124] on link "Groups" at bounding box center [473, 125] width 59 height 32
type input "in:groups"
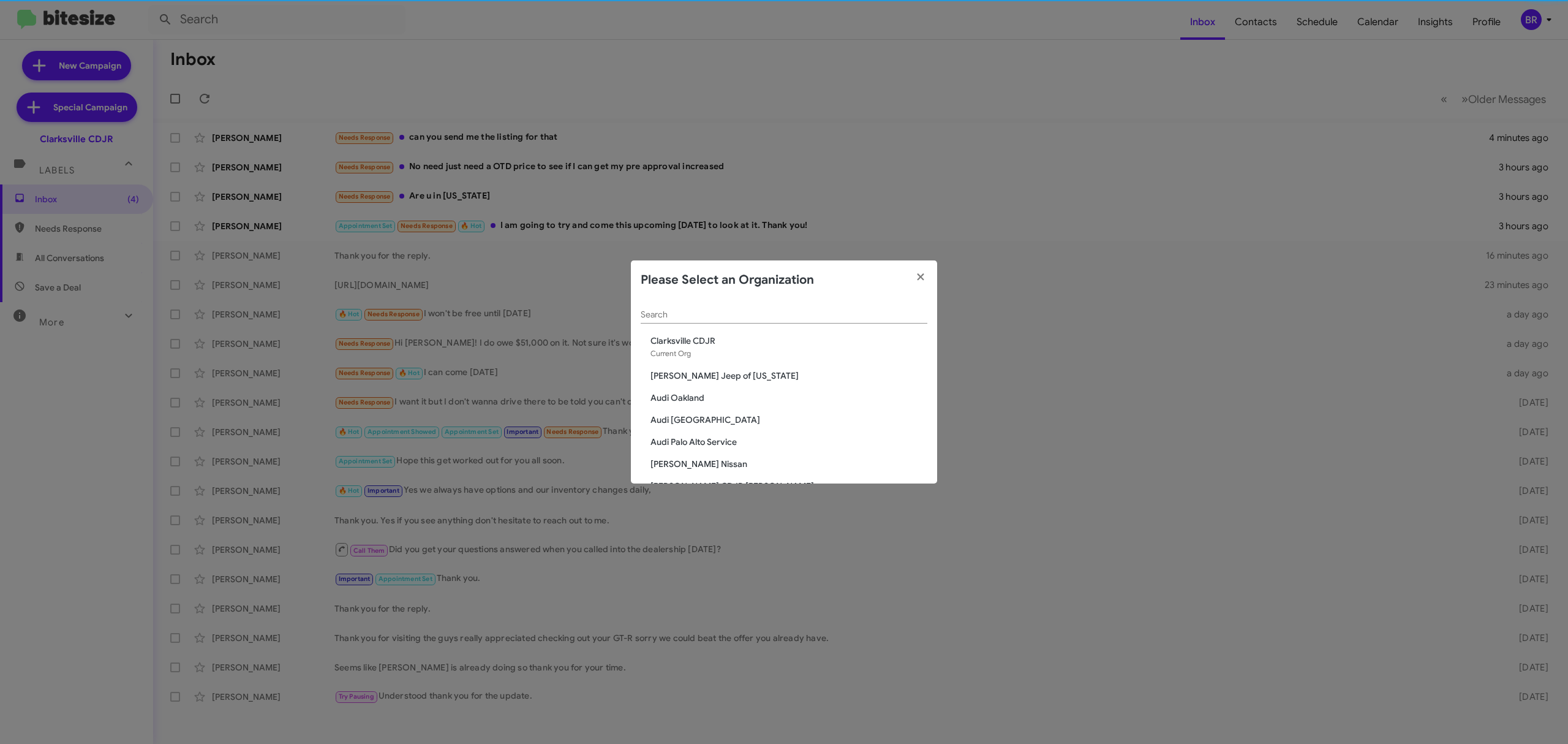
scroll to position [163, 0]
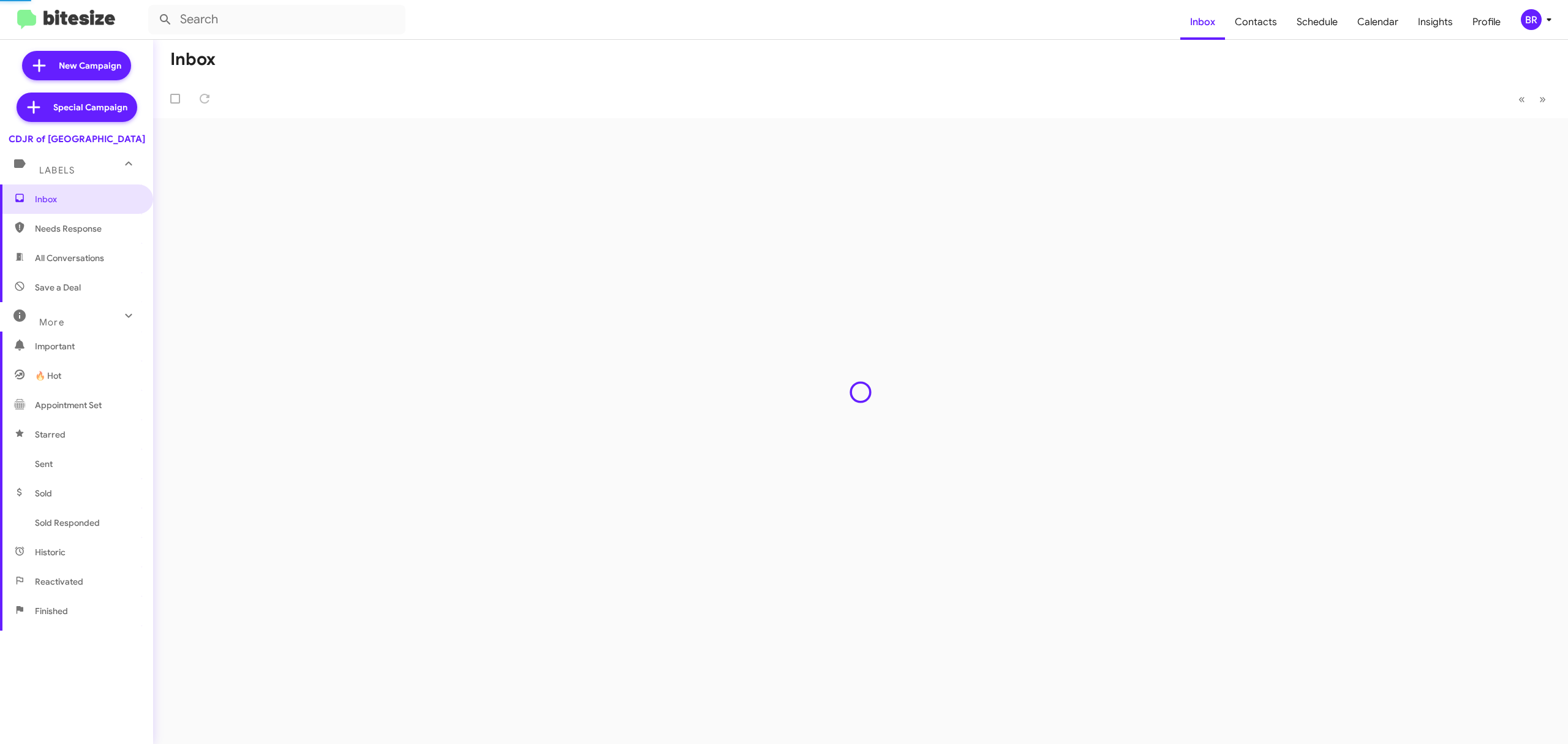
type input "in:groups"
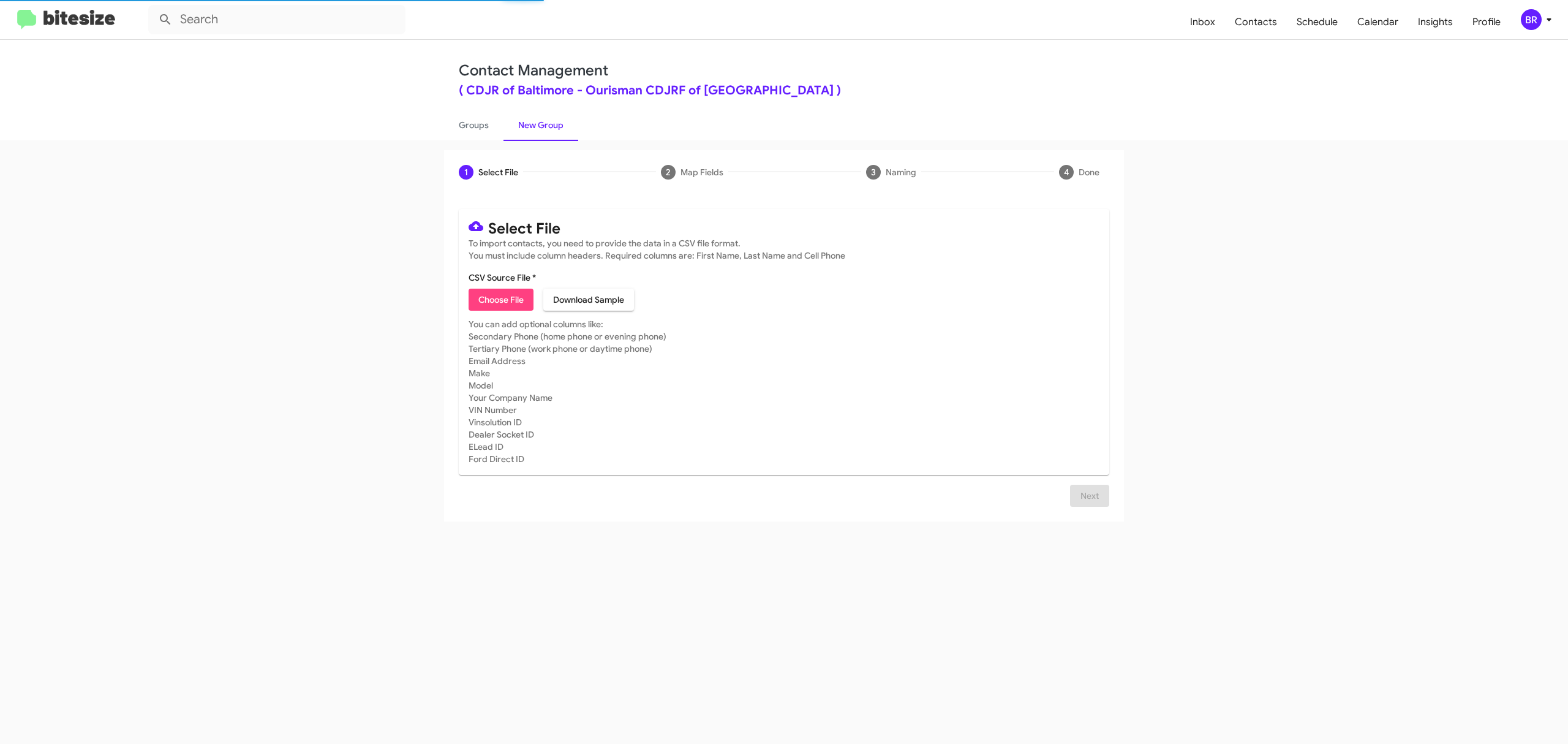
click at [500, 299] on span "Choose File" at bounding box center [501, 299] width 45 height 22
type input "CDJRBaltimore_Opt-Out_10-15-25"
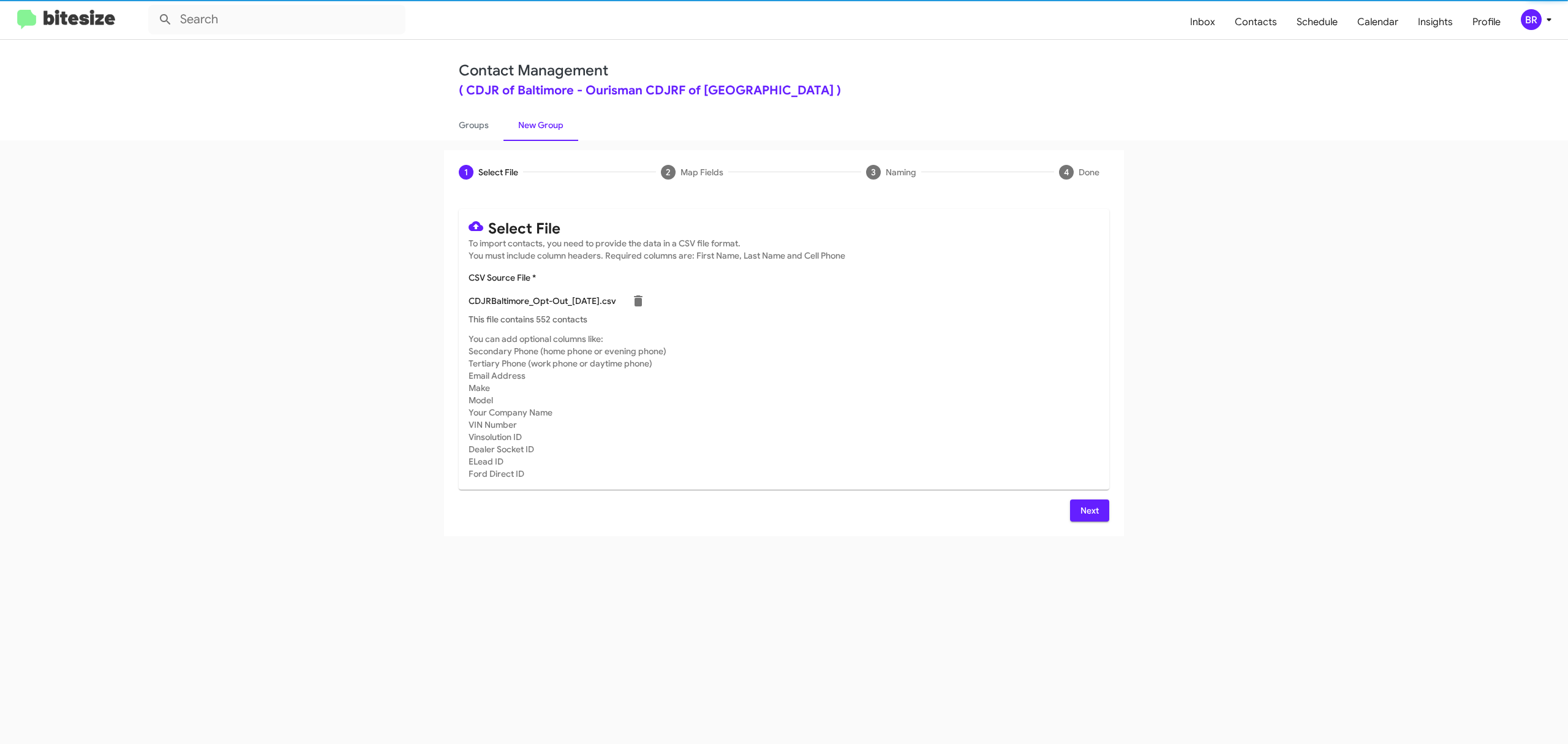
click at [1089, 509] on span "Next" at bounding box center [1089, 509] width 19 height 22
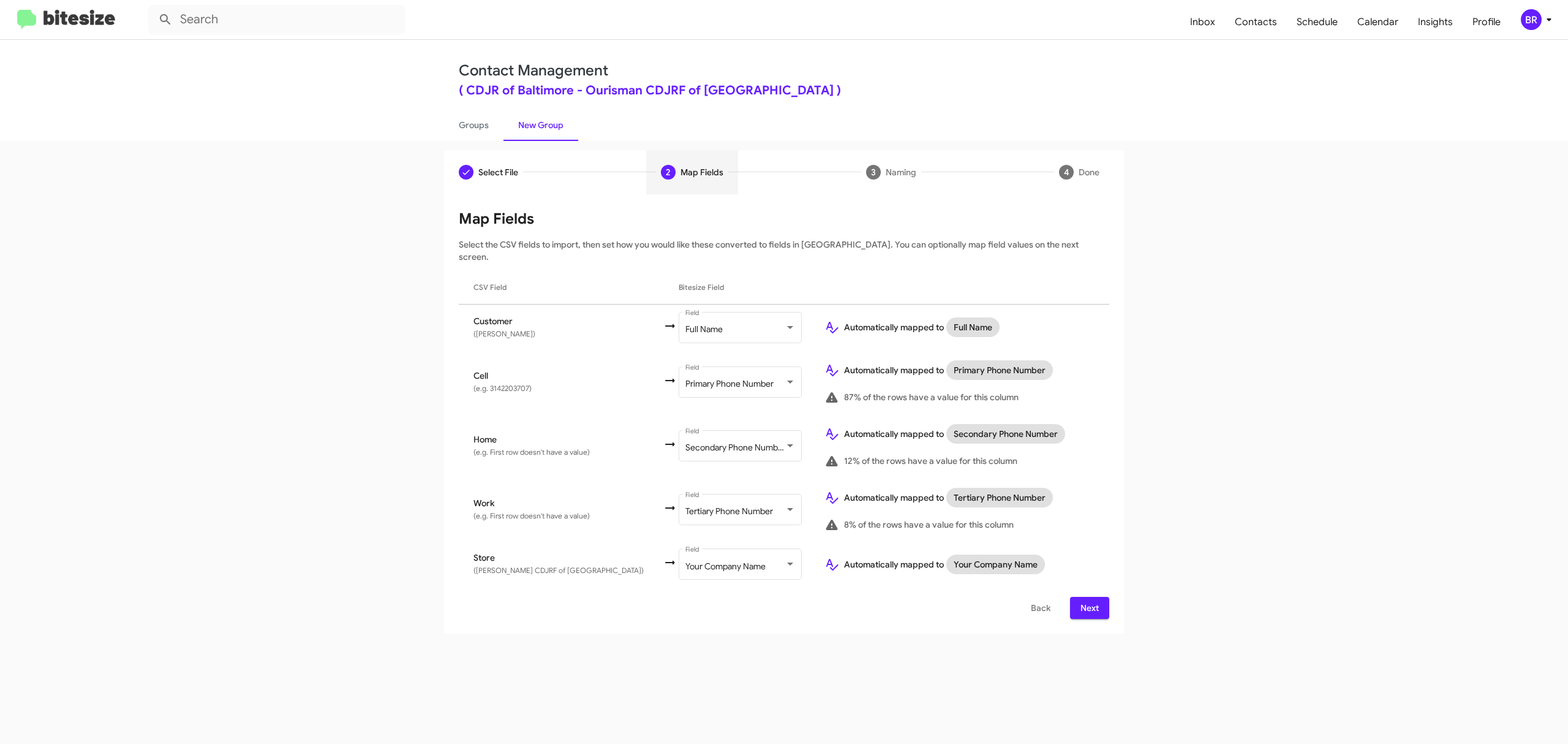
click at [1089, 596] on span "Next" at bounding box center [1089, 607] width 19 height 22
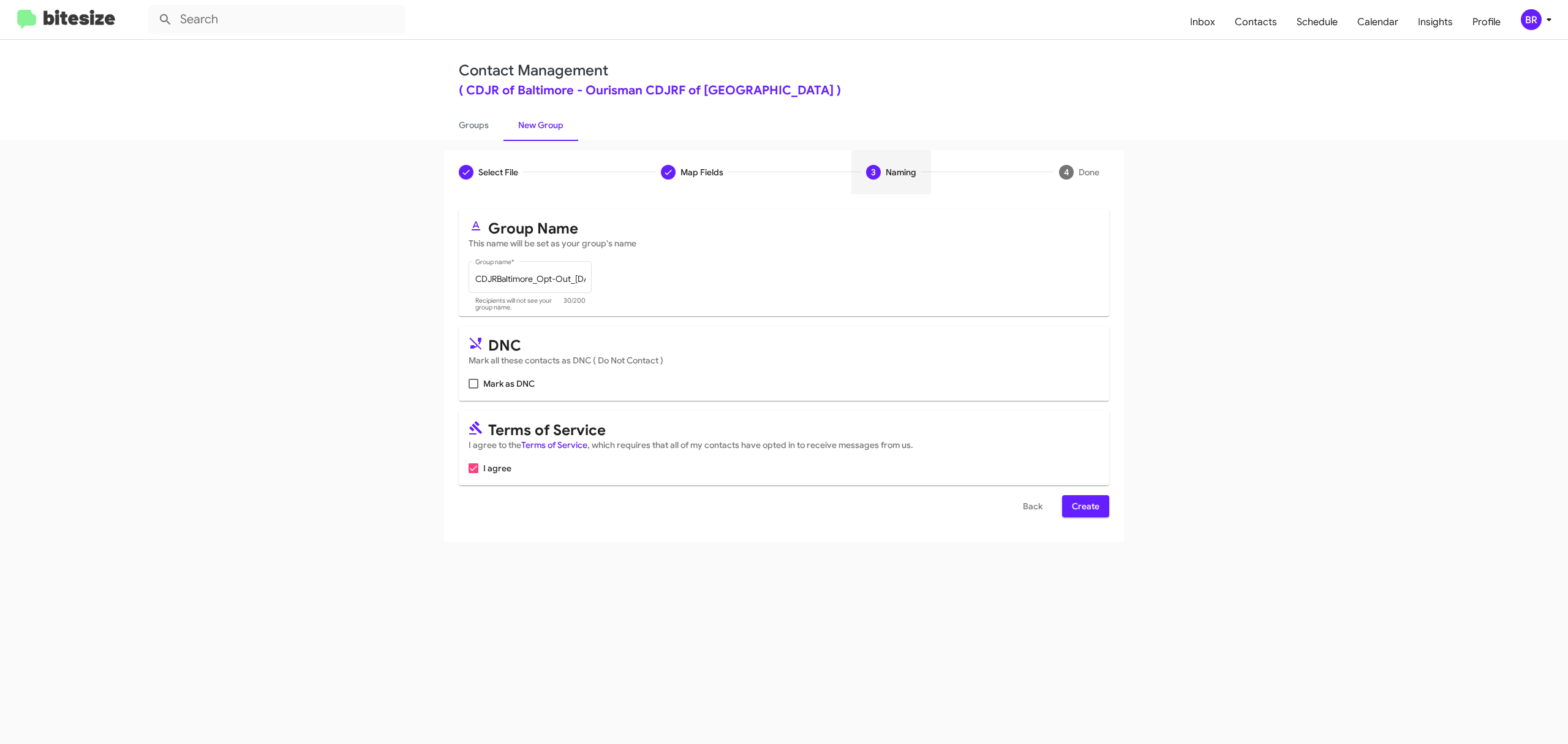
click at [473, 388] on input "Mark as DNC" at bounding box center [473, 388] width 1 height 1
checkbox input "true"
click at [1084, 506] on span "Create" at bounding box center [1086, 506] width 28 height 22
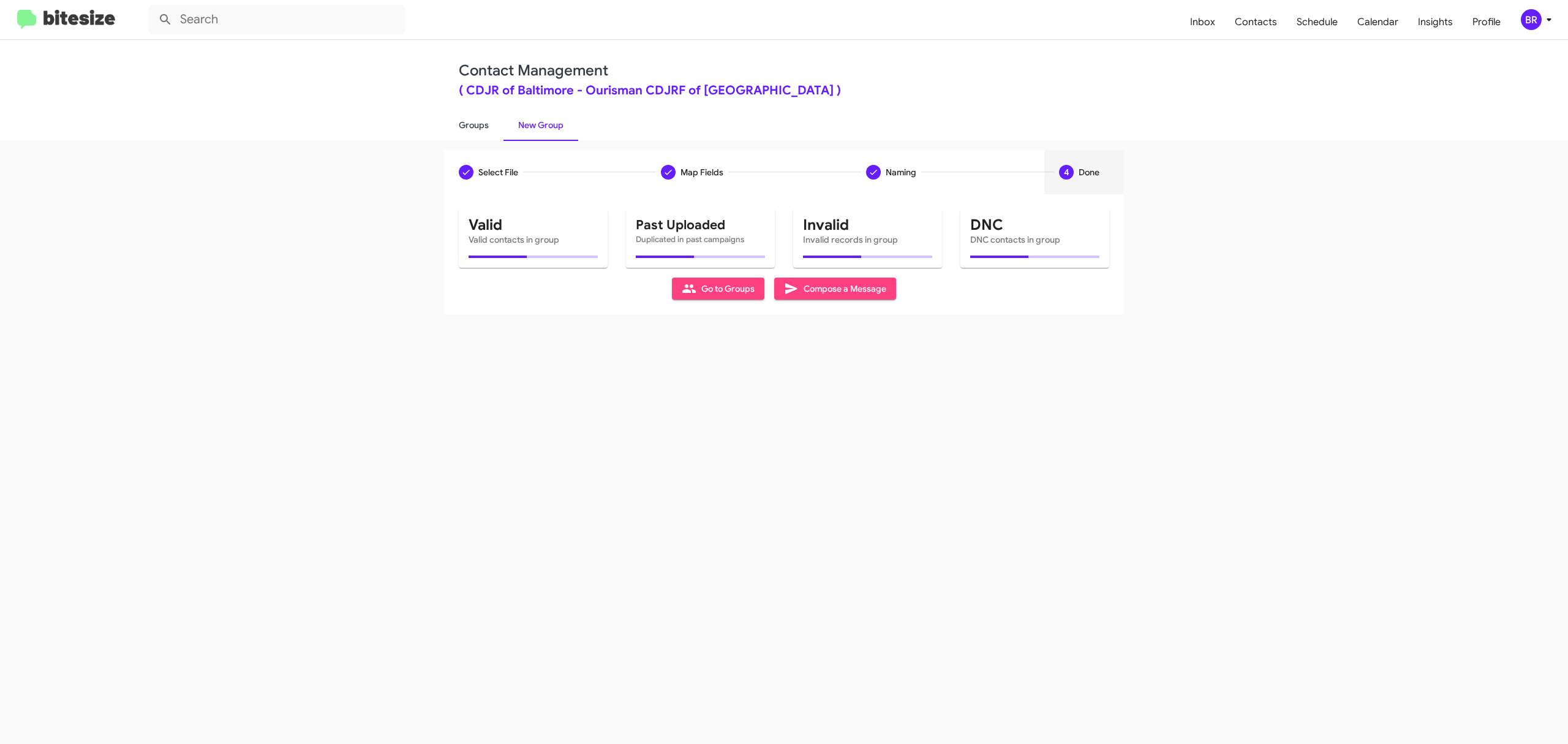
click at [473, 124] on link "Groups" at bounding box center [473, 125] width 59 height 32
type input "in:groups"
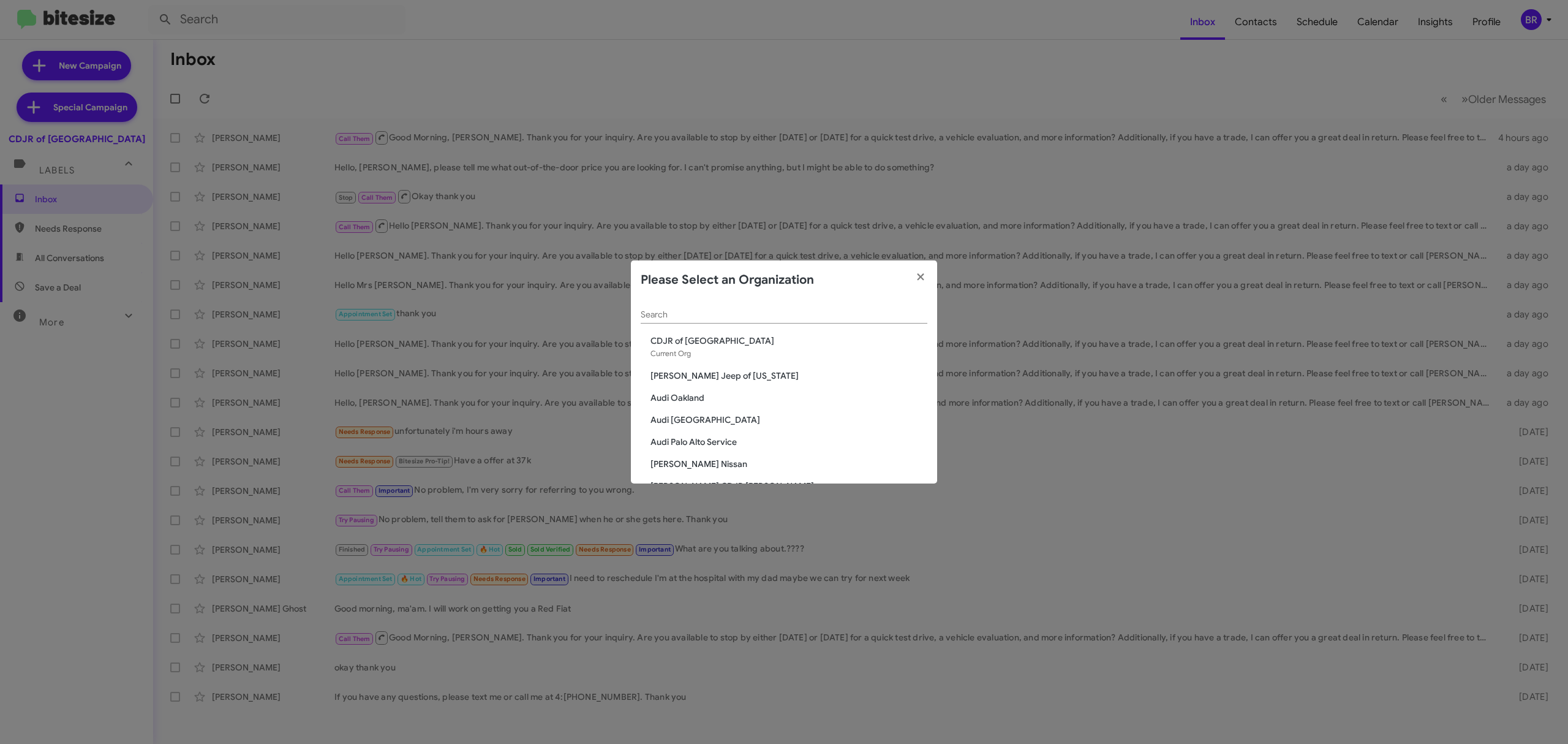
scroll to position [868, 0]
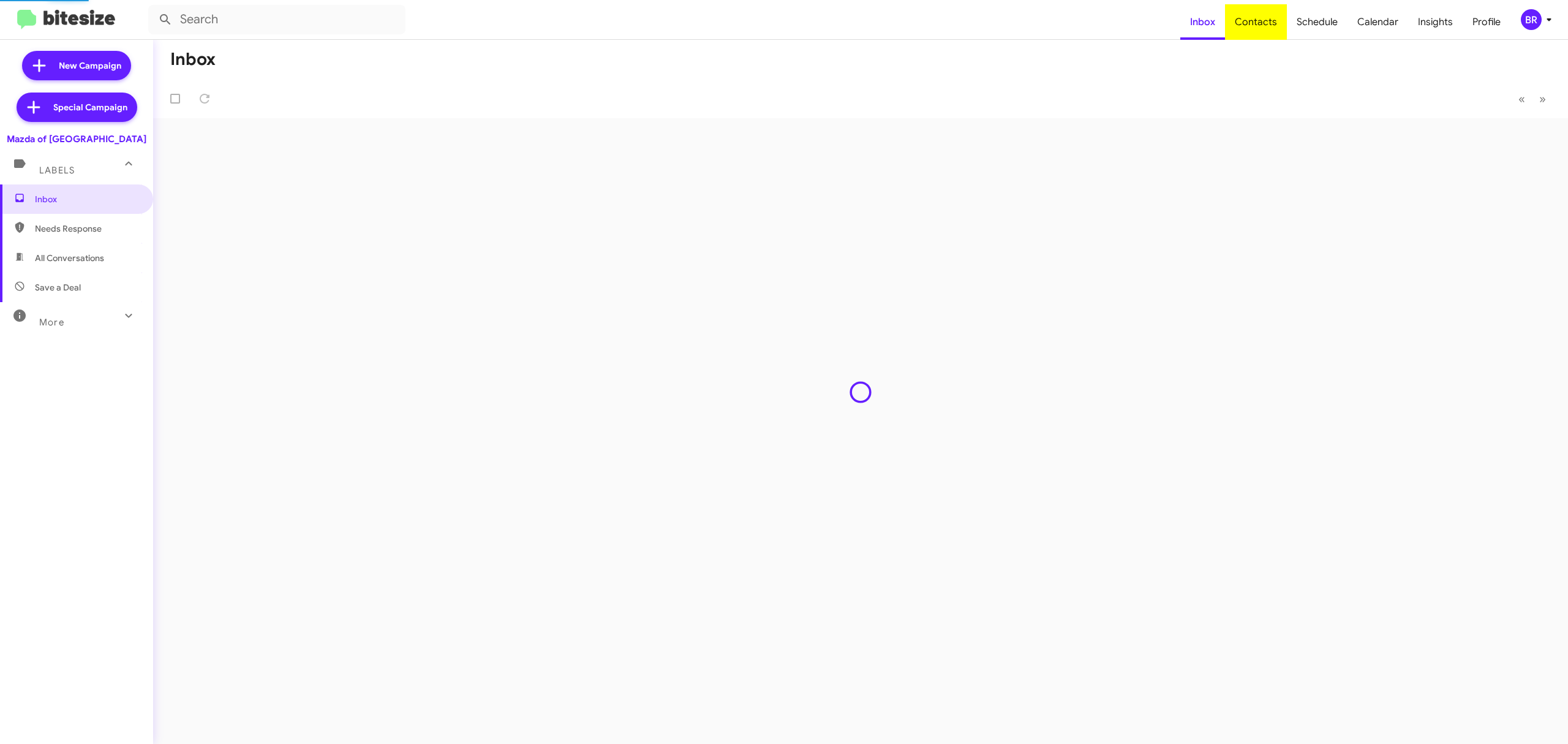
type input "in:groups"
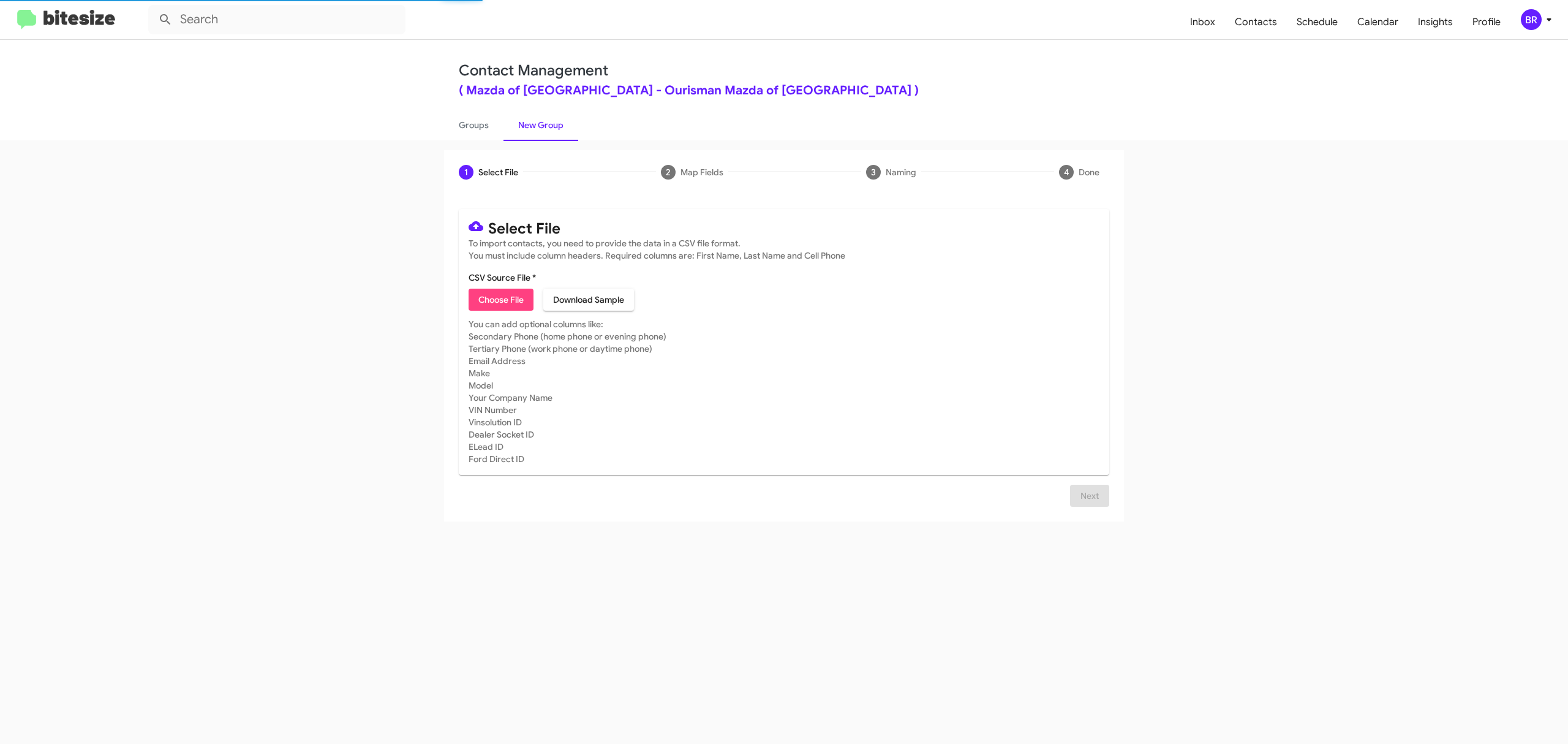
click at [500, 299] on span "Choose File" at bounding box center [501, 299] width 45 height 22
type input "MazdaRock_Opt-Out_10-15-25"
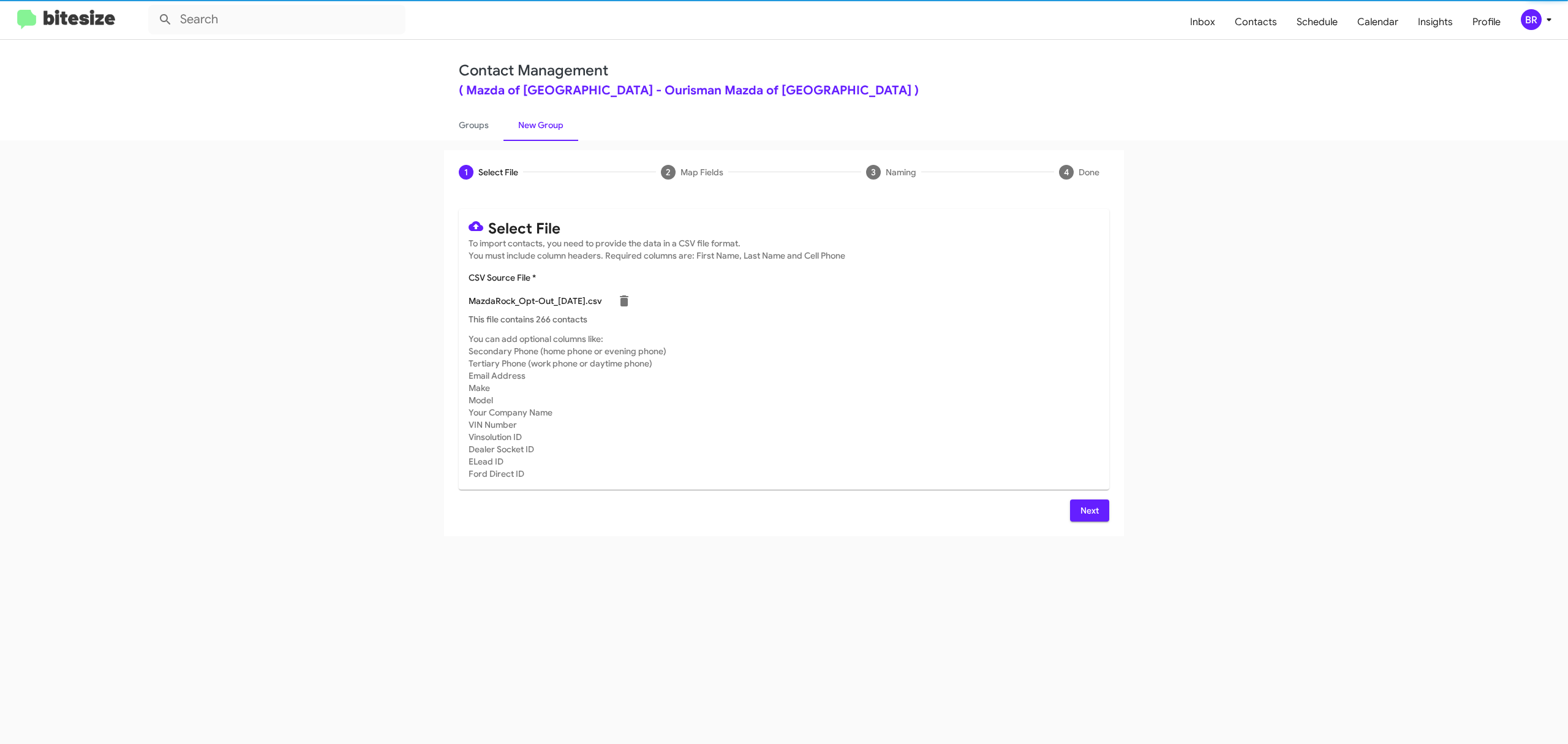
click at [1089, 509] on span "Next" at bounding box center [1089, 509] width 19 height 22
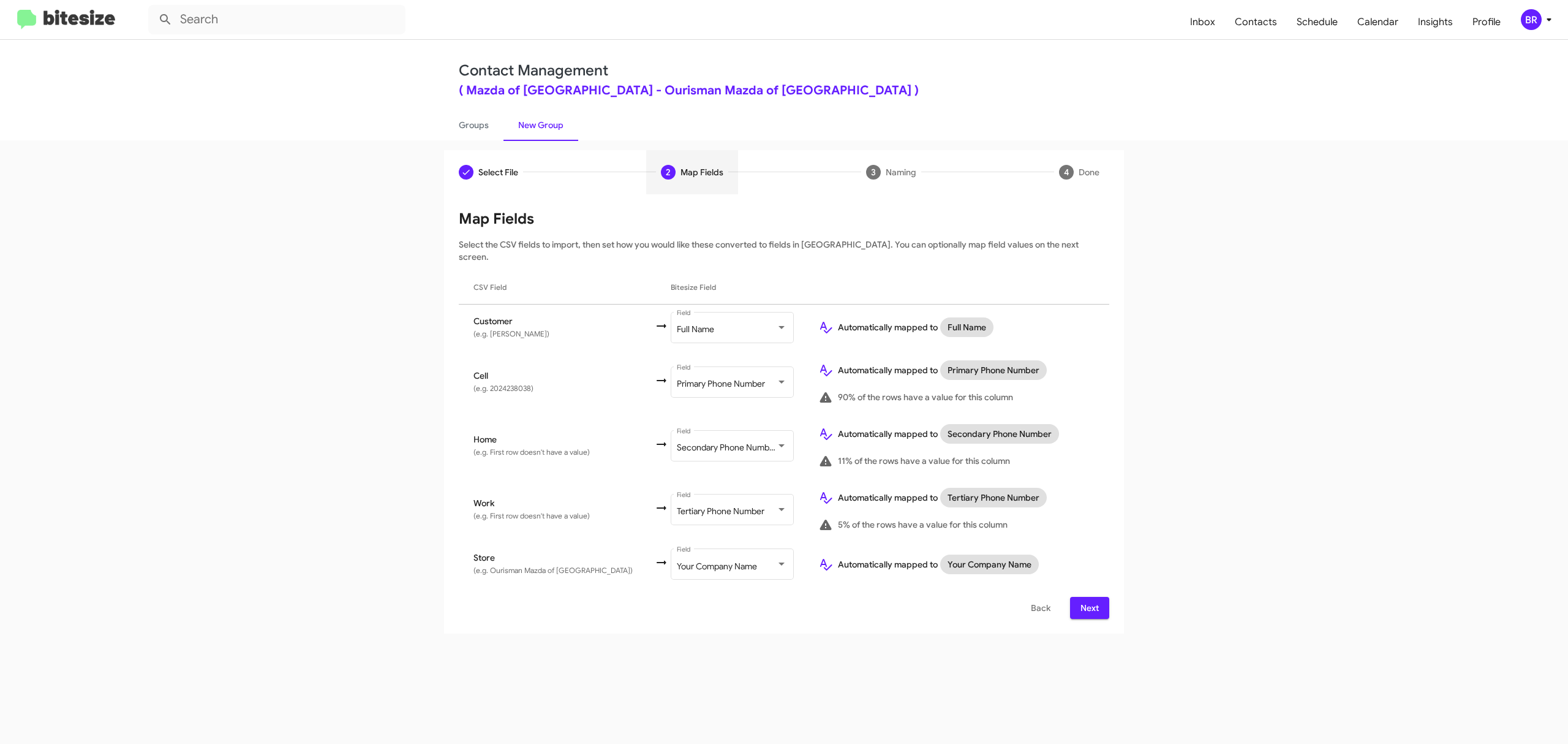
click at [1089, 596] on span "Next" at bounding box center [1089, 607] width 19 height 22
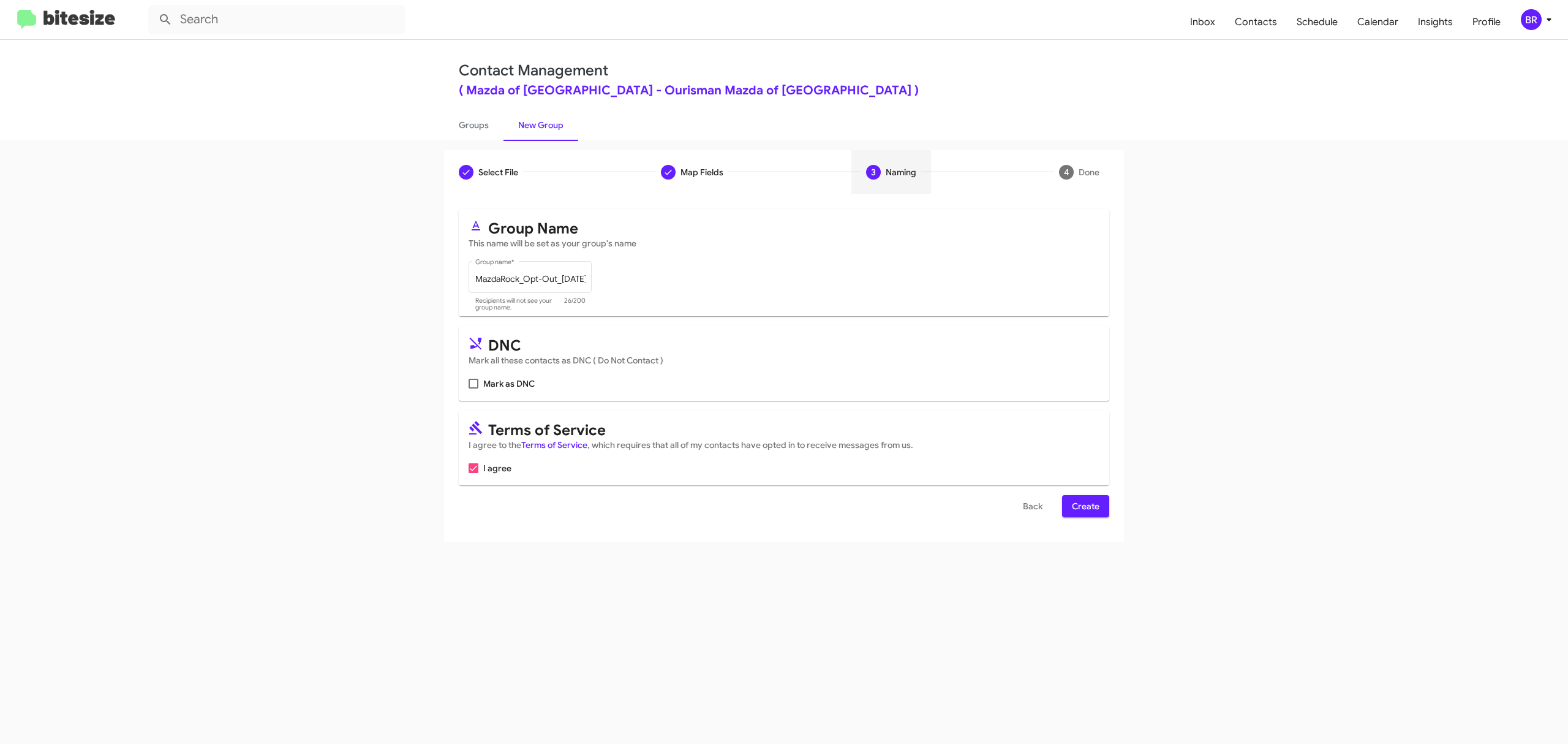
click at [473, 388] on input "Mark as DNC" at bounding box center [473, 388] width 1 height 1
checkbox input "true"
click at [1084, 506] on span "Create" at bounding box center [1086, 506] width 28 height 22
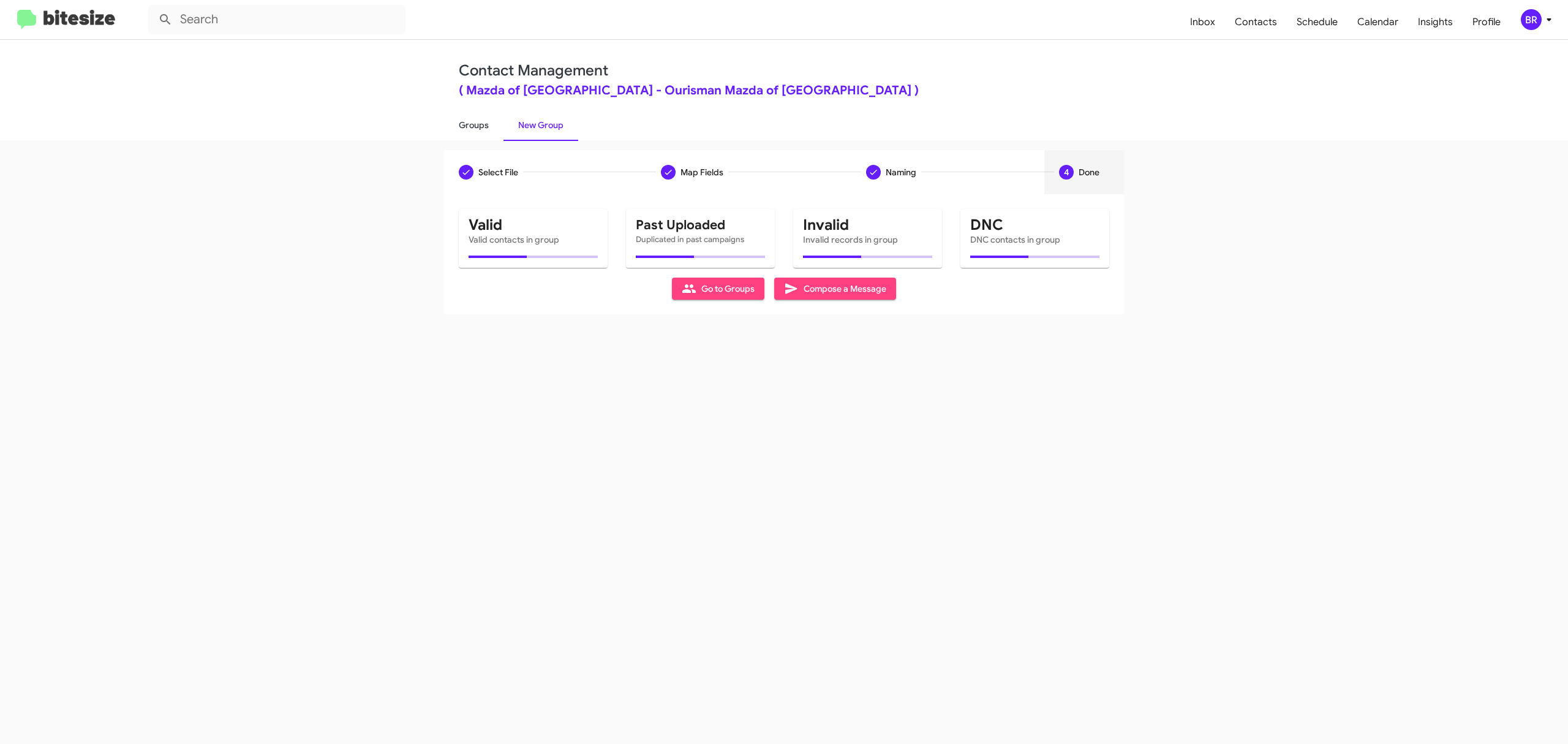
click at [473, 124] on link "Groups" at bounding box center [473, 125] width 59 height 32
type input "in:groups"
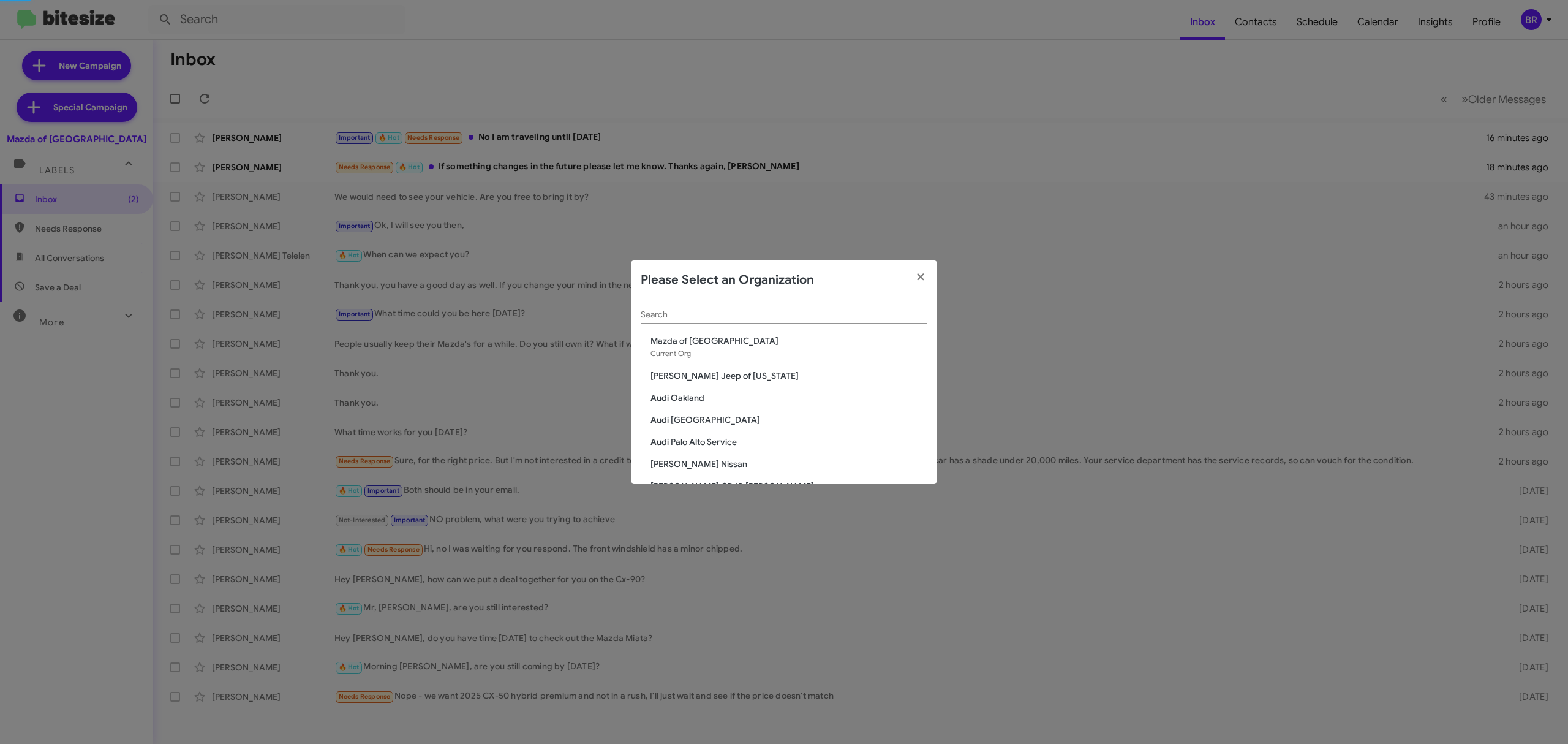
scroll to position [2170, 0]
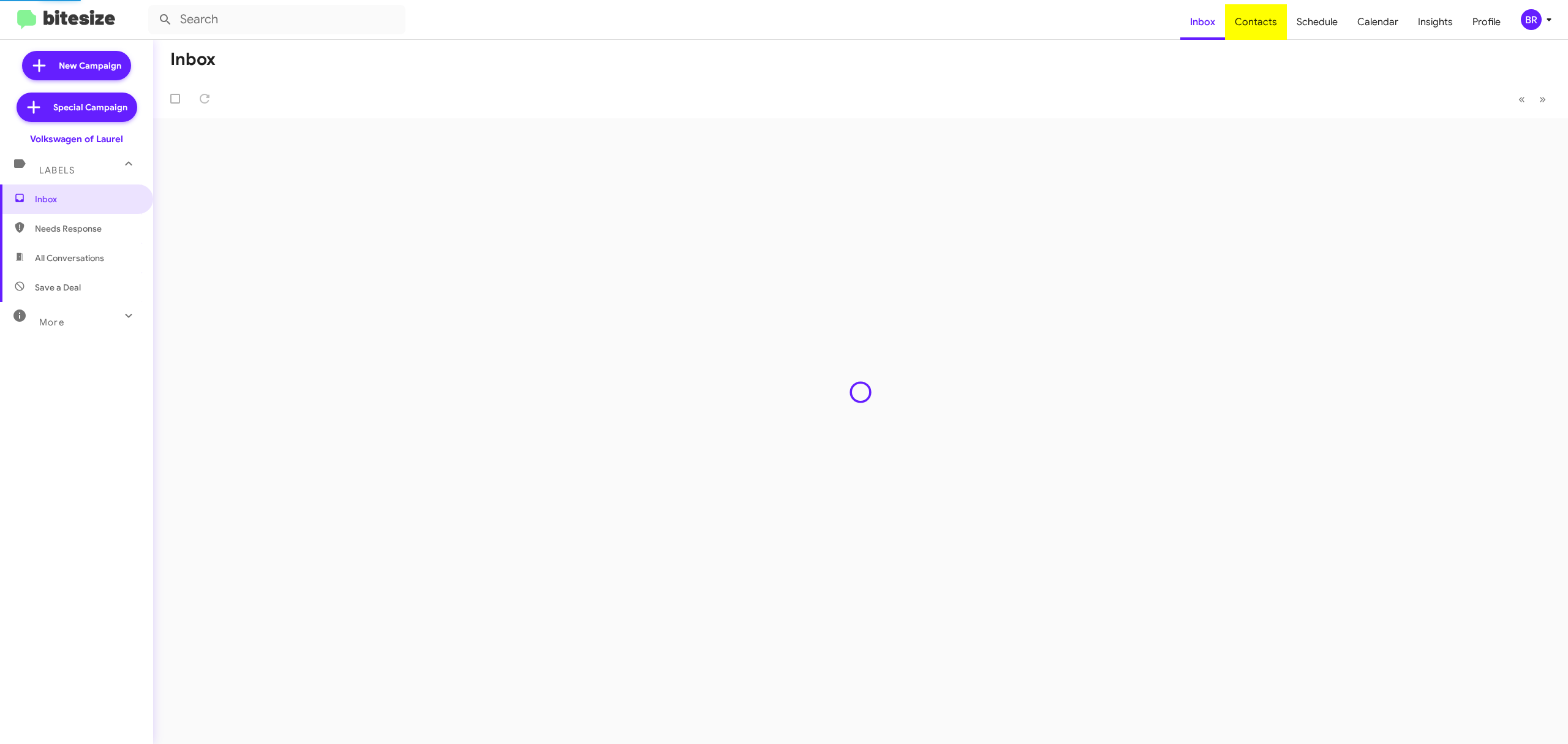
type input "in:groups"
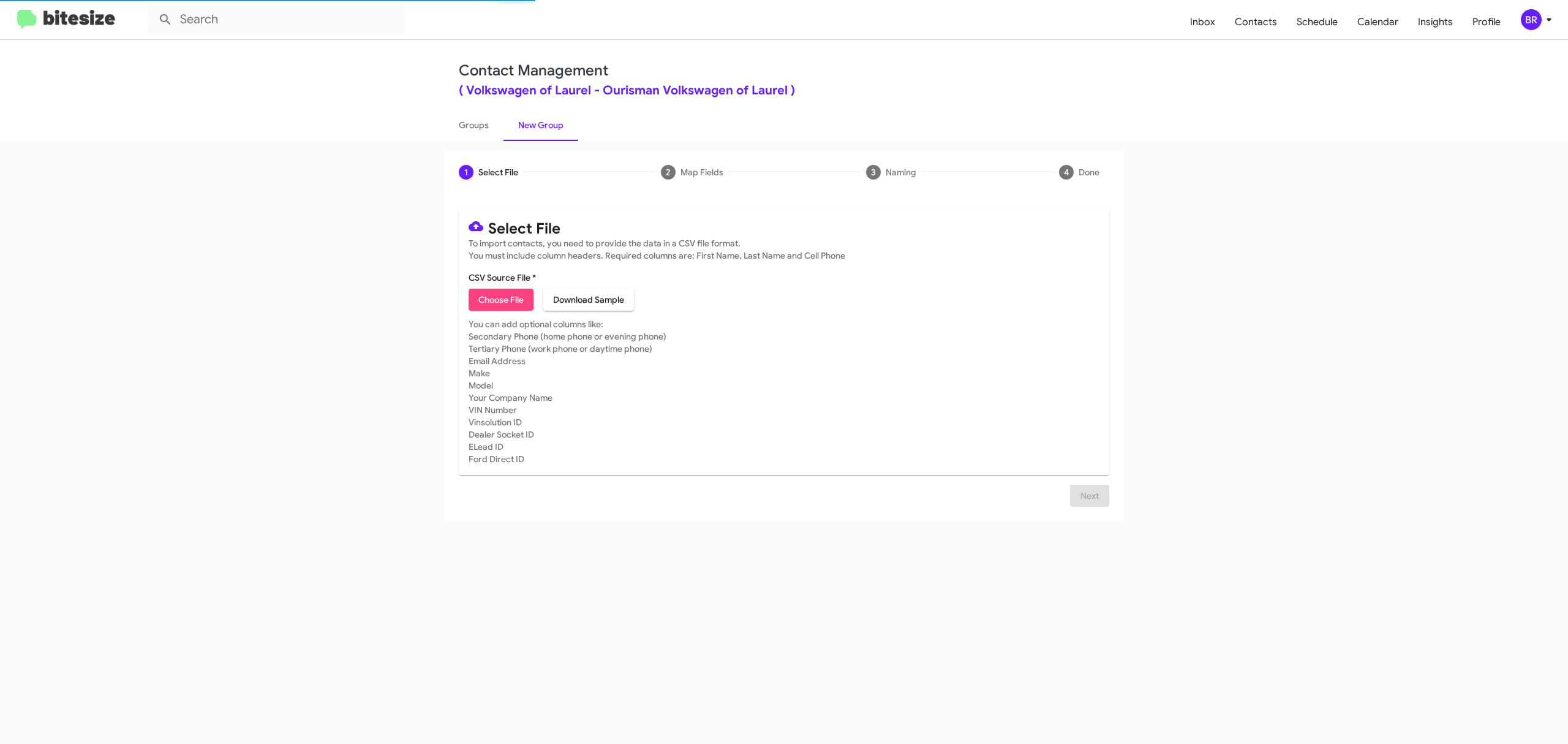
click at [500, 299] on span "Choose File" at bounding box center [501, 299] width 45 height 22
type input "VolksLaurel_Opt-Out_[DATE]"
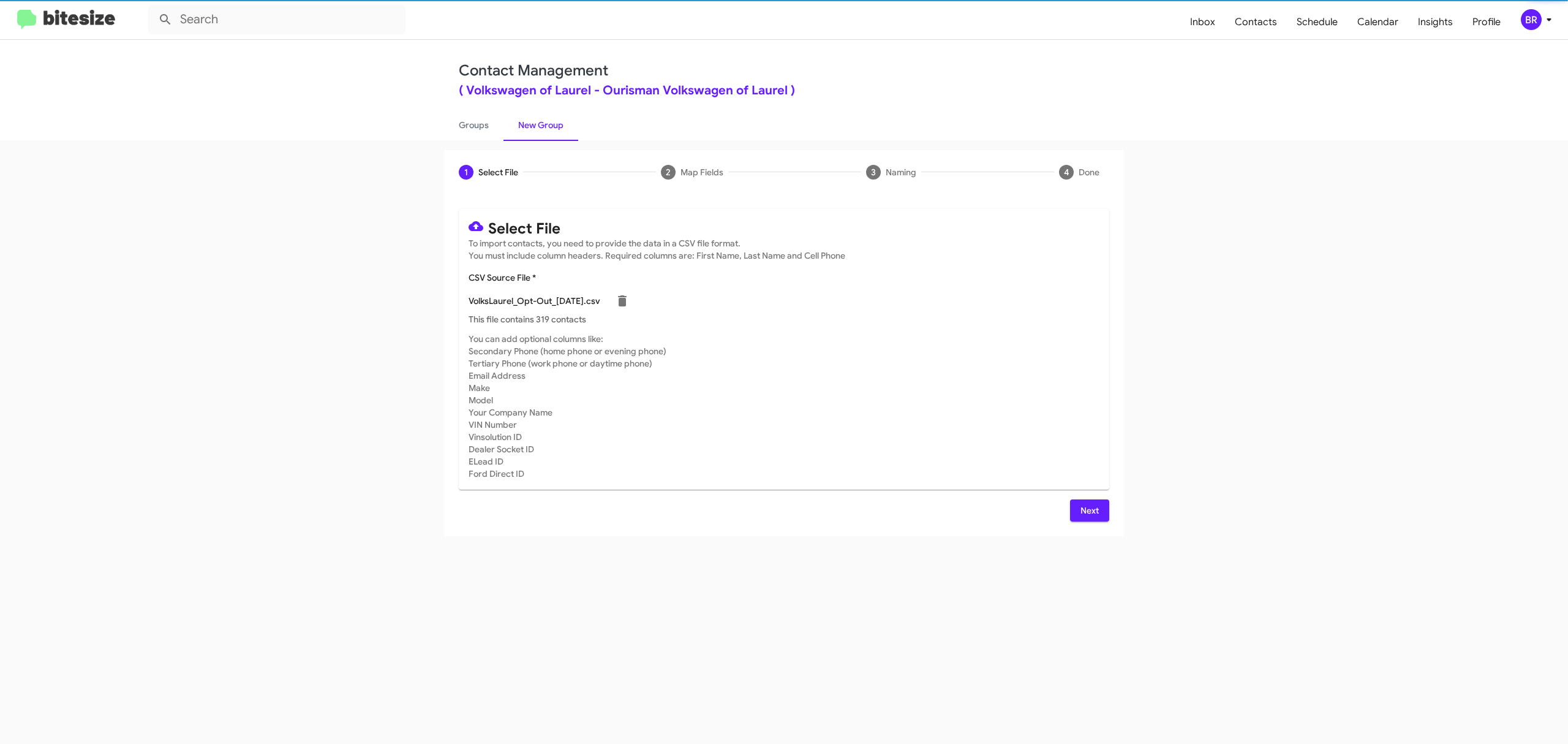
click at [1089, 509] on span "Next" at bounding box center [1089, 509] width 19 height 22
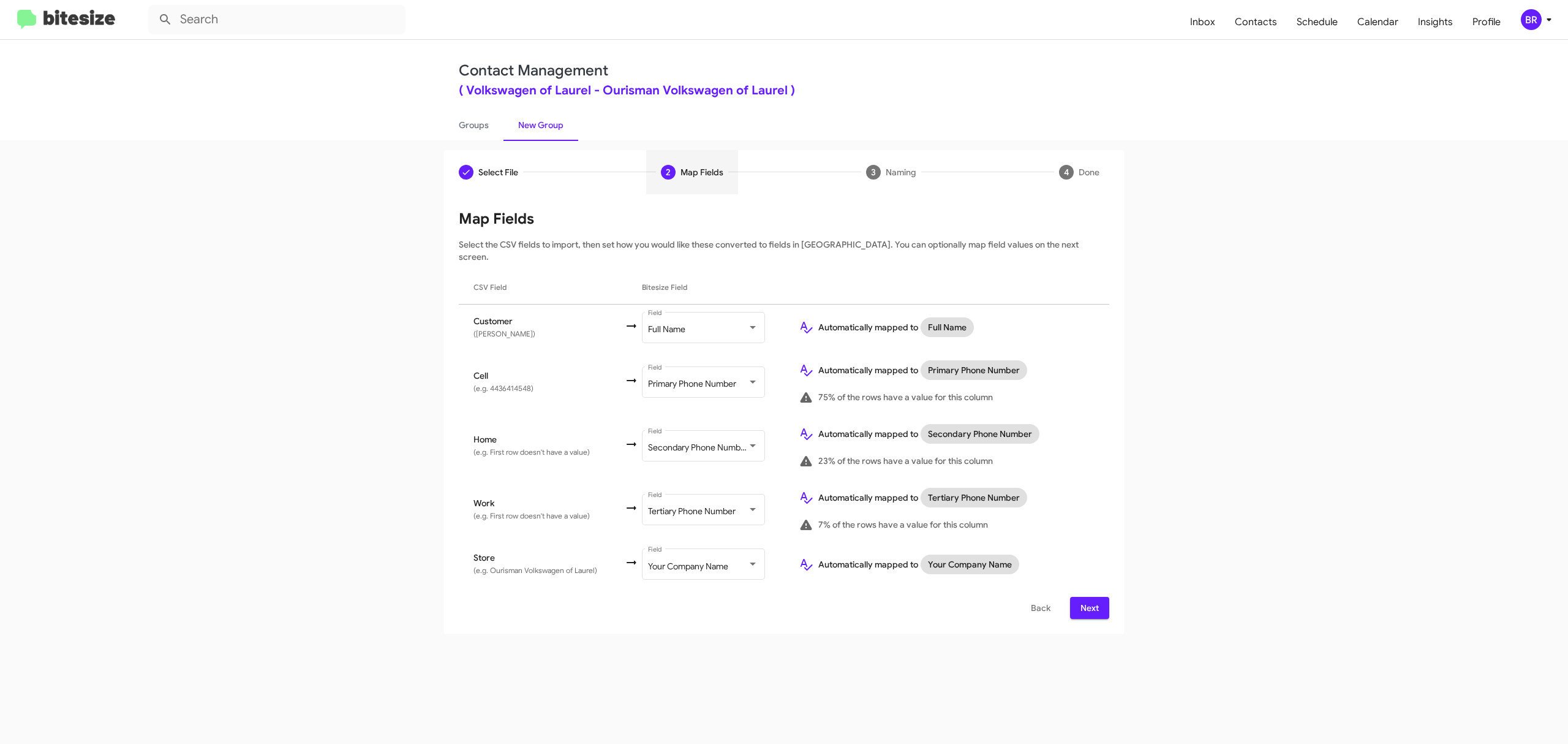
click at [1089, 596] on span "Next" at bounding box center [1089, 607] width 19 height 22
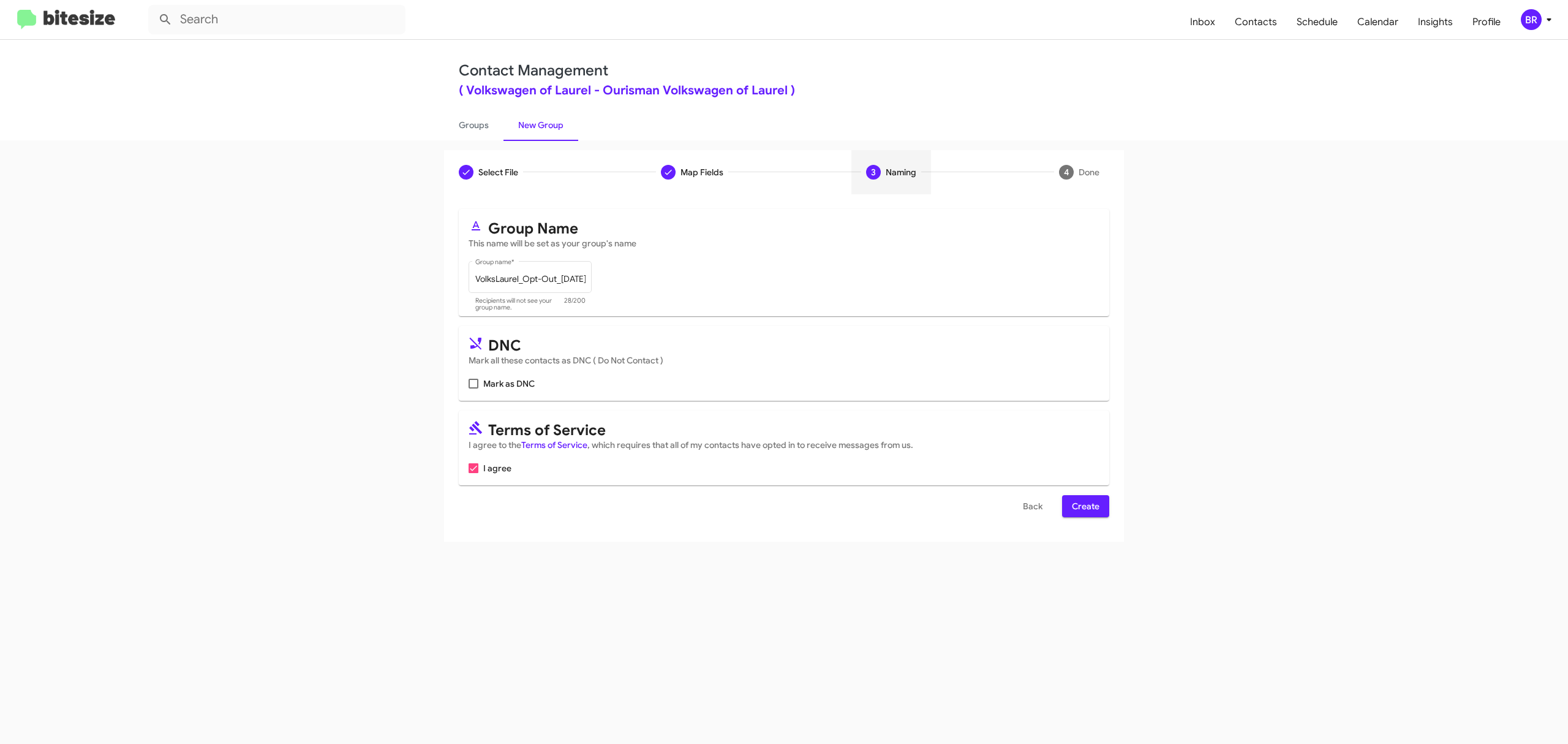
click at [473, 388] on input "Mark as DNC" at bounding box center [473, 388] width 1 height 1
checkbox input "true"
click at [1084, 506] on span "Create" at bounding box center [1086, 506] width 28 height 22
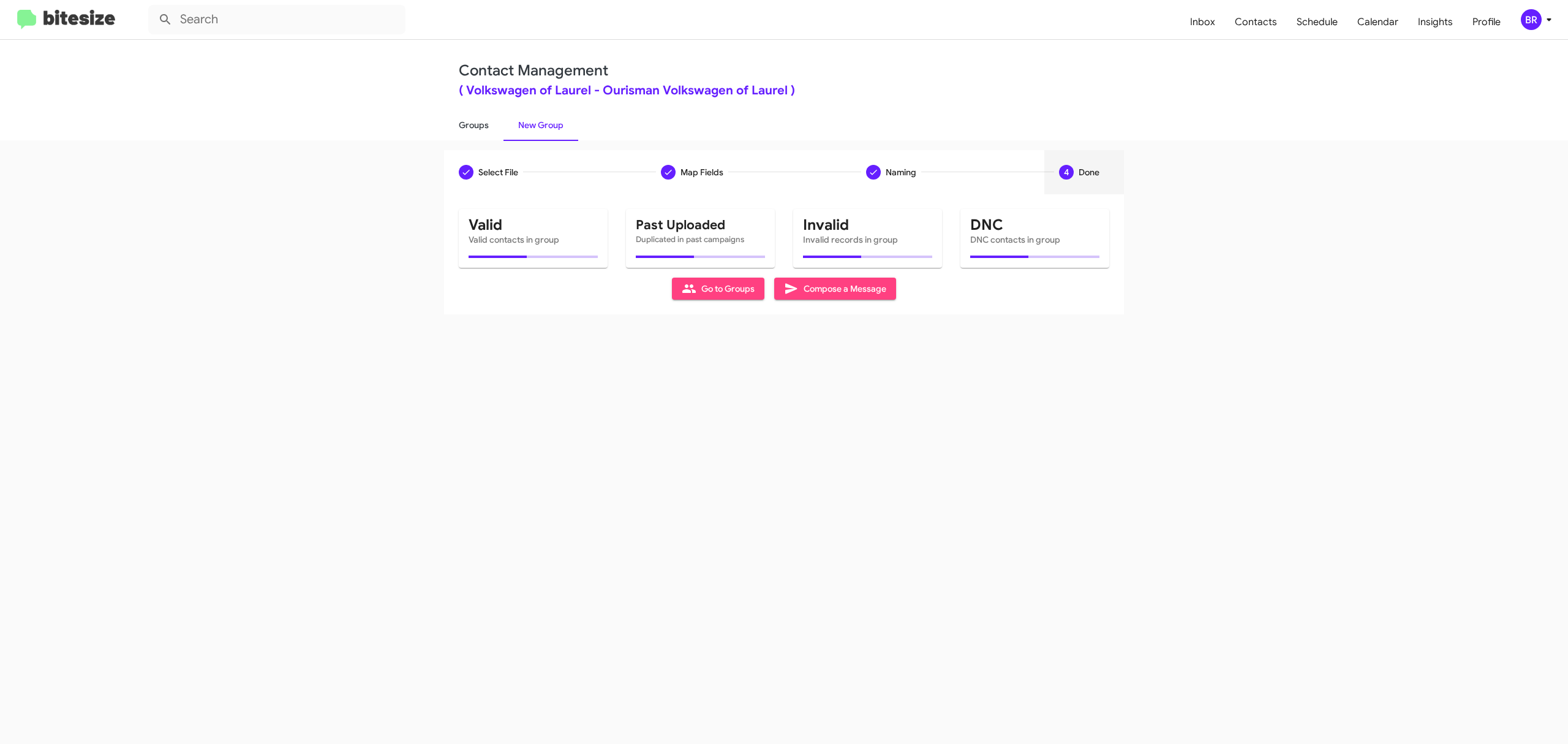
click at [473, 124] on link "Groups" at bounding box center [473, 125] width 59 height 32
type input "in:groups"
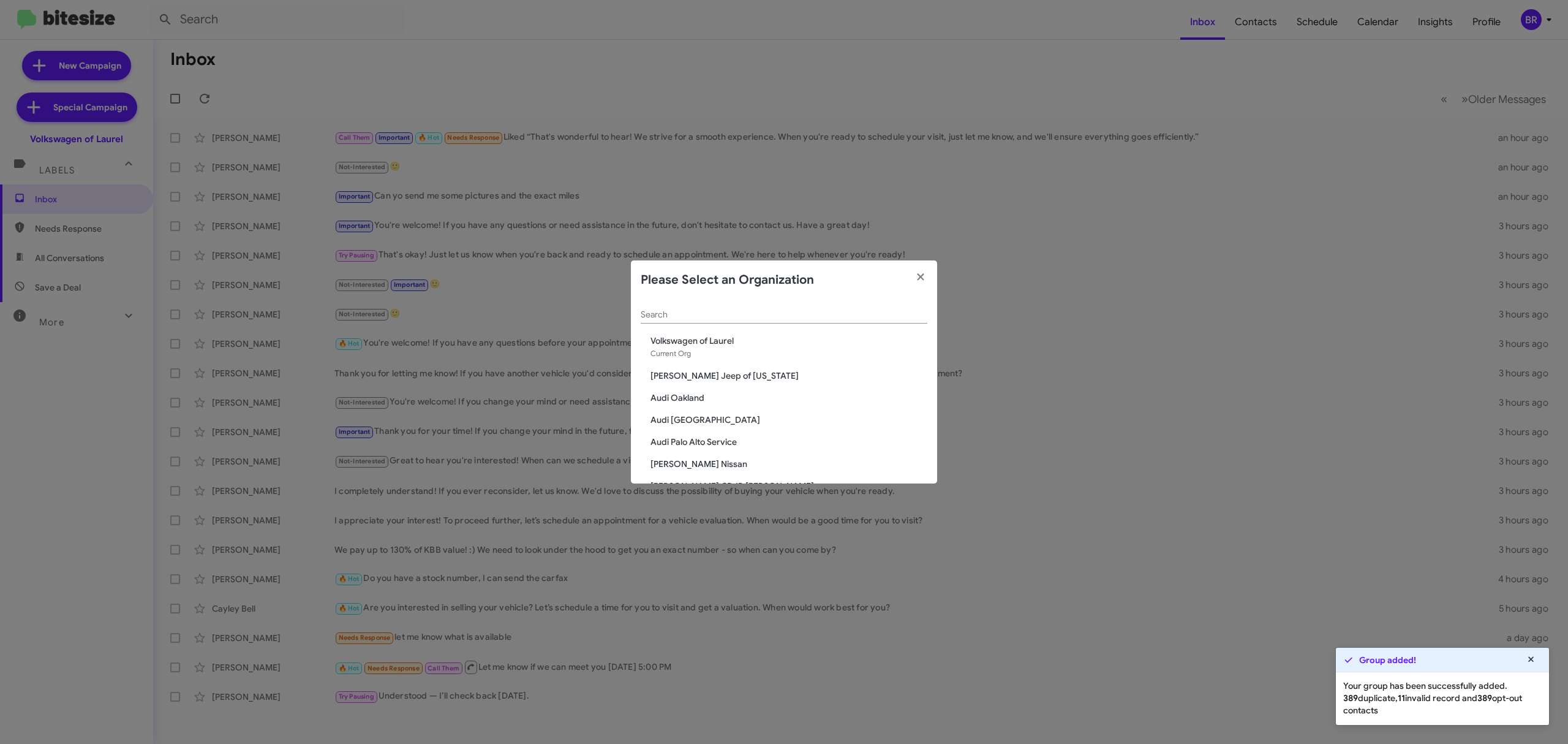
scroll to position [2236, 0]
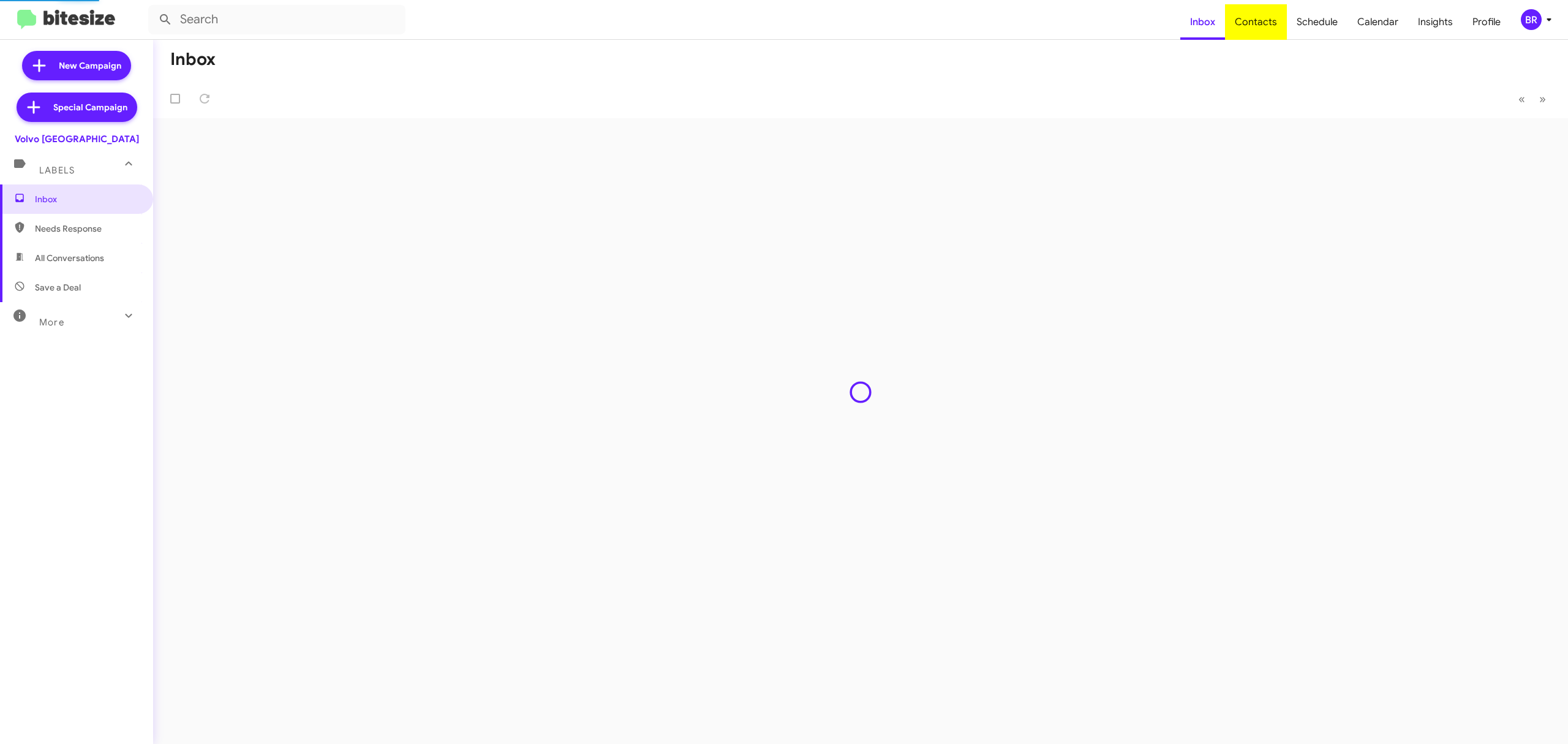
type input "in:groups"
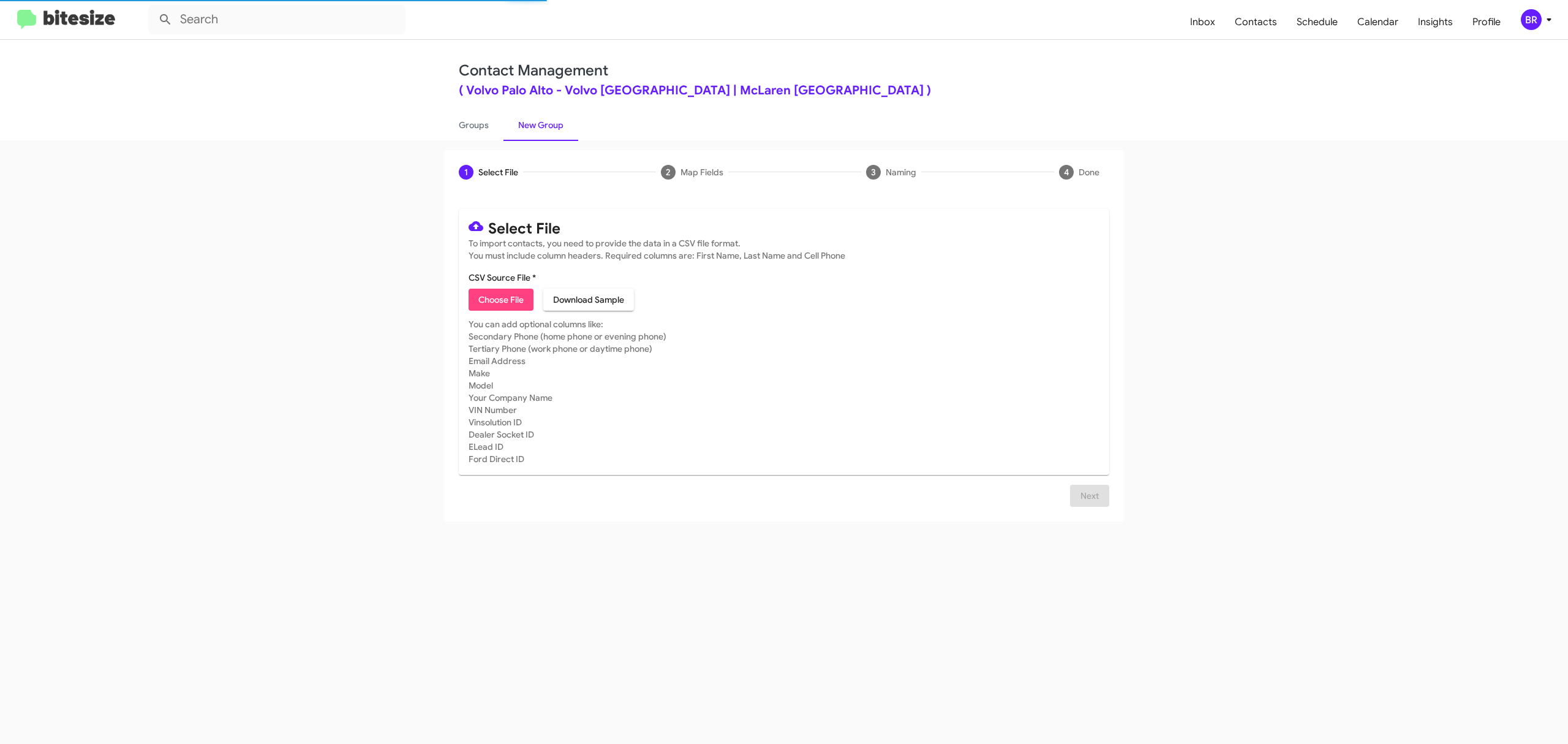
click at [500, 299] on span "Choose File" at bounding box center [501, 299] width 45 height 22
type input "VolvoPaloAlto_Opt-Out_10-15-25"
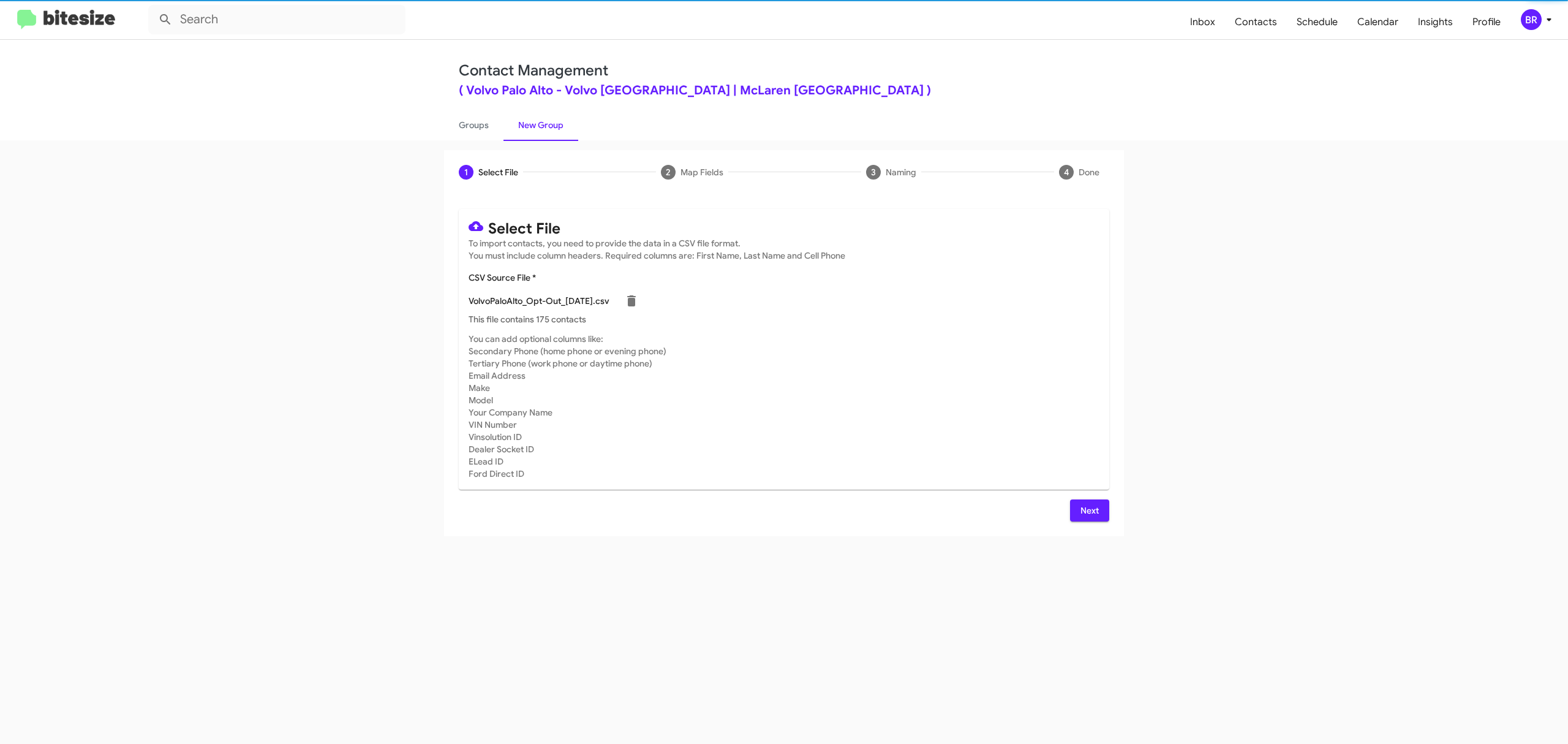
click at [1089, 509] on span "Next" at bounding box center [1089, 509] width 19 height 22
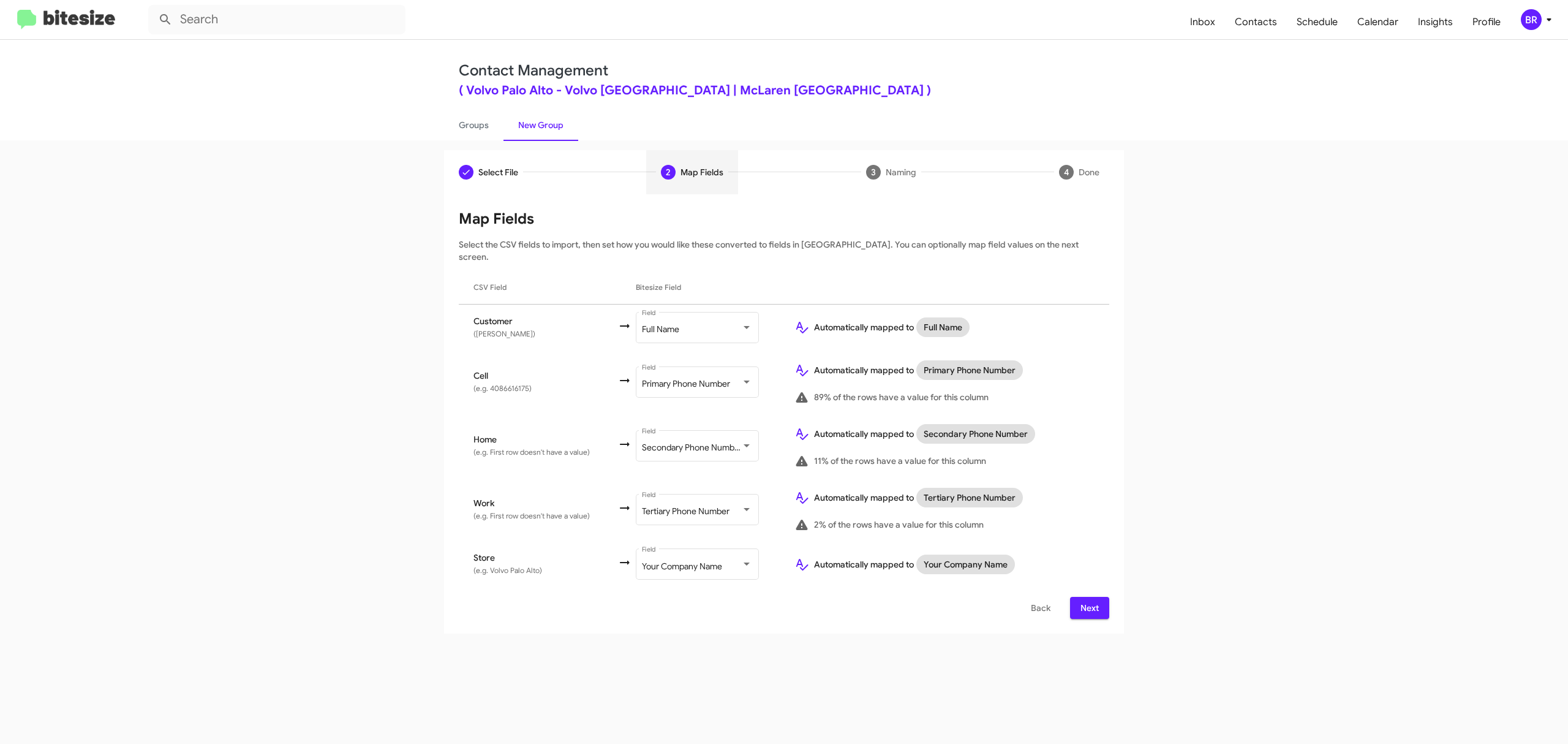
click at [1089, 596] on span "Next" at bounding box center [1089, 607] width 19 height 22
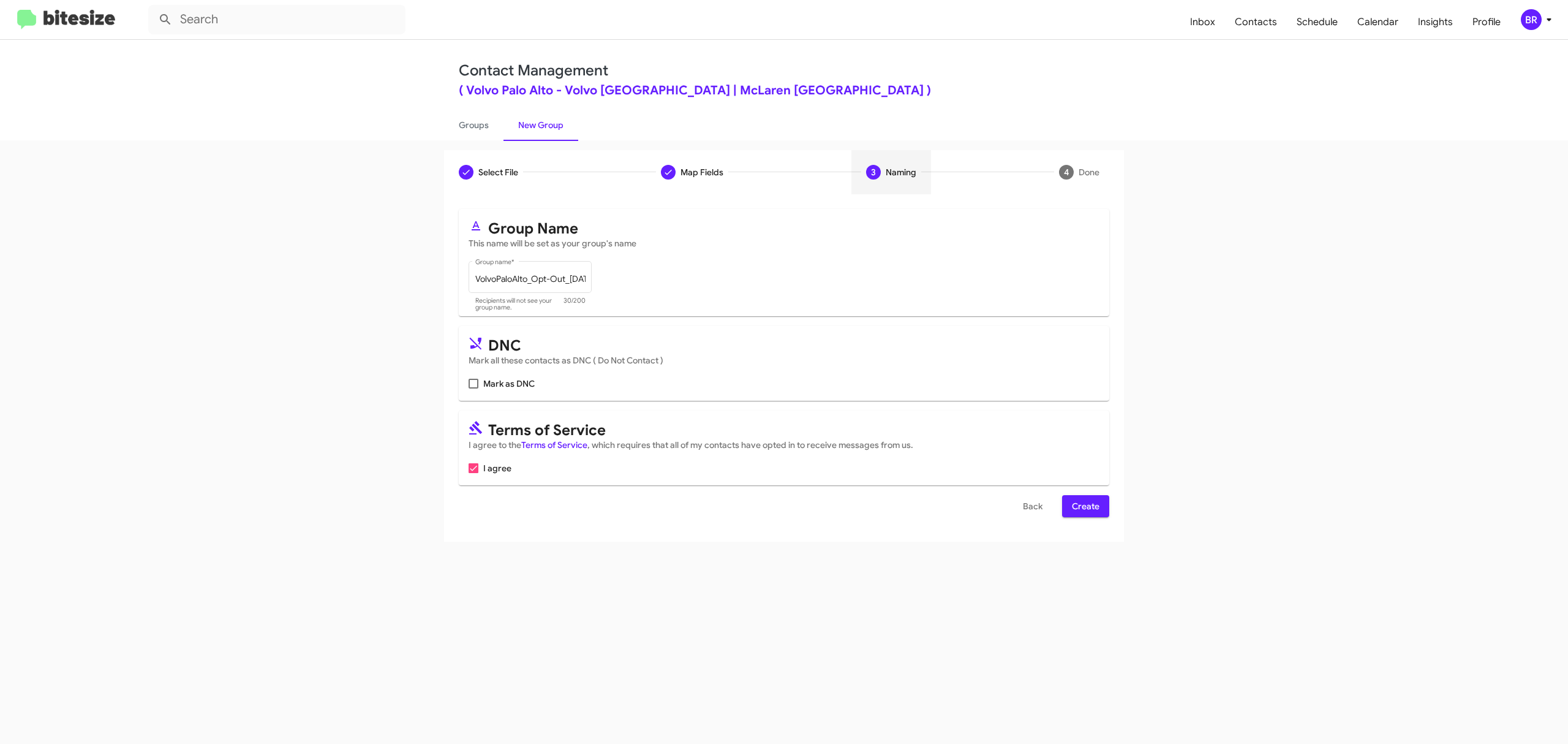
click at [473, 388] on input "Mark as DNC" at bounding box center [473, 388] width 1 height 1
checkbox input "true"
click at [1084, 506] on span "Create" at bounding box center [1086, 506] width 28 height 22
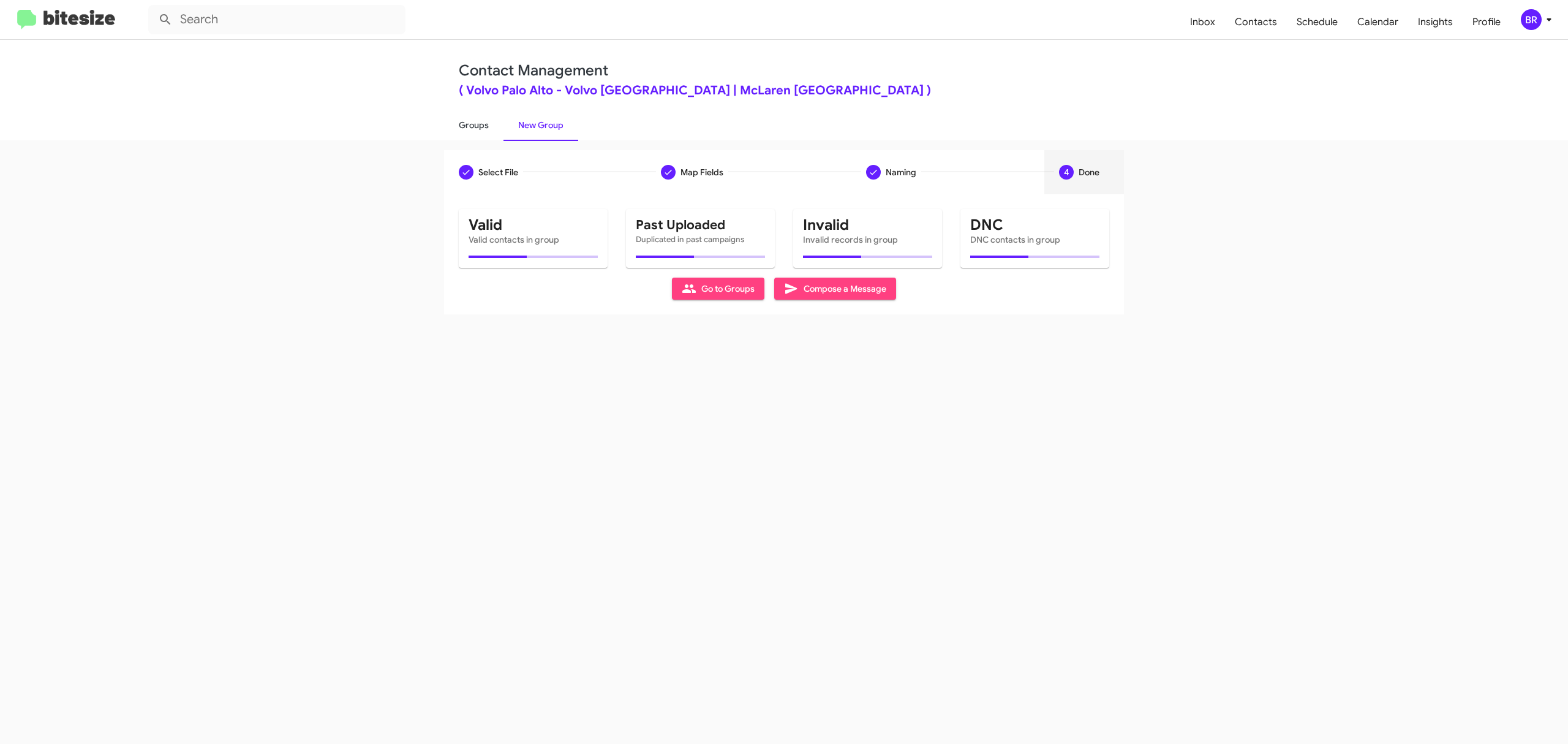
click at [473, 124] on link "Groups" at bounding box center [473, 125] width 59 height 32
type input "in:groups"
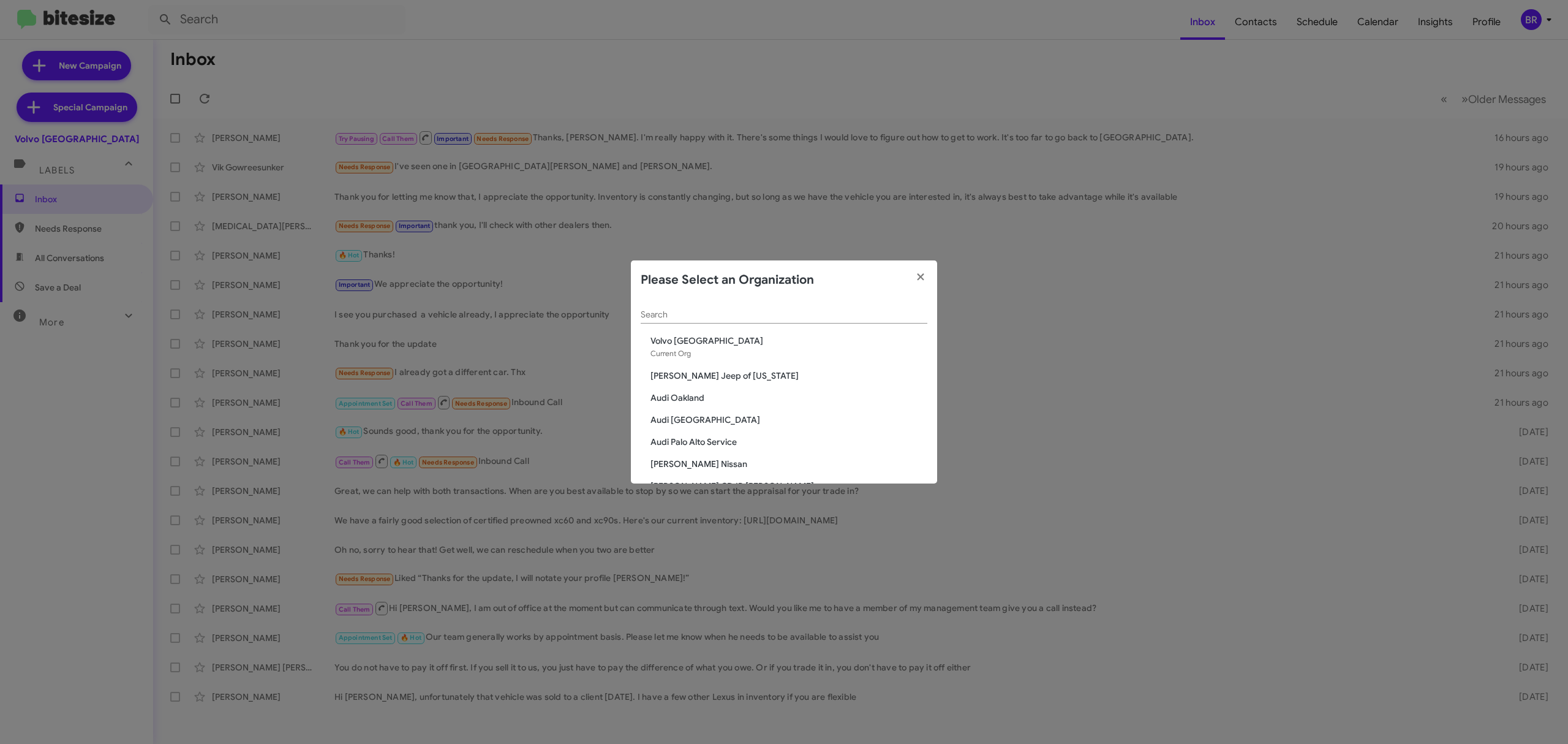
scroll to position [2236, 0]
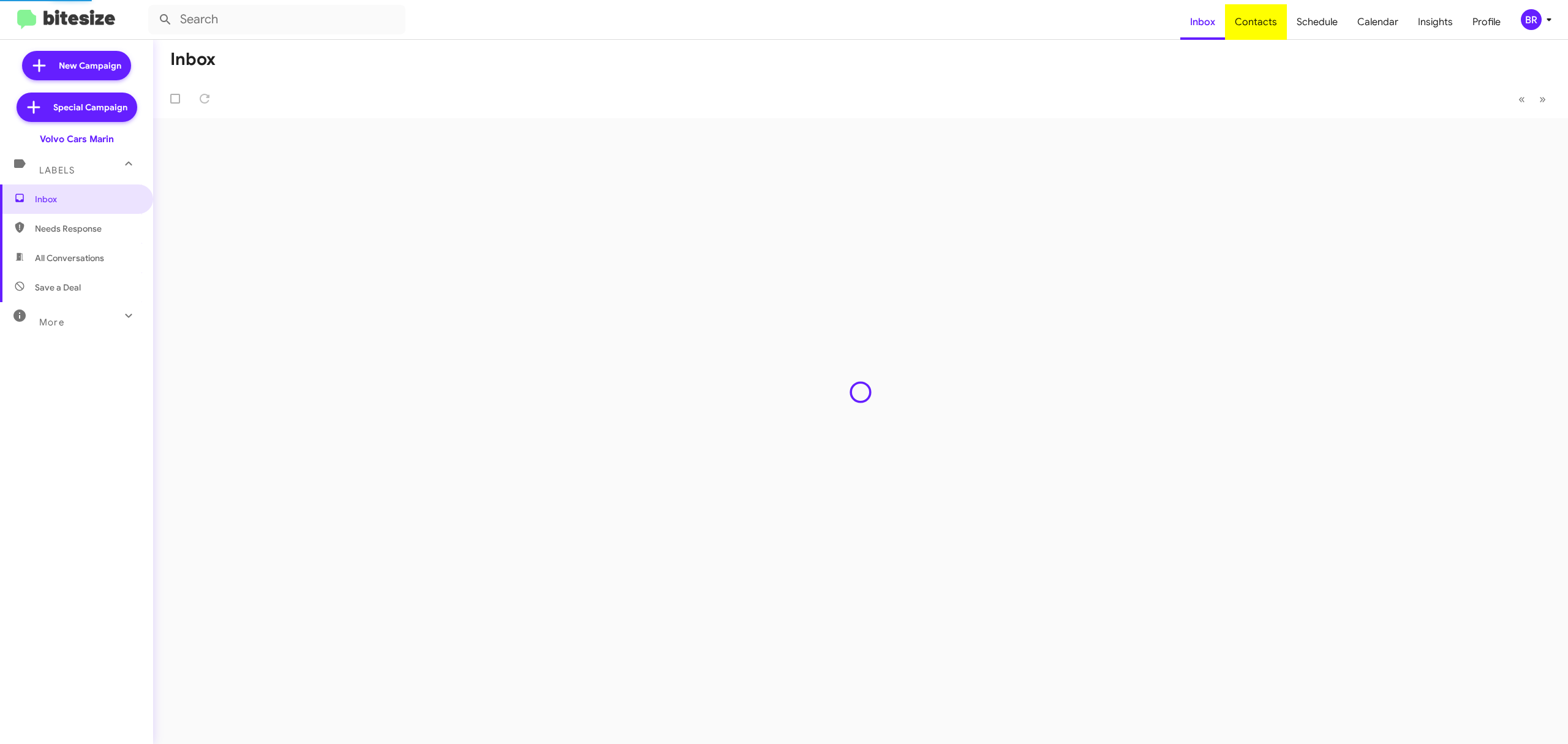
type input "in:groups"
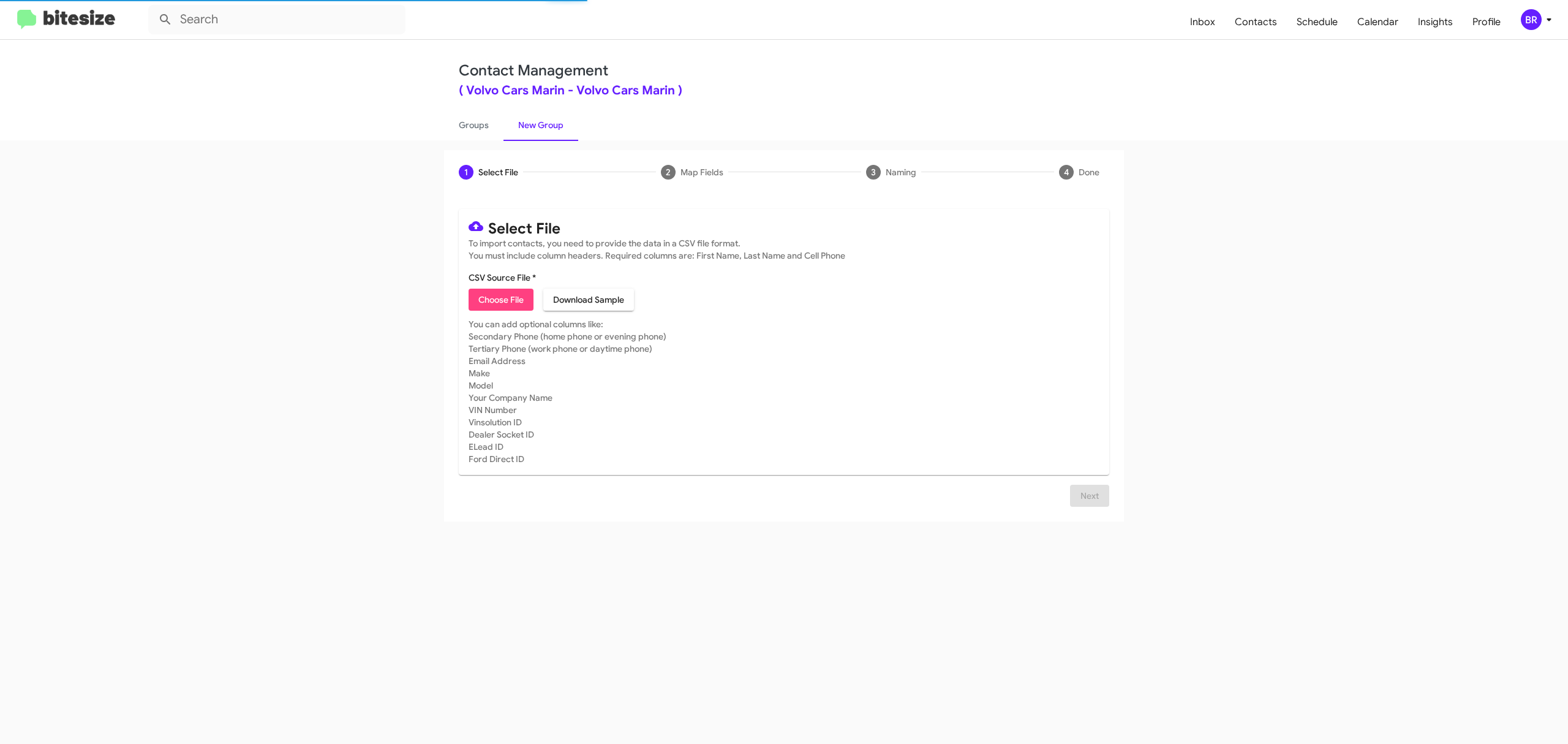
click at [500, 299] on span "Choose File" at bounding box center [501, 299] width 45 height 22
type input "VolvoMarin_Opt-Out_10-15-25"
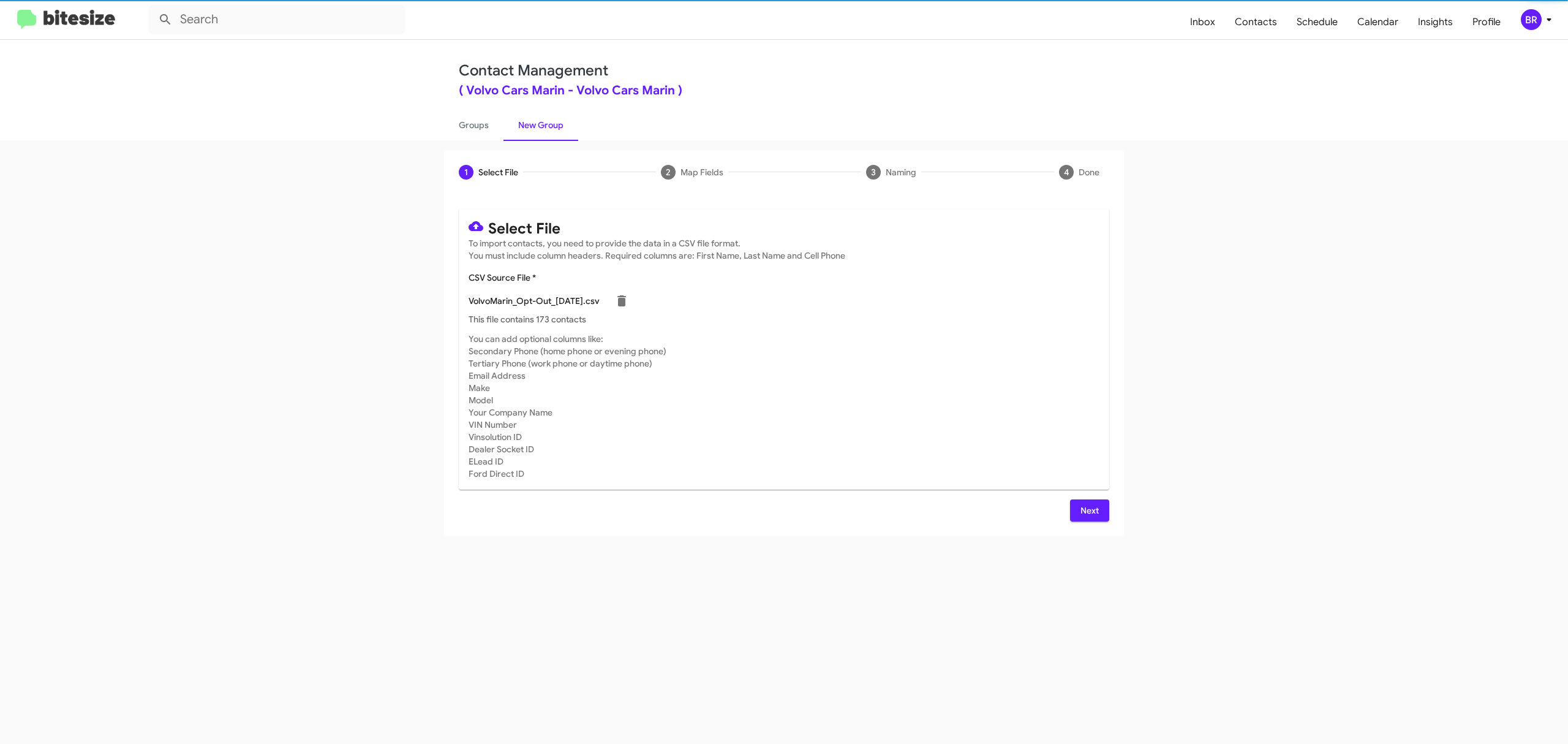
click at [1089, 509] on span "Next" at bounding box center [1089, 509] width 19 height 22
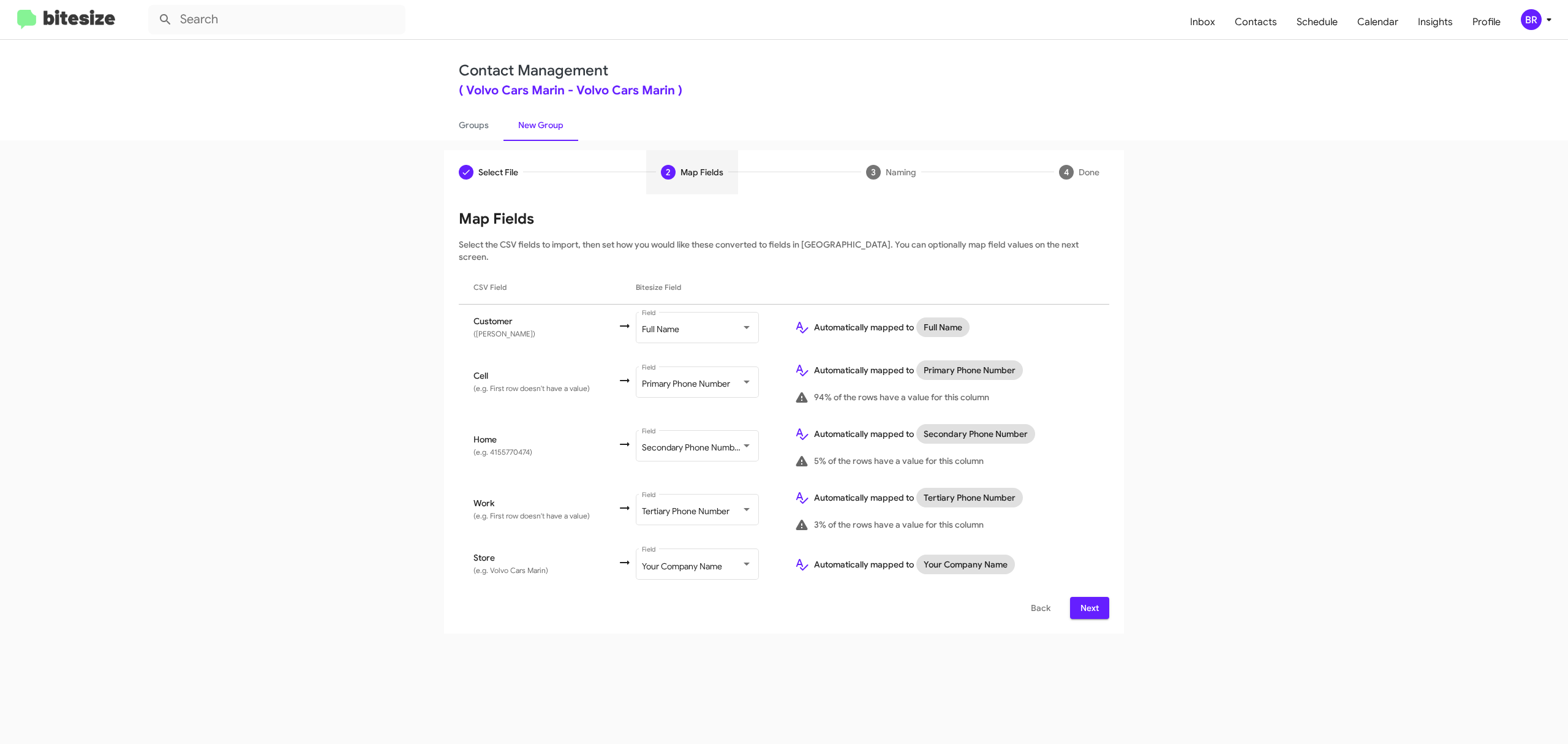
click at [1089, 596] on span "Next" at bounding box center [1089, 607] width 19 height 22
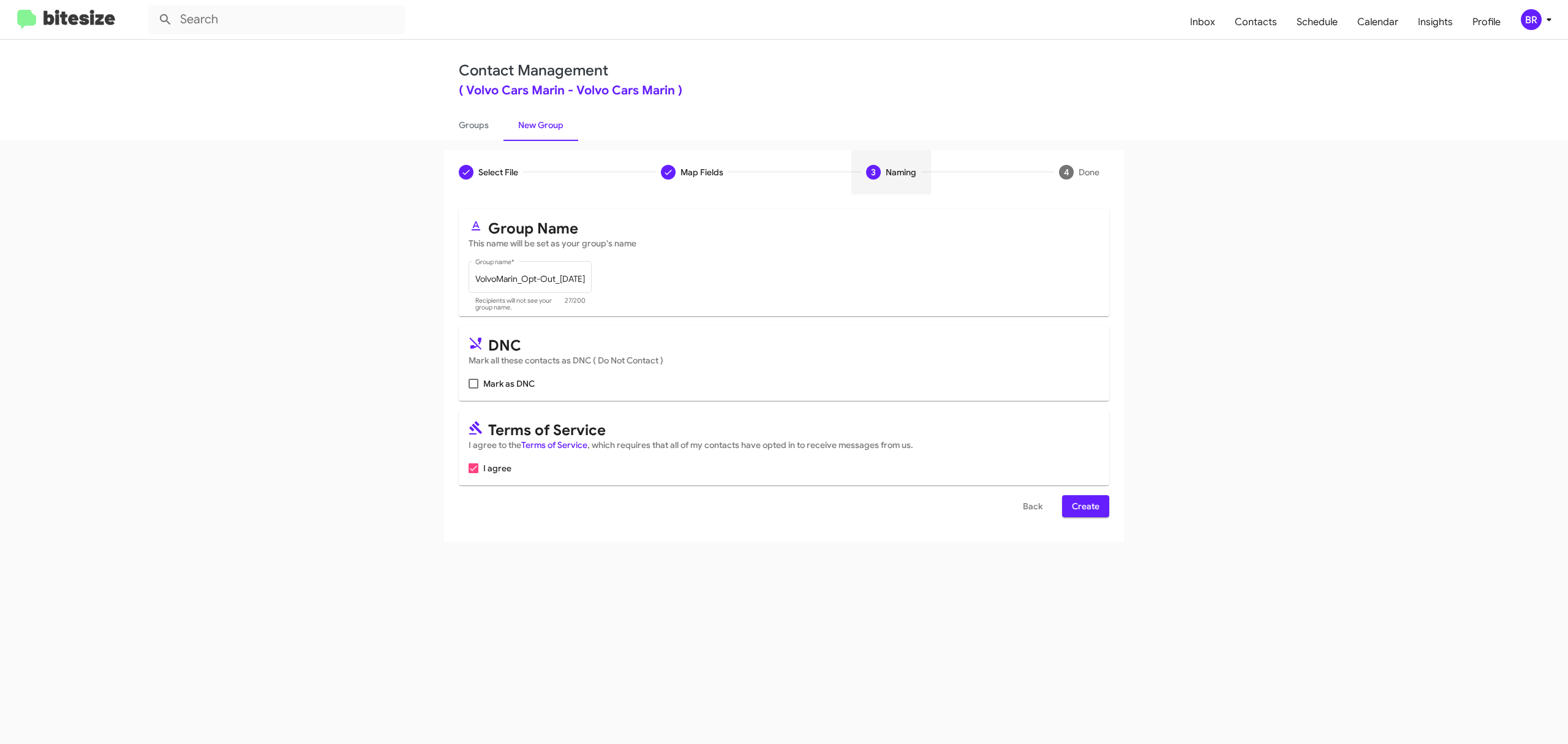
click at [473, 388] on input "Mark as DNC" at bounding box center [473, 388] width 1 height 1
checkbox input "true"
click at [1084, 506] on span "Create" at bounding box center [1086, 506] width 28 height 22
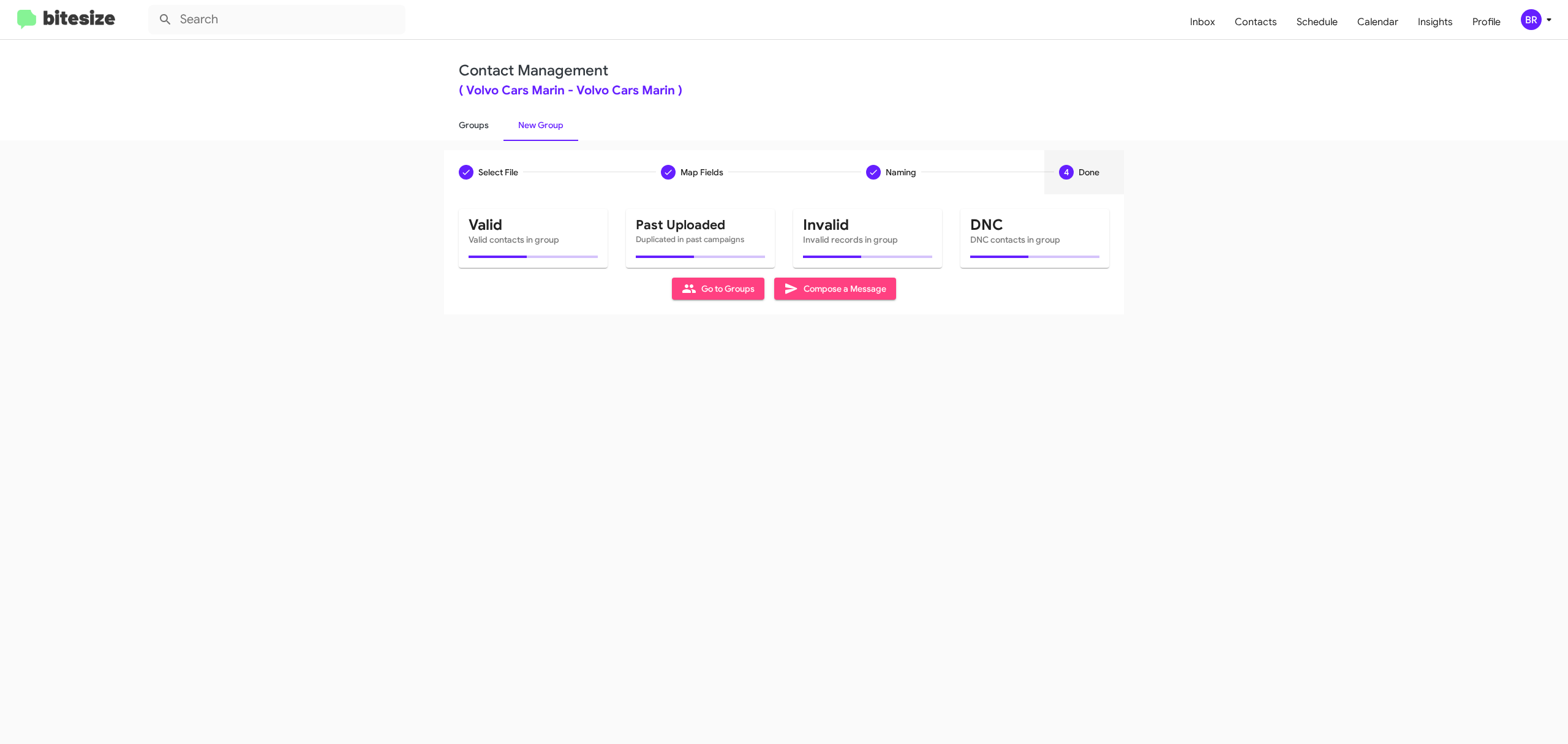
click at [473, 124] on link "Groups" at bounding box center [473, 125] width 59 height 32
type input "in:groups"
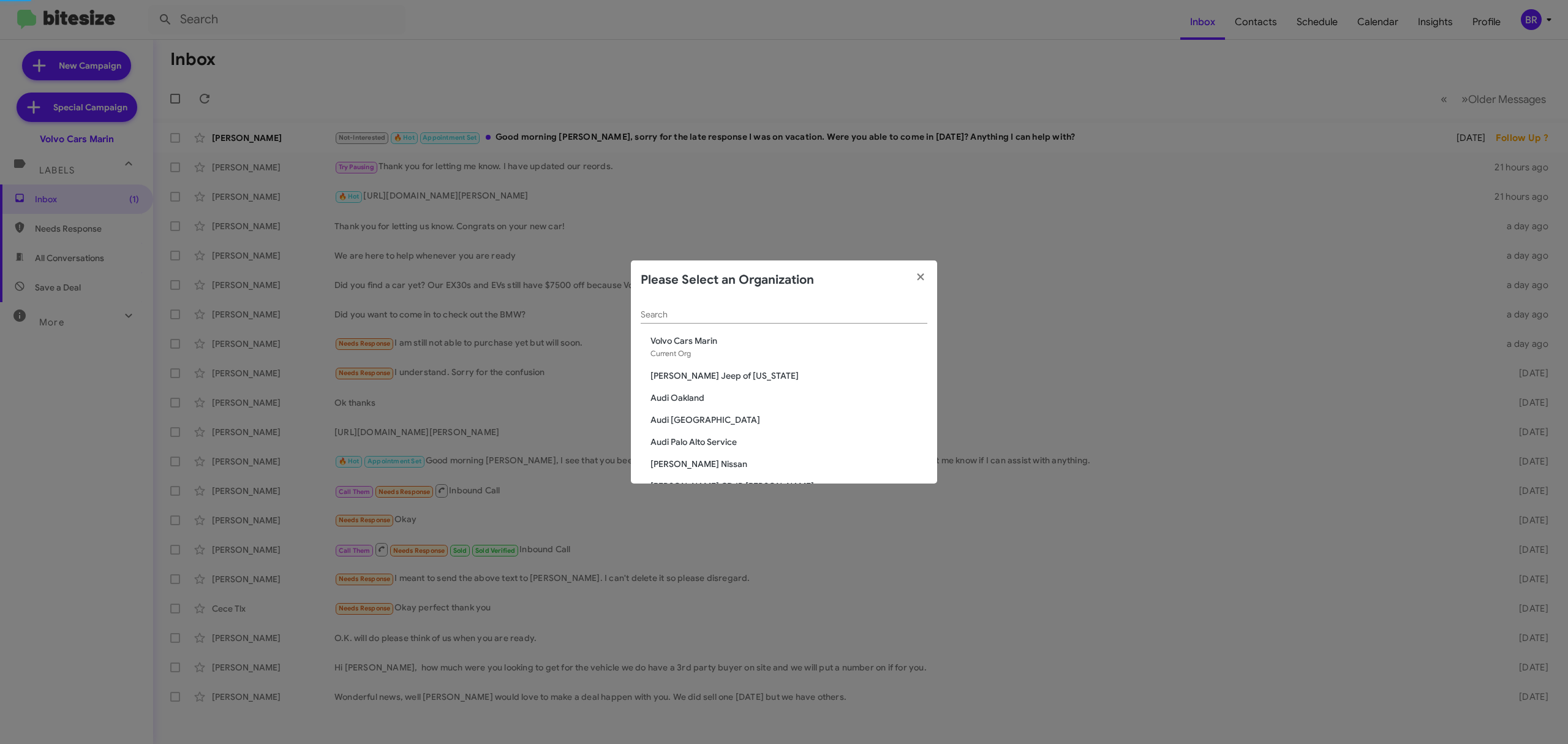
scroll to position [361, 0]
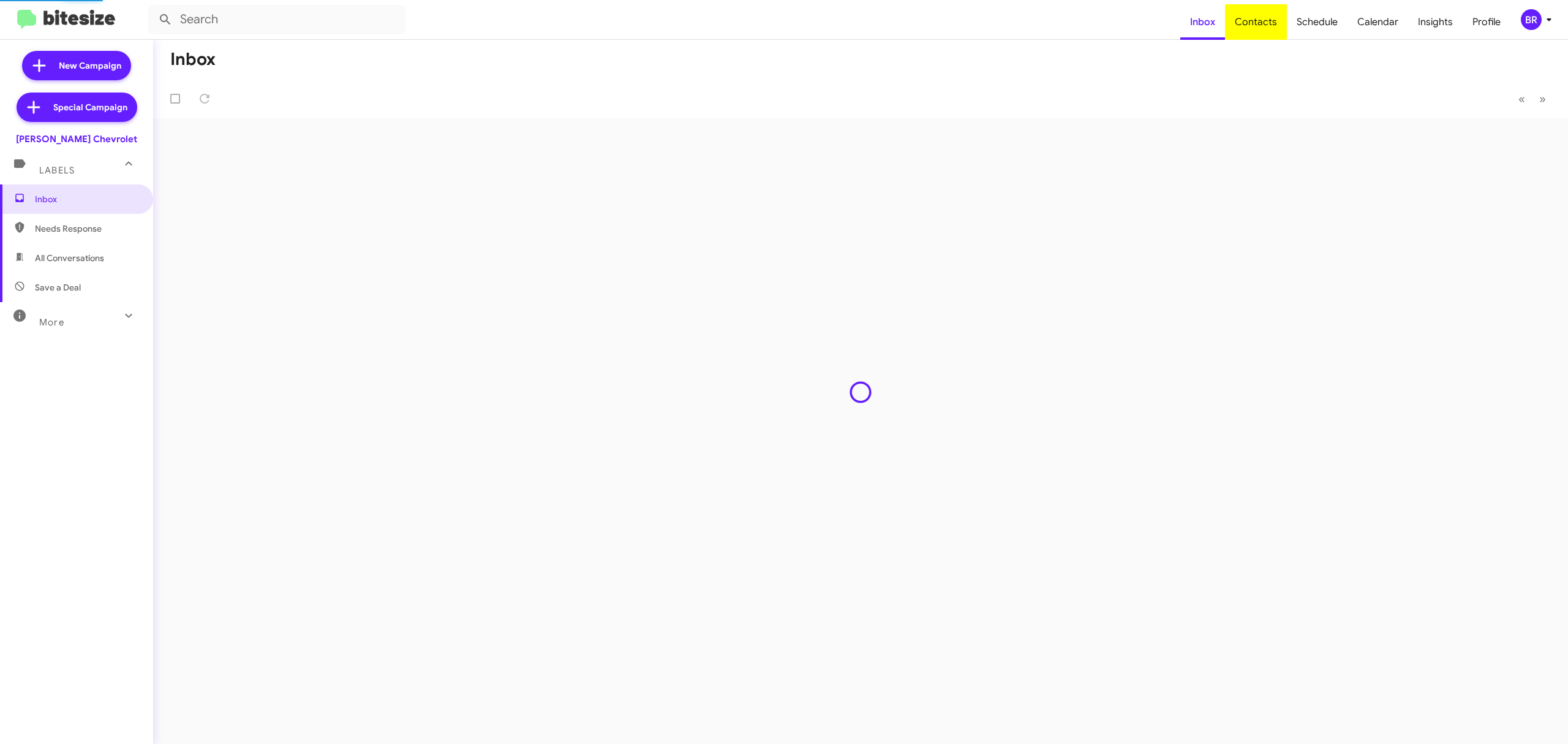
type input "in:groups"
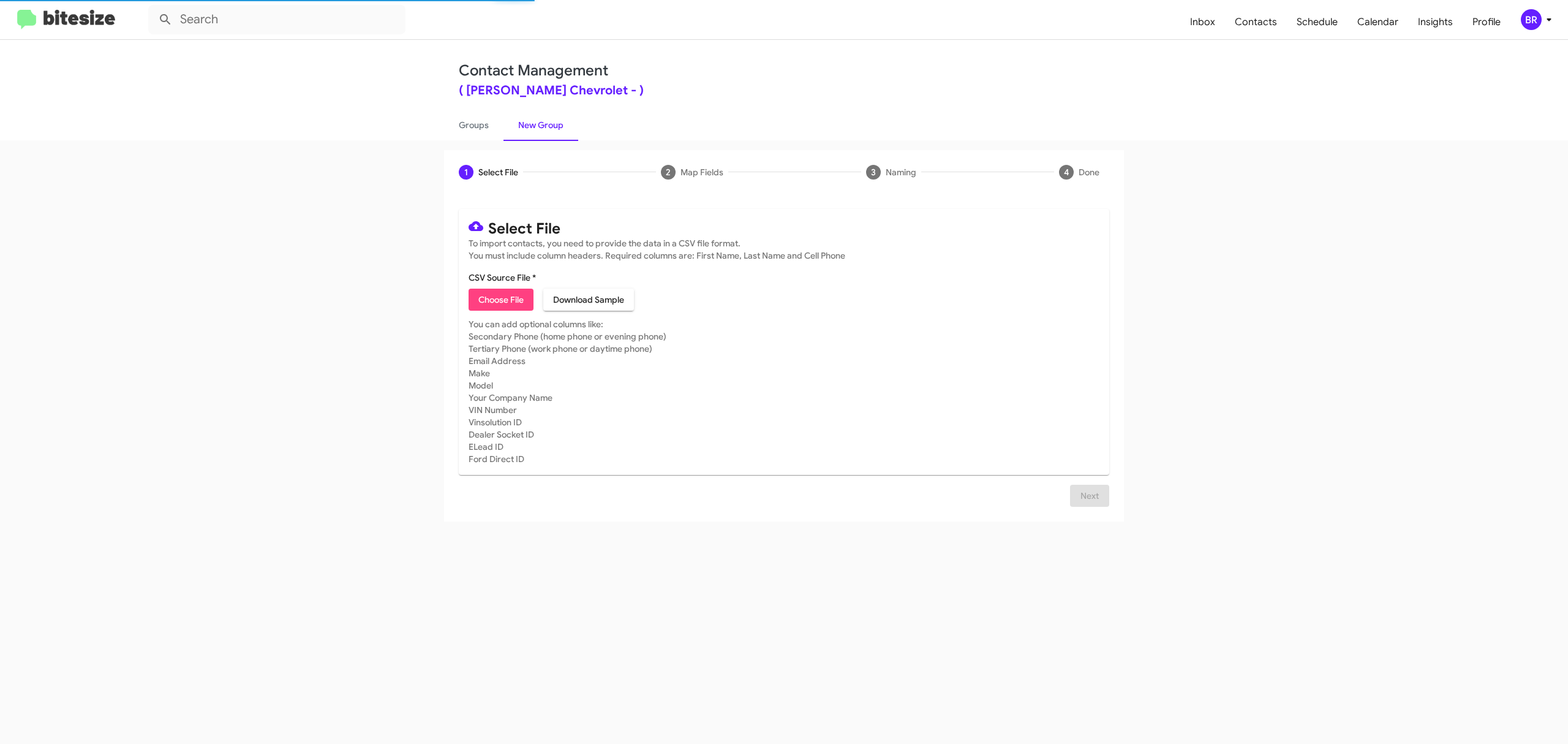
click at [500, 299] on span "Choose File" at bounding box center [501, 299] width 45 height 22
type input "DeLilloChevy_Opt-Out_10-15-25"
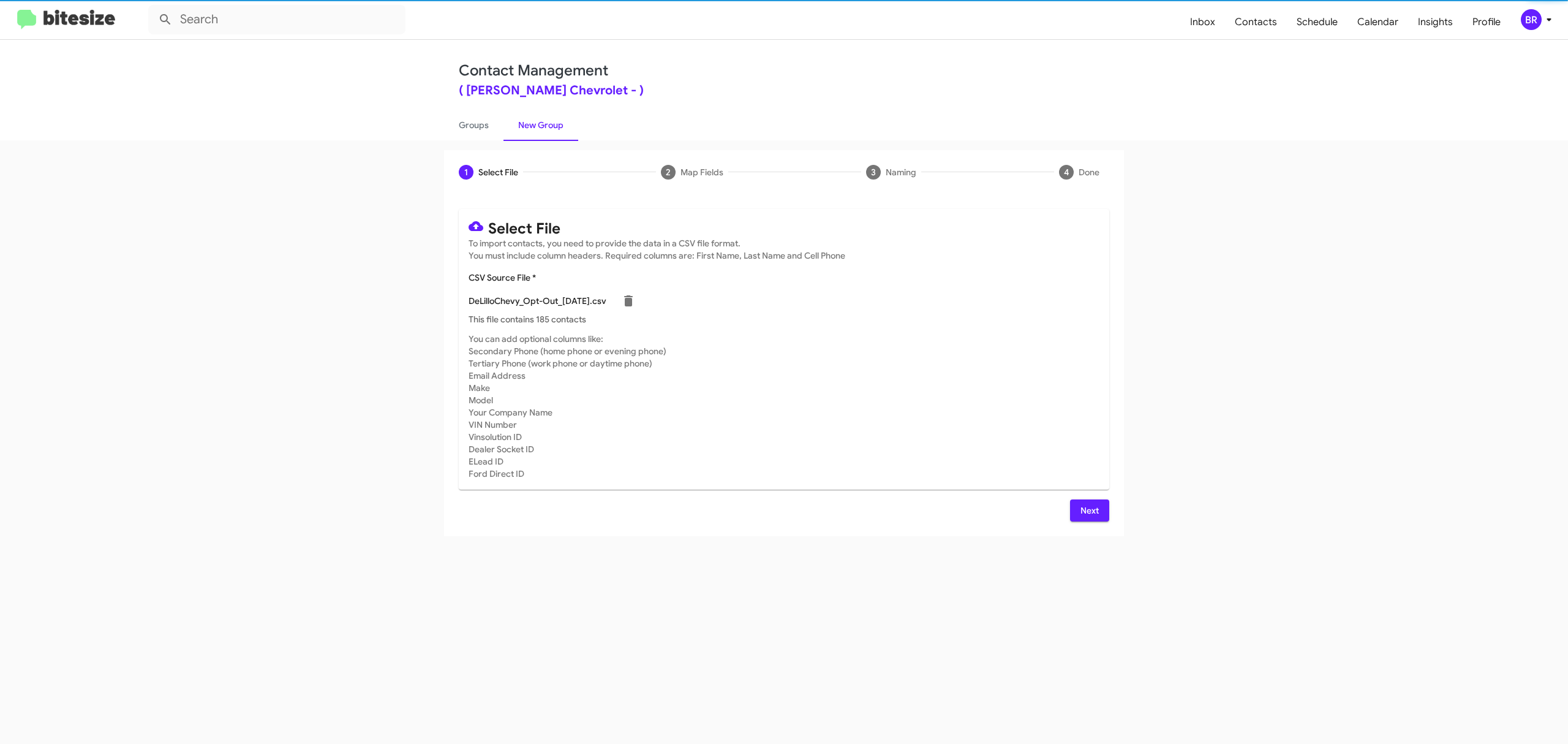
click at [1089, 509] on span "Next" at bounding box center [1089, 509] width 19 height 22
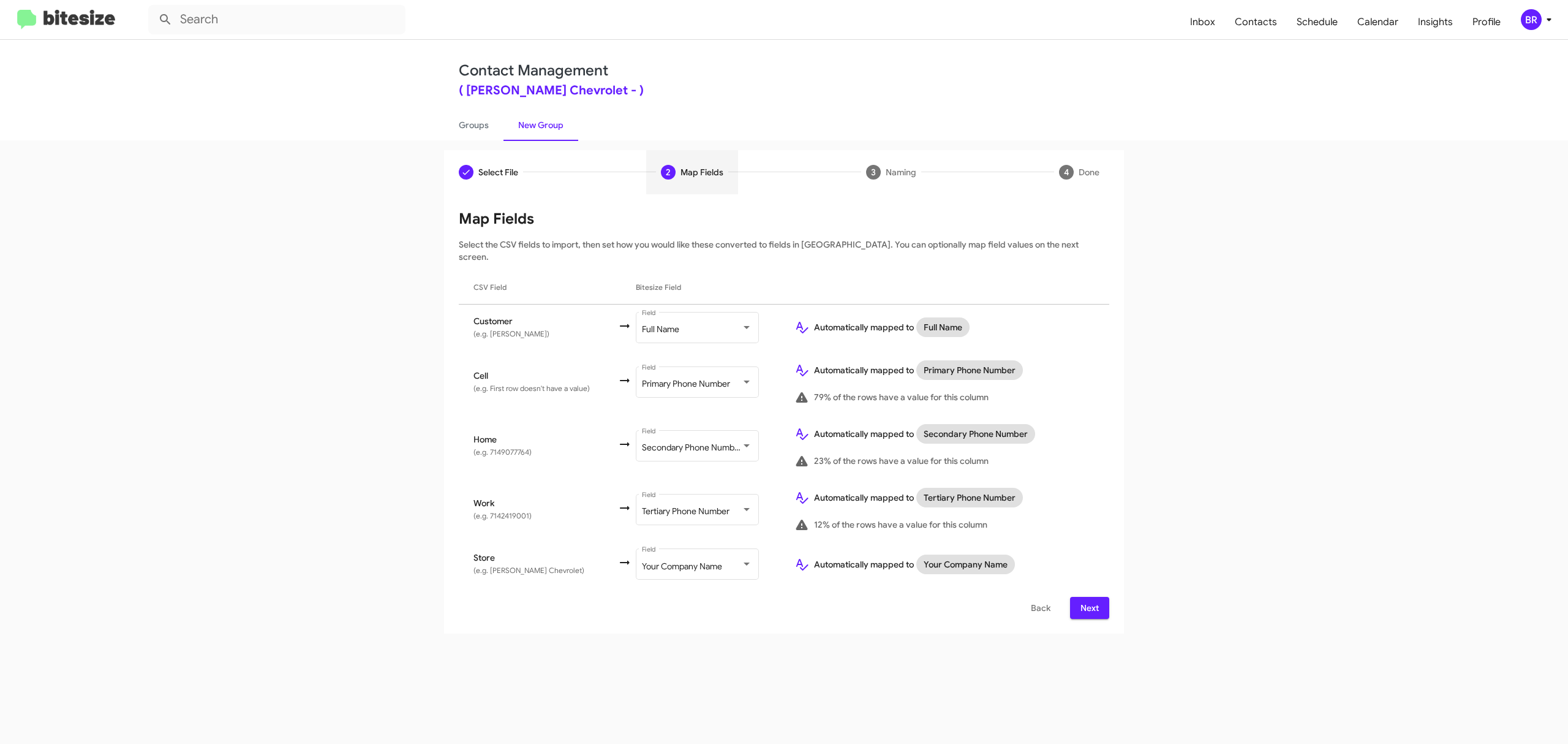
click at [1089, 596] on span "Next" at bounding box center [1089, 607] width 19 height 22
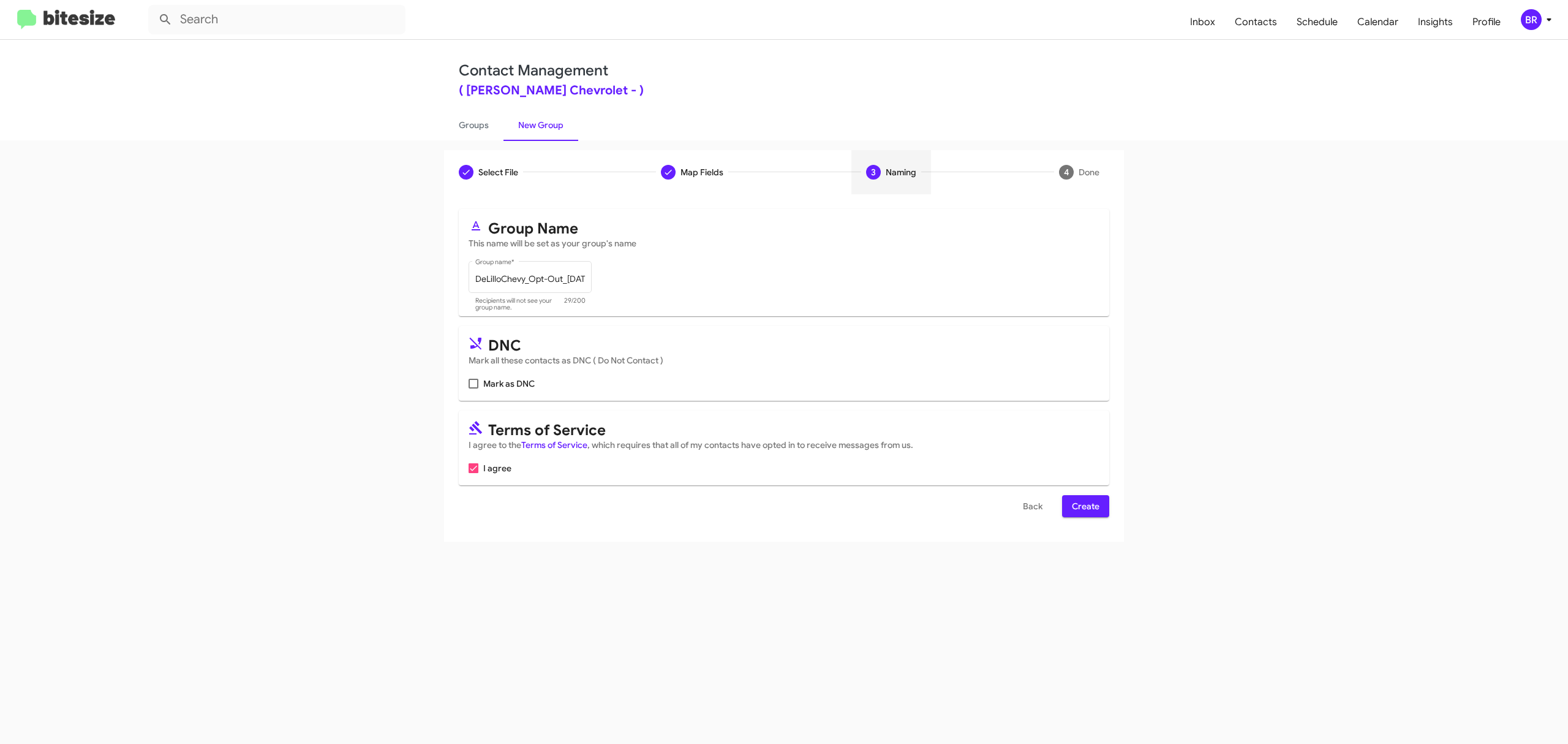
click at [473, 388] on input "Mark as DNC" at bounding box center [473, 388] width 1 height 1
checkbox input "true"
click at [1084, 506] on span "Create" at bounding box center [1086, 506] width 28 height 22
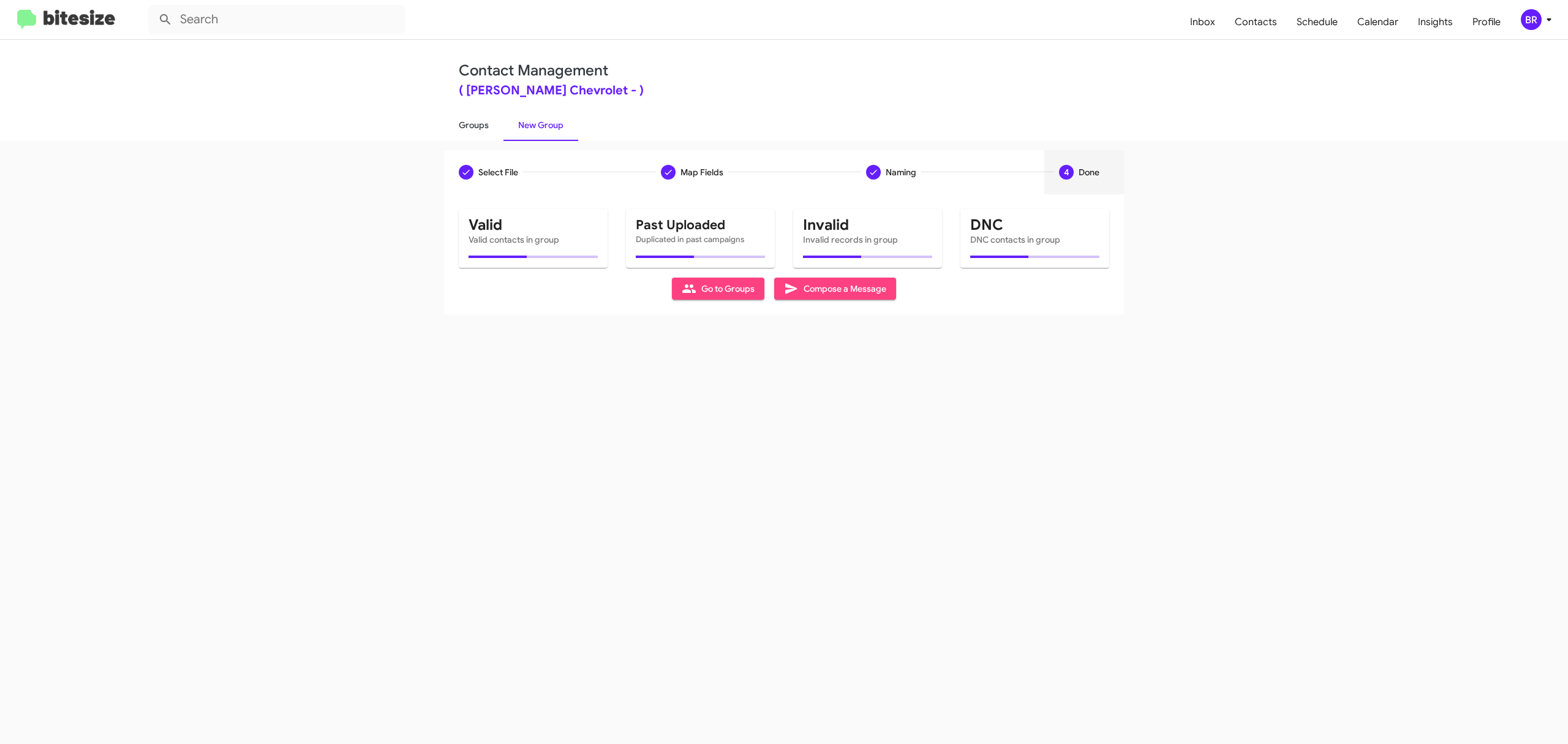
click at [473, 124] on link "Groups" at bounding box center [473, 125] width 59 height 32
type input "in:groups"
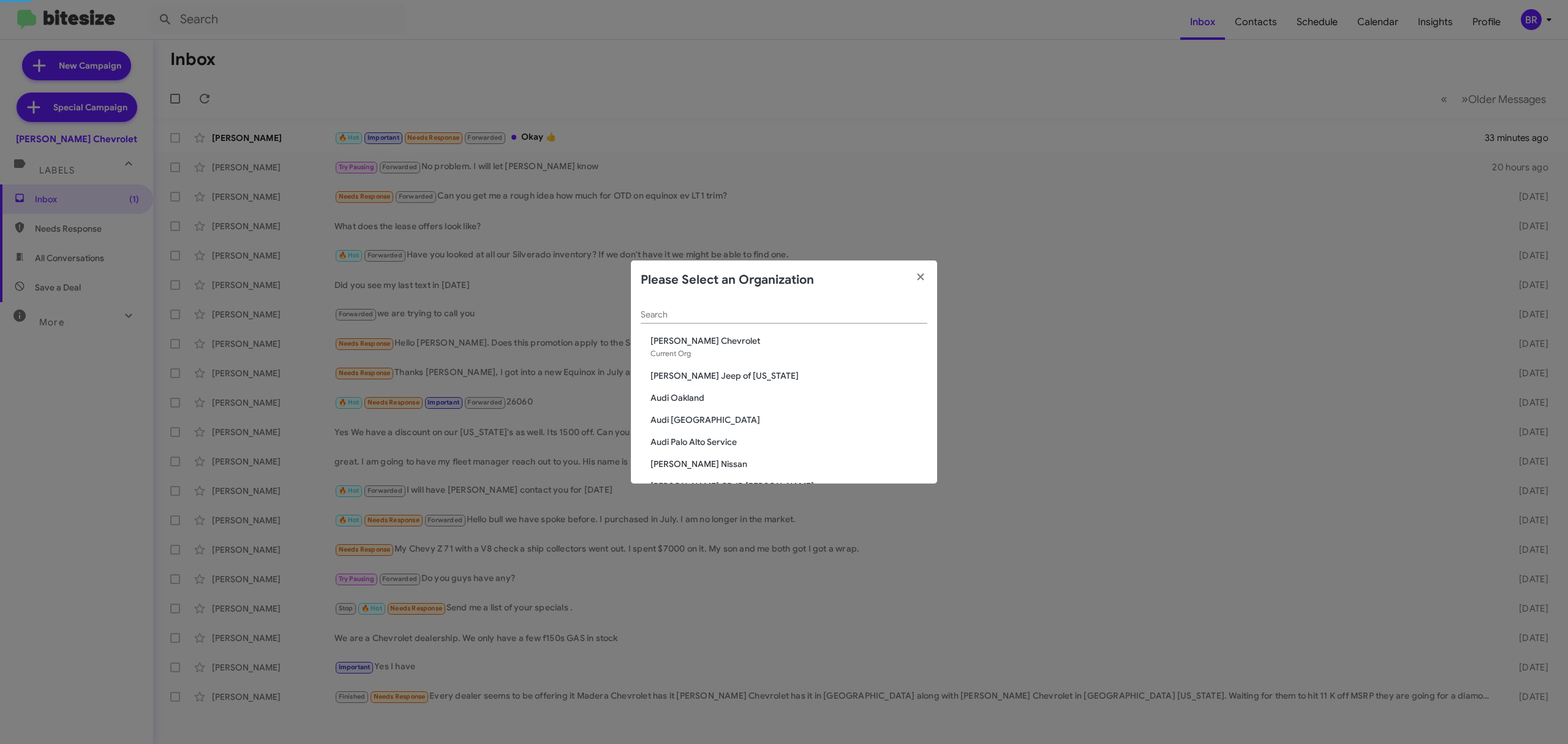
scroll to position [2015, 0]
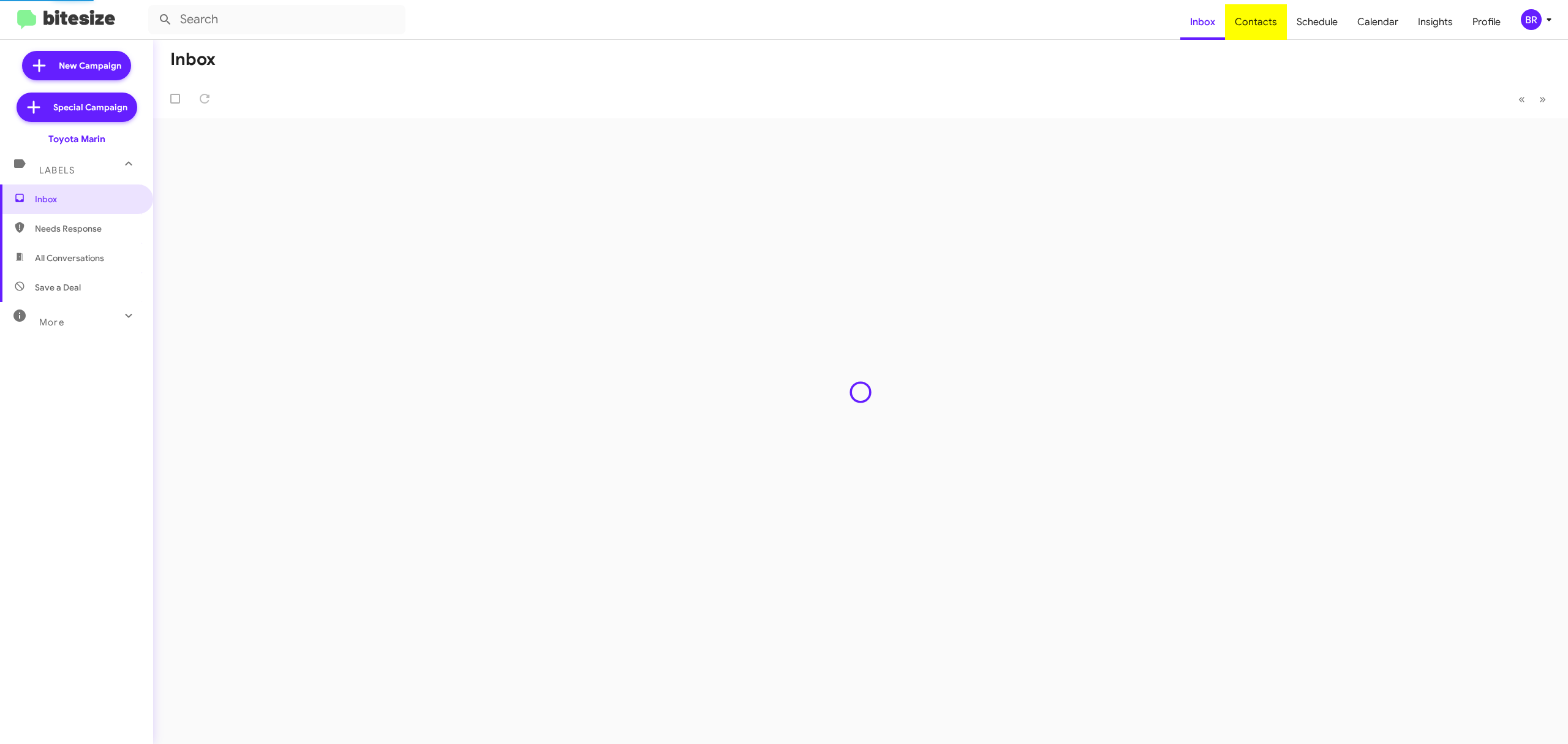
type input "in:groups"
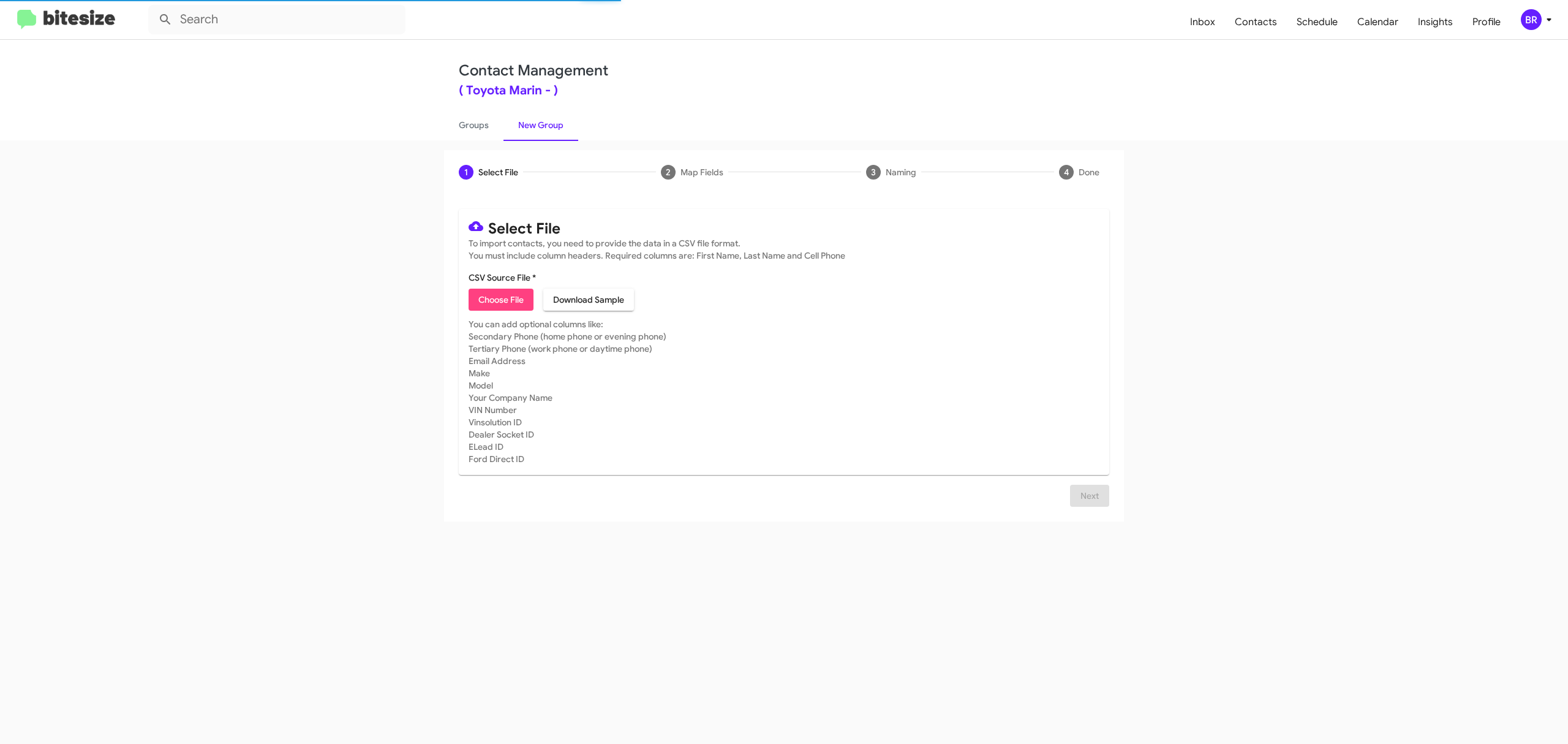
click at [500, 299] on span "Choose File" at bounding box center [501, 299] width 45 height 22
type input "ToyMarin_Opt-Out_[DATE]"
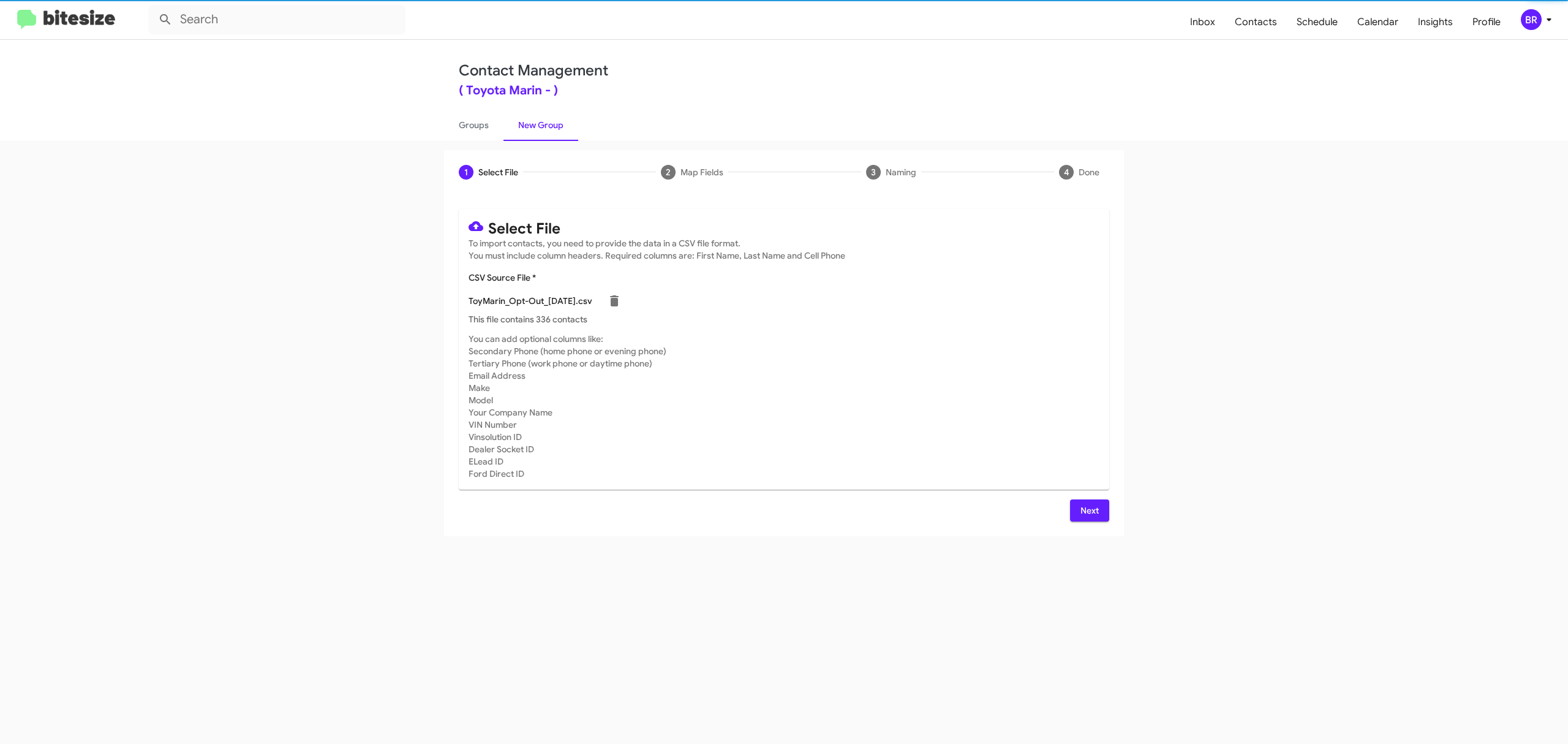
click at [1089, 509] on span "Next" at bounding box center [1089, 509] width 19 height 22
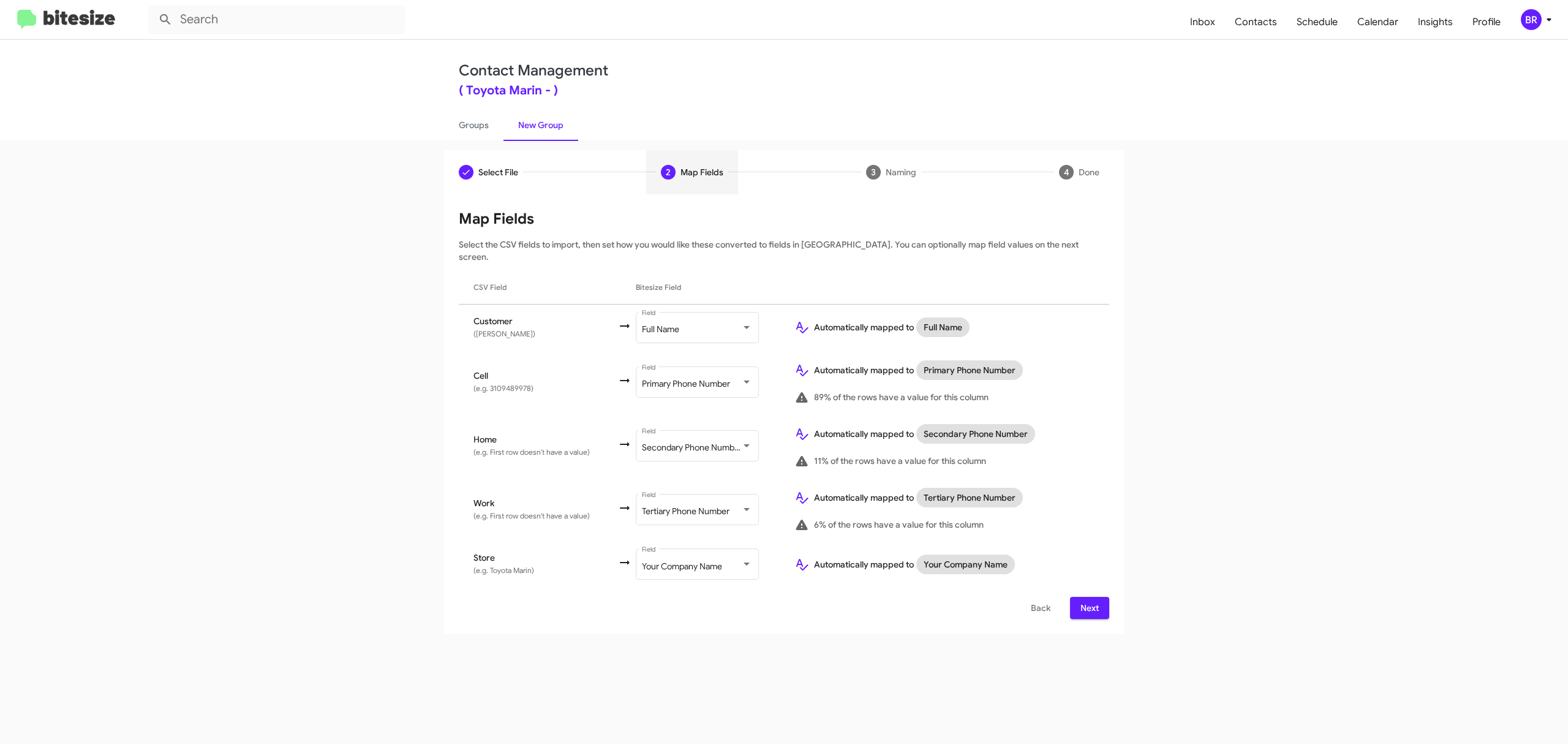
click at [1089, 596] on span "Next" at bounding box center [1089, 607] width 19 height 22
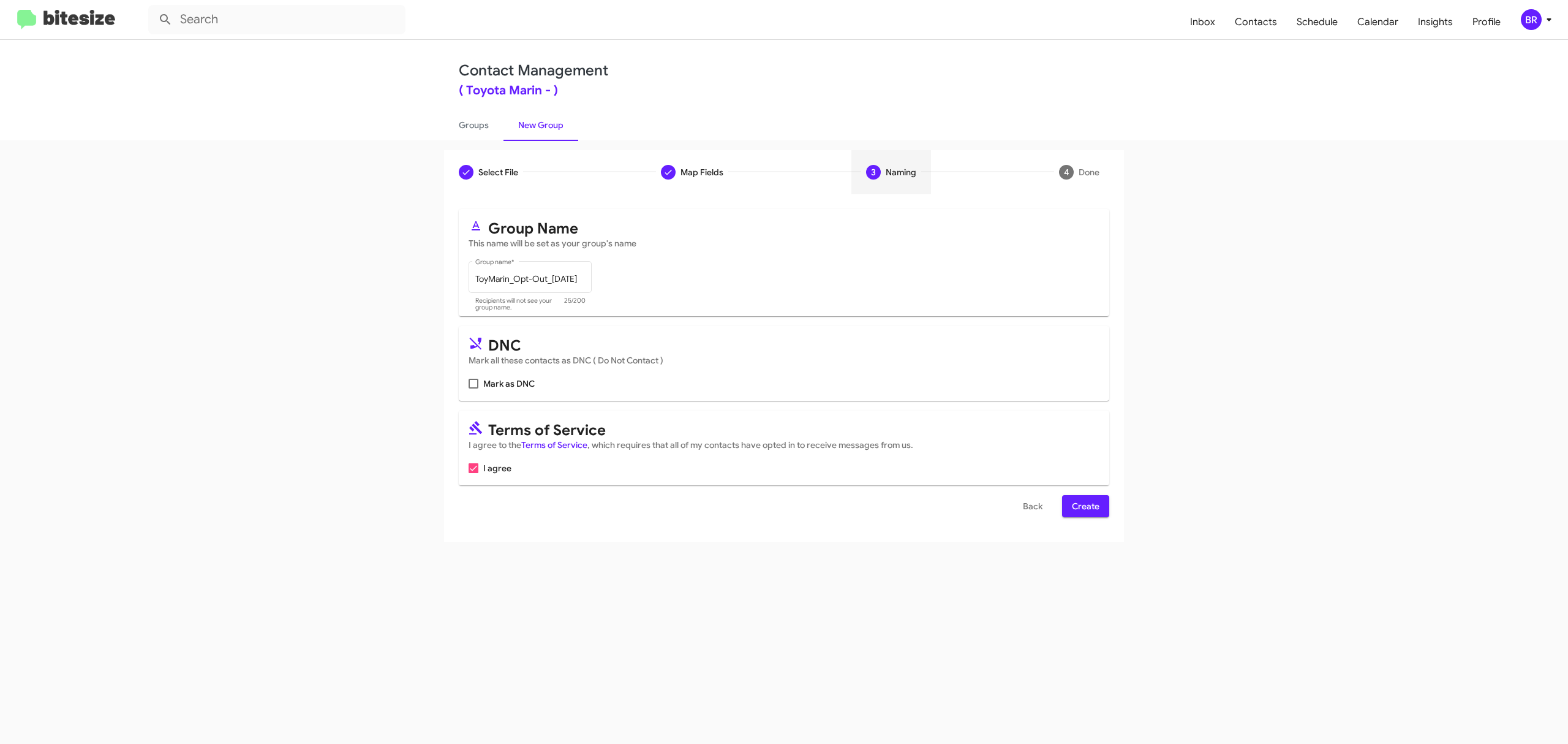
click at [473, 388] on input "Mark as DNC" at bounding box center [473, 388] width 1 height 1
checkbox input "true"
click at [1084, 506] on span "Create" at bounding box center [1086, 506] width 28 height 22
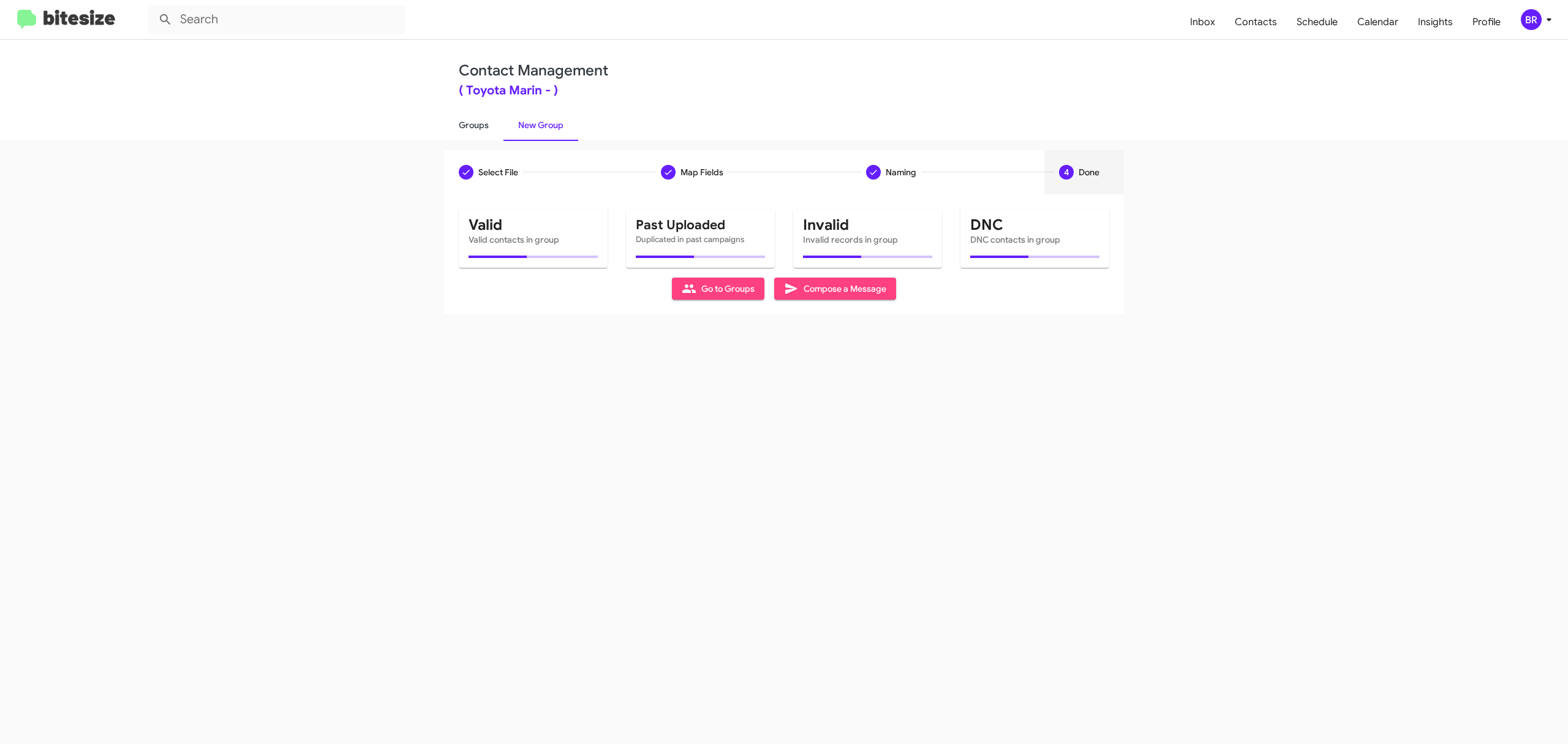
click at [473, 124] on link "Groups" at bounding box center [473, 125] width 59 height 32
type input "in:groups"
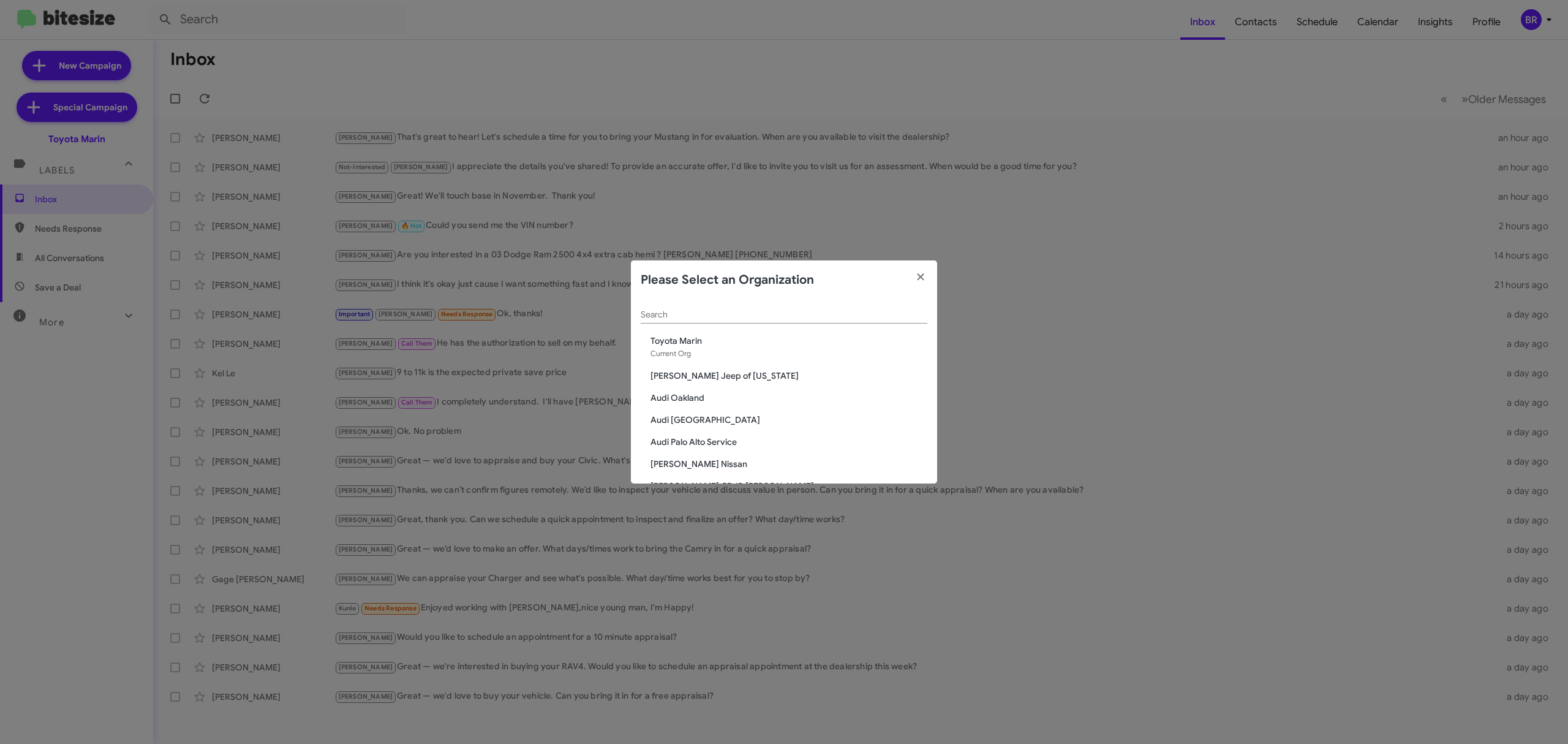
scroll to position [868, 0]
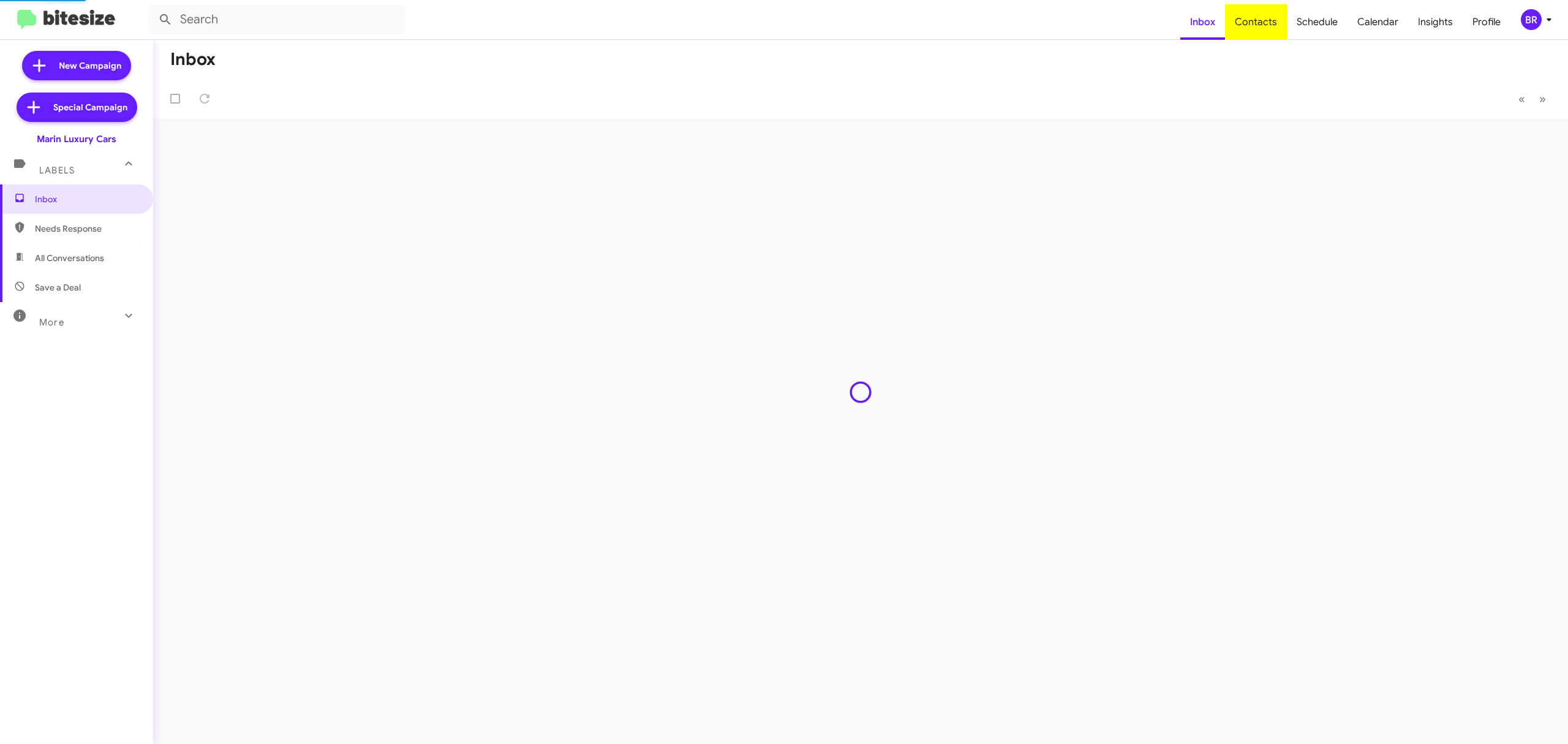
type input "in:groups"
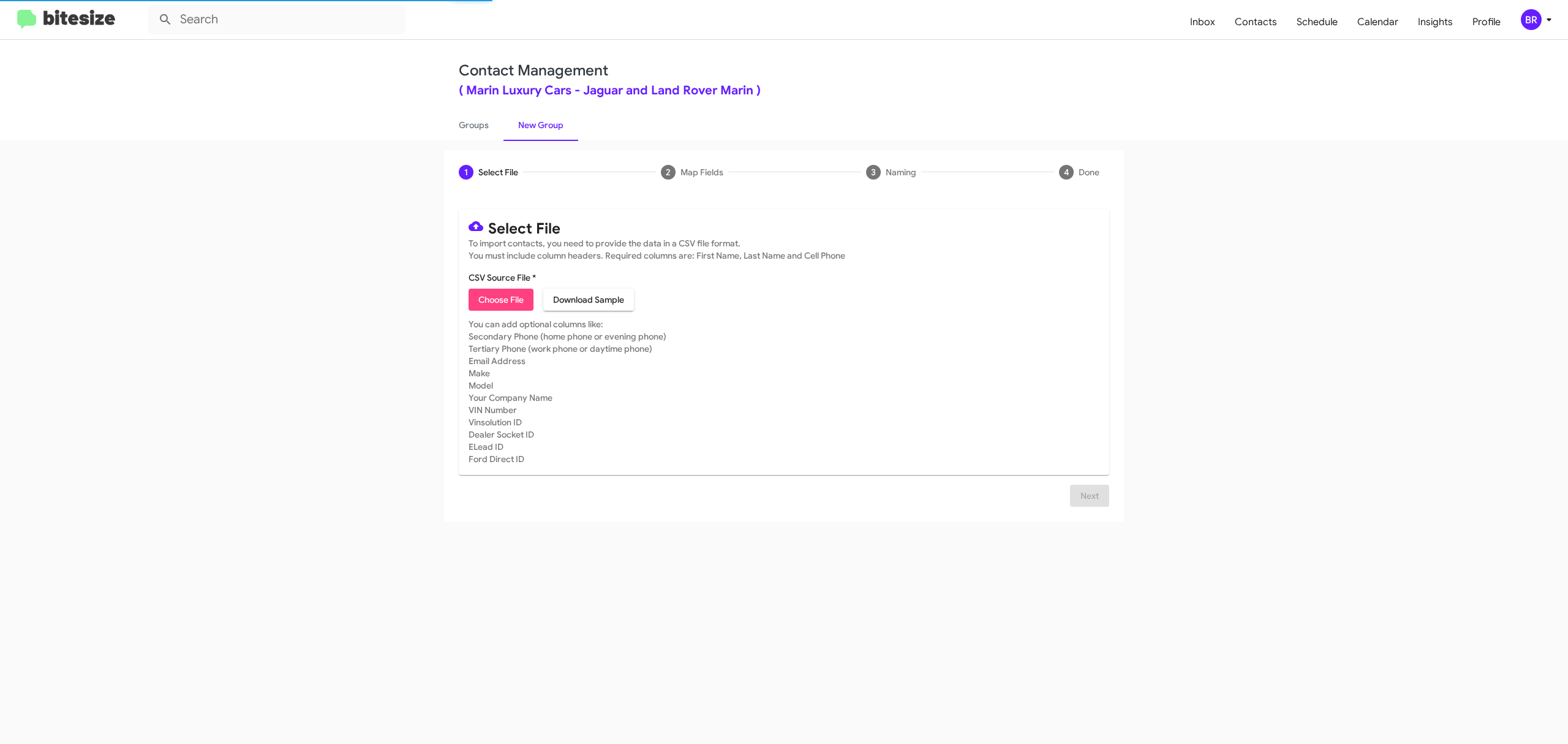
click at [500, 299] on span "Choose File" at bounding box center [501, 299] width 45 height 22
type input "MarinLuxury_Opt-Out_[DATE]"
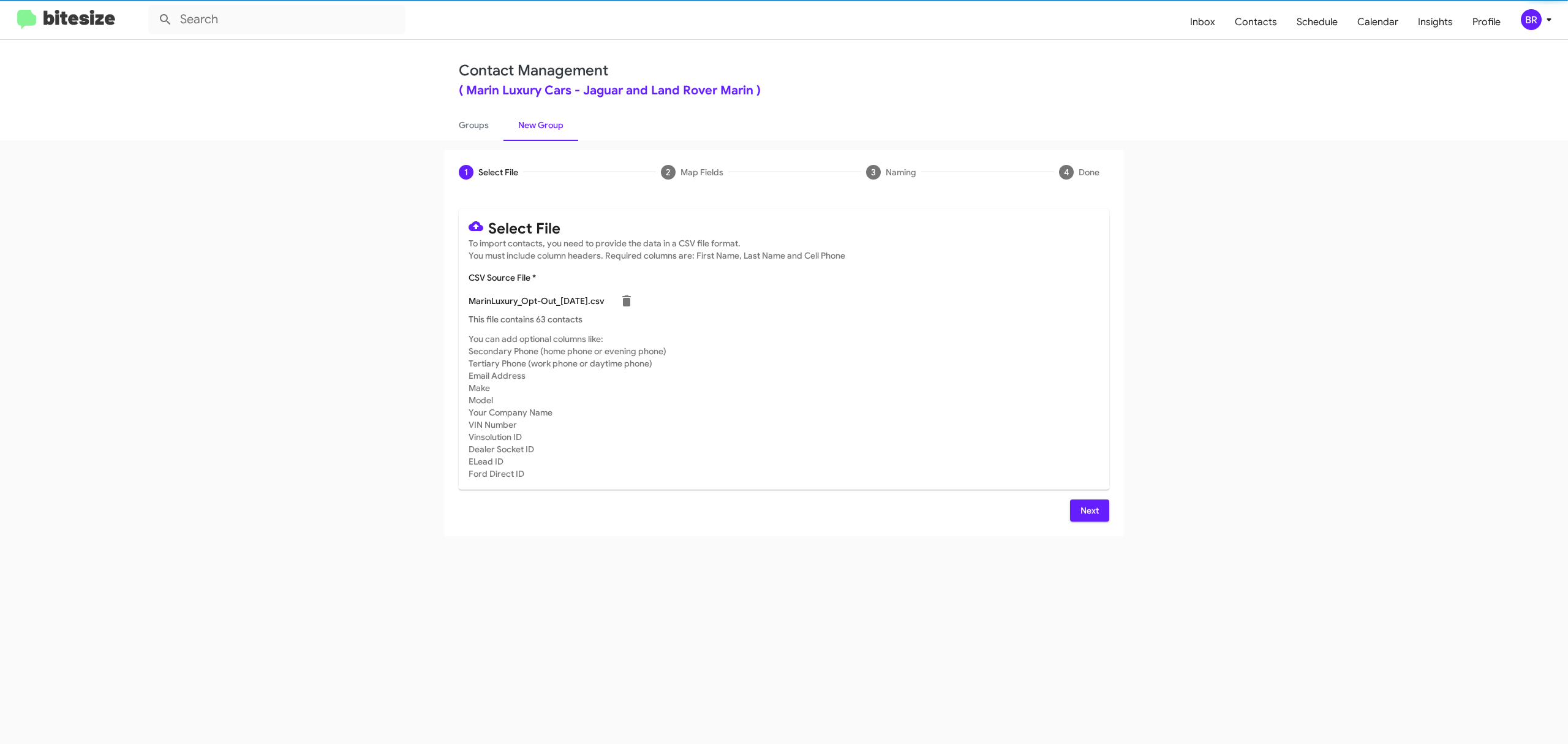
click at [1089, 509] on span "Next" at bounding box center [1089, 509] width 19 height 22
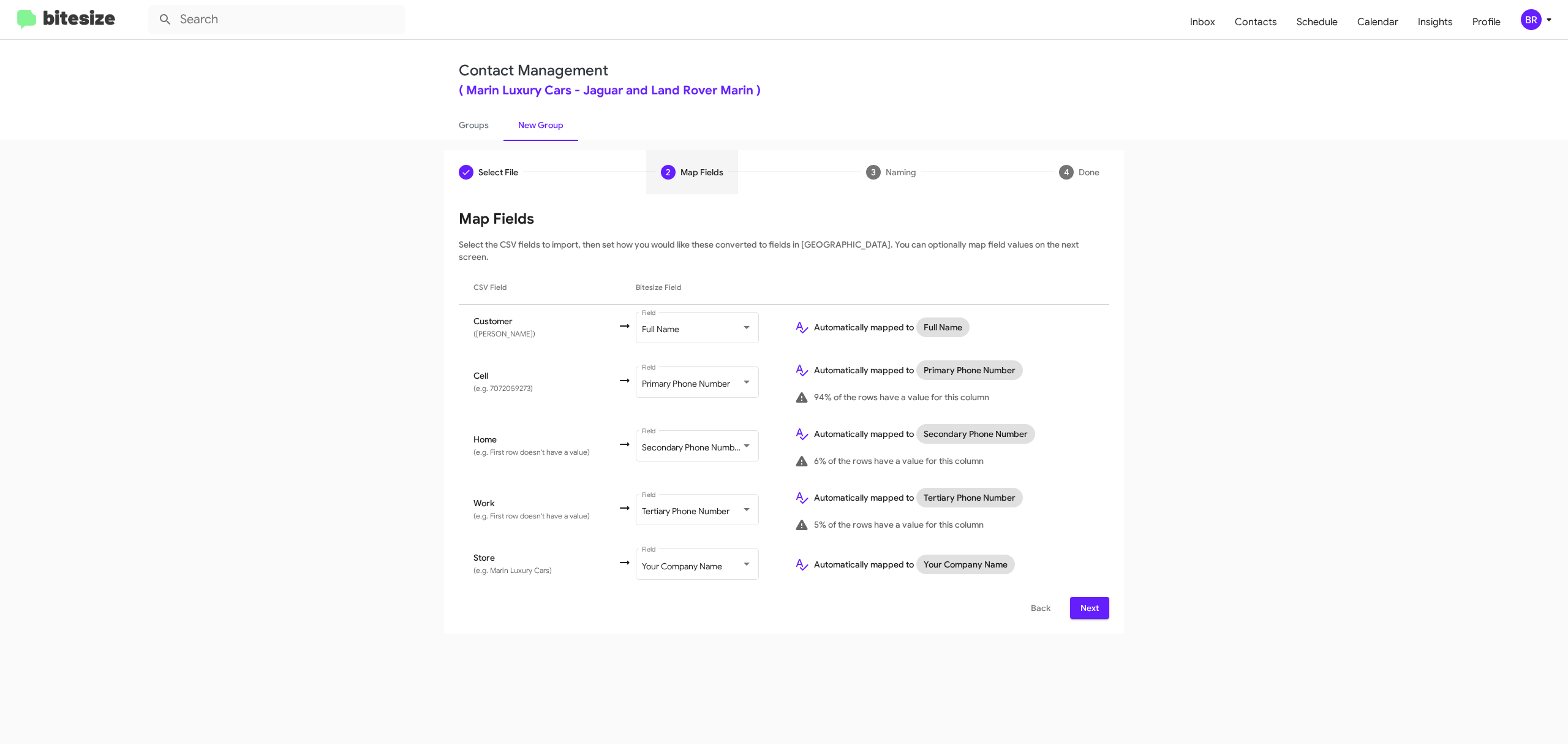
click at [1089, 596] on span "Next" at bounding box center [1089, 607] width 19 height 22
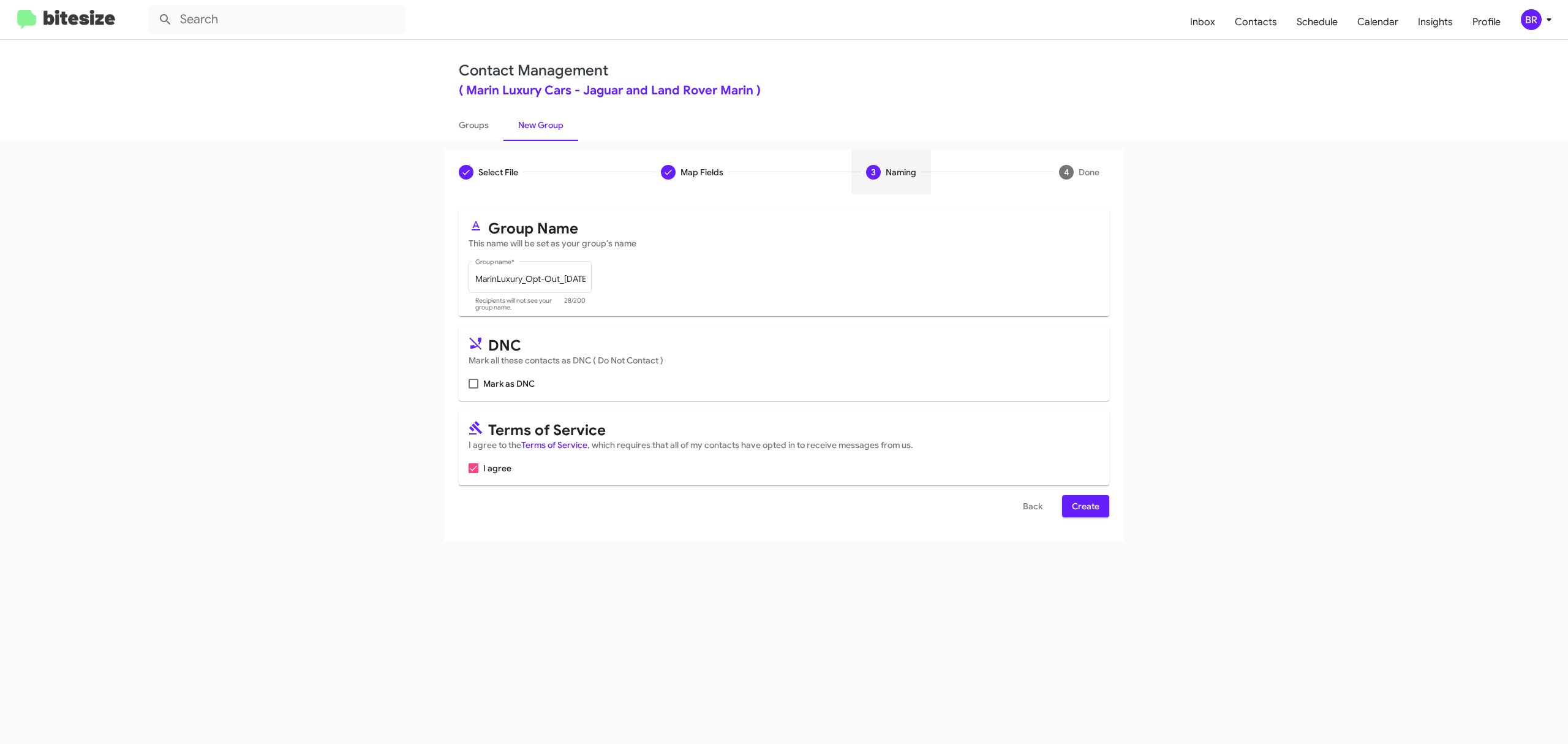
click at [473, 388] on input "Mark as DNC" at bounding box center [473, 388] width 1 height 1
checkbox input "true"
click at [1084, 506] on span "Create" at bounding box center [1086, 506] width 28 height 22
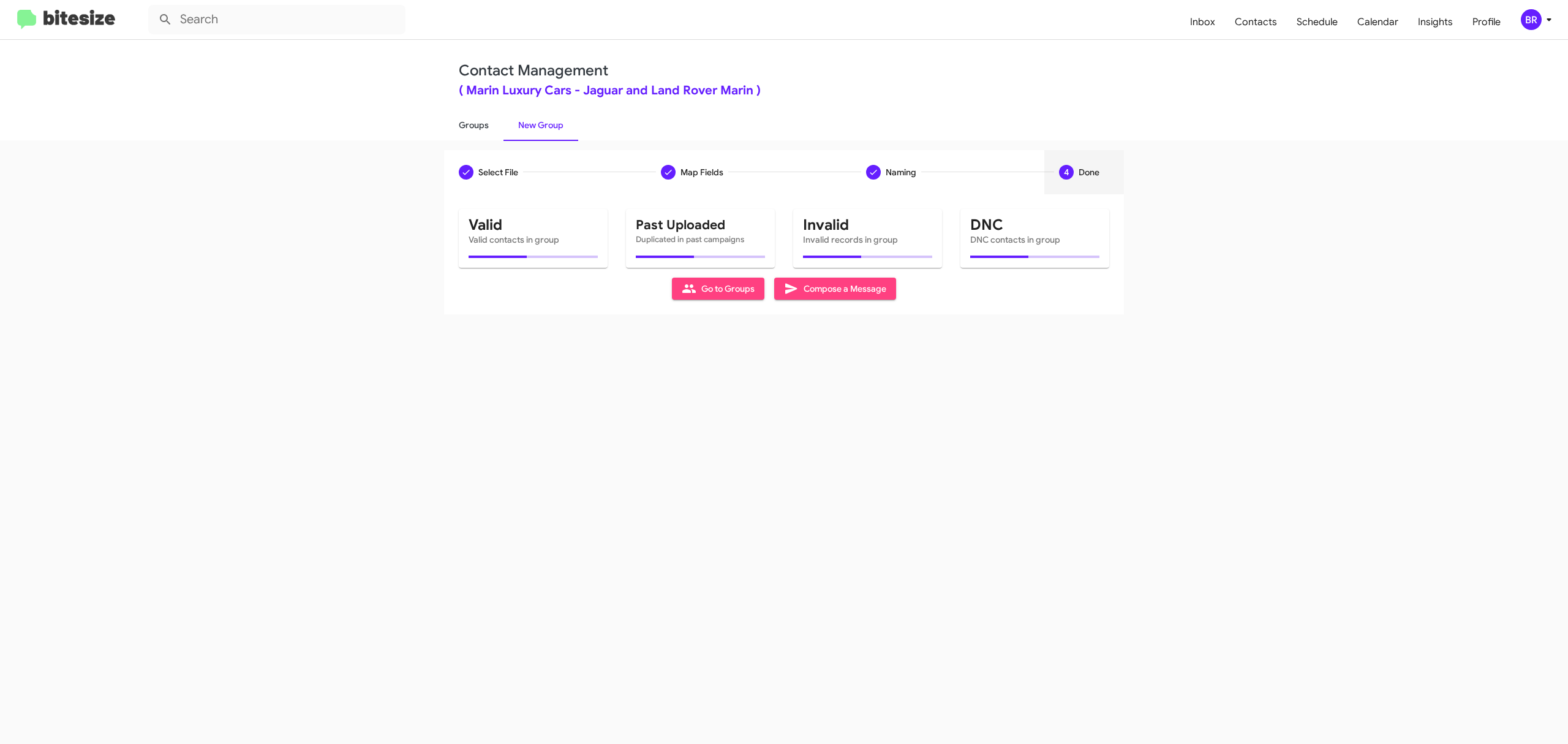
click at [473, 124] on link "Groups" at bounding box center [473, 125] width 59 height 32
type input "in:groups"
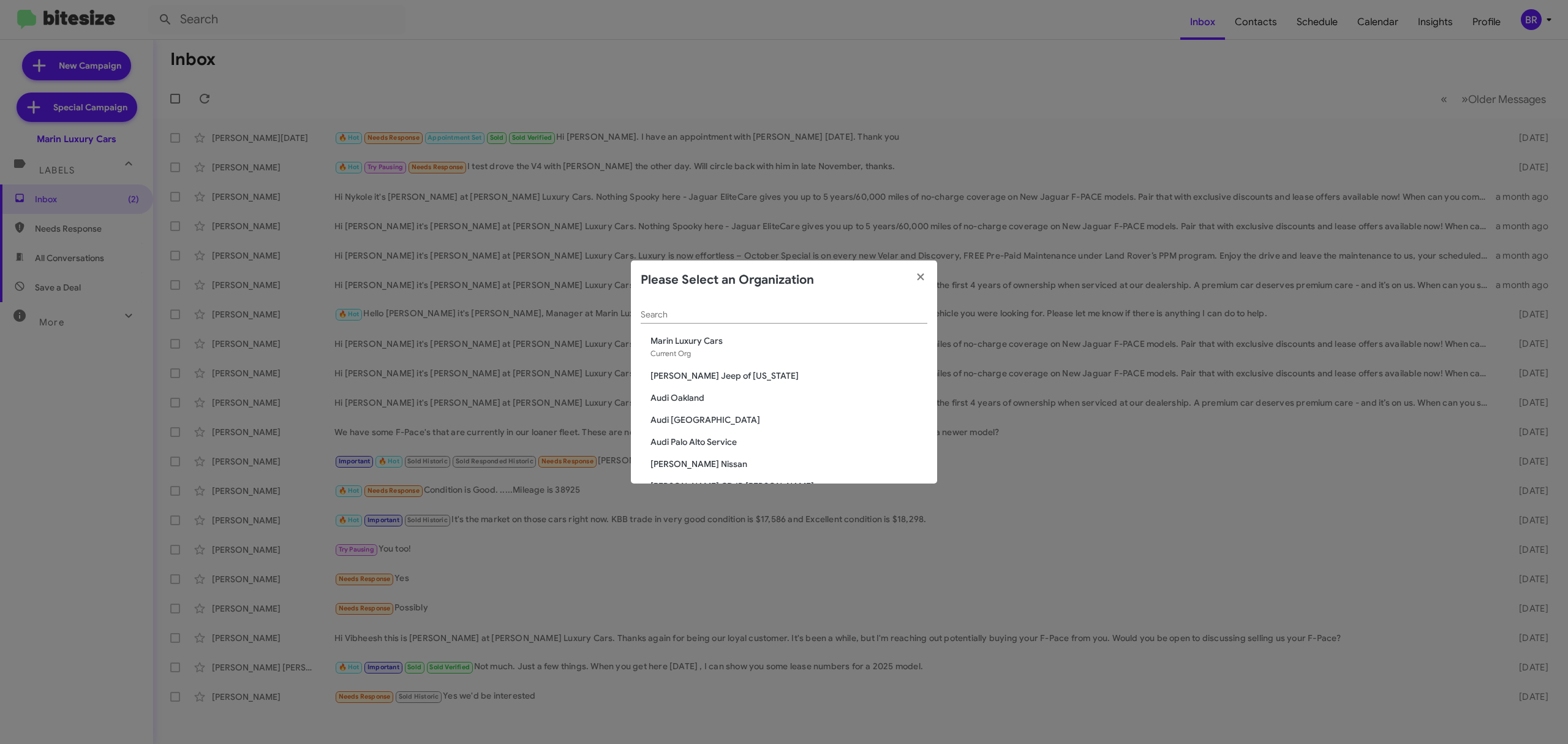
scroll to position [1111, 0]
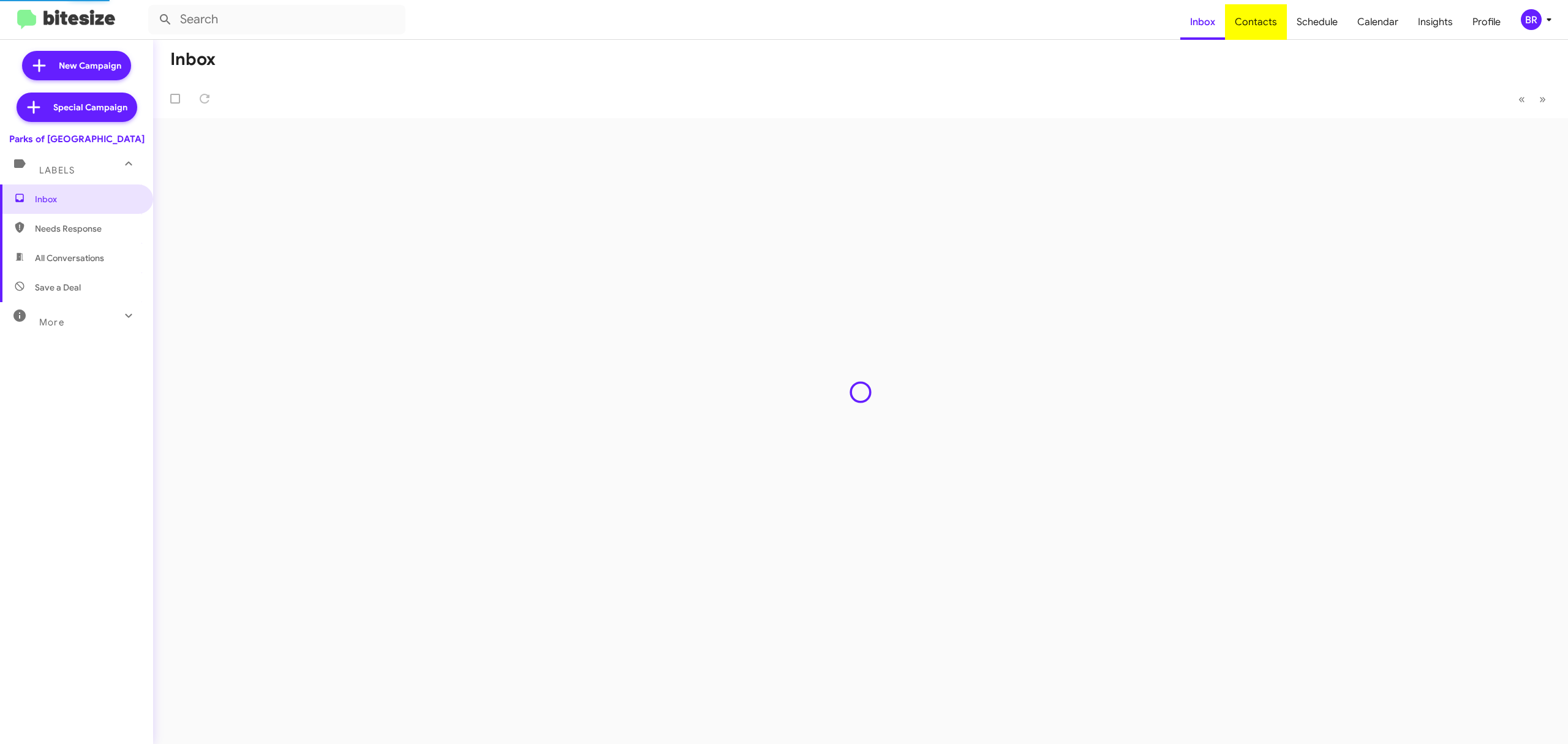
type input "in:groups"
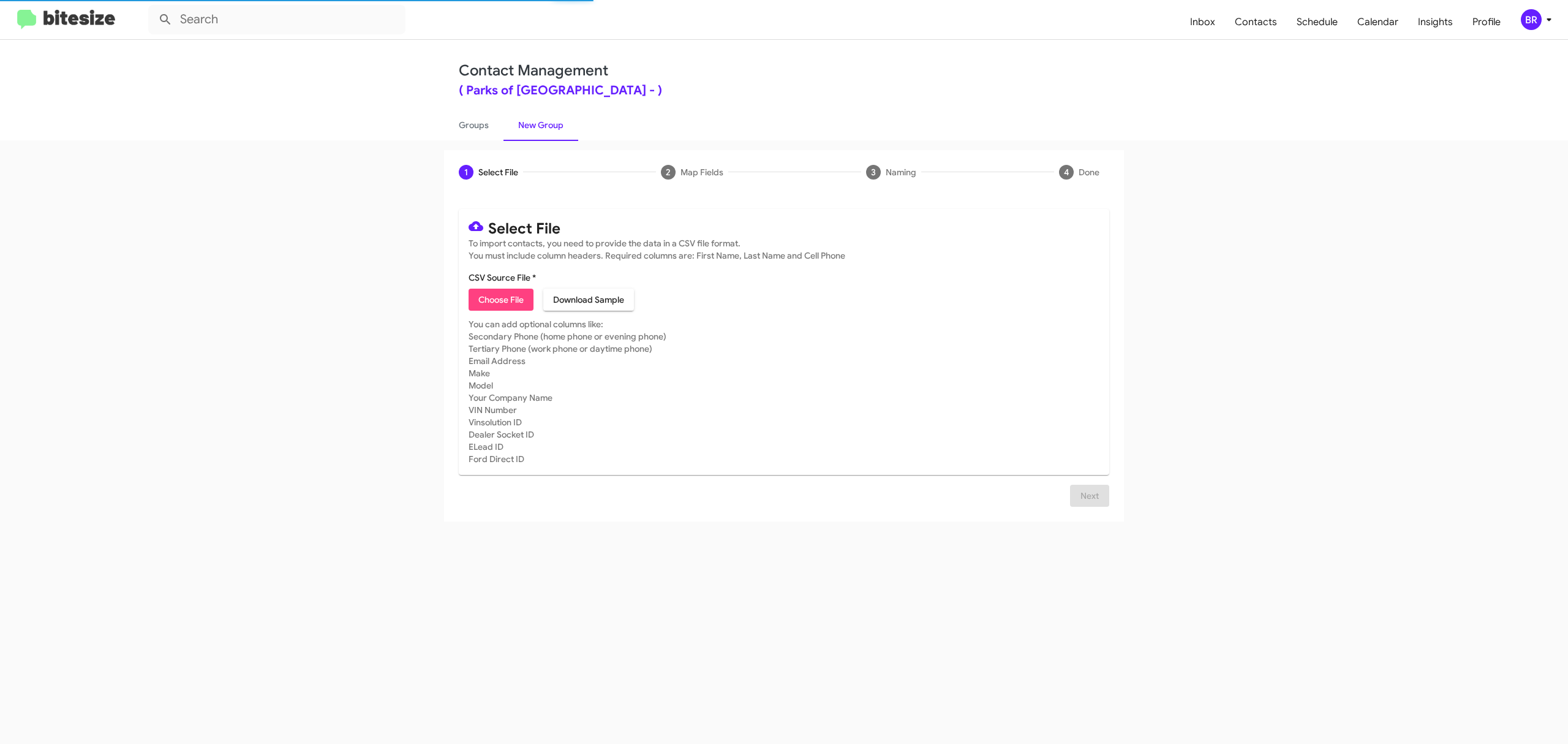
click at [500, 299] on span "Choose File" at bounding box center [501, 299] width 45 height 22
type input "ParkGain_Opt-Out_10-15-25"
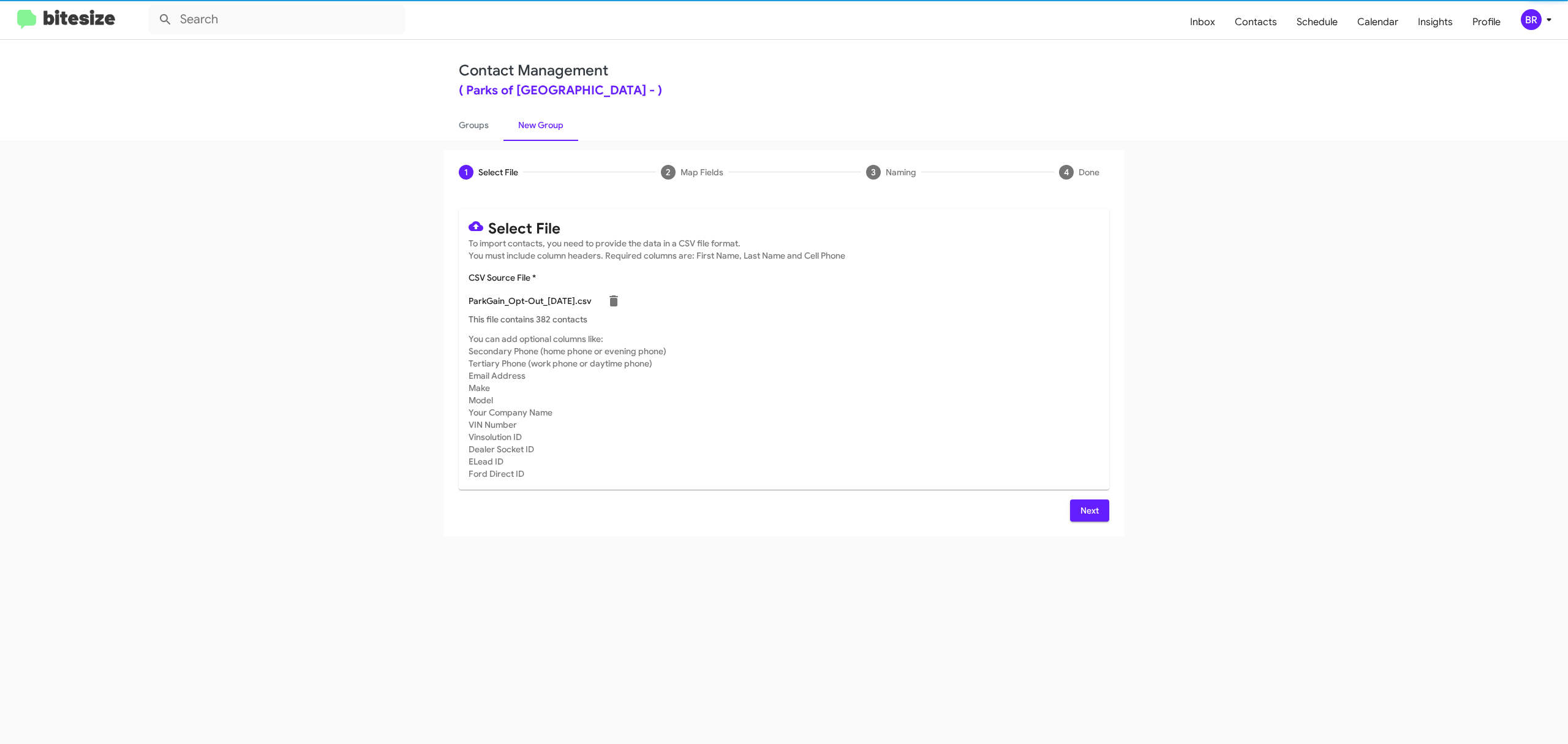
click at [1089, 509] on span "Next" at bounding box center [1089, 509] width 19 height 22
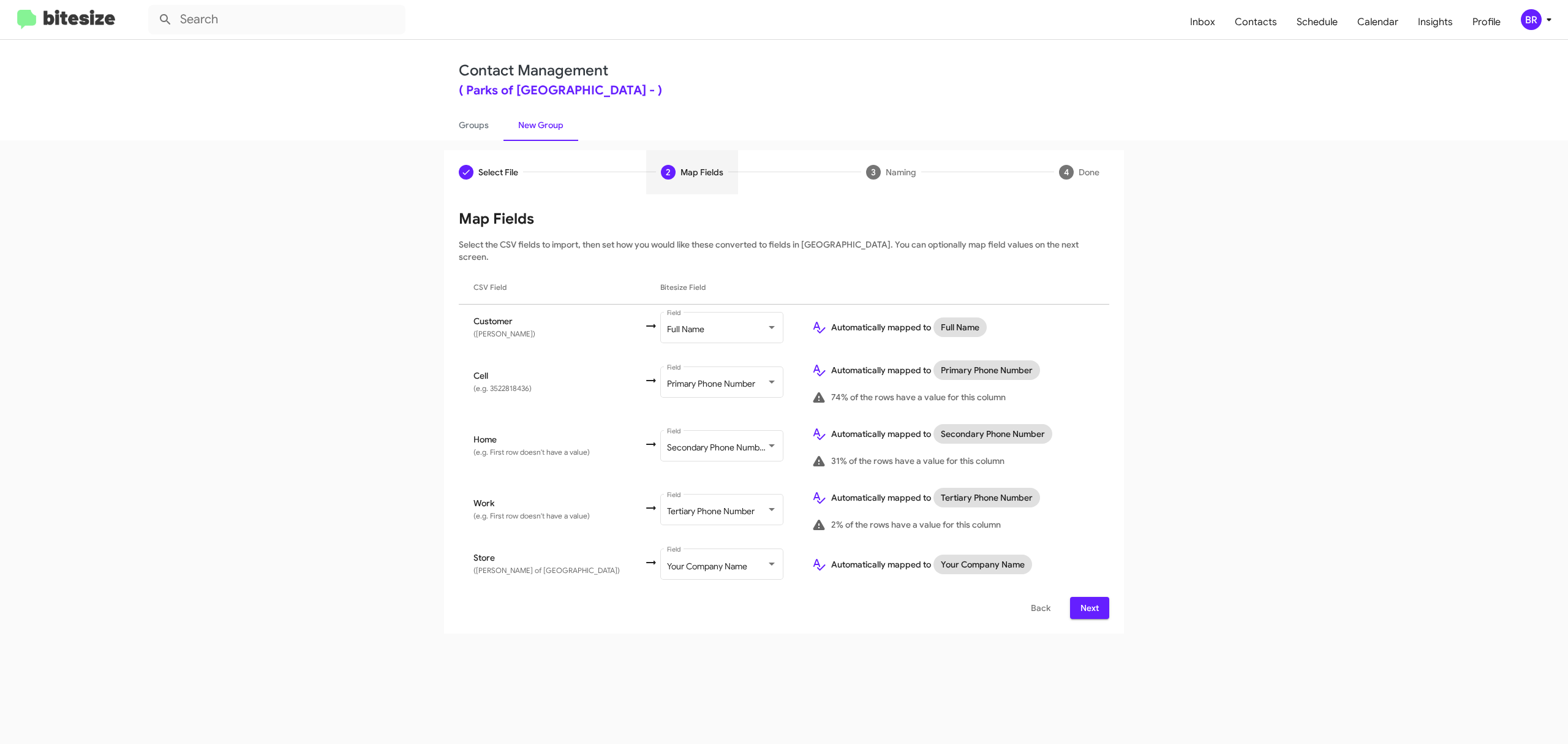
click at [1089, 596] on span "Next" at bounding box center [1089, 607] width 19 height 22
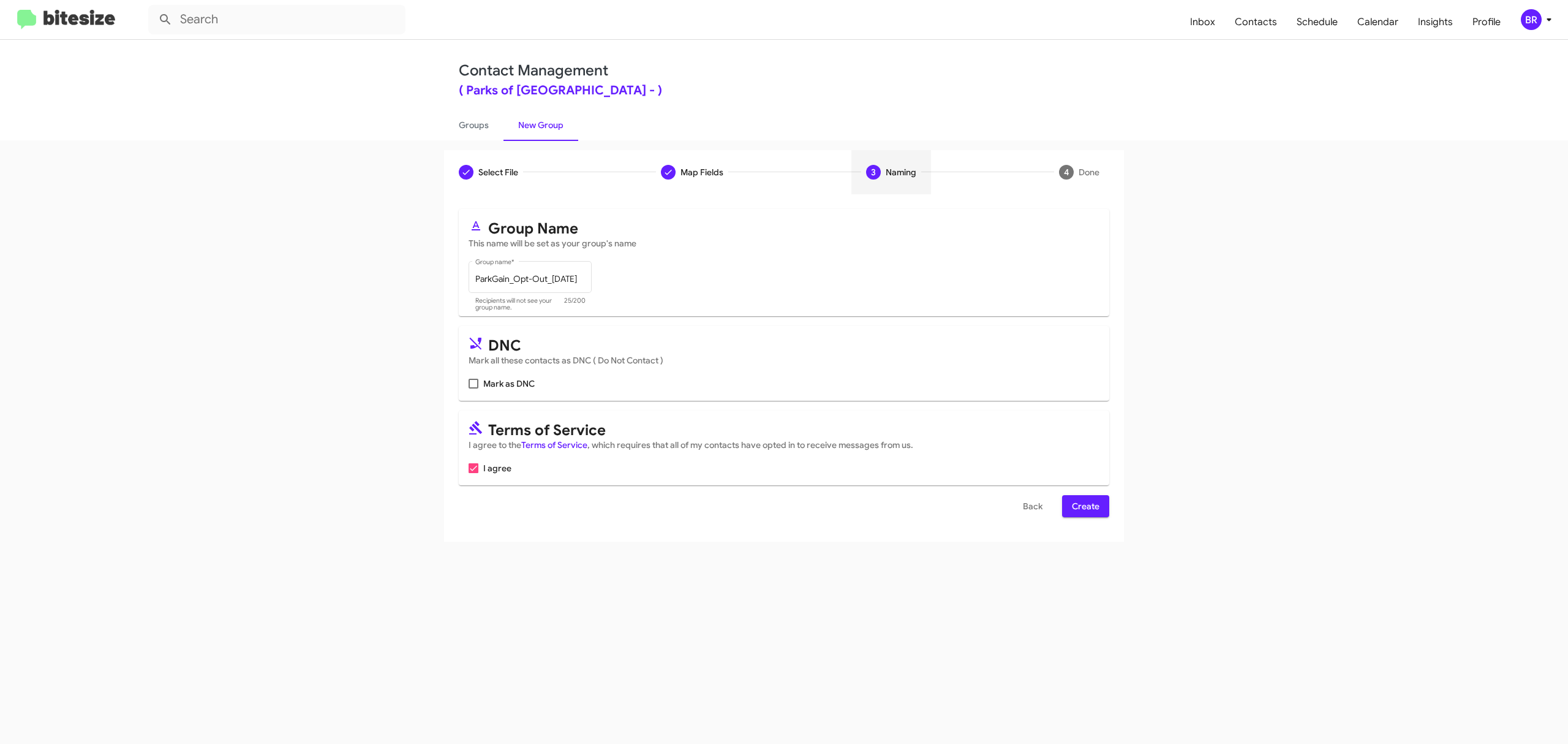
click at [473, 388] on input "Mark as DNC" at bounding box center [473, 388] width 1 height 1
checkbox input "true"
click at [1084, 506] on span "Create" at bounding box center [1086, 506] width 28 height 22
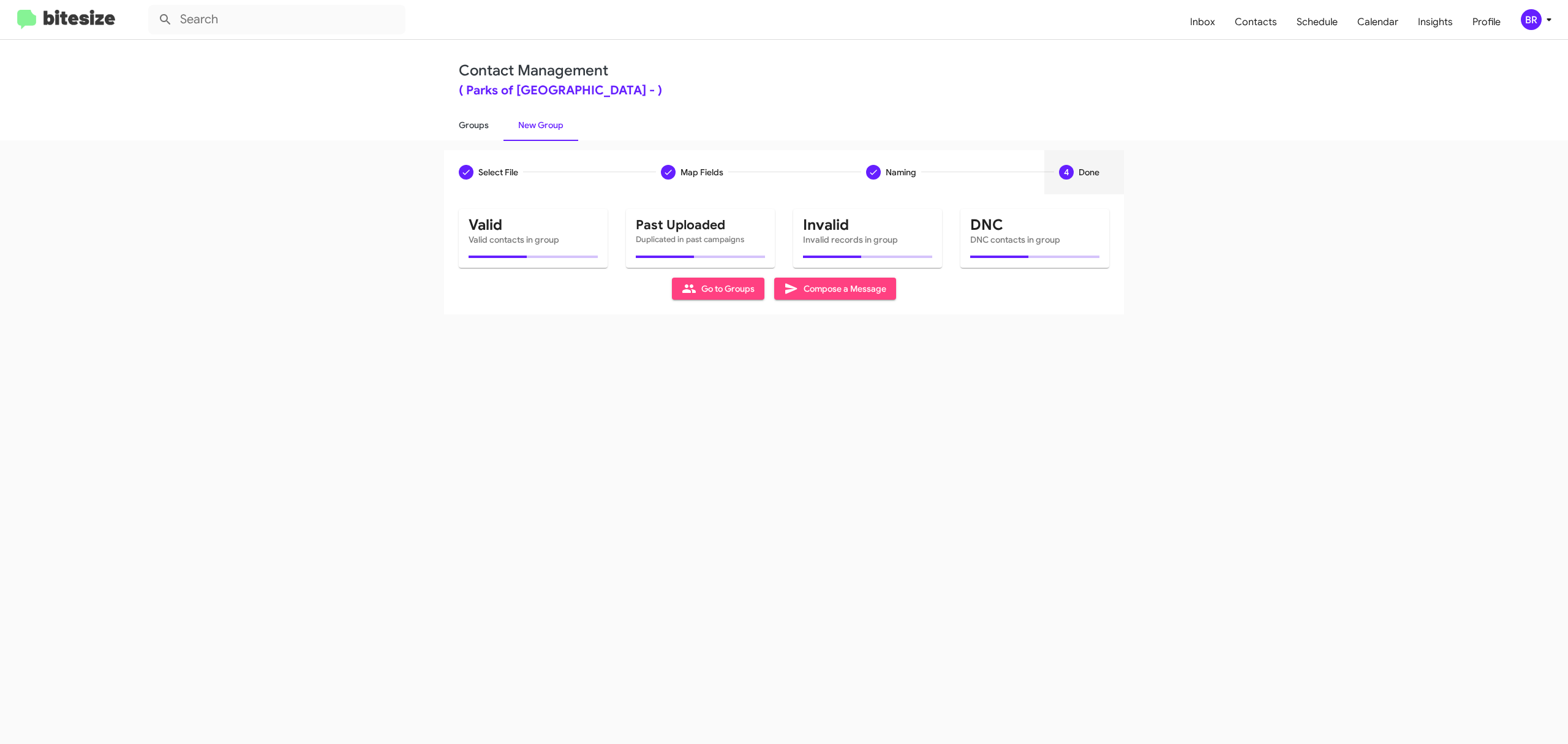
click at [473, 124] on link "Groups" at bounding box center [473, 125] width 59 height 32
type input "in:groups"
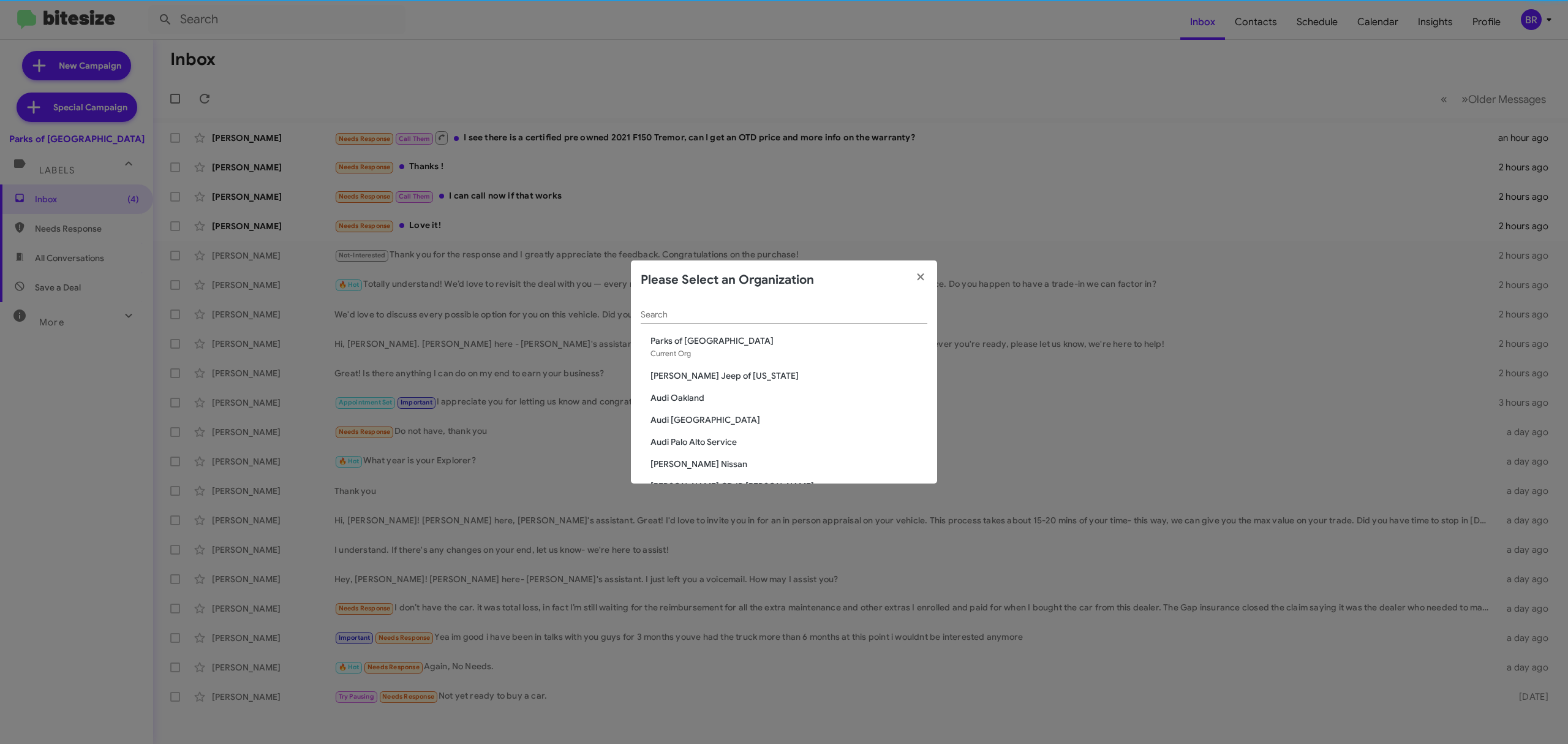
scroll to position [2081, 0]
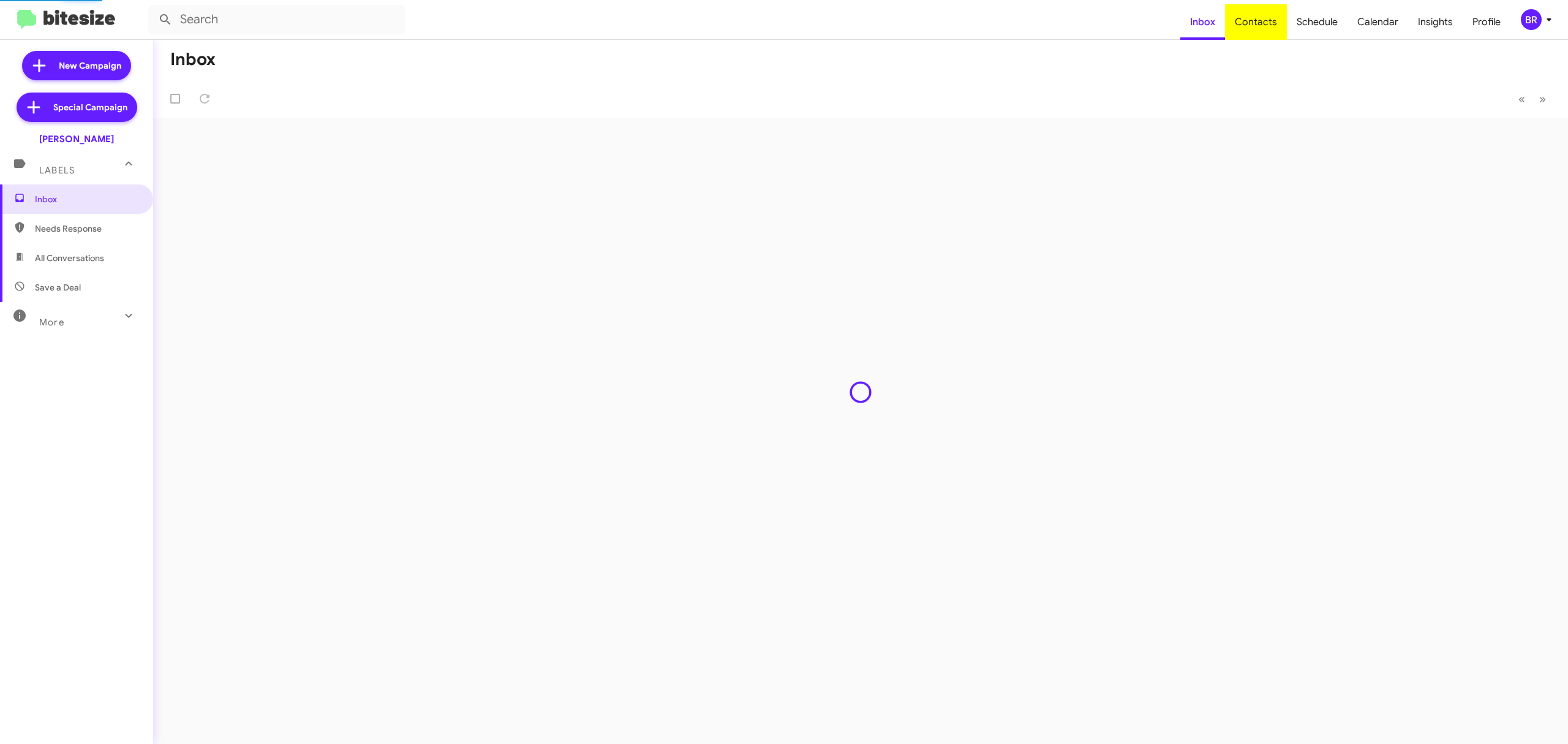
type input "in:groups"
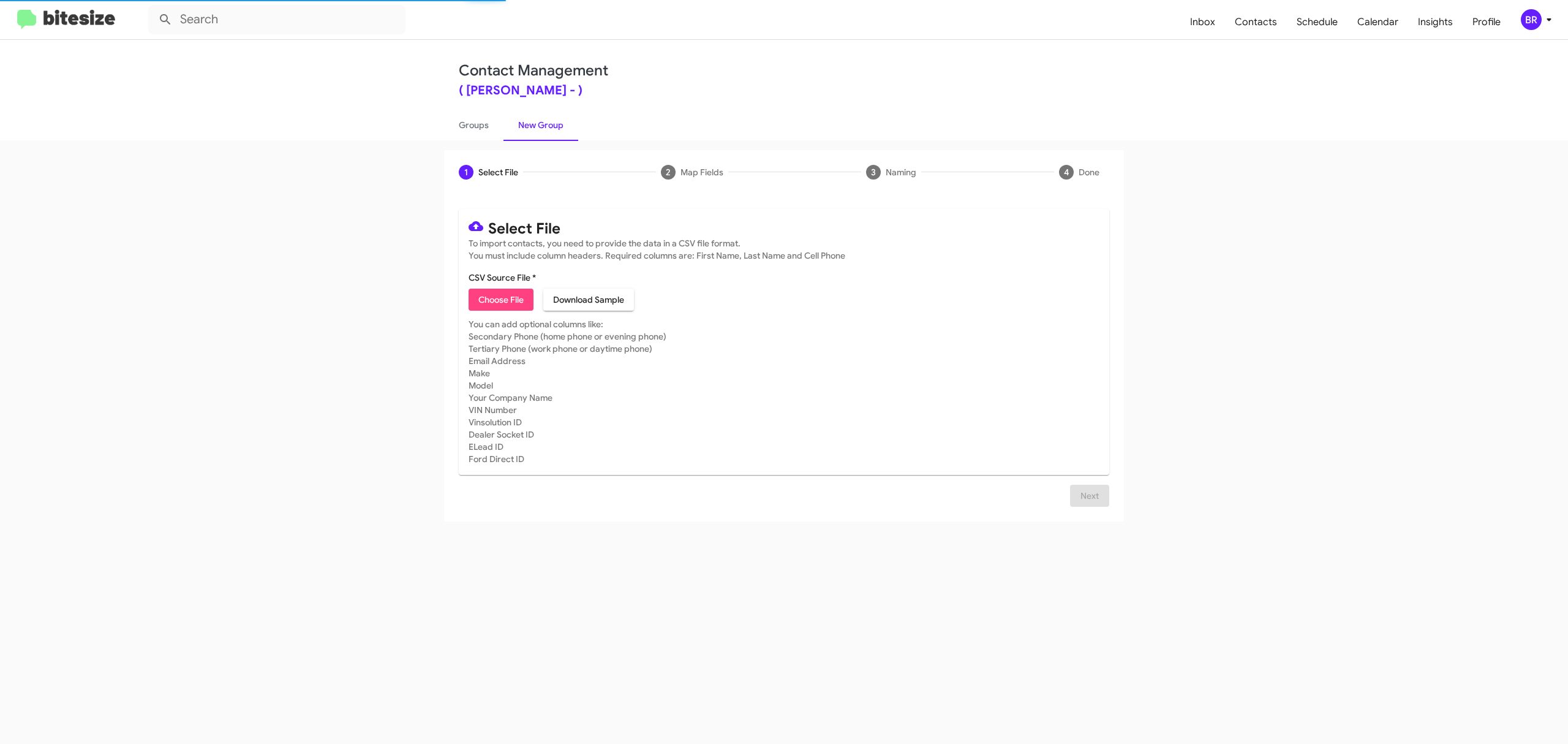
click at [500, 299] on span "Choose File" at bounding box center [501, 299] width 45 height 22
type input "TracyToyota_Opt-Out_[DATE]"
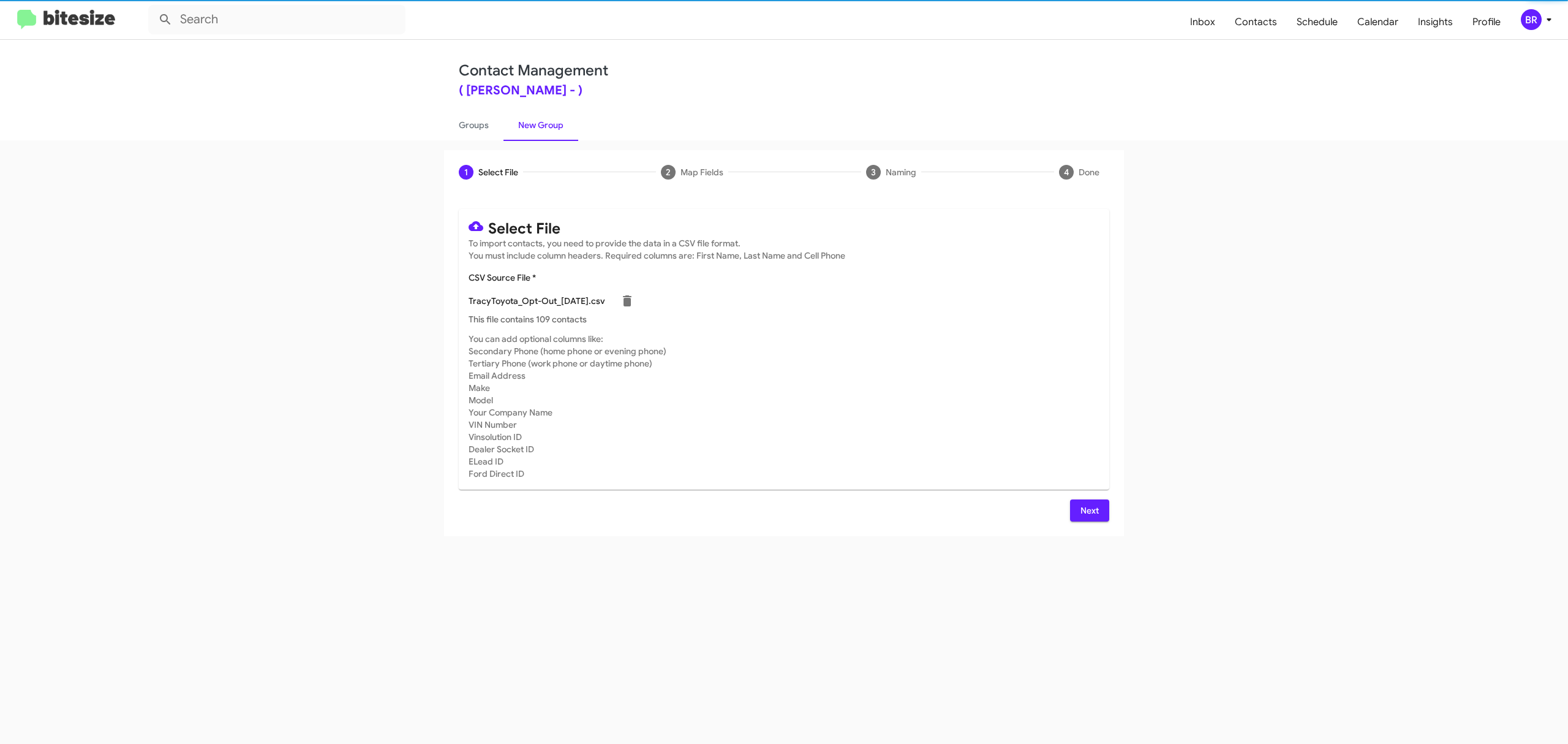
click at [1089, 509] on span "Next" at bounding box center [1089, 509] width 19 height 22
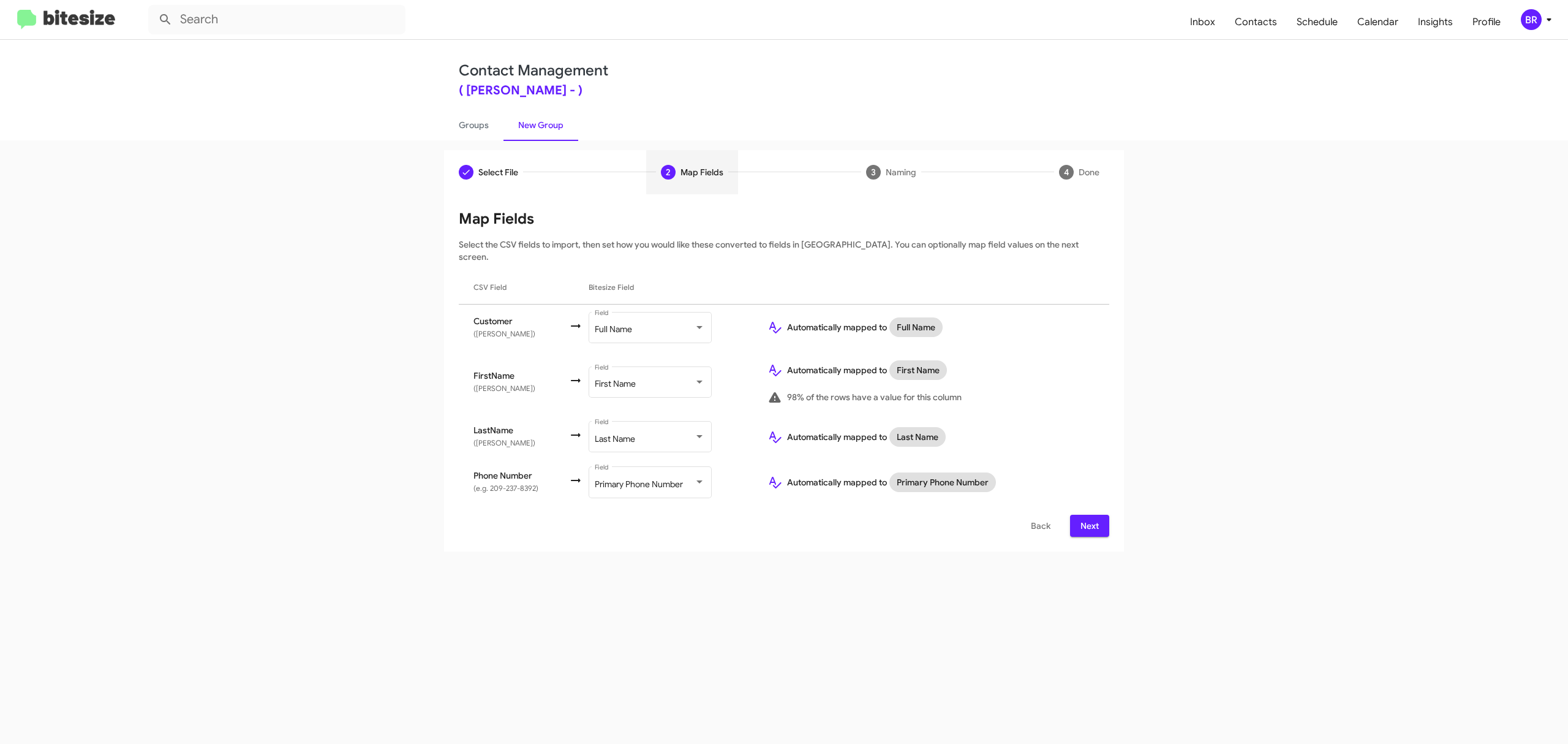
click at [1089, 515] on span "Next" at bounding box center [1089, 525] width 19 height 22
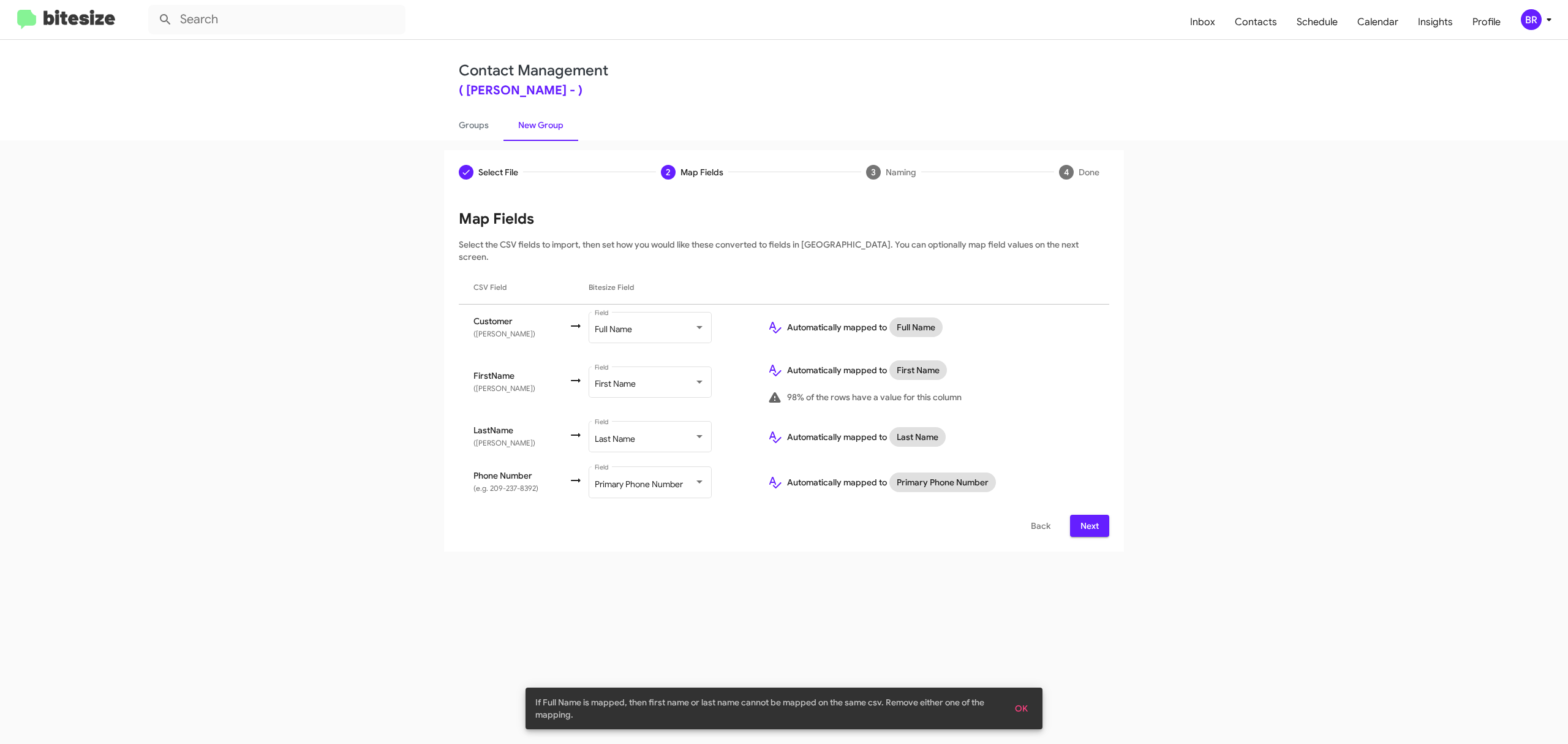
click at [1124, 716] on input "Mark as DNC" at bounding box center [1123, 716] width 1 height 1
checkbox input "true"
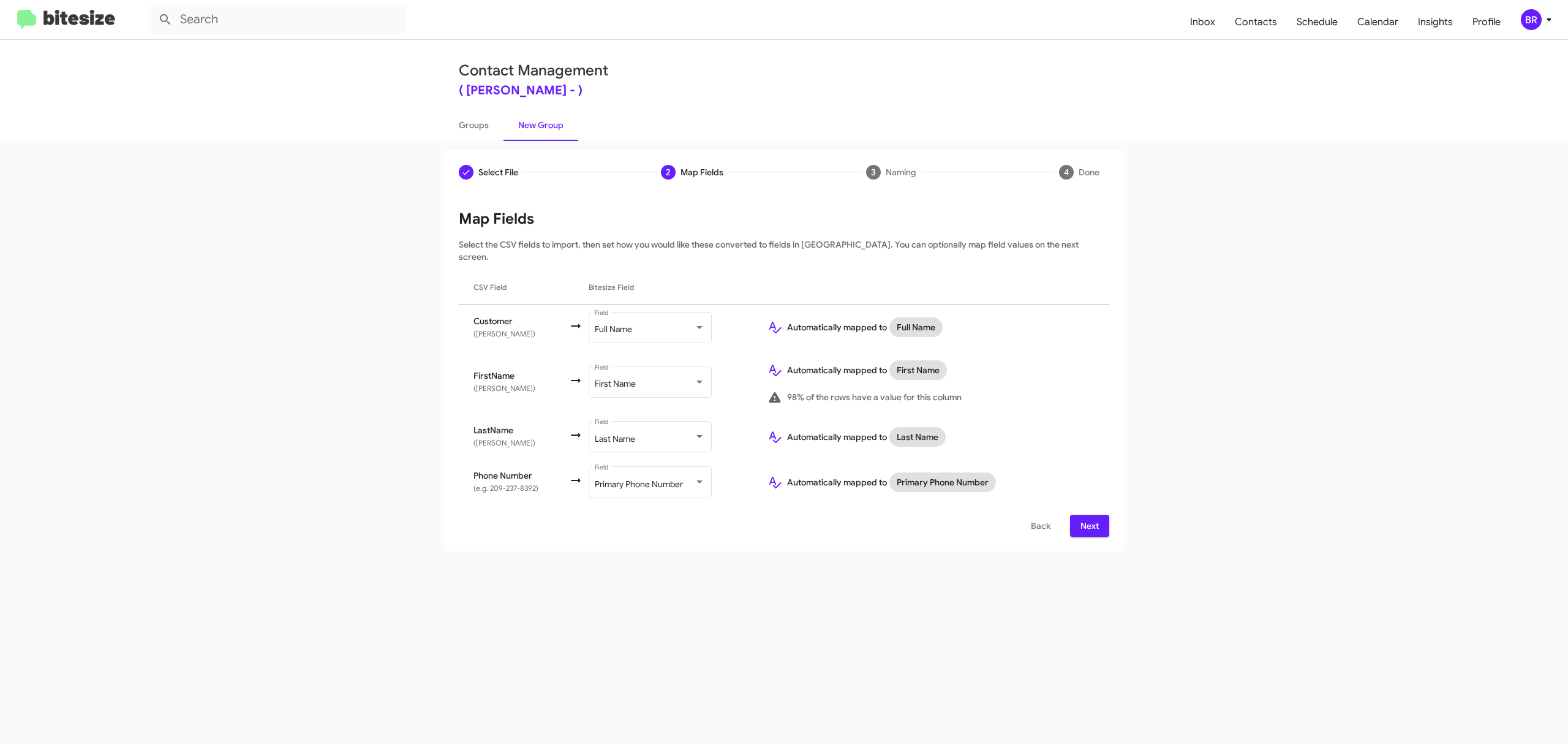
scroll to position [170, 0]
